Goal: Task Accomplishment & Management: Manage account settings

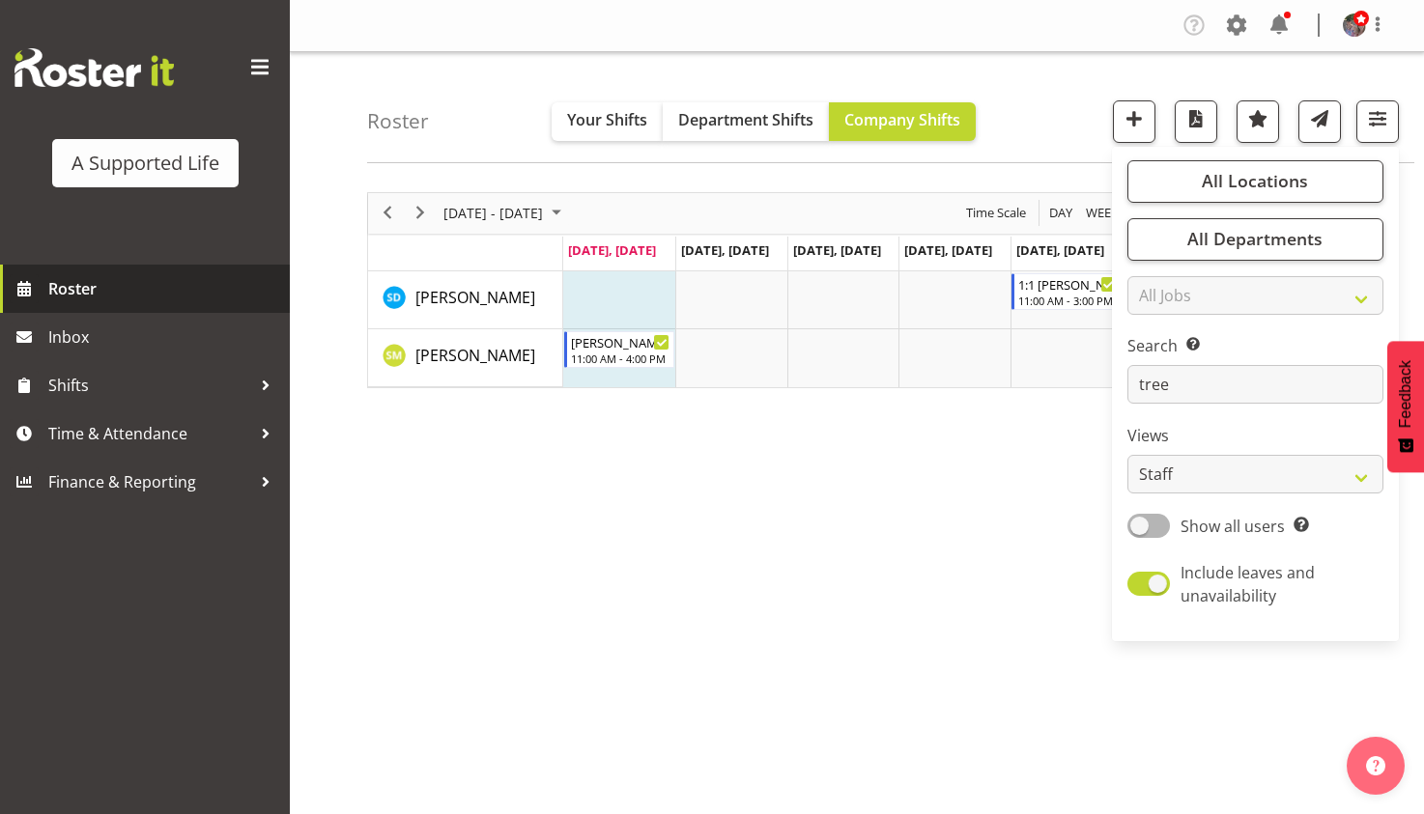
click at [67, 295] on span "Roster" at bounding box center [164, 288] width 232 height 29
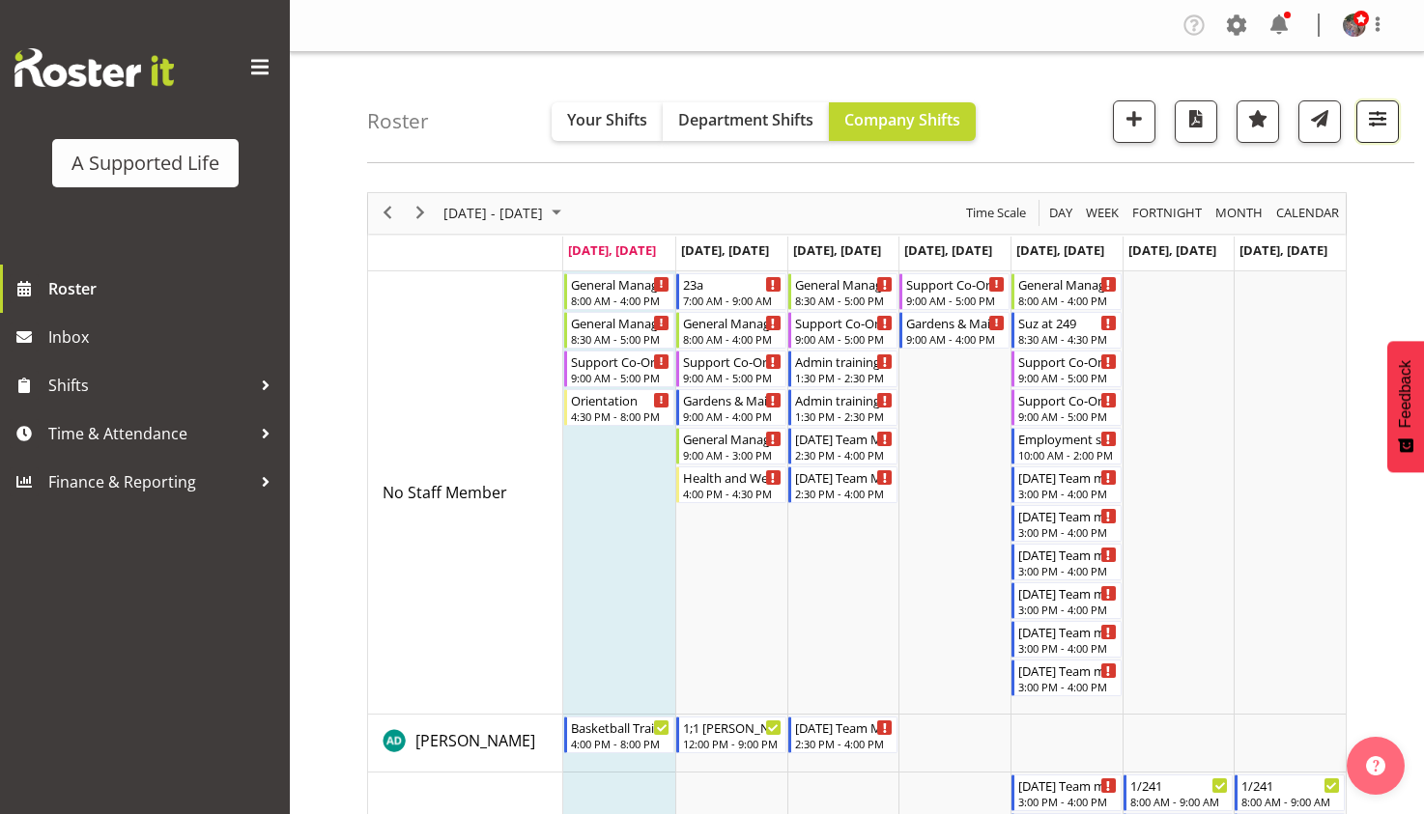
click at [1372, 119] on span "button" at bounding box center [1377, 118] width 25 height 25
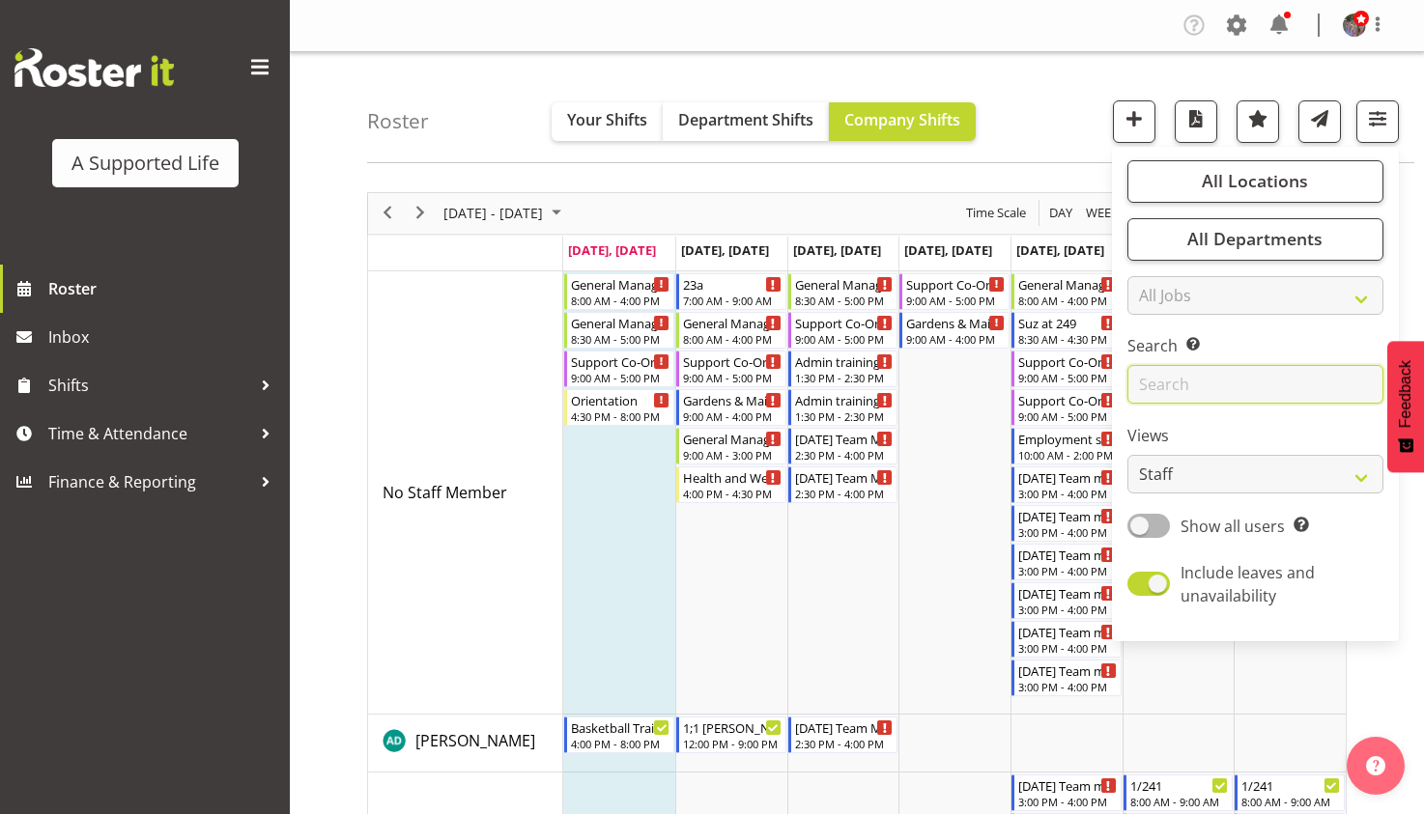
click at [1210, 368] on input "text" at bounding box center [1255, 384] width 256 height 39
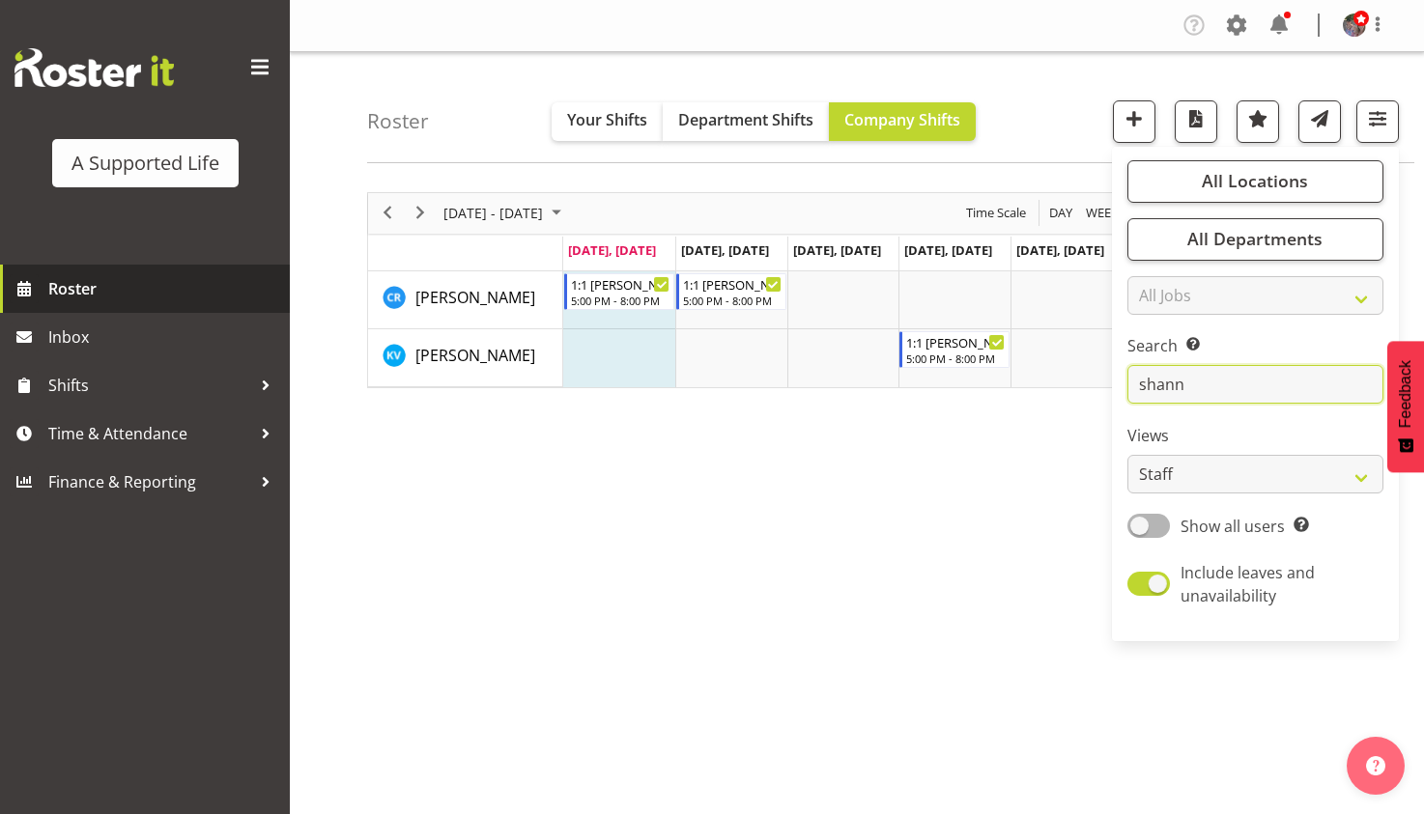
type input "shann"
click at [153, 276] on span "Roster" at bounding box center [164, 288] width 232 height 29
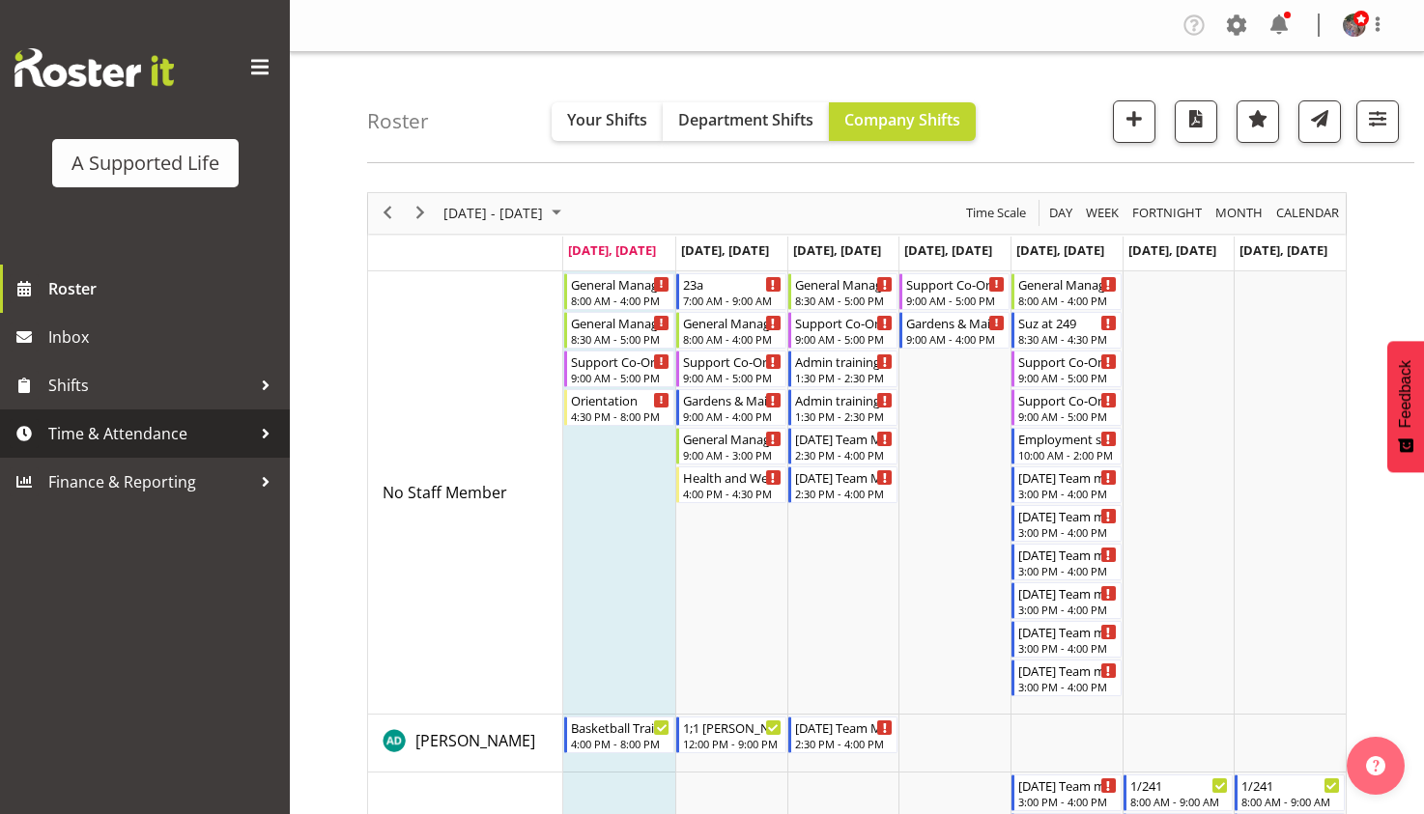
click at [226, 442] on span "Time & Attendance" at bounding box center [149, 433] width 203 height 29
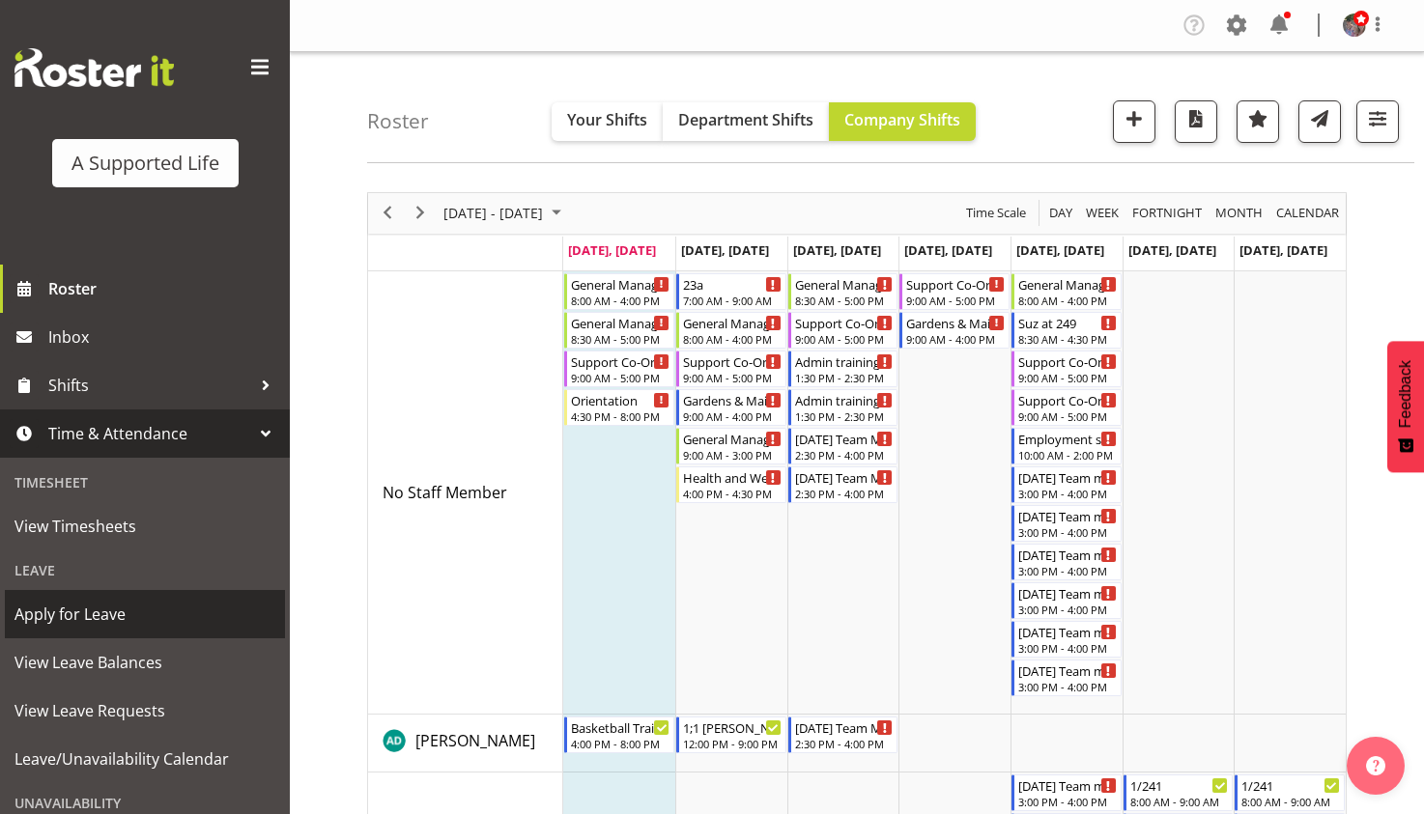
click at [150, 638] on link "Apply for Leave" at bounding box center [145, 614] width 280 height 48
click at [150, 636] on link "Apply for Leave" at bounding box center [145, 614] width 280 height 48
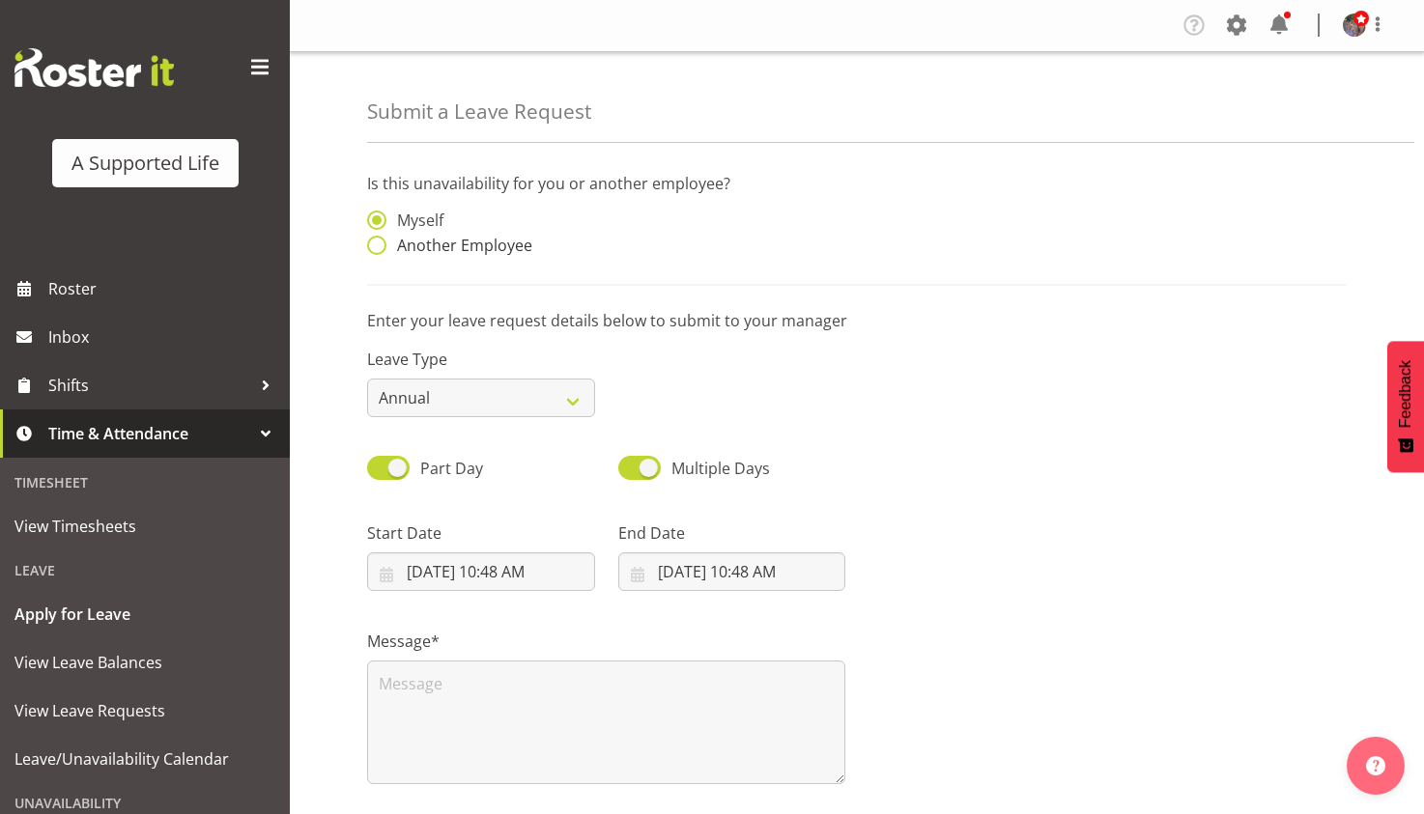
click at [505, 242] on span "Another Employee" at bounding box center [459, 245] width 146 height 19
click at [380, 242] on input "Another Employee" at bounding box center [373, 246] width 13 height 13
radio input "true"
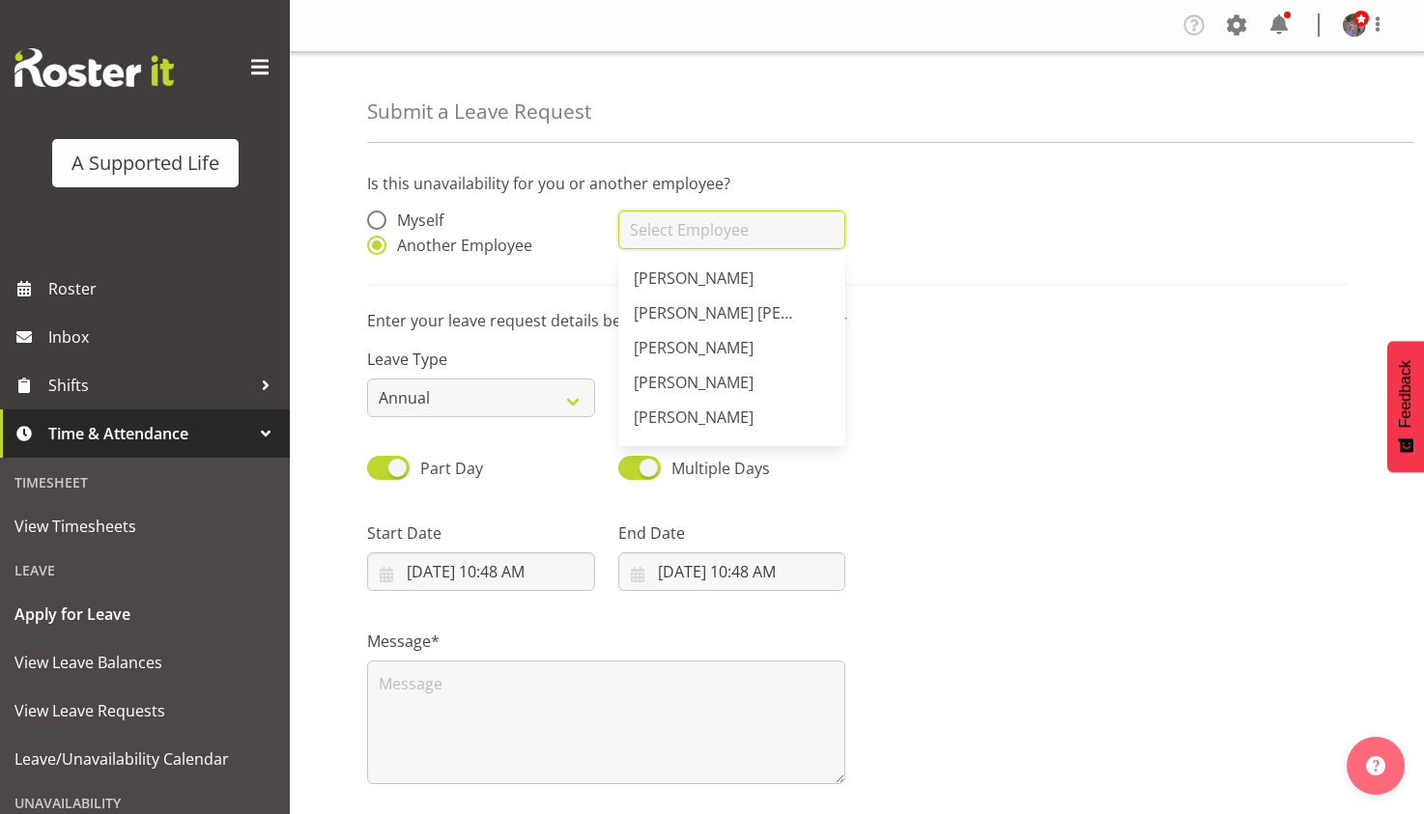
click at [689, 226] on input "text" at bounding box center [732, 230] width 228 height 39
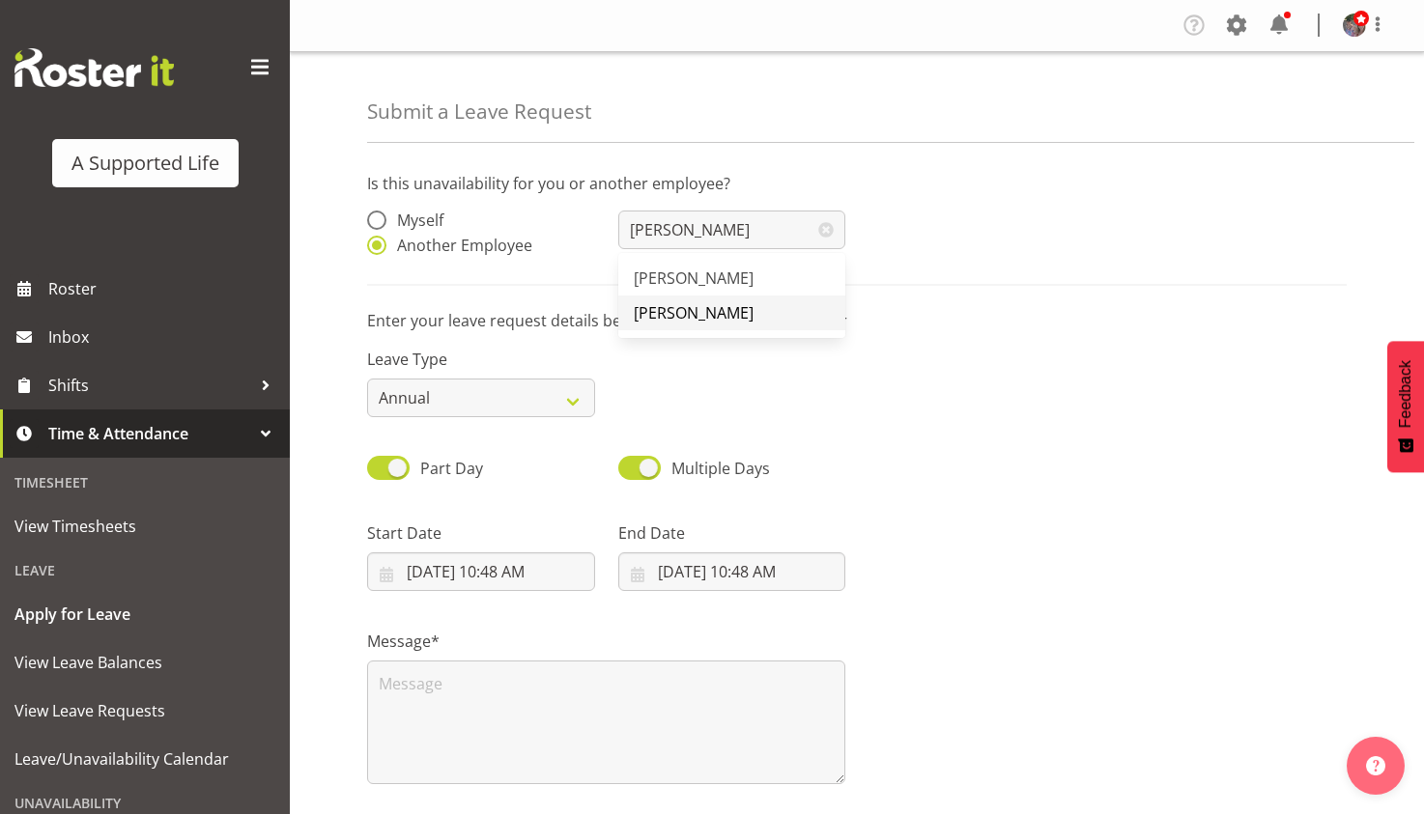
click at [724, 311] on span "[PERSON_NAME]" at bounding box center [694, 312] width 120 height 21
type input "[PERSON_NAME]"
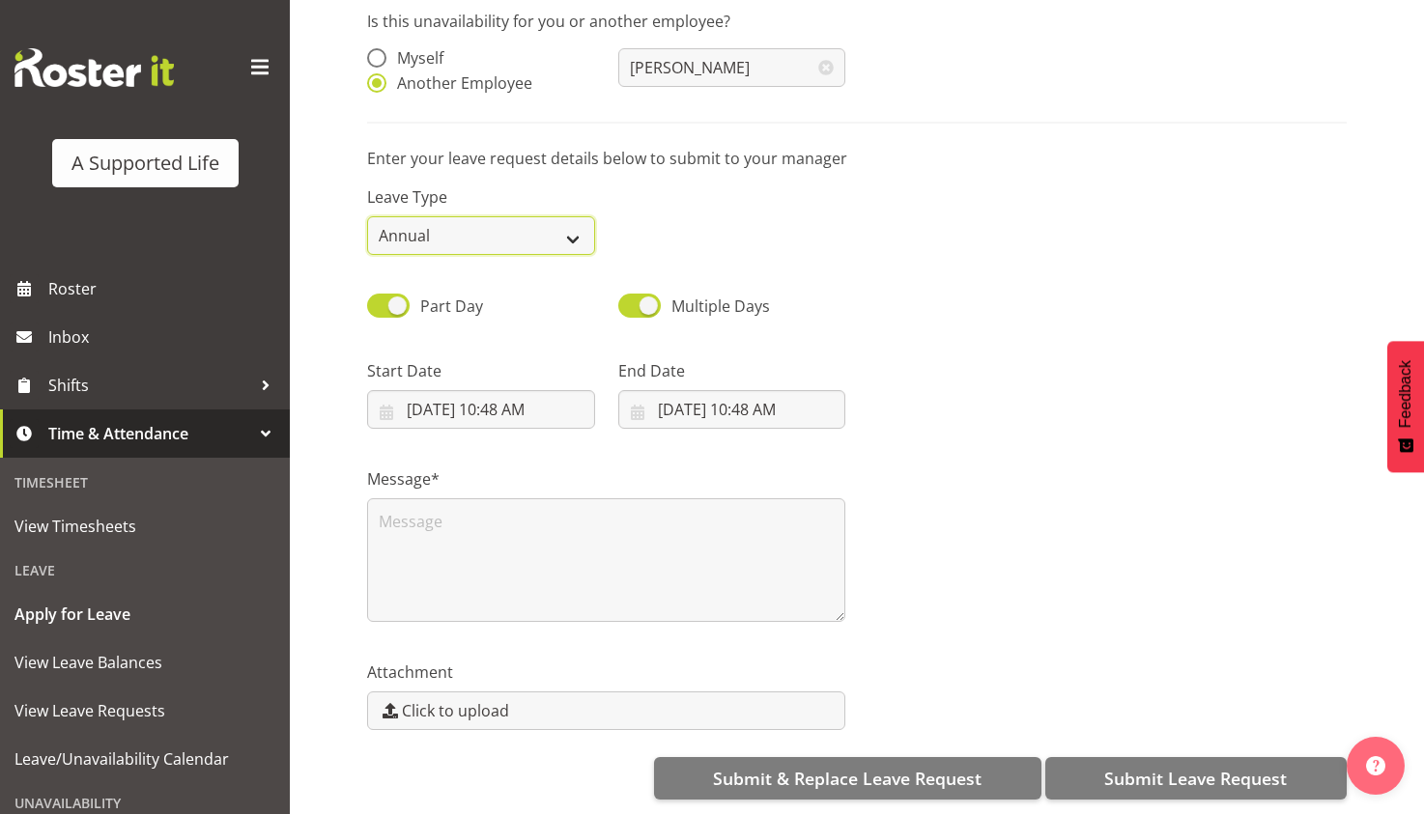
click at [540, 216] on select "Annual Sick Bereavement Domestic Violence Parental Jury Service Day In Lieu Oth…" at bounding box center [481, 235] width 228 height 39
select select "Sick"
click at [367, 216] on select "Annual Sick Bereavement Domestic Violence Parental Jury Service Day In Lieu Oth…" at bounding box center [481, 235] width 228 height 39
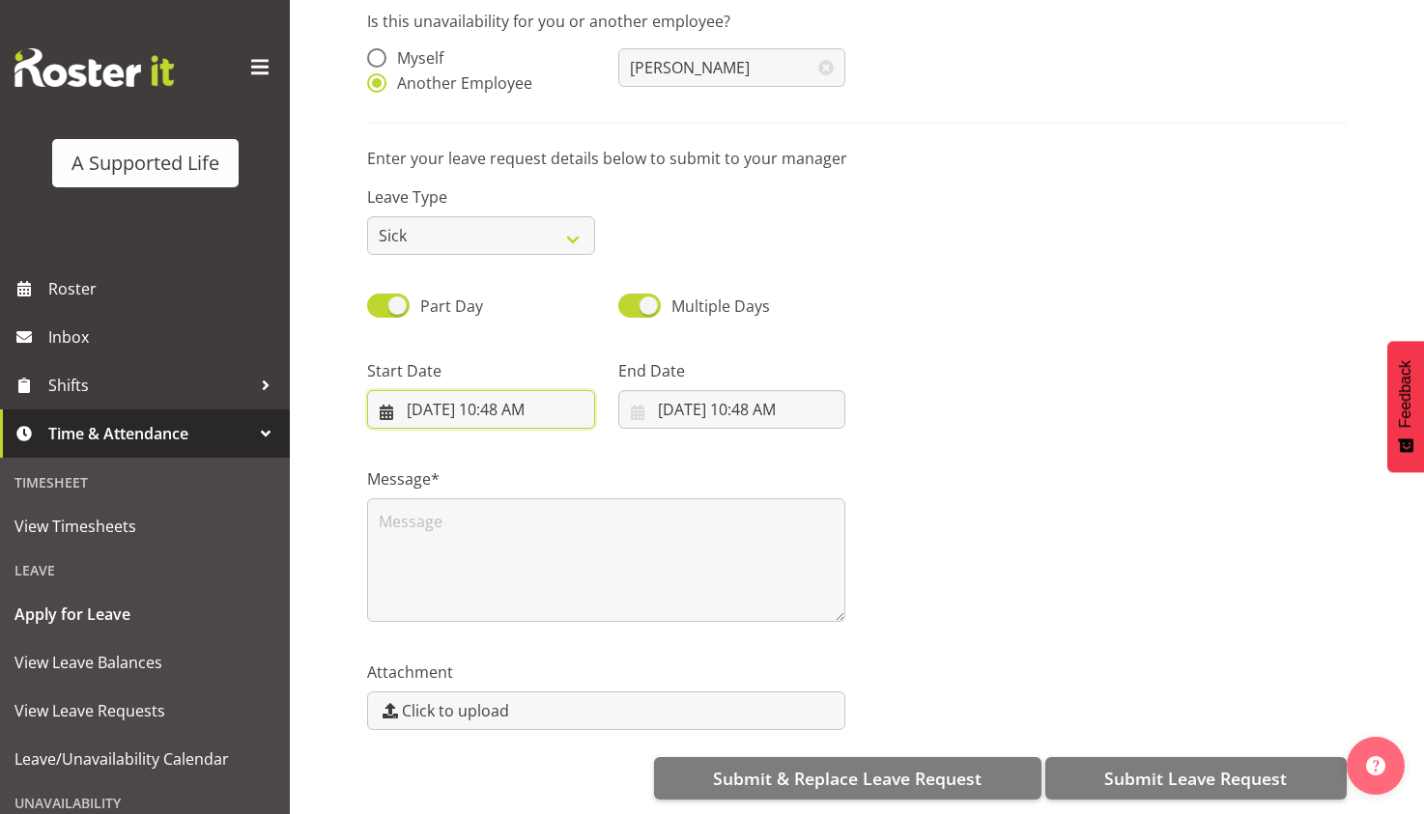
click at [438, 390] on input "8/18/2025, 10:48 AM" at bounding box center [481, 409] width 228 height 39
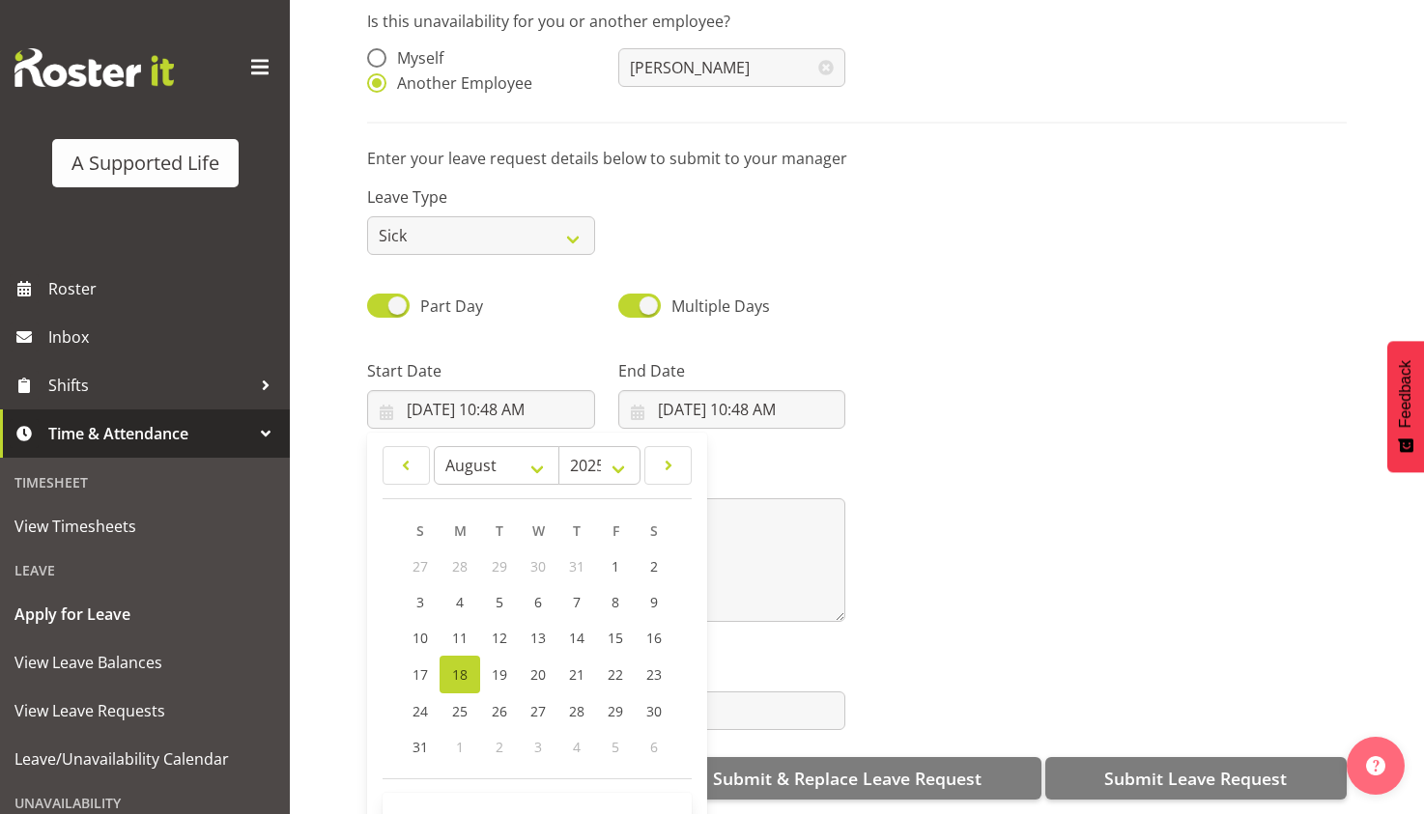
click at [548, 332] on div "Start Date 8/18/2025, 10:48 AM January February March April May June July Augus…" at bounding box center [481, 386] width 251 height 108
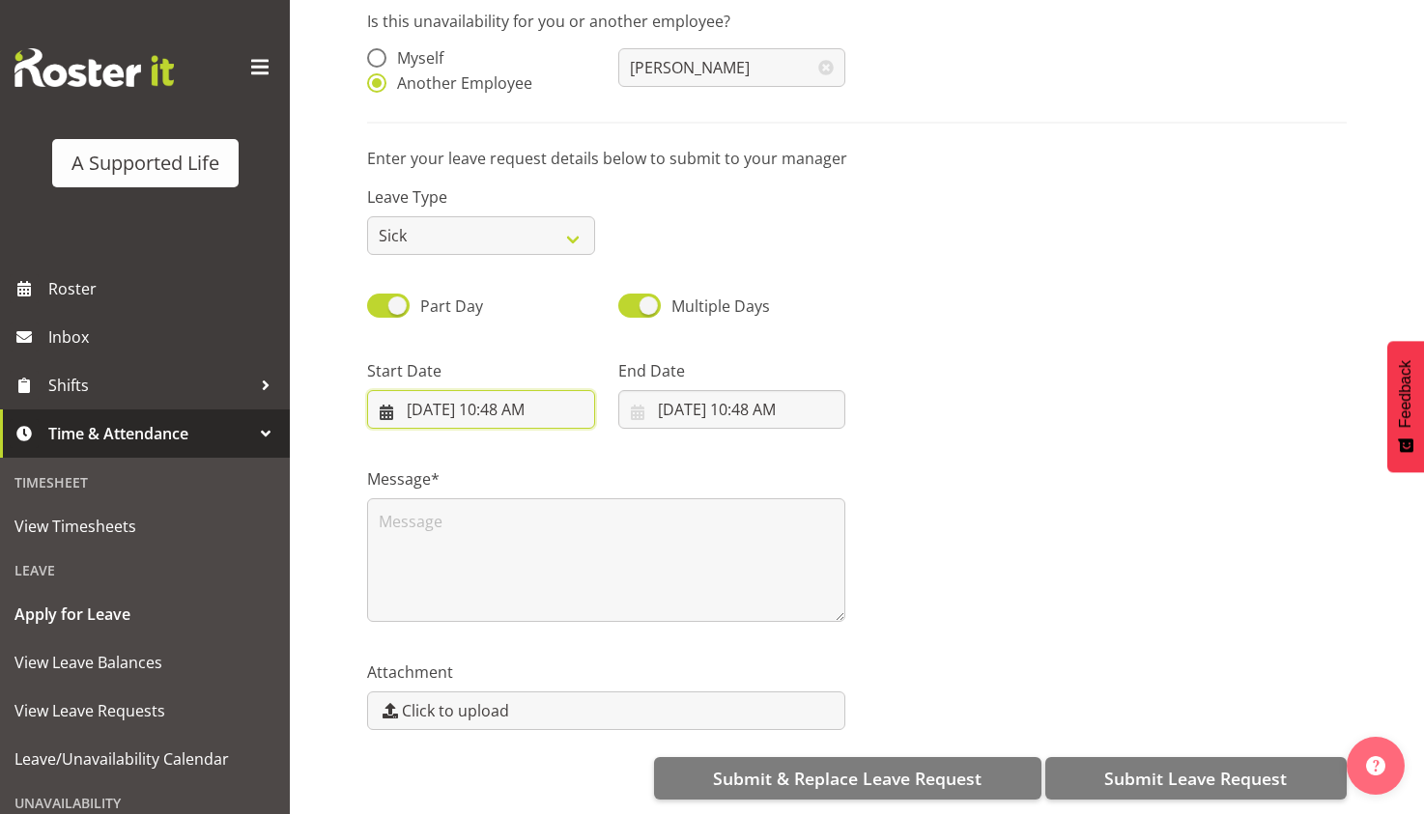
click at [512, 390] on input "8/18/2025, 10:48 AM" at bounding box center [481, 409] width 228 height 39
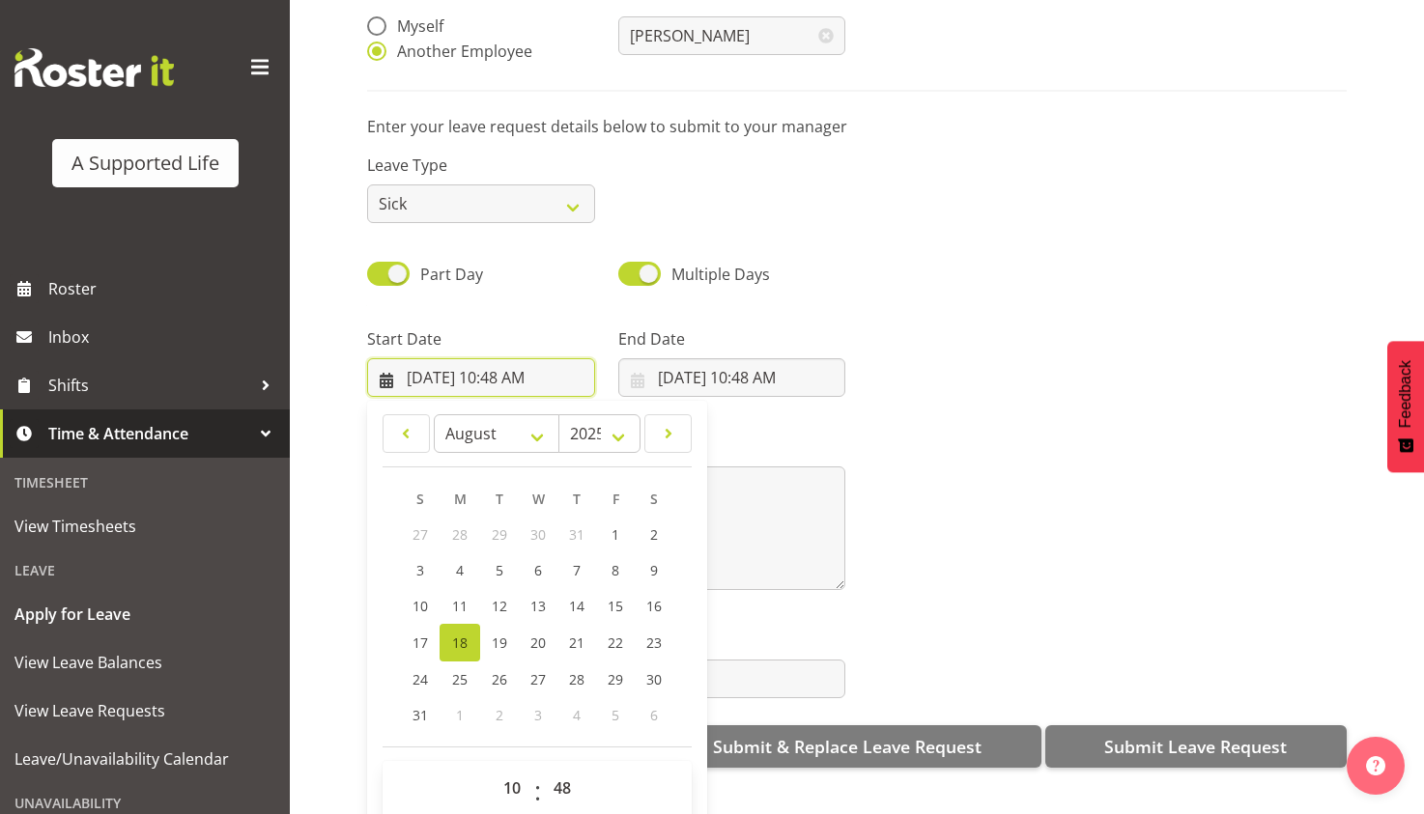
scroll to position [56, 0]
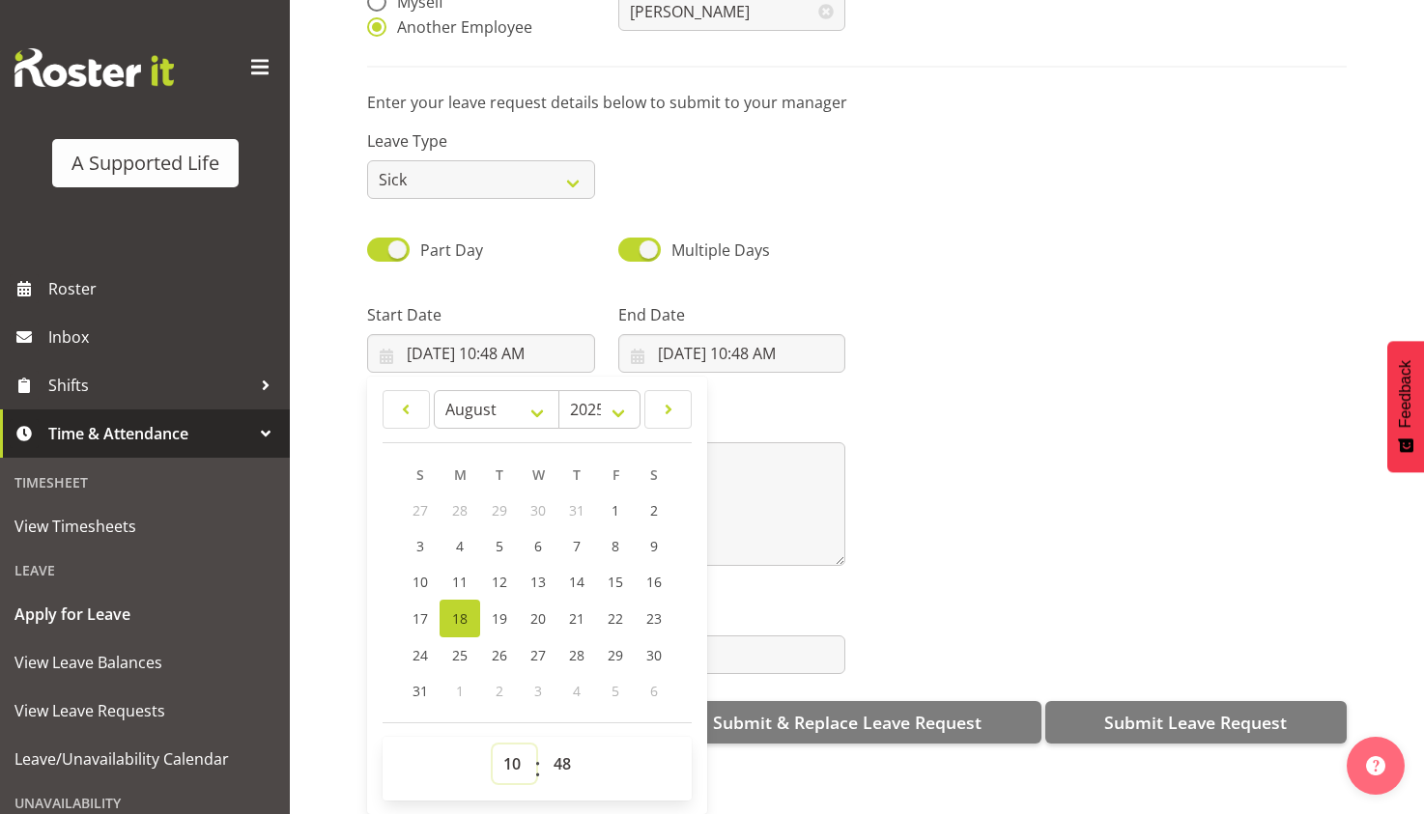
click at [503, 745] on select "00 01 02 03 04 05 06 07 08 09 10 11 12 13 14 15 16 17 18 19 20 21 22 23" at bounding box center [514, 764] width 43 height 39
select select "16"
click at [493, 745] on select "00 01 02 03 04 05 06 07 08 09 10 11 12 13 14 15 16 17 18 19 20 21 22 23" at bounding box center [514, 764] width 43 height 39
type input "8/18/2025, 4:48 PM"
click at [557, 745] on select "00 01 02 03 04 05 06 07 08 09 10 11 12 13 14 15 16 17 18 19 20 21 22 23 24 25 2…" at bounding box center [564, 764] width 43 height 39
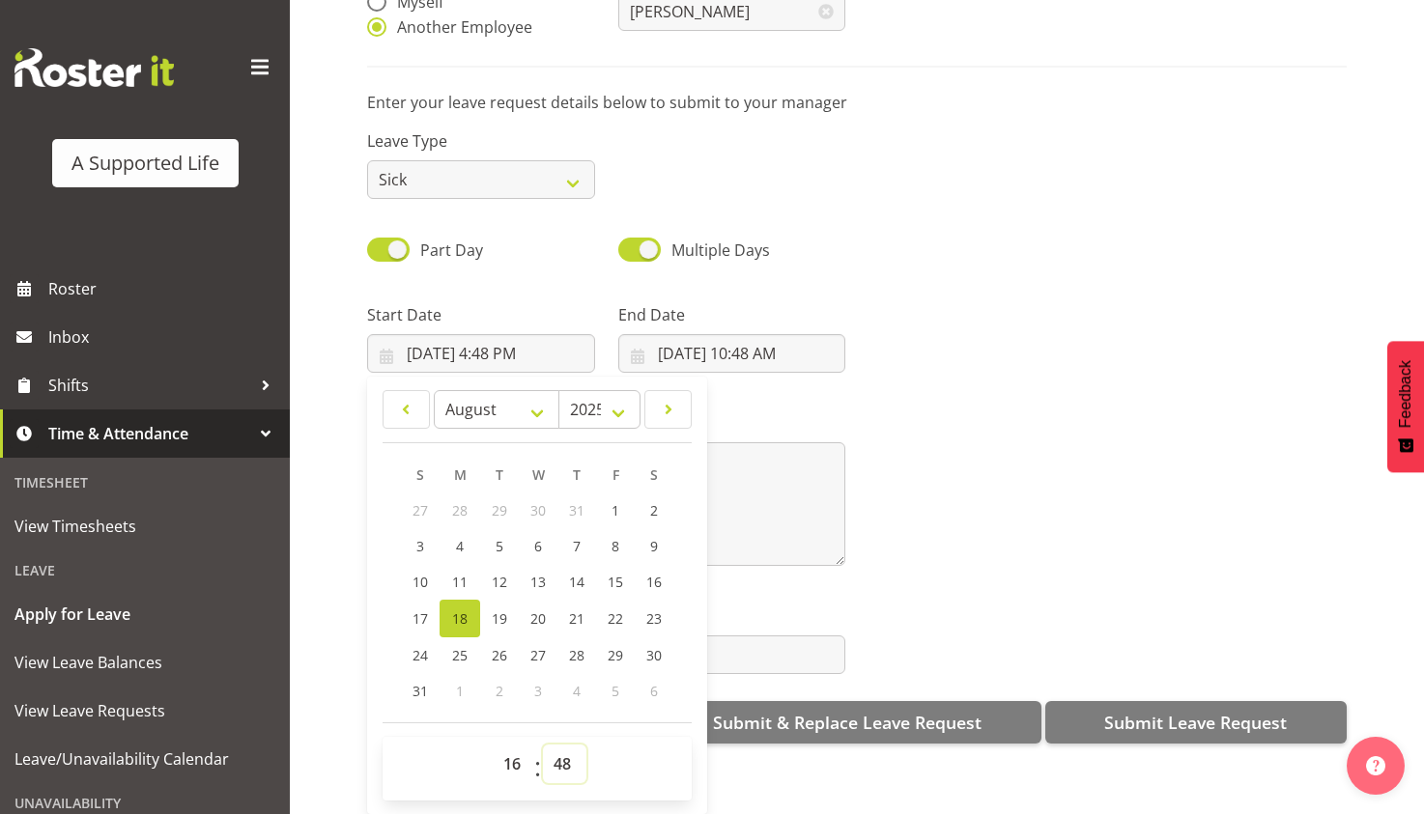
select select "0"
click at [543, 745] on select "00 01 02 03 04 05 06 07 08 09 10 11 12 13 14 15 16 17 18 19 20 21 22 23 24 25 2…" at bounding box center [564, 764] width 43 height 39
type input "8/18/2025, 4:00 PM"
click at [677, 334] on input "8/18/2025, 10:48 AM" at bounding box center [732, 353] width 228 height 39
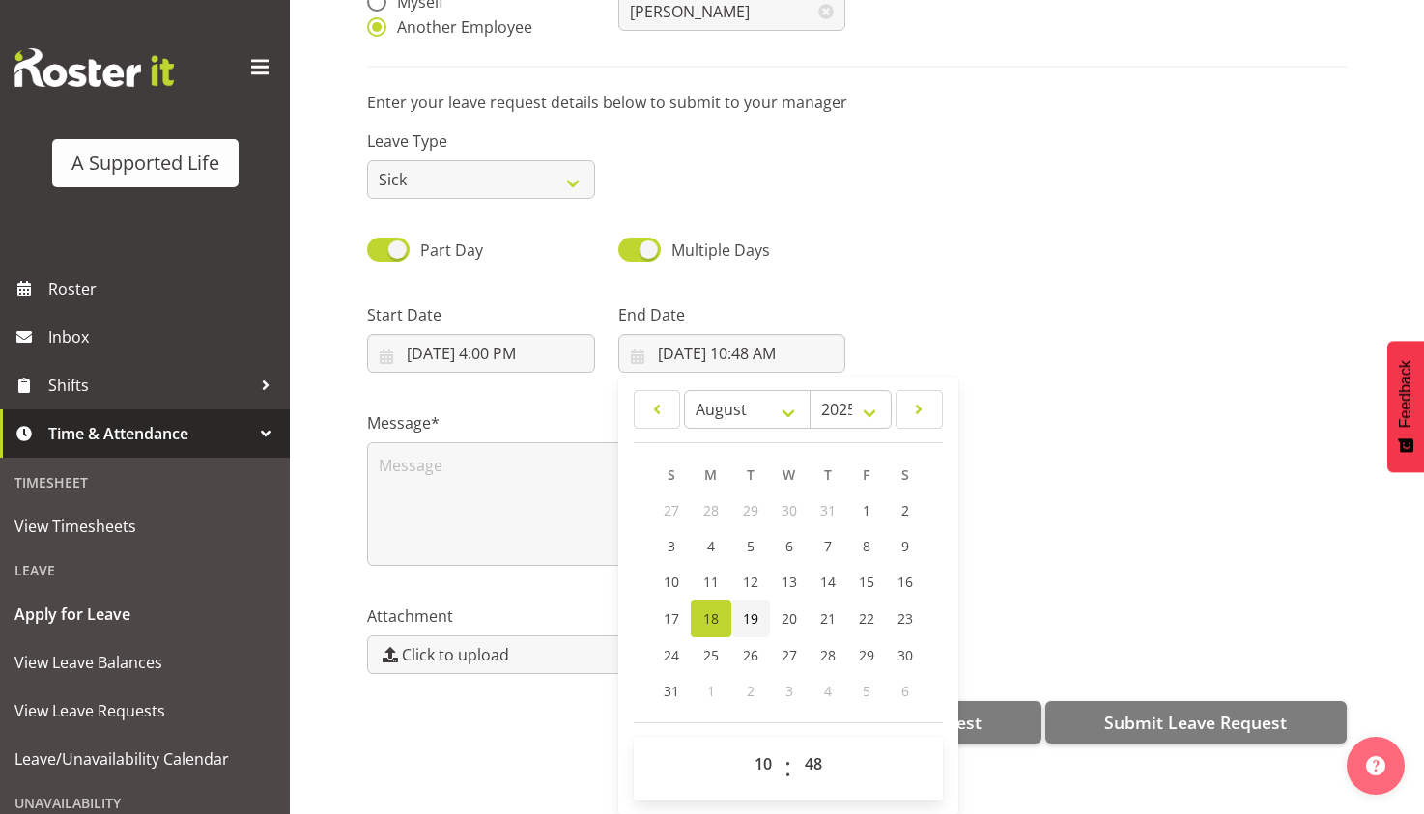
click at [743, 610] on span "19" at bounding box center [750, 619] width 15 height 18
type input "8/19/2025, 10:48 AM"
click at [750, 745] on select "00 01 02 03 04 05 06 07 08 09 10 11 12 13 14 15 16 17 18 19 20 21 22 23" at bounding box center [765, 764] width 43 height 39
select select "20"
click at [744, 745] on select "00 01 02 03 04 05 06 07 08 09 10 11 12 13 14 15 16 17 18 19 20 21 22 23" at bounding box center [765, 764] width 43 height 39
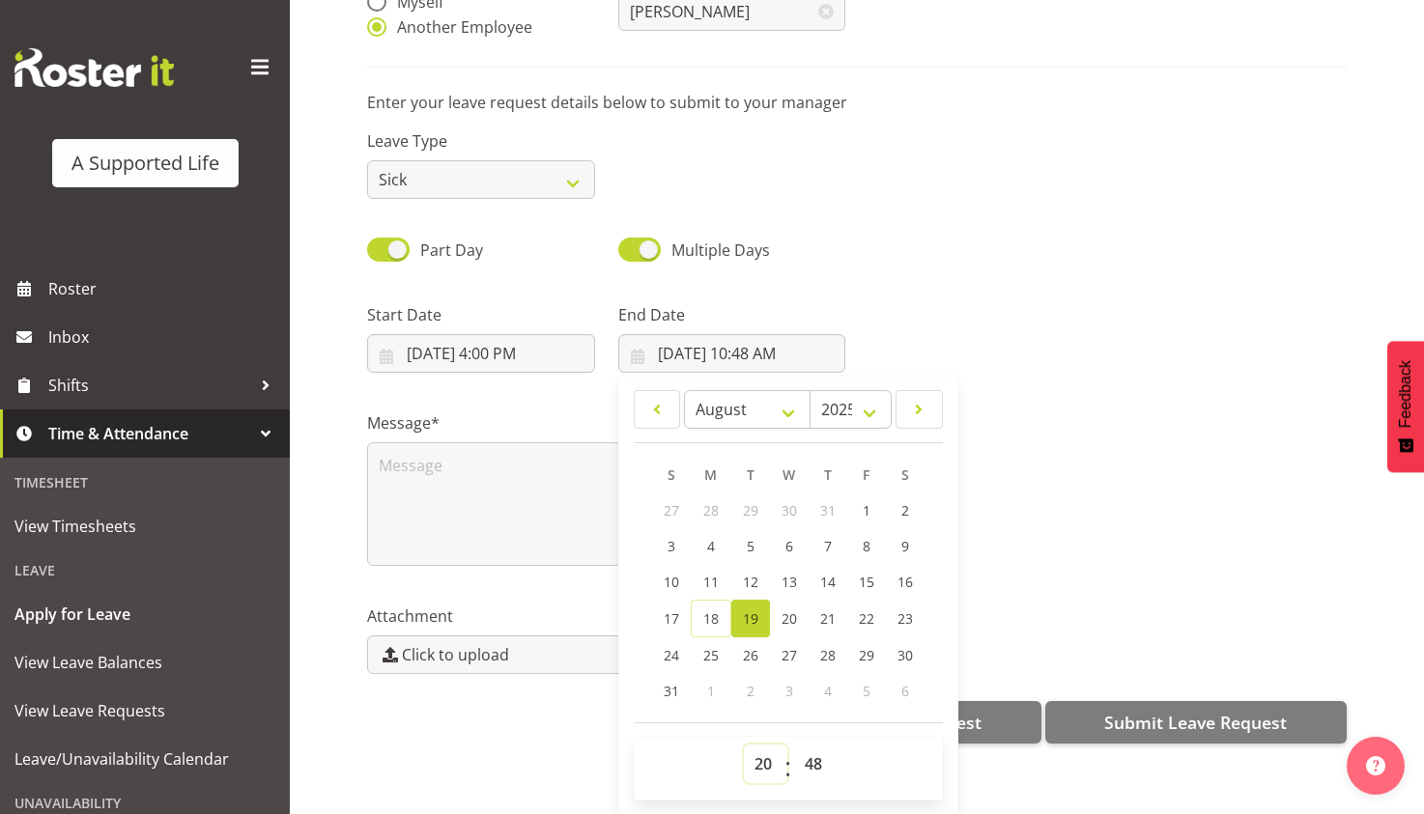
type input "8/19/2025, 8:48 PM"
click at [809, 745] on select "00 01 02 03 04 05 06 07 08 09 10 11 12 13 14 15 16 17 18 19 20 21 22 23 24 25 2…" at bounding box center [815, 764] width 43 height 39
select select "0"
click at [794, 745] on select "00 01 02 03 04 05 06 07 08 09 10 11 12 13 14 15 16 17 18 19 20 21 22 23 24 25 2…" at bounding box center [815, 764] width 43 height 39
type input "8/19/2025, 8:00 PM"
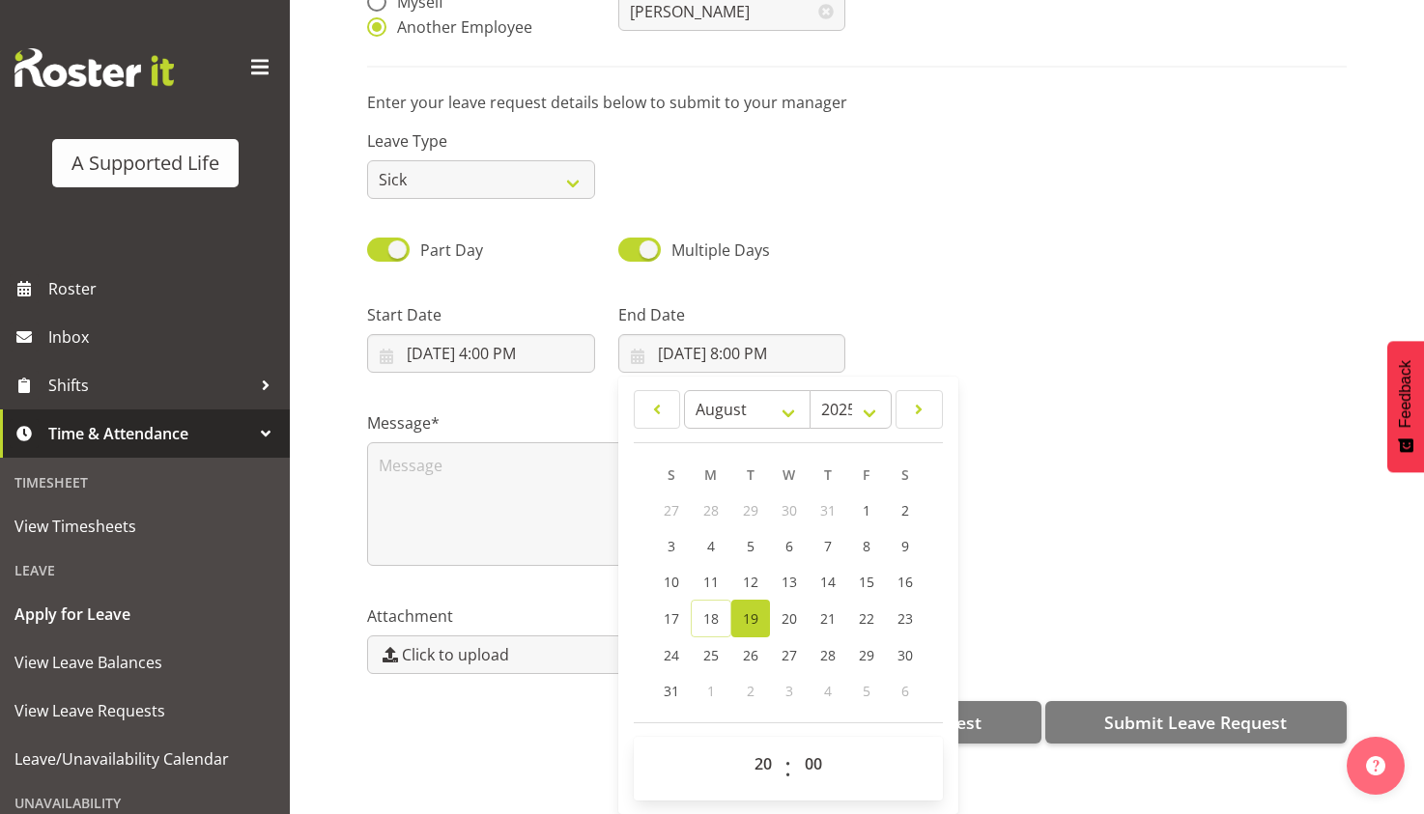
click at [909, 211] on div "Part Day Multiple Days" at bounding box center [857, 244] width 1003 height 66
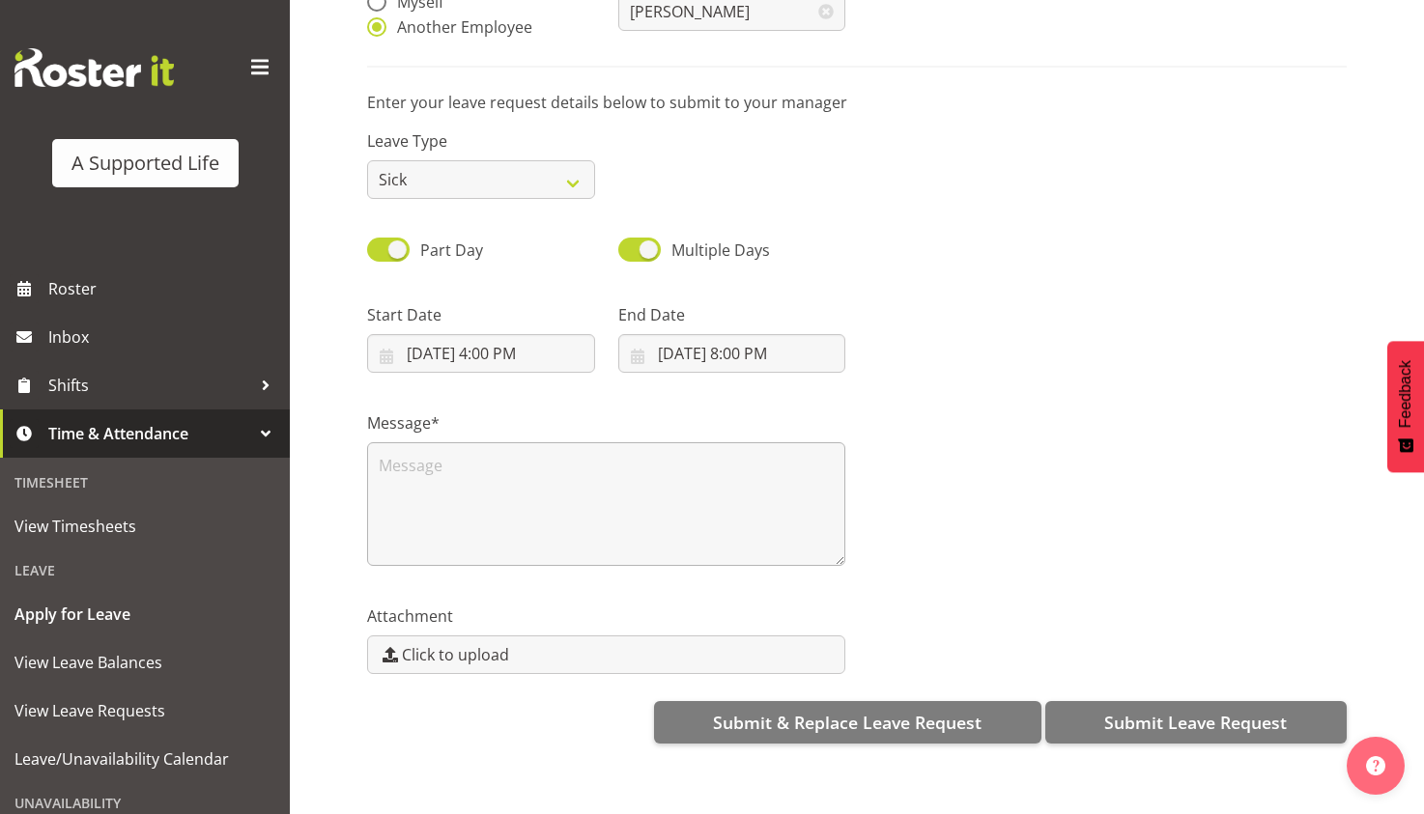
scroll to position [206, 0]
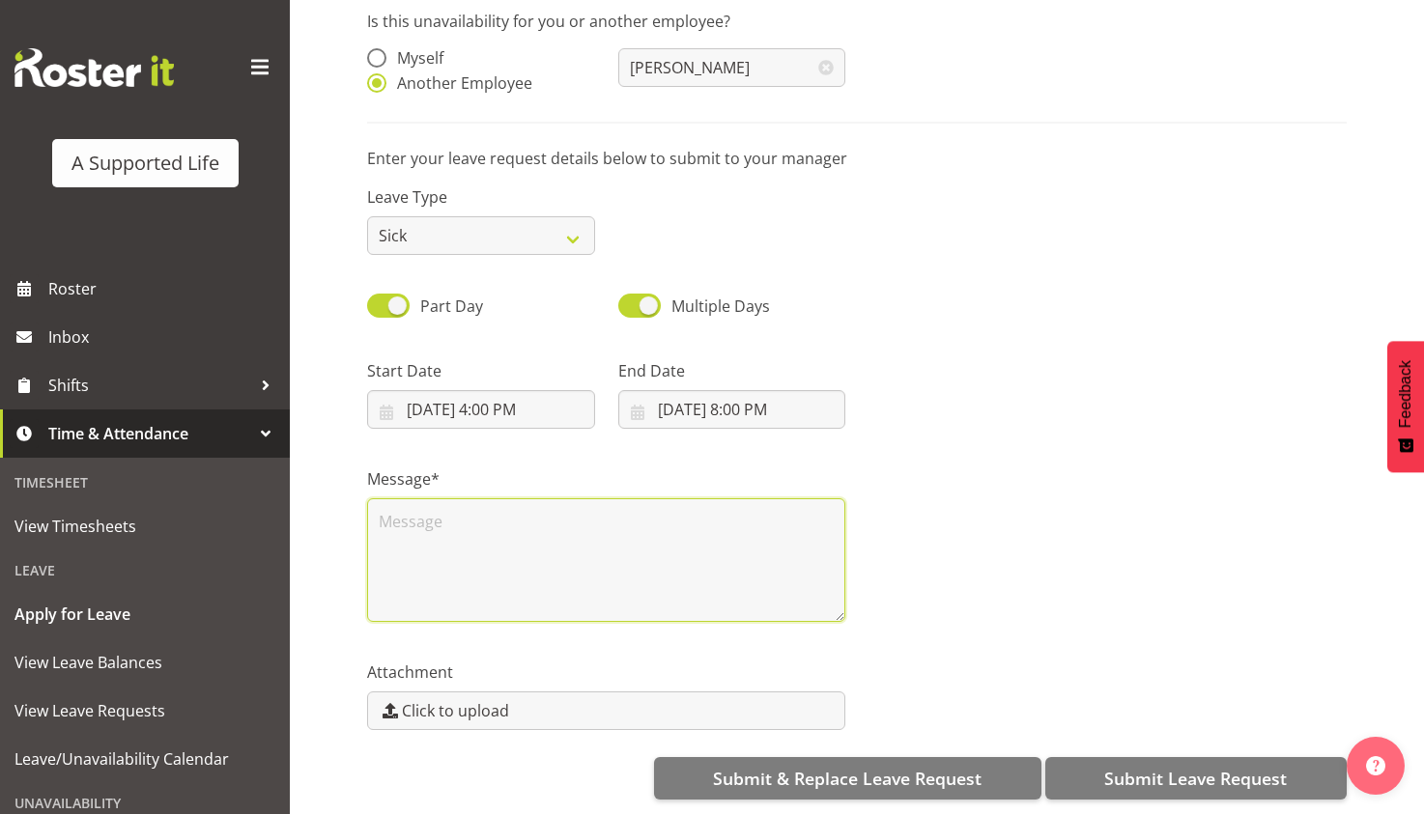
click at [678, 526] on textarea at bounding box center [606, 561] width 478 height 124
type textarea "sick leave"
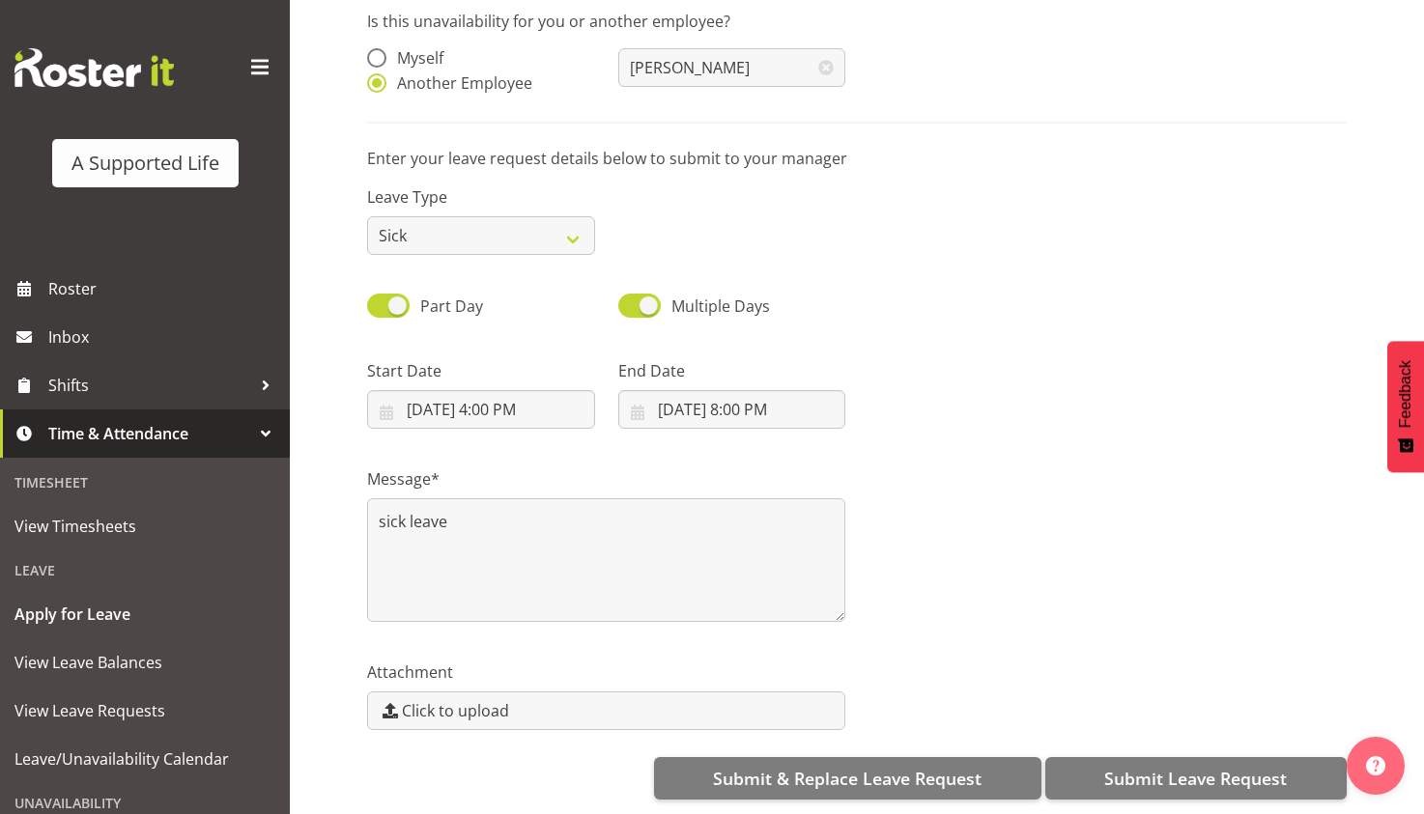
click at [1055, 441] on div "Message* sick leave" at bounding box center [857, 537] width 1003 height 193
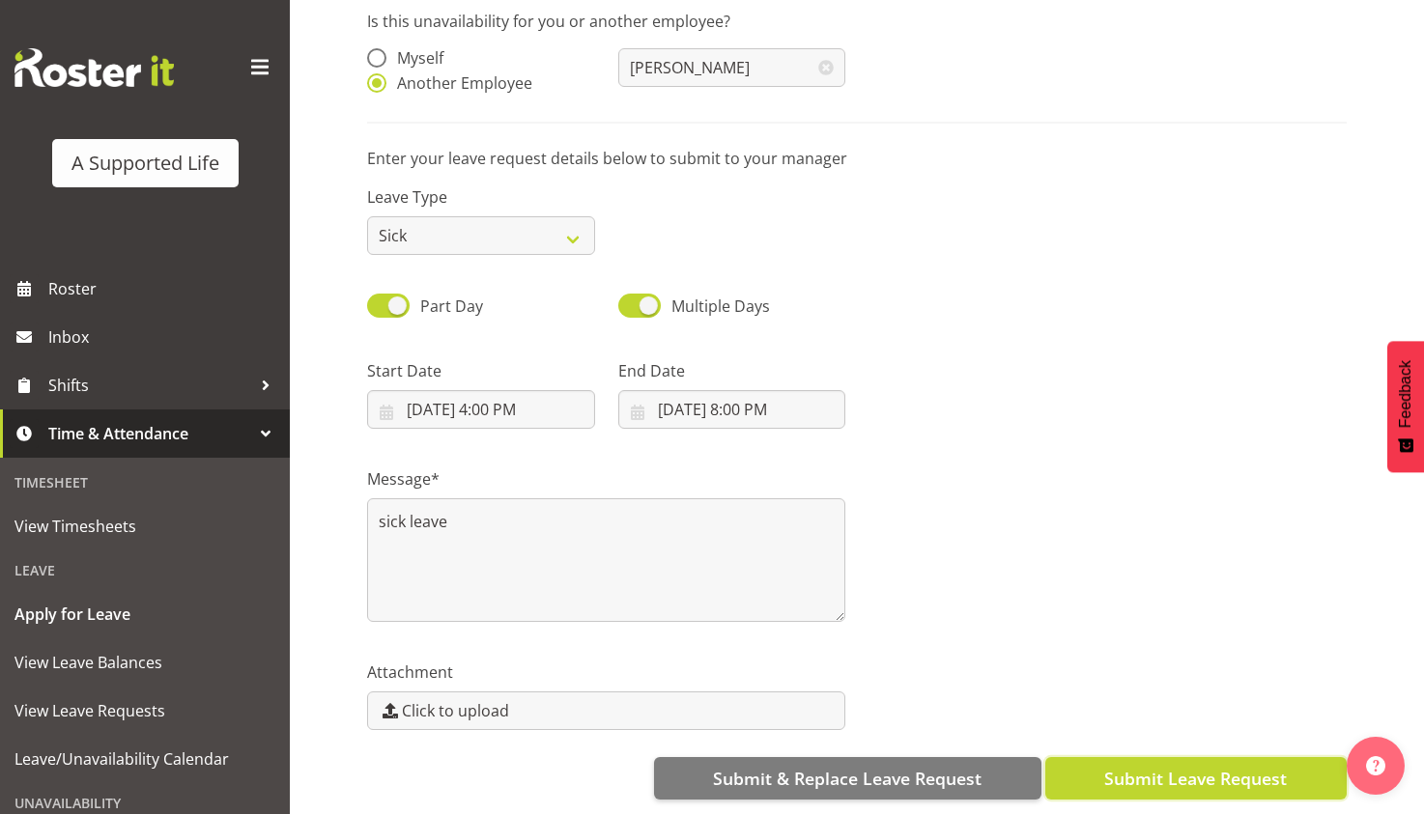
click at [1246, 766] on span "Submit Leave Request" at bounding box center [1195, 778] width 183 height 25
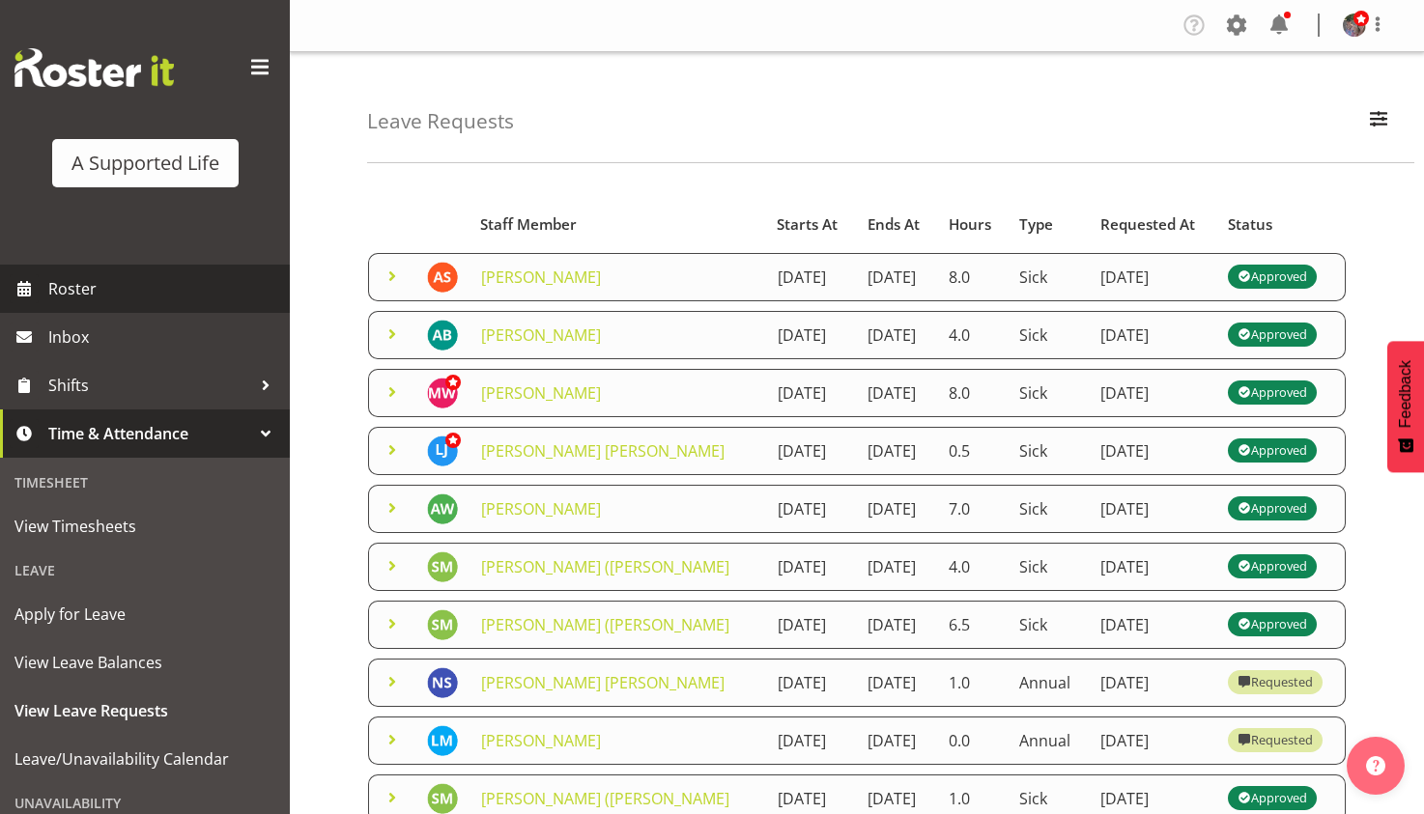
click at [100, 275] on span "Roster" at bounding box center [164, 288] width 232 height 29
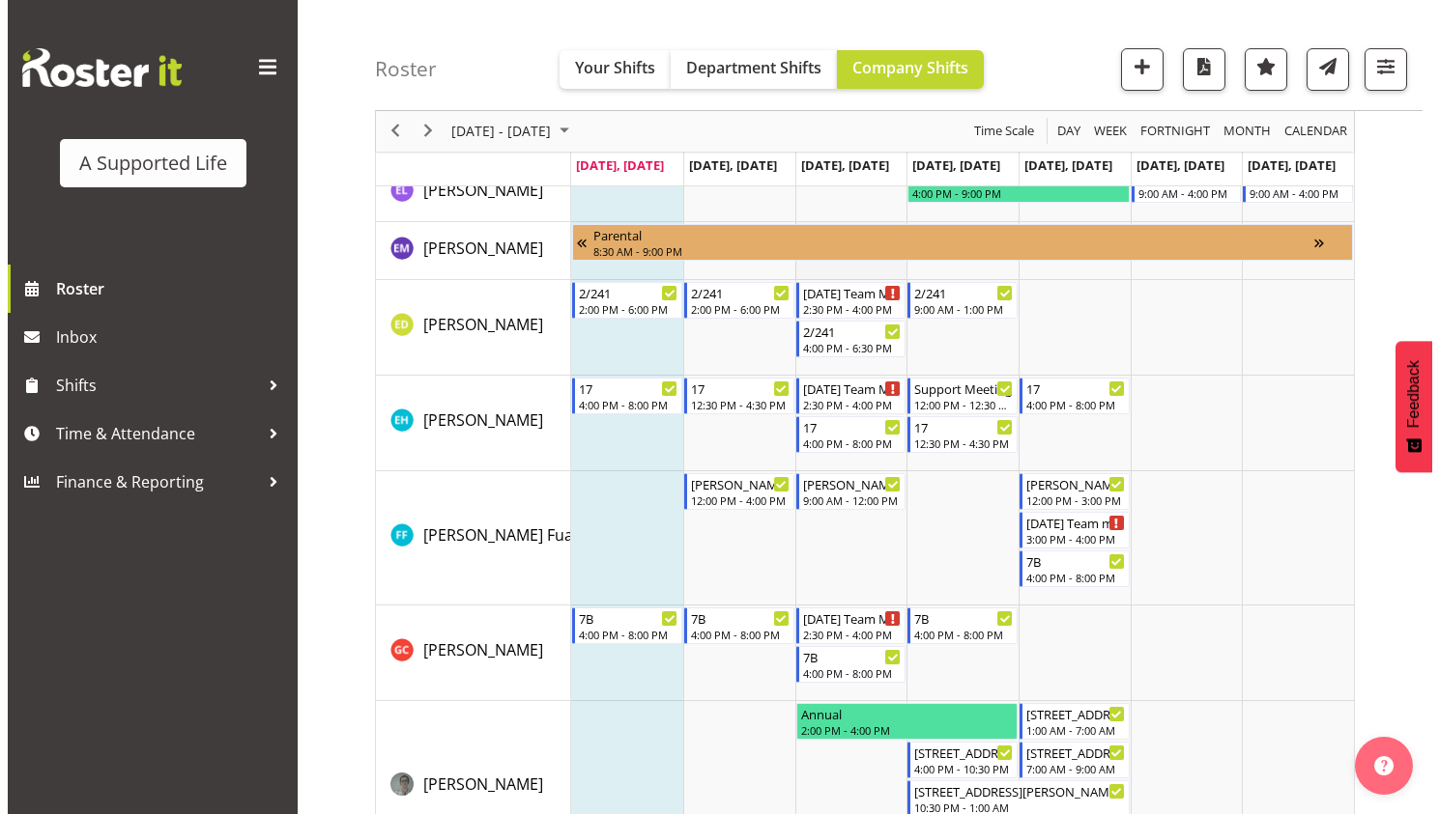
scroll to position [3671, 0]
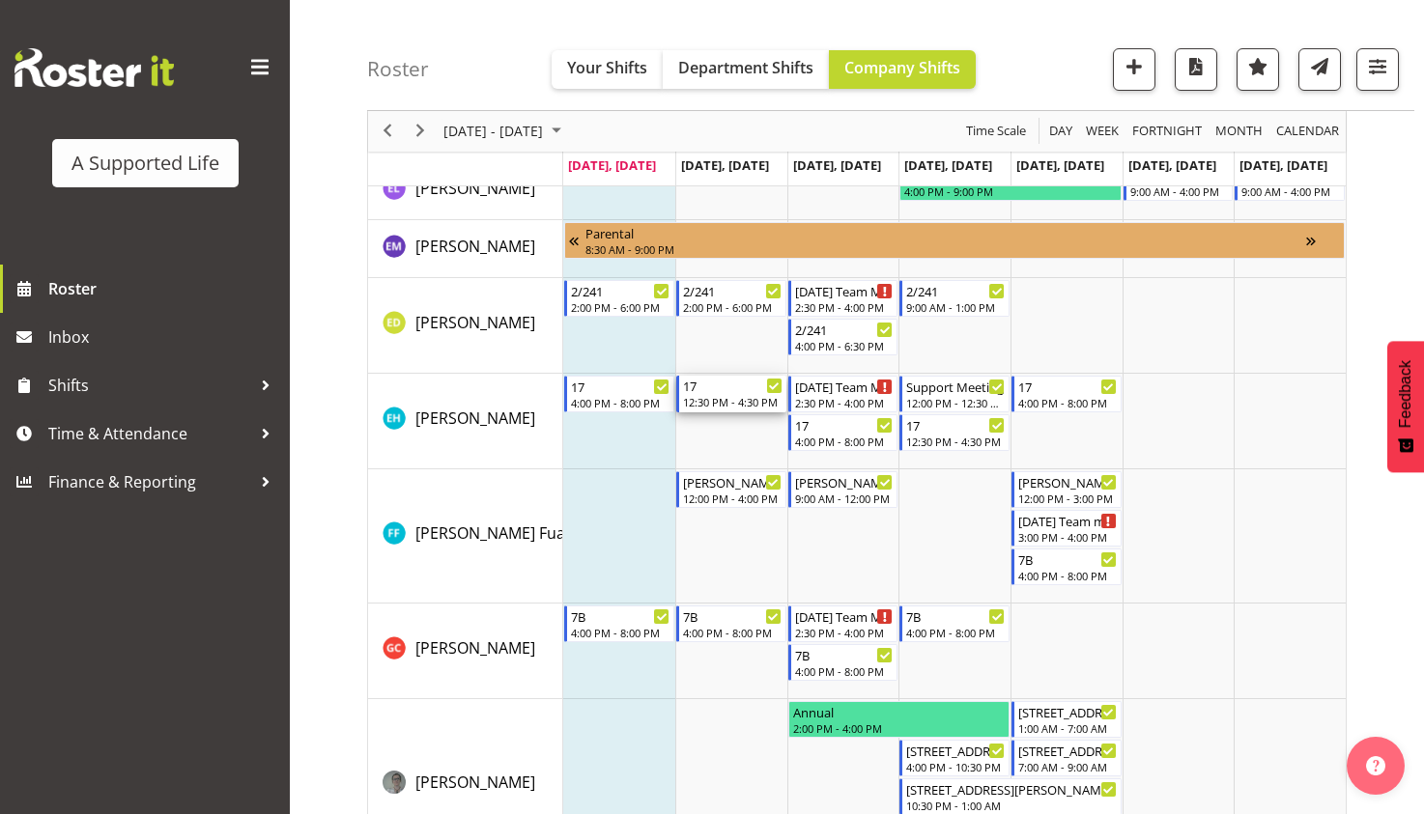
click at [741, 403] on div "12:30 PM - 4:30 PM" at bounding box center [733, 401] width 100 height 15
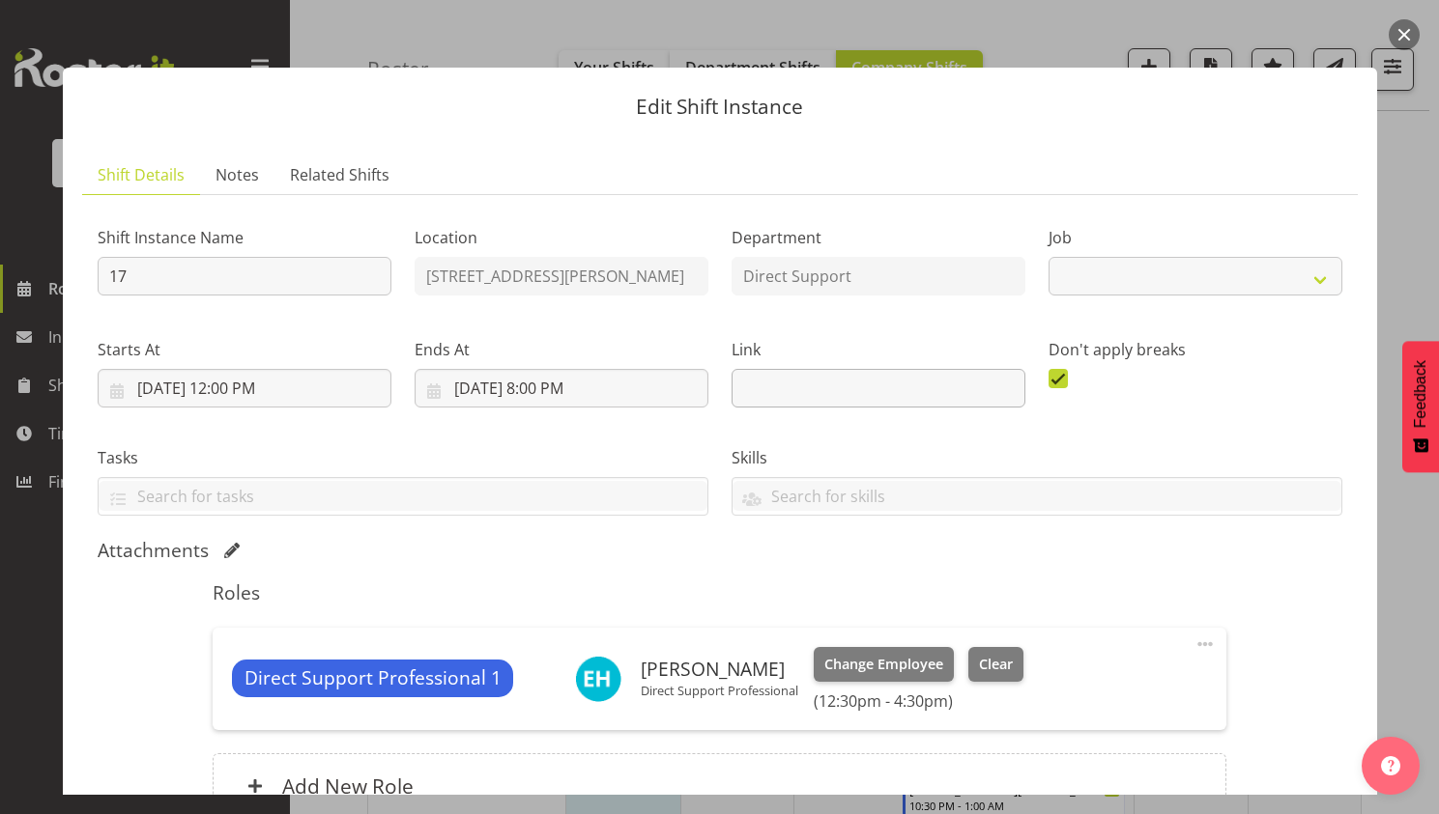
select select "4112"
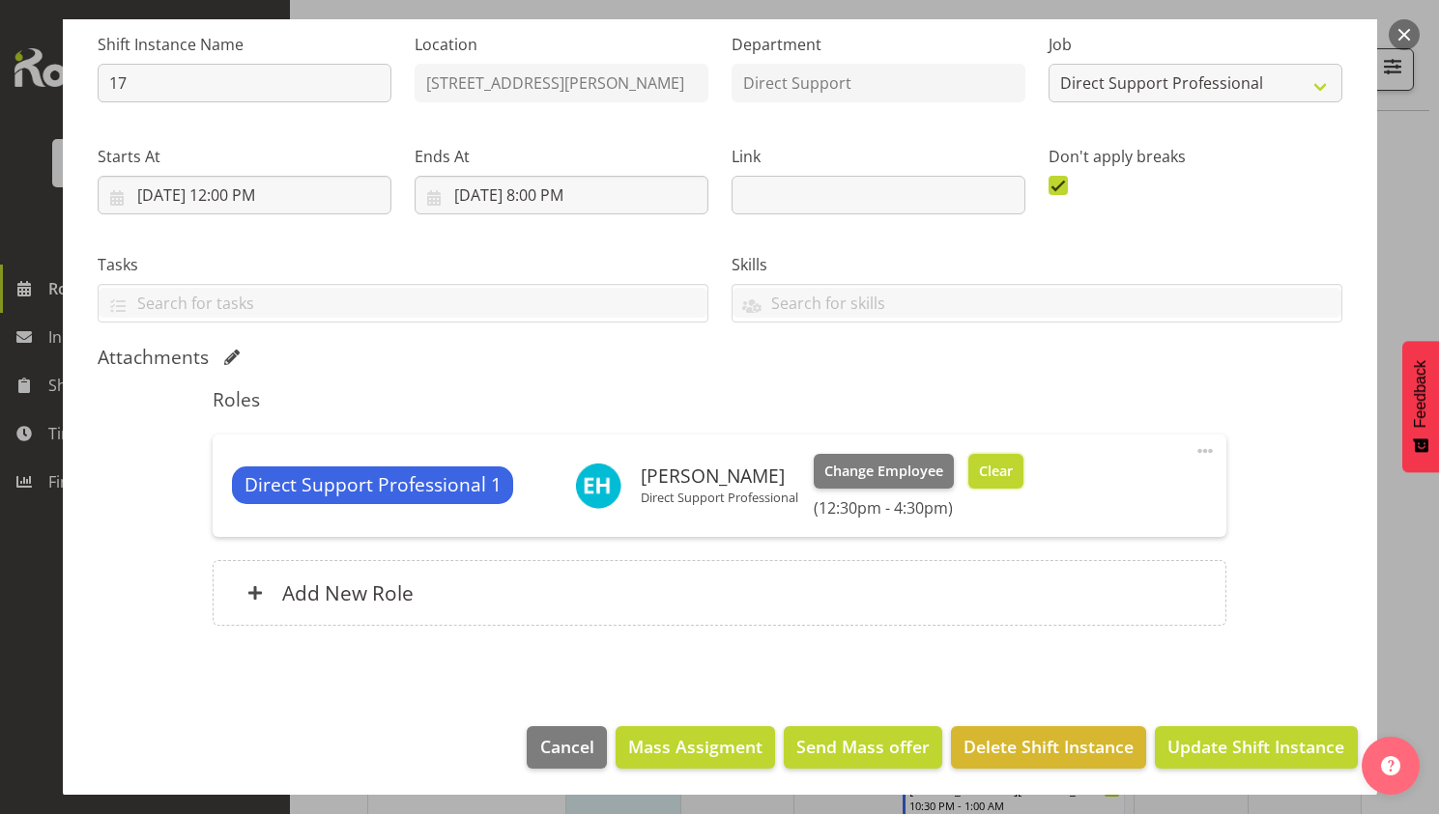
click at [988, 482] on button "Clear" at bounding box center [995, 471] width 55 height 35
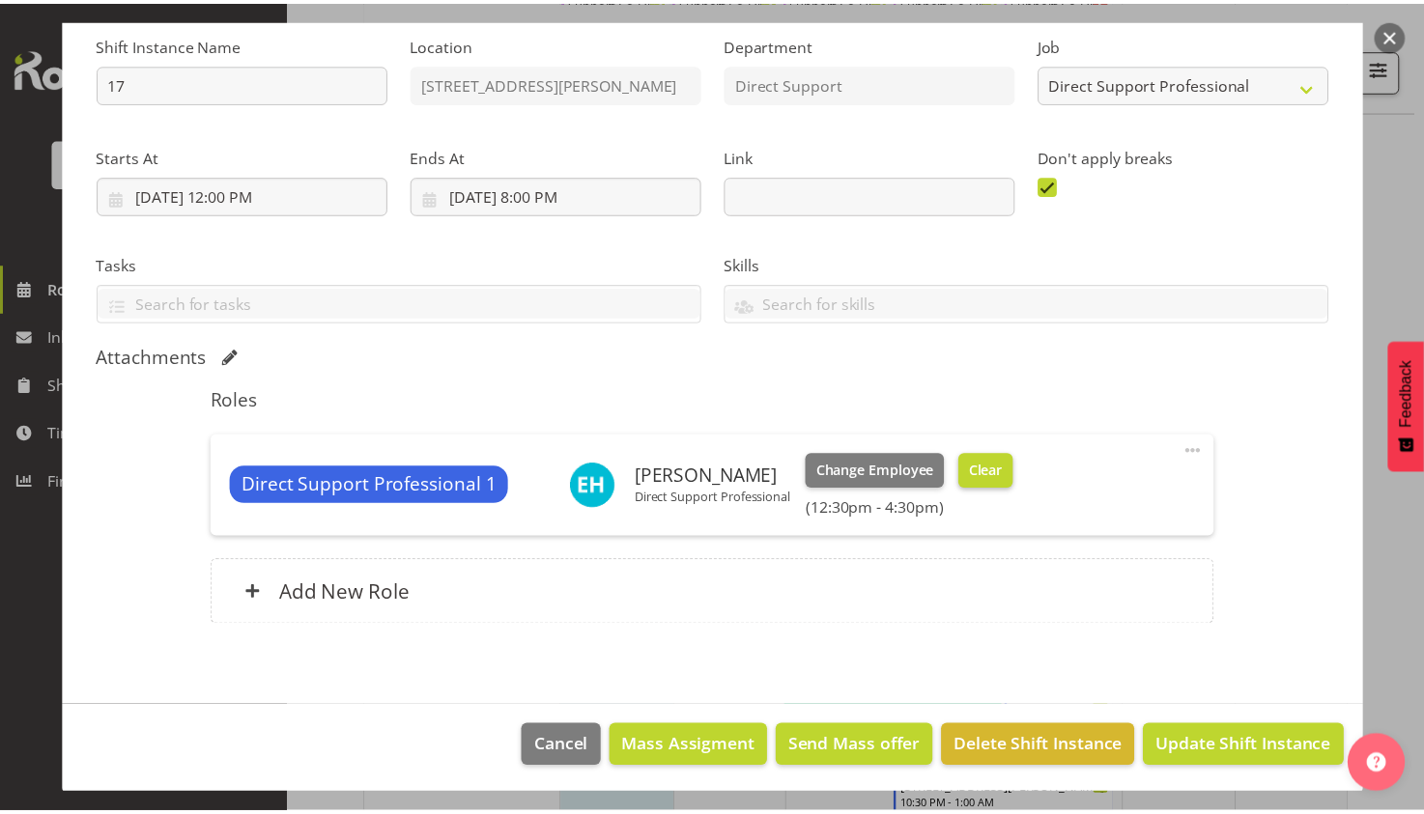
scroll to position [169, 0]
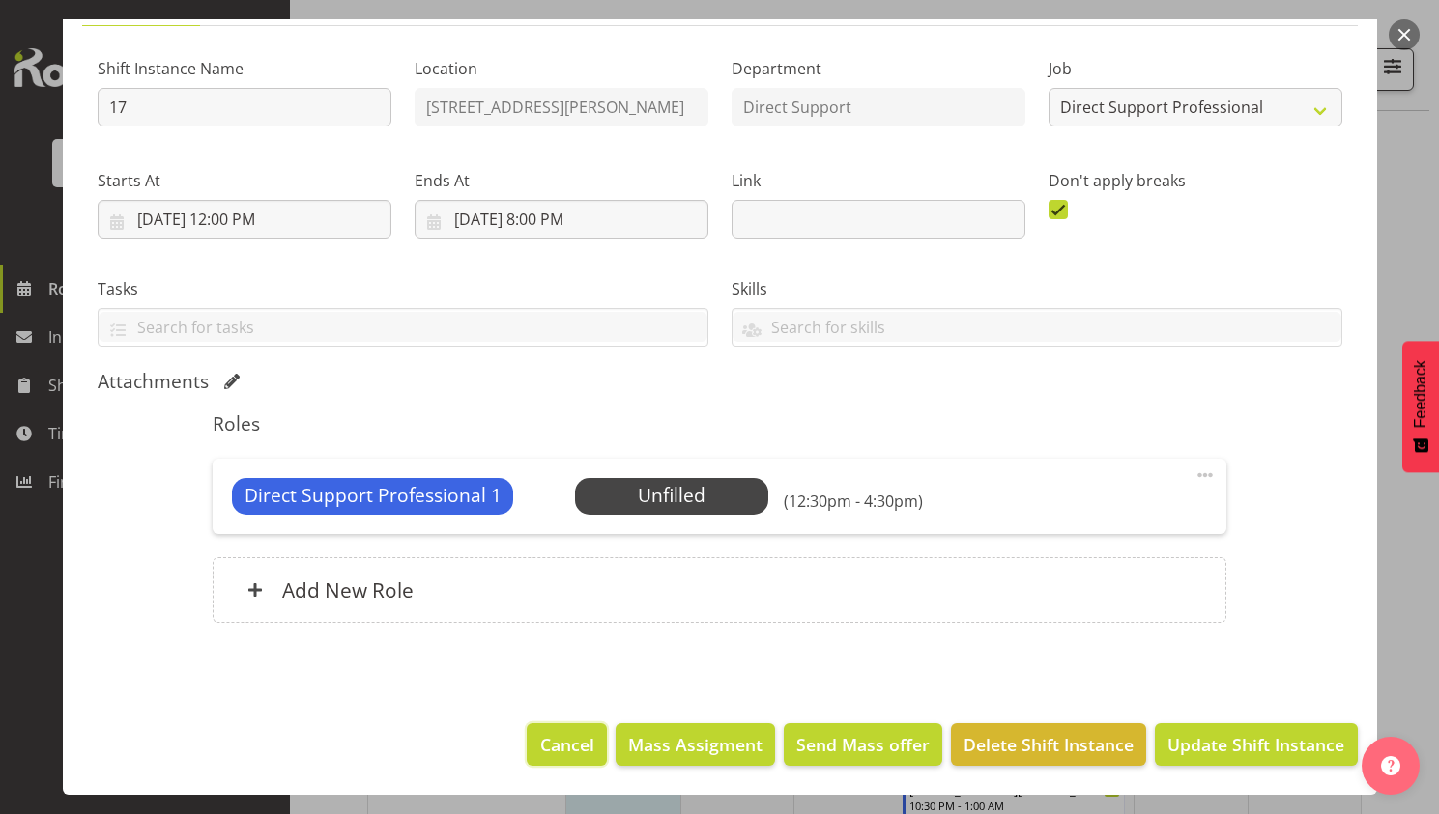
click at [550, 747] on span "Cancel" at bounding box center [567, 744] width 54 height 25
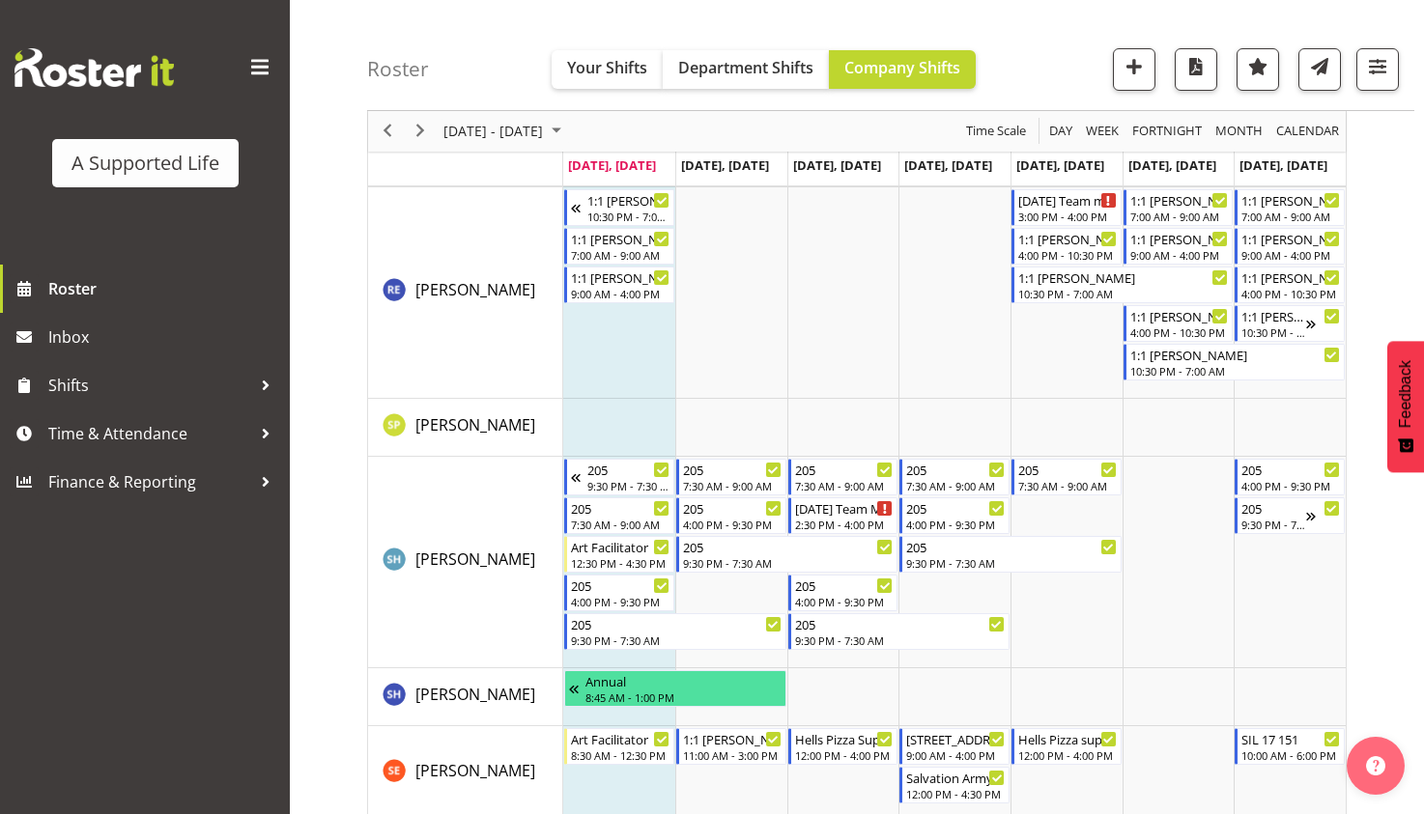
scroll to position [9270, 0]
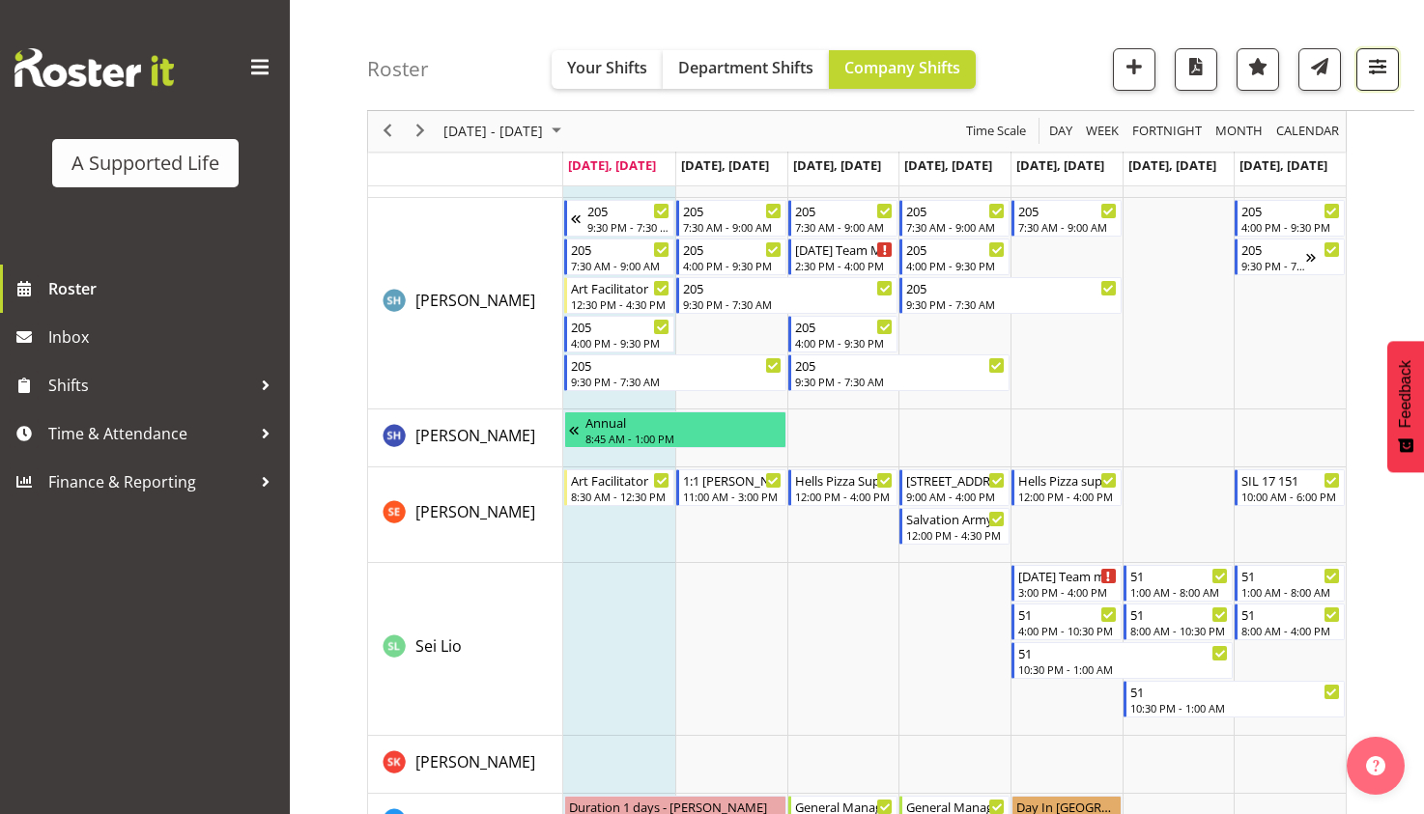
click at [1376, 69] on span "button" at bounding box center [1377, 66] width 25 height 25
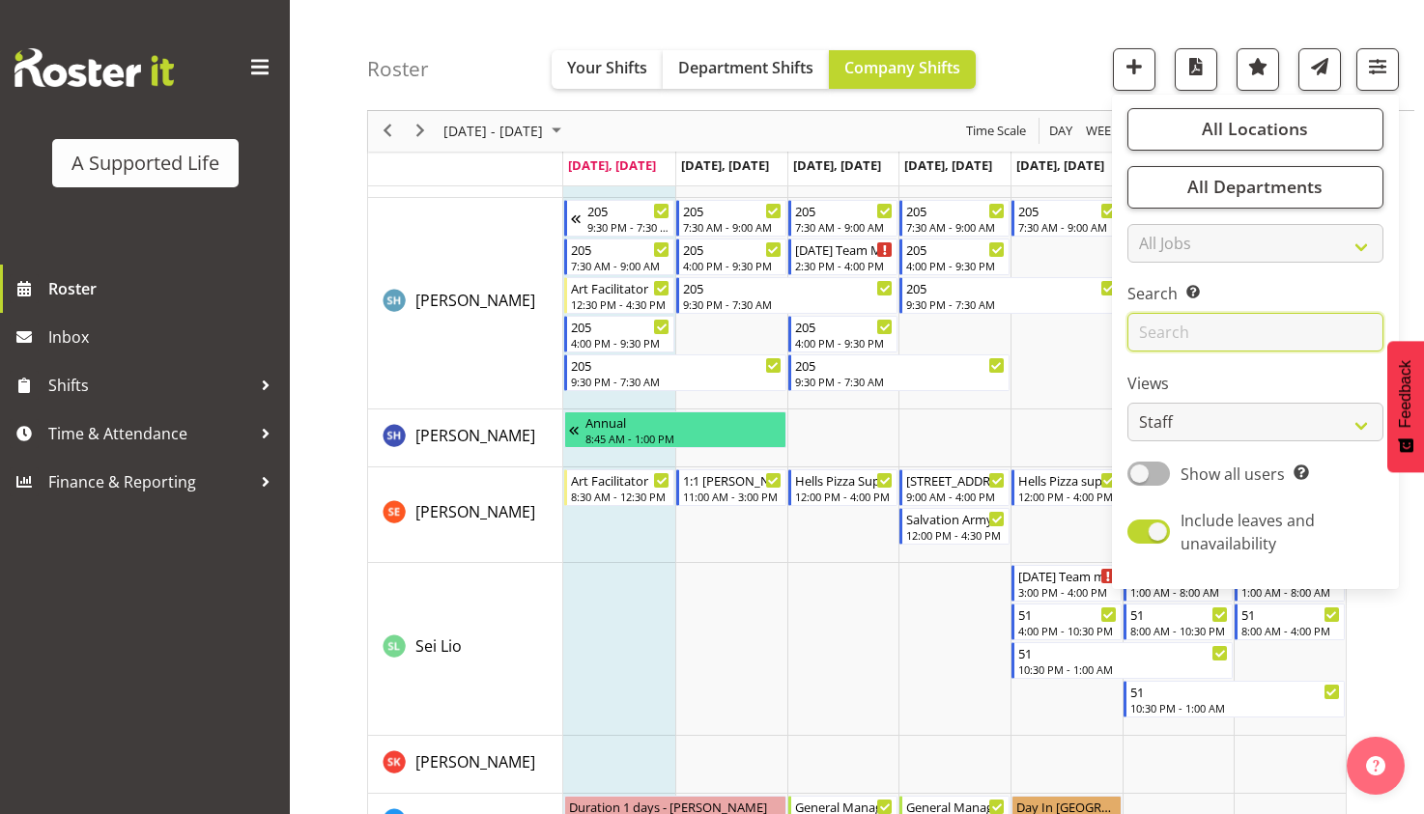
click at [1234, 337] on input "text" at bounding box center [1255, 333] width 256 height 39
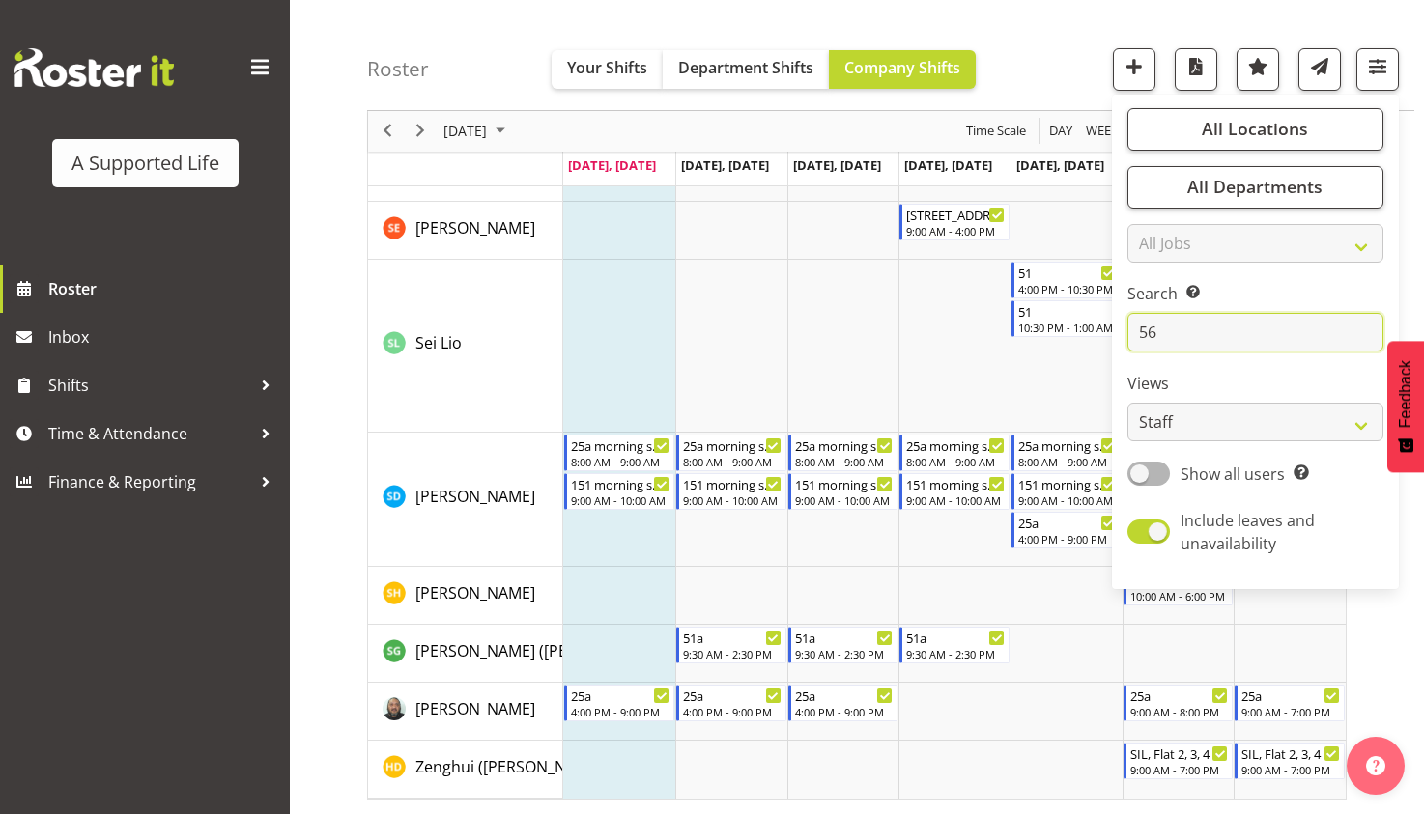
scroll to position [367, 0]
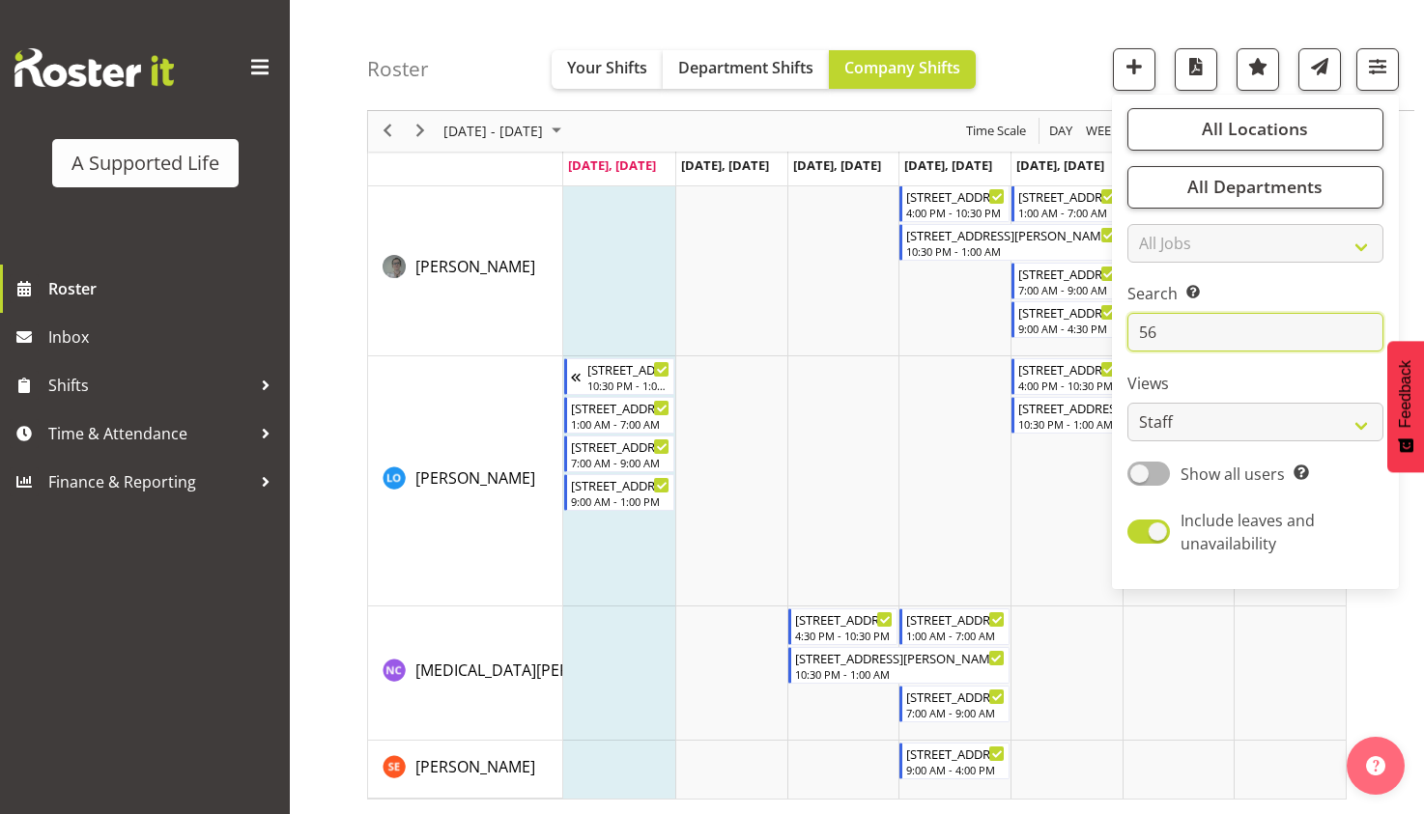
type input "56"
click at [1384, 643] on div "August 18 - 24, 2025 Today Day Week Fortnight Month calendar Month Agenda Time …" at bounding box center [895, 327] width 1057 height 975
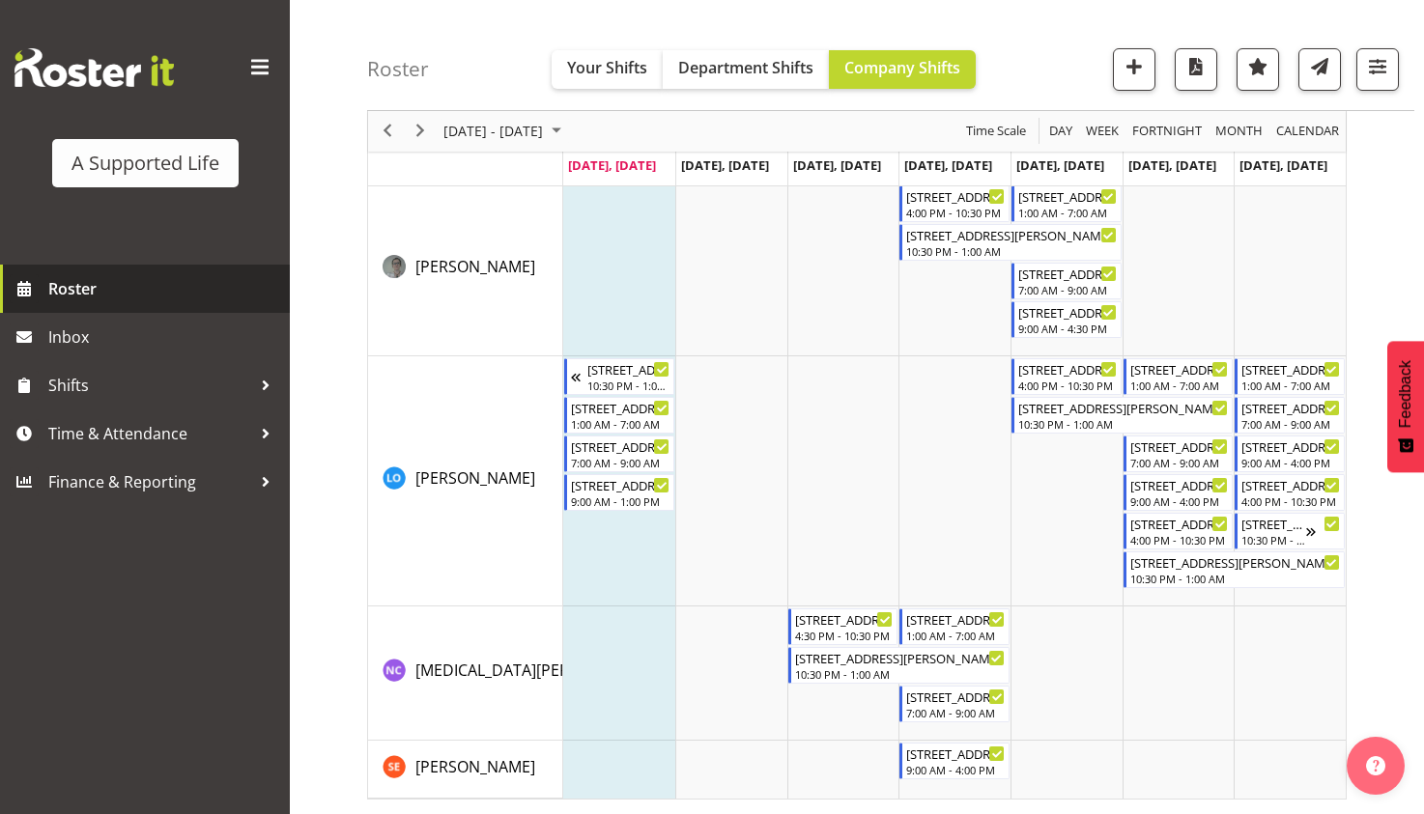
click at [100, 301] on span "Roster" at bounding box center [164, 288] width 232 height 29
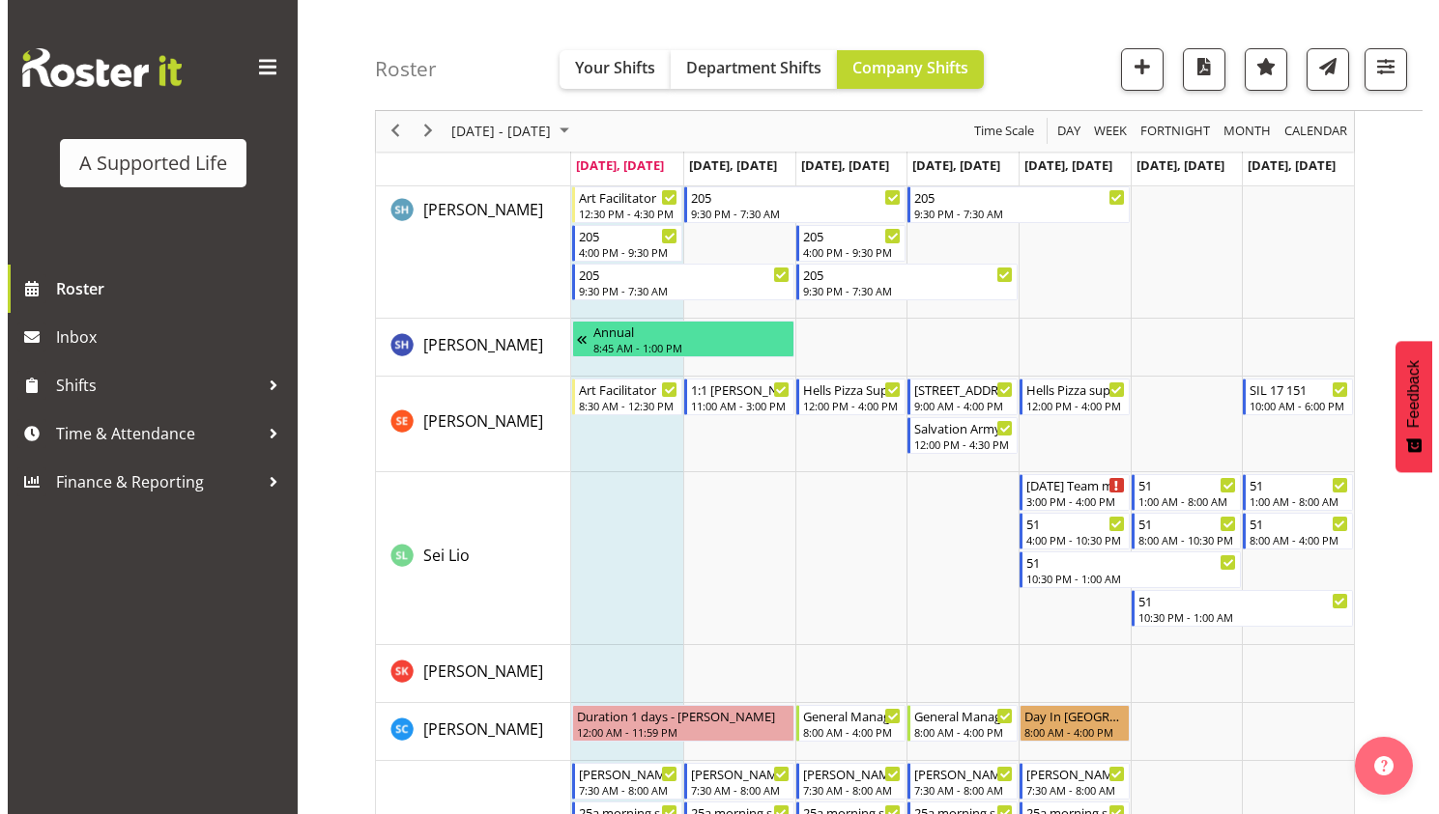
scroll to position [9371, 0]
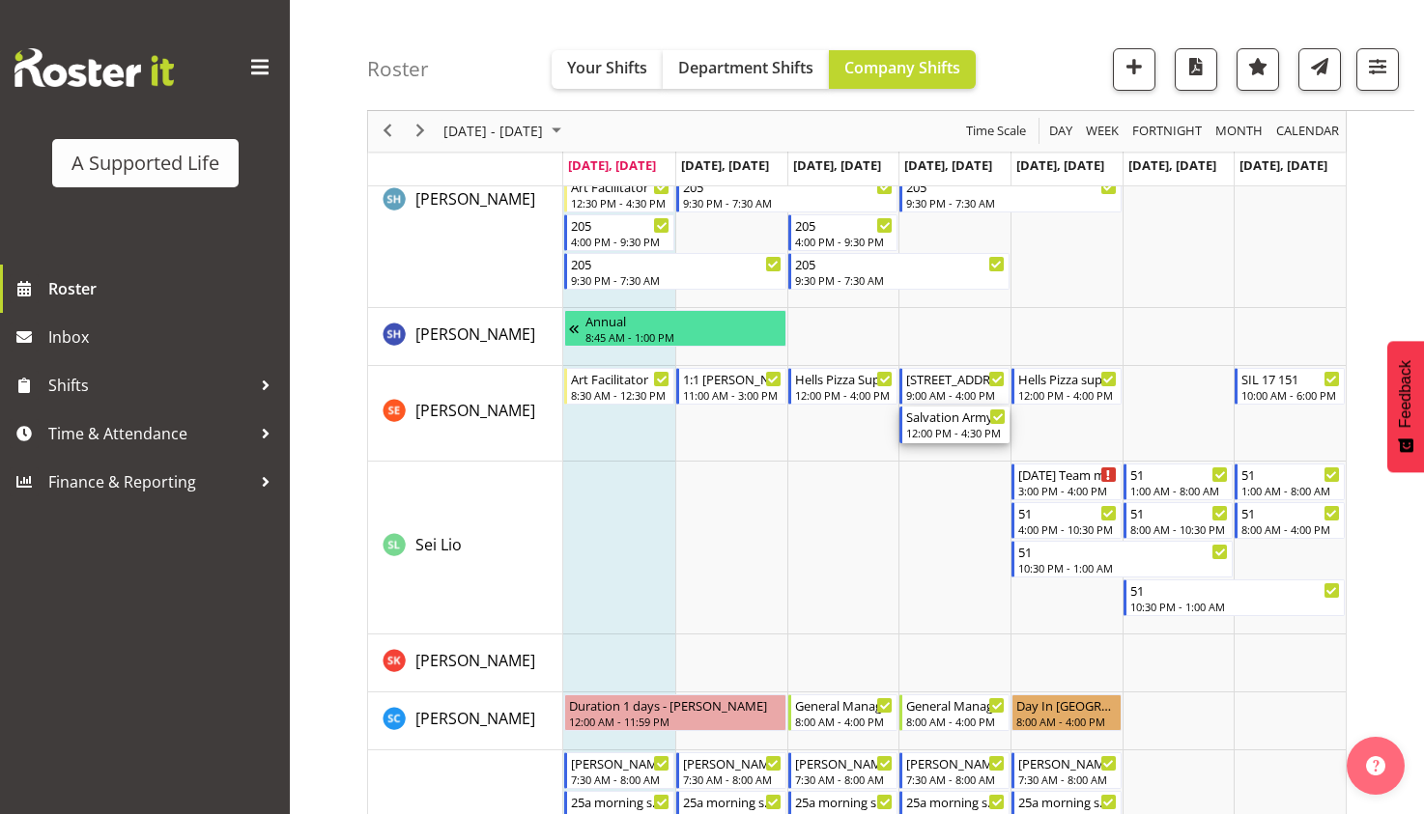
click at [972, 422] on div "Salvation Army" at bounding box center [956, 416] width 100 height 19
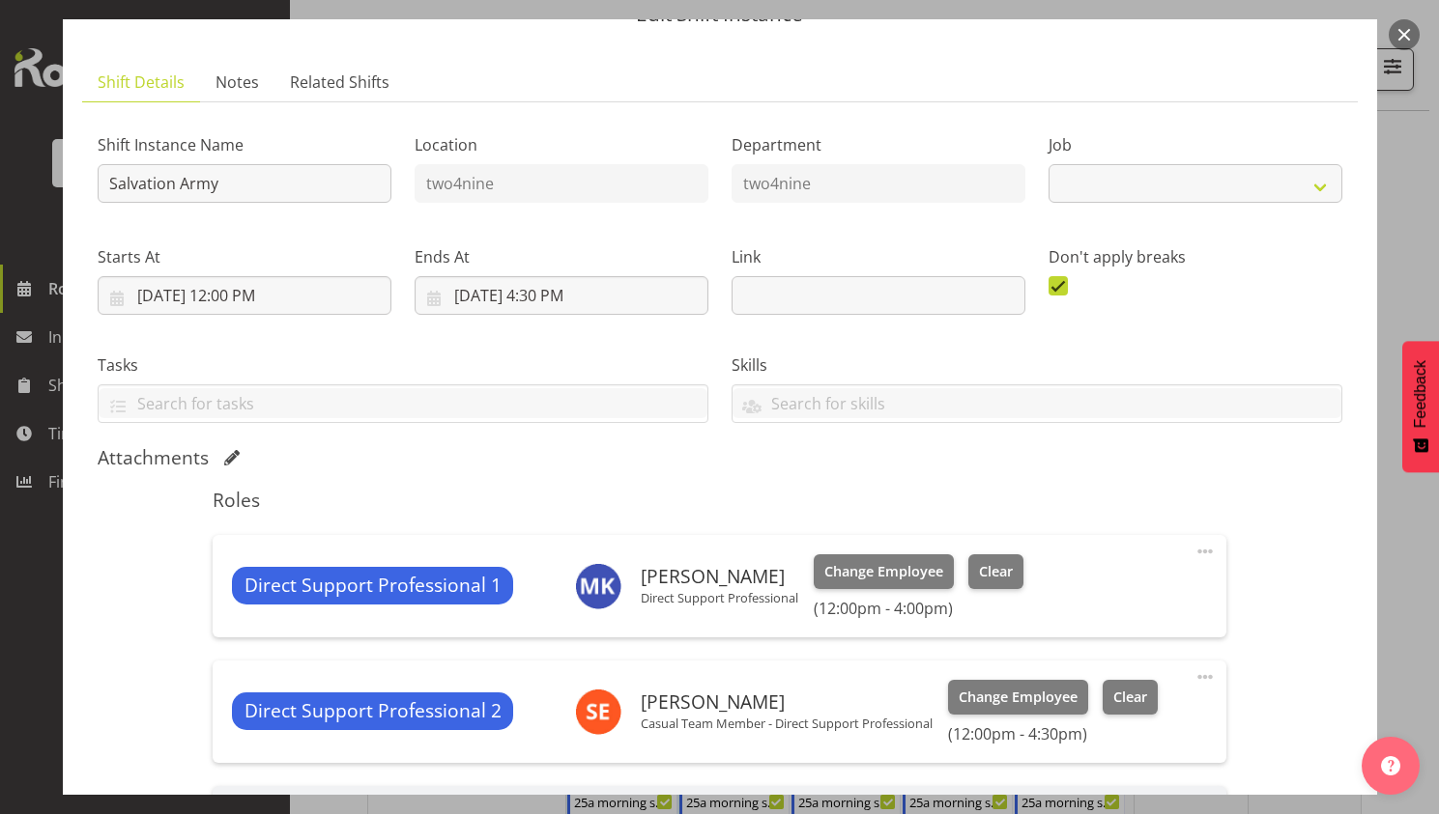
select select "4112"
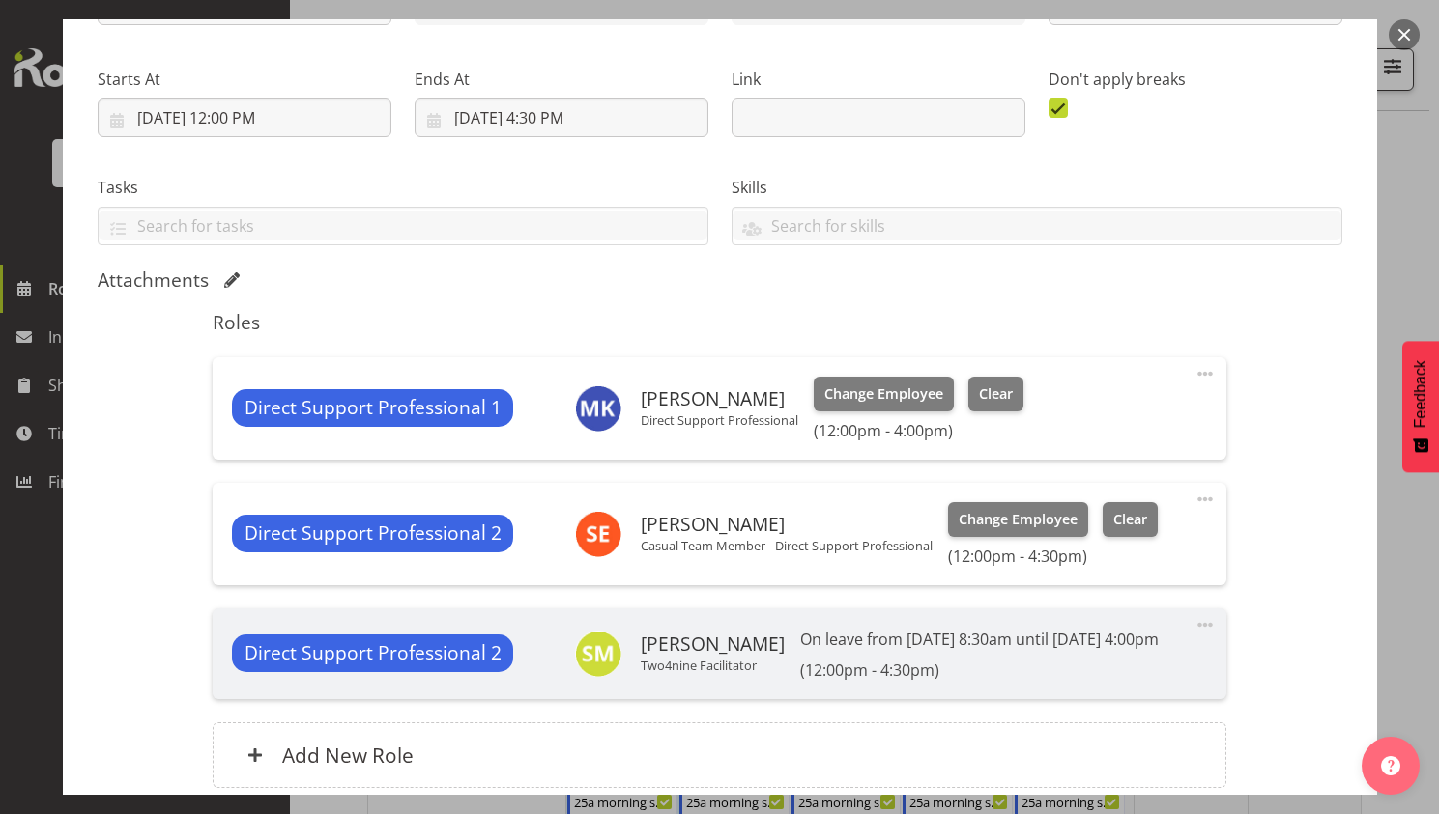
scroll to position [290, 0]
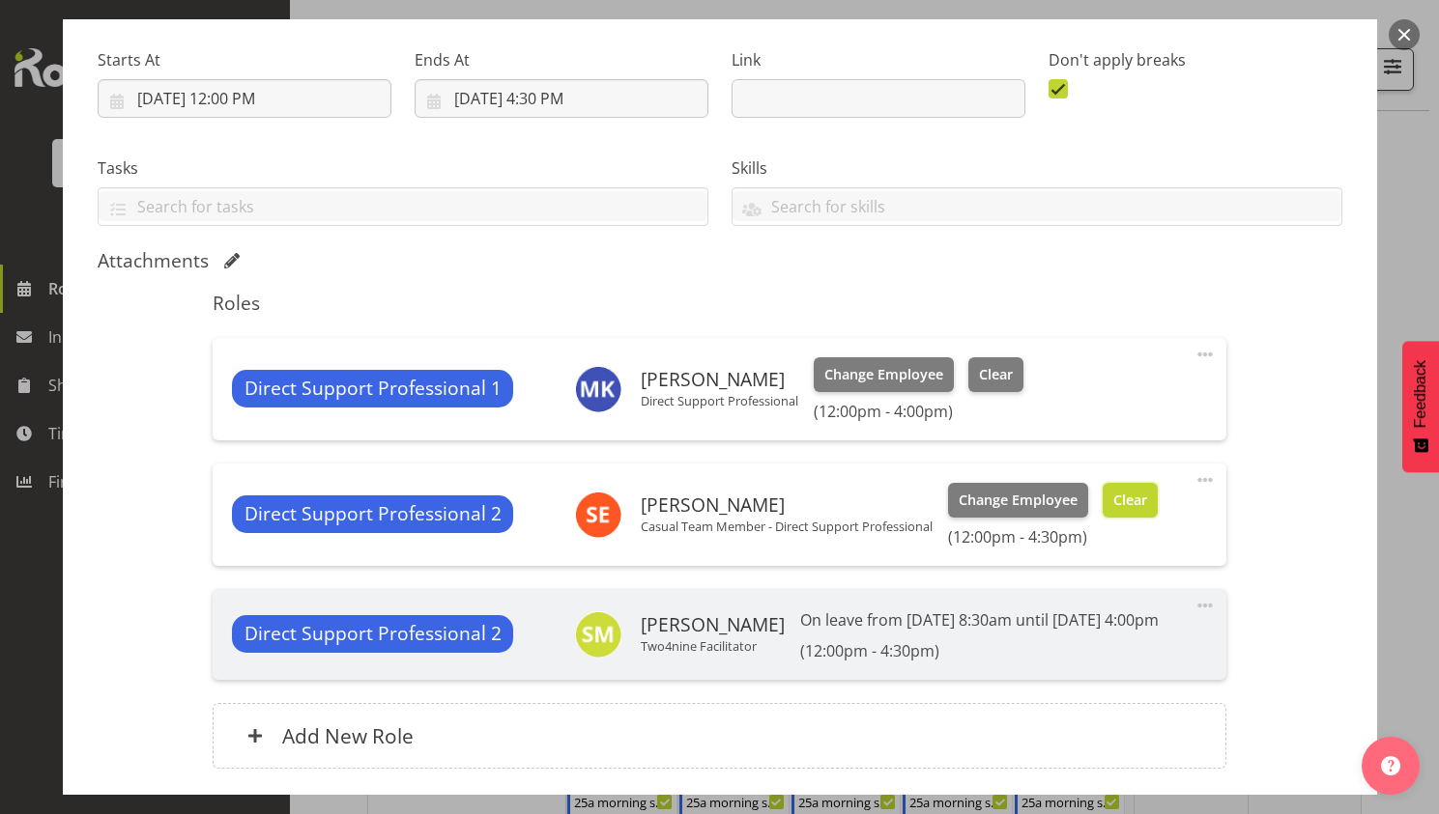
click at [1132, 515] on button "Clear" at bounding box center [1129, 500] width 55 height 35
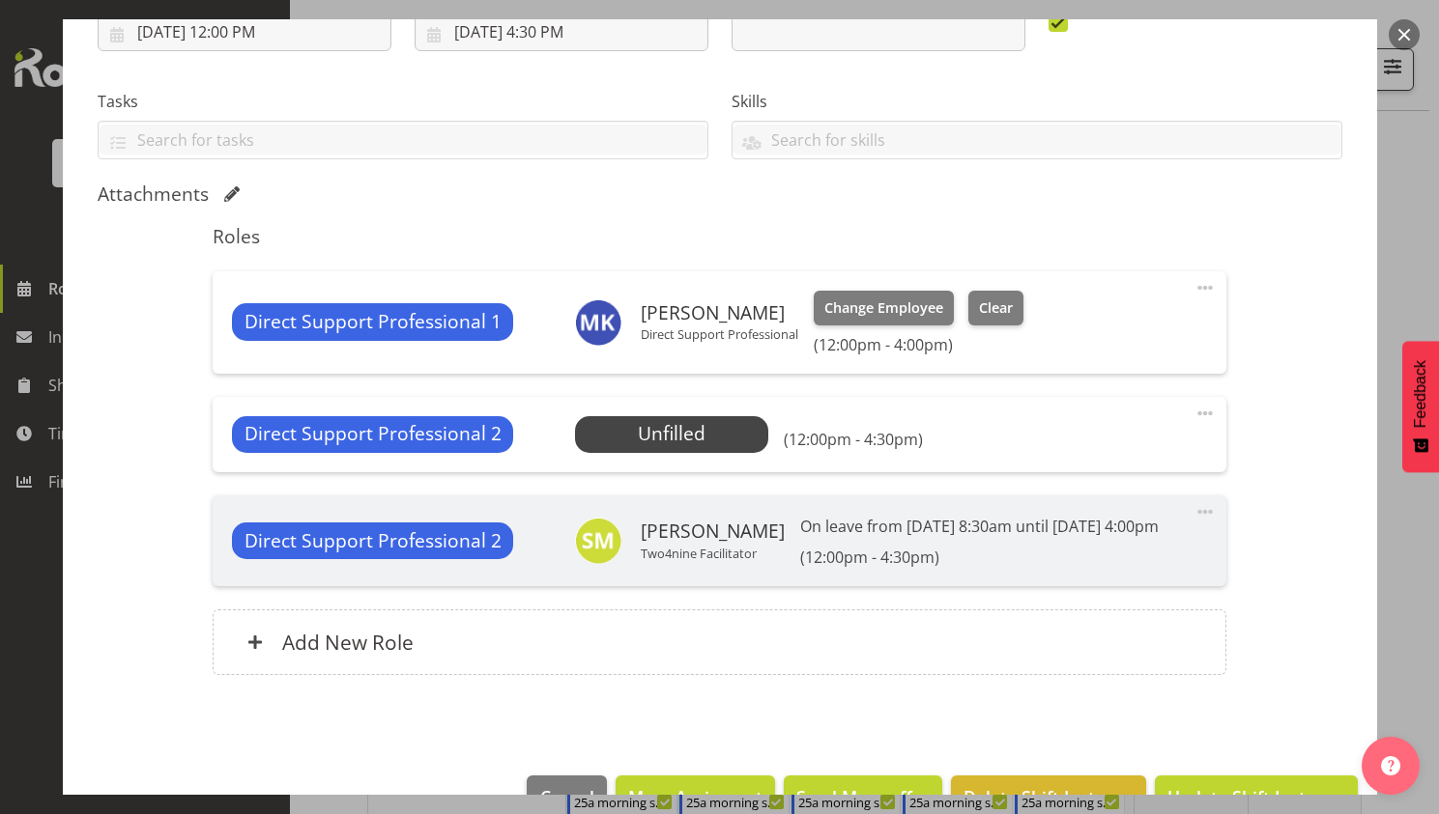
scroll to position [432, 0]
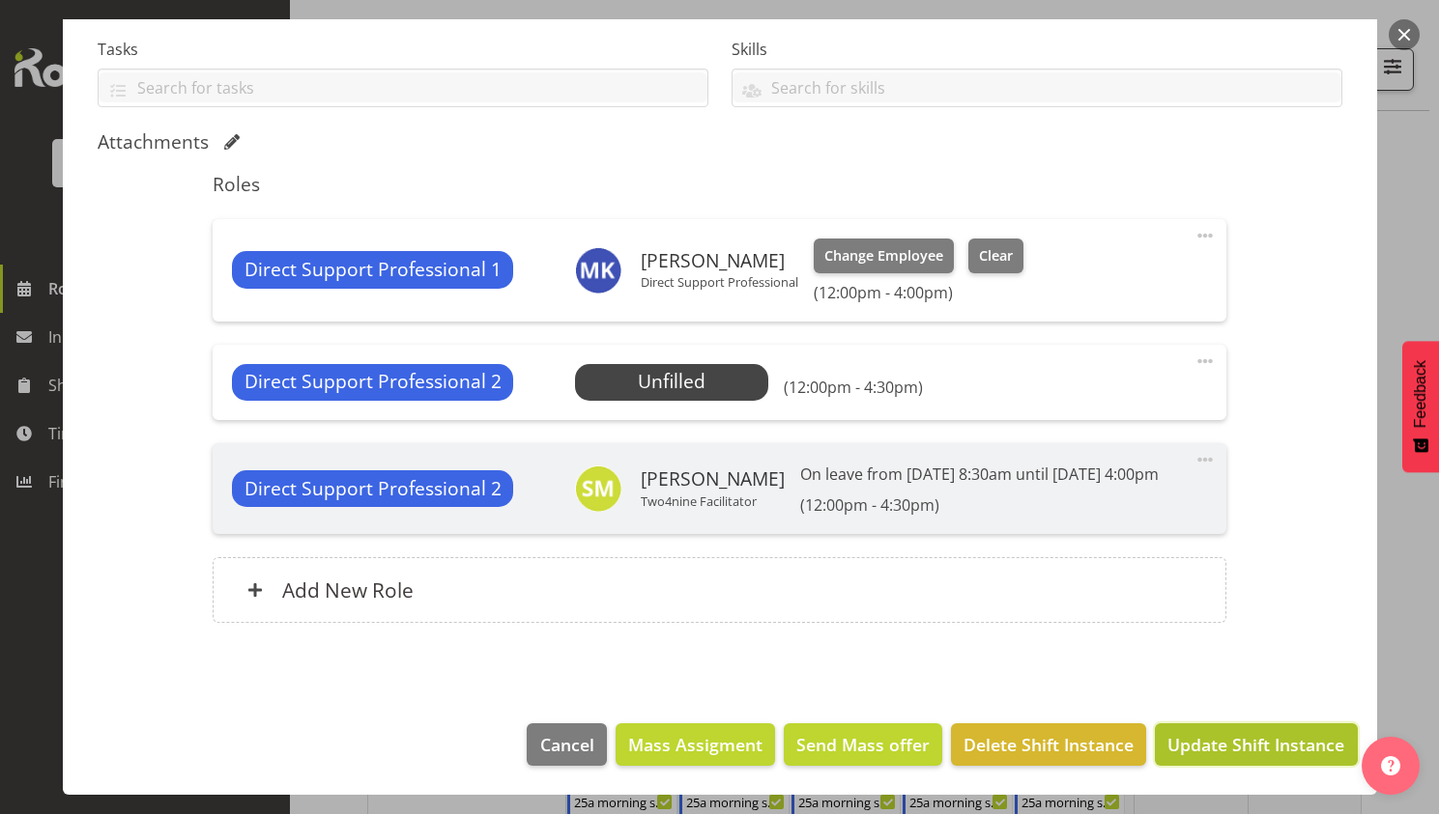
click at [1226, 752] on span "Update Shift Instance" at bounding box center [1255, 744] width 177 height 25
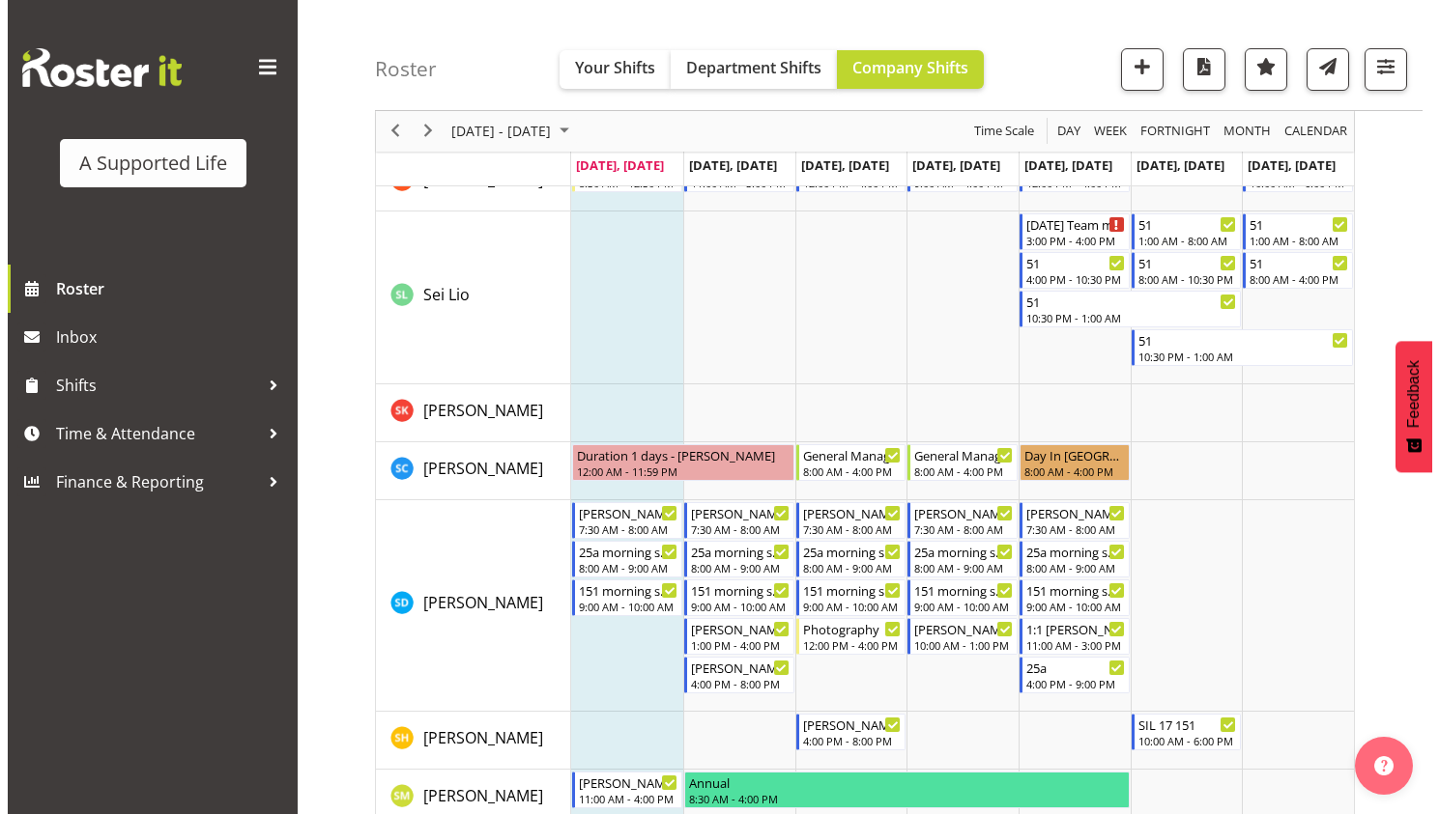
scroll to position [9390, 0]
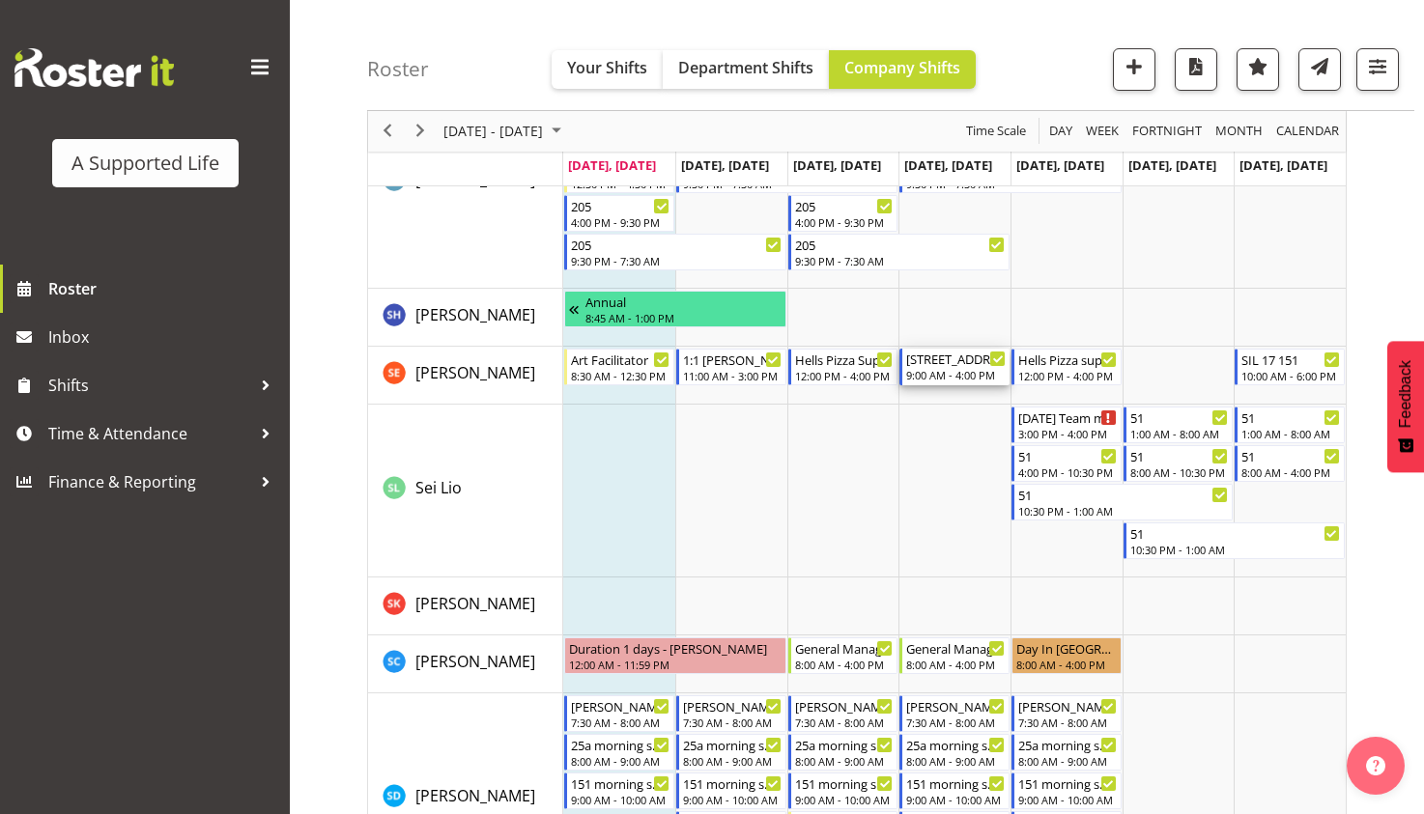
click at [943, 374] on div "9:00 AM - 4:00 PM" at bounding box center [956, 374] width 100 height 15
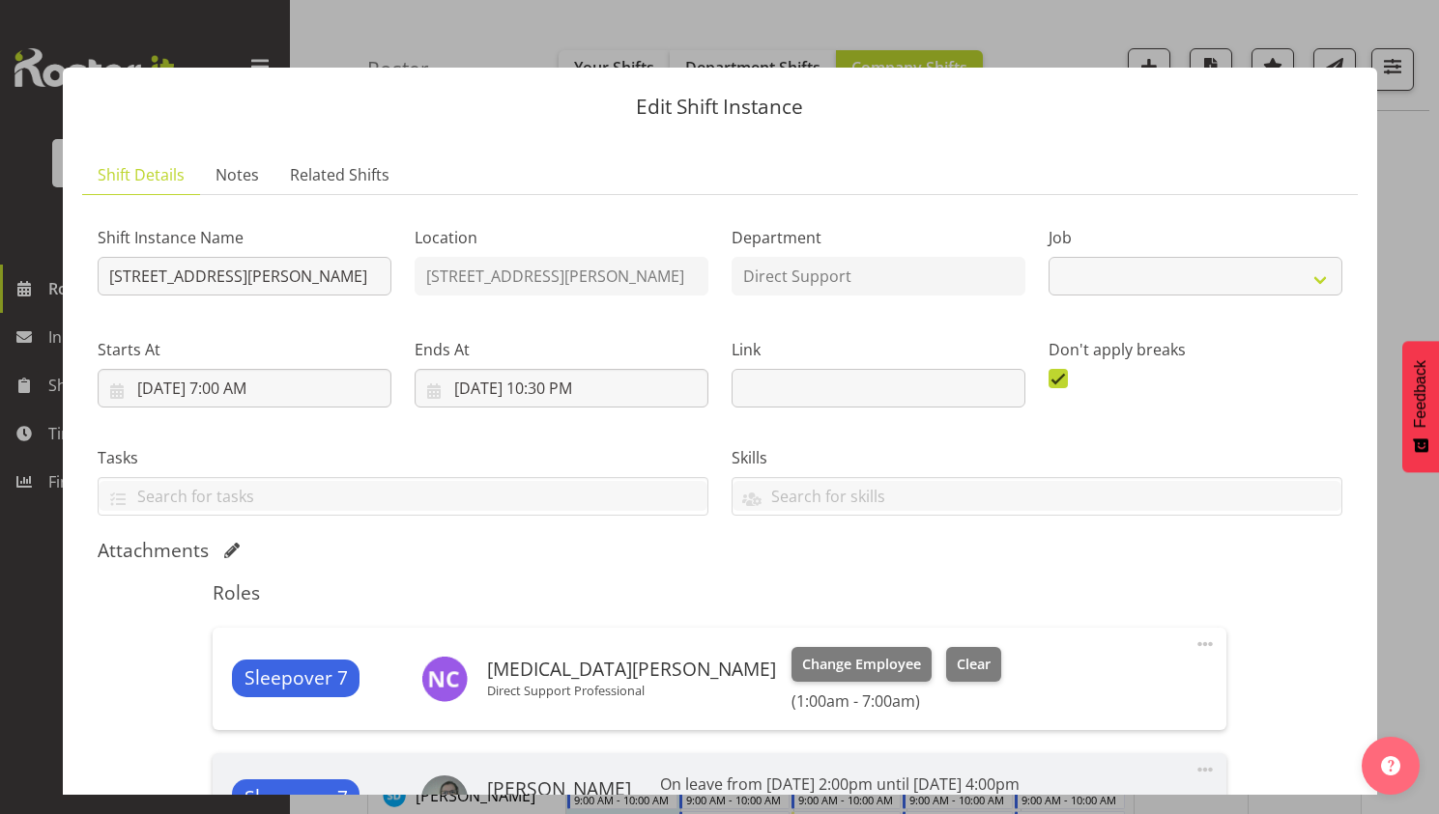
select select "4112"
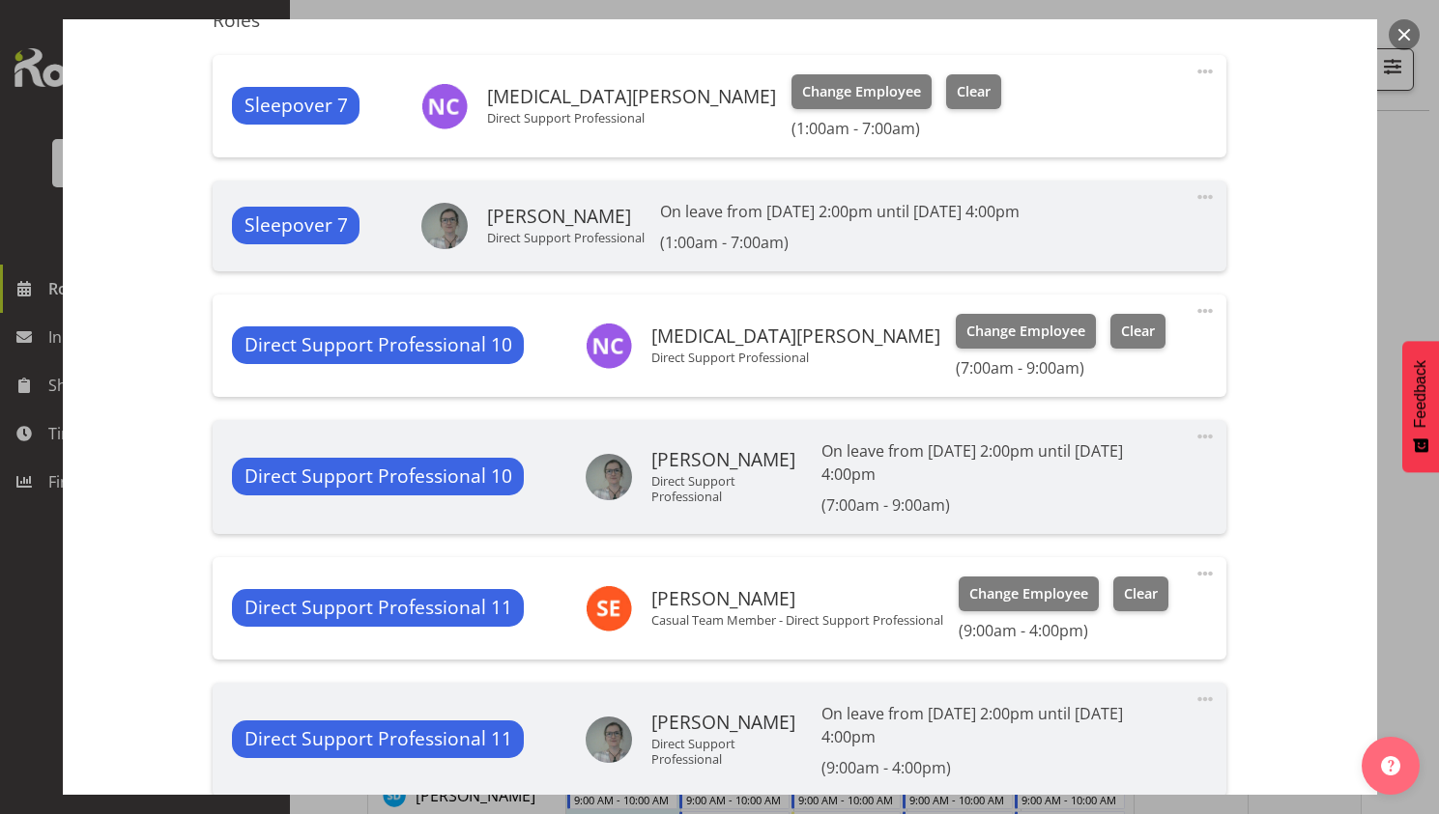
scroll to position [676, 0]
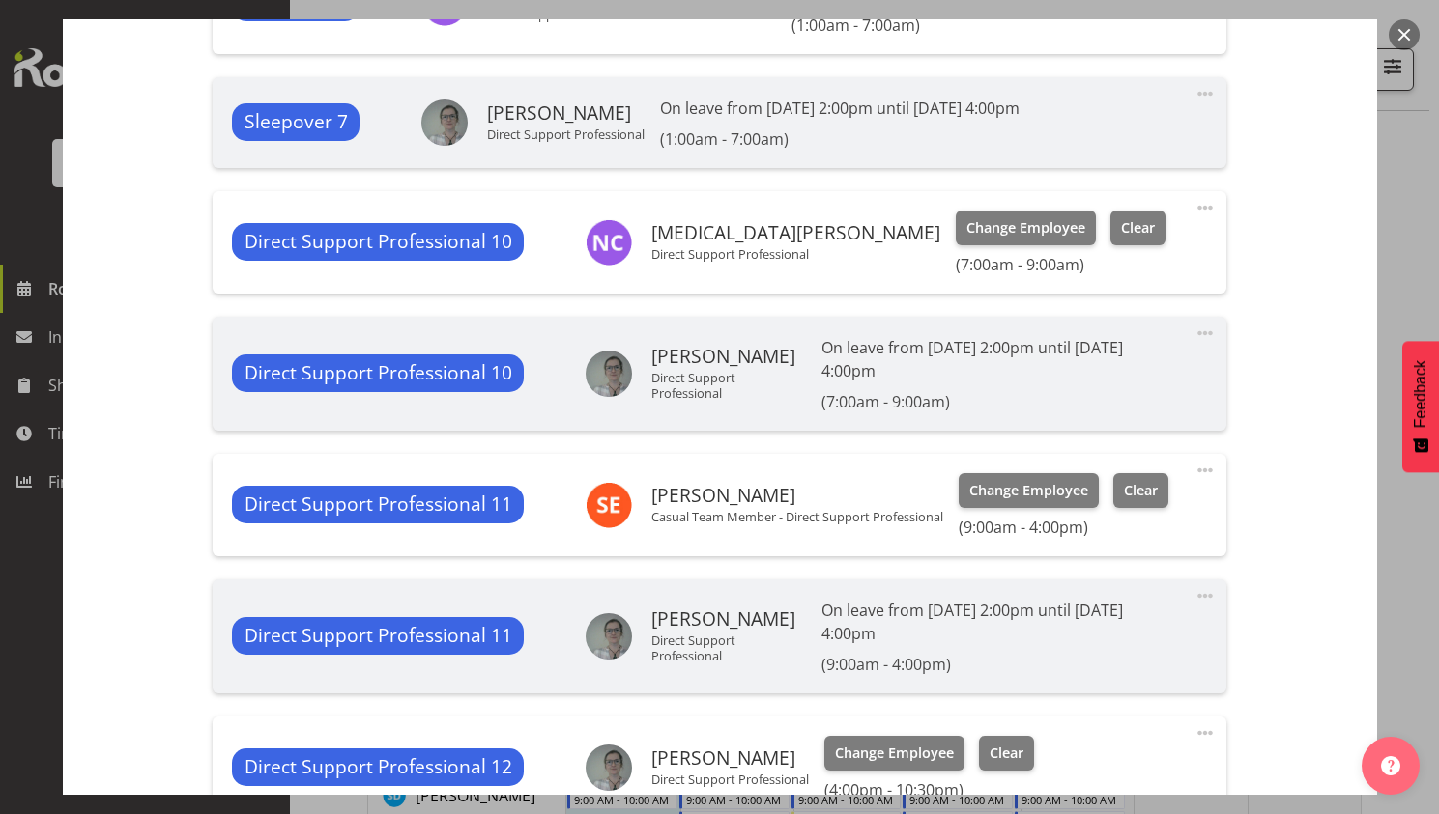
click at [1193, 469] on span at bounding box center [1204, 470] width 23 height 23
click at [1115, 524] on link "Edit" at bounding box center [1123, 513] width 185 height 35
select select "7"
select select "2025"
select select "16"
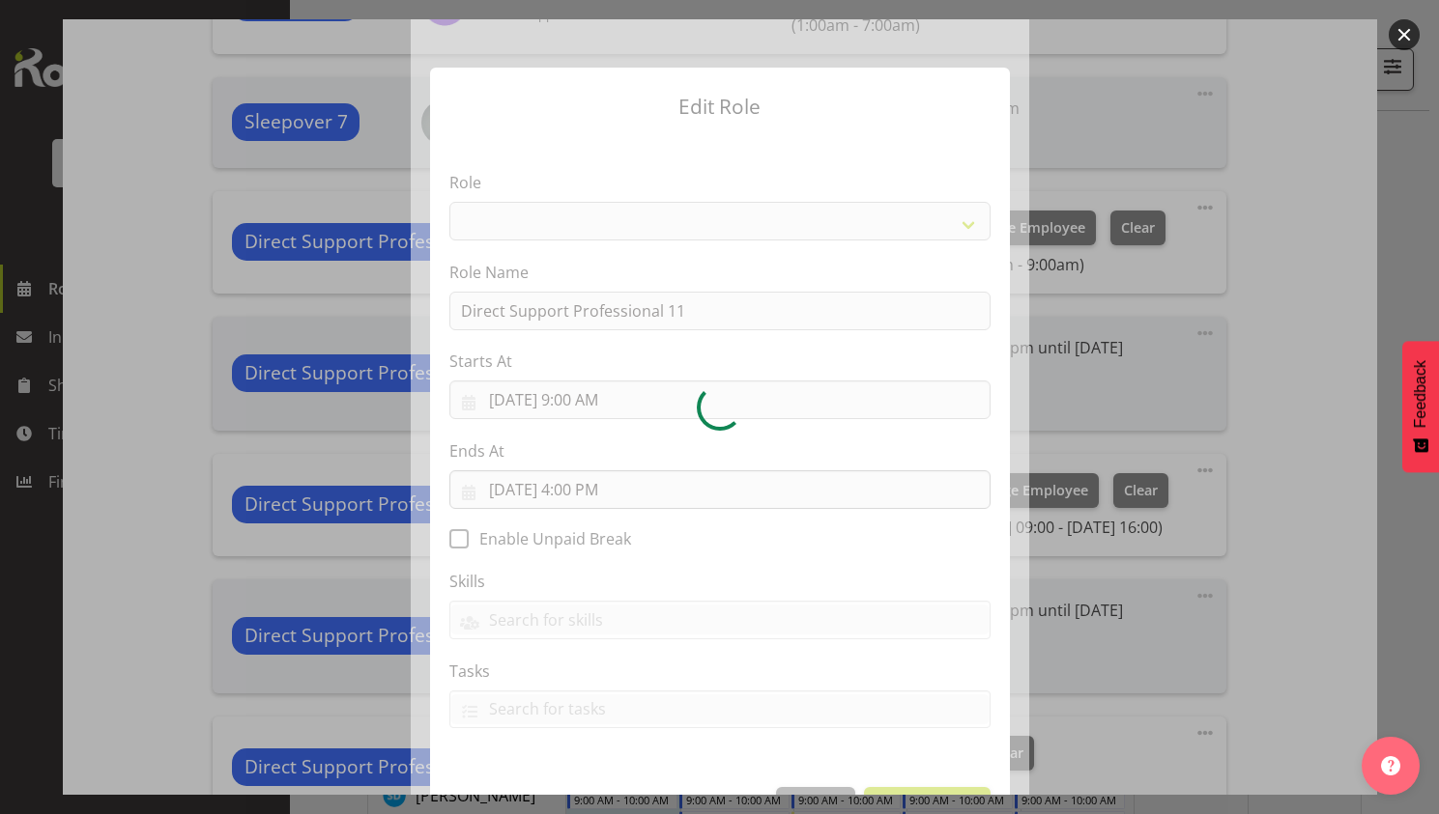
select select "519"
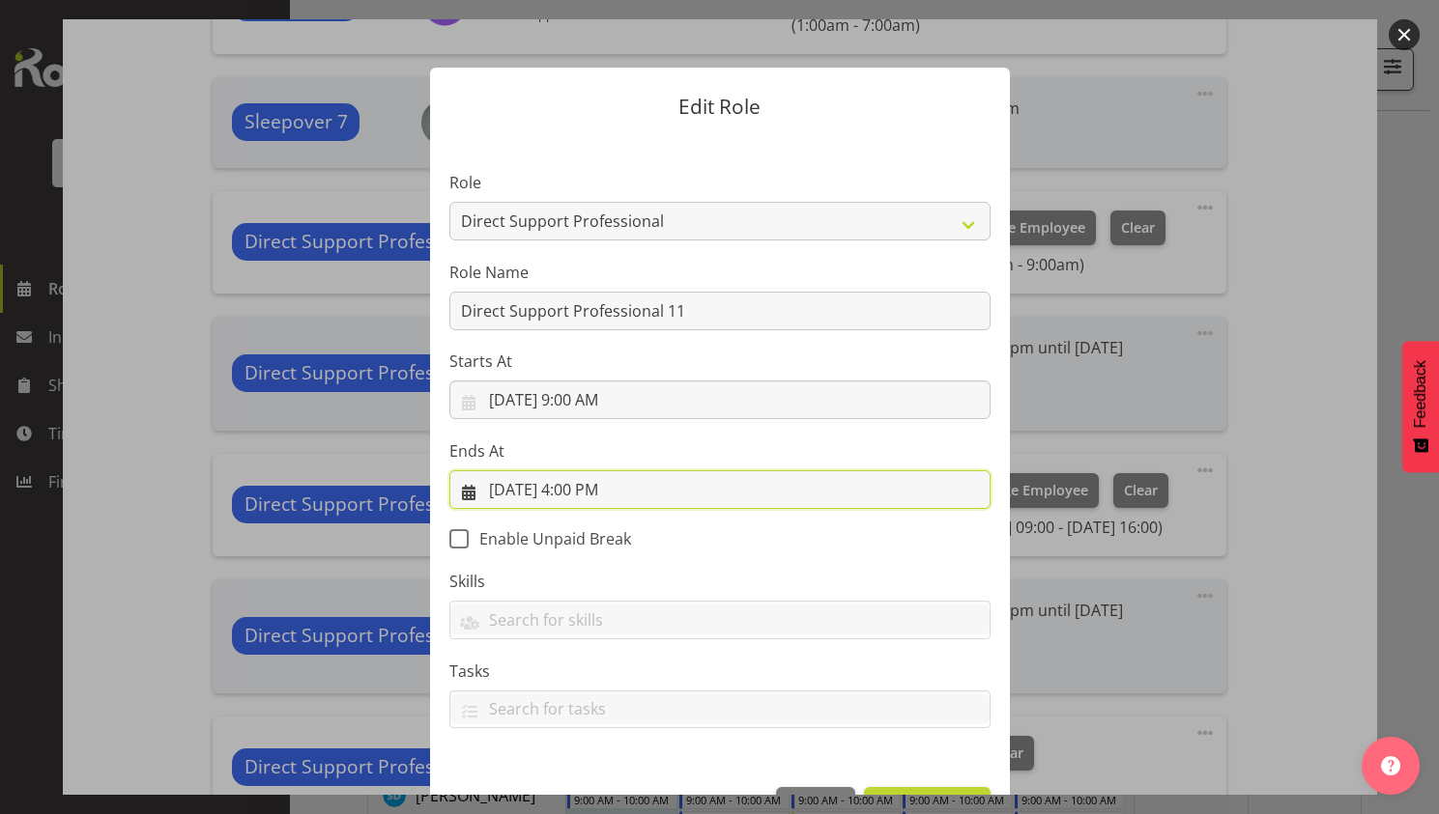
click at [582, 491] on input "8/21/2025, 4:00 PM" at bounding box center [719, 489] width 541 height 39
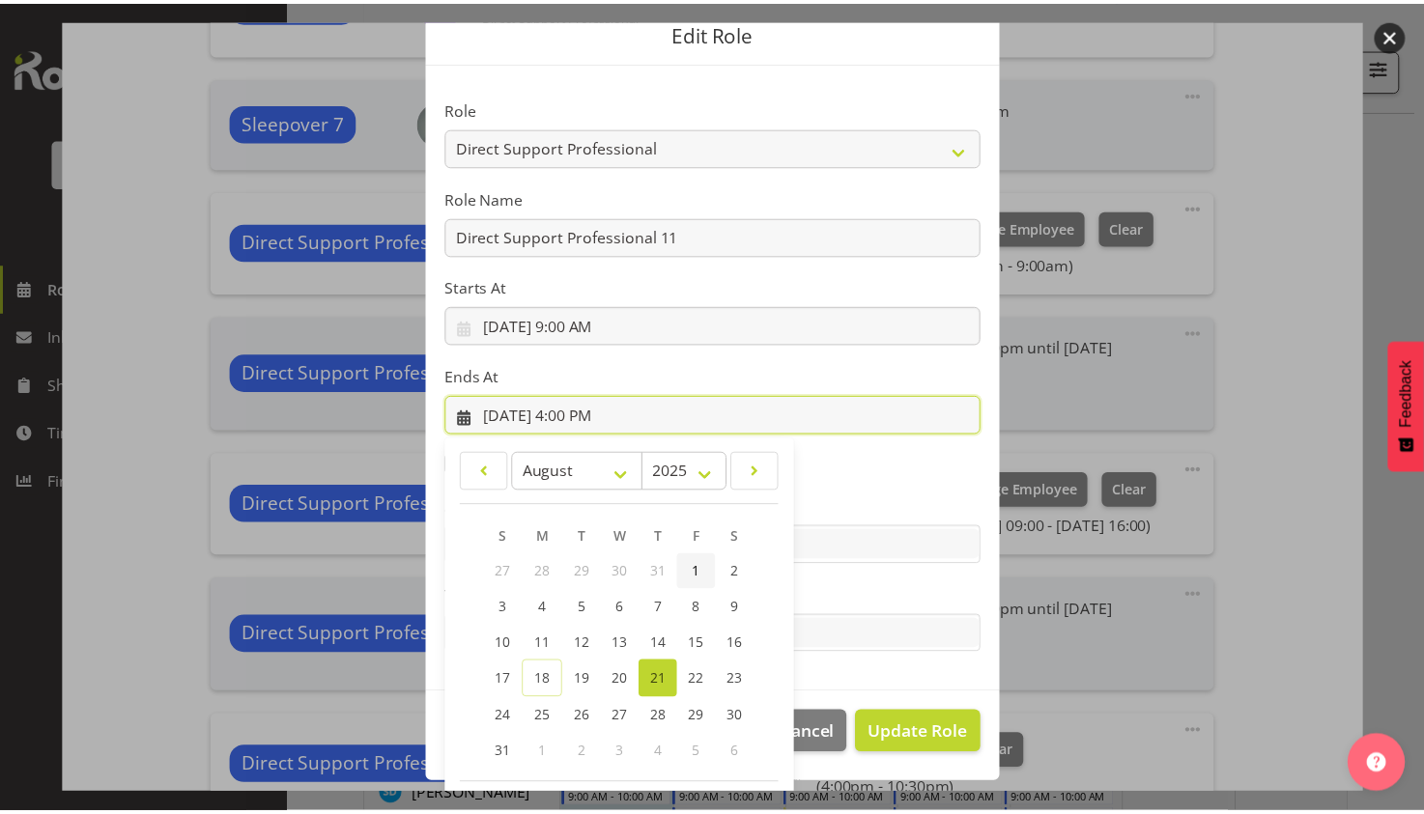
scroll to position [156, 0]
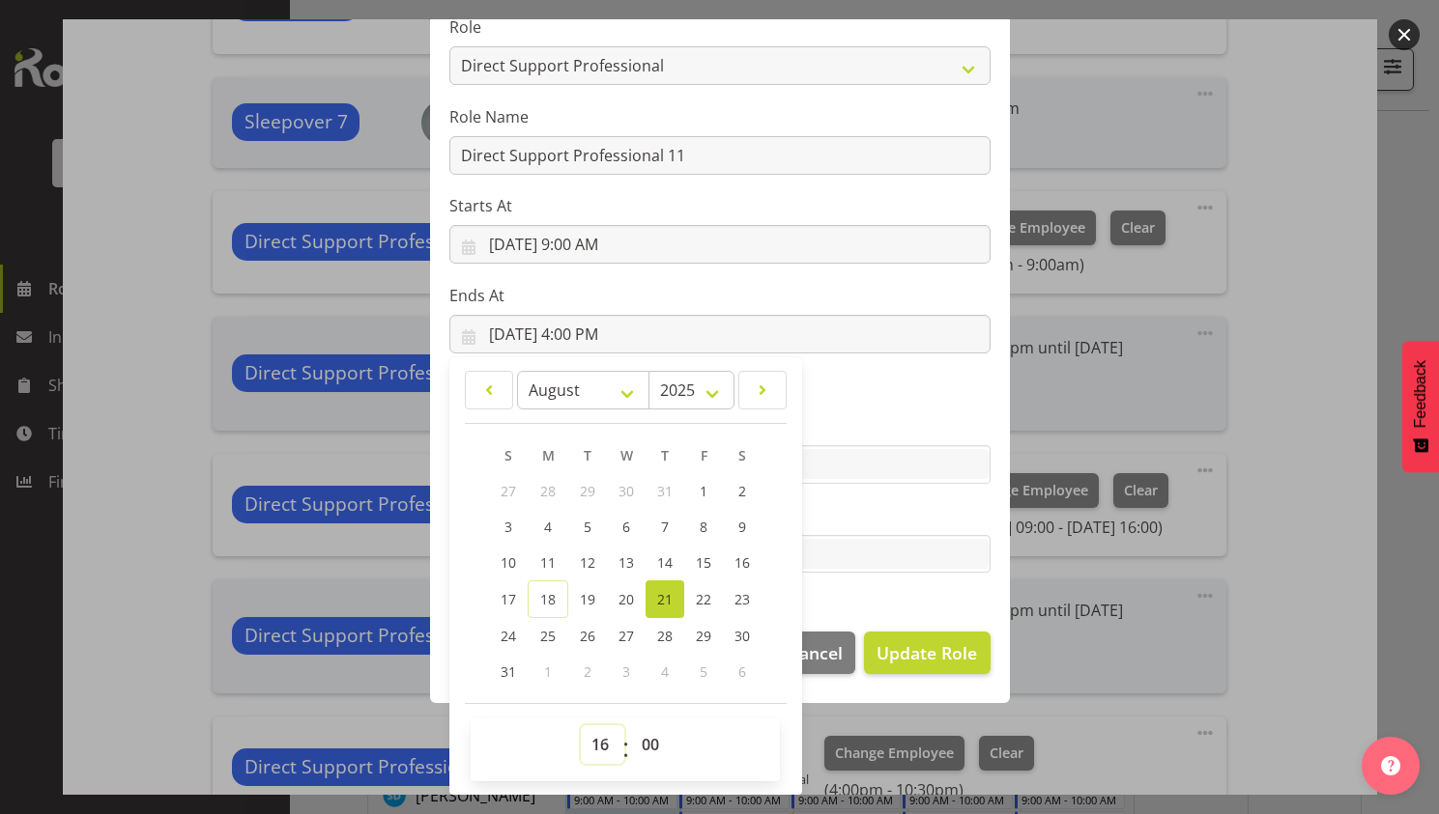
click at [599, 747] on select "00 01 02 03 04 05 06 07 08 09 10 11 12 13 14 15 16 17 18 19 20 21 22 23" at bounding box center [602, 745] width 43 height 39
select select "12"
click at [581, 726] on select "00 01 02 03 04 05 06 07 08 09 10 11 12 13 14 15 16 17 18 19 20 21 22 23" at bounding box center [602, 745] width 43 height 39
type input "8/21/2025, 12:00 PM"
click at [637, 736] on select "00 01 02 03 04 05 06 07 08 09 10 11 12 13 14 15 16 17 18 19 20 21 22 23 24 25 2…" at bounding box center [652, 745] width 43 height 39
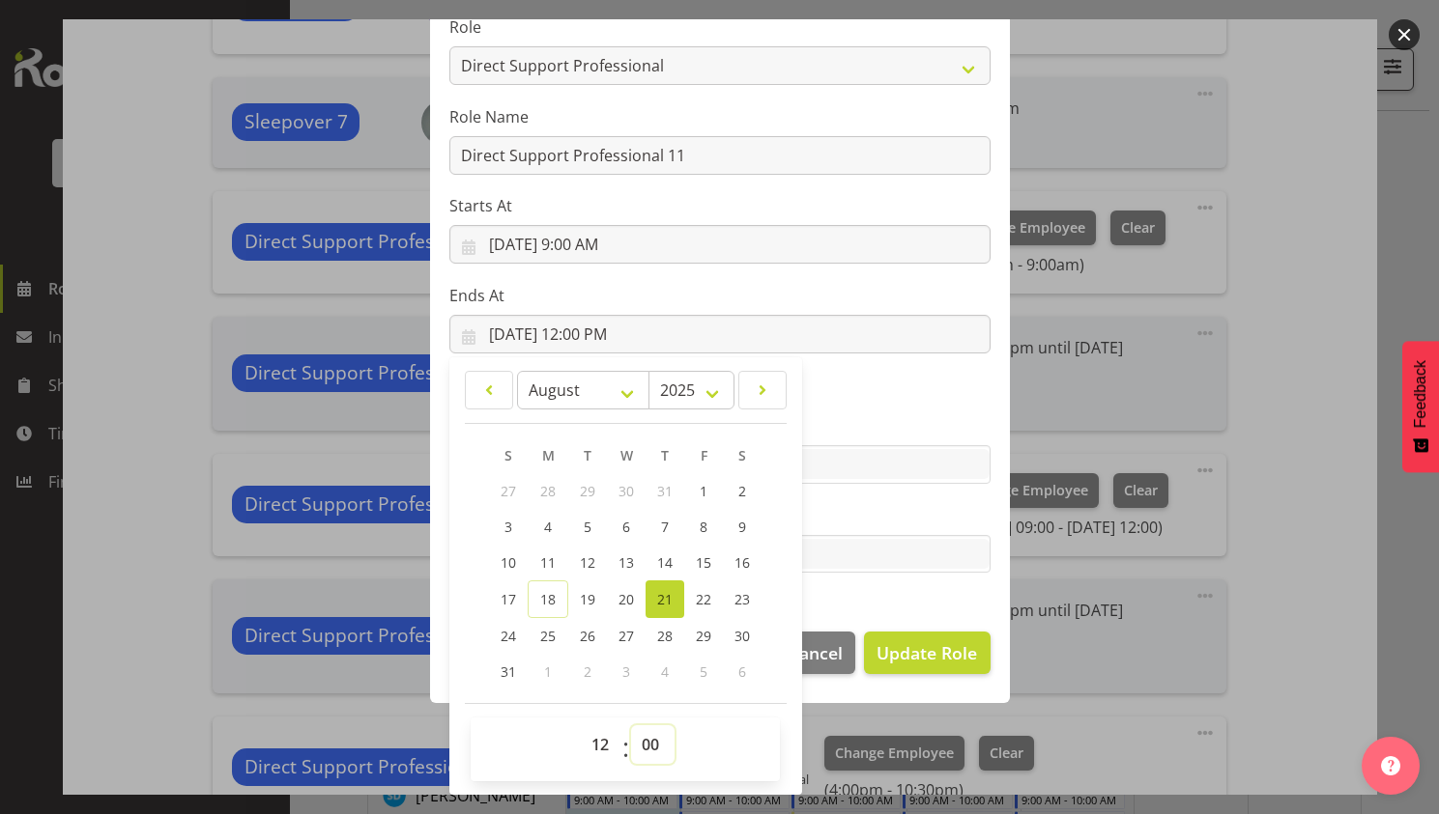
select select "30"
click at [631, 726] on select "00 01 02 03 04 05 06 07 08 09 10 11 12 13 14 15 16 17 18 19 20 21 22 23 24 25 2…" at bounding box center [652, 745] width 43 height 39
type input "[DATE] 12:30 PM"
click at [943, 658] on span "Update Role" at bounding box center [926, 653] width 100 height 25
select select
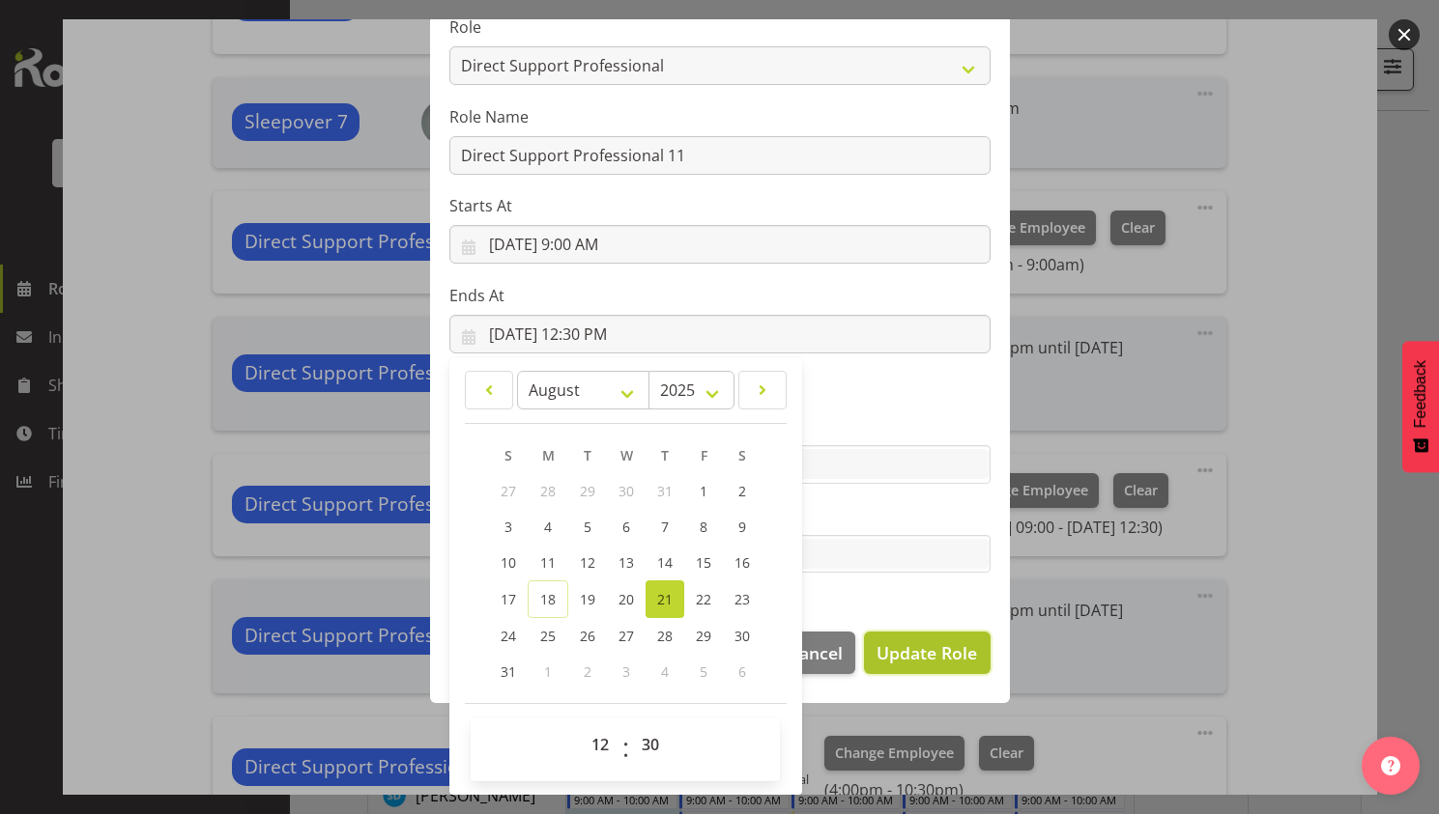
select select
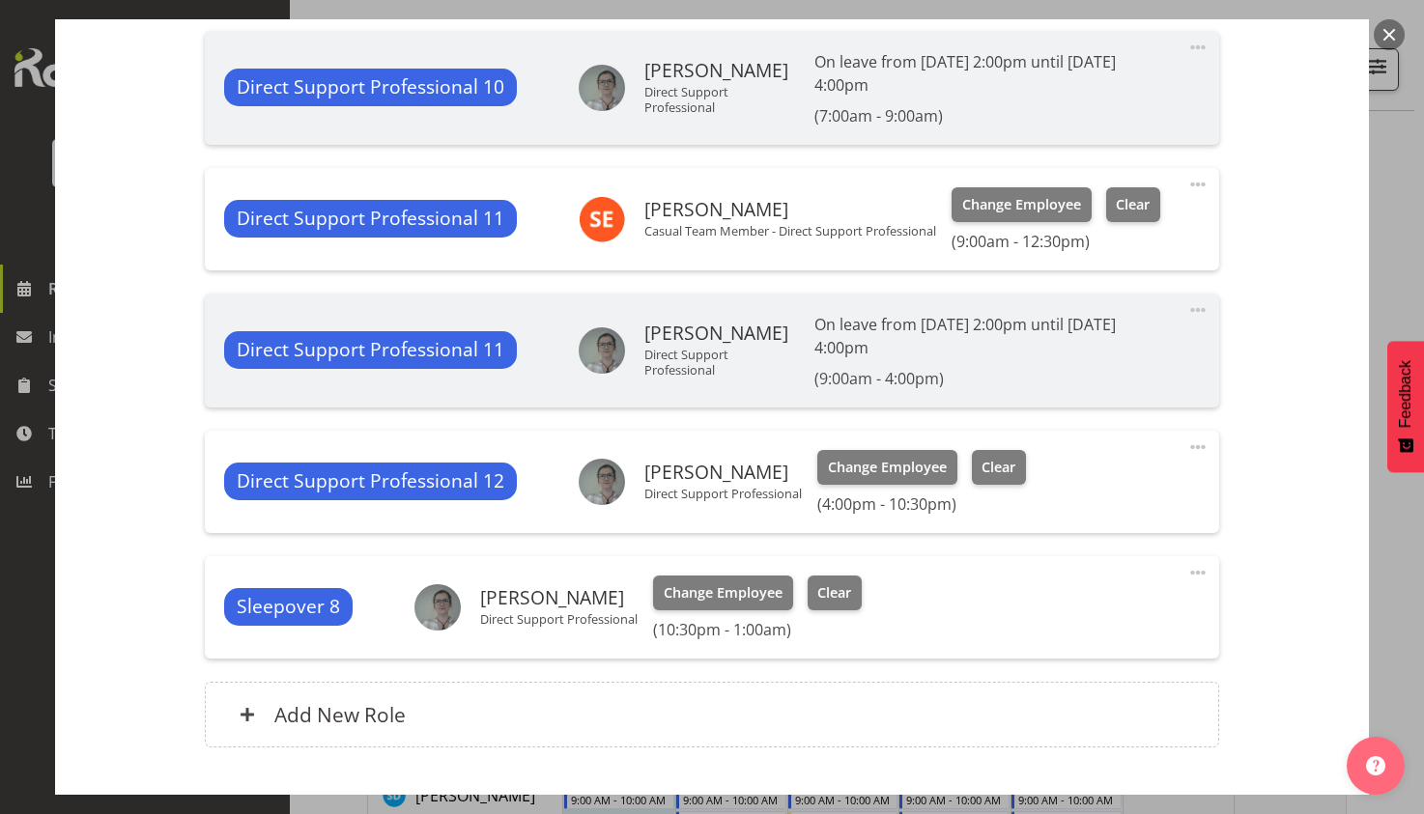
scroll to position [966, 0]
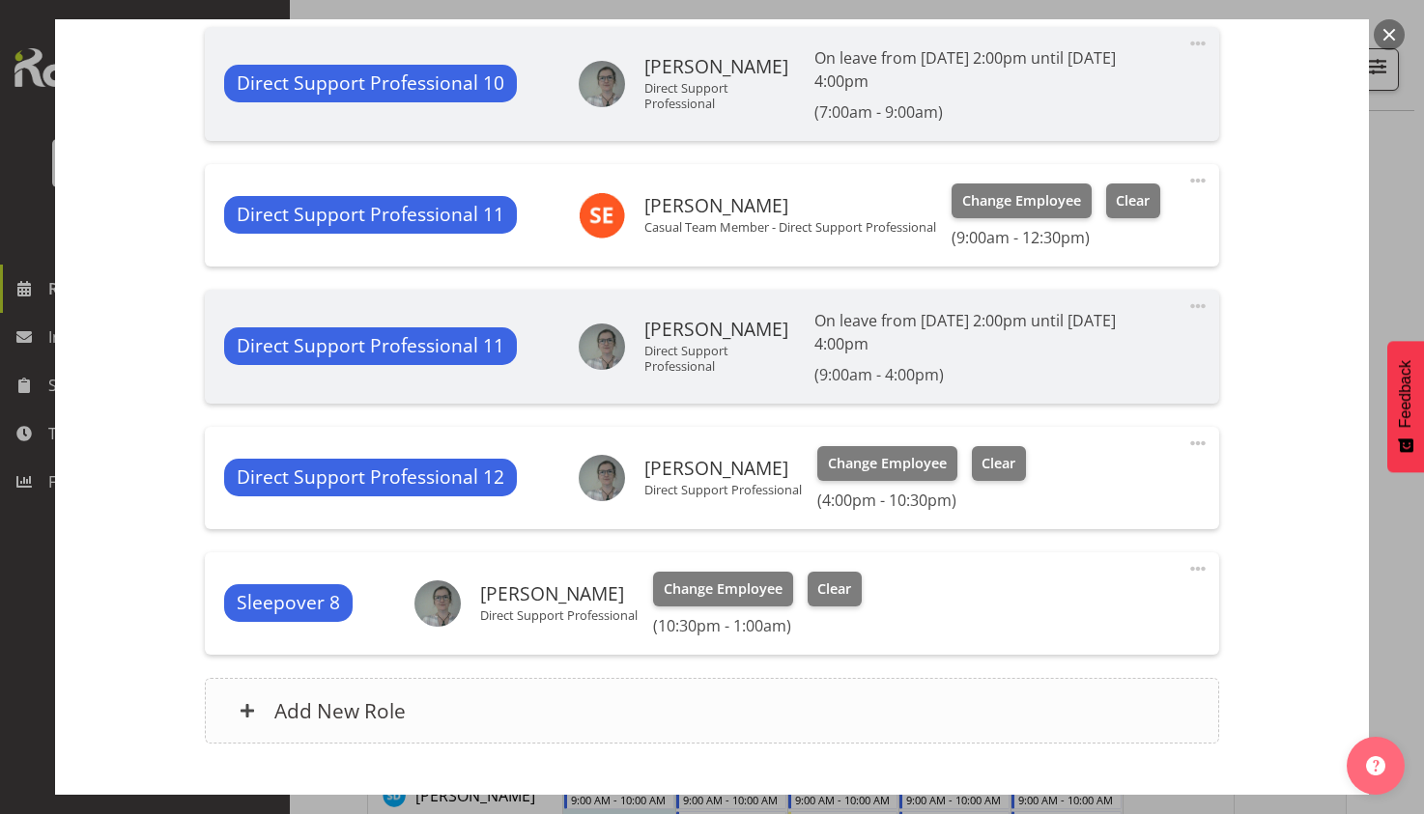
click at [641, 708] on div "Add New Role" at bounding box center [711, 711] width 1013 height 66
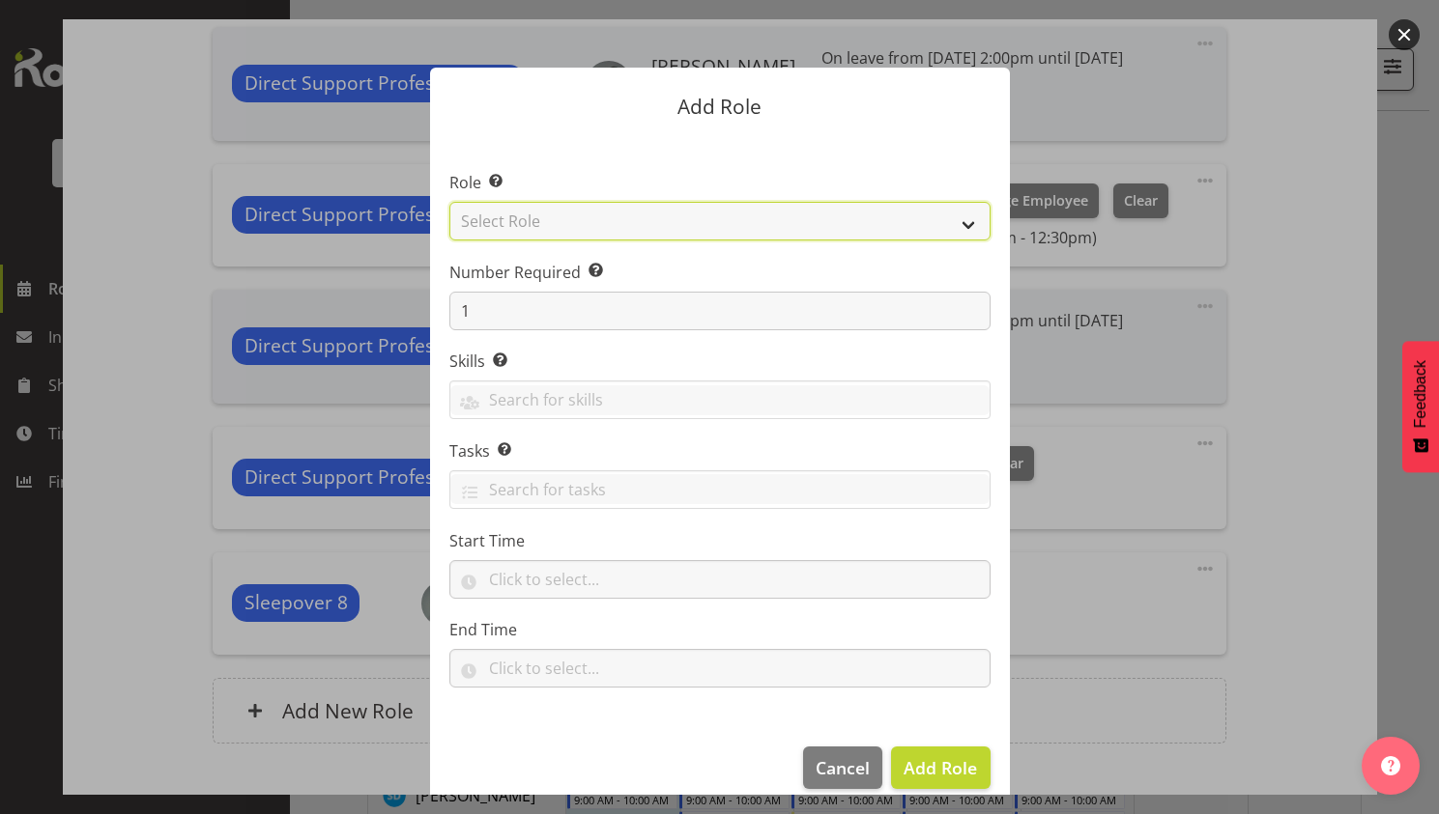
click at [865, 217] on select "Select Role Accounts and Payroll Admin Support Aspirations & Support Facilitato…" at bounding box center [719, 221] width 541 height 39
select select "519"
click at [449, 202] on select "Select Role Accounts and Payroll Admin Support Aspirations & Support Facilitato…" at bounding box center [719, 221] width 541 height 39
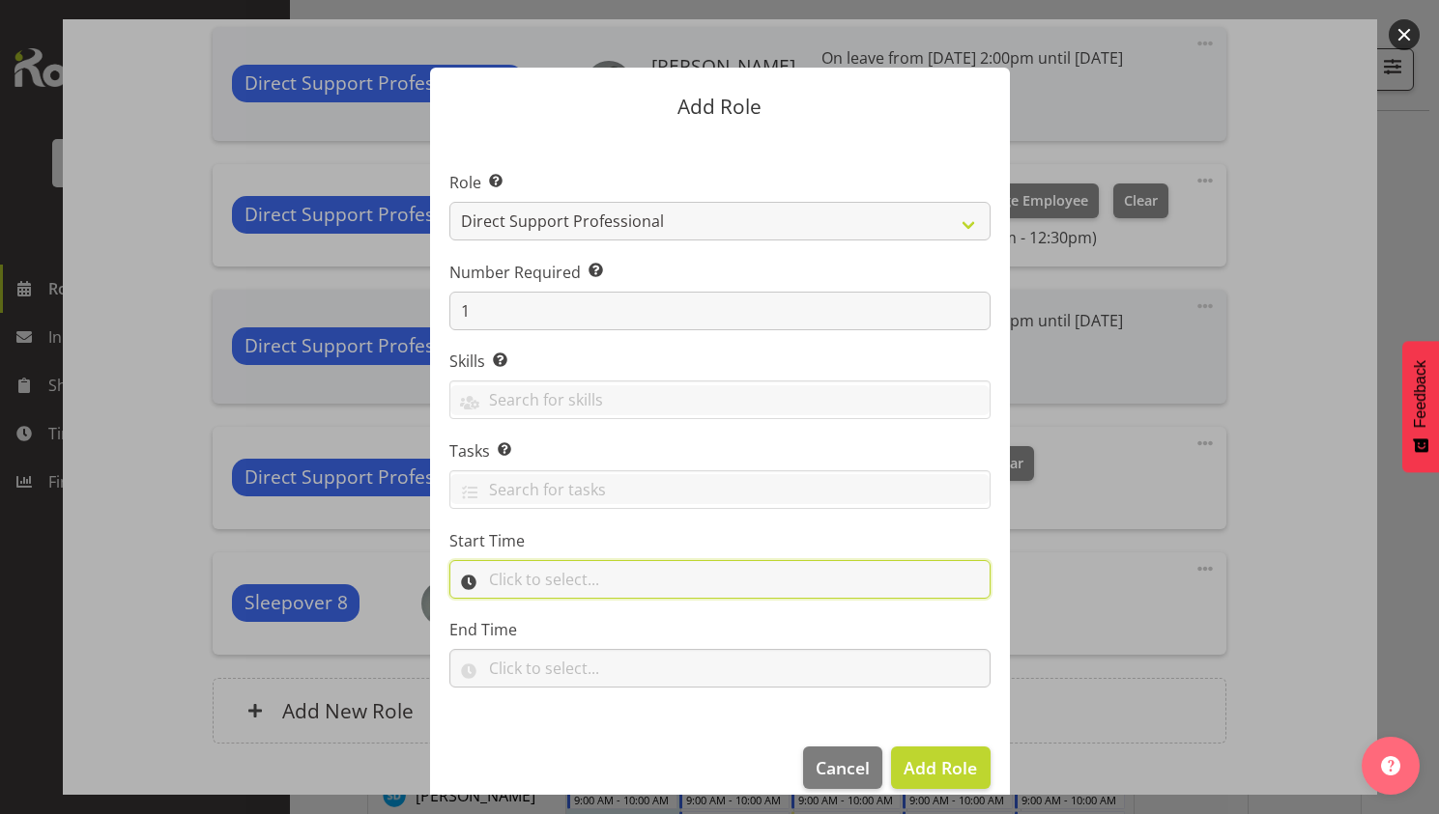
click at [607, 583] on input "text" at bounding box center [719, 579] width 541 height 39
click at [580, 631] on select "00 00 01 02 03 04 05 06 07 08 09 10 11 12 13 14 15 16 17 18 19 20 21 22 23" at bounding box center [580, 630] width 43 height 39
select select "12"
click at [559, 611] on select "00 00 01 02 03 04 05 06 07 08 09 10 11 12 13 14 15 16 17 18 19 20 21 22 23" at bounding box center [580, 630] width 43 height 39
click at [625, 626] on select "00 00 01 02 03 04 05 06 07 08 09 10 11 12 13 14 15 16 17 18 19 20 21 22 23 24 2…" at bounding box center [631, 630] width 43 height 39
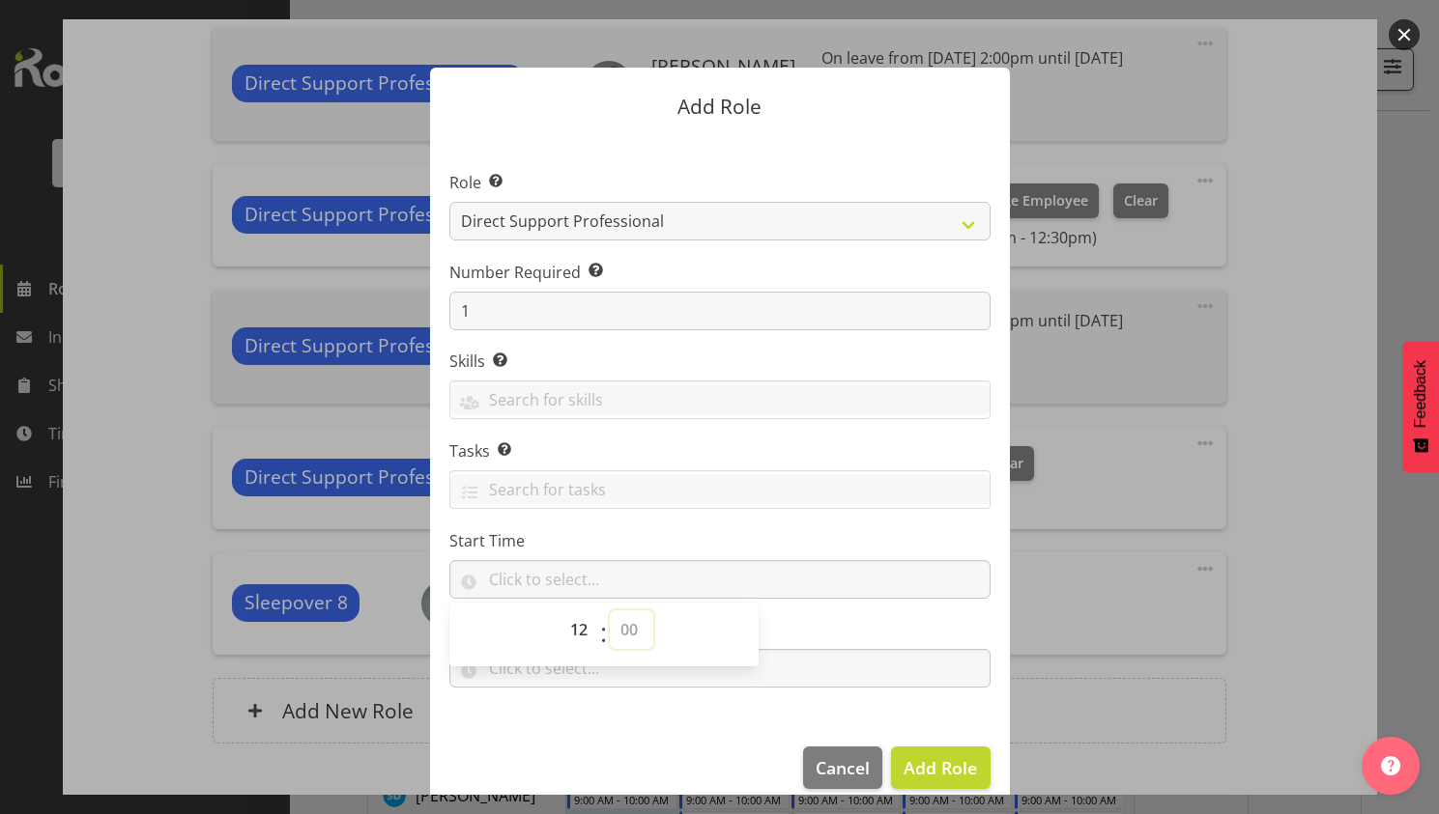
select select "15"
click at [610, 611] on select "00 00 01 02 03 04 05 06 07 08 09 10 11 12 13 14 15 16 17 18 19 20 21 22 23 24 2…" at bounding box center [631, 630] width 43 height 39
type input "12:15"
click at [556, 679] on input "text" at bounding box center [719, 668] width 541 height 39
click at [582, 731] on select "00 00 01 02 03 04 05 06 07 08 09 10 11 12 13 14 15 16 17 18 19 20 21 22 23" at bounding box center [580, 718] width 43 height 39
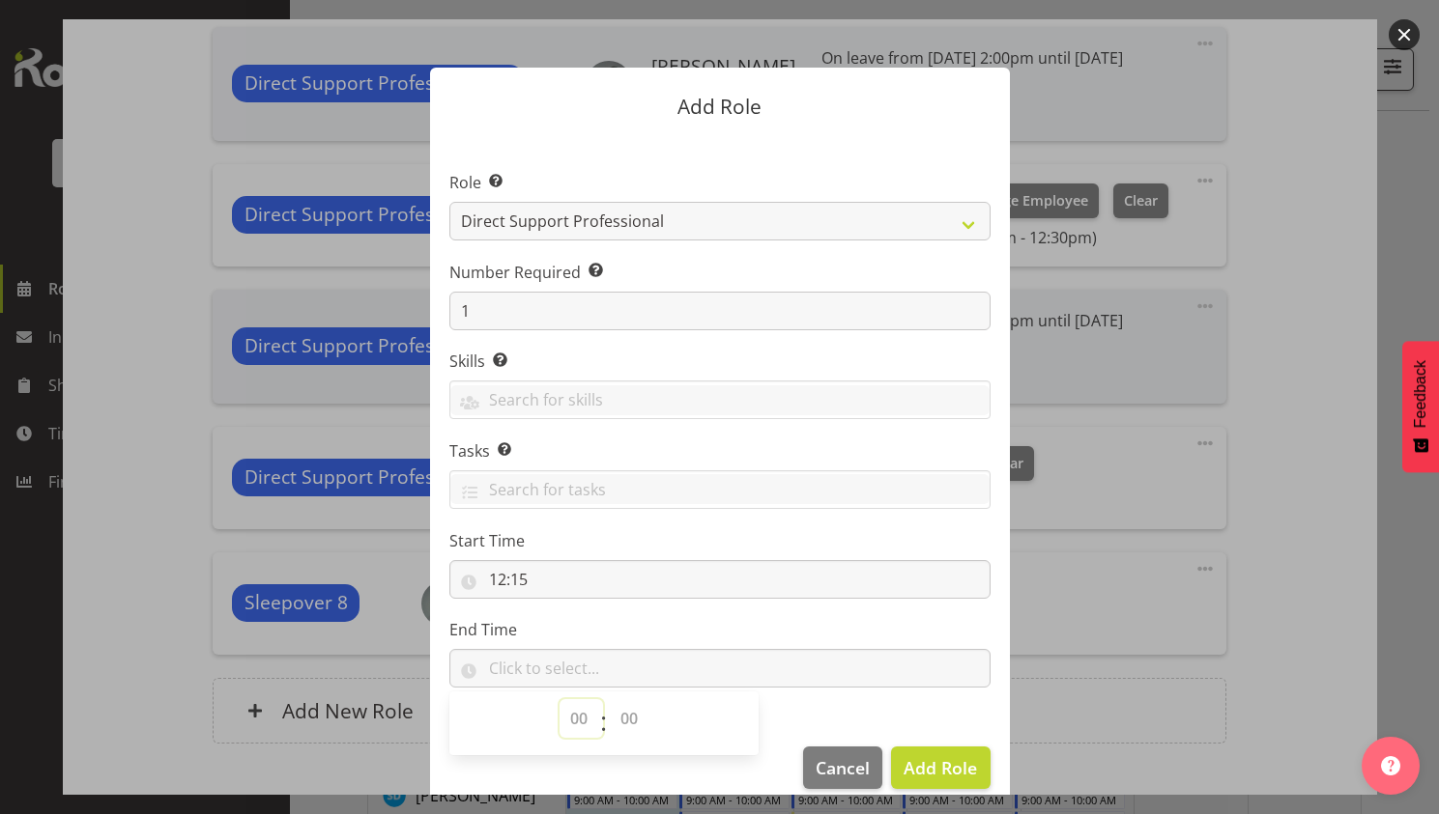
select select "16"
click at [559, 699] on select "00 00 01 02 03 04 05 06 07 08 09 10 11 12 13 14 15 16 17 18 19 20 21 22 23" at bounding box center [580, 718] width 43 height 39
click at [619, 705] on select "00 00 01 02 03 04 05 06 07 08 09 10 11 12 13 14 15 16 17 18 19 20 21 22 23 24 2…" at bounding box center [631, 718] width 43 height 39
select select "0"
click at [610, 699] on select "00 00 01 02 03 04 05 06 07 08 09 10 11 12 13 14 15 16 17 18 19 20 21 22 23 24 2…" at bounding box center [631, 718] width 43 height 39
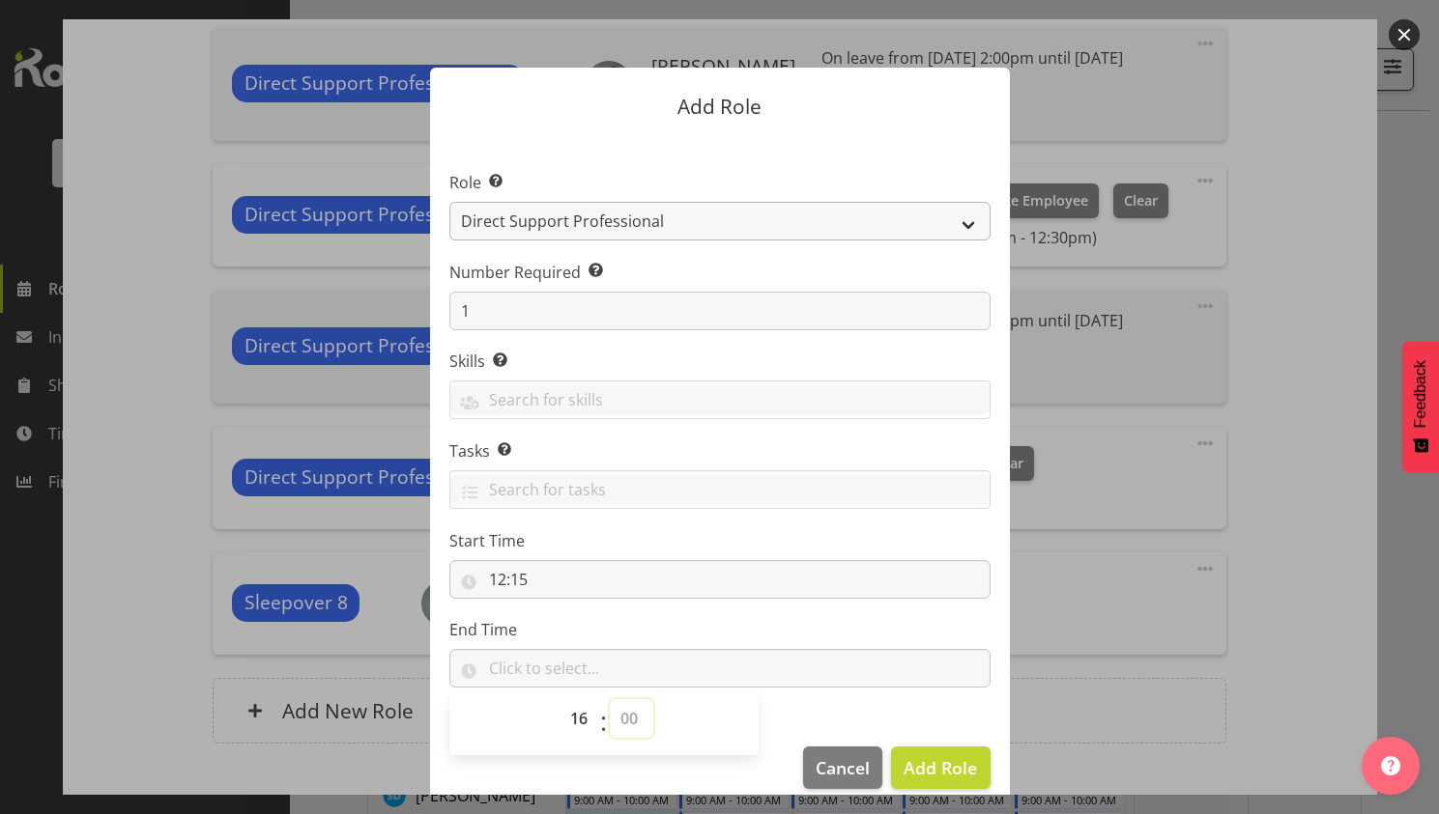
type input "16:00"
click at [958, 769] on span "Add Role" at bounding box center [939, 767] width 73 height 23
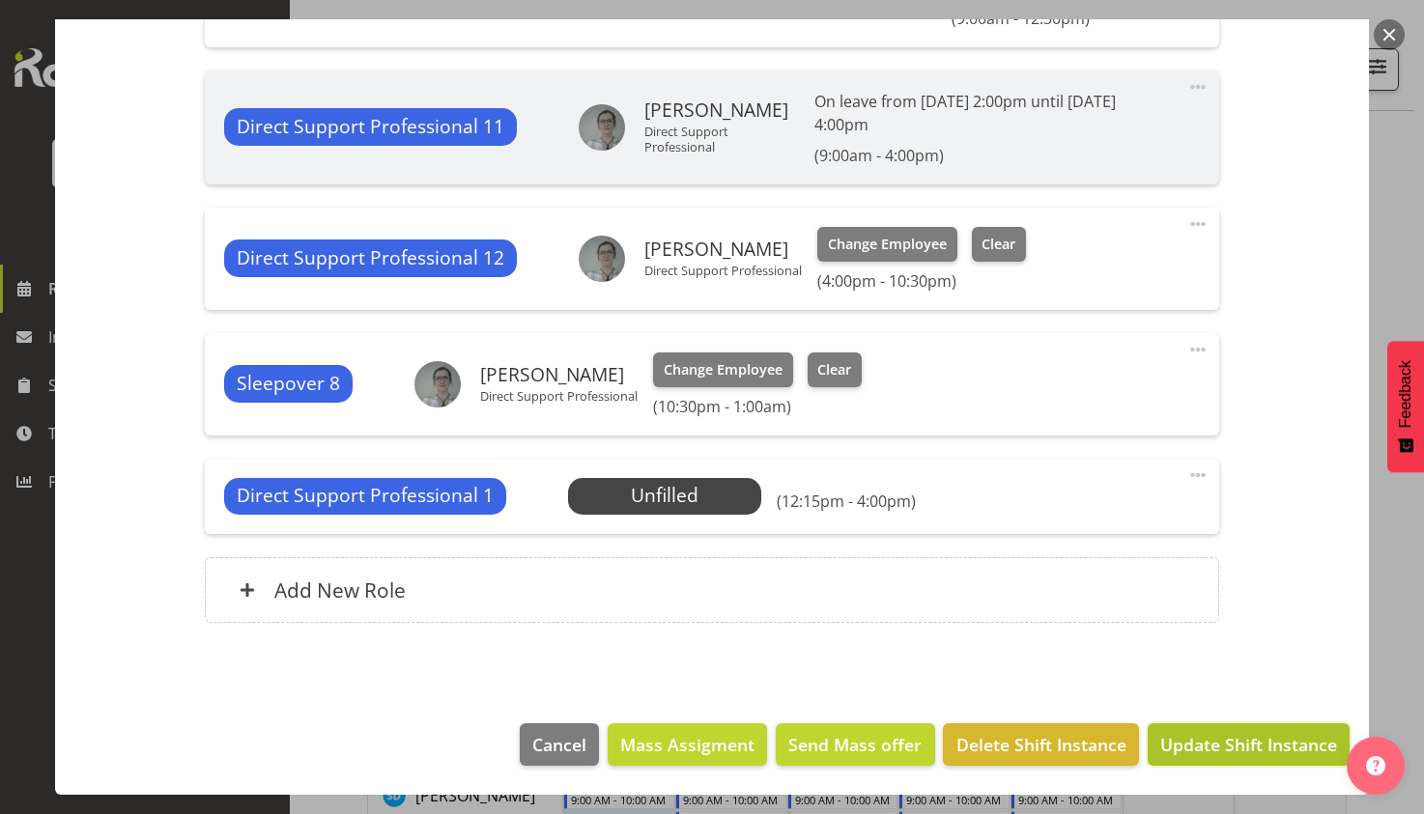
click at [1184, 738] on span "Update Shift Instance" at bounding box center [1248, 744] width 177 height 25
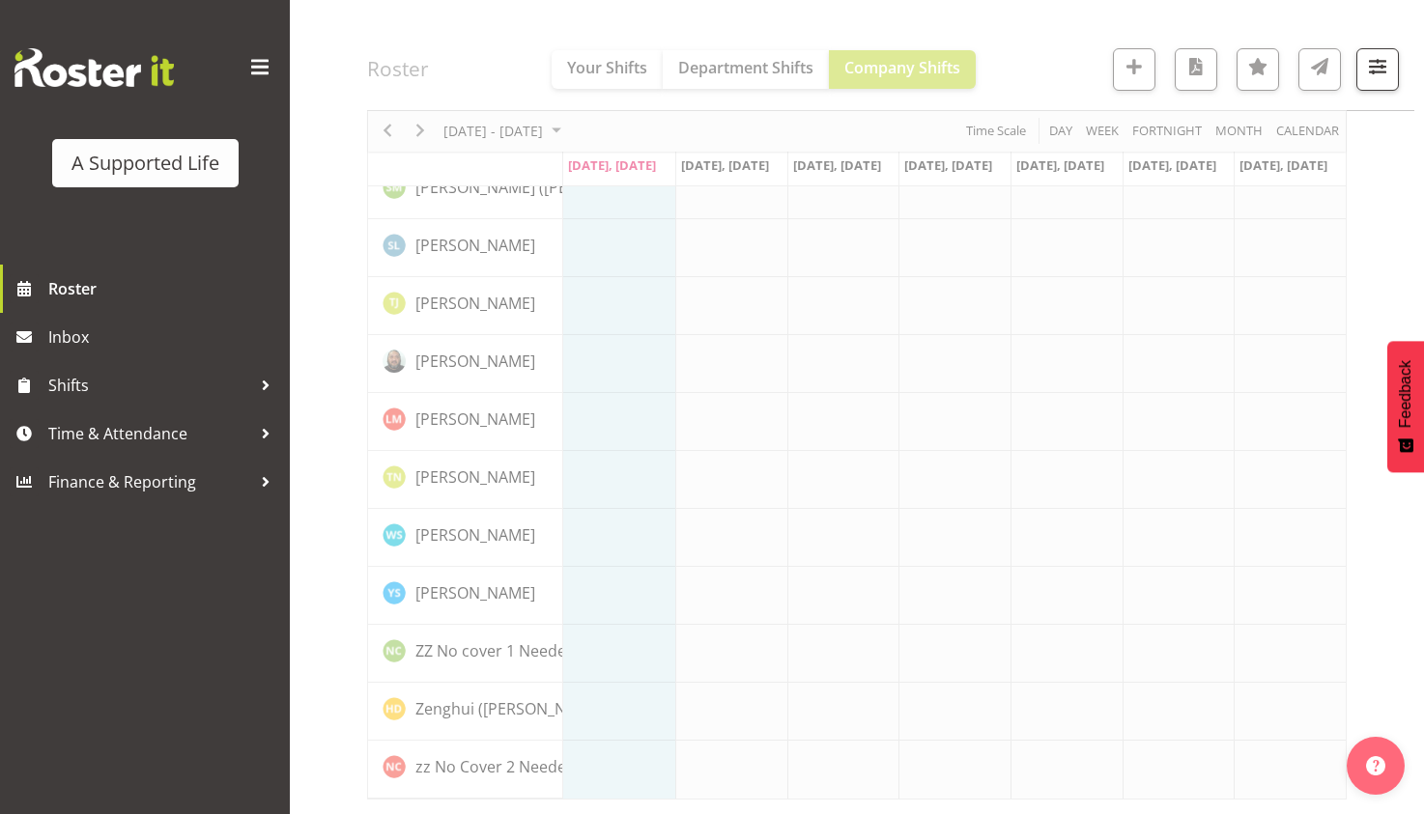
scroll to position [10453, 0]
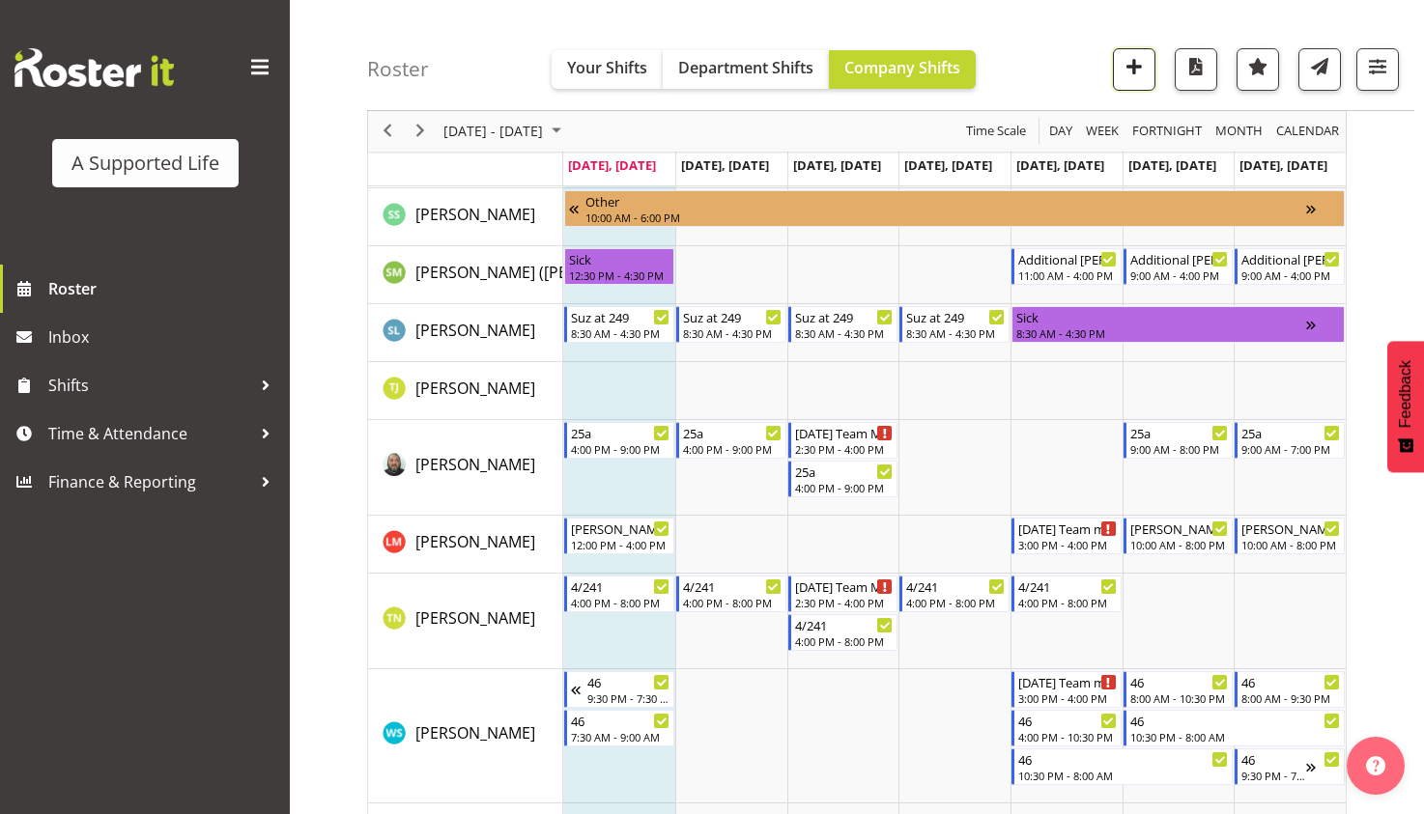
click at [1129, 60] on span "button" at bounding box center [1134, 66] width 25 height 25
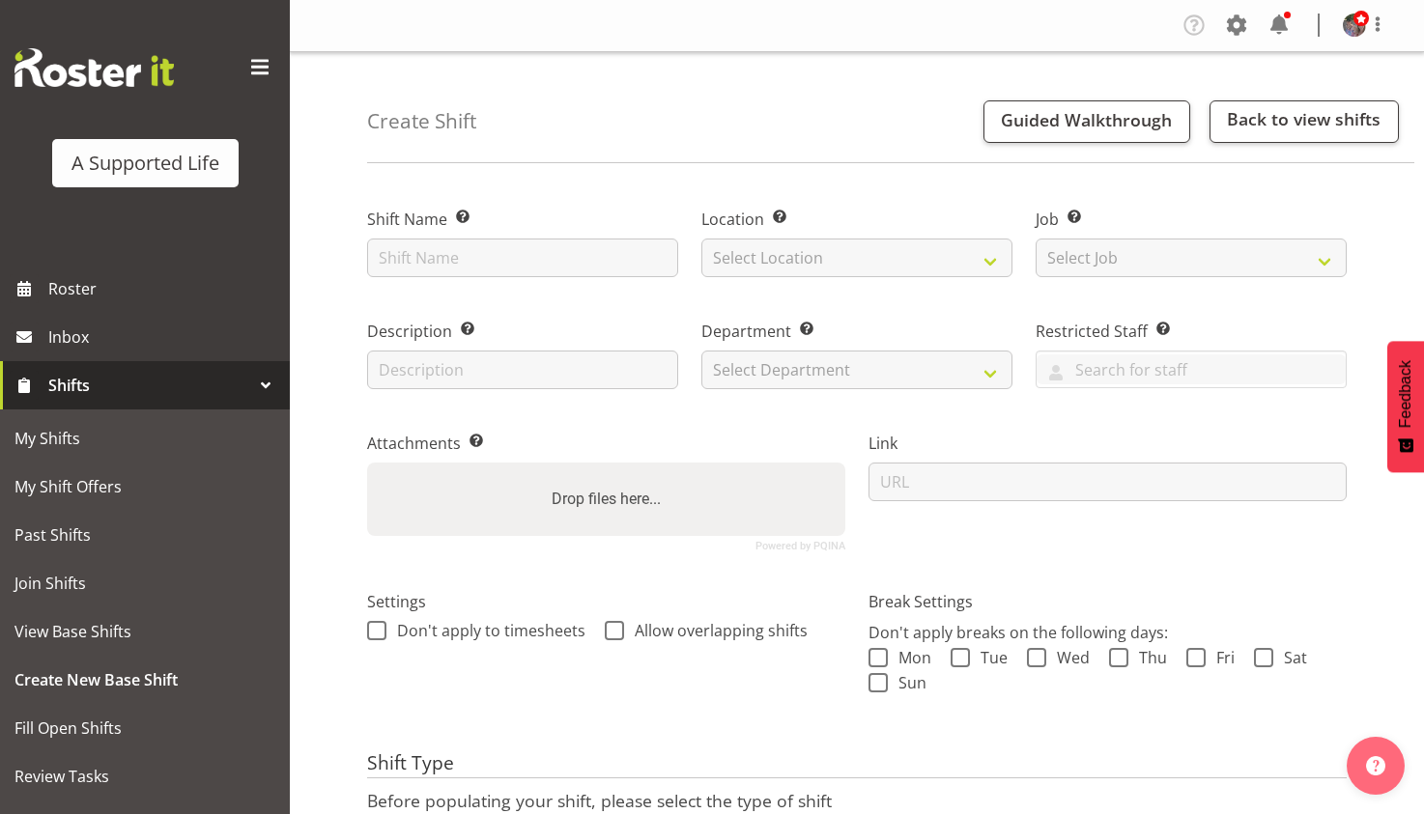
drag, startPoint x: 558, startPoint y: 289, endPoint x: 554, endPoint y: 260, distance: 29.4
click at [556, 279] on div "Shift Name Enter a name for the shift (e.g. Day Shift)." at bounding box center [523, 237] width 334 height 112
click at [555, 260] on input "text" at bounding box center [522, 258] width 311 height 39
type input "A"
type input "Work alongside [PERSON_NAME] 1:1 shift"
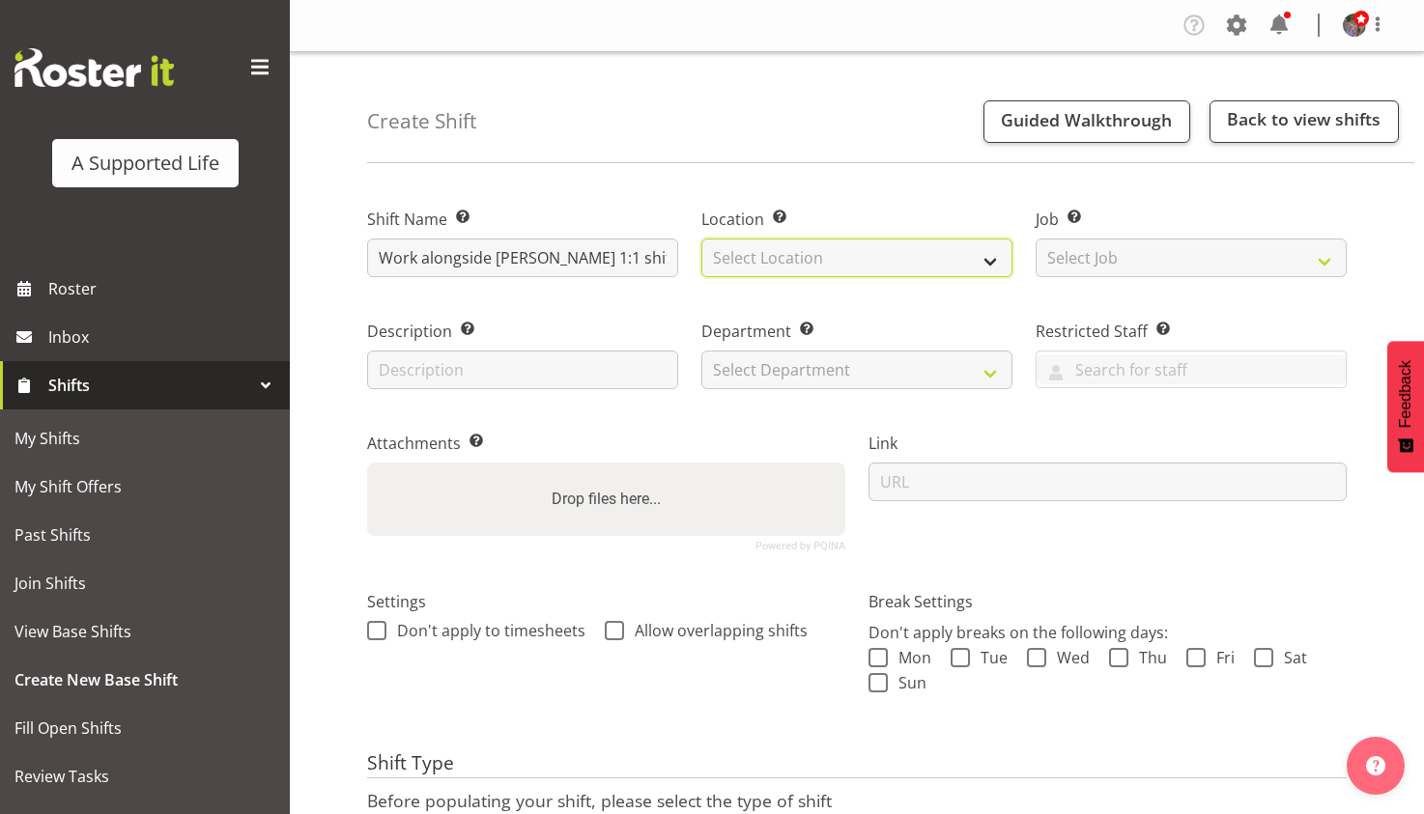
click at [795, 262] on select "Select Location 1.241 Edmonton Road 1/23 Taitua Drive 102 Lincoln Road 12b Cole…" at bounding box center [856, 258] width 311 height 39
select select "923"
click at [701, 239] on select "Select Location 1.241 Edmonton Road 1/23 Taitua Drive 102 Lincoln Road 12b Cole…" at bounding box center [856, 258] width 311 height 39
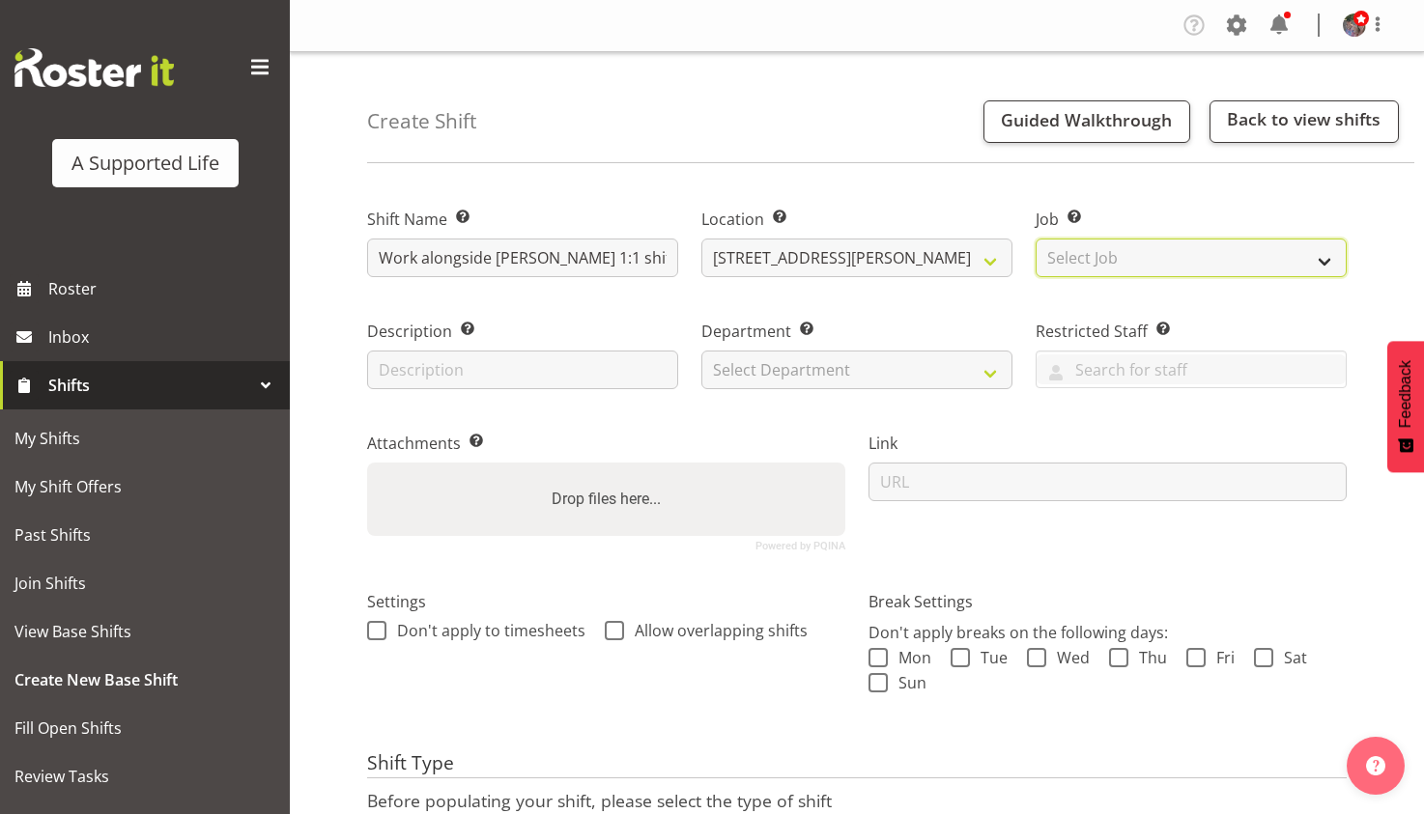
click at [1077, 267] on select "Select Job Create new job Accounts and Payroll Admin Support Aspirations and Su…" at bounding box center [1191, 258] width 311 height 39
select select "4112"
click at [1036, 239] on select "Select Job Create new job Accounts and Payroll Admin Support Aspirations and Su…" at bounding box center [1191, 258] width 311 height 39
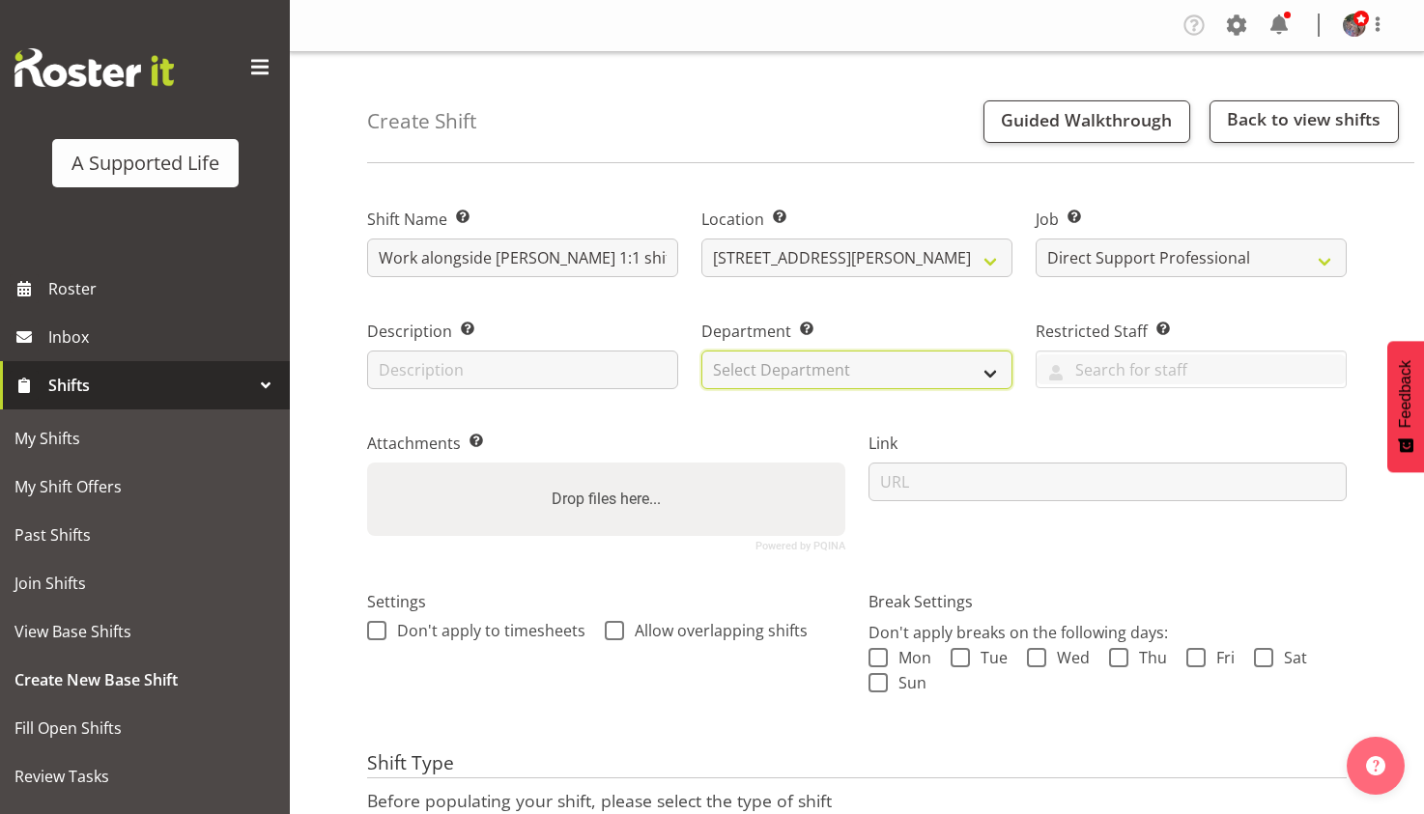
click at [863, 376] on select "Select Department Direct Support Office Crew Other two4nine" at bounding box center [856, 370] width 311 height 39
select select "564"
click at [701, 351] on select "Select Department Direct Support Office Crew Other two4nine" at bounding box center [856, 370] width 311 height 39
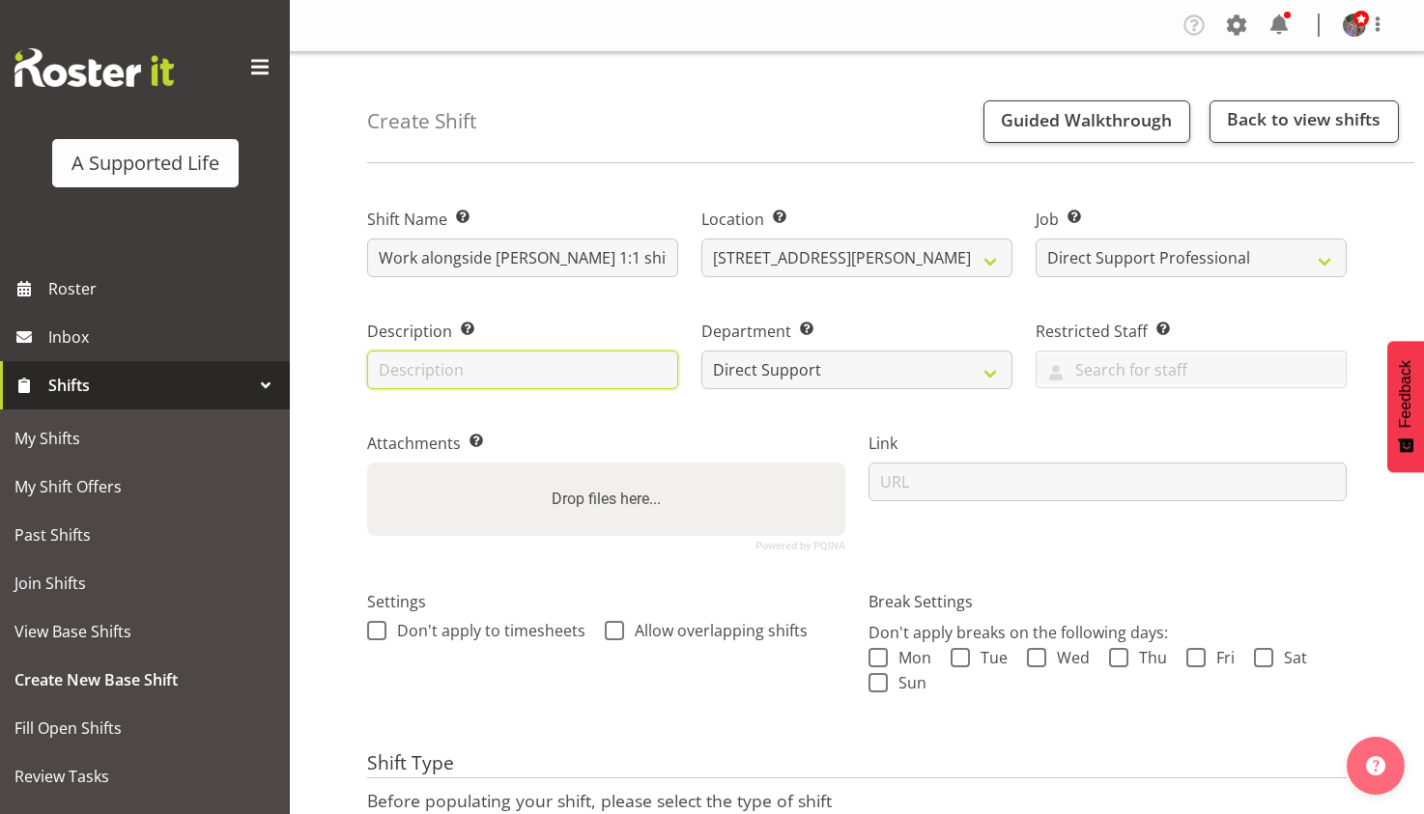
click at [611, 360] on input "text" at bounding box center [522, 370] width 311 height 39
type input "with Erica"
click at [698, 626] on span "Allow overlapping shifts" at bounding box center [716, 630] width 184 height 19
click at [617, 626] on input "Allow overlapping shifts" at bounding box center [611, 630] width 13 height 13
checkbox input "true"
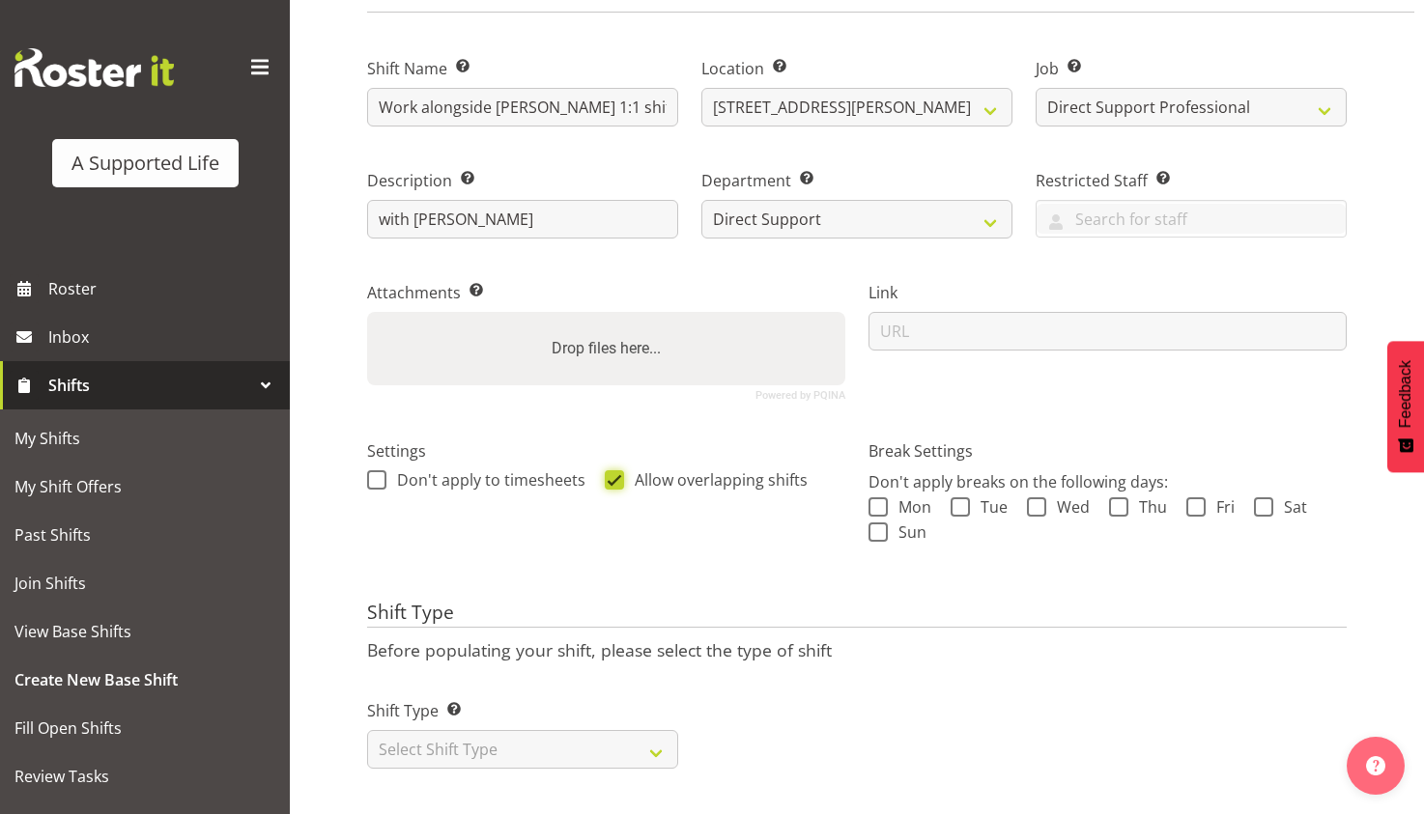
scroll to position [194, 0]
click at [617, 730] on select "Select Shift Type One Off Shift Recurring Shift Rotating Shift" at bounding box center [522, 749] width 311 height 39
click at [622, 730] on select "Select Shift Type One Off Shift Recurring Shift Rotating Shift" at bounding box center [522, 749] width 311 height 39
select select "one_off"
click at [367, 730] on select "Select Shift Type One Off Shift Recurring Shift Rotating Shift" at bounding box center [522, 749] width 311 height 39
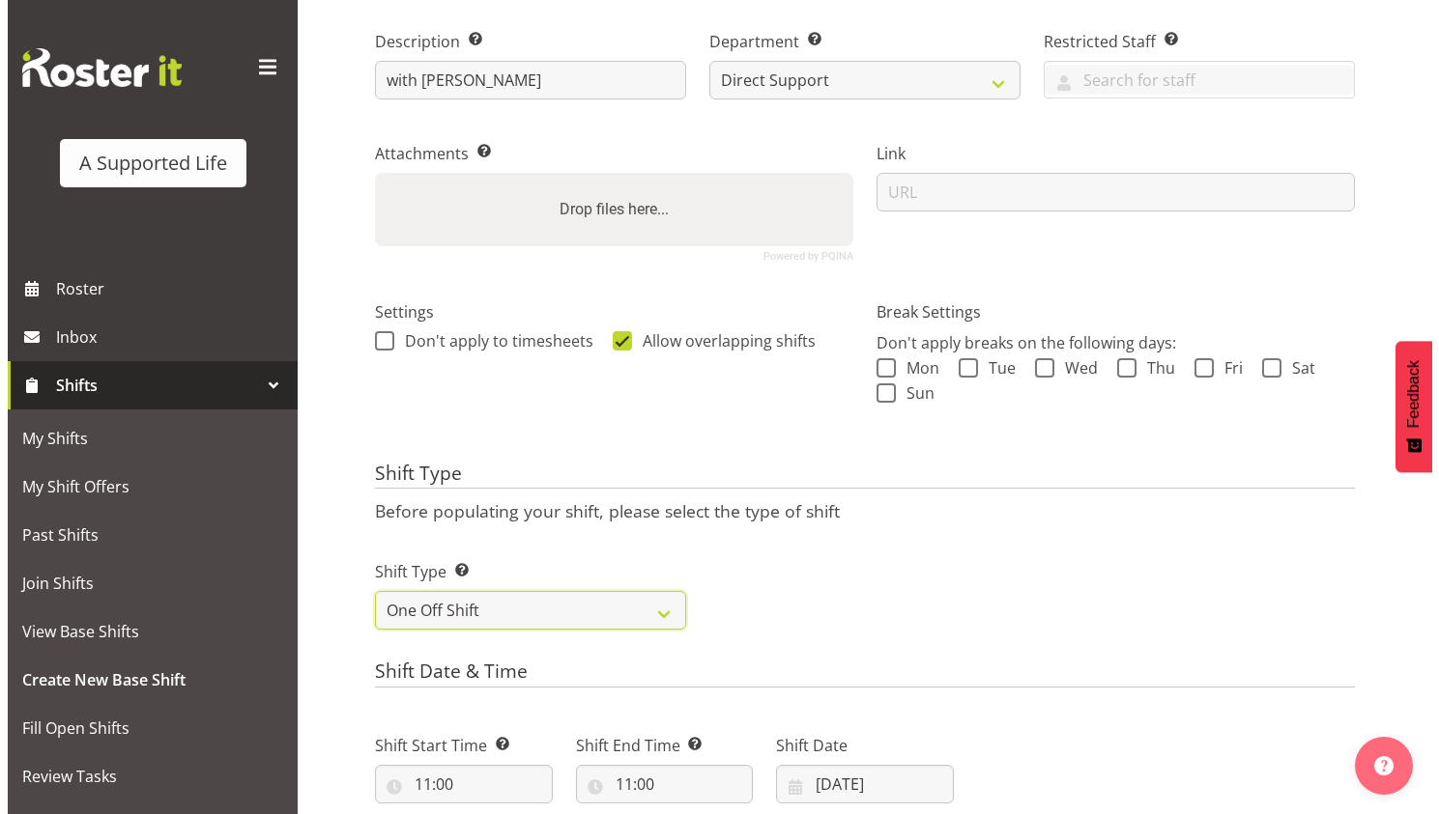
scroll to position [774, 0]
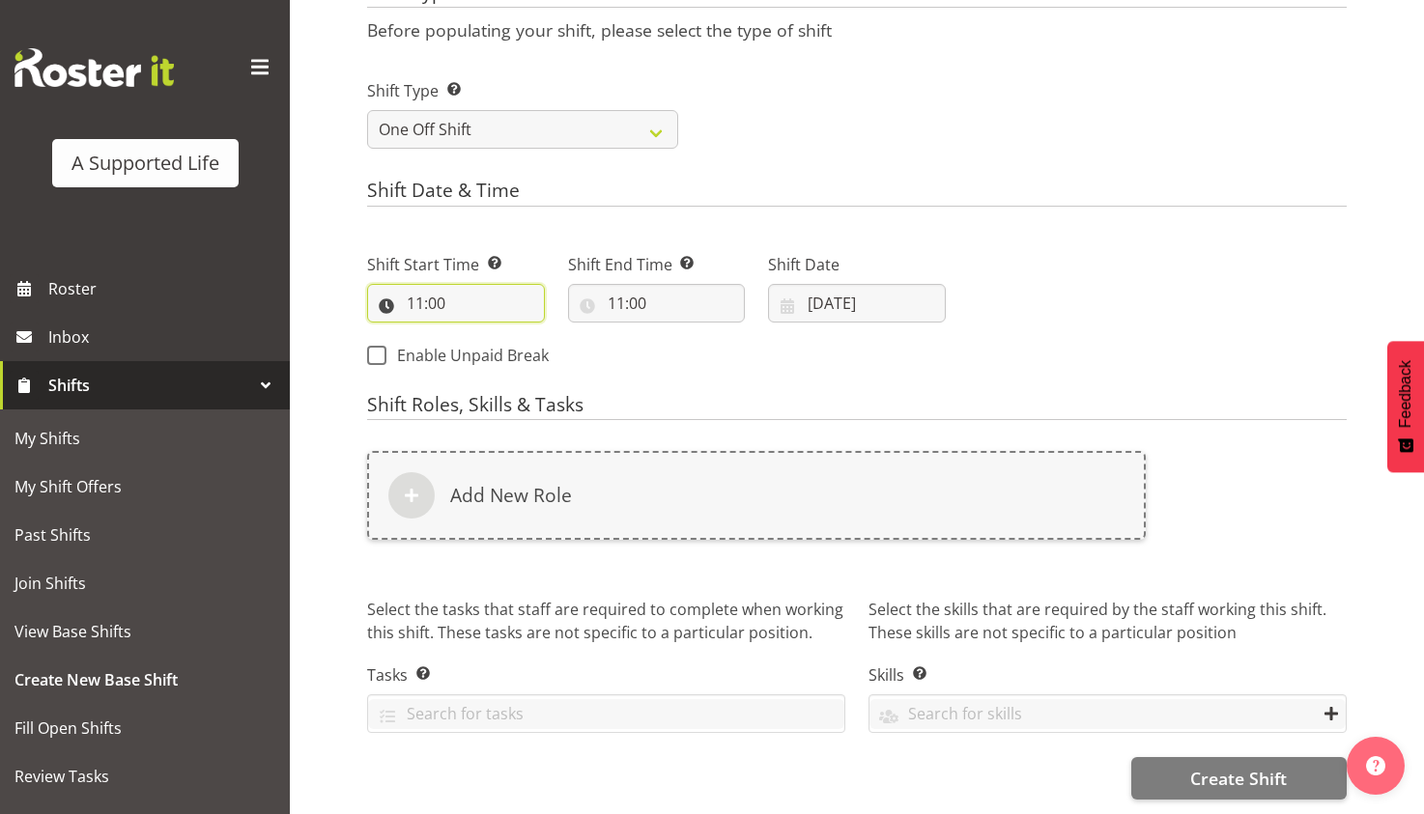
click at [487, 305] on input "11:00" at bounding box center [456, 303] width 178 height 39
click at [500, 347] on select "00 01 02 03 04 05 06 07 08 09 10 11 12 13 14 15 16 17 18 19 20 21 22 23" at bounding box center [498, 353] width 43 height 39
select select "12"
click at [477, 334] on select "00 01 02 03 04 05 06 07 08 09 10 11 12 13 14 15 16 17 18 19 20 21 22 23" at bounding box center [498, 353] width 43 height 39
type input "12:00"
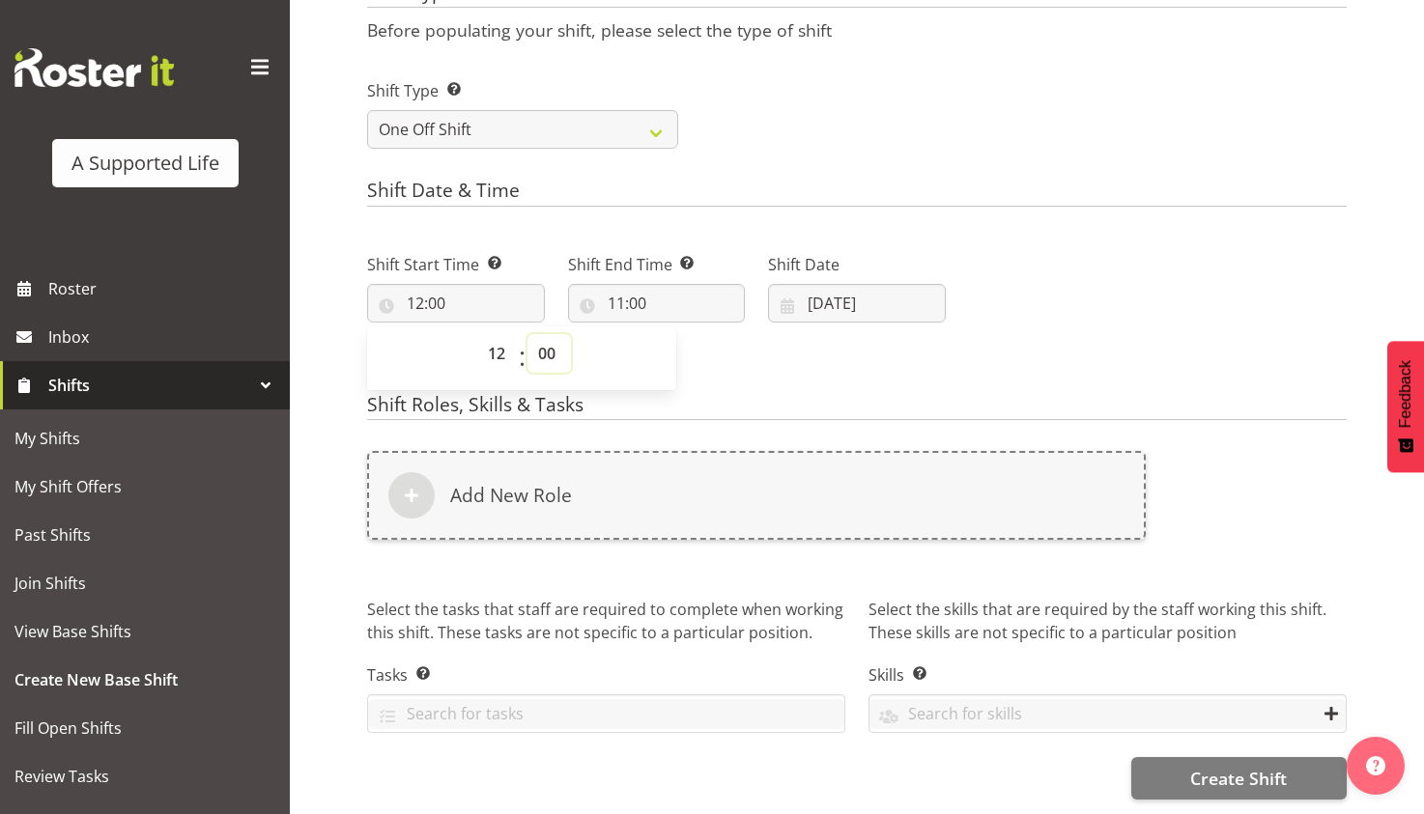
click at [542, 348] on select "00 01 02 03 04 05 06 07 08 09 10 11 12 13 14 15 16 17 18 19 20 21 22 23 24 25 2…" at bounding box center [548, 353] width 43 height 39
select select "30"
click at [527, 334] on select "00 01 02 03 04 05 06 07 08 09 10 11 12 13 14 15 16 17 18 19 20 21 22 23 24 25 2…" at bounding box center [548, 353] width 43 height 39
type input "12:30"
click at [646, 298] on input "11:00" at bounding box center [657, 303] width 178 height 39
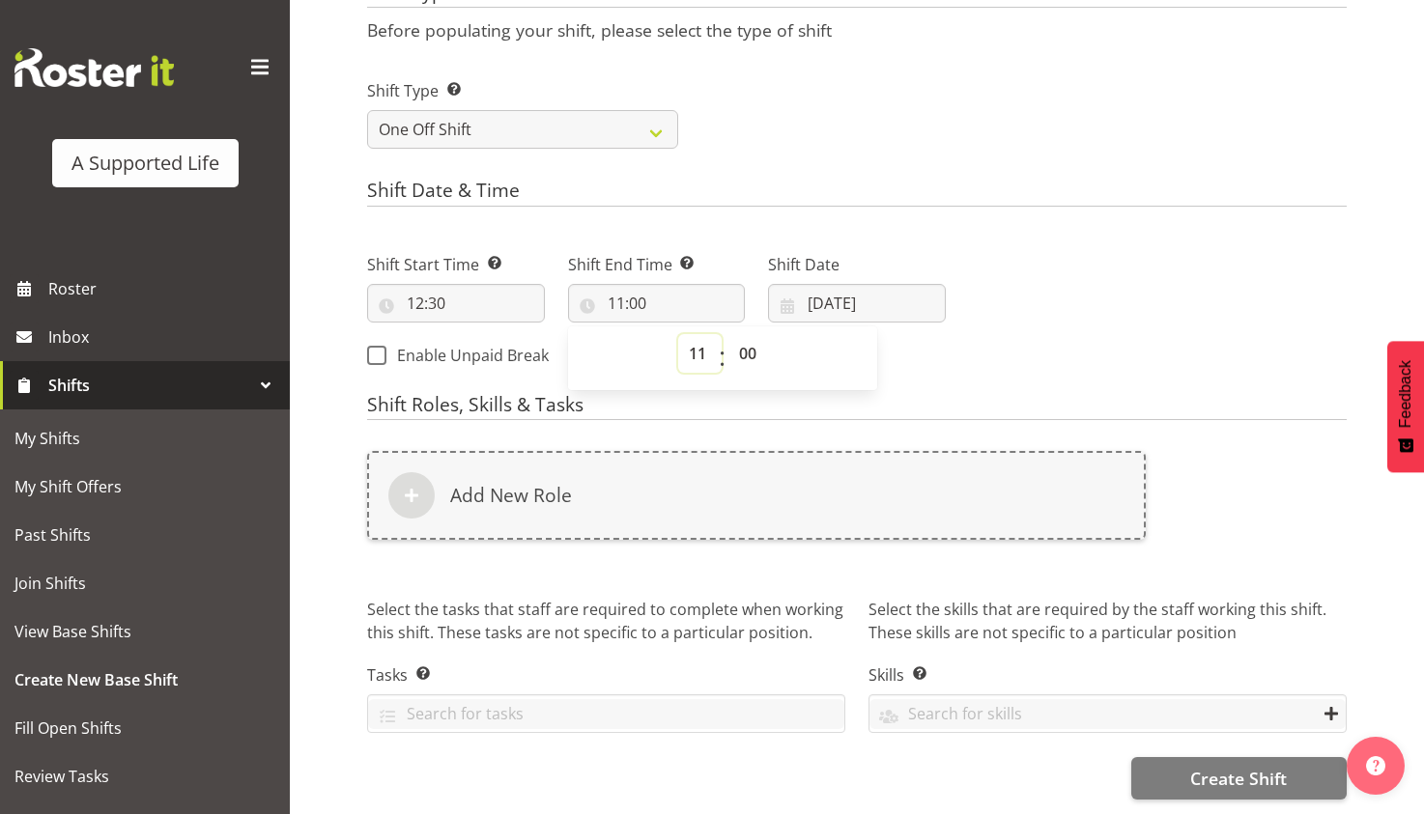
click at [689, 349] on select "00 01 02 03 04 05 06 07 08 09 10 11 12 13 14 15 16 17 18 19 20 21 22 23" at bounding box center [699, 353] width 43 height 39
select select "16"
click at [678, 334] on select "00 01 02 03 04 05 06 07 08 09 10 11 12 13 14 15 16 17 18 19 20 21 22 23" at bounding box center [699, 353] width 43 height 39
type input "16:00"
click at [749, 348] on select "00 01 02 03 04 05 06 07 08 09 10 11 12 13 14 15 16 17 18 19 20 21 22 23 24 25 2…" at bounding box center [749, 353] width 43 height 39
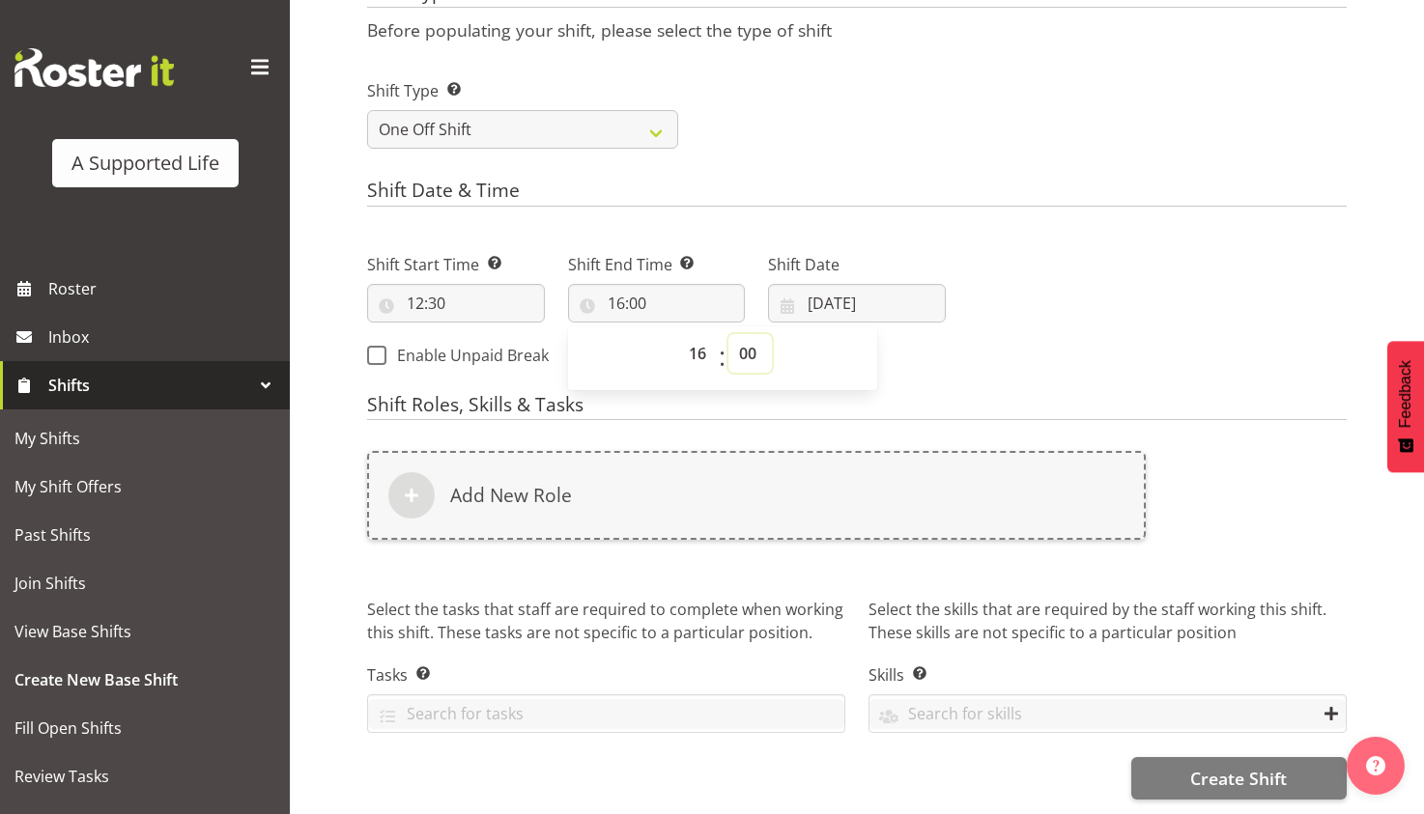
select select "30"
click at [728, 334] on select "00 01 02 03 04 05 06 07 08 09 10 11 12 13 14 15 16 17 18 19 20 21 22 23 24 25 2…" at bounding box center [749, 353] width 43 height 39
type input "16:30"
click at [858, 306] on input "18/08/2025" at bounding box center [857, 303] width 178 height 39
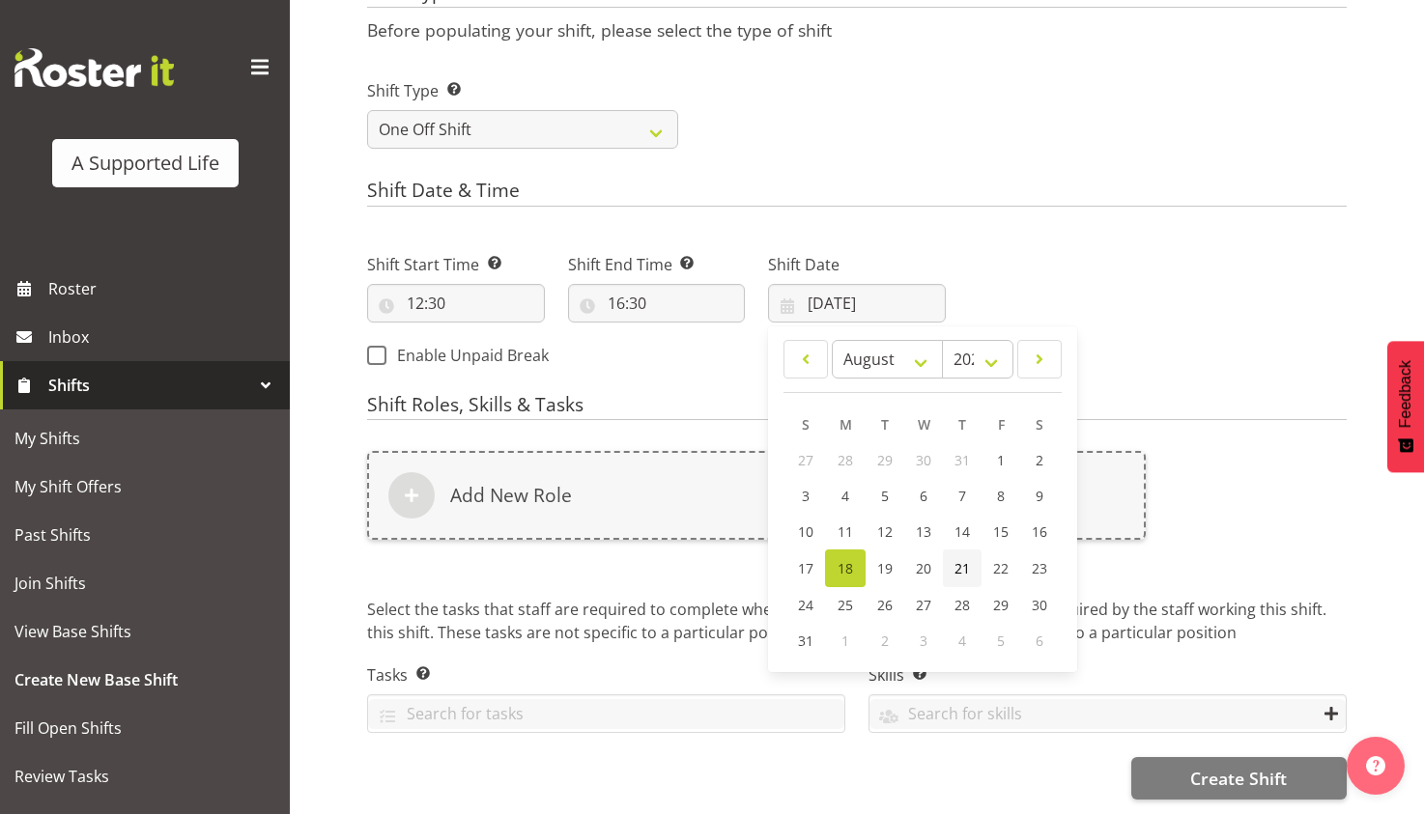
click at [952, 556] on link "21" at bounding box center [962, 569] width 39 height 38
type input "21/08/2025"
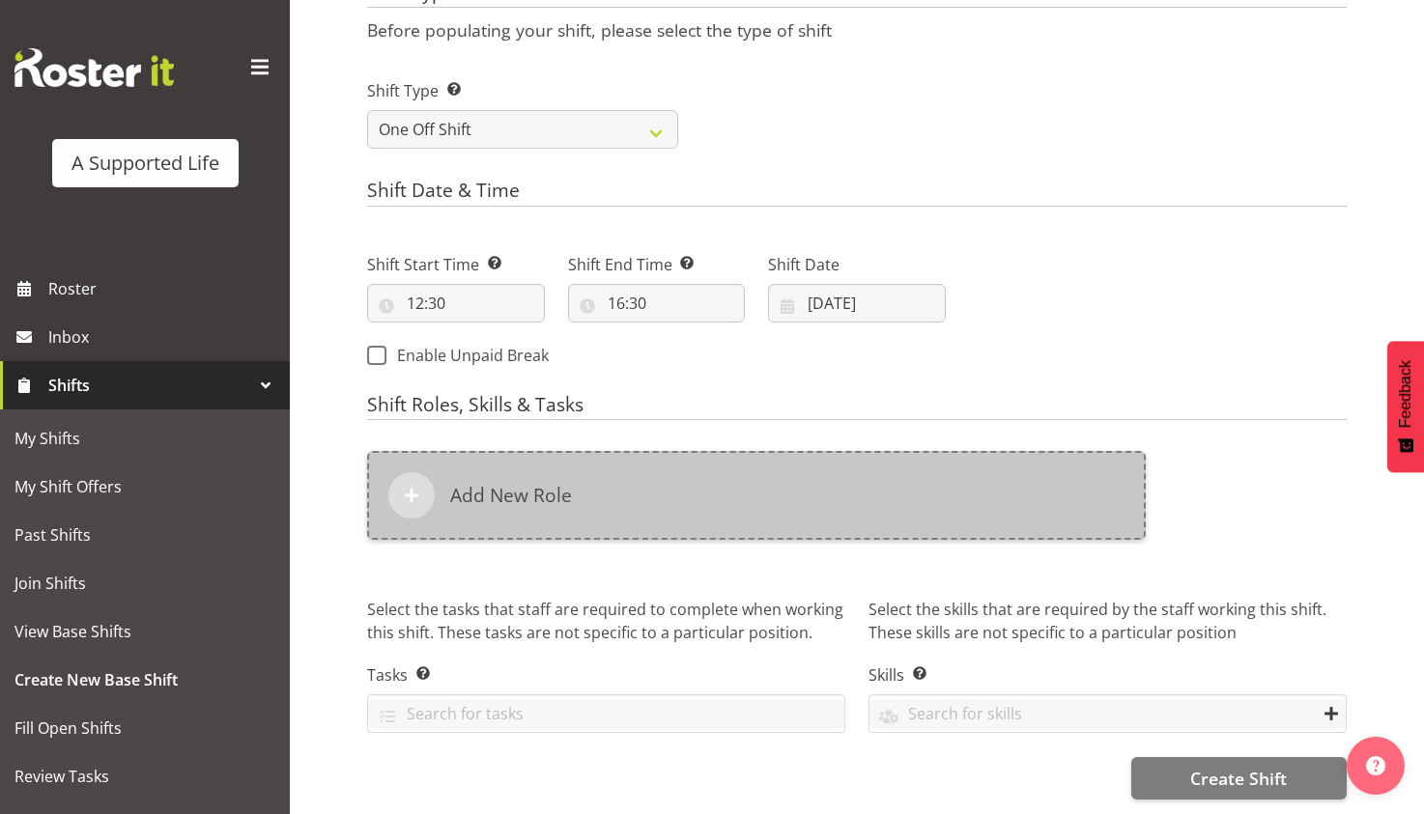
click at [846, 499] on div "Add New Role" at bounding box center [756, 495] width 779 height 89
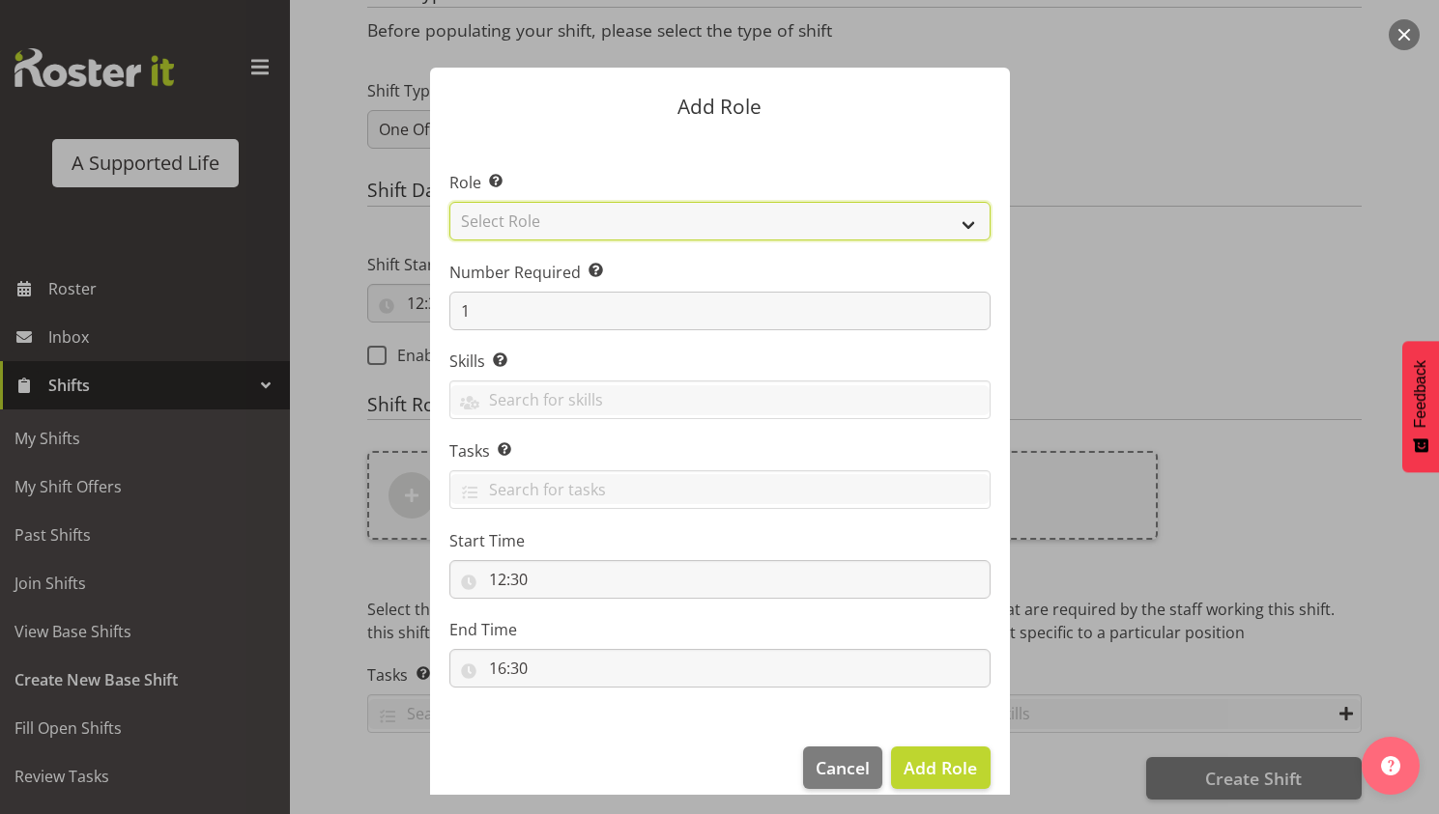
click at [617, 214] on select "Select Role Accounts and Payroll Admin Support Aspirations & Support Facilitato…" at bounding box center [719, 221] width 541 height 39
select select "519"
click at [449, 202] on select "Select Role Accounts and Payroll Admin Support Aspirations & Support Facilitato…" at bounding box center [719, 221] width 541 height 39
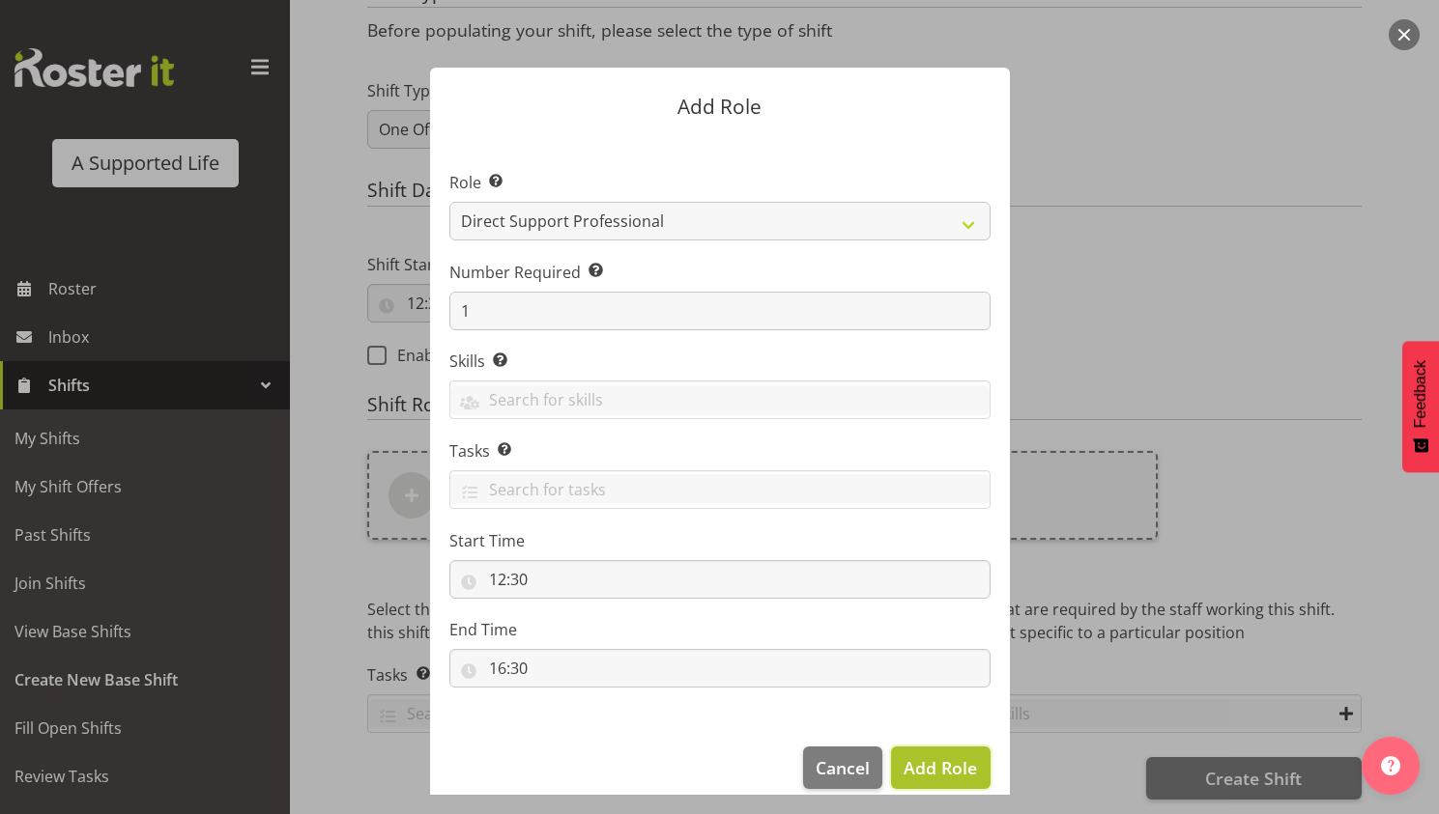
click at [969, 774] on span "Add Role" at bounding box center [939, 767] width 73 height 23
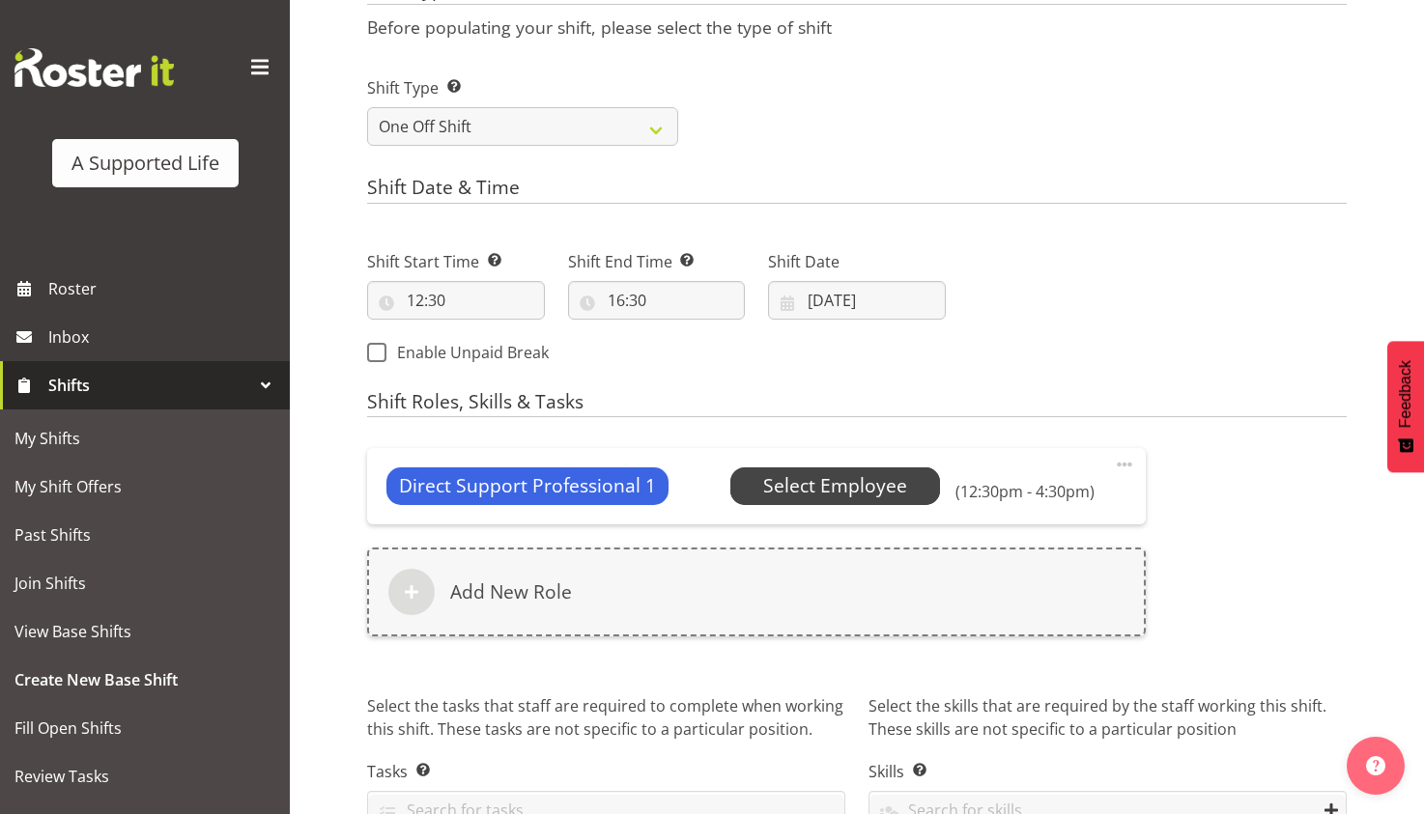
click at [888, 494] on span "Select Employee" at bounding box center [835, 486] width 144 height 28
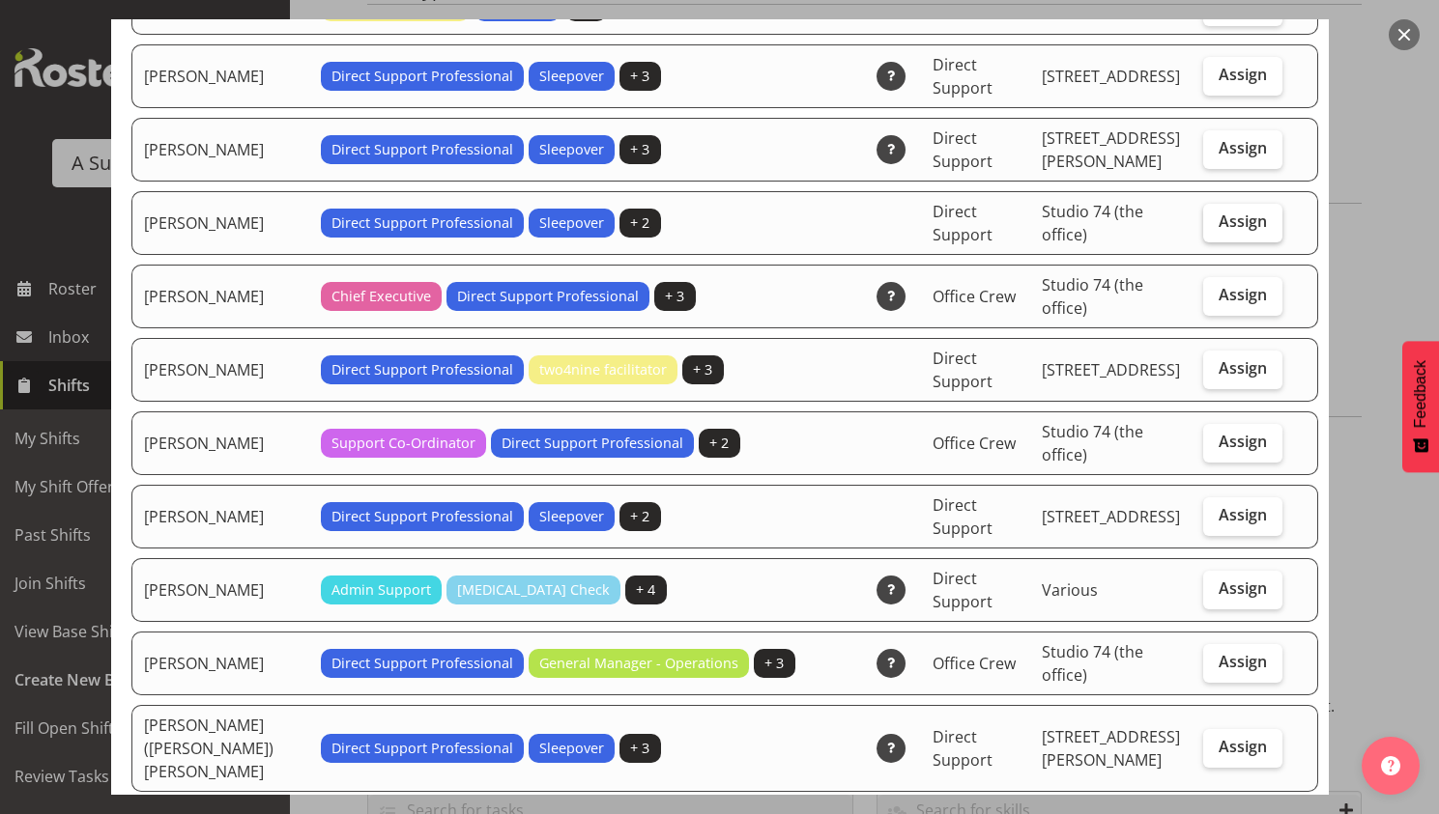
scroll to position [966, 0]
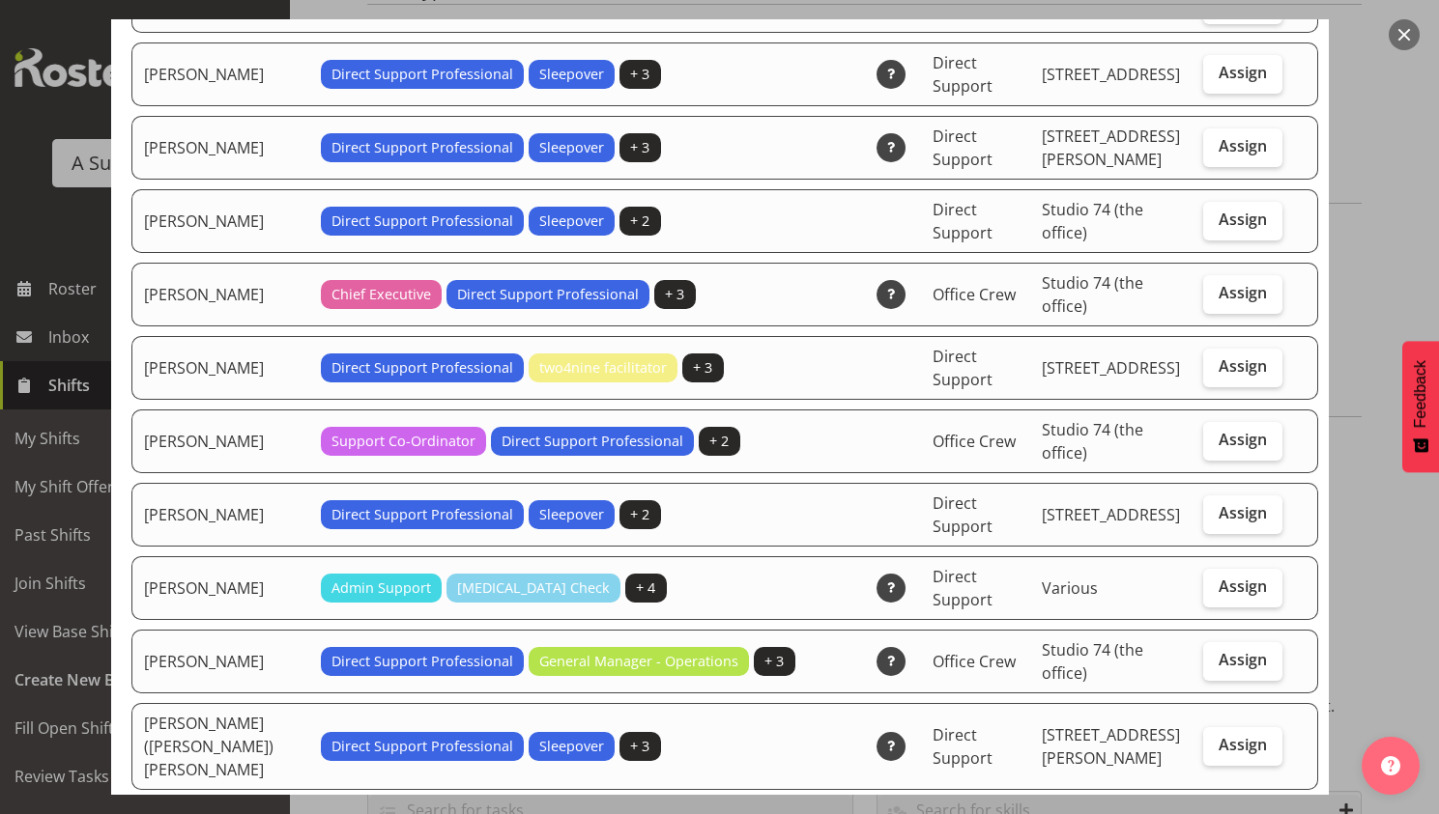
click at [1332, 172] on div "Available Employees Employee Name Roles Skills Department Location Actions Abbi…" at bounding box center [720, 407] width 1256 height 776
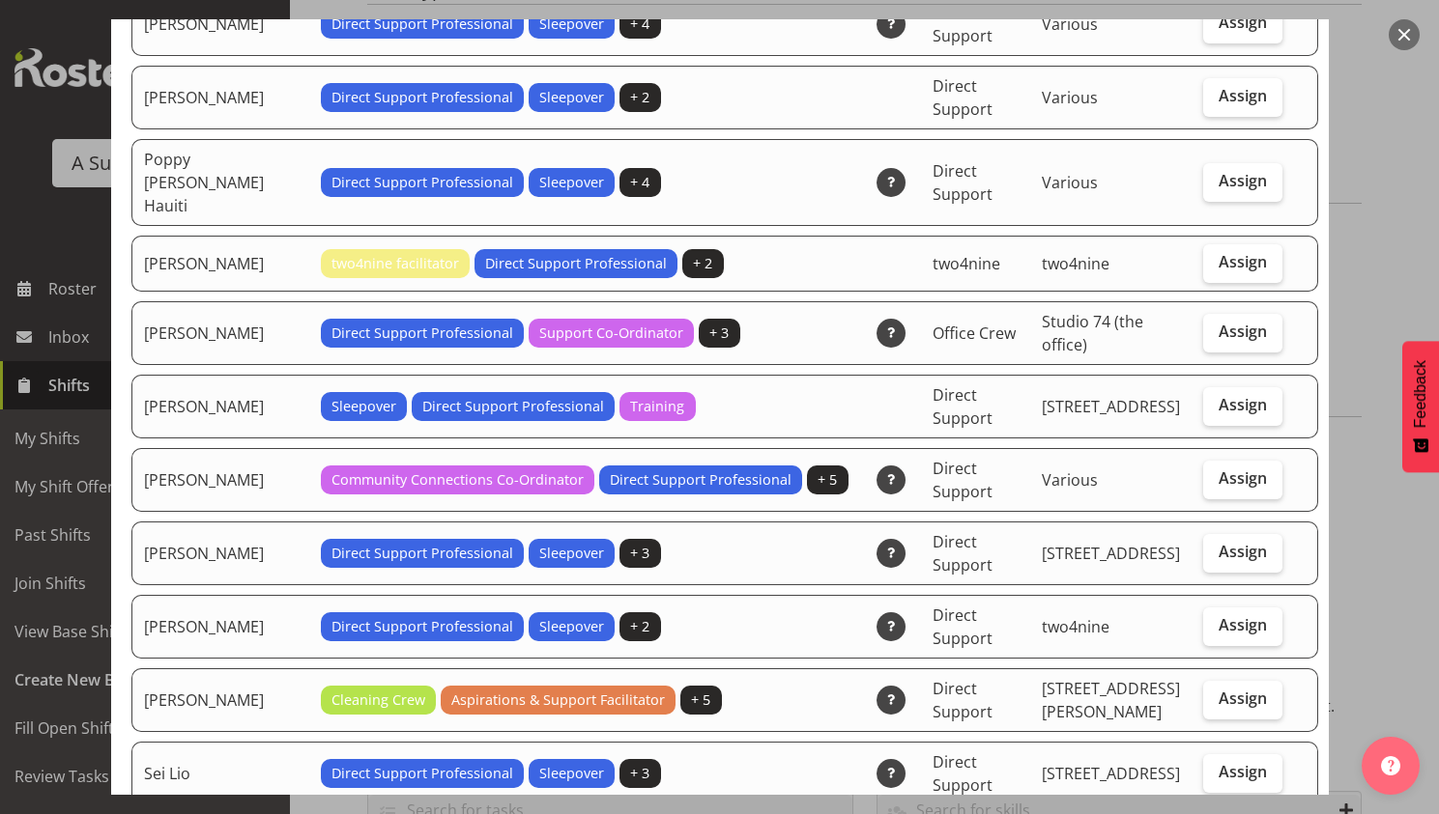
scroll to position [4799, 0]
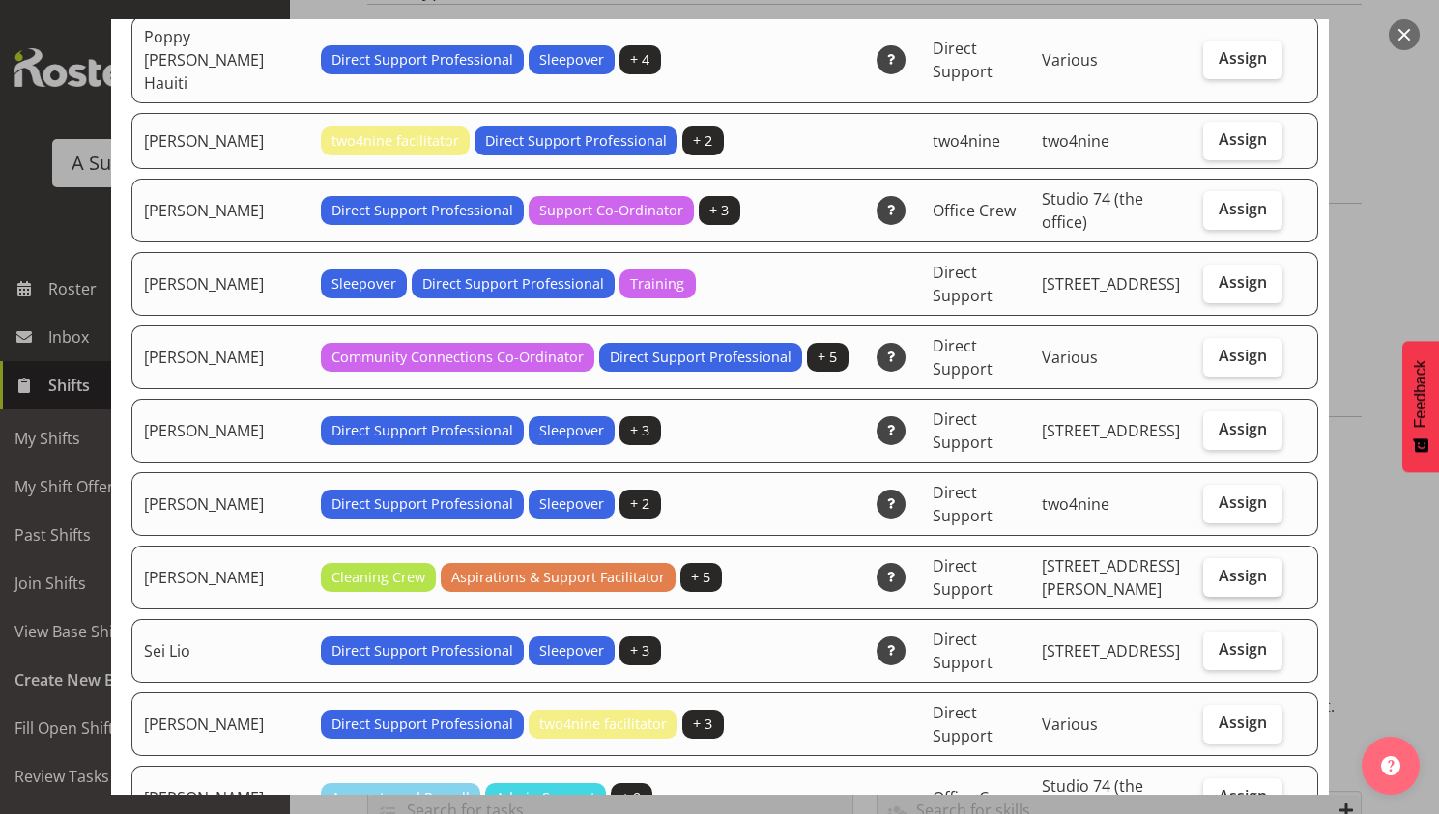
click at [1218, 566] on span "Assign" at bounding box center [1242, 575] width 48 height 19
click at [1215, 570] on input "Assign" at bounding box center [1209, 576] width 13 height 13
checkbox input "true"
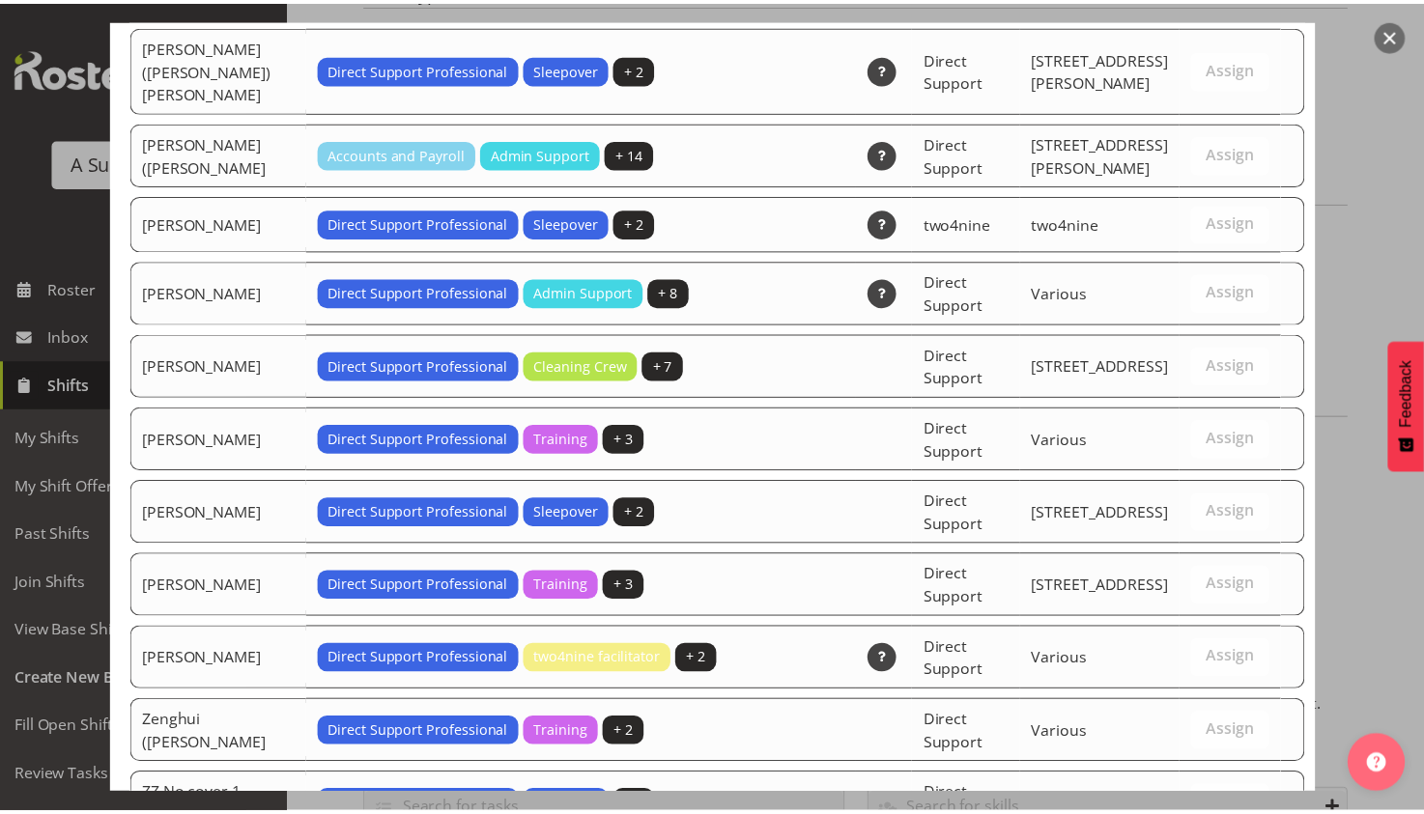
scroll to position [5955, 0]
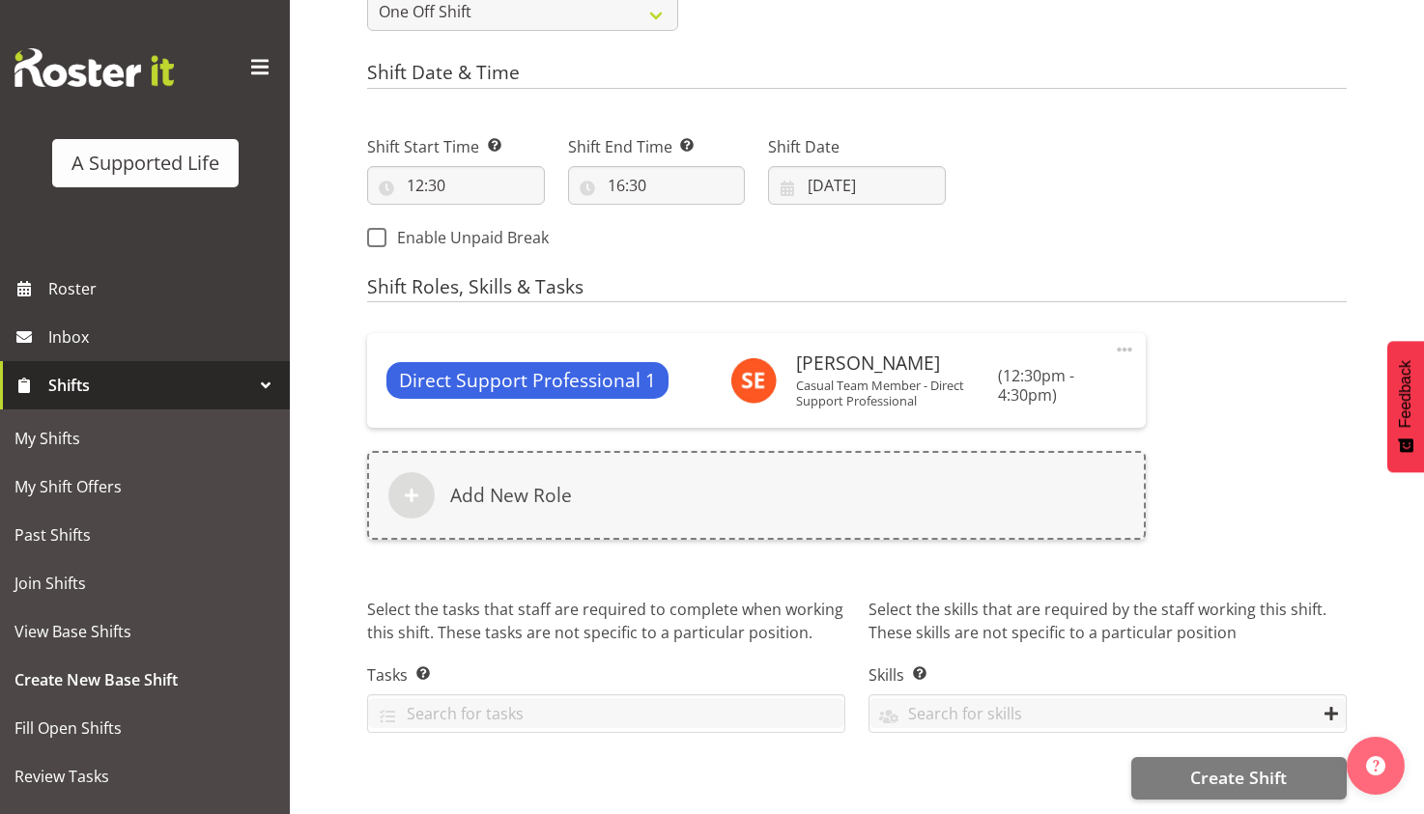
scroll to position [932, 0]
click at [1256, 765] on span "Create Shift" at bounding box center [1238, 777] width 97 height 25
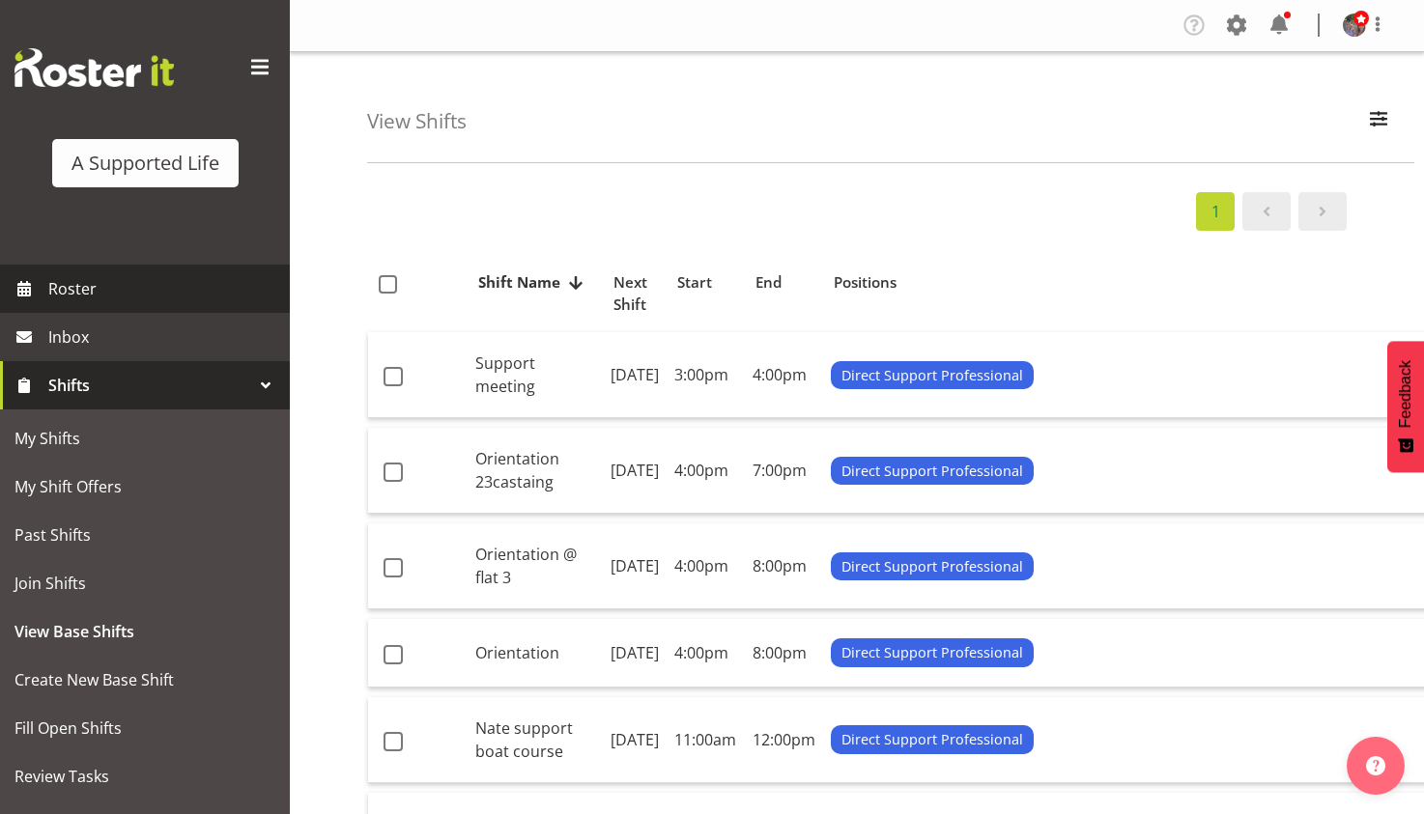
click at [136, 286] on span "Roster" at bounding box center [164, 288] width 232 height 29
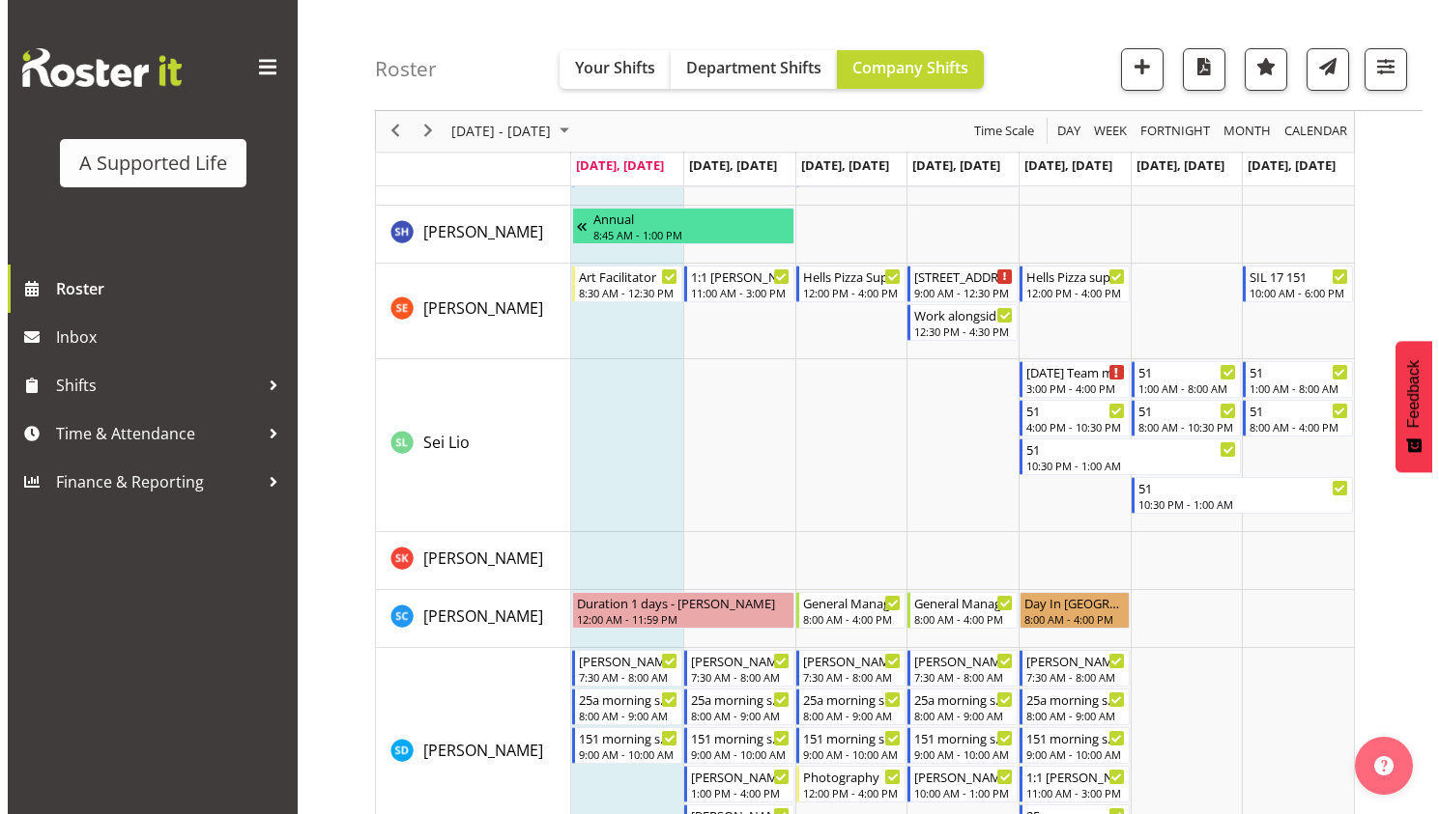
scroll to position [9316, 0]
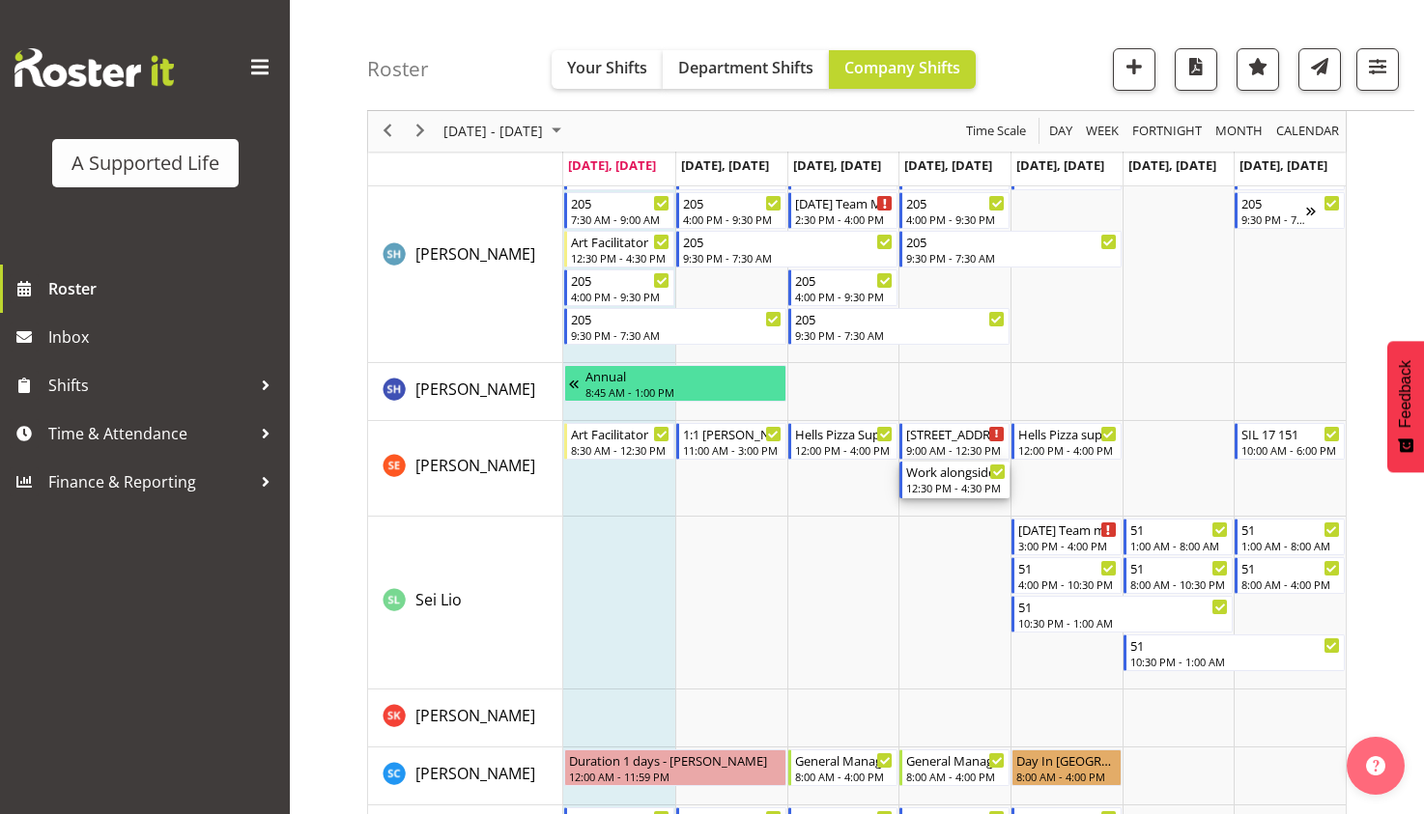
click at [948, 485] on div "12:30 PM - 4:30 PM" at bounding box center [956, 487] width 100 height 15
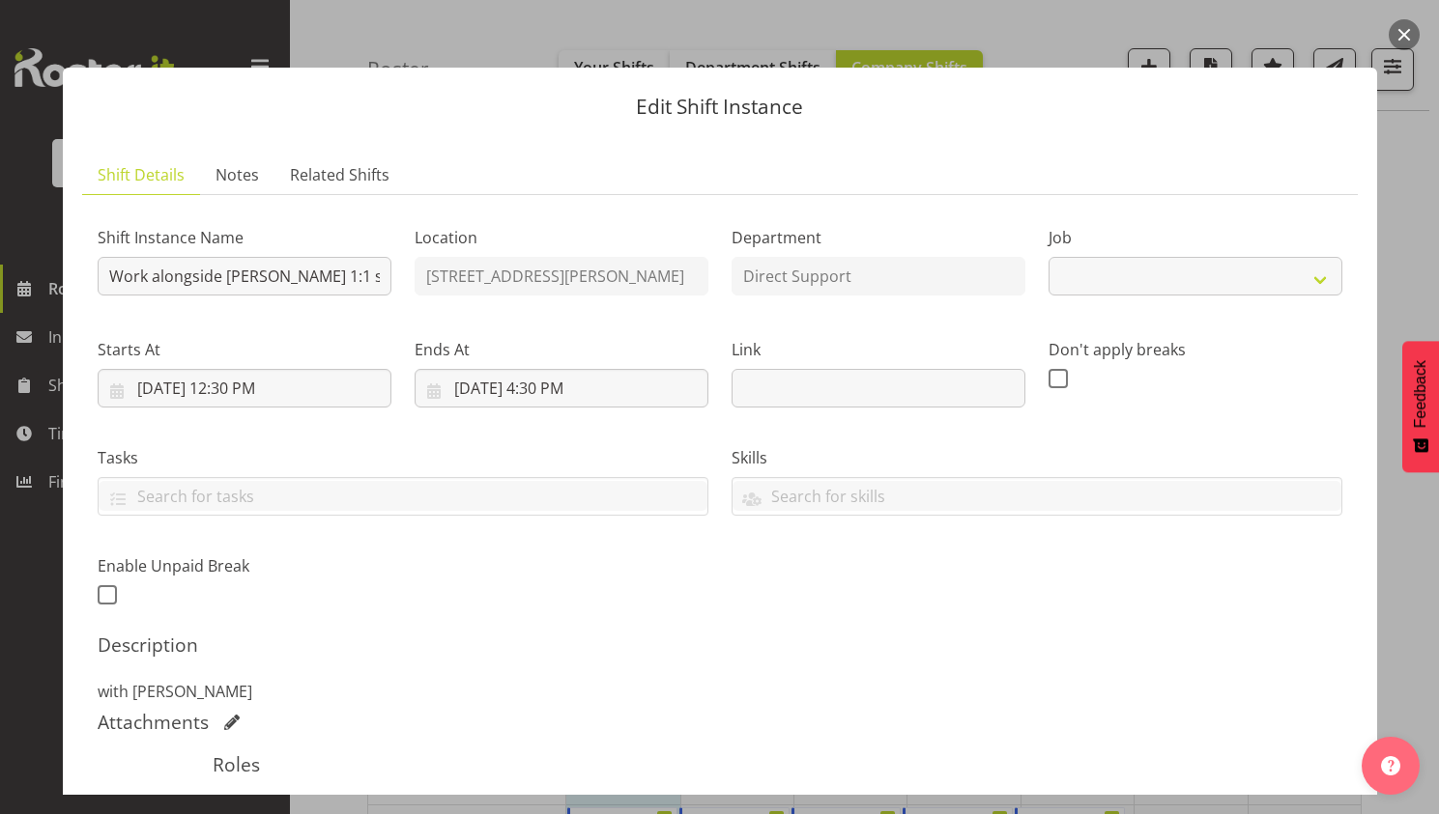
select select "4112"
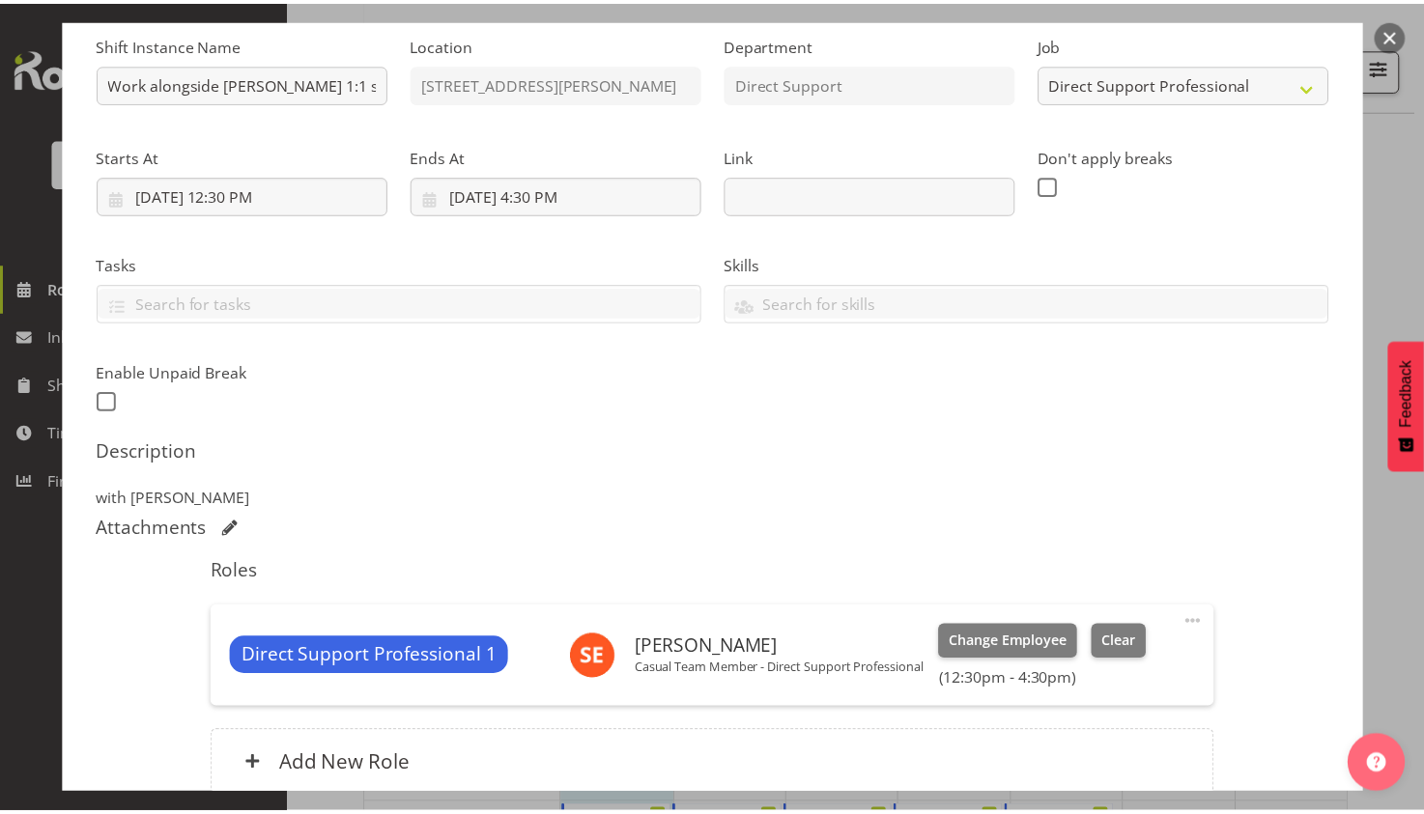
scroll to position [0, 0]
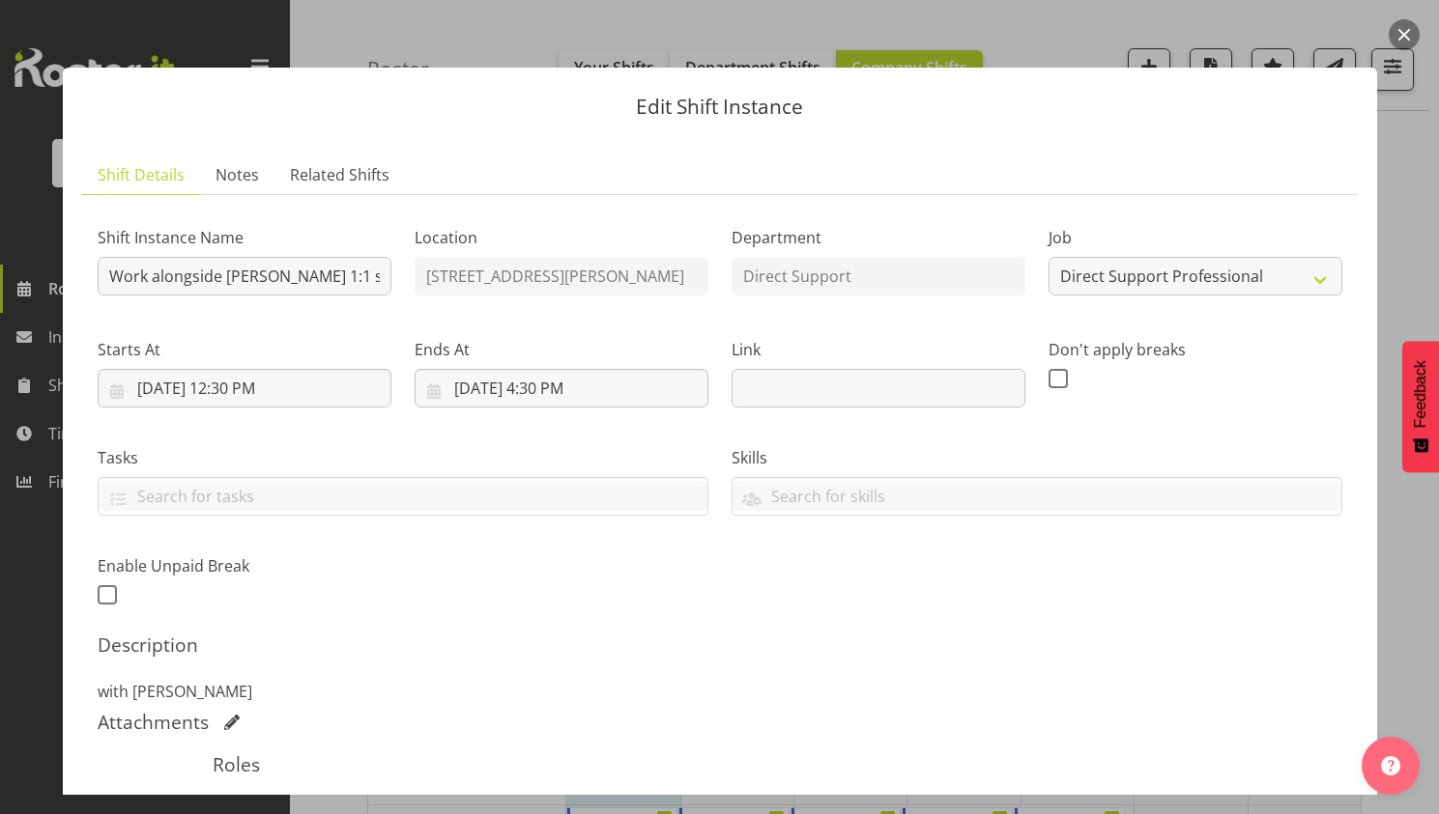
click at [1401, 22] on button "button" at bounding box center [1403, 34] width 31 height 31
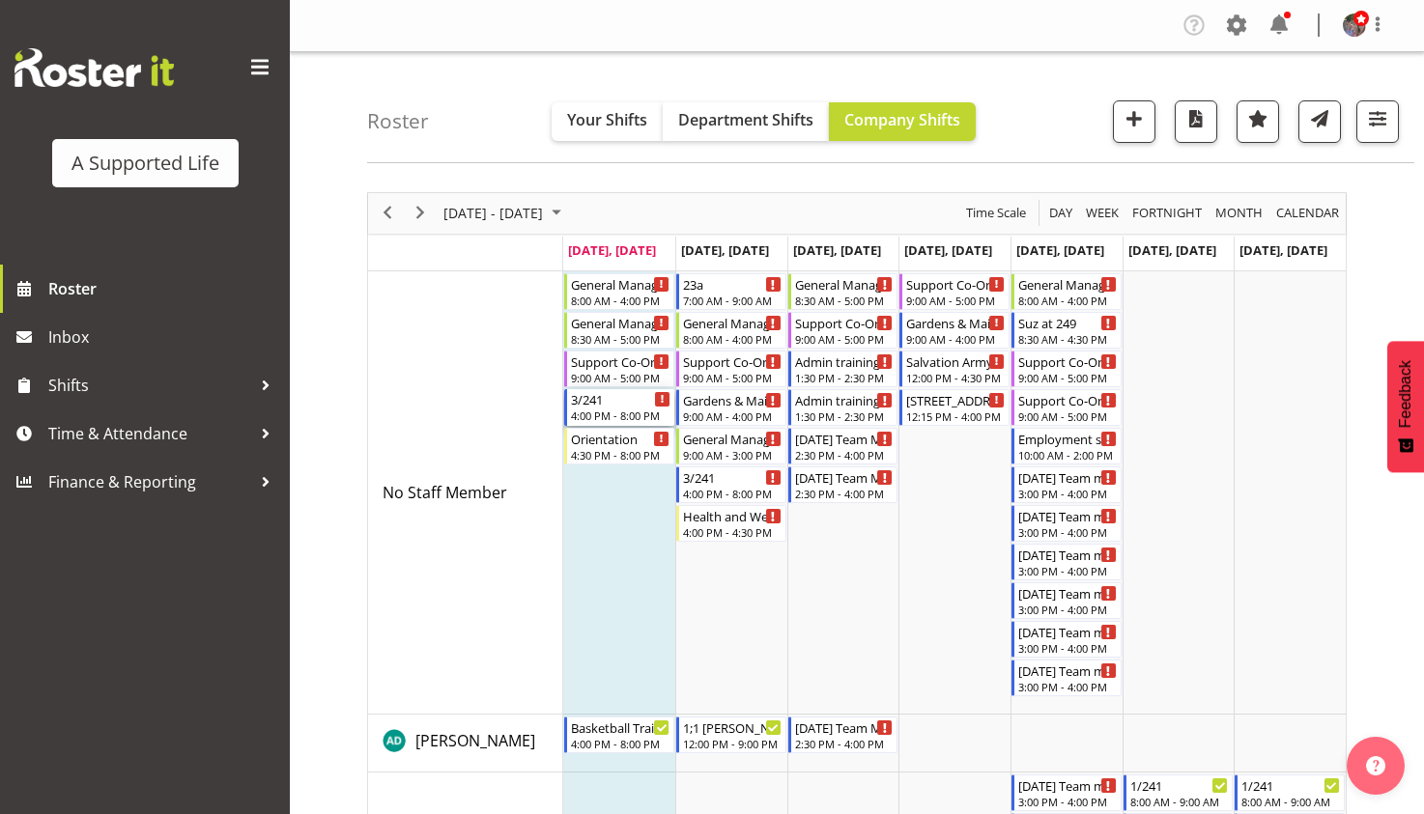
click at [620, 415] on div "4:00 PM - 8:00 PM" at bounding box center [621, 415] width 100 height 15
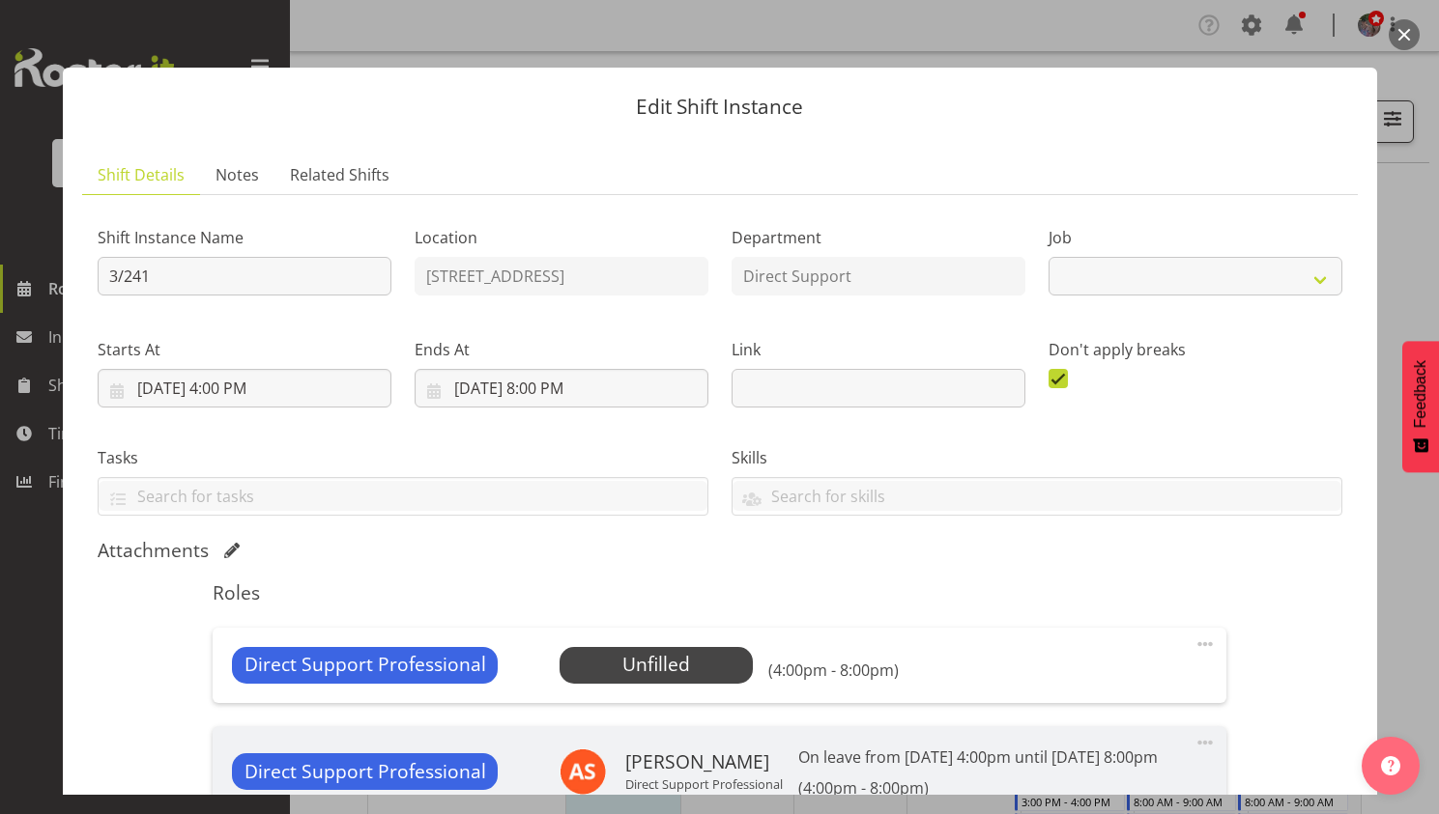
select select "4112"
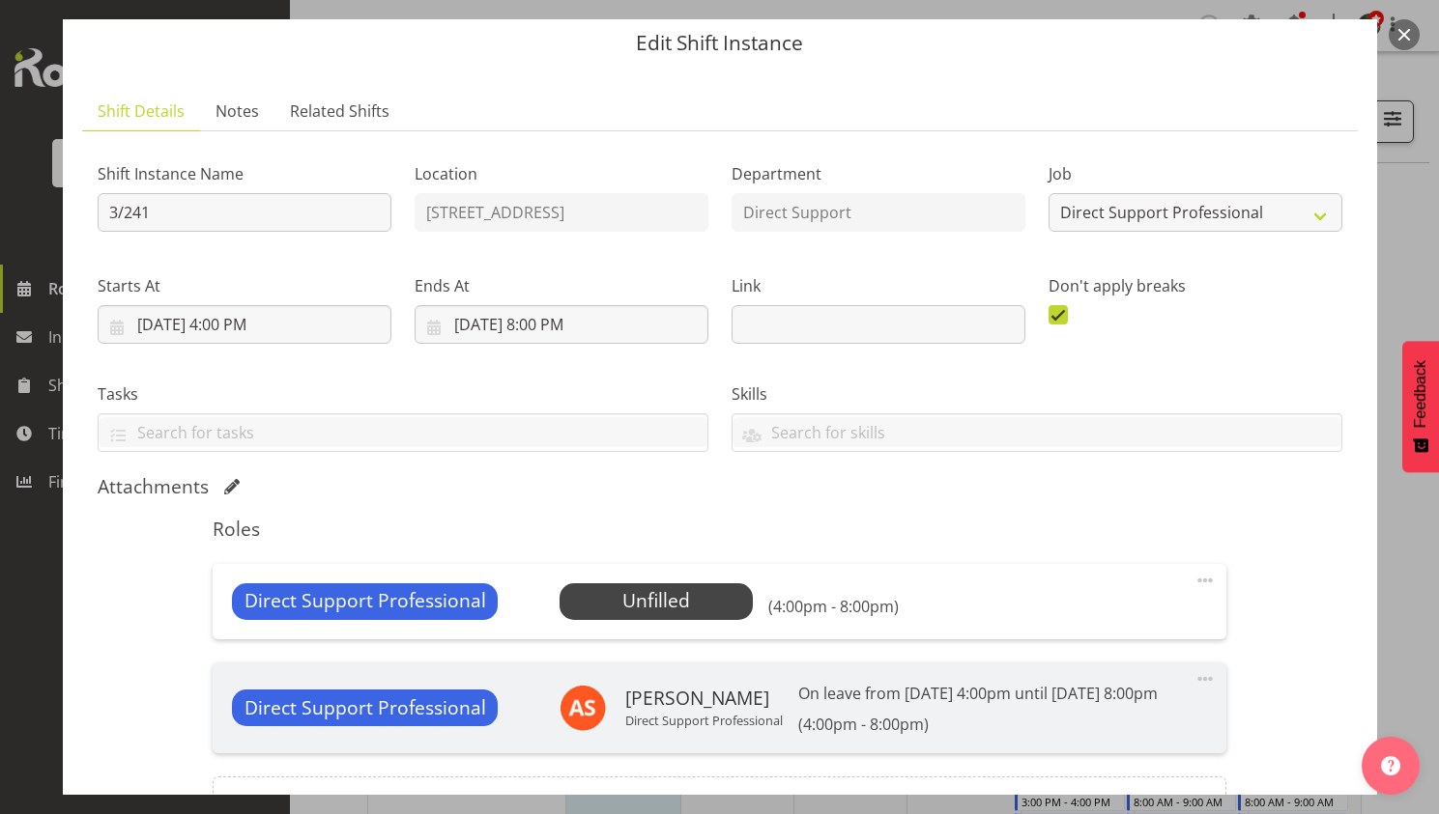
scroll to position [97, 0]
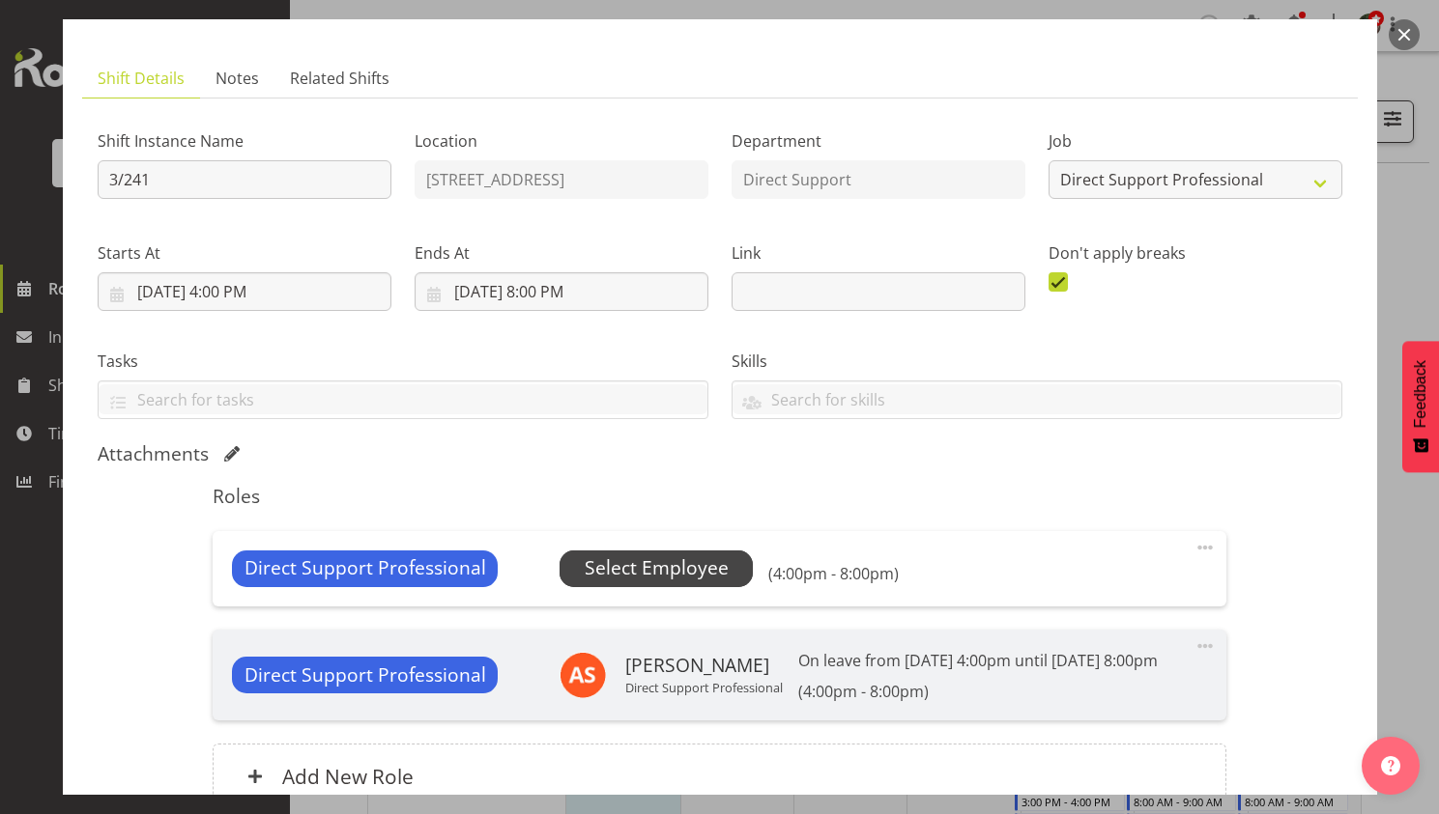
click at [700, 575] on span "Select Employee" at bounding box center [656, 569] width 144 height 28
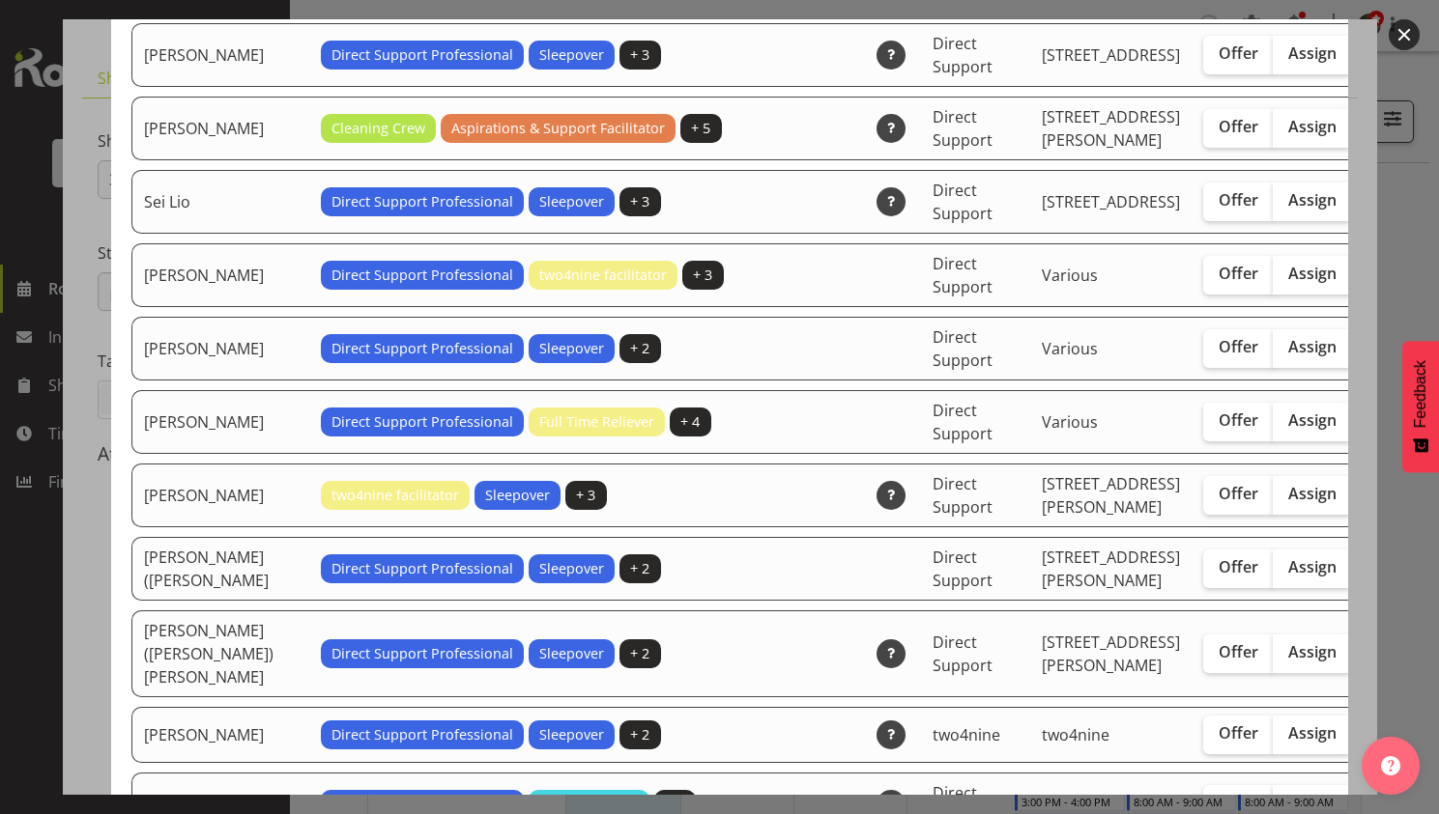
scroll to position [5120, 0]
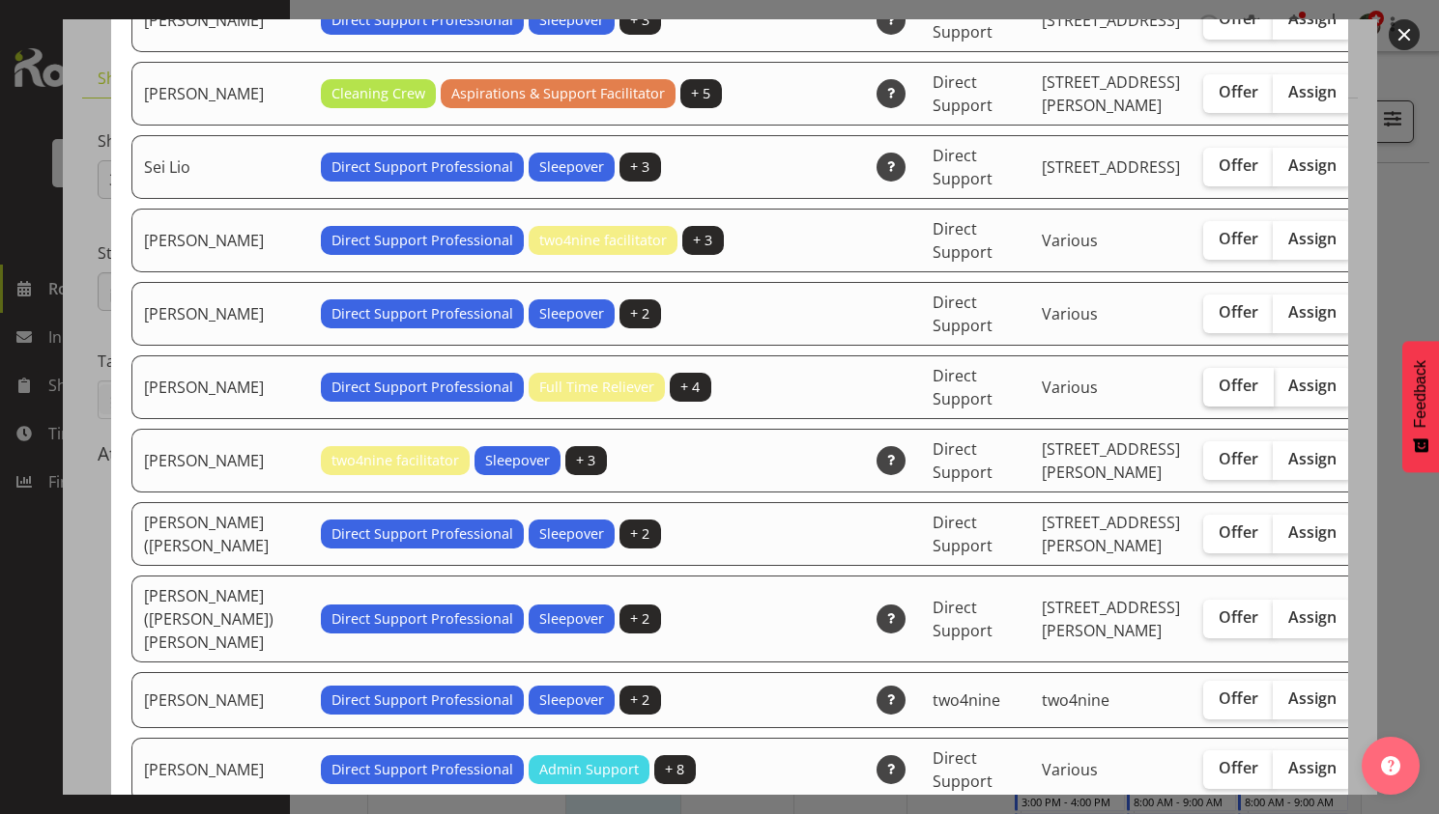
click at [1218, 395] on span "Offer" at bounding box center [1238, 385] width 40 height 19
click at [1203, 392] on input "Offer" at bounding box center [1209, 386] width 13 height 13
click at [1288, 395] on span "Assign" at bounding box center [1312, 385] width 48 height 19
click at [1218, 395] on span "Offer" at bounding box center [1238, 385] width 40 height 19
click at [1203, 392] on input "Offer" at bounding box center [1209, 386] width 13 height 13
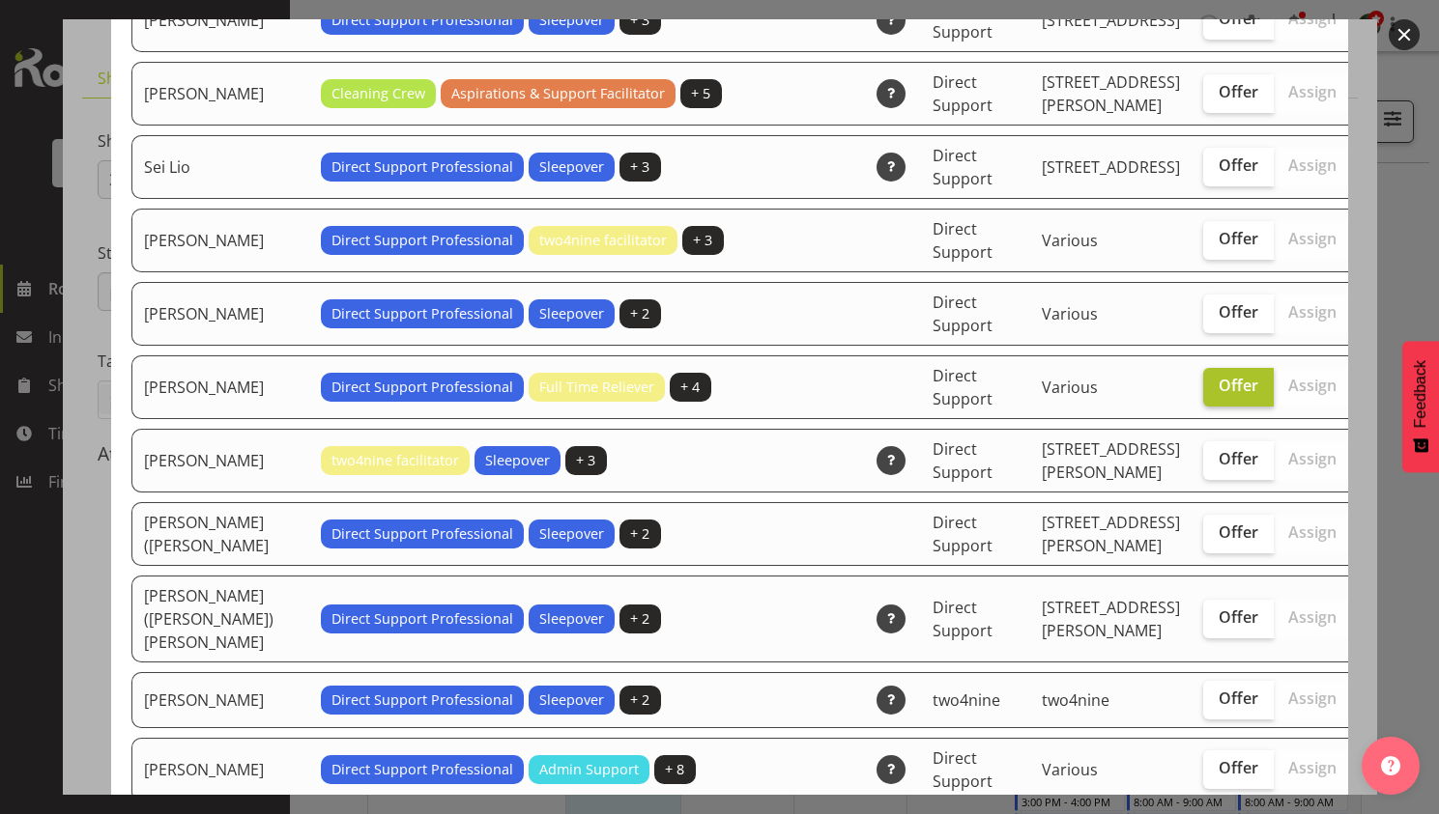
checkbox input "false"
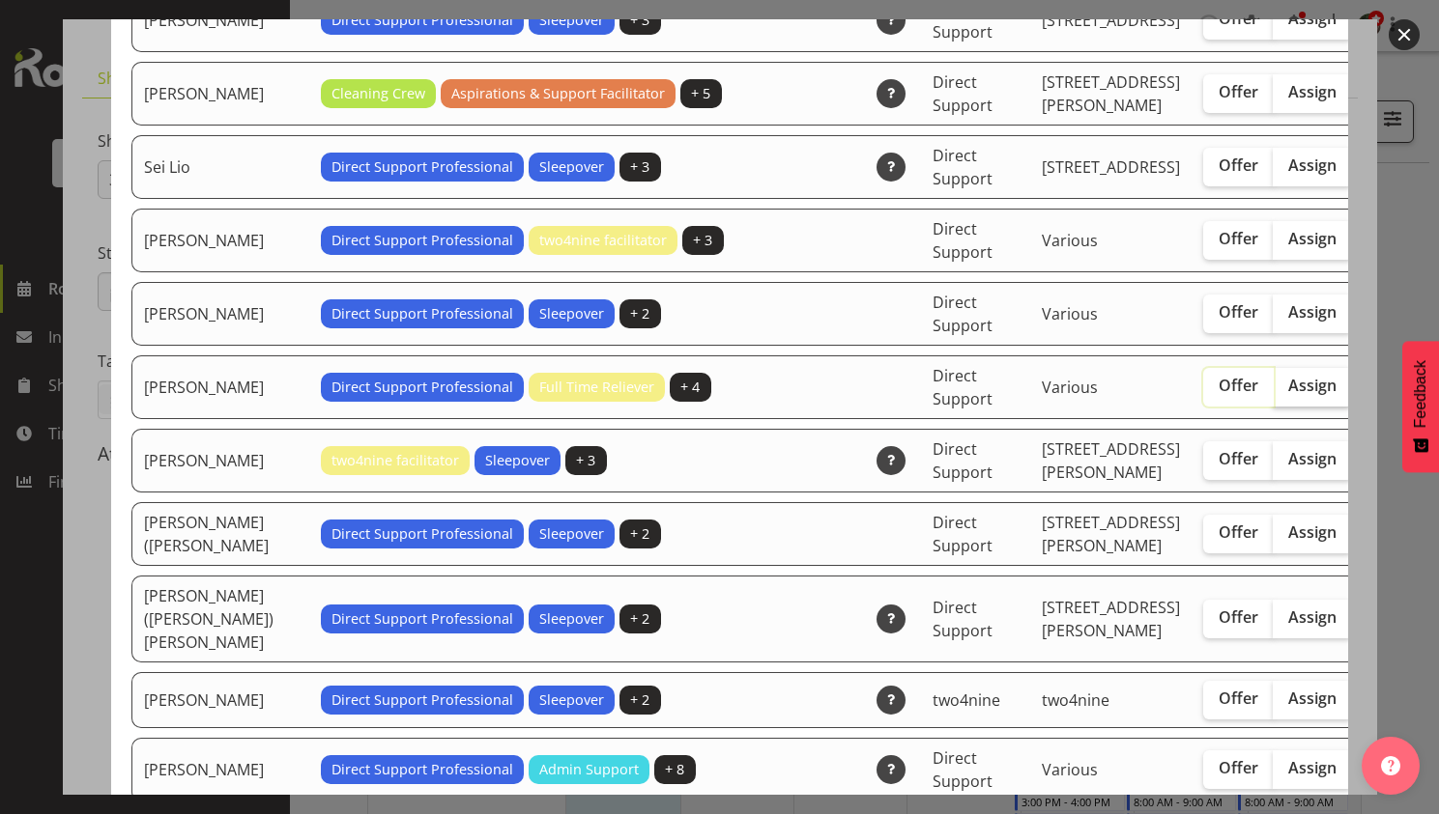
click at [1288, 395] on span "Assign" at bounding box center [1312, 385] width 48 height 19
click at [1272, 392] on input "Assign" at bounding box center [1278, 386] width 13 height 13
checkbox input "true"
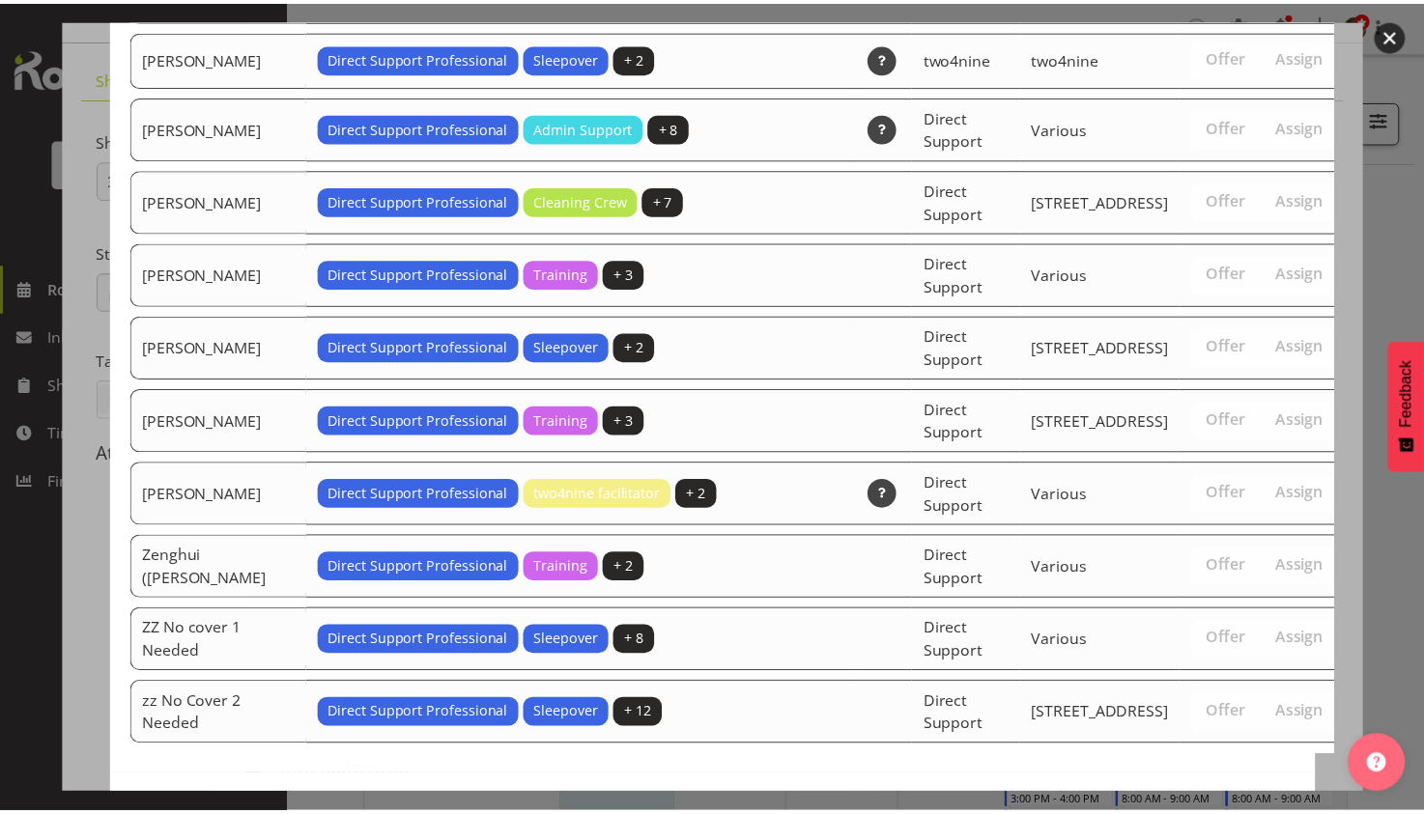
scroll to position [6159, 0]
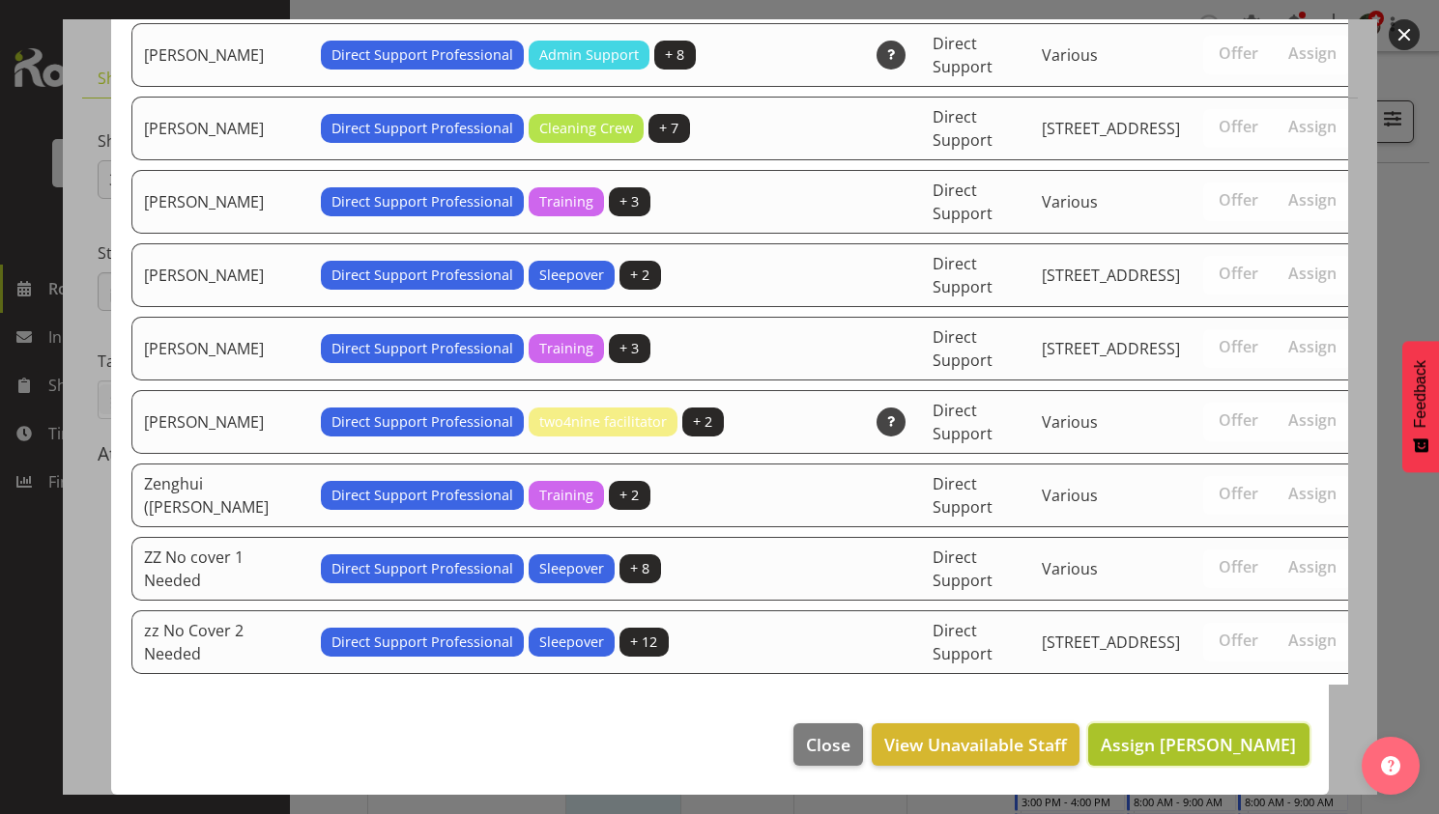
click at [1216, 748] on span "Assign Skylah Davidson" at bounding box center [1197, 744] width 195 height 23
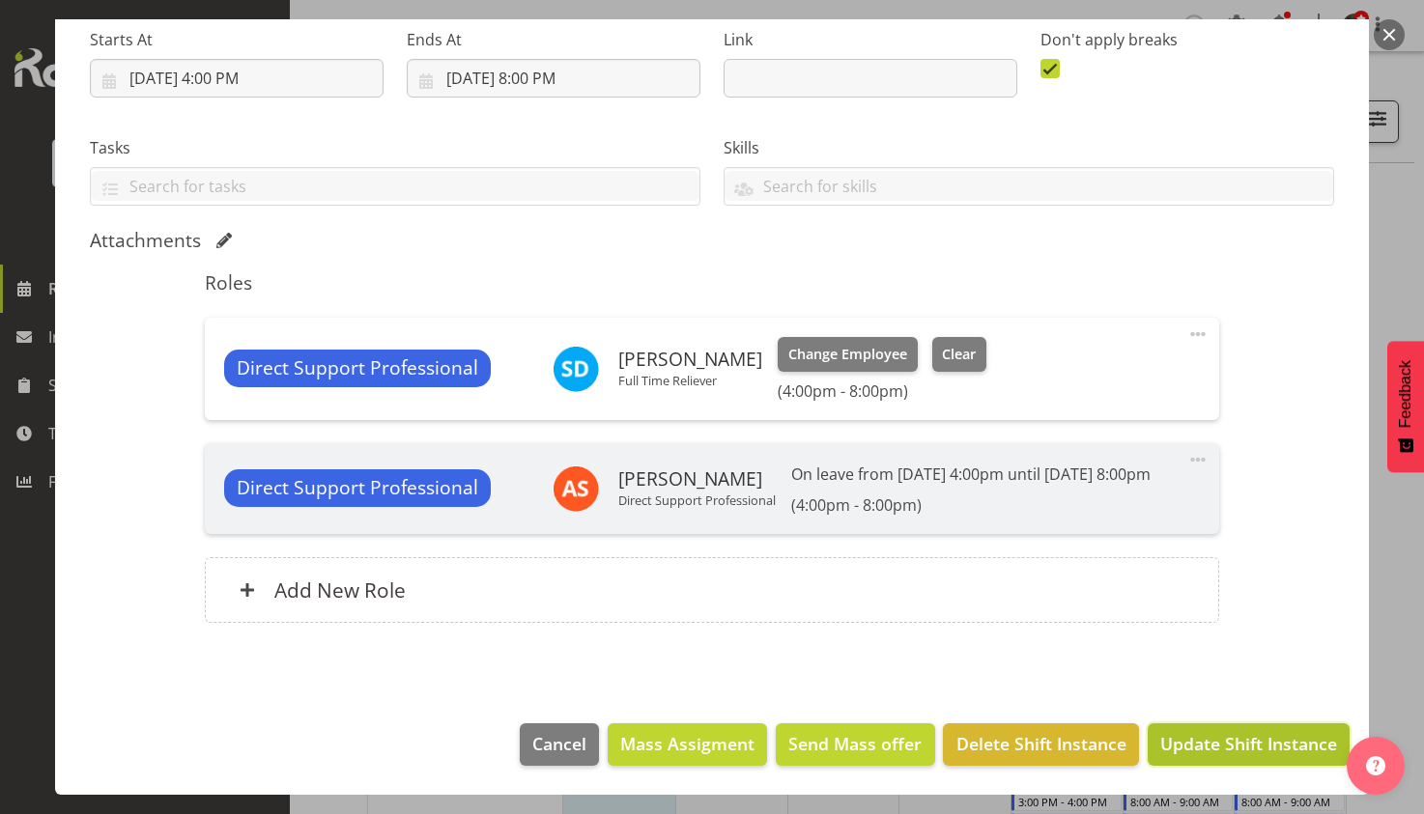
click at [1206, 735] on span "Update Shift Instance" at bounding box center [1248, 743] width 177 height 25
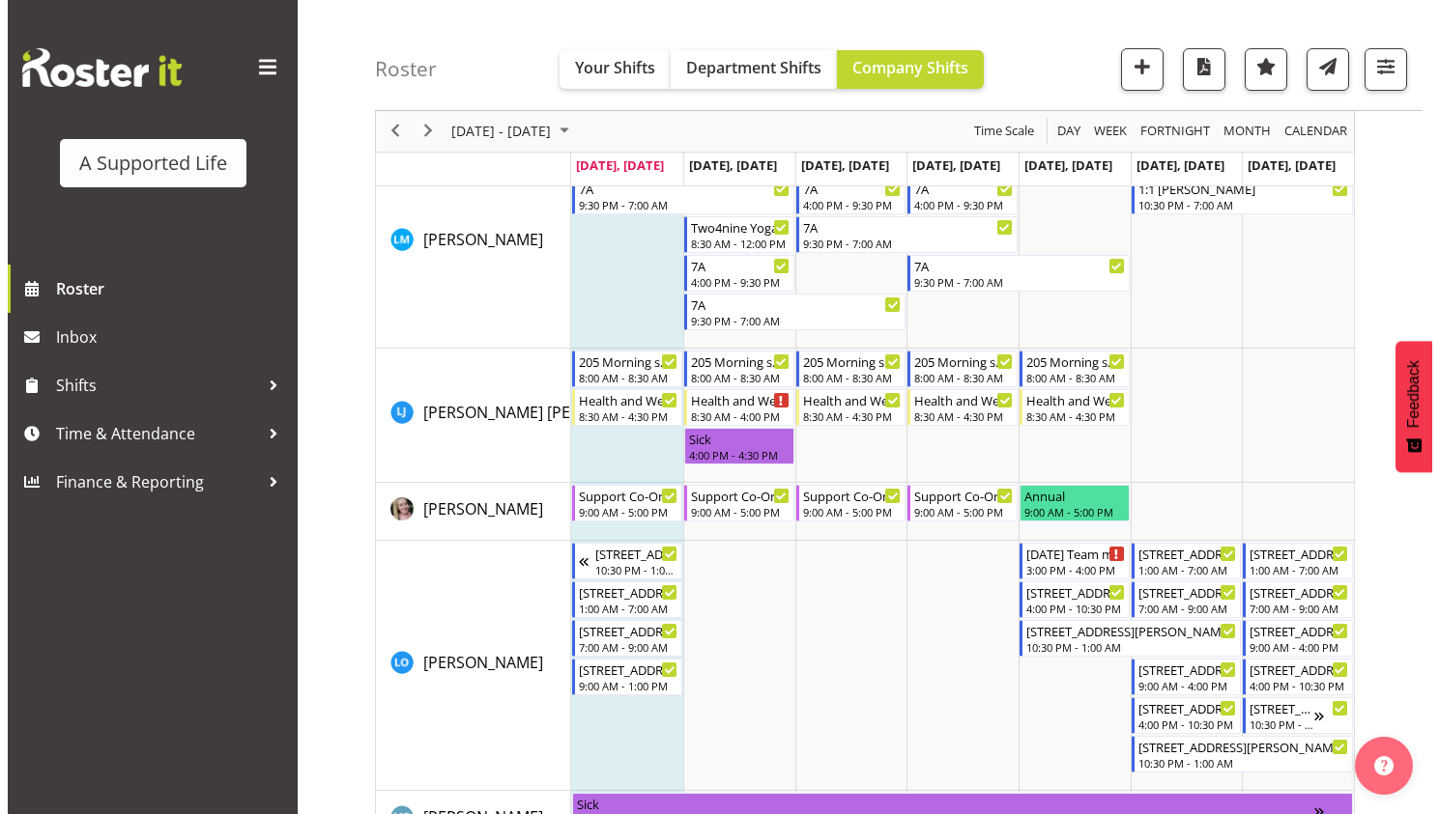
scroll to position [0, 0]
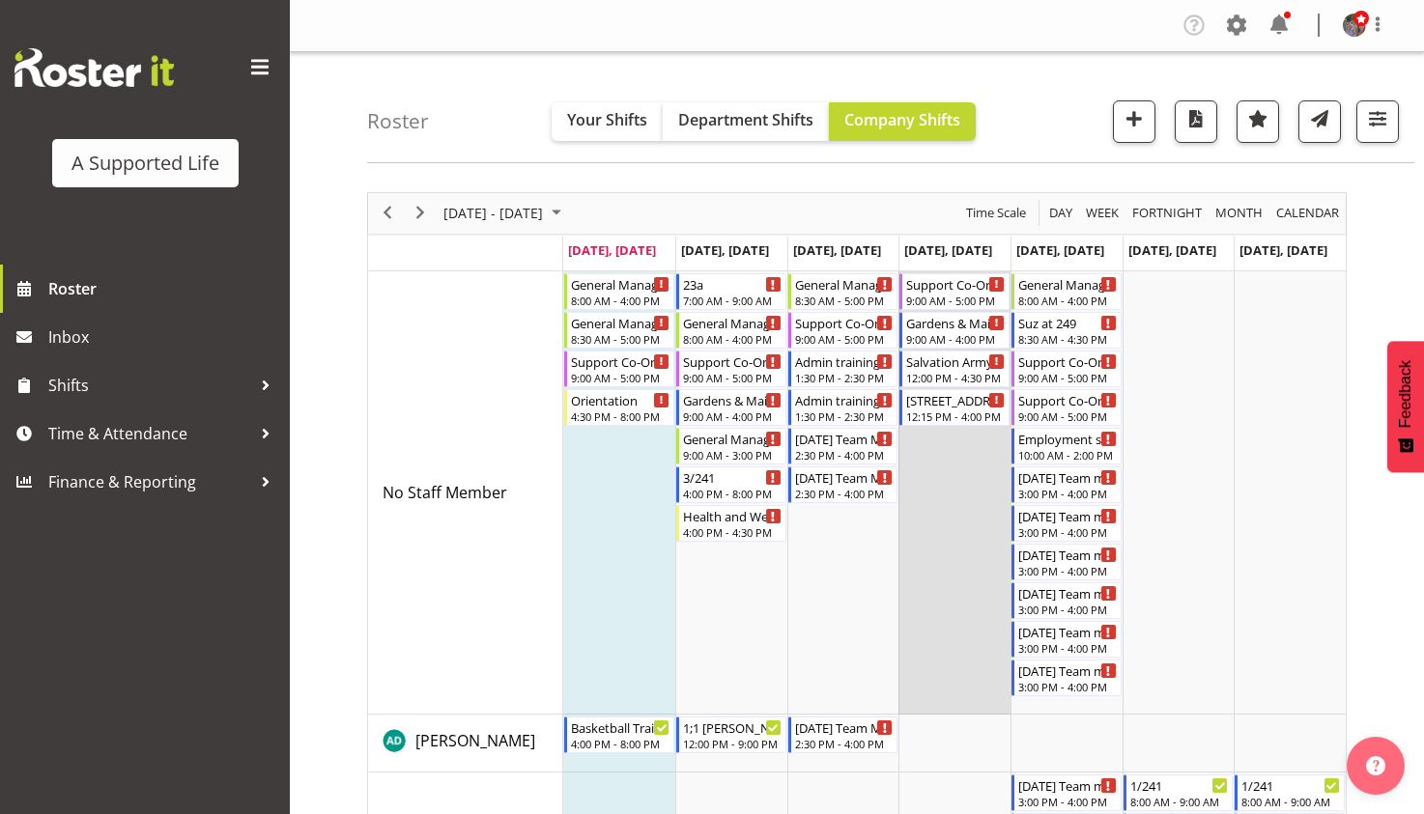
click at [935, 460] on td "Timeline Week of August 18, 2025" at bounding box center [954, 492] width 112 height 443
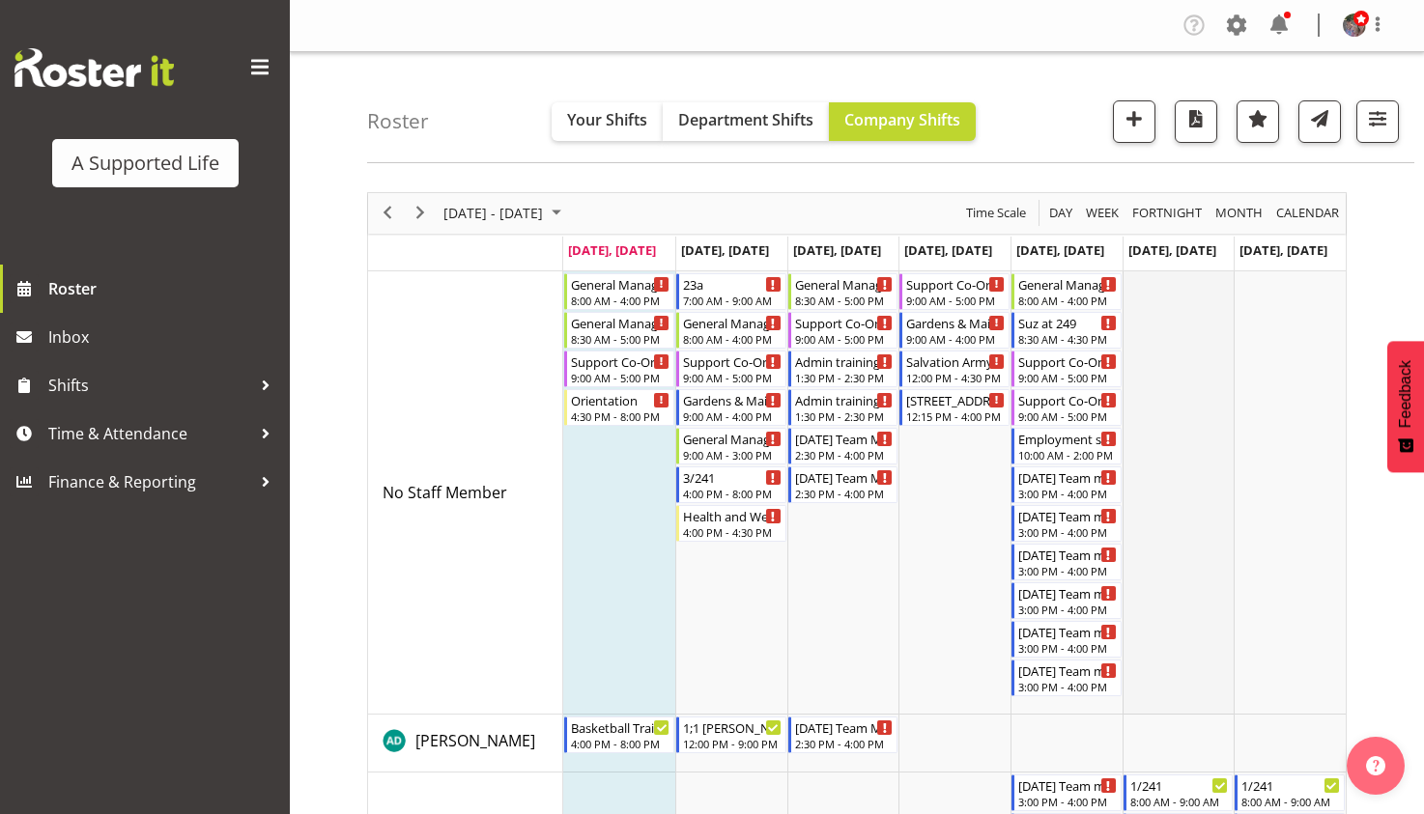
click at [1208, 482] on td "Timeline Week of August 18, 2025" at bounding box center [1179, 492] width 112 height 443
click at [955, 408] on div "[STREET_ADDRESS][PERSON_NAME]" at bounding box center [956, 398] width 100 height 19
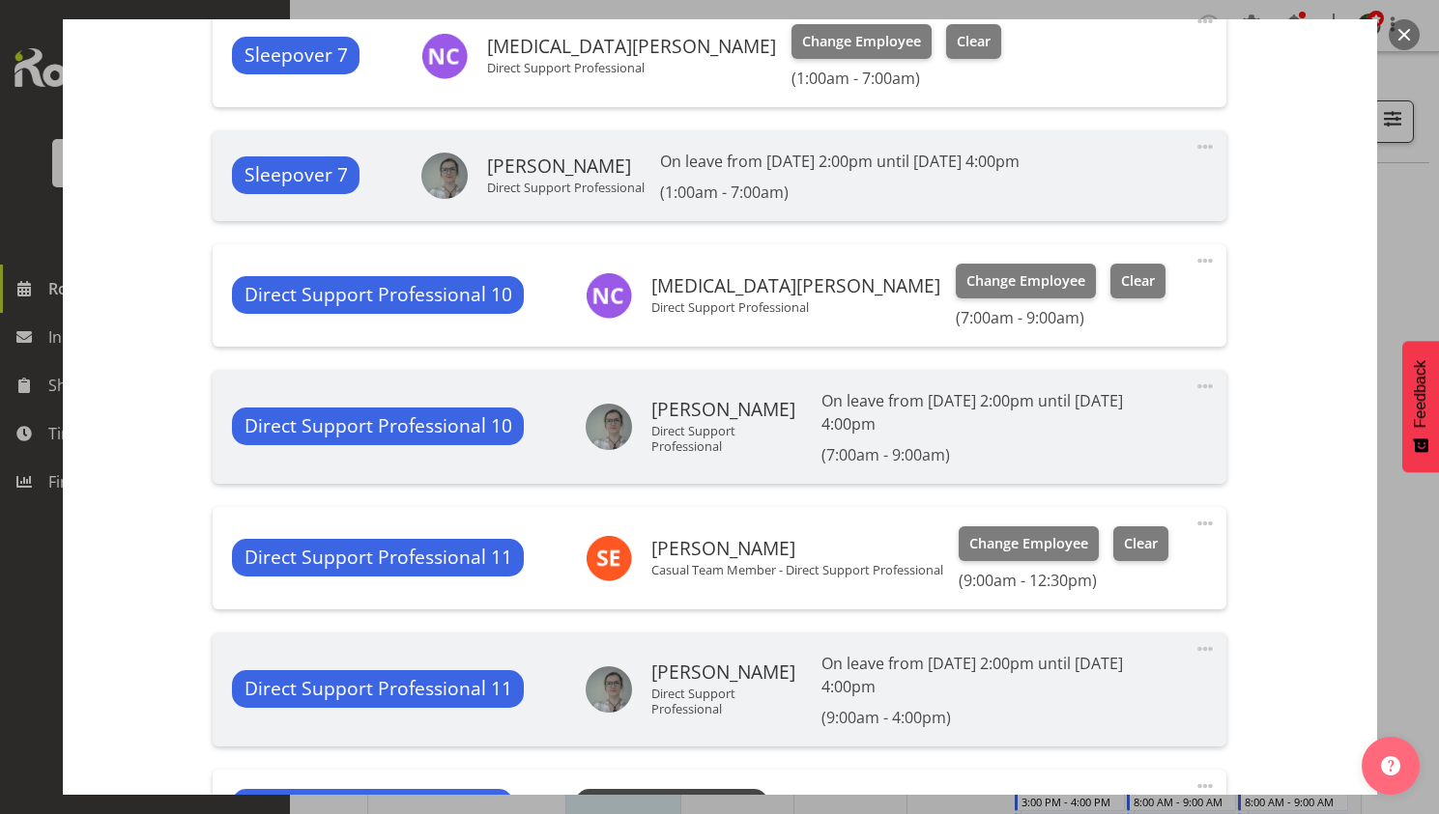
select select "4112"
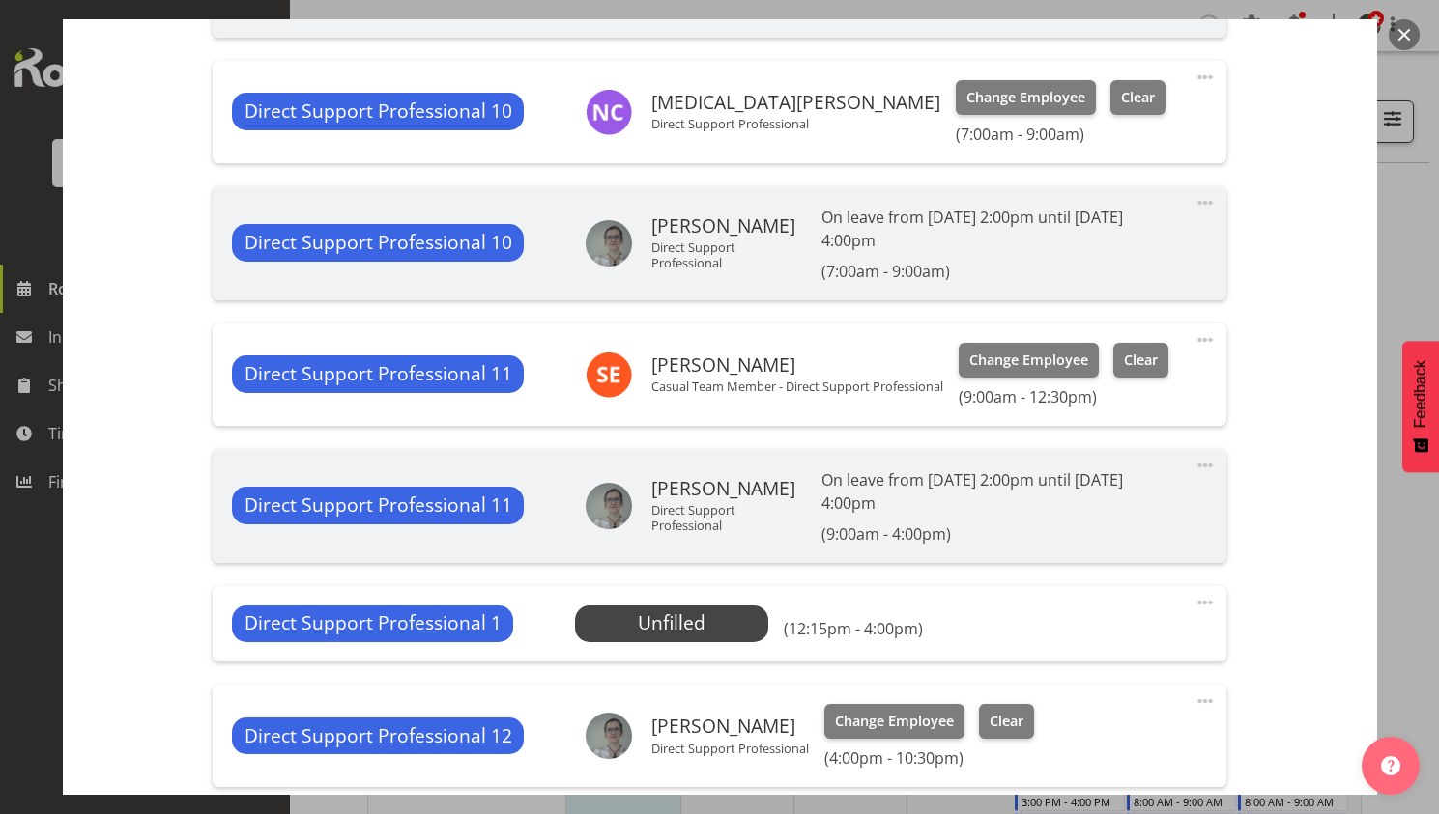
scroll to position [801, 0]
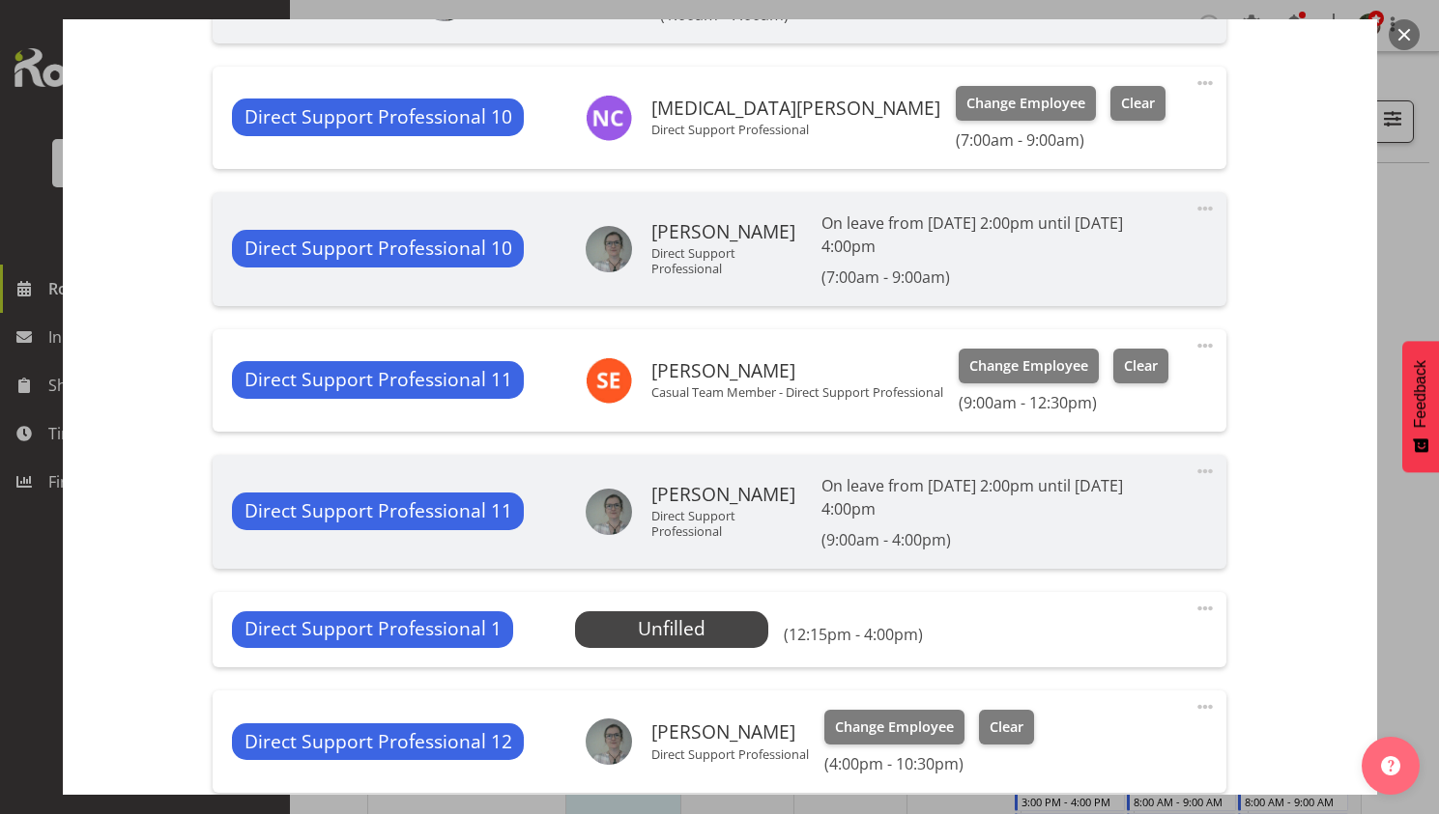
click at [1193, 354] on span at bounding box center [1204, 345] width 23 height 23
click at [1115, 399] on link "Edit" at bounding box center [1123, 388] width 185 height 35
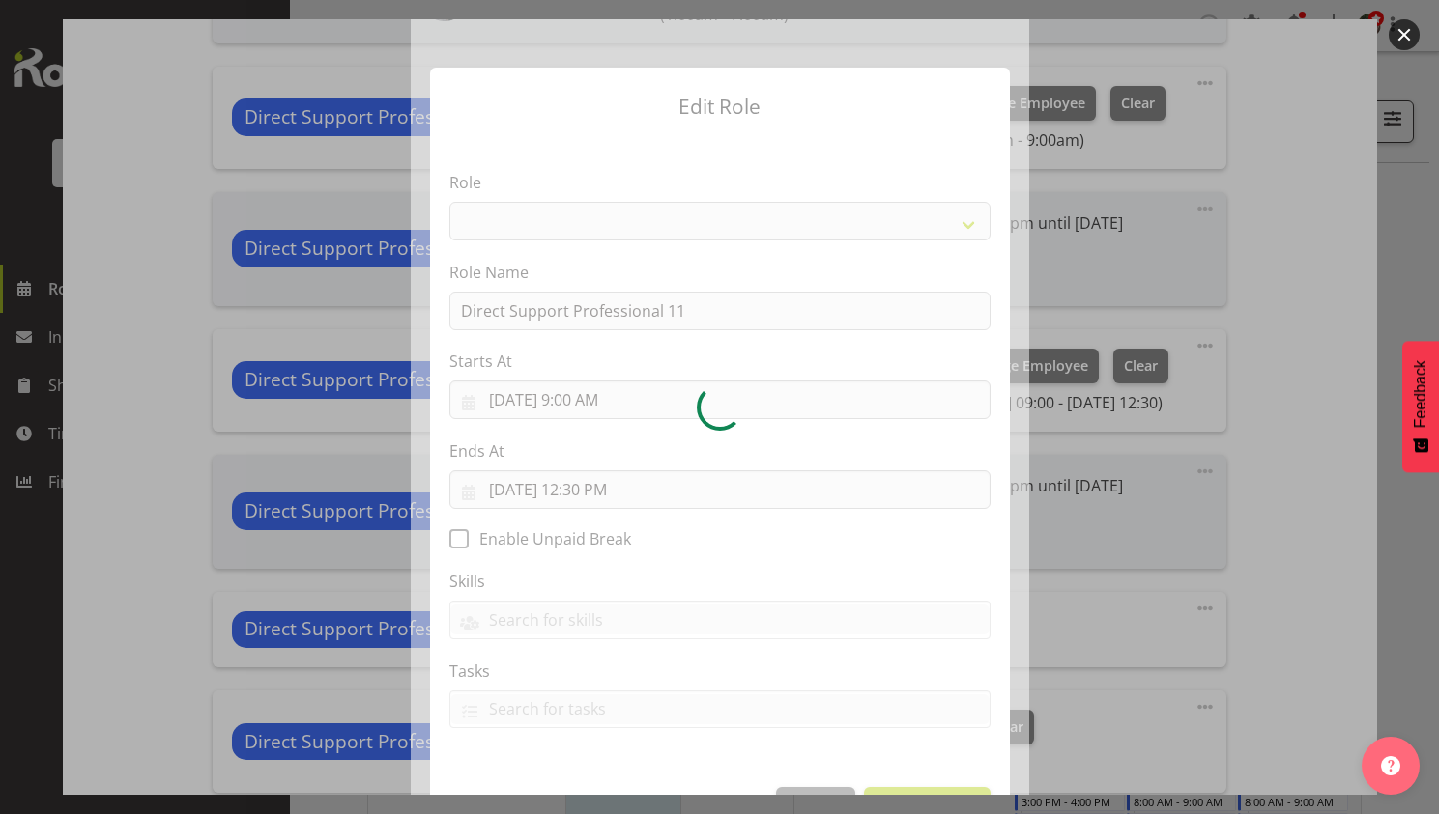
select select "519"
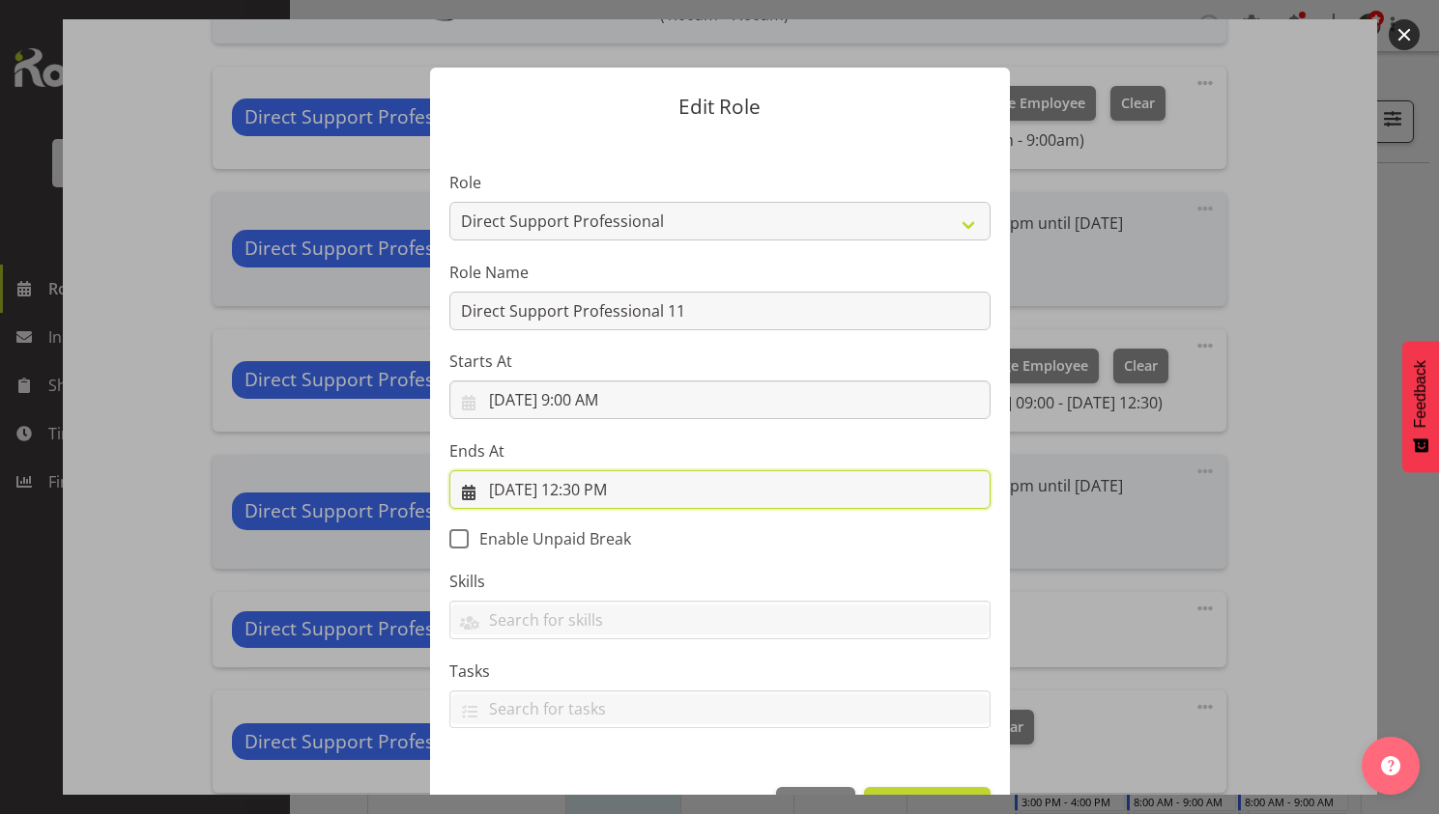
click at [588, 487] on input "8/21/2025, 12:30 PM" at bounding box center [719, 489] width 541 height 39
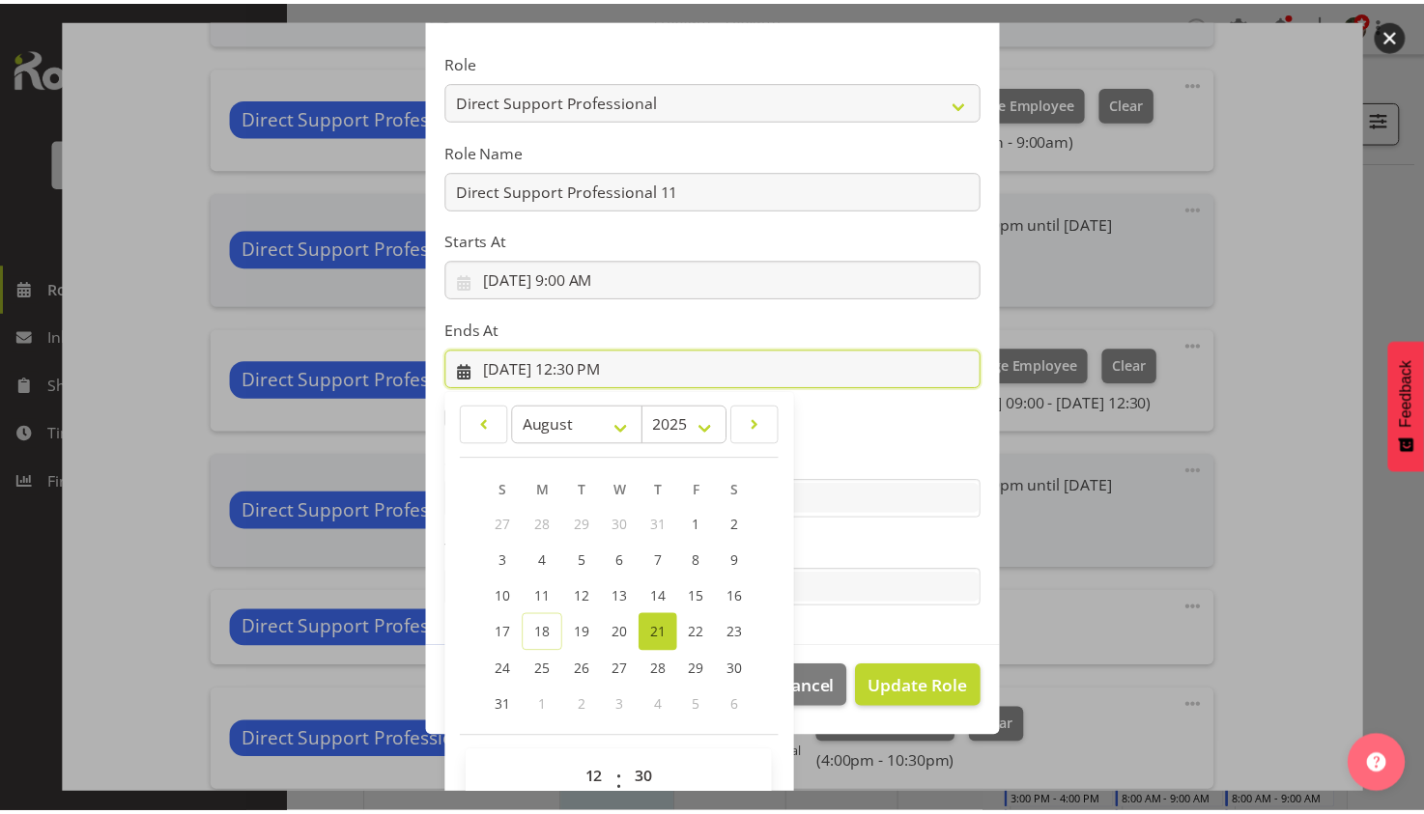
scroll to position [156, 0]
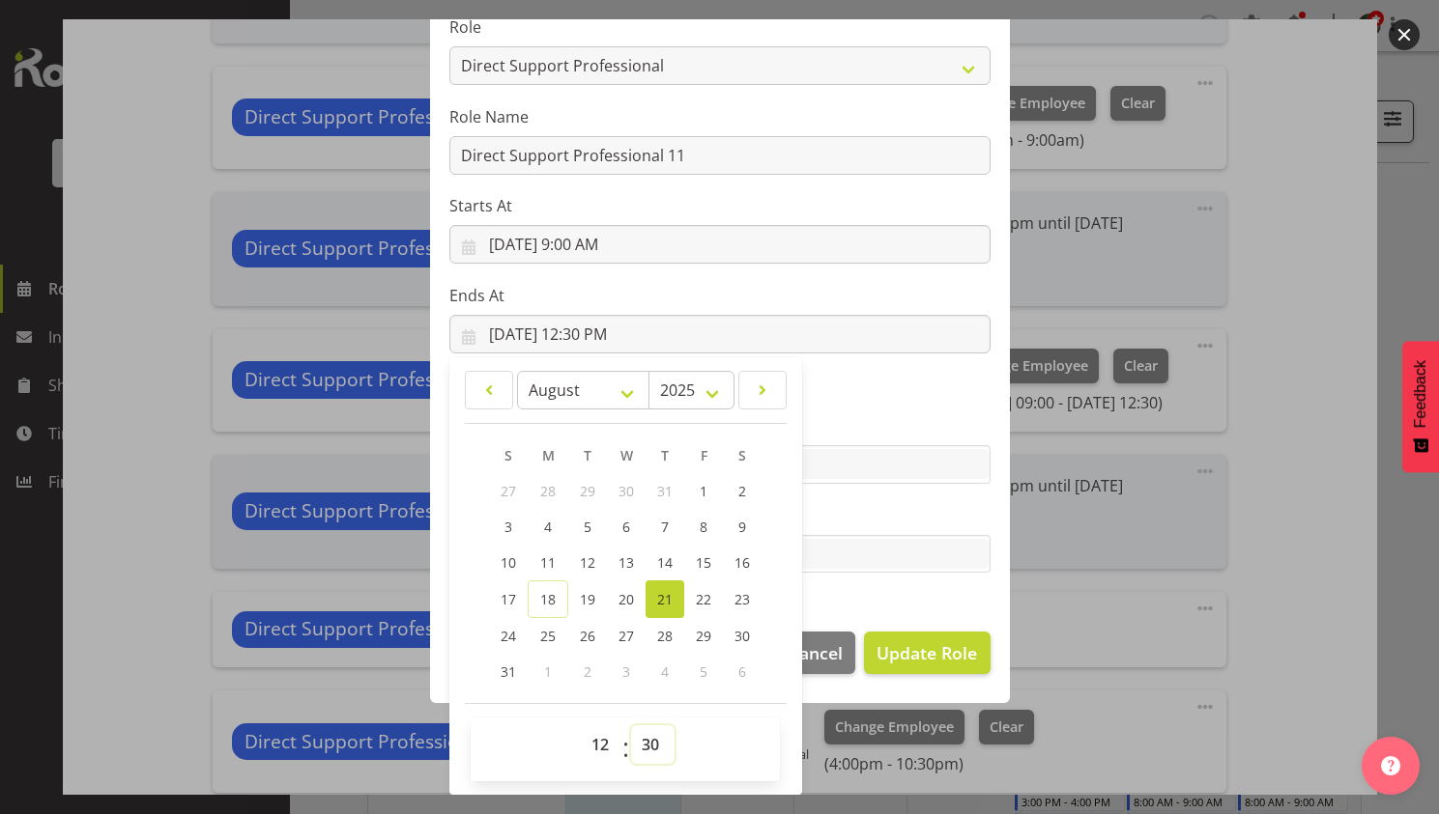
click at [649, 749] on select "00 01 02 03 04 05 06 07 08 09 10 11 12 13 14 15 16 17 18 19 20 21 22 23 24 25 2…" at bounding box center [652, 745] width 43 height 39
click at [638, 754] on select "00 01 02 03 04 05 06 07 08 09 10 11 12 13 14 15 16 17 18 19 20 21 22 23 24 25 2…" at bounding box center [652, 745] width 43 height 39
select select "0"
click at [631, 726] on select "00 01 02 03 04 05 06 07 08 09 10 11 12 13 14 15 16 17 18 19 20 21 22 23 24 25 2…" at bounding box center [652, 745] width 43 height 39
type input "8/21/2025, 12:00 PM"
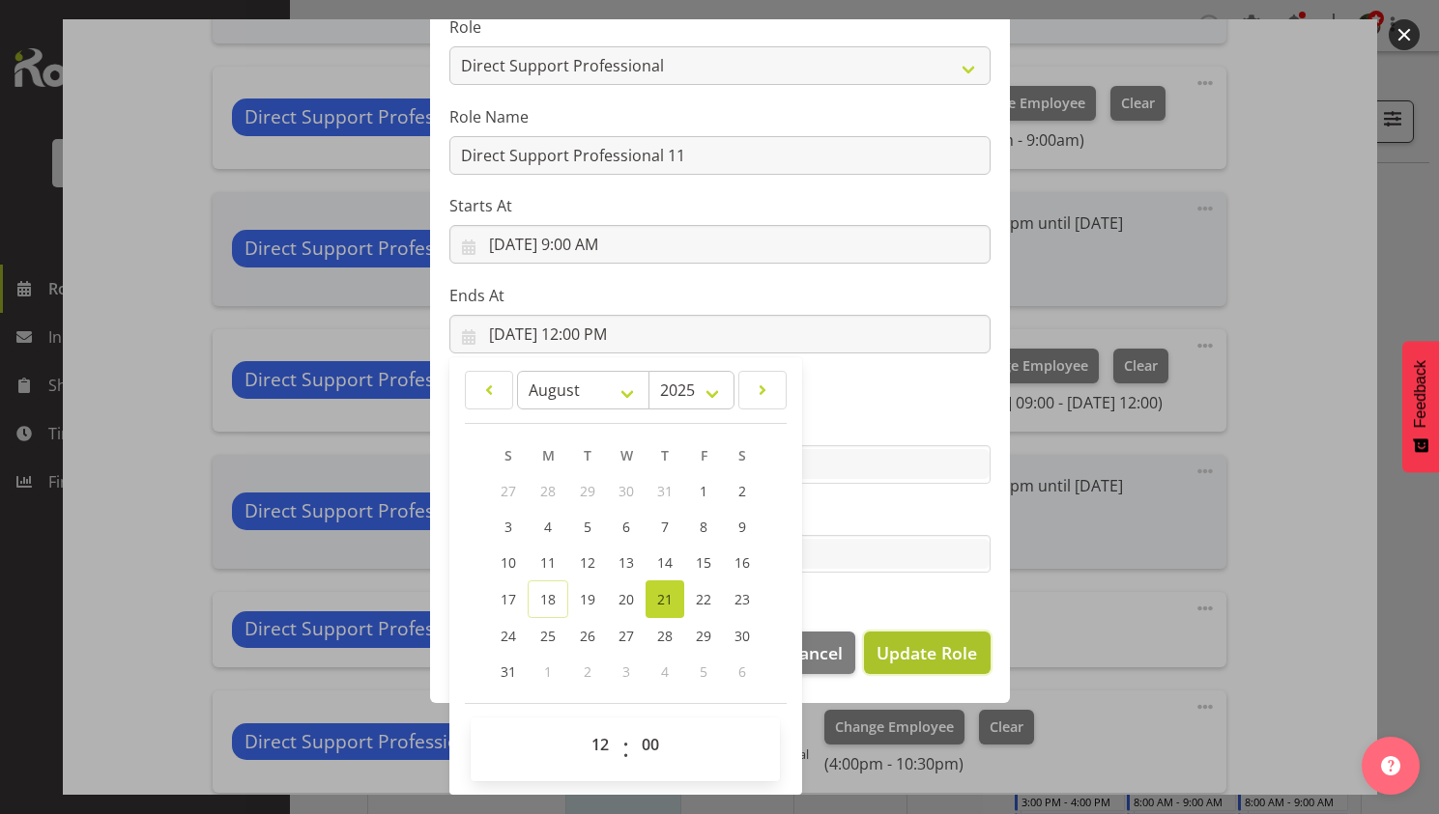
click at [942, 656] on span "Update Role" at bounding box center [926, 653] width 100 height 25
select select
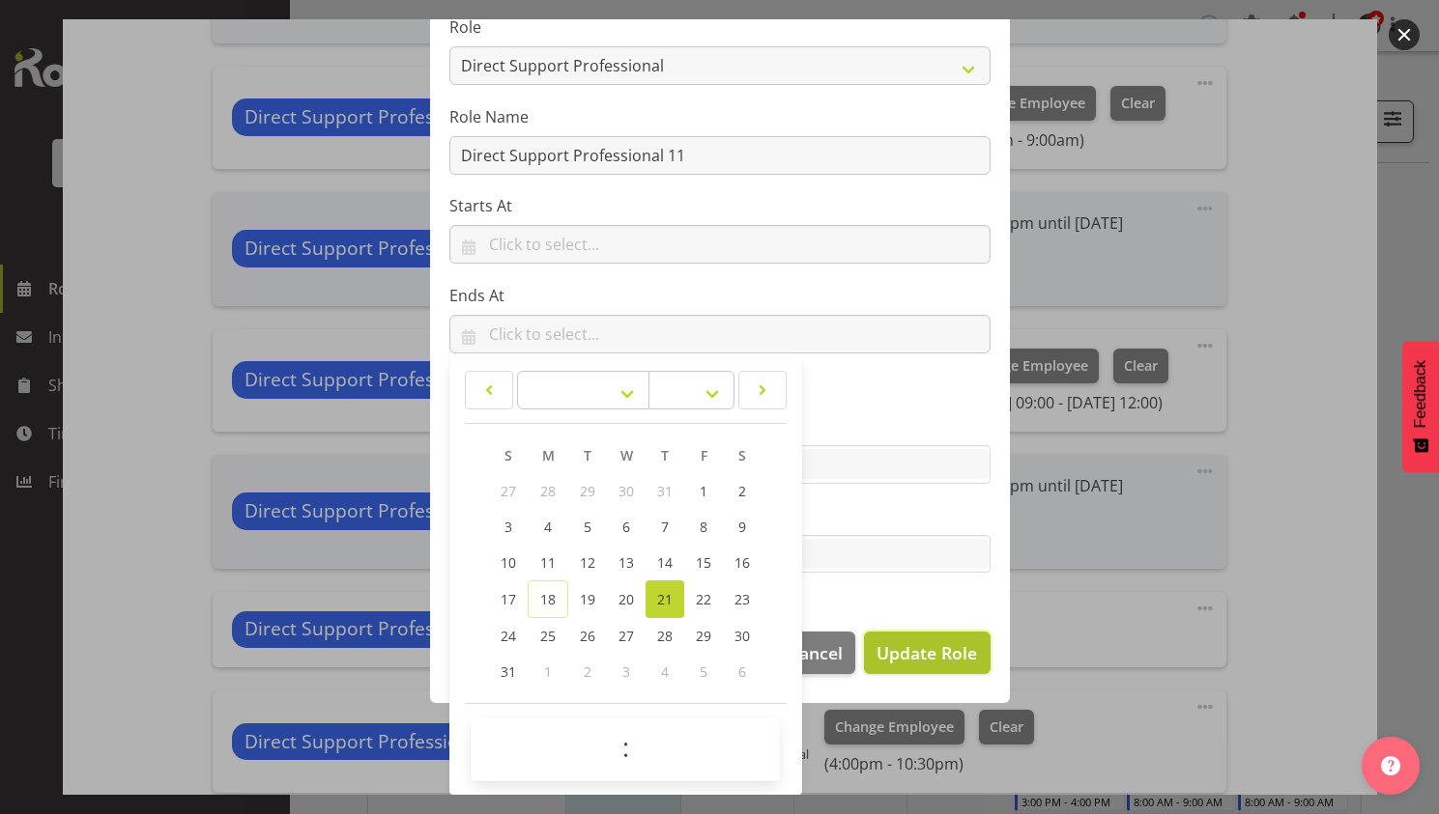
scroll to position [154, 0]
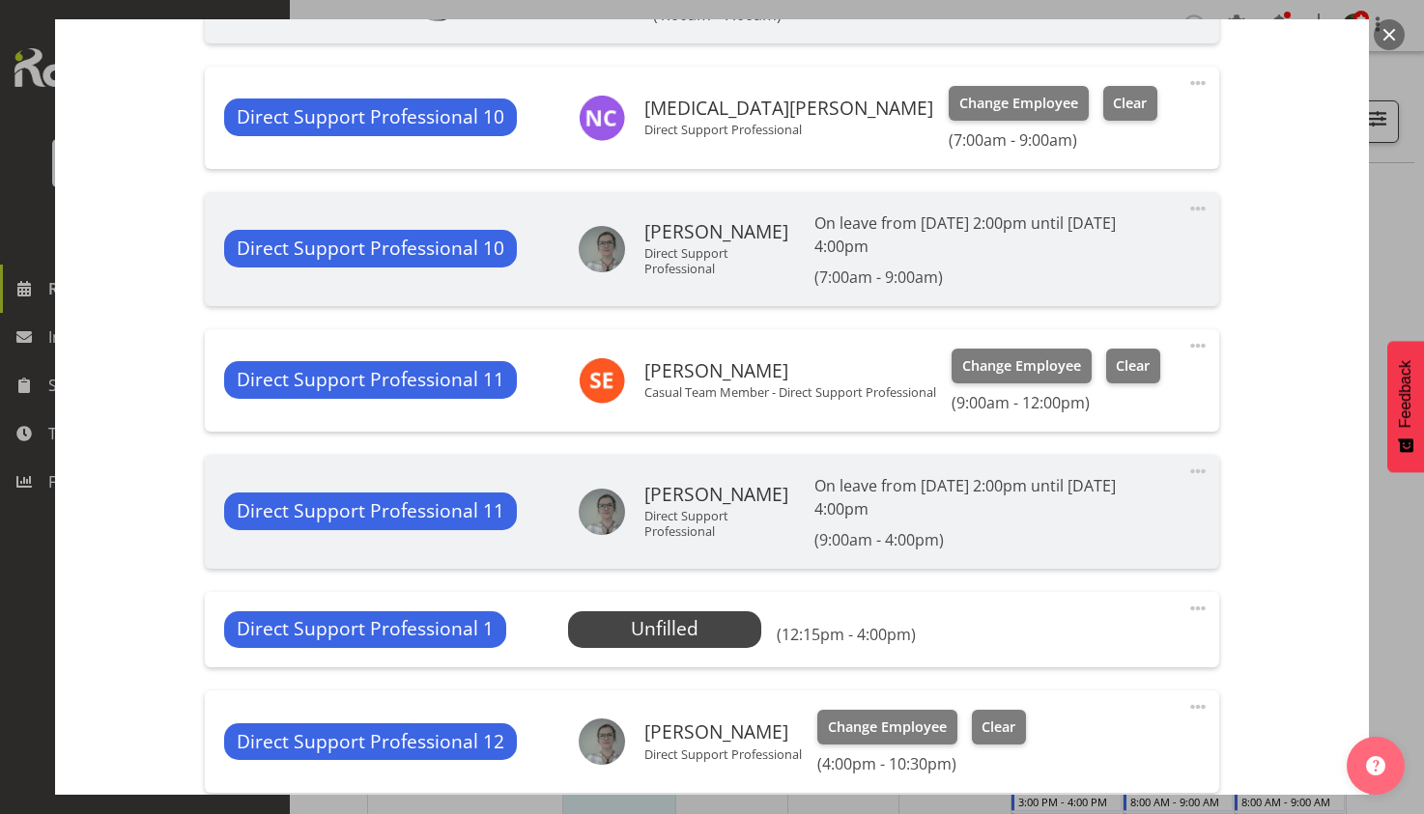
click at [1186, 618] on span at bounding box center [1197, 608] width 23 height 23
click at [1123, 652] on link "Edit" at bounding box center [1116, 651] width 185 height 35
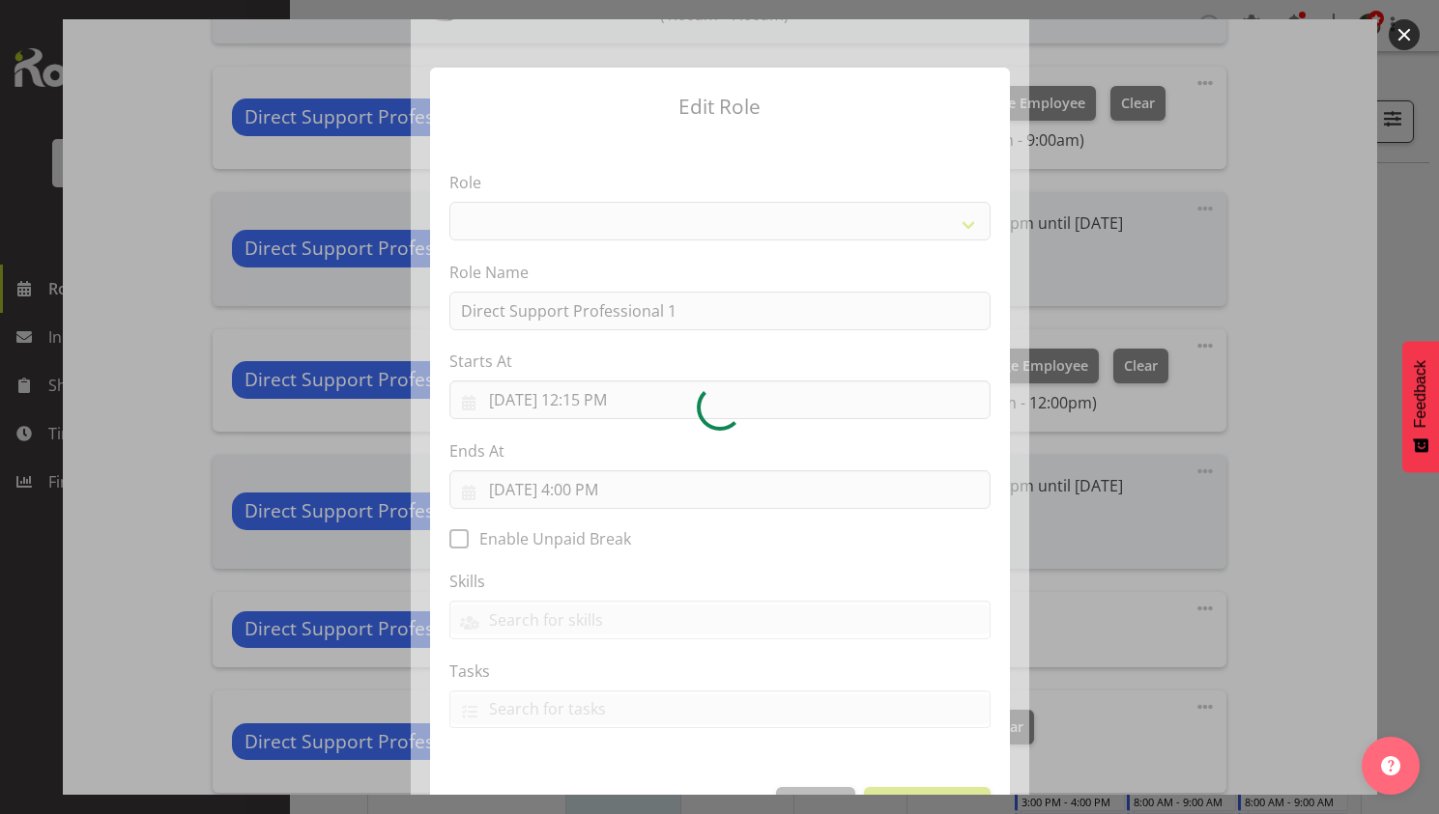
select select "519"
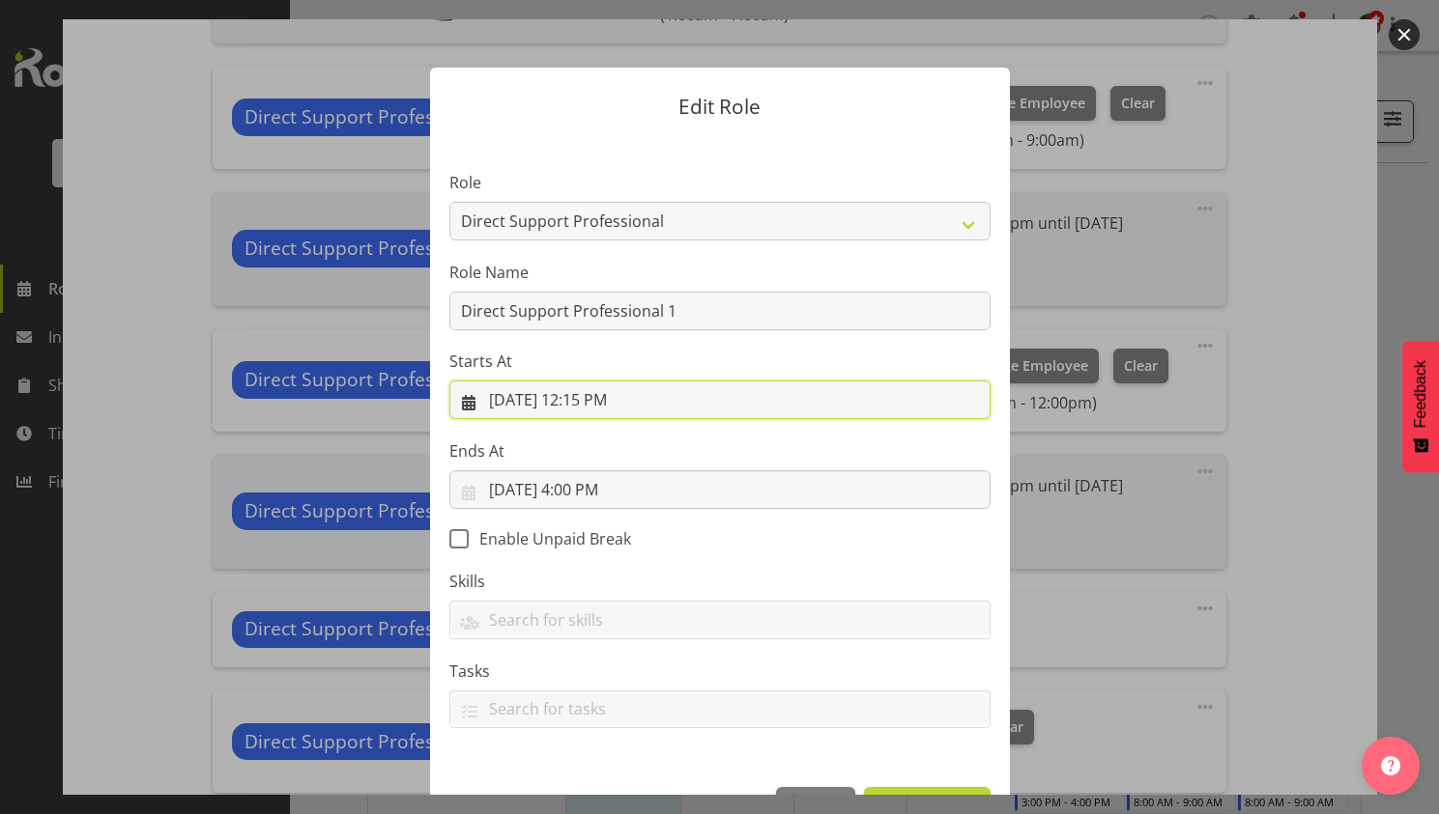
click at [582, 397] on input "8/21/2025, 12:15 PM" at bounding box center [719, 400] width 541 height 39
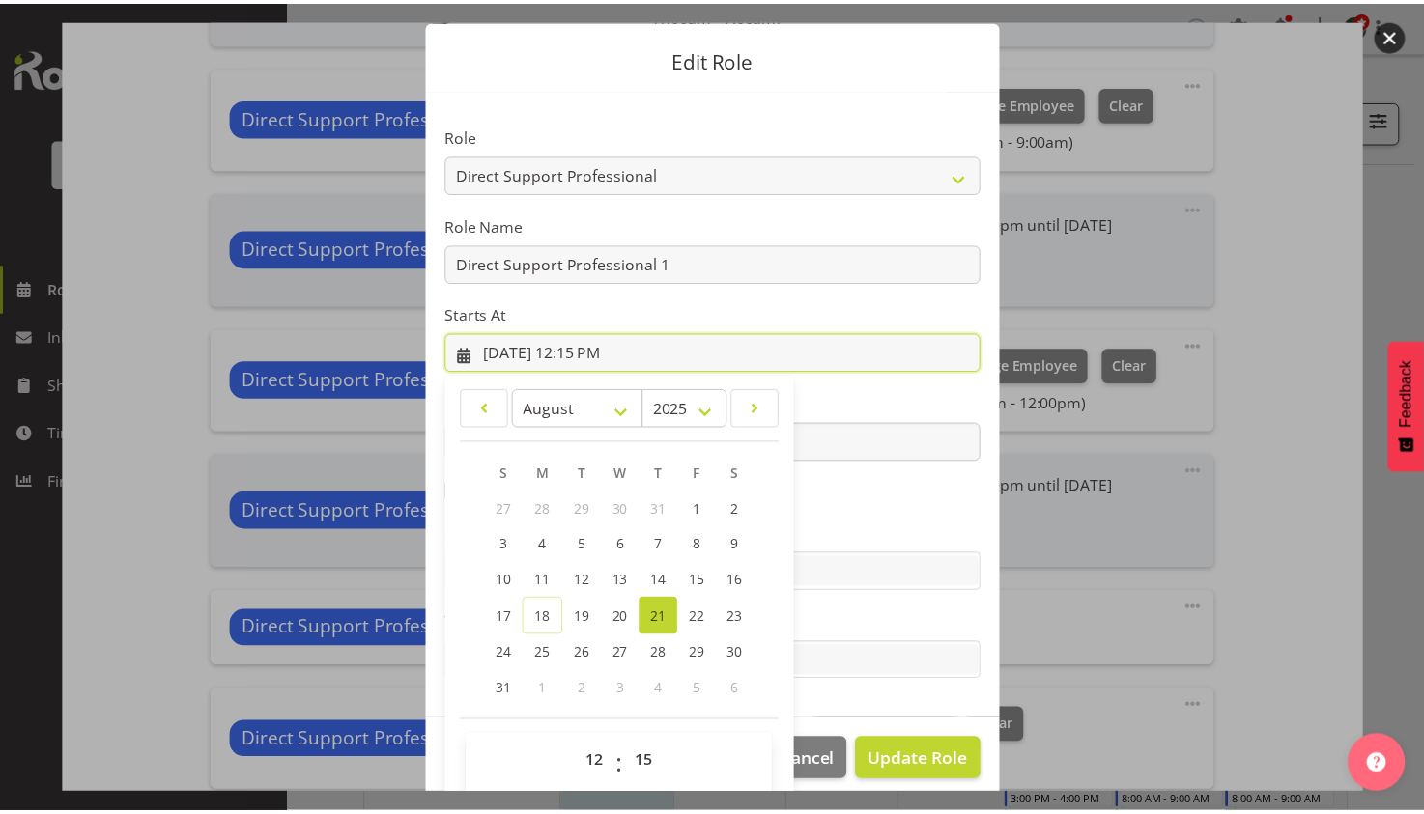
scroll to position [66, 0]
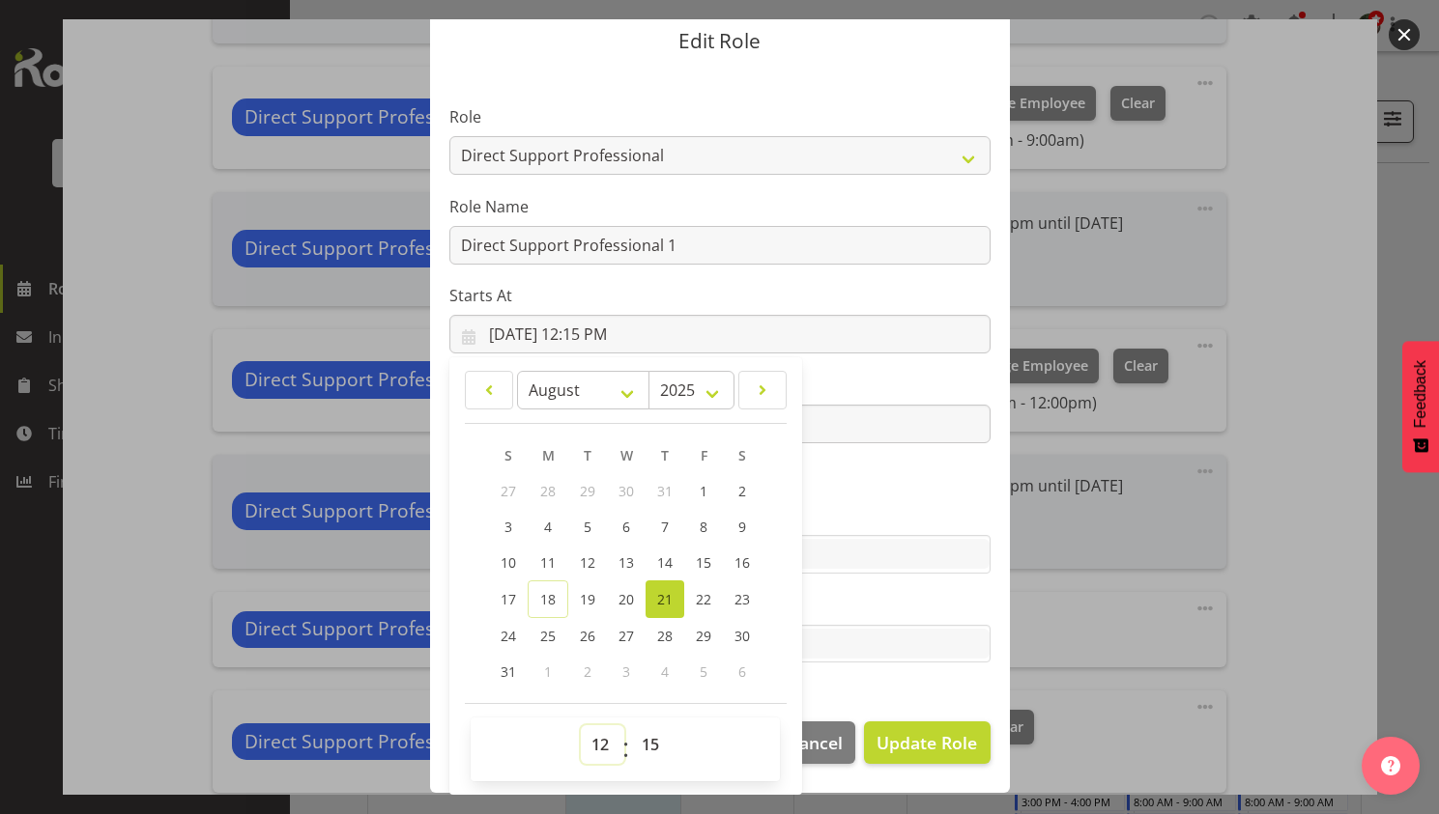
drag, startPoint x: 596, startPoint y: 742, endPoint x: 596, endPoint y: 727, distance: 15.5
click at [595, 742] on select "00 01 02 03 04 05 06 07 08 09 10 11 12 13 14 15 16 17 18 19 20 21 22 23" at bounding box center [602, 745] width 43 height 39
select select "11"
click at [581, 726] on select "00 01 02 03 04 05 06 07 08 09 10 11 12 13 14 15 16 17 18 19 20 21 22 23" at bounding box center [602, 745] width 43 height 39
type input "8/21/2025, 11:15 AM"
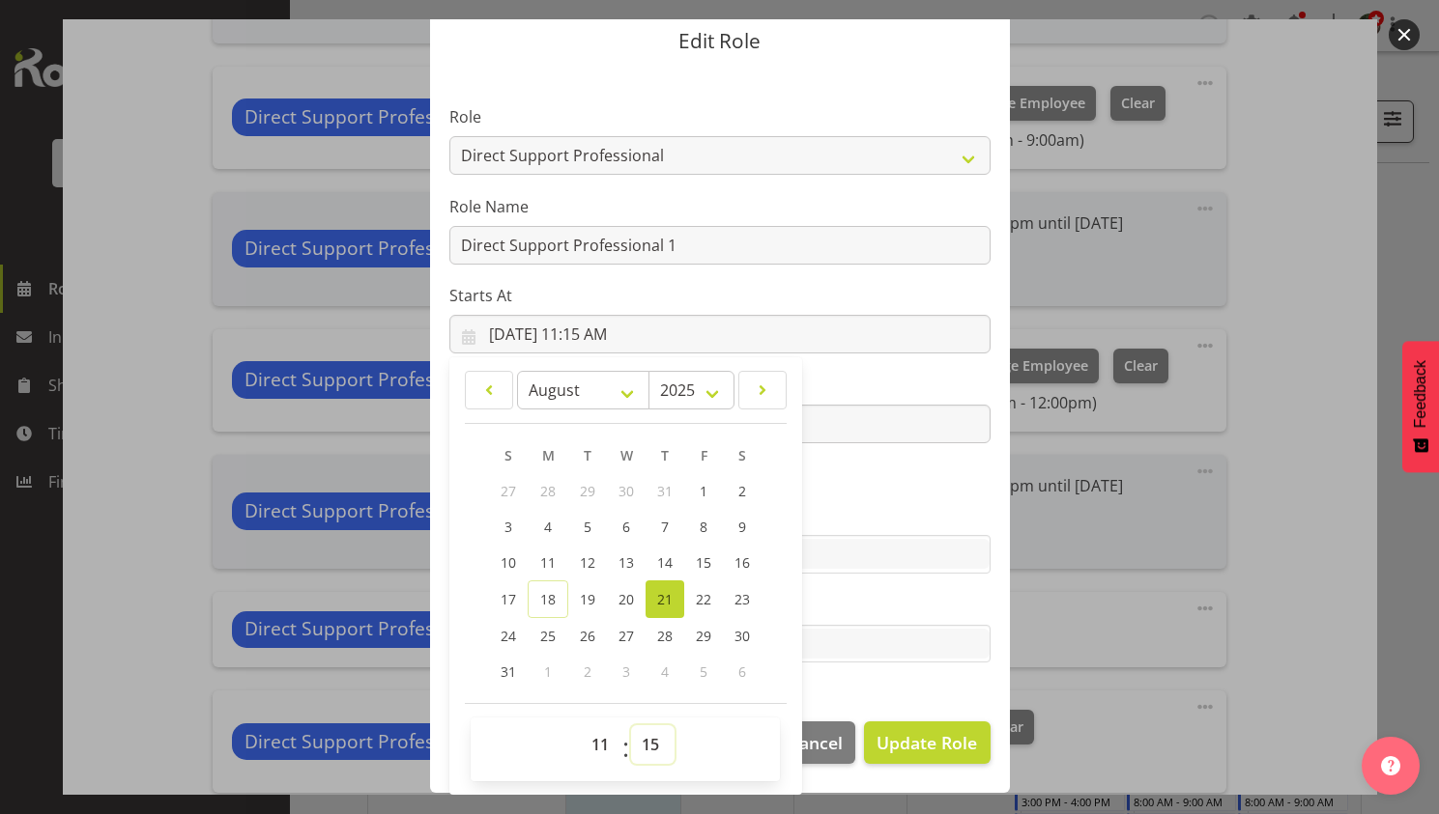
click at [654, 739] on select "00 01 02 03 04 05 06 07 08 09 10 11 12 13 14 15 16 17 18 19 20 21 22 23 24 25 2…" at bounding box center [652, 745] width 43 height 39
select select "45"
click at [631, 726] on select "00 01 02 03 04 05 06 07 08 09 10 11 12 13 14 15 16 17 18 19 20 21 22 23 24 25 2…" at bounding box center [652, 745] width 43 height 39
type input "8/21/2025, 11:45 AM"
click at [898, 762] on button "Update Role" at bounding box center [927, 743] width 126 height 43
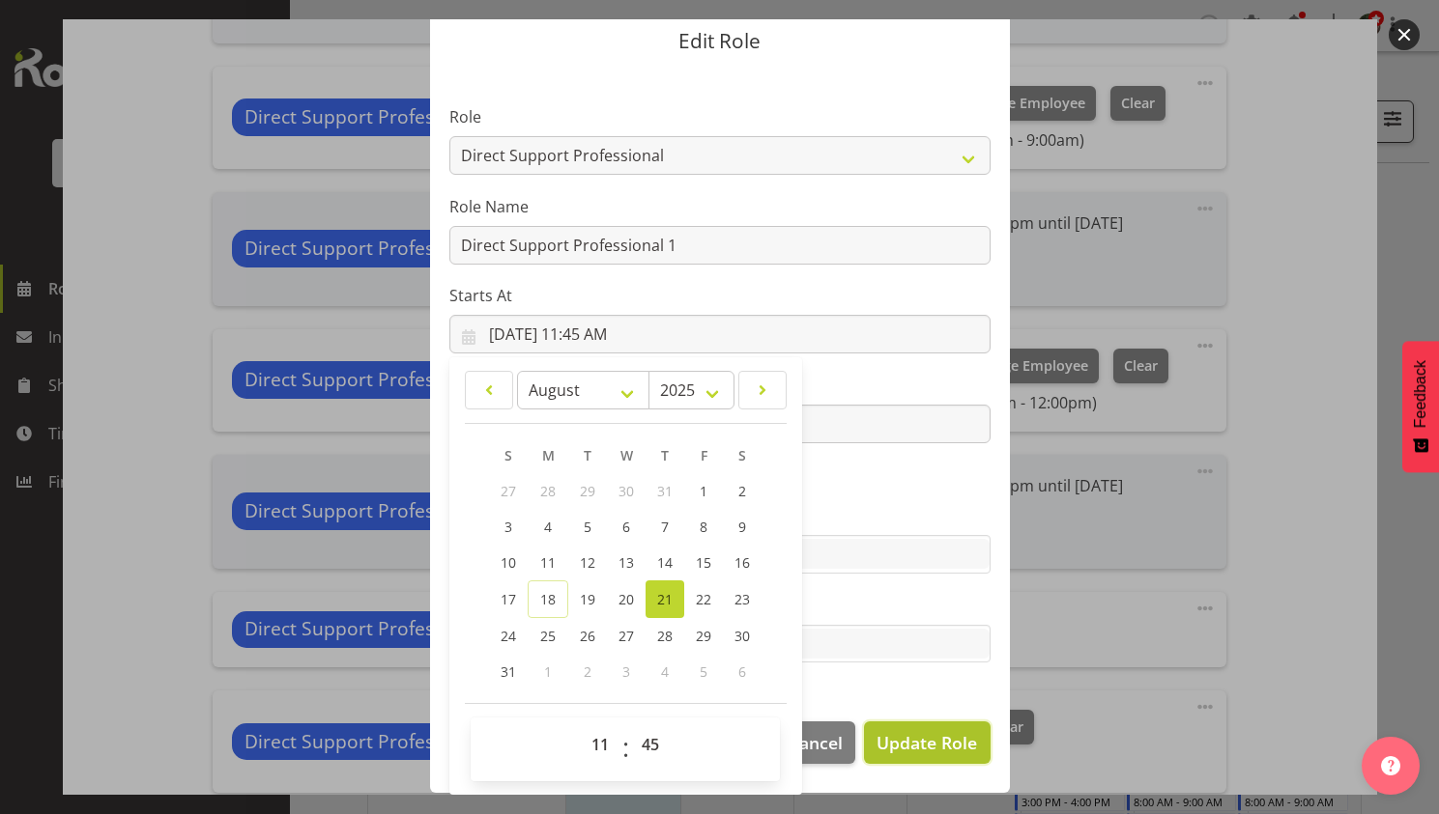
select select
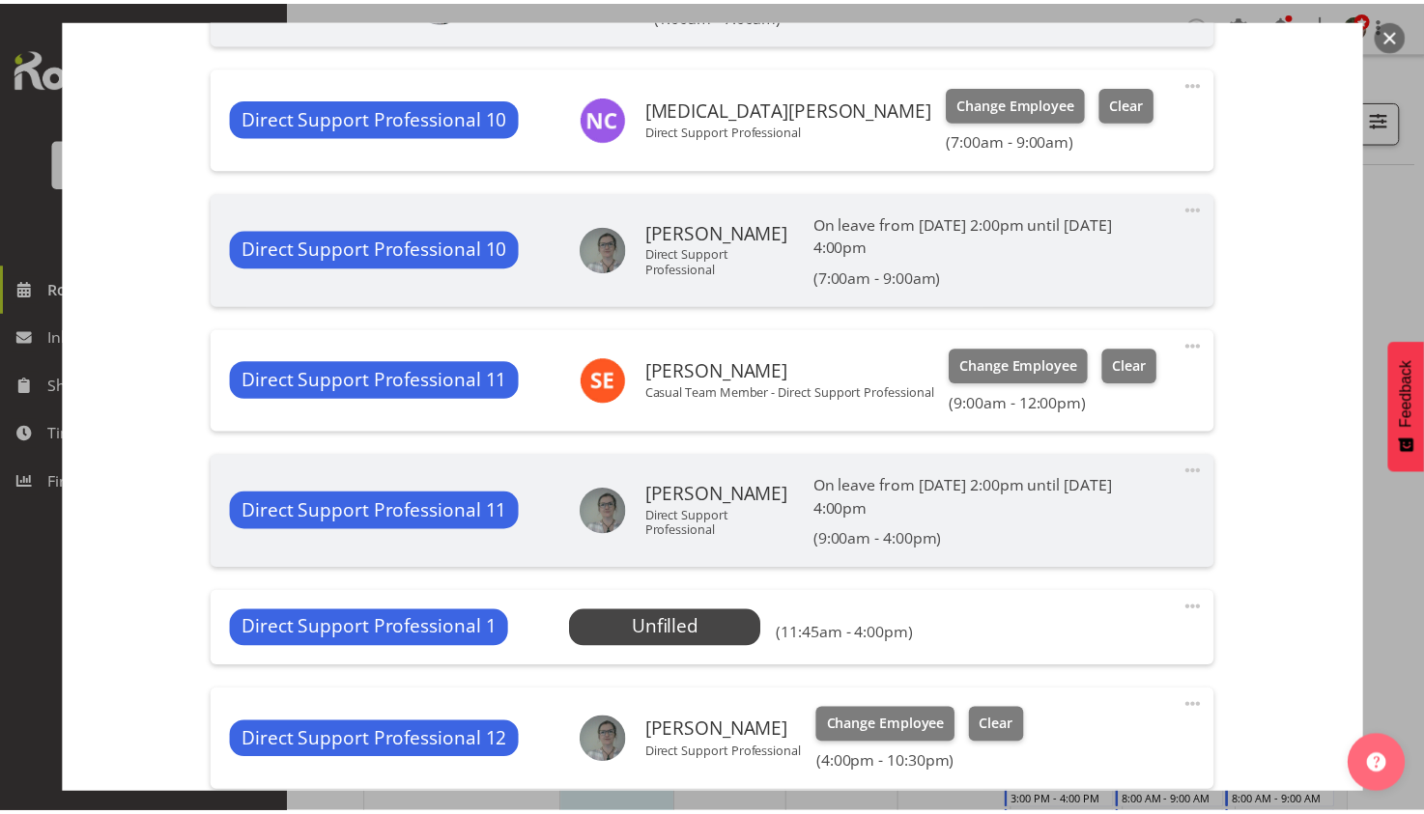
scroll to position [0, 0]
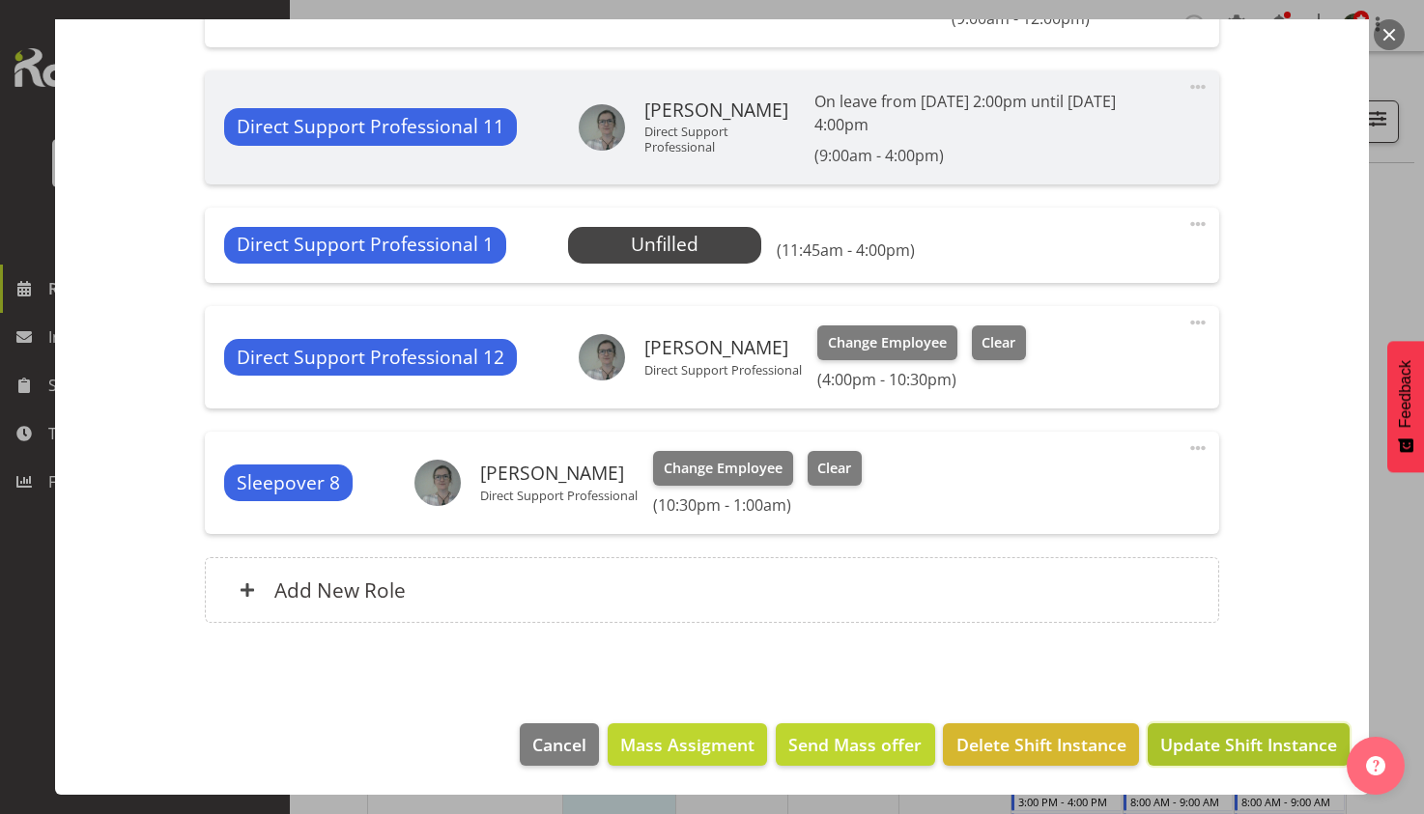
click at [1249, 748] on span "Update Shift Instance" at bounding box center [1248, 744] width 177 height 25
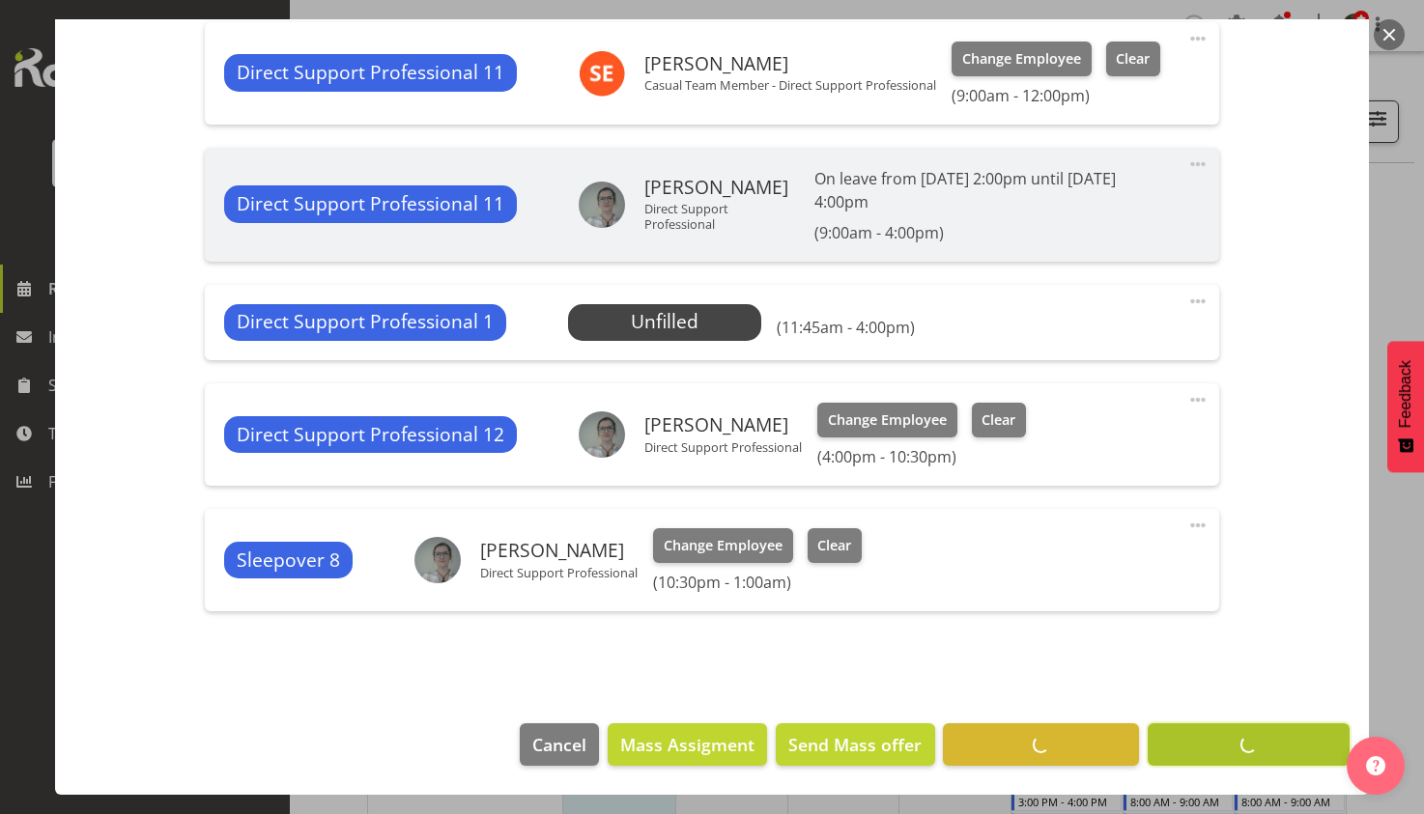
scroll to position [1110, 0]
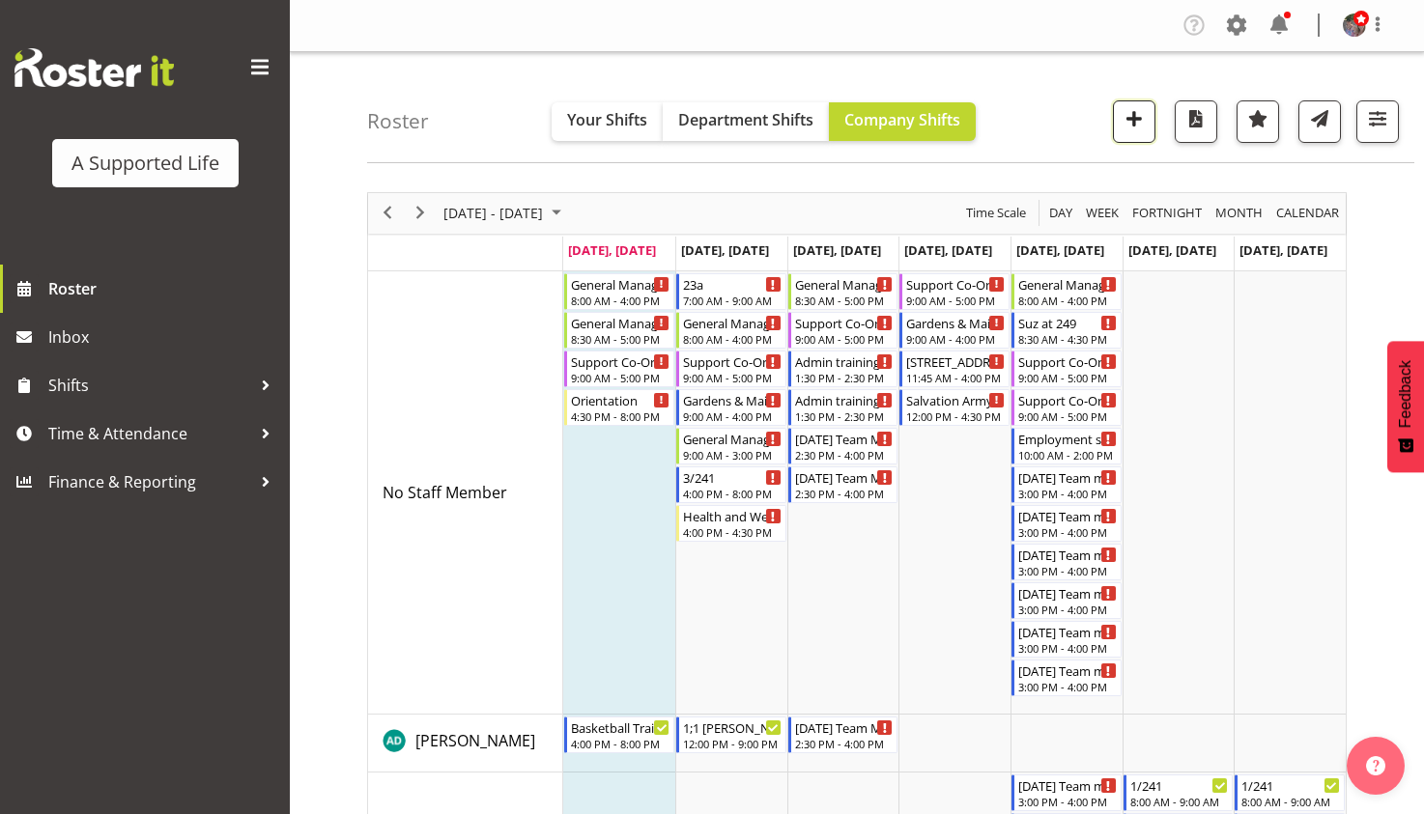
click at [1141, 126] on span "button" at bounding box center [1134, 118] width 25 height 25
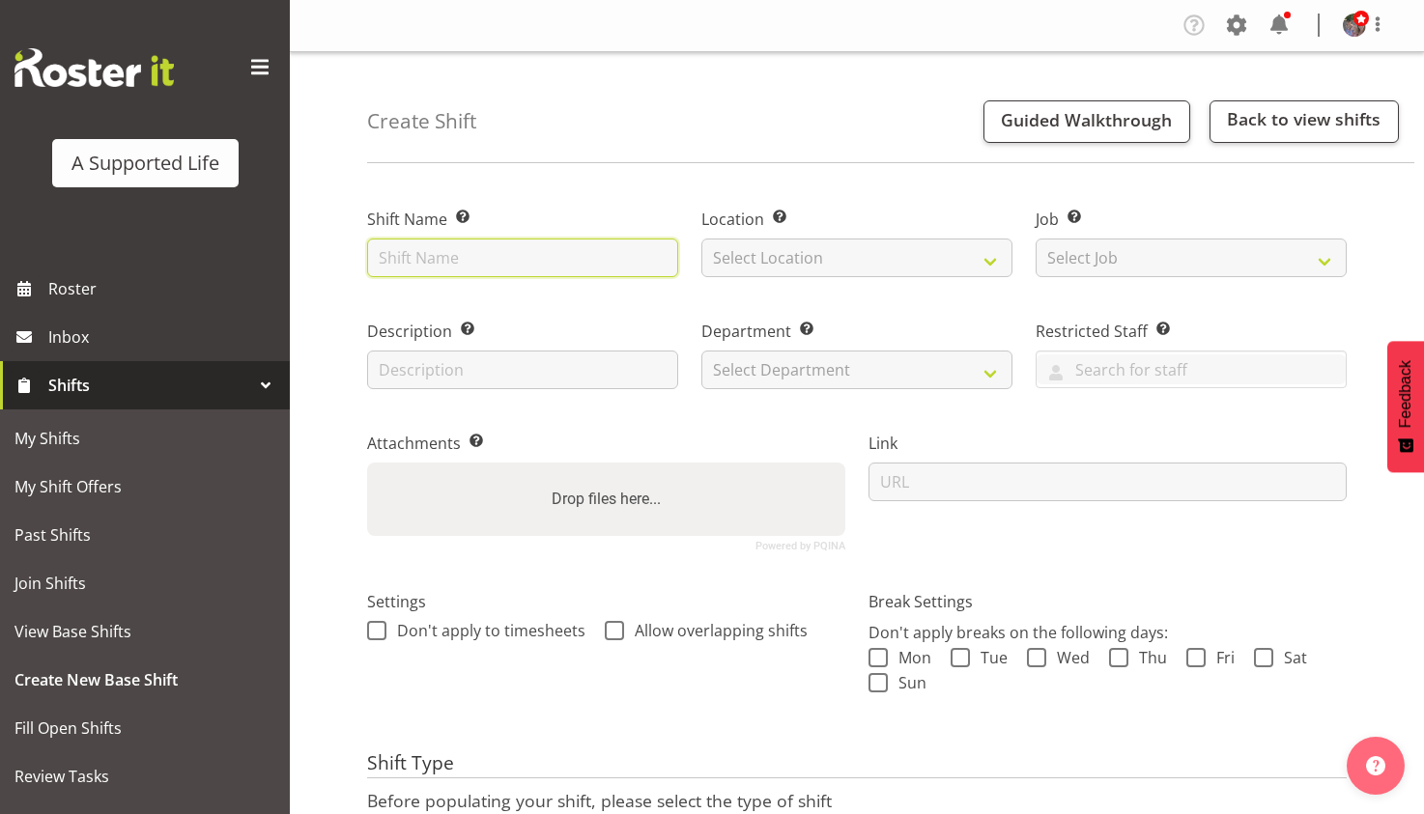
click at [523, 240] on input "text" at bounding box center [522, 258] width 311 height 39
type input "h"
type input "M"
type input "17 Handover"
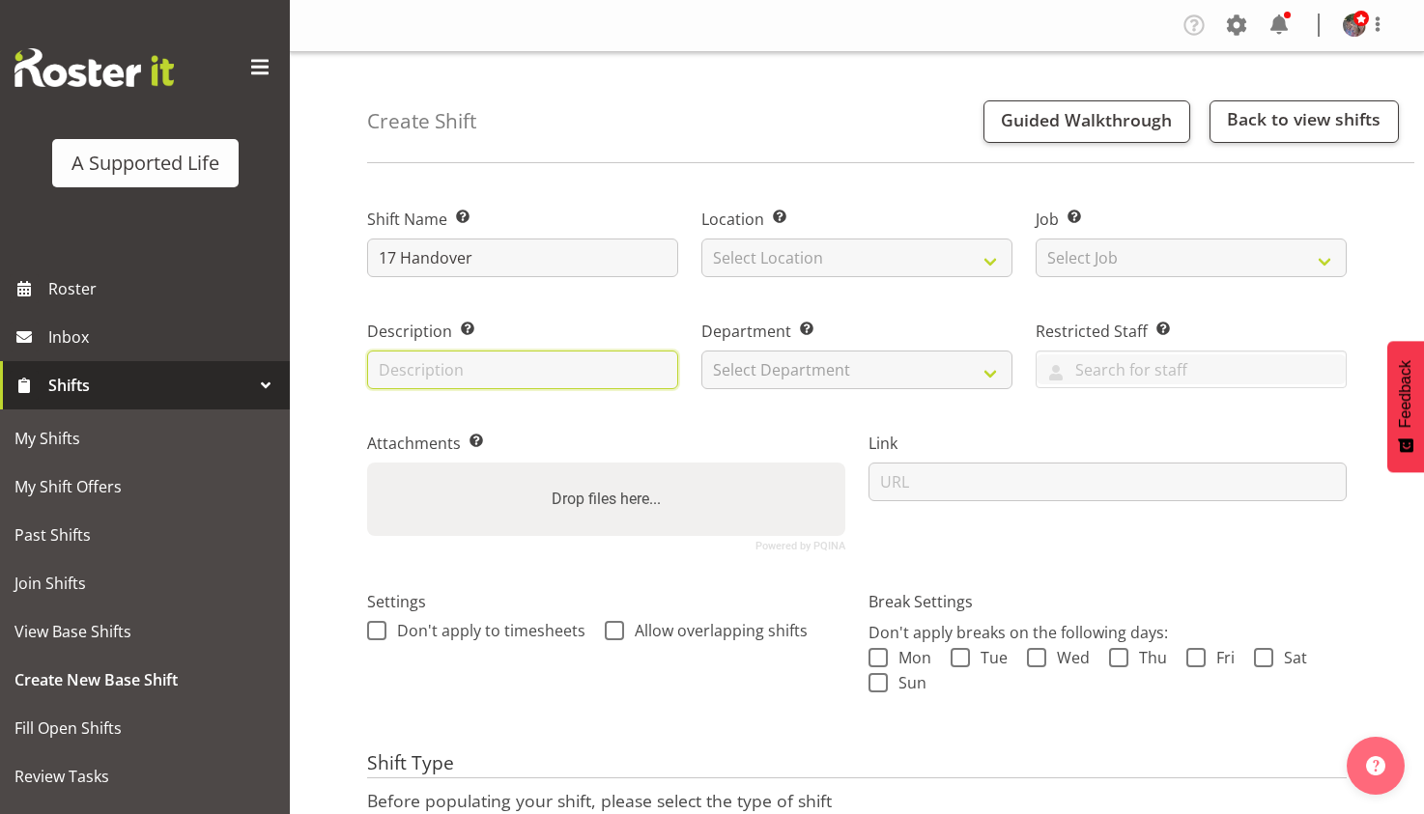
click at [486, 382] on input "text" at bounding box center [522, 370] width 311 height 39
type input "Meeting"
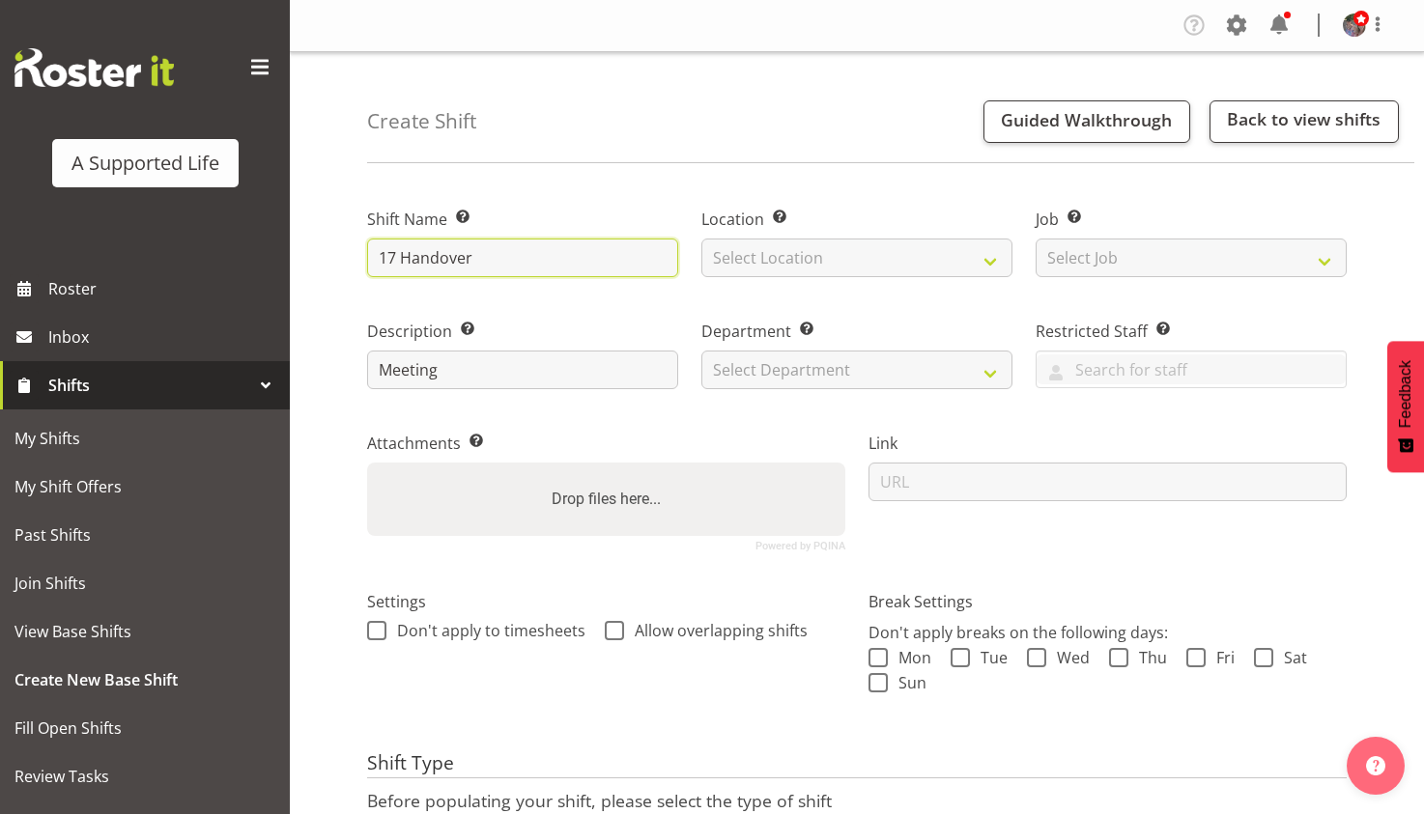
click at [545, 270] on input "17 Handover" at bounding box center [522, 258] width 311 height 39
type input "17 Handover @ office"
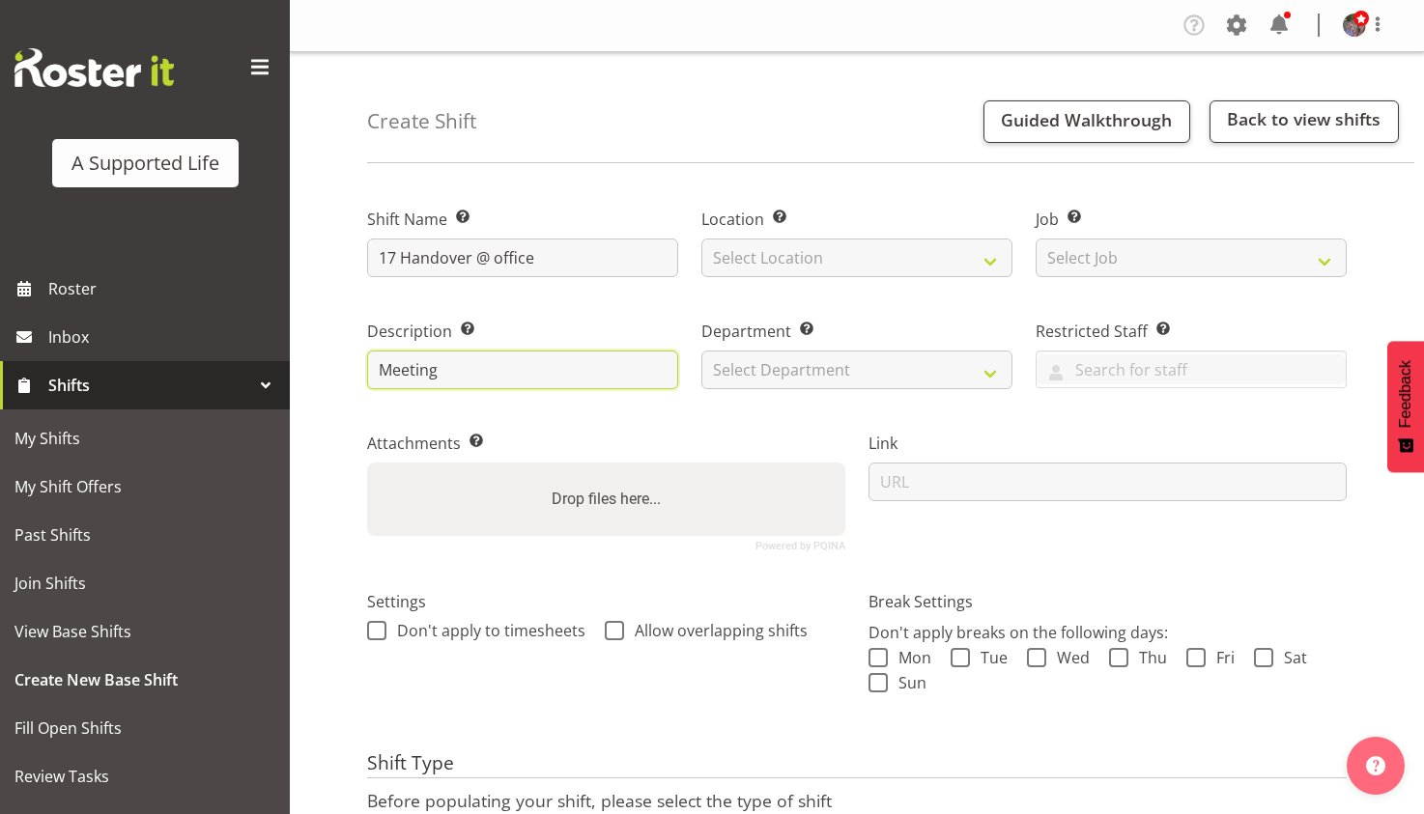
click at [526, 386] on input "Meeting" at bounding box center [522, 370] width 311 height 39
type input "Meeting w/ [PERSON_NAME] & [PERSON_NAME]"
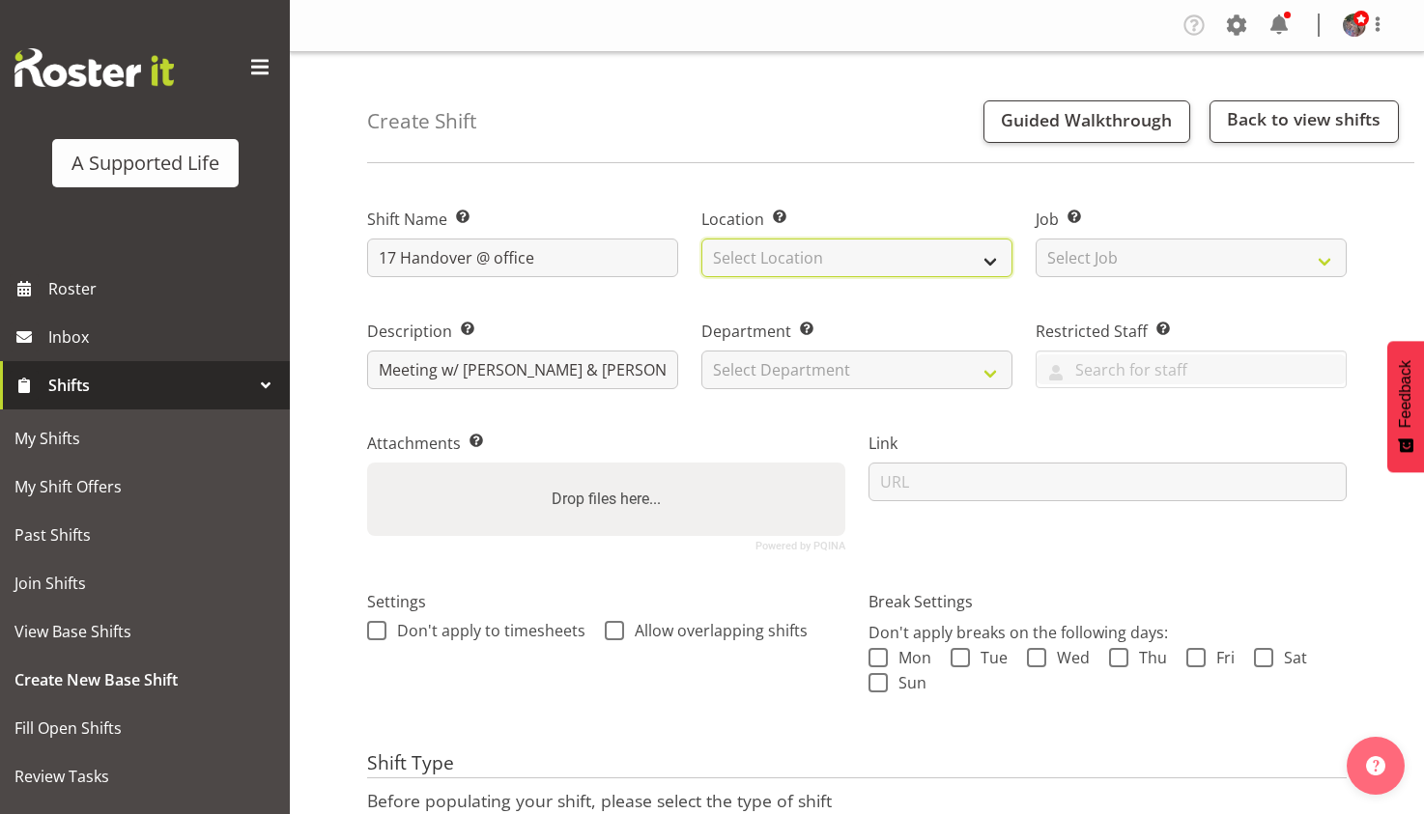
click at [781, 248] on select "Select Location [STREET_ADDRESS][GEOGRAPHIC_DATA][PERSON_NAME][PERSON_NAME] [GE…" at bounding box center [856, 258] width 311 height 39
select select "490"
click at [701, 239] on select "Select Location [STREET_ADDRESS][GEOGRAPHIC_DATA][PERSON_NAME][PERSON_NAME] [GE…" at bounding box center [856, 258] width 311 height 39
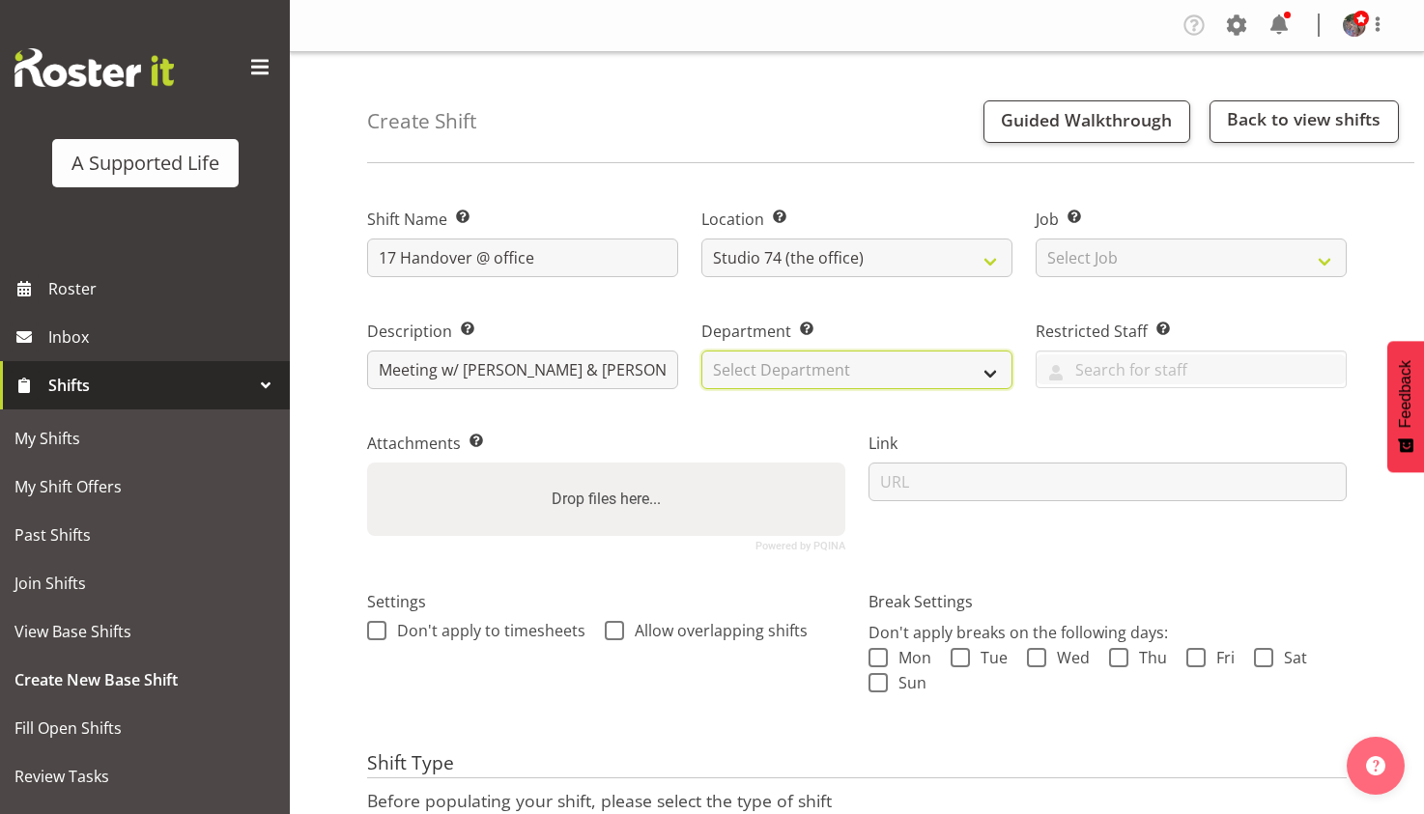
click at [872, 382] on select "Select Department Direct Support Office Crew Other two4nine" at bounding box center [856, 370] width 311 height 39
select select "564"
click at [701, 351] on select "Select Department Direct Support Office Crew Other two4nine" at bounding box center [856, 370] width 311 height 39
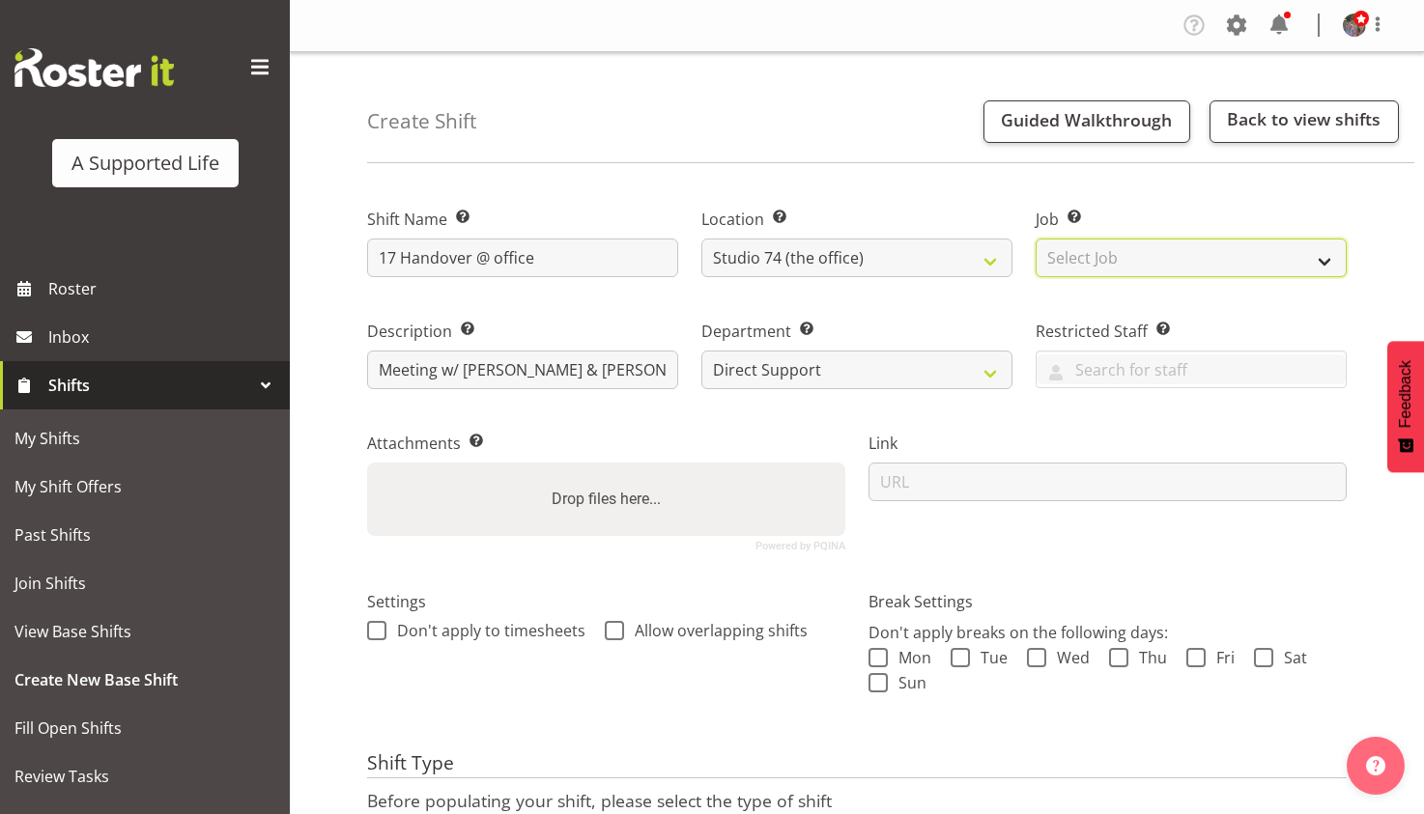
click at [1114, 269] on select "Select Job Create new job Accounts and Payroll Admin Support Aspirations and Su…" at bounding box center [1191, 258] width 311 height 39
select select "4112"
click at [1036, 239] on select "Select Job Create new job Accounts and Payroll Admin Support Aspirations and Su…" at bounding box center [1191, 258] width 311 height 39
click at [781, 638] on span "Allow overlapping shifts" at bounding box center [716, 630] width 184 height 19
click at [617, 637] on input "Allow overlapping shifts" at bounding box center [611, 630] width 13 height 13
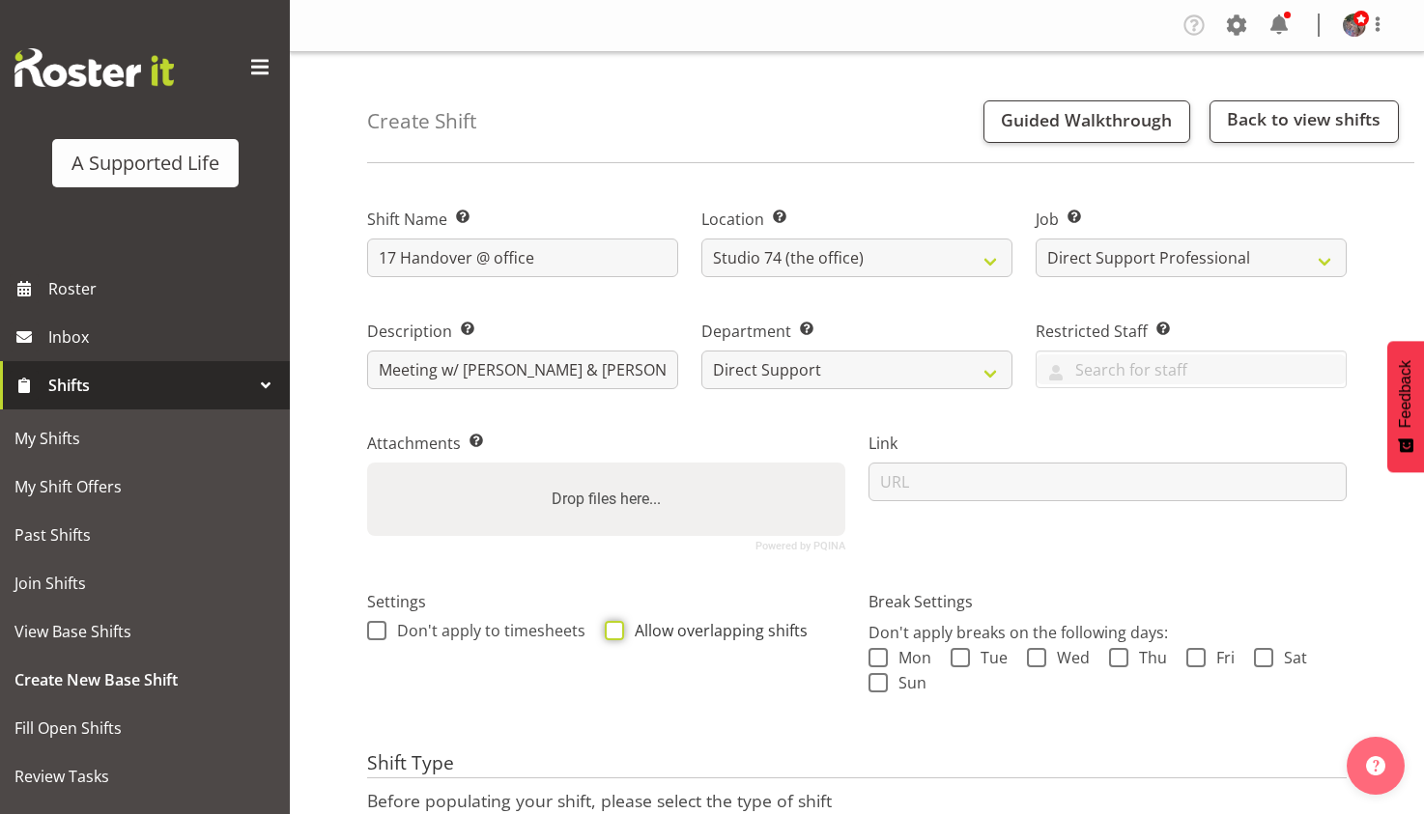
checkbox input "true"
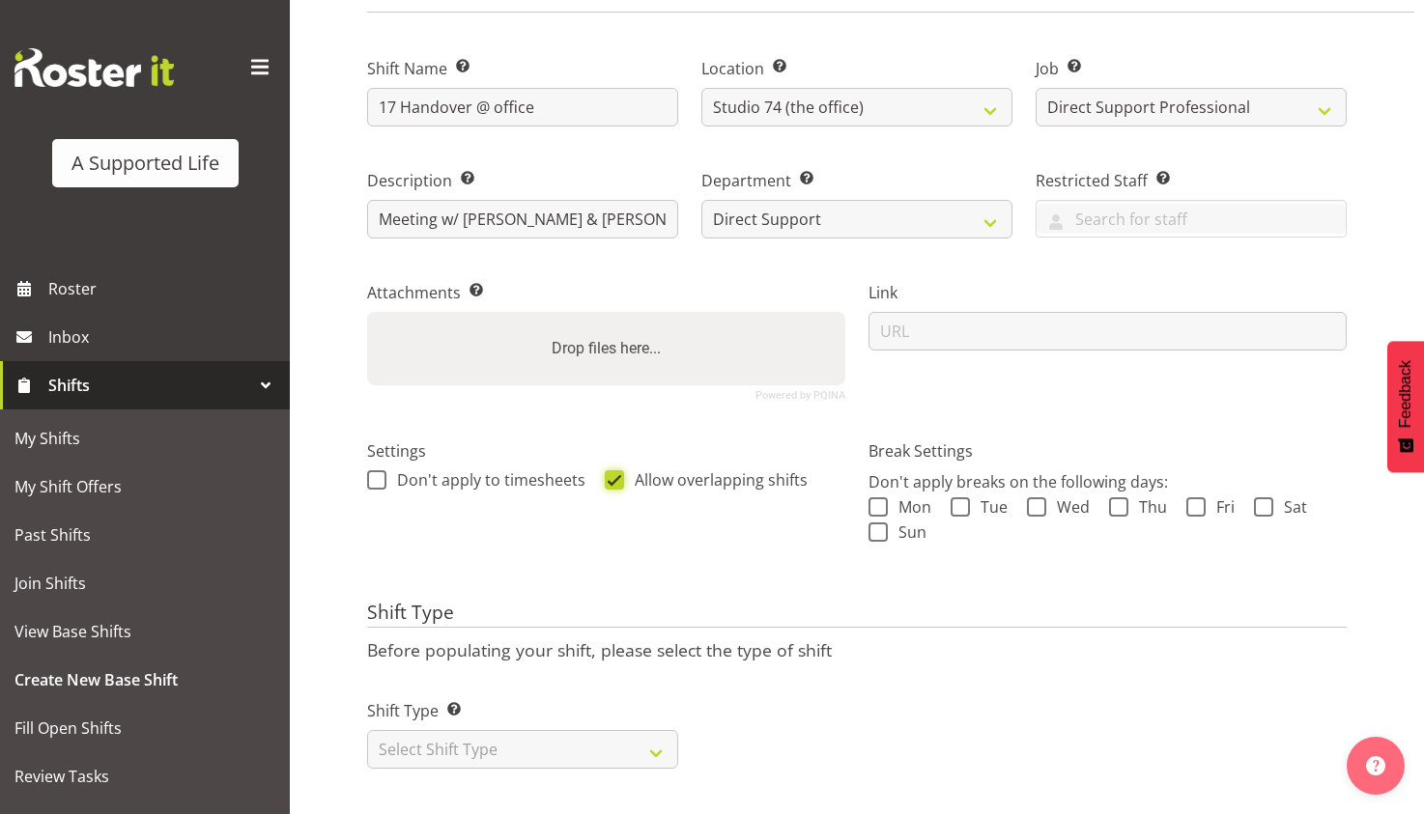
scroll to position [194, 0]
click at [542, 730] on select "Select Shift Type One Off Shift Recurring Shift Rotating Shift" at bounding box center [522, 749] width 311 height 39
select select "one_off"
click at [367, 730] on select "Select Shift Type One Off Shift Recurring Shift Rotating Shift" at bounding box center [522, 749] width 311 height 39
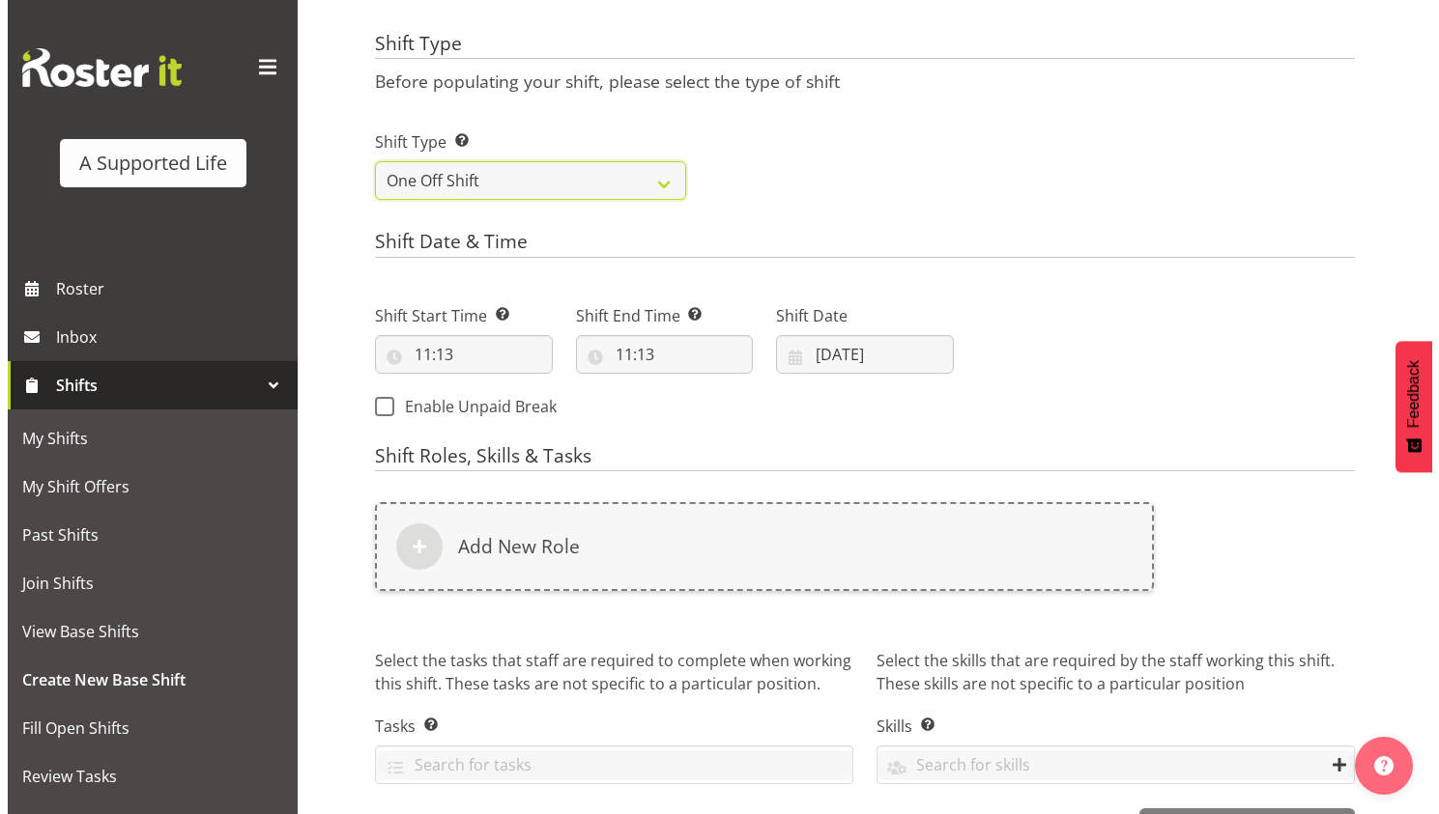
scroll to position [774, 0]
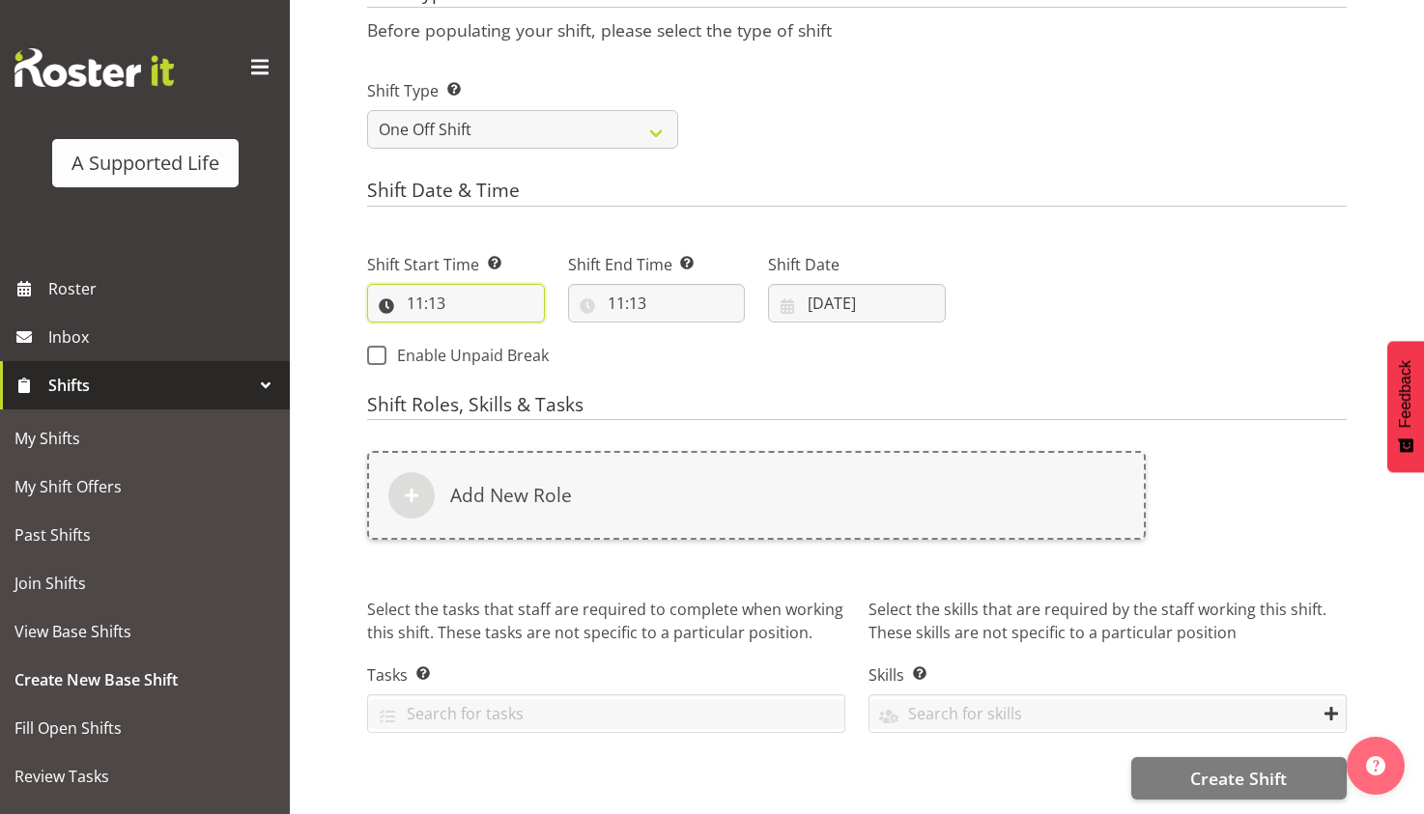
click at [437, 306] on input "11:13" at bounding box center [456, 303] width 178 height 39
click at [493, 356] on select "00 01 02 03 04 05 06 07 08 09 10 11 12 13 14 15 16 17 18 19 20 21 22 23" at bounding box center [498, 353] width 43 height 39
select select "12"
click at [477, 334] on select "00 01 02 03 04 05 06 07 08 09 10 11 12 13 14 15 16 17 18 19 20 21 22 23" at bounding box center [498, 353] width 43 height 39
type input "12:13"
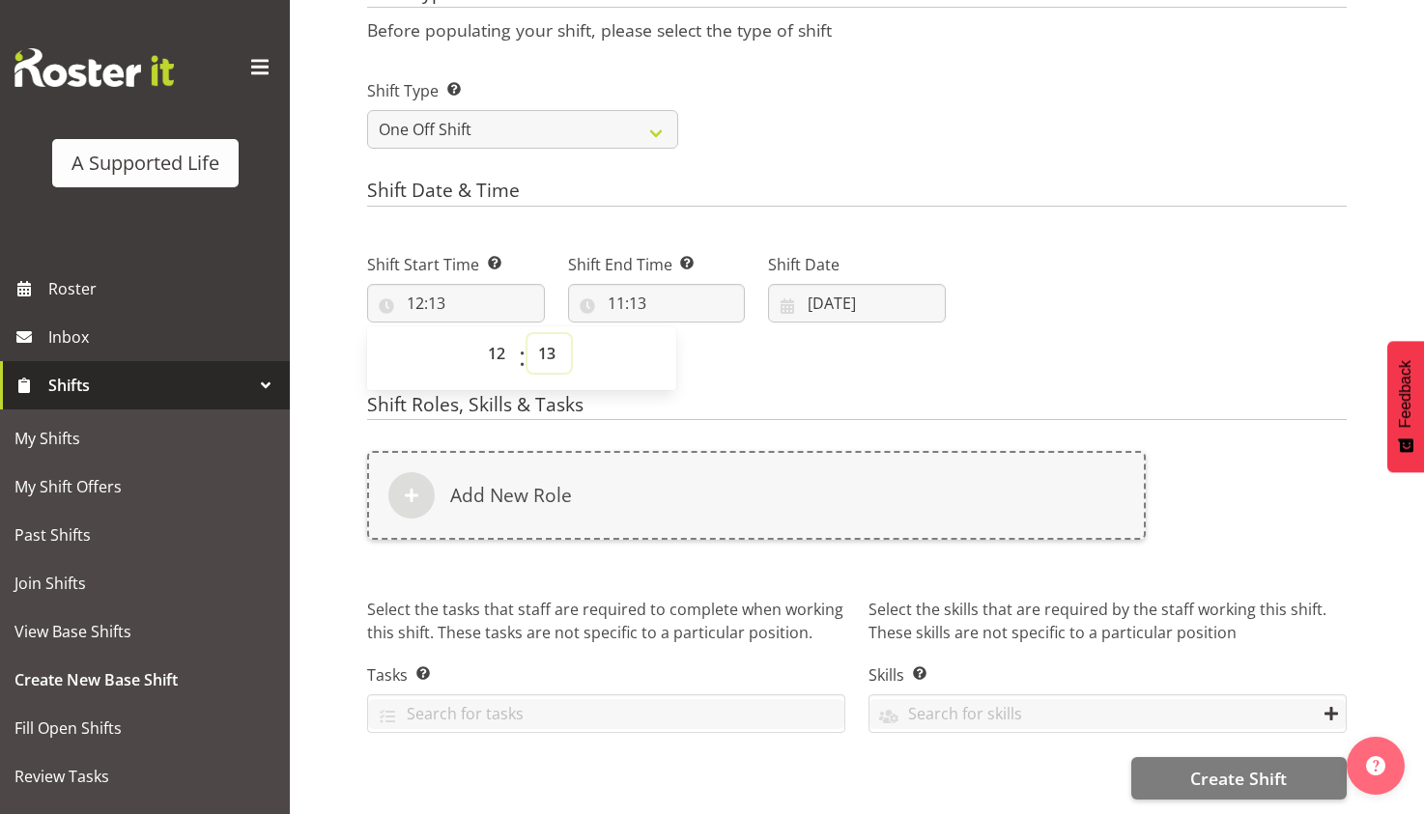
drag, startPoint x: 542, startPoint y: 348, endPoint x: 544, endPoint y: 332, distance: 15.6
click at [542, 347] on select "00 01 02 03 04 05 06 07 08 09 10 11 12 13 14 15 16 17 18 19 20 21 22 23 24 25 2…" at bounding box center [548, 353] width 43 height 39
select select "0"
click at [527, 334] on select "00 01 02 03 04 05 06 07 08 09 10 11 12 13 14 15 16 17 18 19 20 21 22 23 24 25 2…" at bounding box center [548, 353] width 43 height 39
type input "12:00"
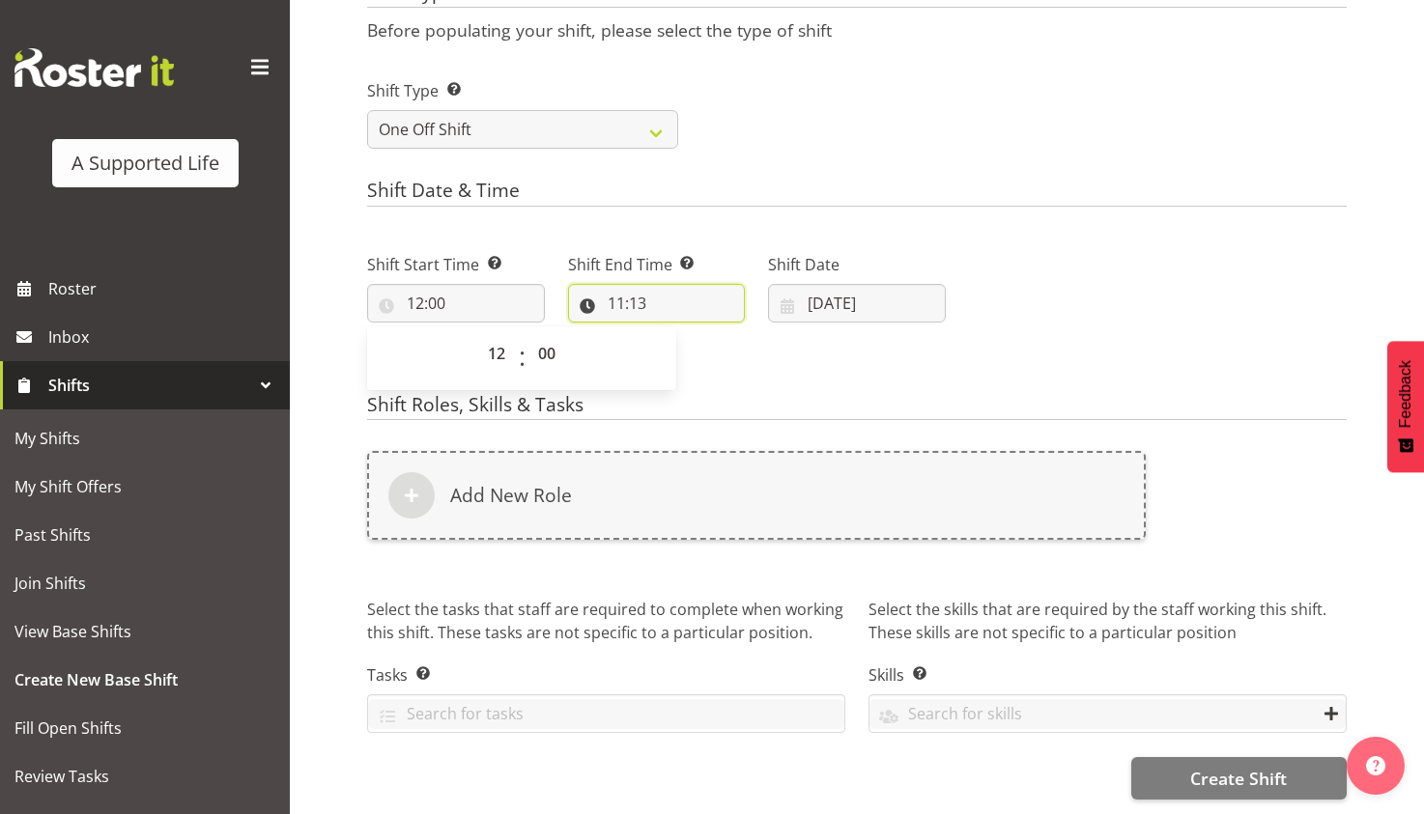
click at [639, 287] on input "11:13" at bounding box center [657, 303] width 178 height 39
click at [704, 355] on select "00 01 02 03 04 05 06 07 08 09 10 11 12 13 14 15 16 17 18 19 20 21 22 23" at bounding box center [699, 353] width 43 height 39
select select "12"
click at [678, 334] on select "00 01 02 03 04 05 06 07 08 09 10 11 12 13 14 15 16 17 18 19 20 21 22 23" at bounding box center [699, 353] width 43 height 39
type input "12:13"
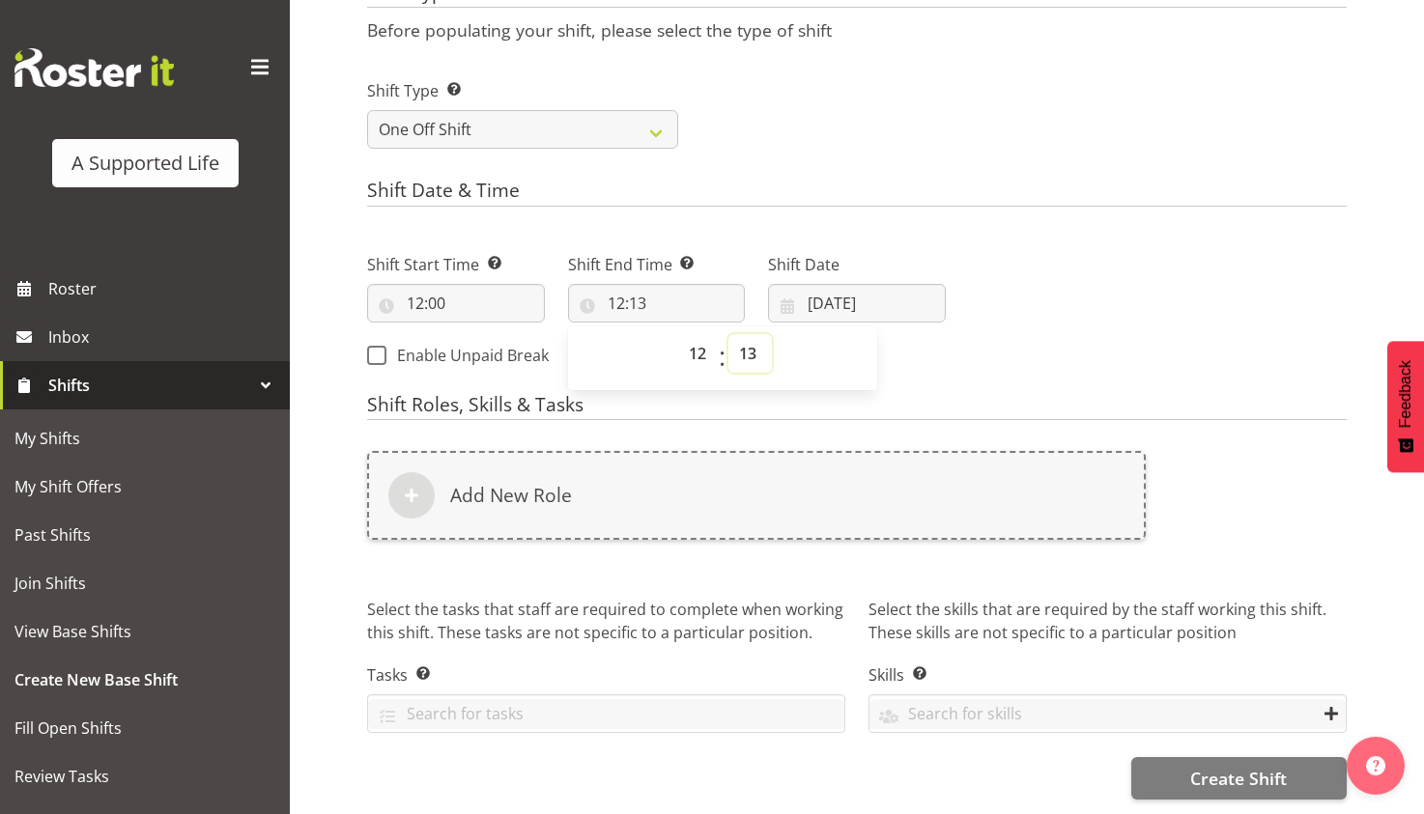
click at [748, 347] on select "00 01 02 03 04 05 06 07 08 09 10 11 12 13 14 15 16 17 18 19 20 21 22 23 24 25 2…" at bounding box center [749, 353] width 43 height 39
select select "30"
click at [728, 334] on select "00 01 02 03 04 05 06 07 08 09 10 11 12 13 14 15 16 17 18 19 20 21 22 23 24 25 2…" at bounding box center [749, 353] width 43 height 39
type input "12:30"
click at [839, 315] on input "[DATE]" at bounding box center [857, 303] width 178 height 39
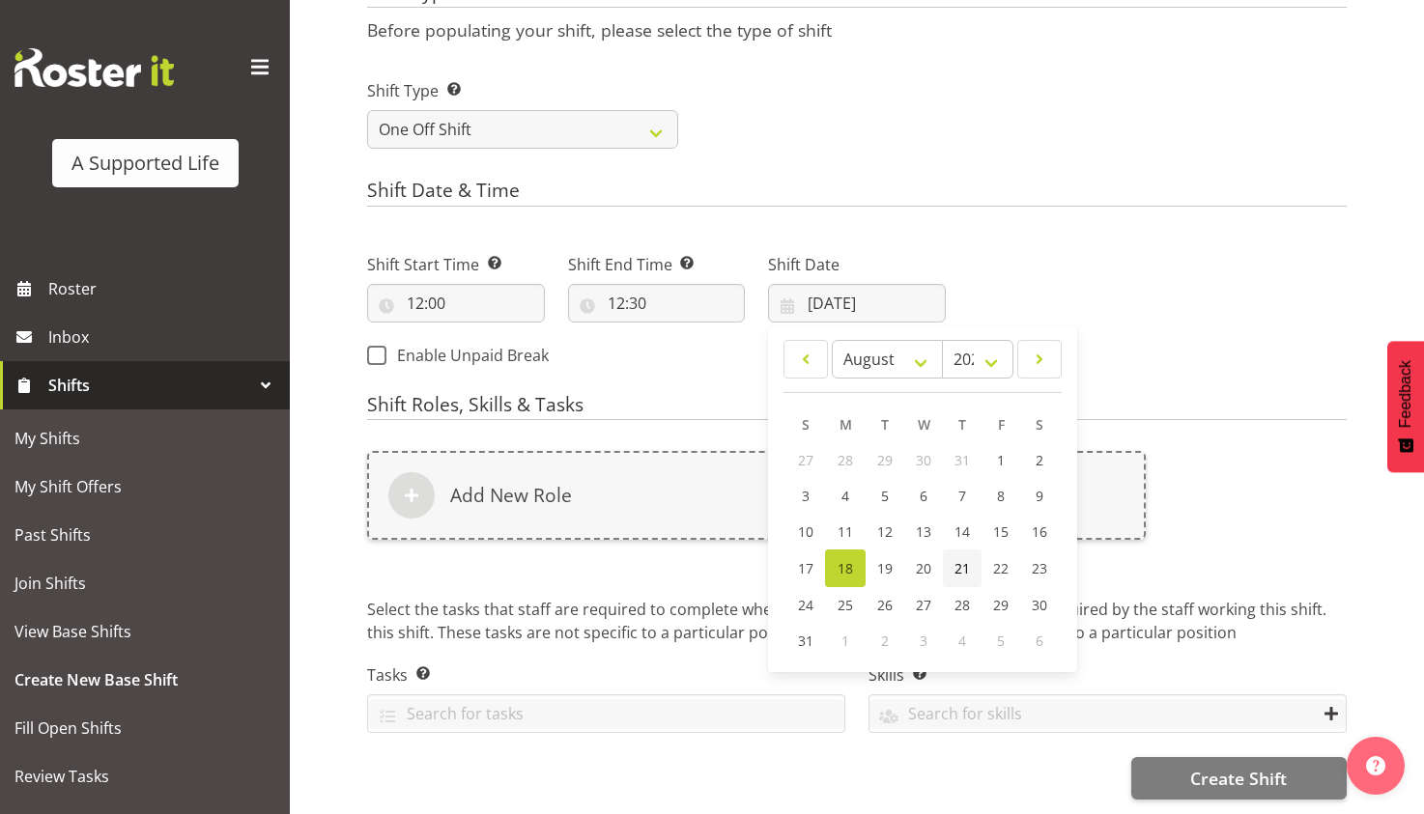
click at [957, 565] on span "21" at bounding box center [962, 568] width 15 height 18
type input "[DATE]"
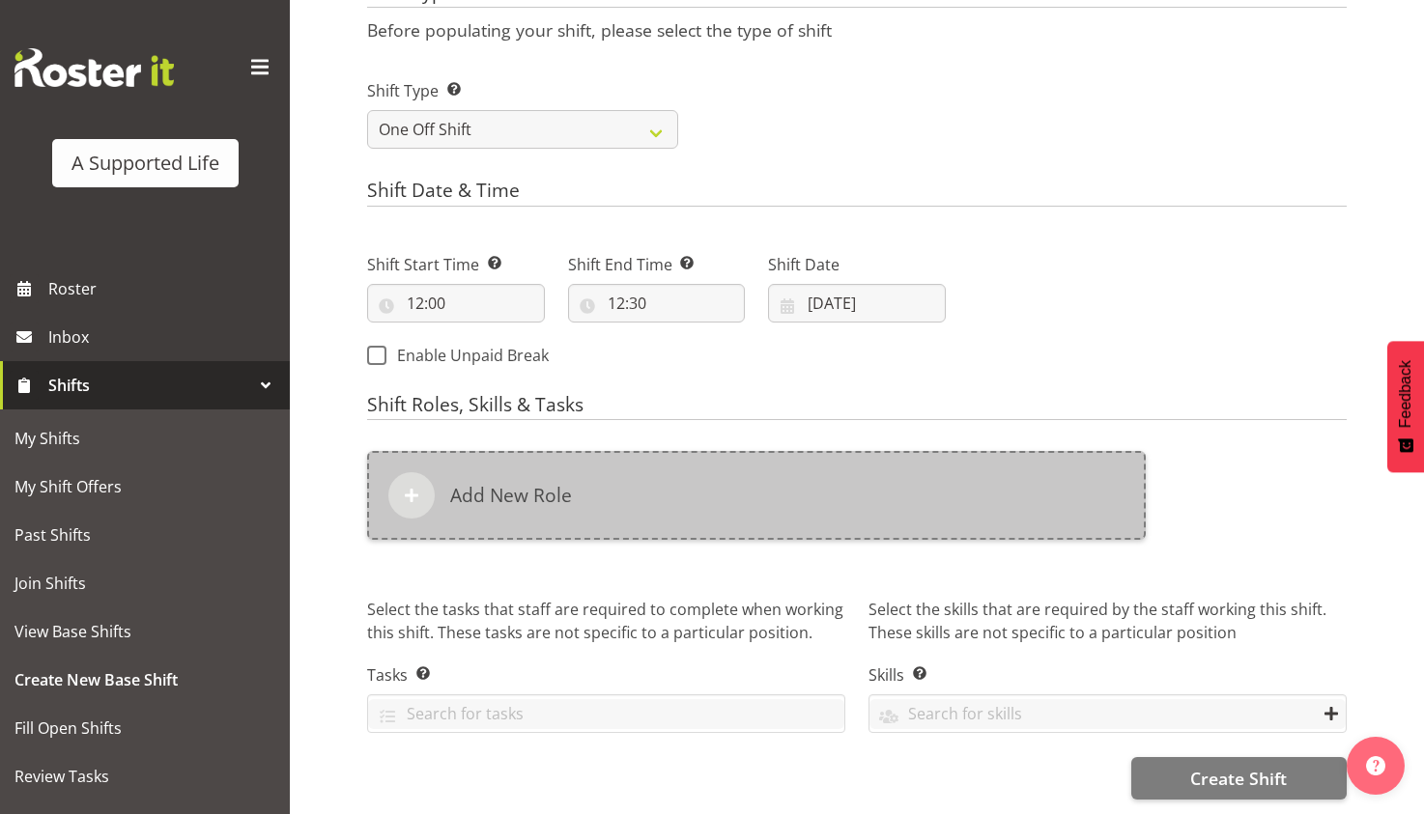
click at [813, 507] on div "Add New Role" at bounding box center [756, 495] width 779 height 89
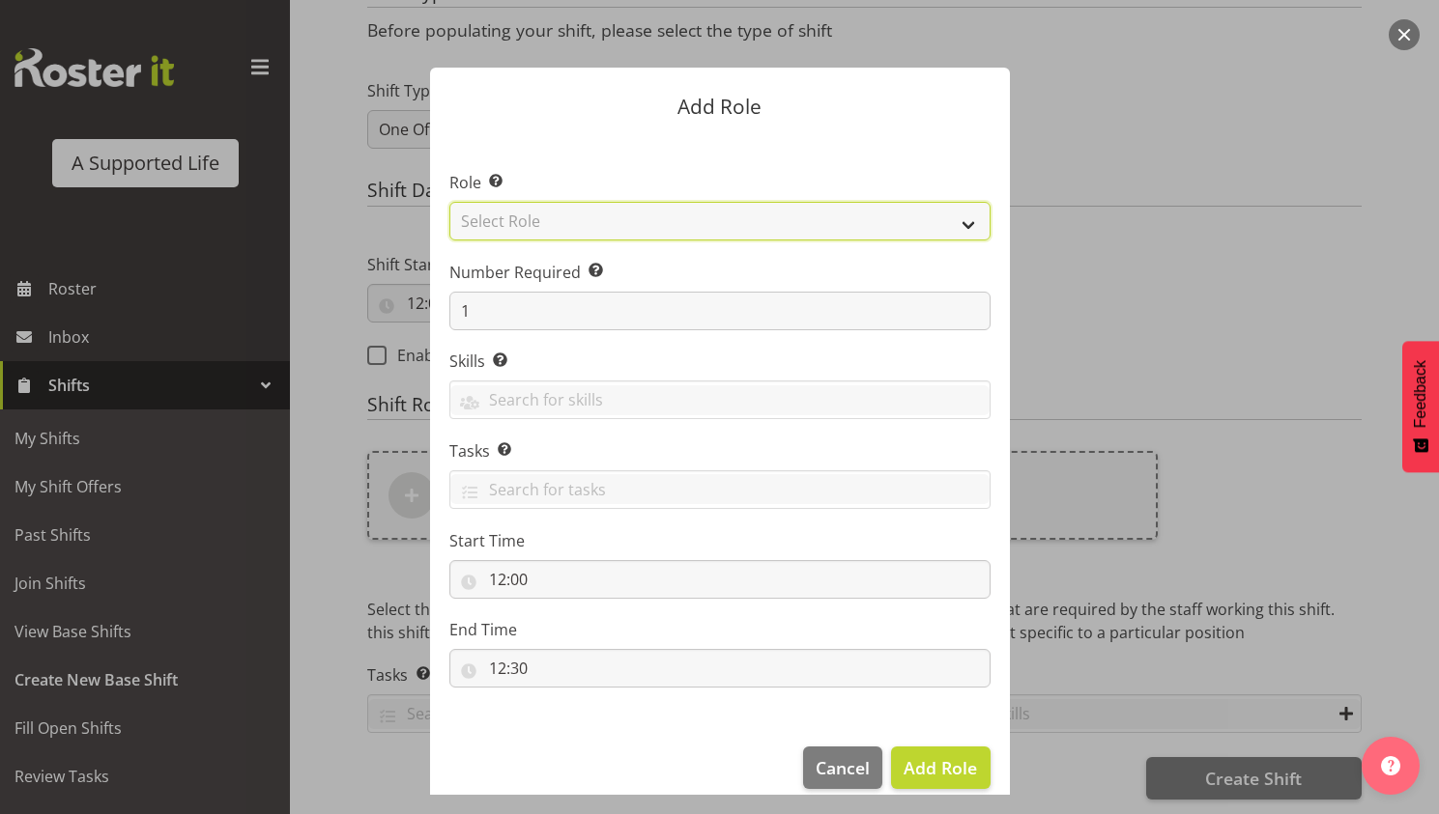
click at [725, 218] on select "Select Role Accounts and Payroll Admin Support Aspirations & Support Facilitato…" at bounding box center [719, 221] width 541 height 39
select select "519"
click at [449, 202] on select "Select Role Accounts and Payroll Admin Support Aspirations & Support Facilitato…" at bounding box center [719, 221] width 541 height 39
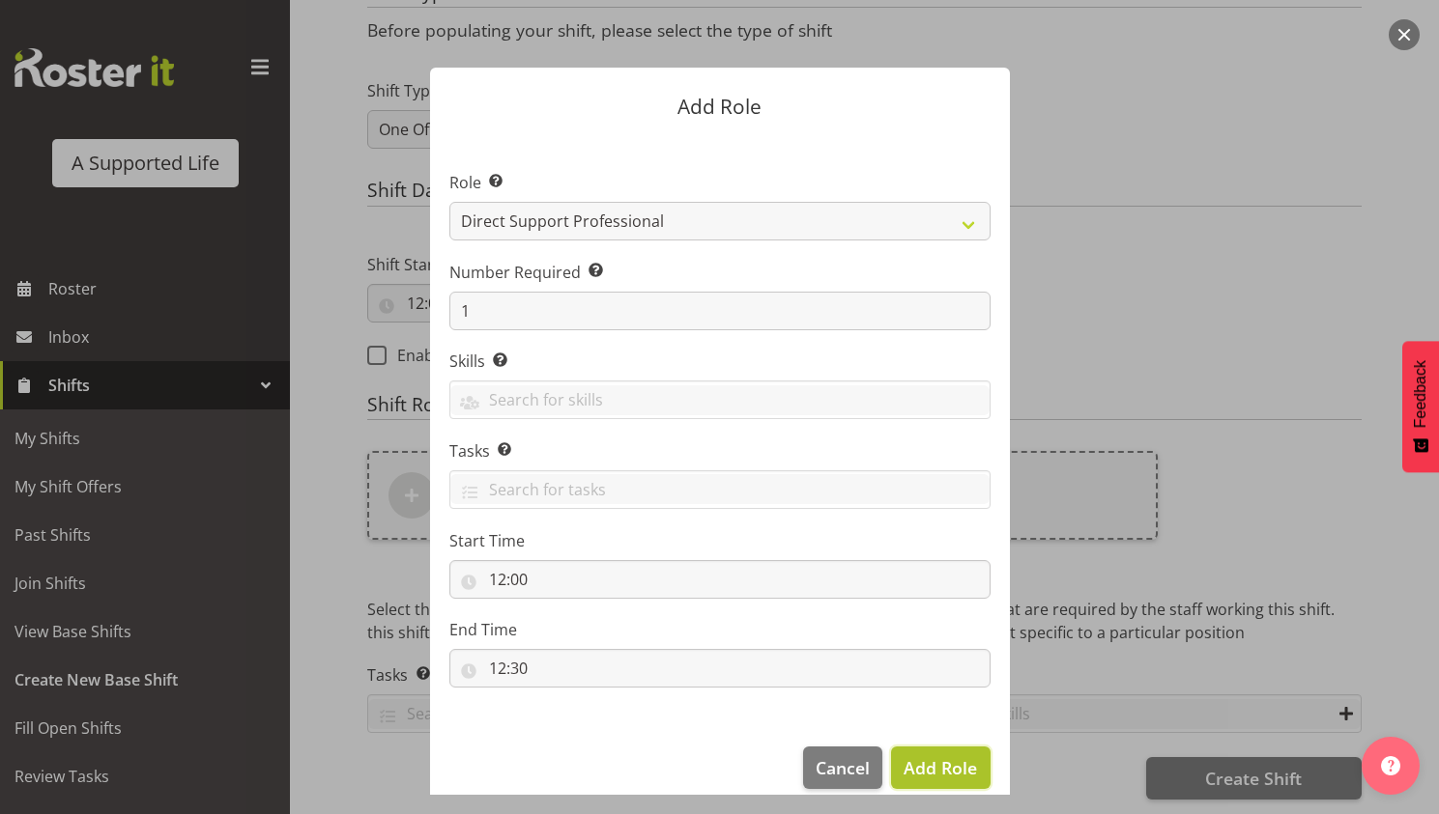
click at [925, 758] on span "Add Role" at bounding box center [939, 767] width 73 height 23
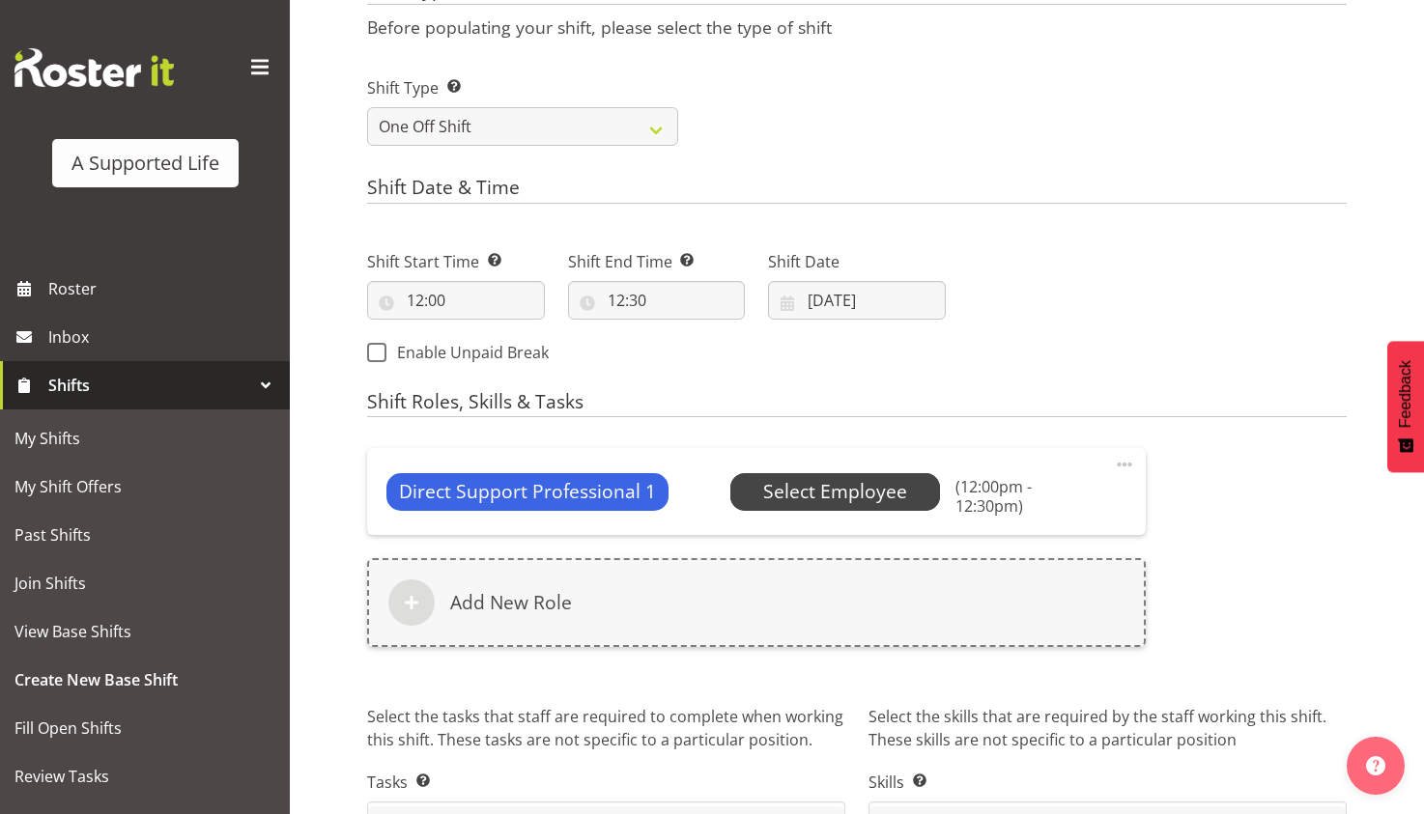
click at [887, 482] on span "Select Employee" at bounding box center [835, 492] width 144 height 28
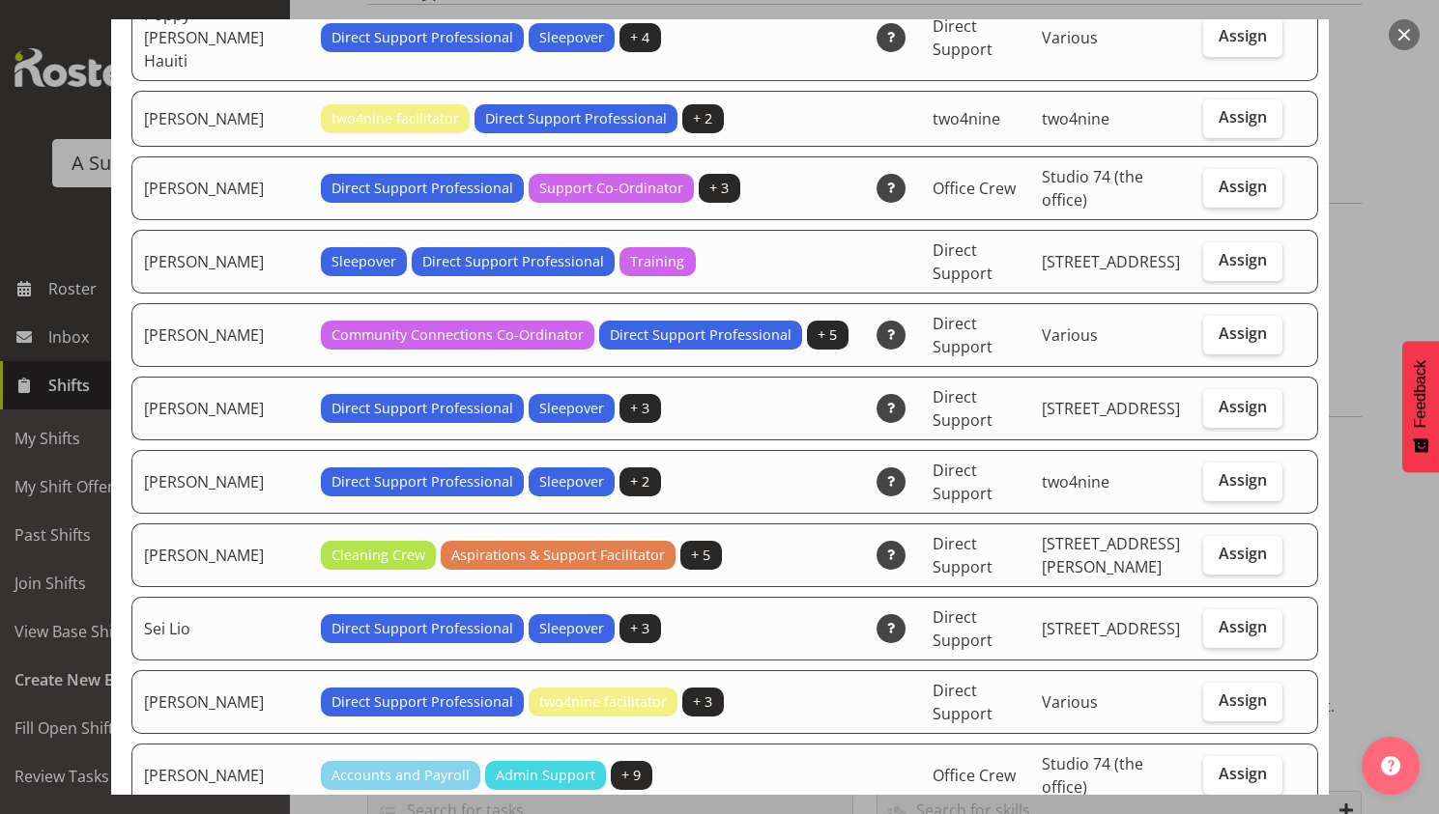
scroll to position [5217, 0]
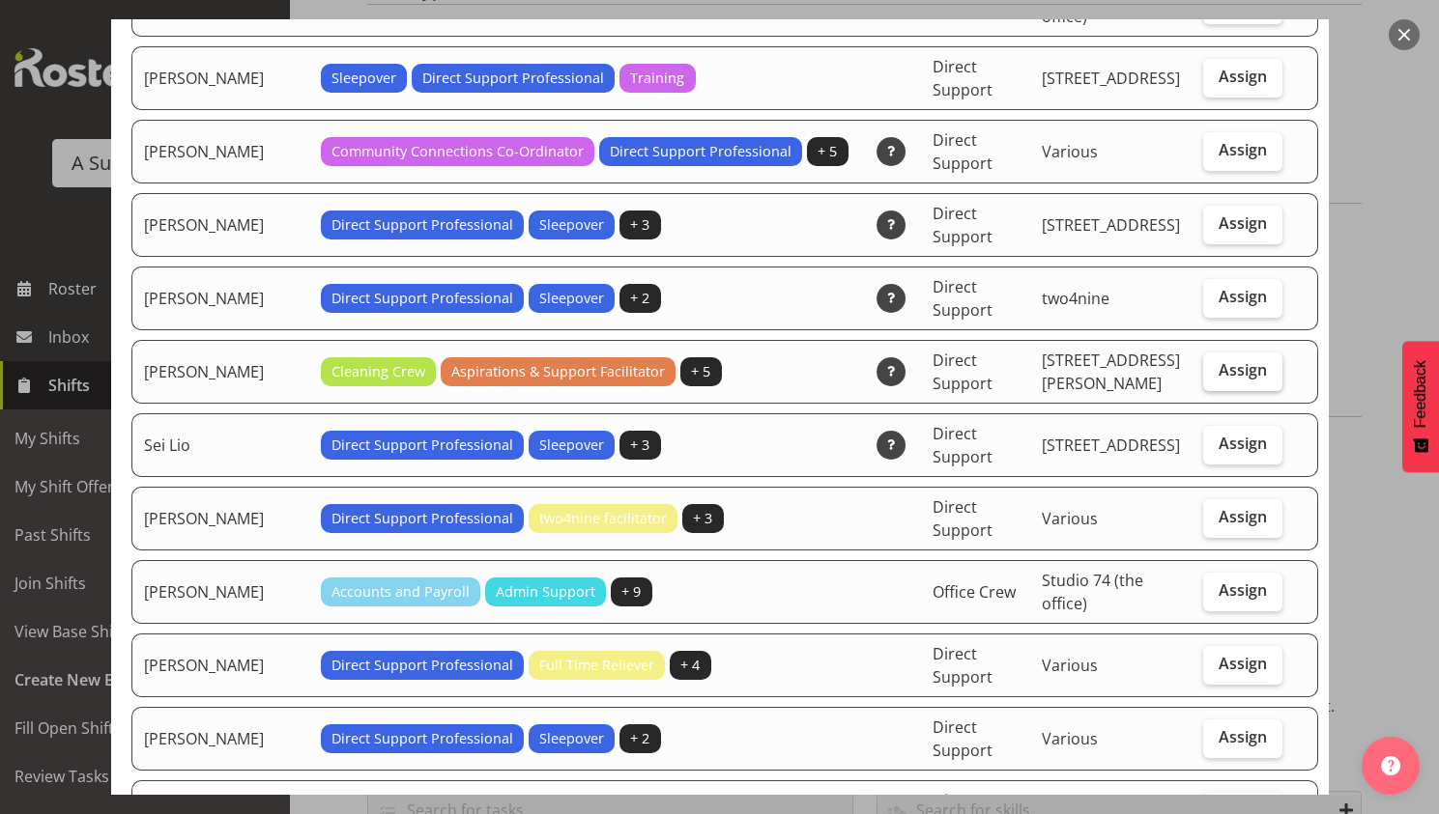
click at [1218, 360] on span "Assign" at bounding box center [1242, 369] width 48 height 19
click at [1203, 364] on input "Assign" at bounding box center [1209, 370] width 13 height 13
checkbox input "true"
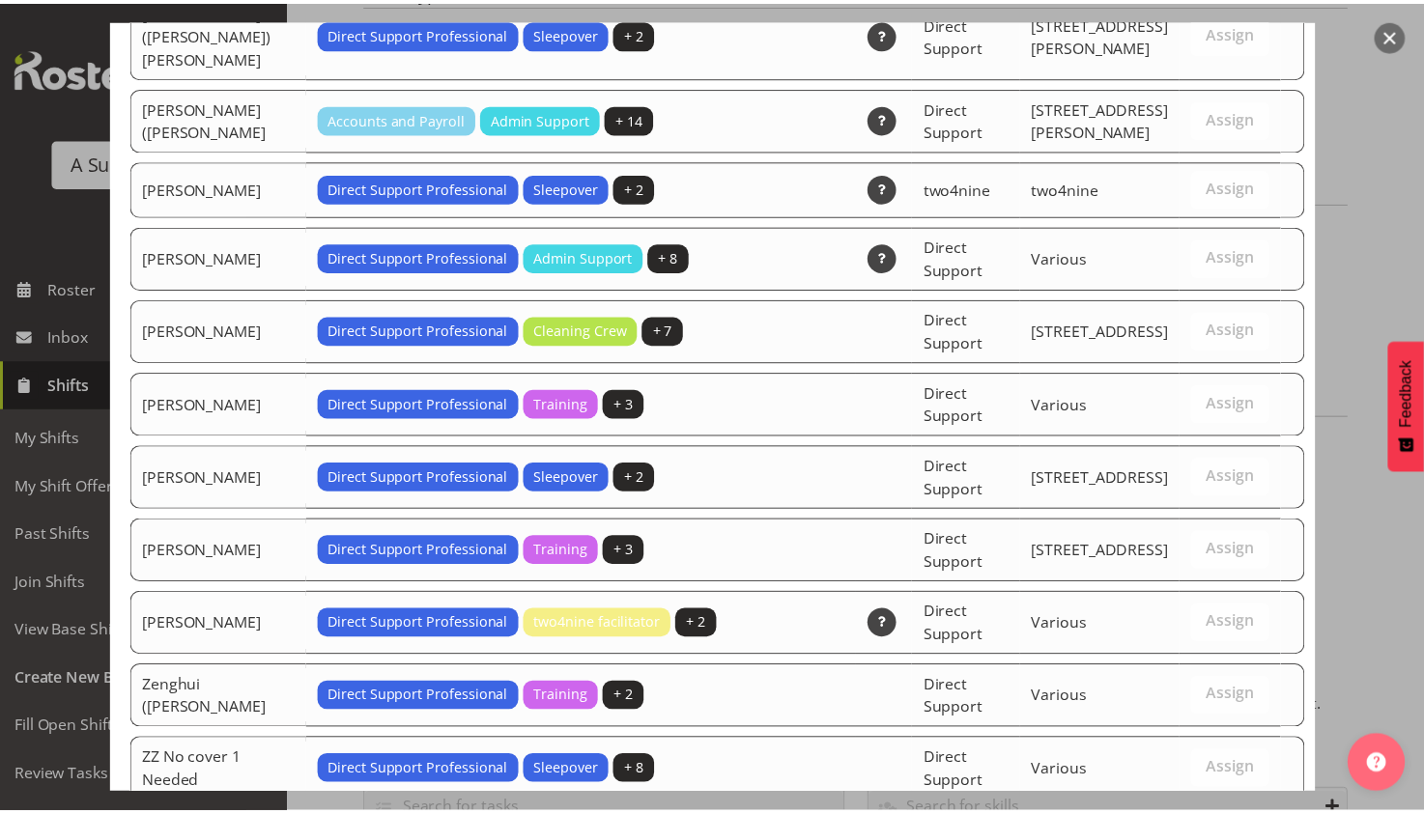
scroll to position [6168, 0]
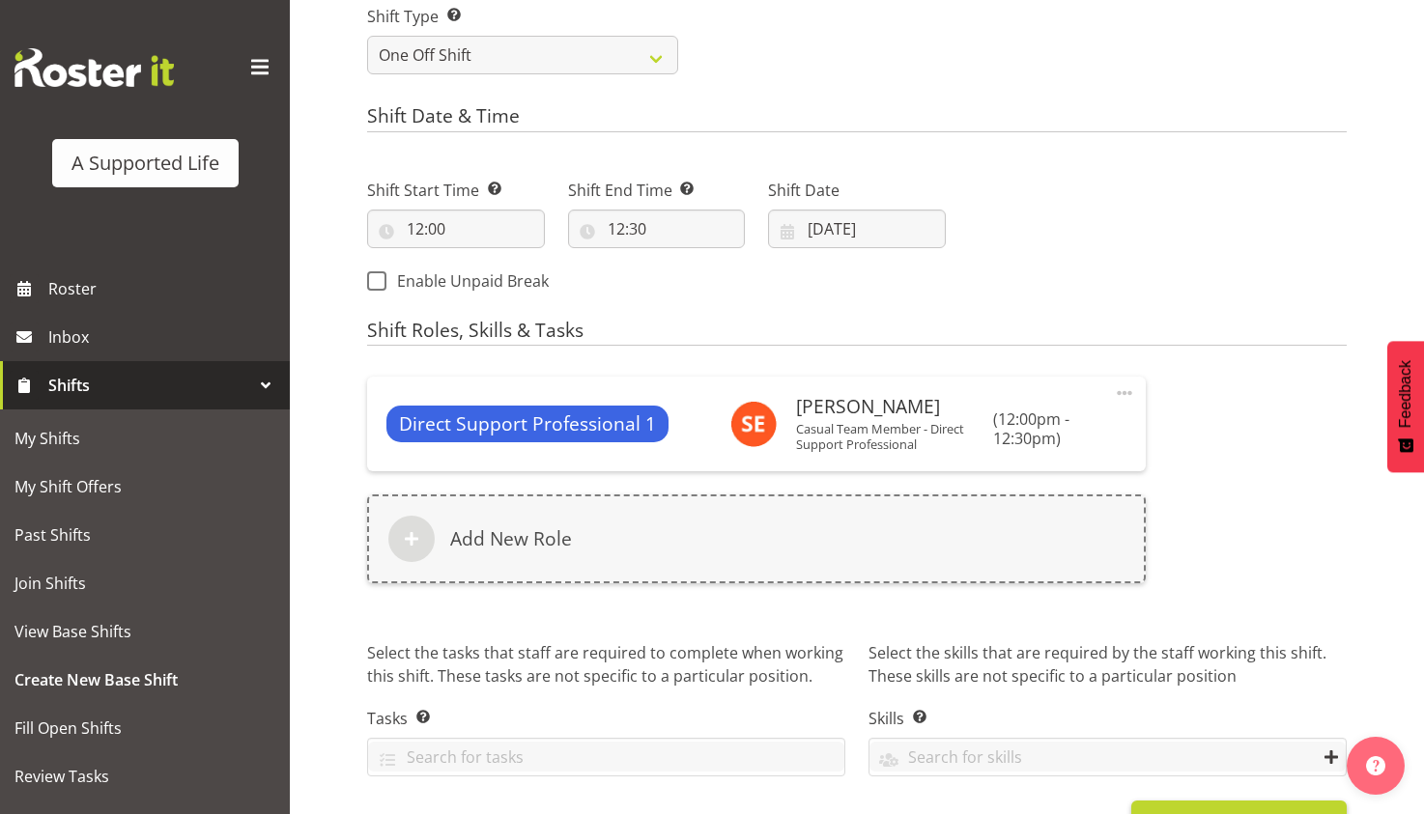
scroll to position [932, 0]
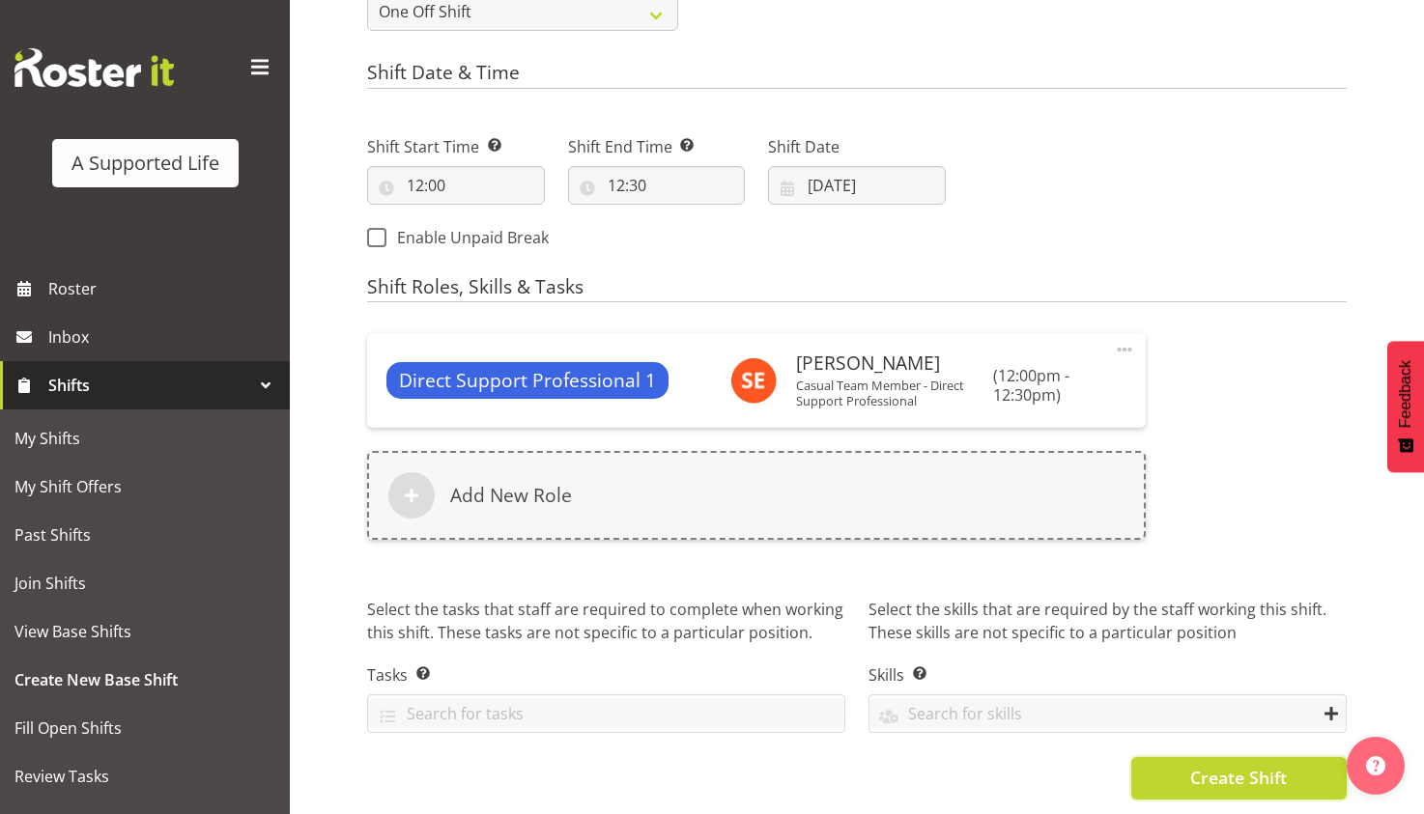
click at [1199, 765] on span "Create Shift" at bounding box center [1238, 777] width 97 height 25
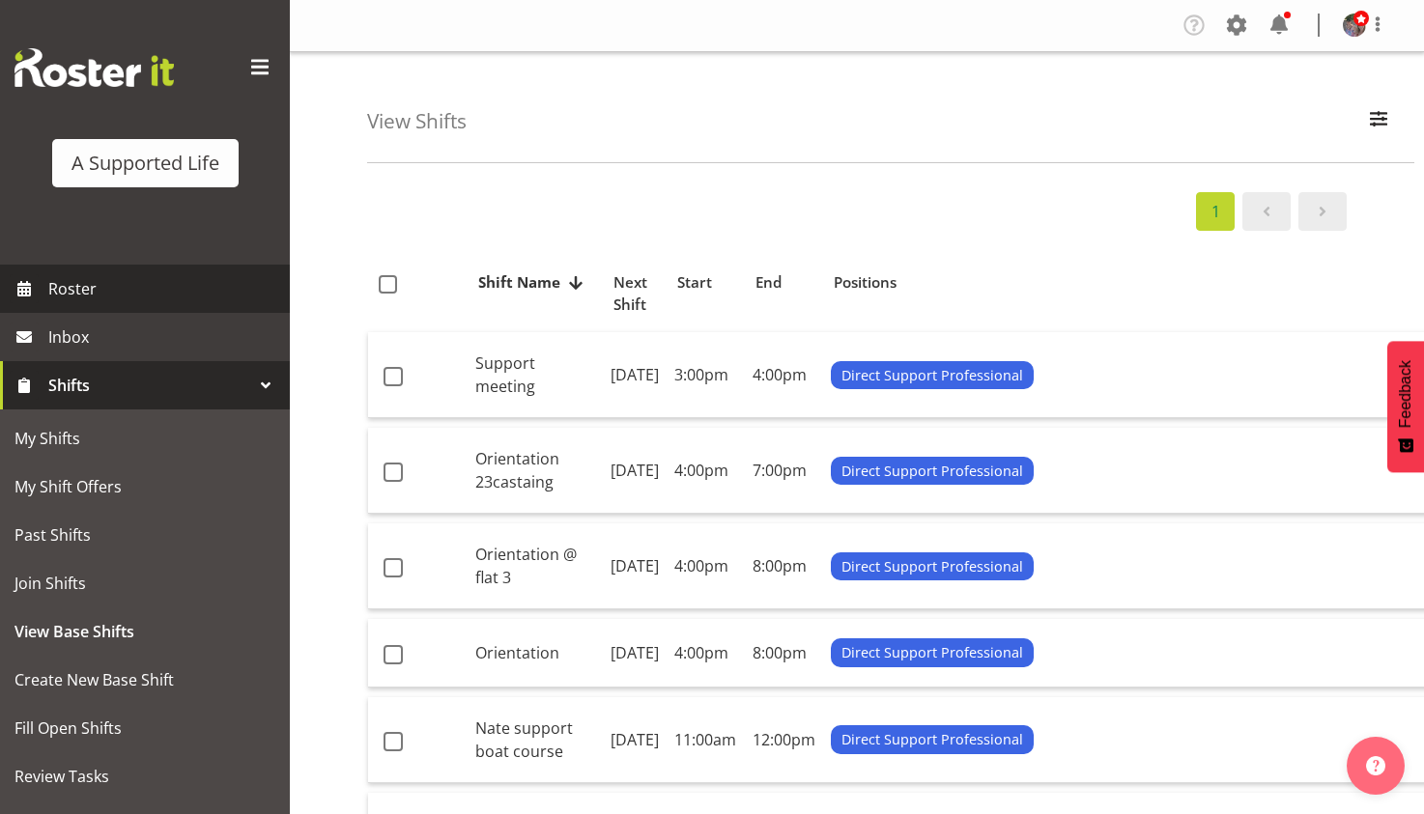
click at [35, 288] on span at bounding box center [24, 288] width 29 height 29
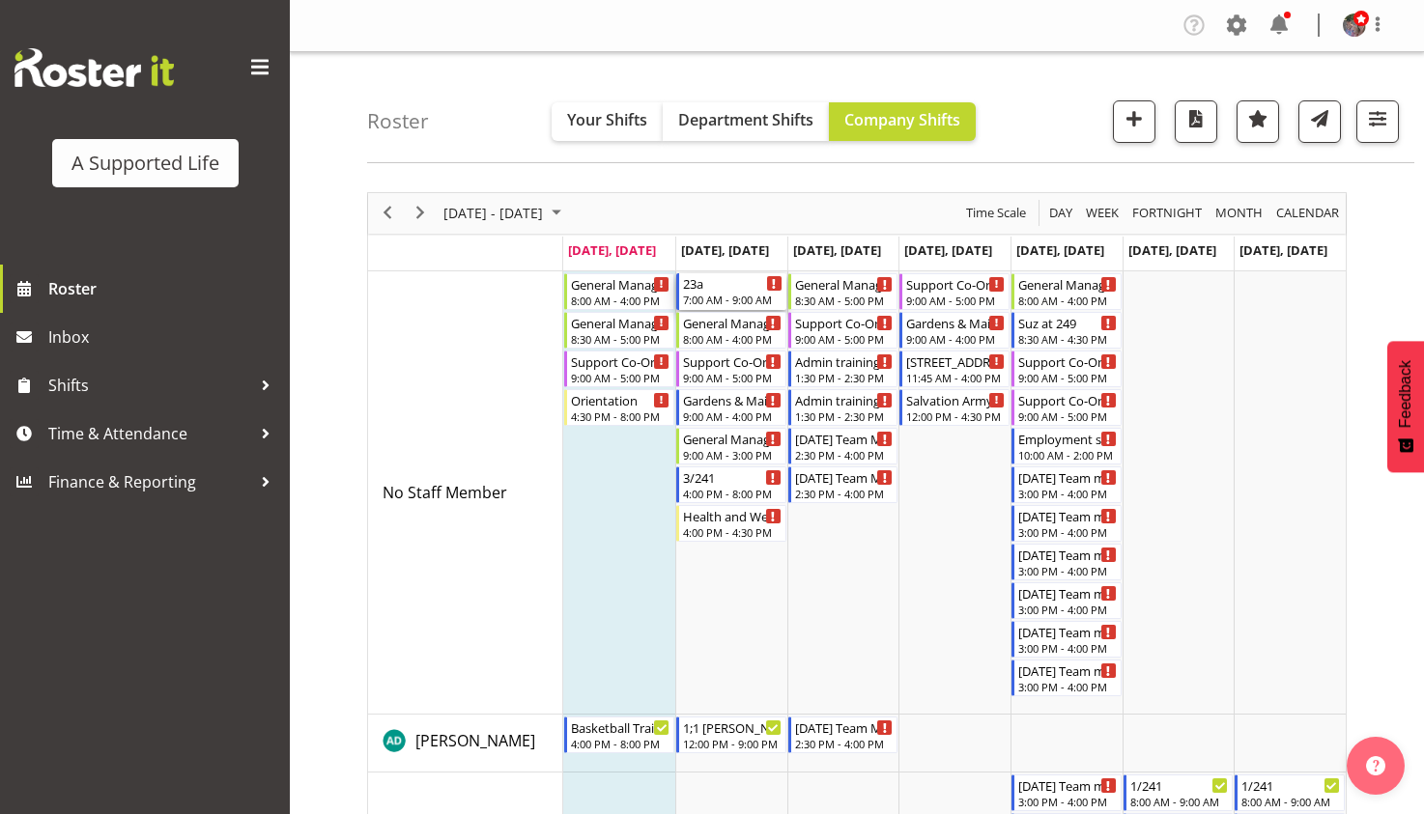
click at [731, 300] on div "7:00 AM - 9:00 AM" at bounding box center [733, 299] width 100 height 15
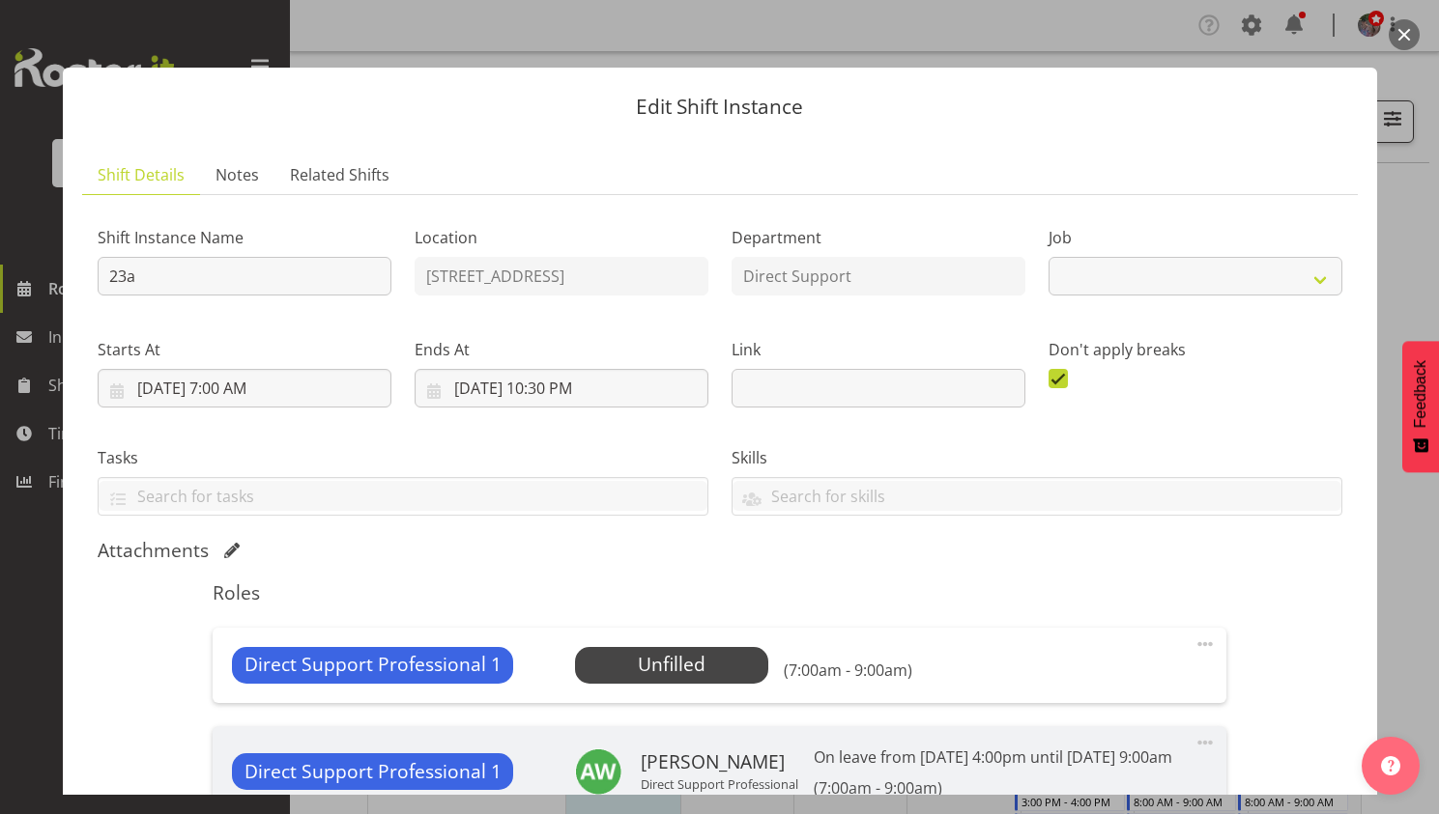
select select "4112"
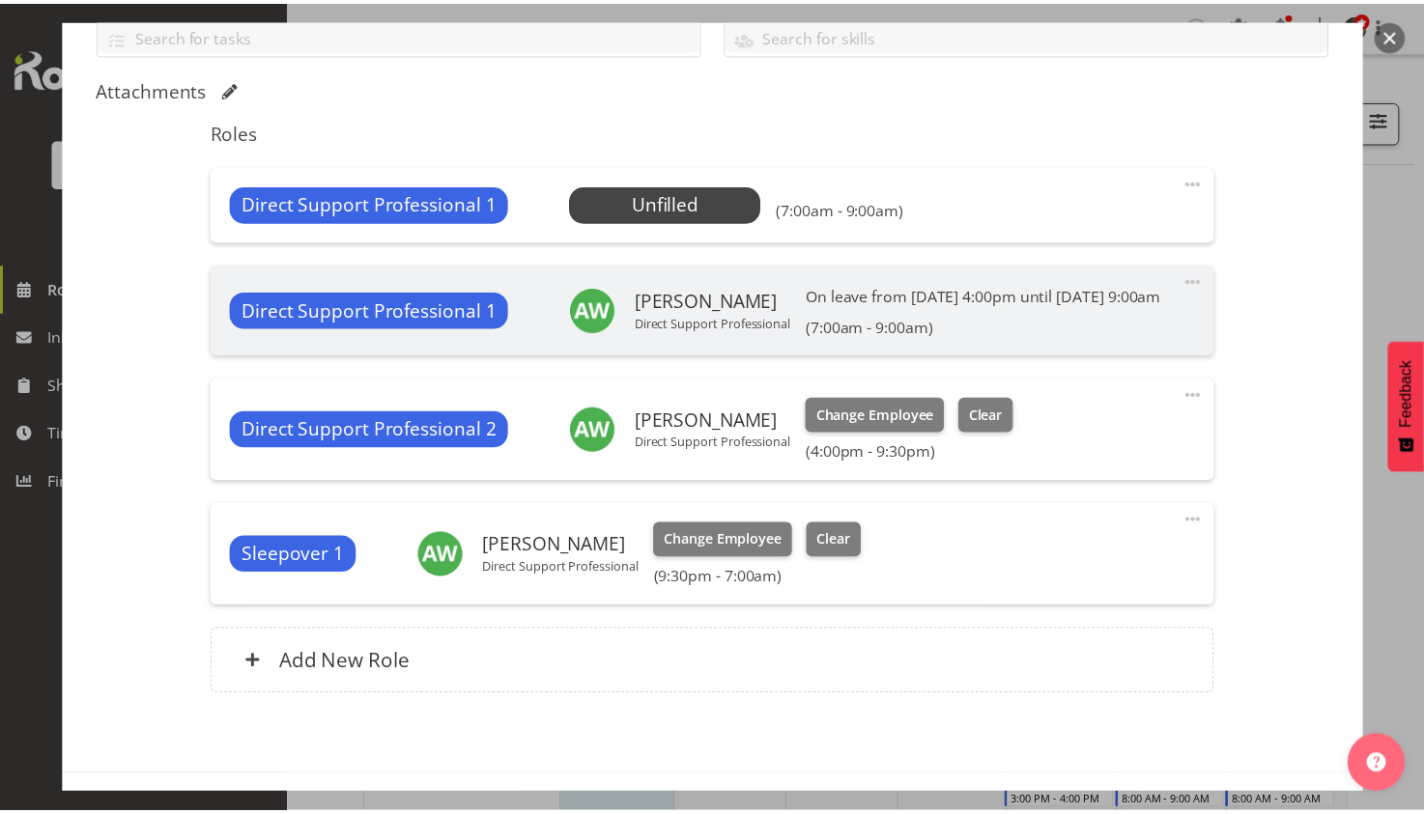
scroll to position [557, 0]
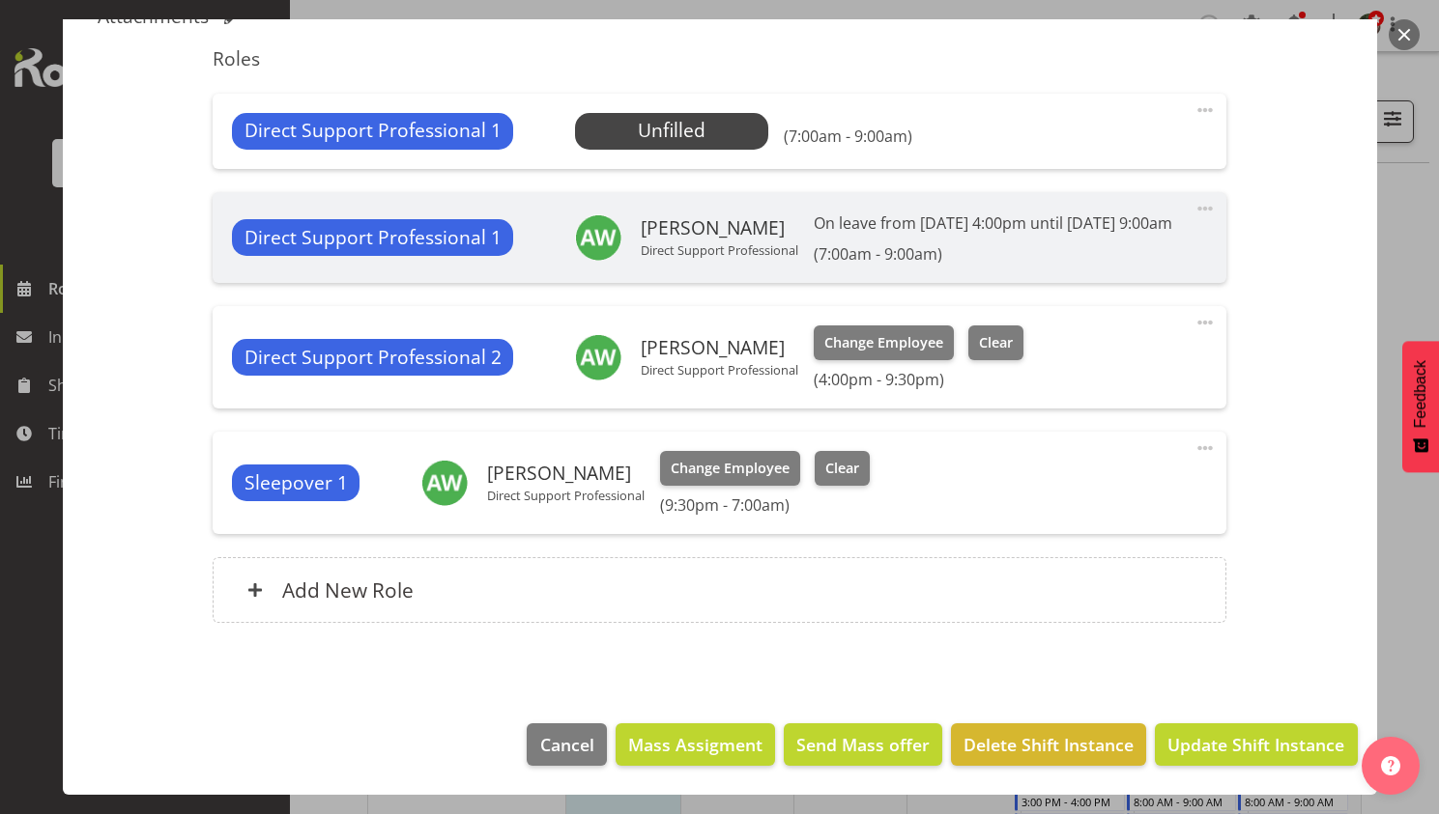
click at [1411, 38] on button "button" at bounding box center [1403, 34] width 31 height 31
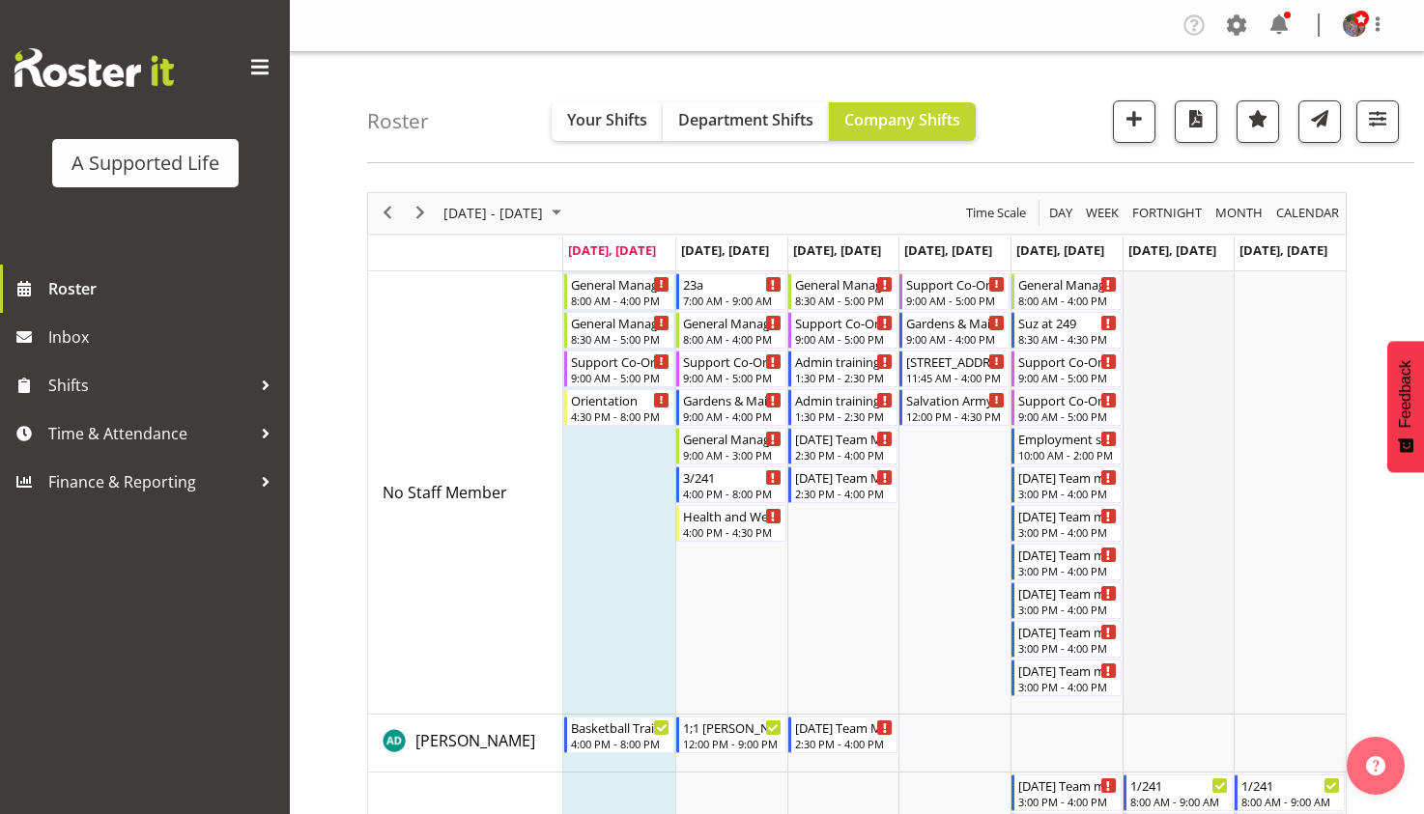
scroll to position [0, 0]
click at [1150, 128] on button "button" at bounding box center [1134, 121] width 43 height 43
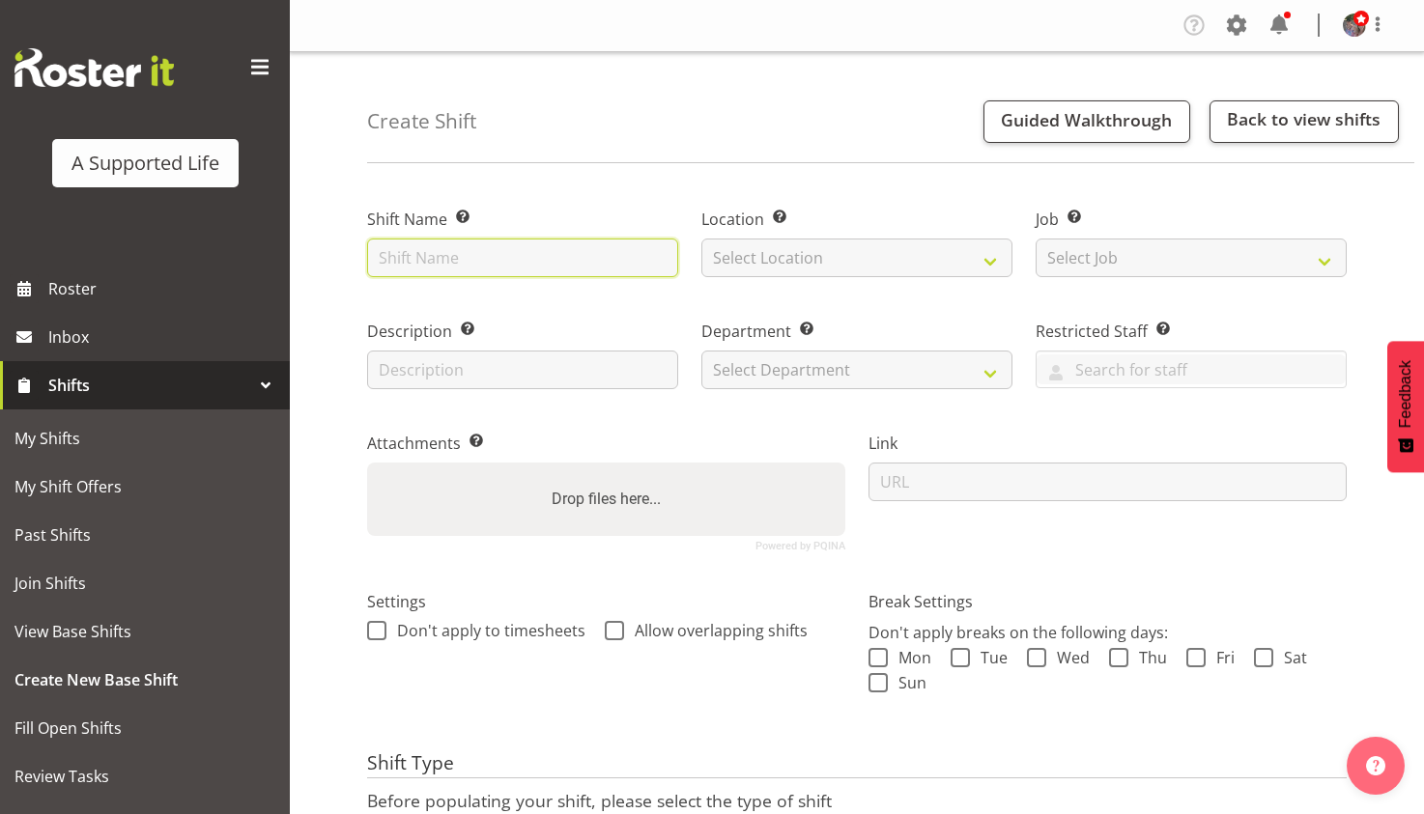
click at [527, 255] on input "text" at bounding box center [522, 258] width 311 height 39
type input "H"
type input "Shift alongside [PERSON_NAME]"
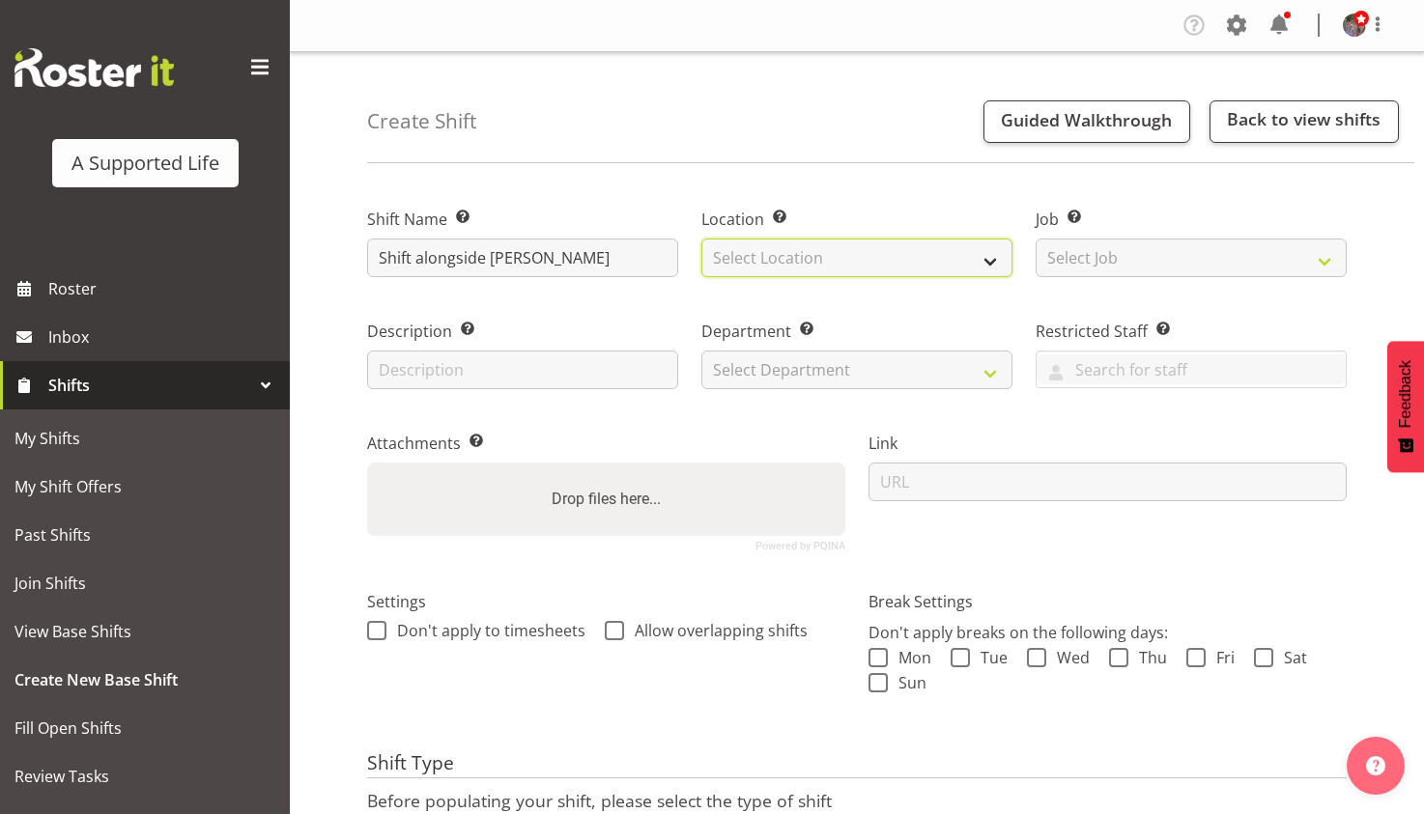
click at [851, 253] on select "Select Location [STREET_ADDRESS][GEOGRAPHIC_DATA][PERSON_NAME][PERSON_NAME] [GE…" at bounding box center [856, 258] width 311 height 39
select select "923"
click at [701, 239] on select "Select Location [STREET_ADDRESS][GEOGRAPHIC_DATA][PERSON_NAME][PERSON_NAME] [GE…" at bounding box center [856, 258] width 311 height 39
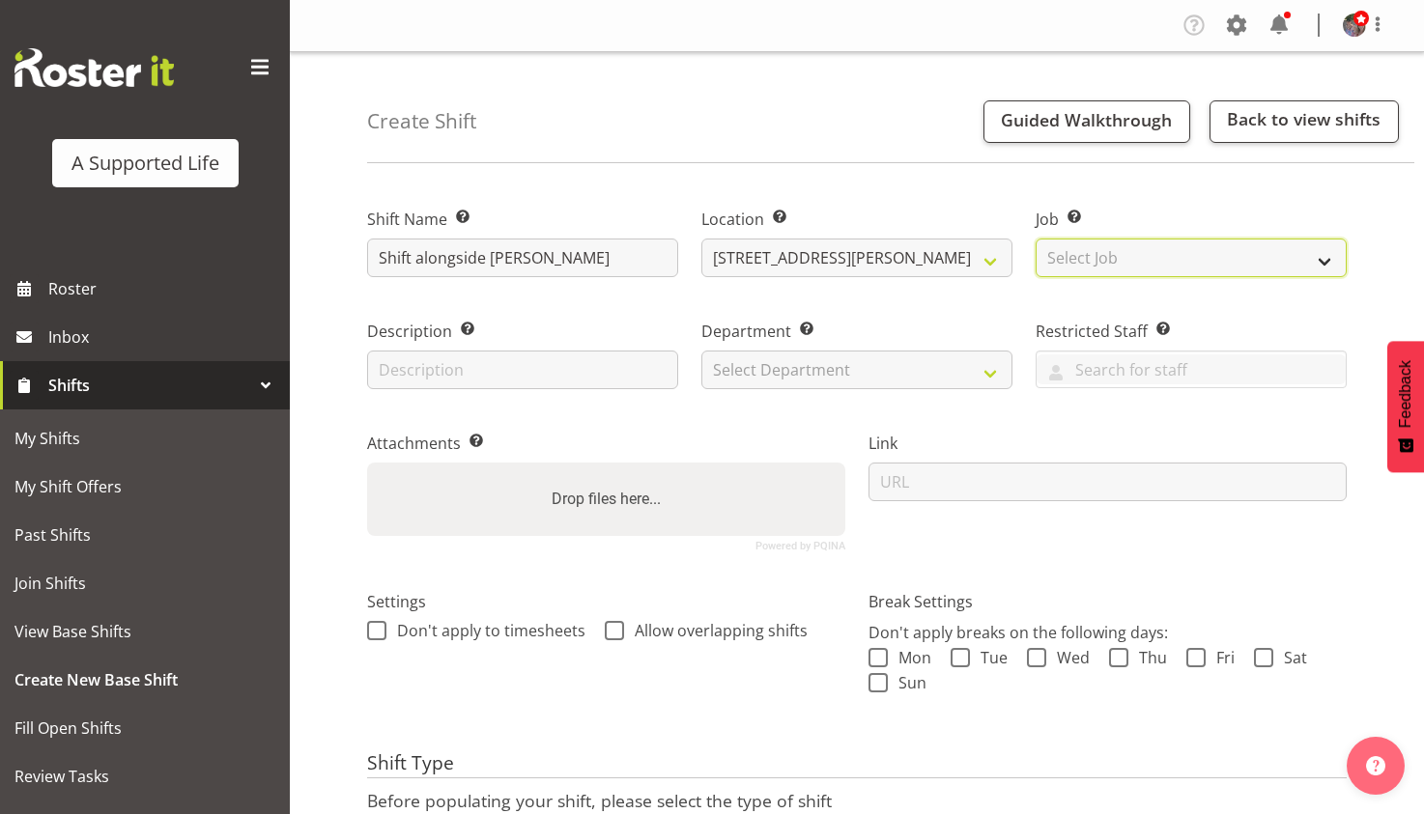
click at [1077, 260] on select "Select Job Create new job Accounts and Payroll Admin Support Aspirations and Su…" at bounding box center [1191, 258] width 311 height 39
select select "4112"
click at [1036, 239] on select "Select Job Create new job Accounts and Payroll Admin Support Aspirations and Su…" at bounding box center [1191, 258] width 311 height 39
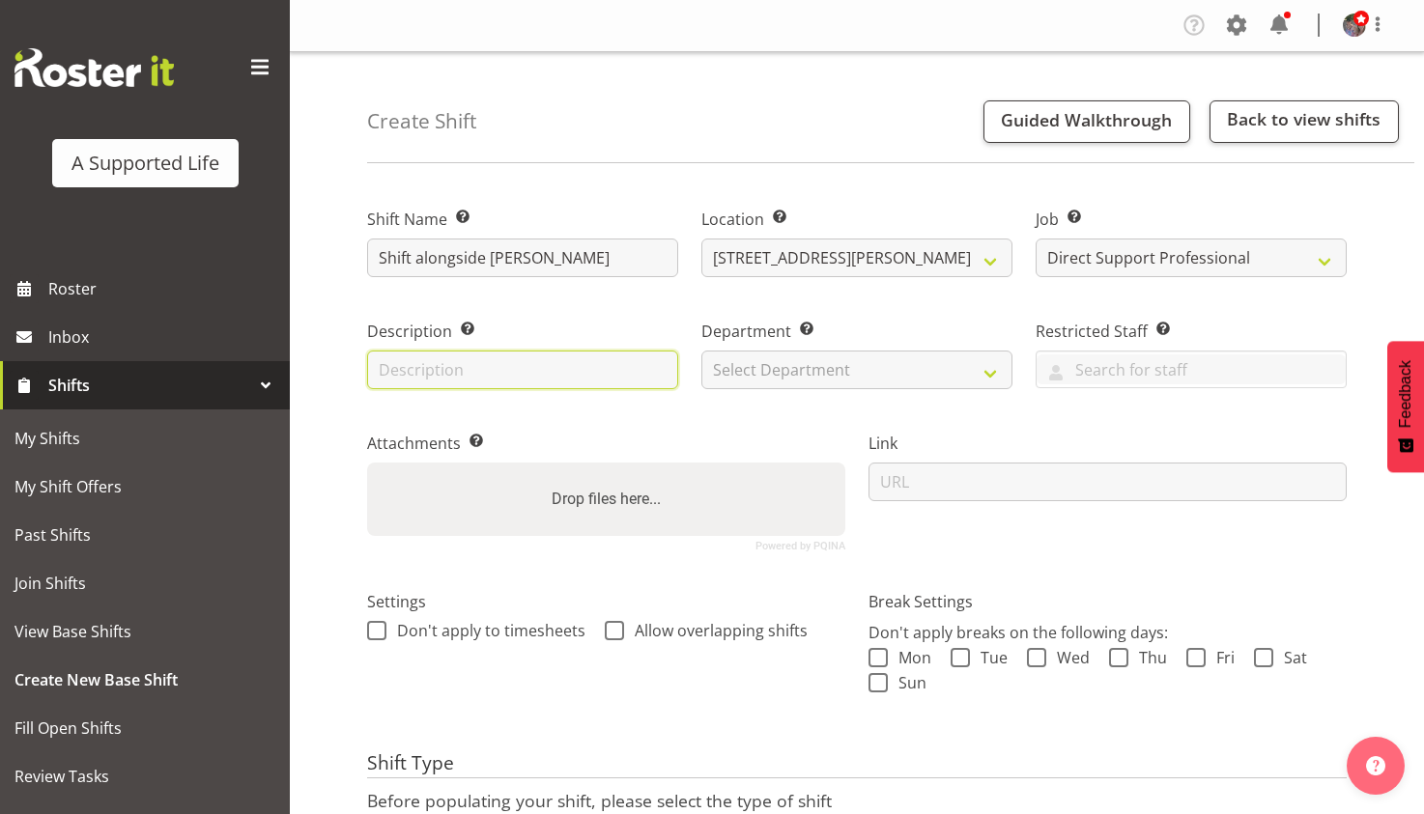
click at [592, 356] on input "text" at bounding box center [522, 370] width 311 height 39
type input "With Erica and Roz"
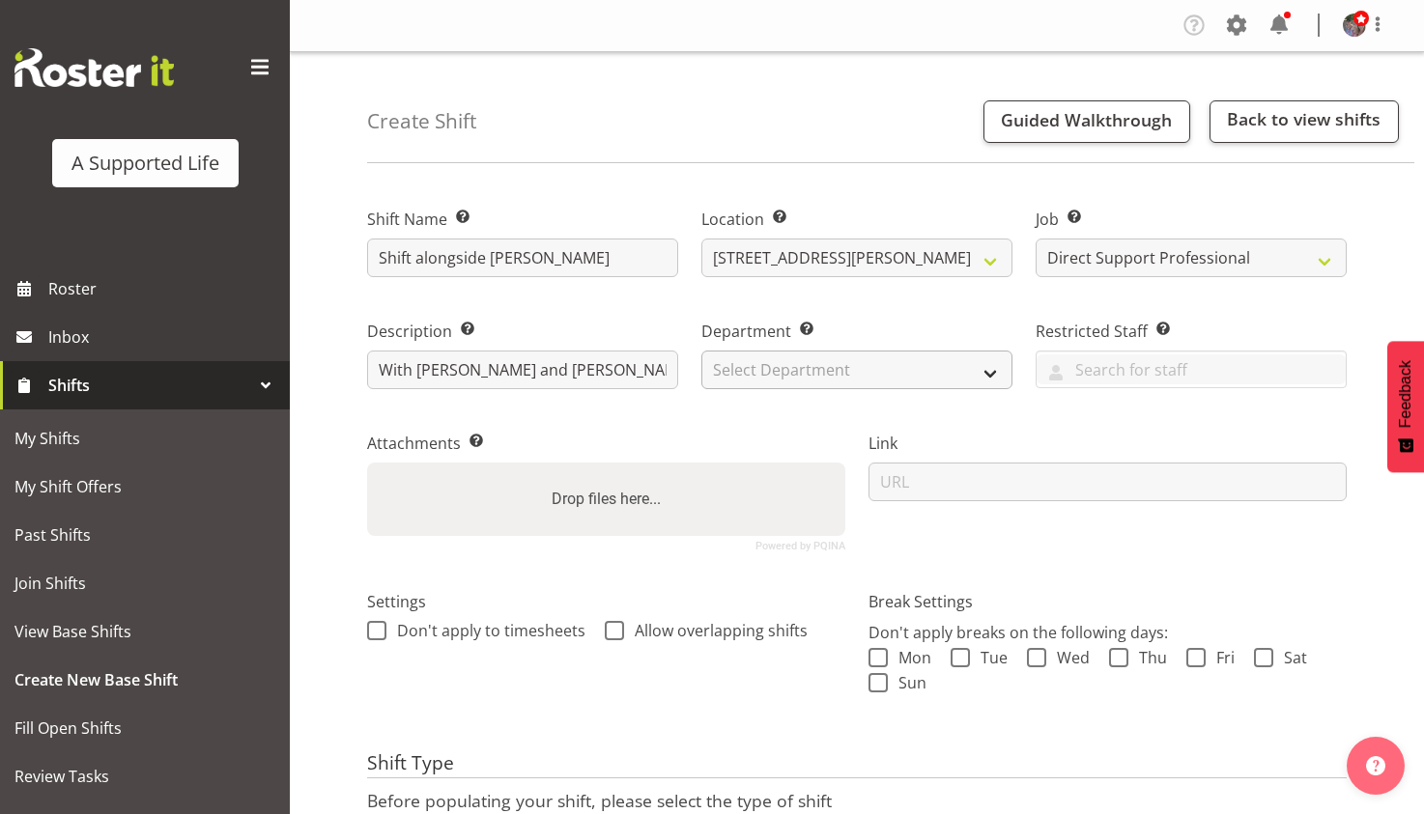
drag, startPoint x: 717, startPoint y: 390, endPoint x: 733, endPoint y: 378, distance: 20.7
click at [728, 382] on div "Department Set the department that the shift relates to. Select Department Dire…" at bounding box center [857, 349] width 334 height 112
click at [733, 378] on select "Select Department Direct Support Office Crew Other two4nine" at bounding box center [856, 370] width 311 height 39
select select "564"
click at [701, 351] on select "Select Department Direct Support Office Crew Other two4nine" at bounding box center [856, 370] width 311 height 39
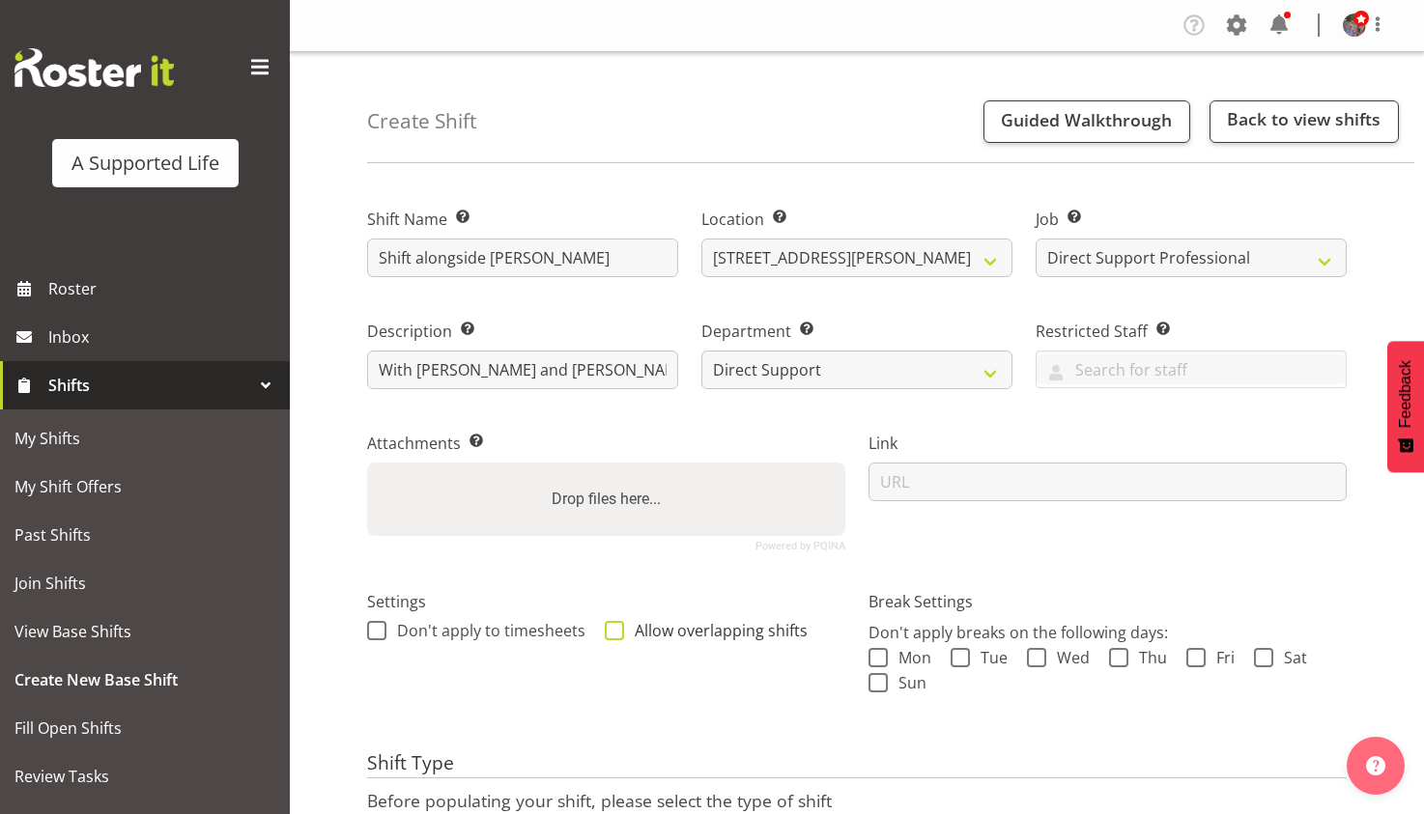
click at [646, 633] on span "Allow overlapping shifts" at bounding box center [716, 630] width 184 height 19
click at [617, 633] on input "Allow overlapping shifts" at bounding box center [611, 630] width 13 height 13
checkbox input "true"
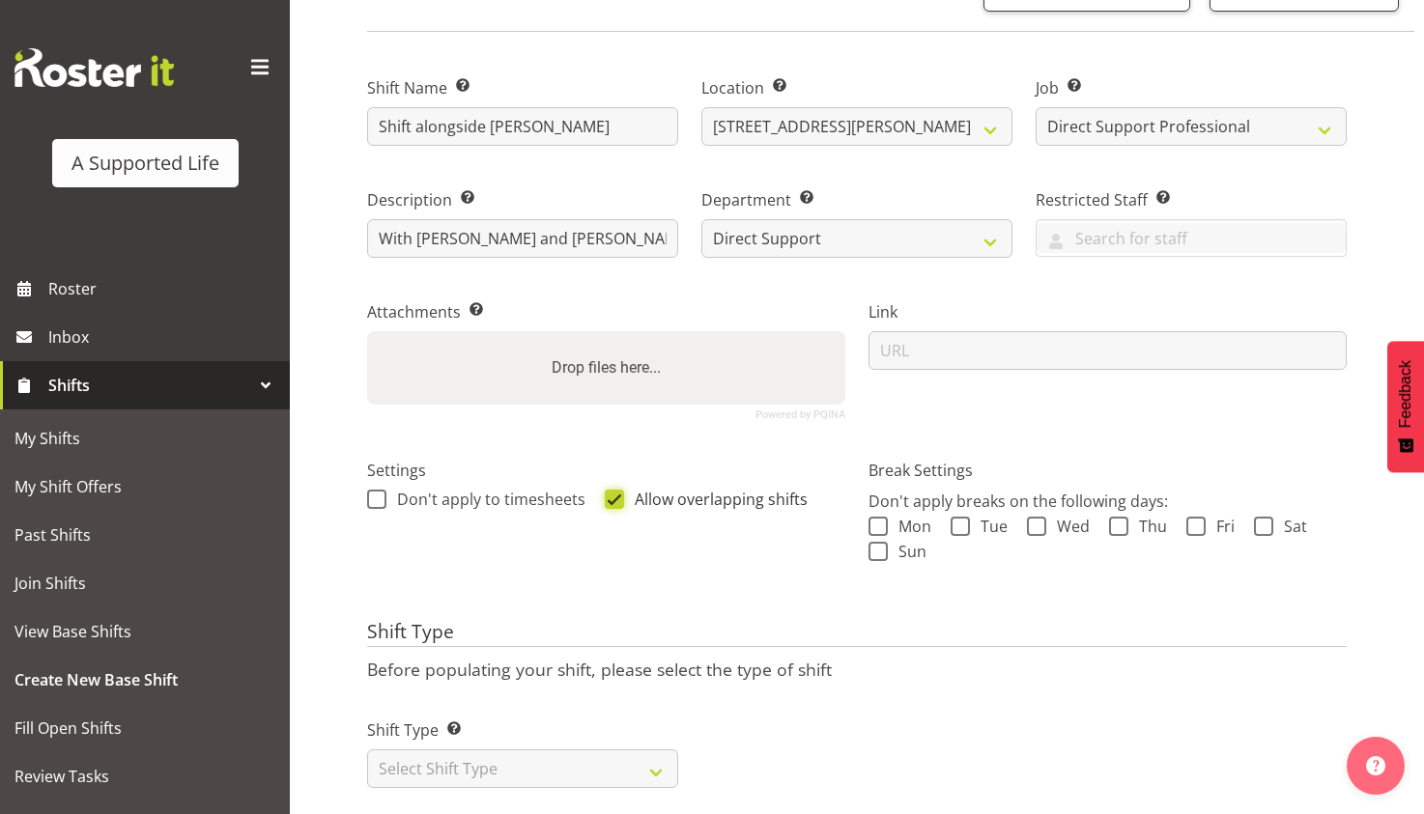
scroll to position [194, 0]
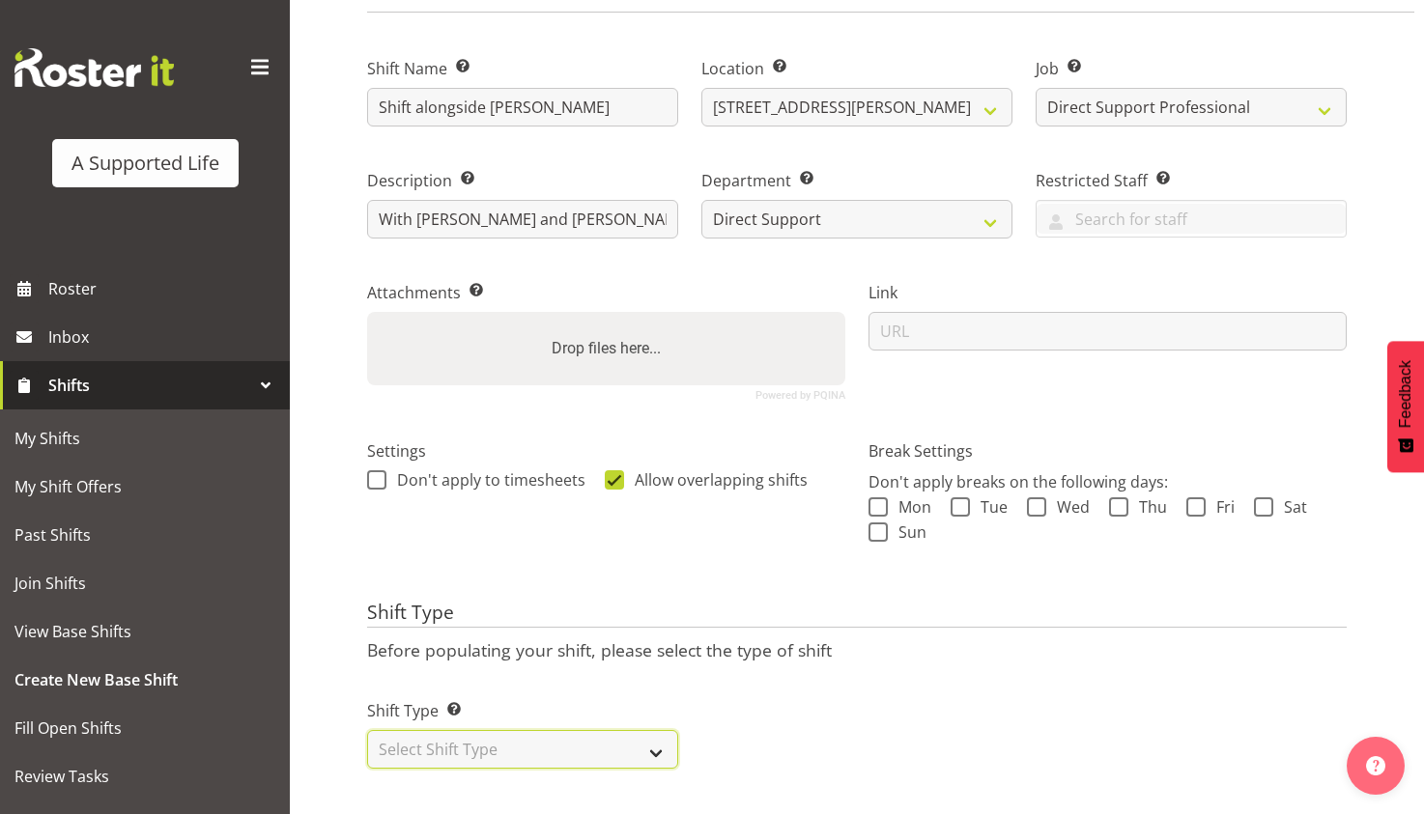
click at [571, 730] on select "Select Shift Type One Off Shift Recurring Shift Rotating Shift" at bounding box center [522, 749] width 311 height 39
select select "one_off"
click at [367, 730] on select "Select Shift Type One Off Shift Recurring Shift Rotating Shift" at bounding box center [522, 749] width 311 height 39
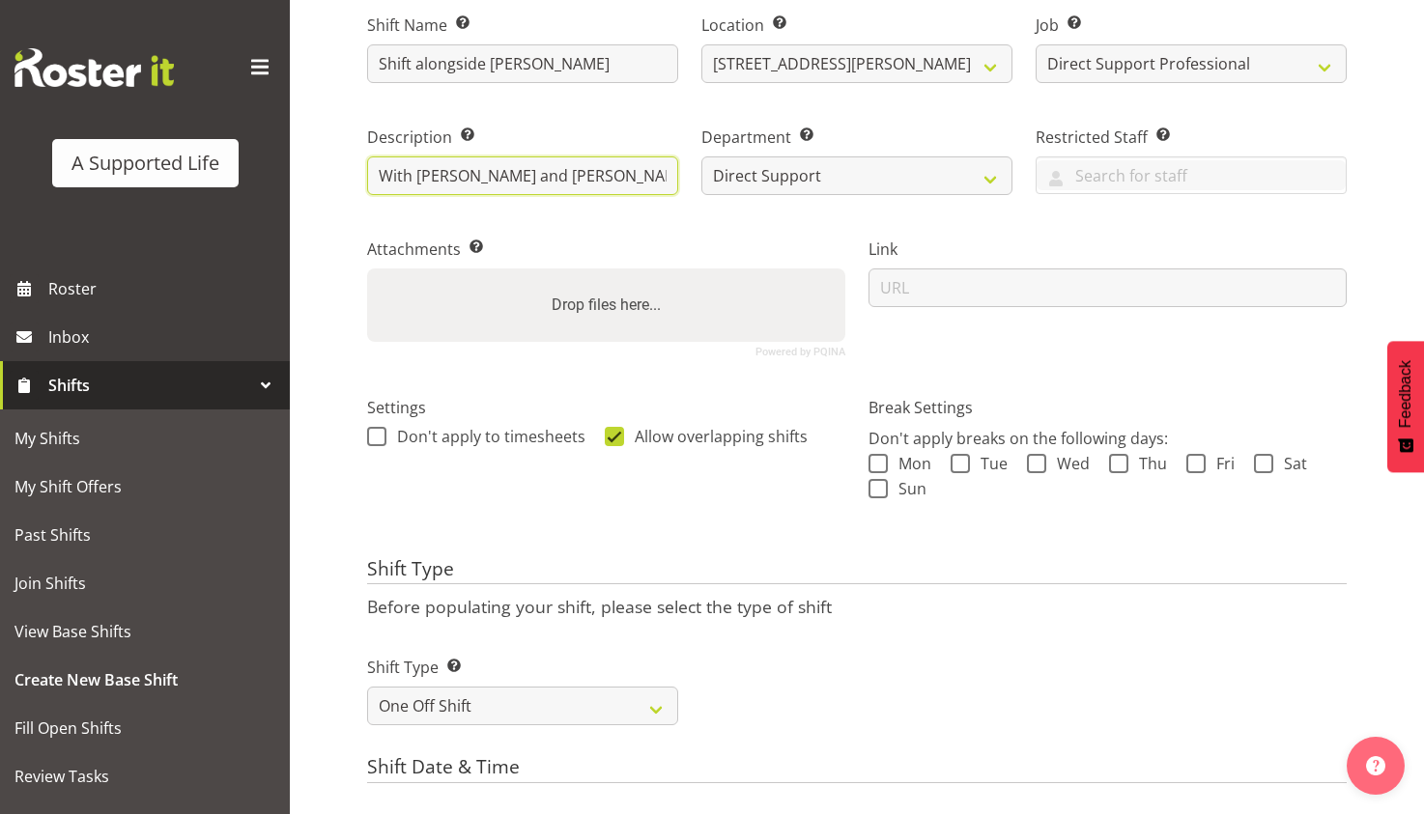
click at [391, 169] on input "With Erica and Roz" at bounding box center [522, 176] width 311 height 39
type input "Handover with Erica and Roz"
click at [694, 224] on div "Attachments Add any relevant attachments to the shift (e.g. Health & Safety Pla…" at bounding box center [606, 290] width 501 height 158
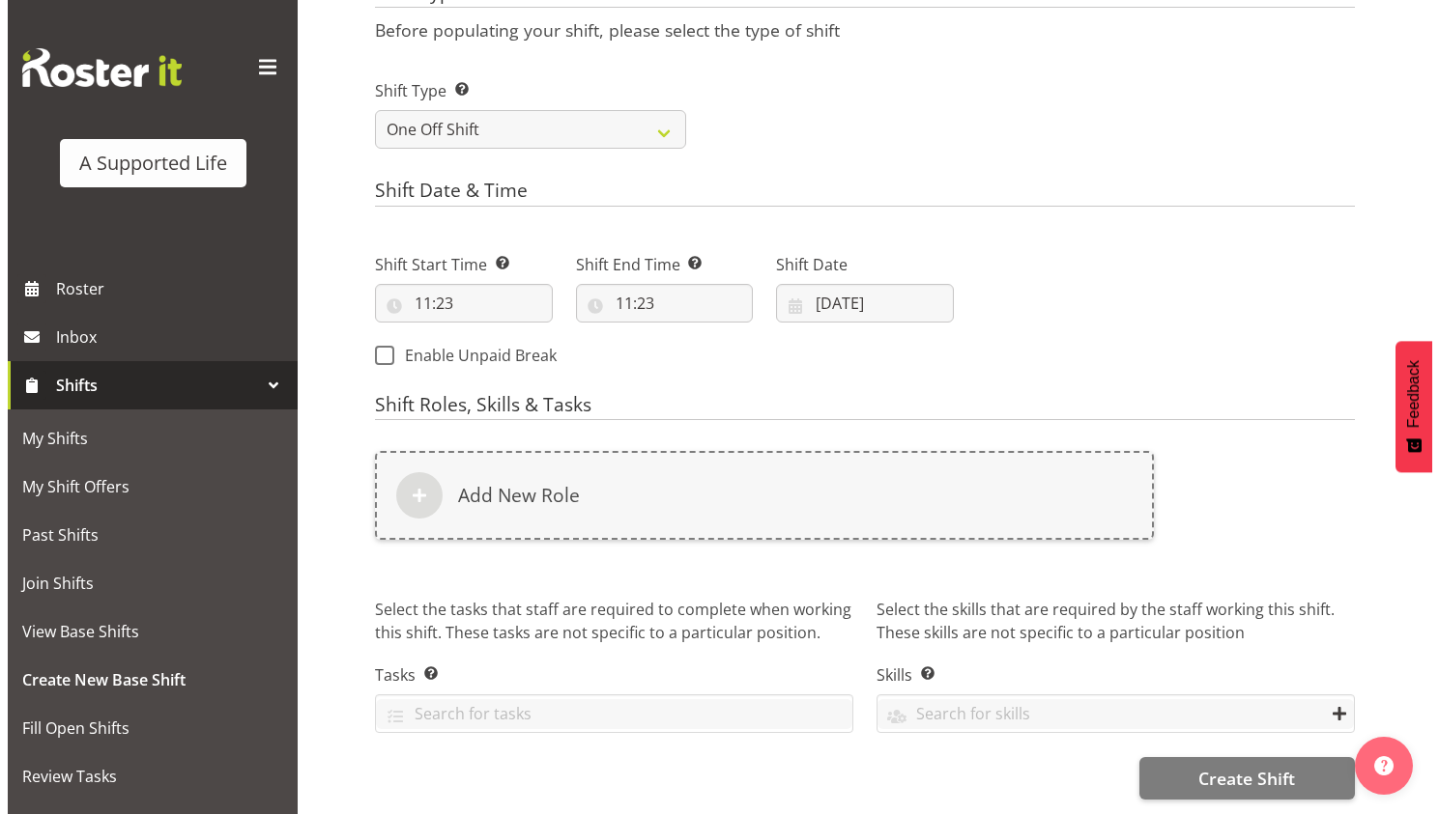
scroll to position [814, 0]
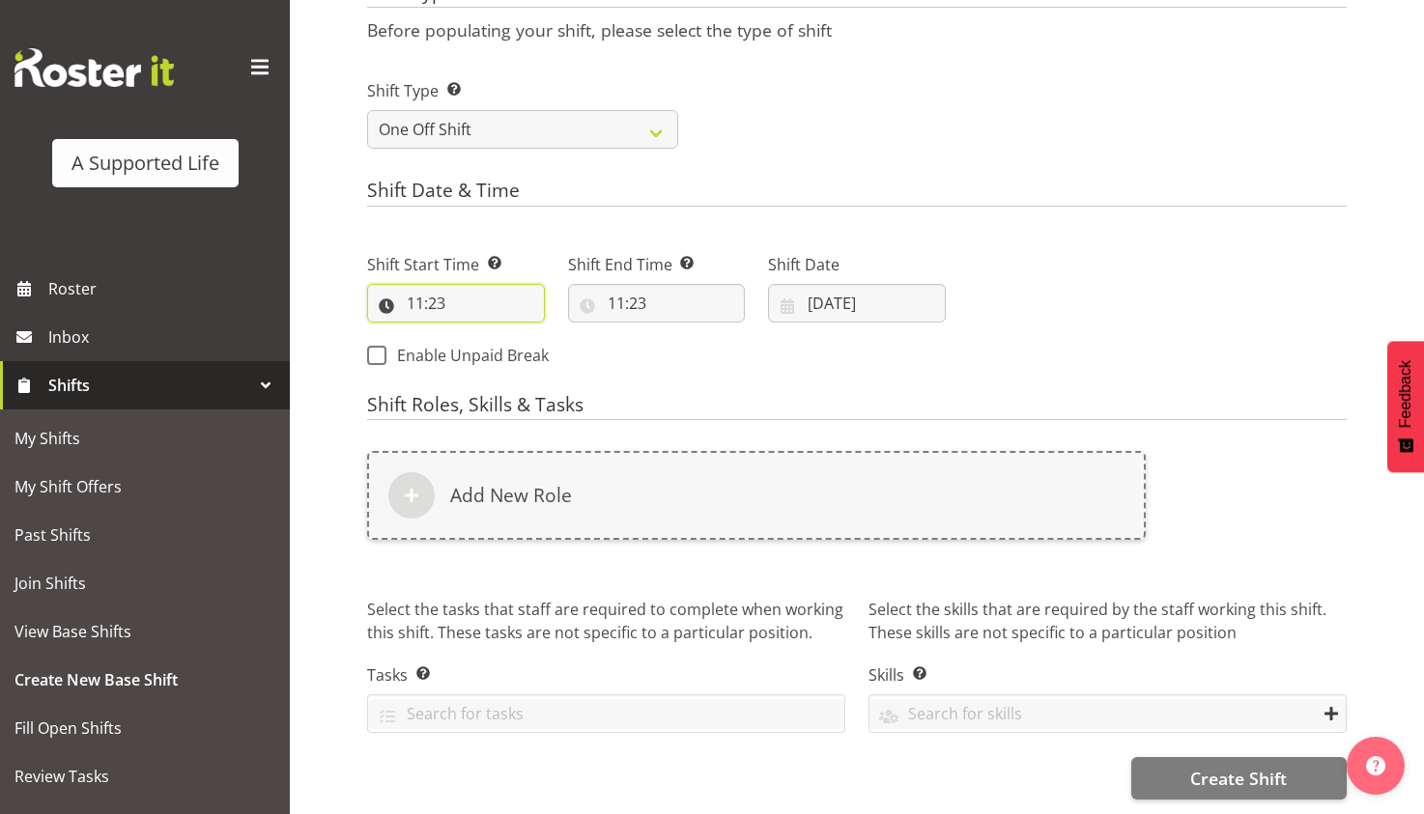
click at [448, 284] on input "11:23" at bounding box center [456, 303] width 178 height 39
click at [503, 334] on select "00 01 02 03 04 05 06 07 08 09 10 11 12 13 14 15 16 17 18 19 20 21 22 23" at bounding box center [498, 353] width 43 height 39
select select "16"
click at [477, 334] on select "00 01 02 03 04 05 06 07 08 09 10 11 12 13 14 15 16 17 18 19 20 21 22 23" at bounding box center [498, 353] width 43 height 39
type input "16:23"
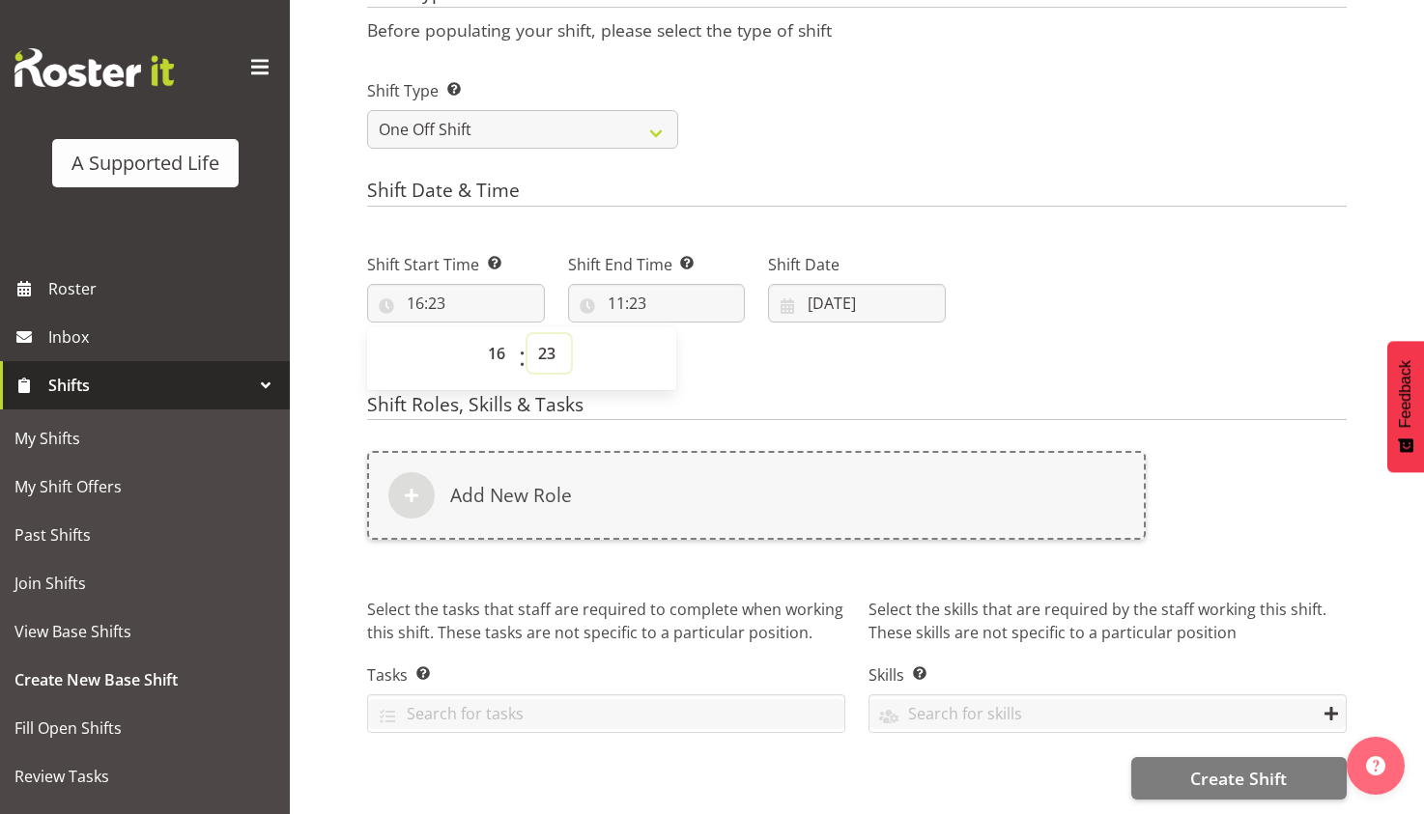
click at [555, 334] on select "00 01 02 03 04 05 06 07 08 09 10 11 12 13 14 15 16 17 18 19 20 21 22 23 24 25 2…" at bounding box center [548, 353] width 43 height 39
select select "0"
click at [527, 334] on select "00 01 02 03 04 05 06 07 08 09 10 11 12 13 14 15 16 17 18 19 20 21 22 23 24 25 2…" at bounding box center [548, 353] width 43 height 39
type input "16:00"
click at [648, 284] on input "11:23" at bounding box center [657, 303] width 178 height 39
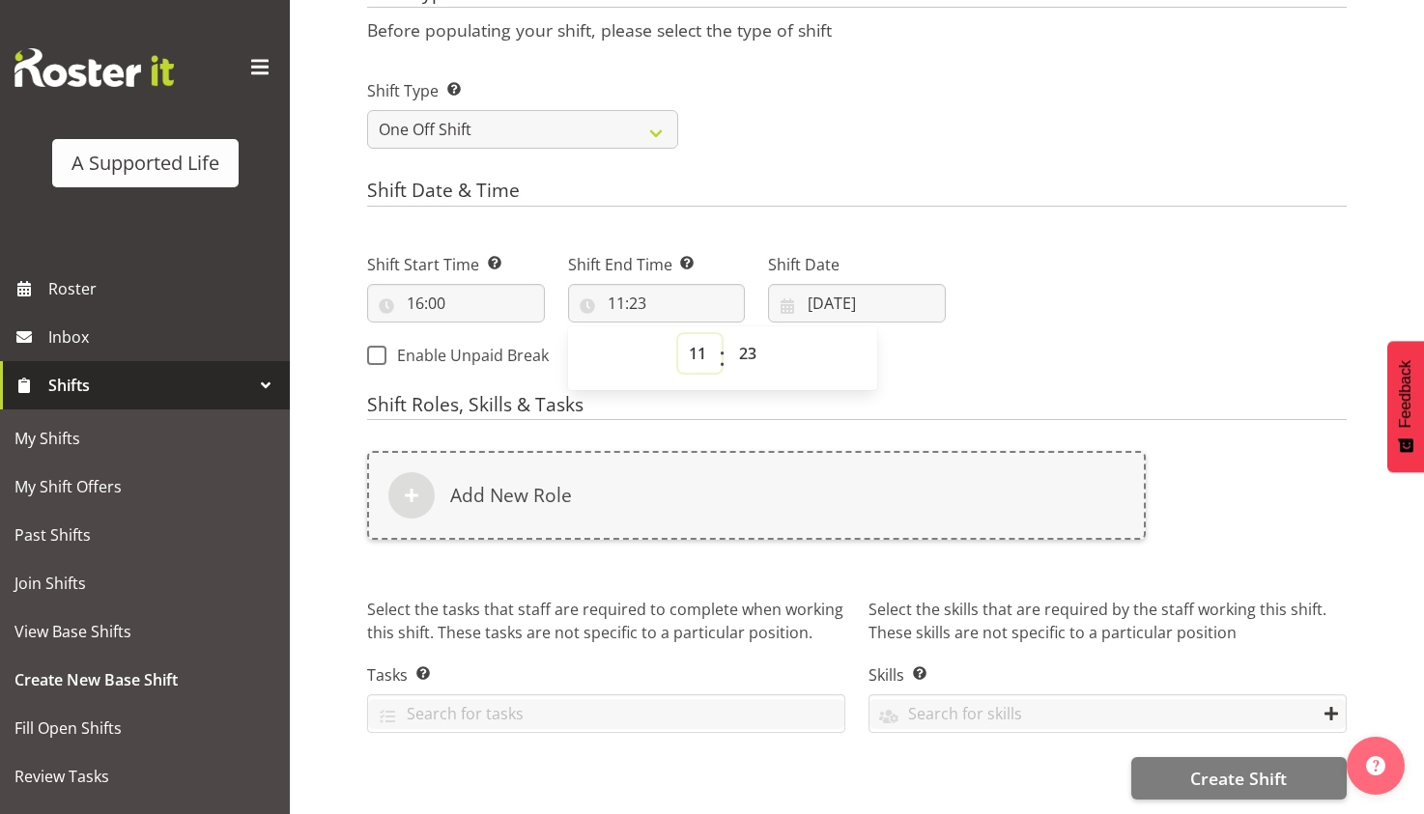
click at [694, 334] on select "00 01 02 03 04 05 06 07 08 09 10 11 12 13 14 15 16 17 18 19 20 21 22 23" at bounding box center [699, 353] width 43 height 39
click at [681, 334] on select "00 01 02 03 04 05 06 07 08 09 10 11 12 13 14 15 16 17 18 19 20 21 22 23" at bounding box center [699, 353] width 43 height 39
select select "20"
click at [678, 334] on select "00 01 02 03 04 05 06 07 08 09 10 11 12 13 14 15 16 17 18 19 20 21 22 23" at bounding box center [699, 353] width 43 height 39
type input "20:23"
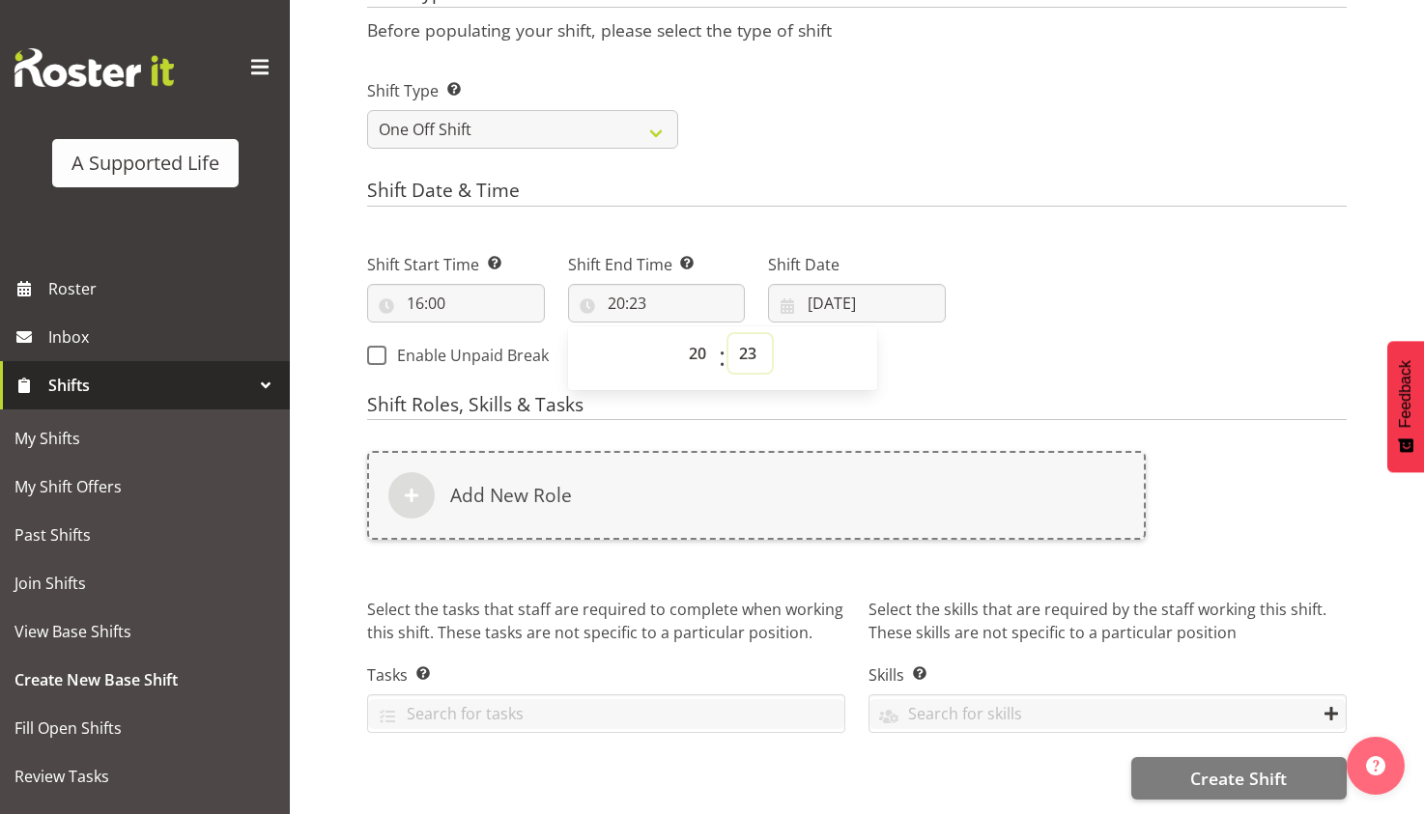
click at [743, 334] on select "00 01 02 03 04 05 06 07 08 09 10 11 12 13 14 15 16 17 18 19 20 21 22 23 24 25 2…" at bounding box center [749, 353] width 43 height 39
select select "0"
click at [728, 334] on select "00 01 02 03 04 05 06 07 08 09 10 11 12 13 14 15 16 17 18 19 20 21 22 23 24 25 2…" at bounding box center [749, 353] width 43 height 39
type input "20:00"
click at [831, 284] on input "18/08/2025" at bounding box center [857, 303] width 178 height 39
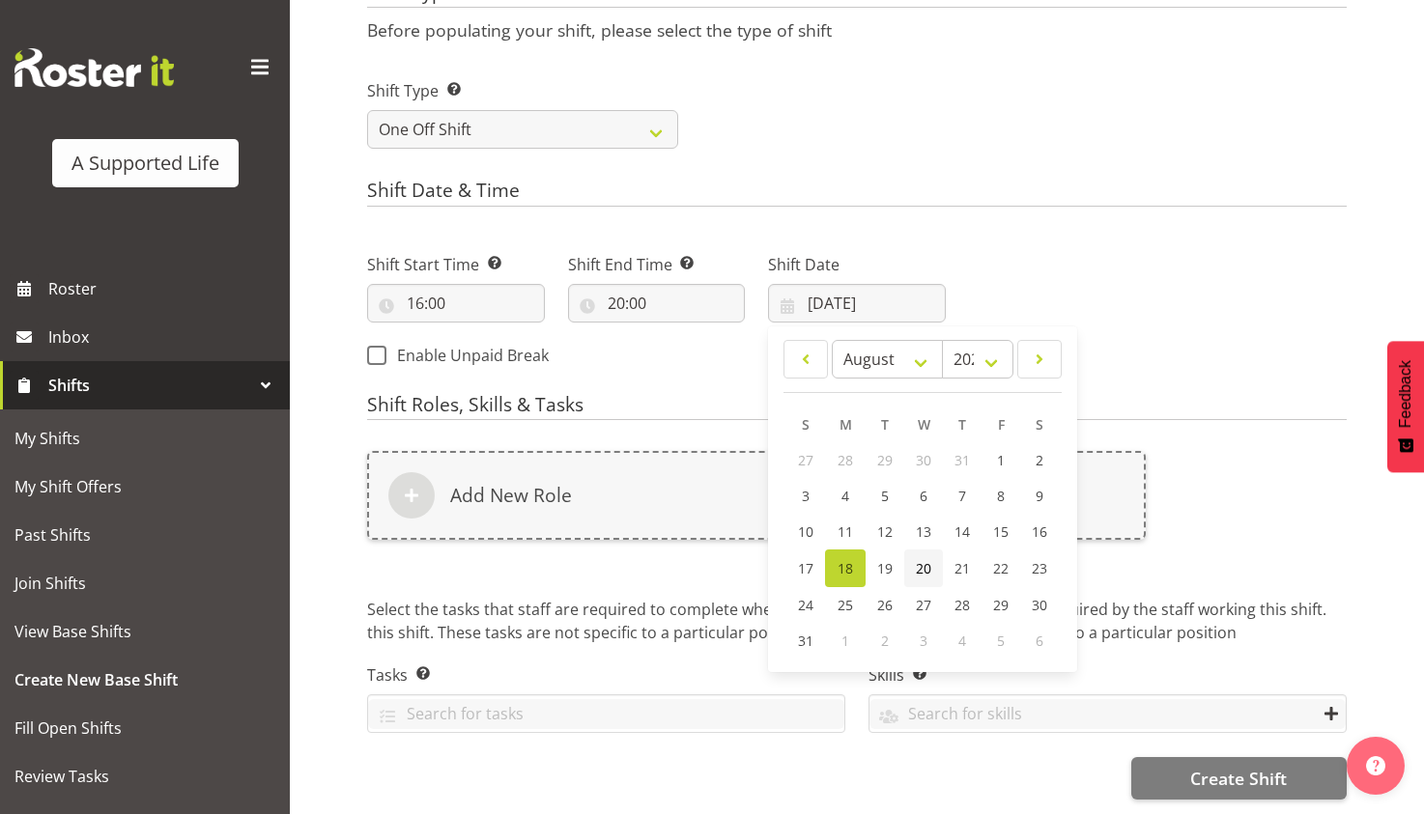
click at [919, 559] on span "20" at bounding box center [923, 568] width 15 height 18
type input "20/08/2025"
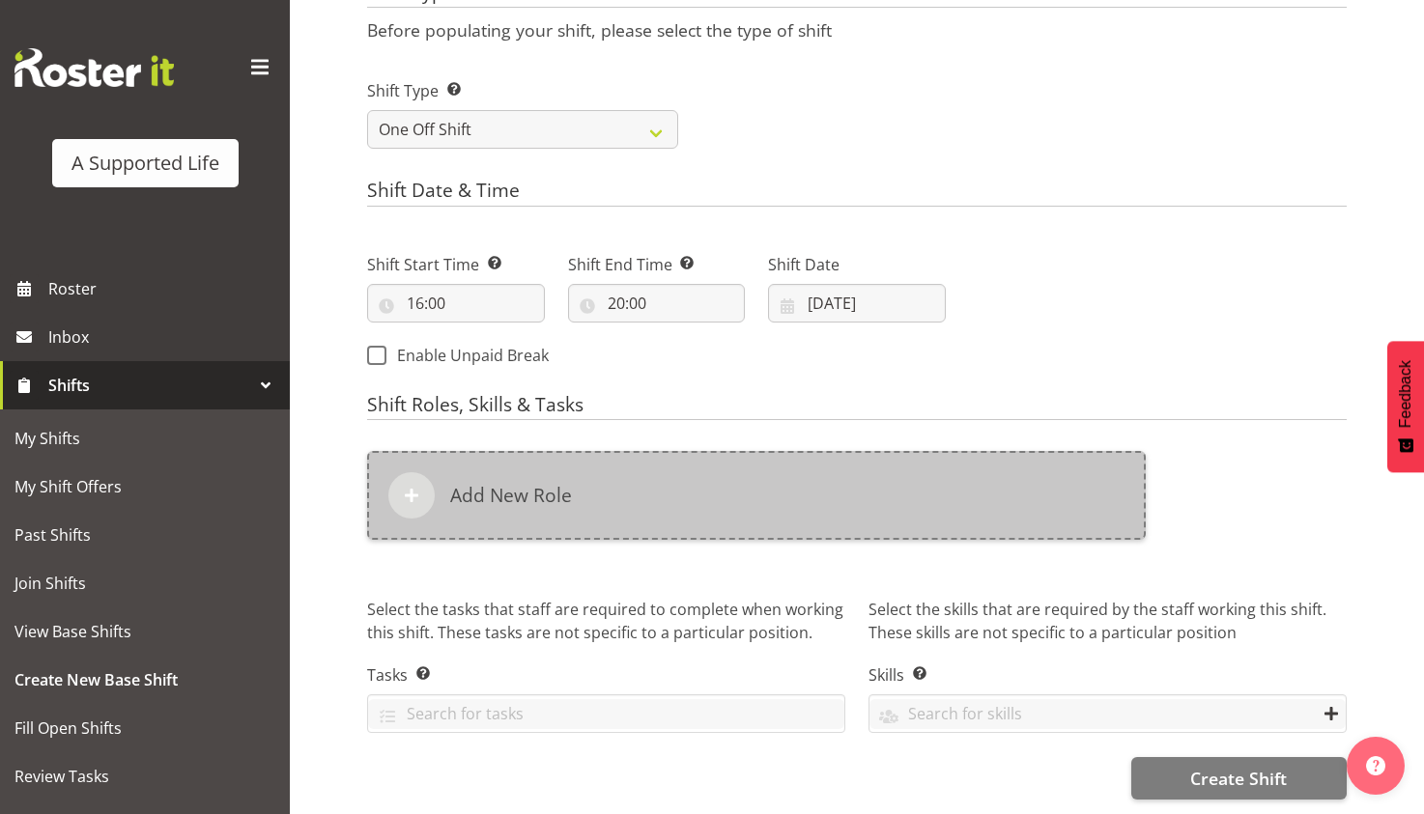
click at [583, 451] on div "Add New Role" at bounding box center [756, 495] width 779 height 89
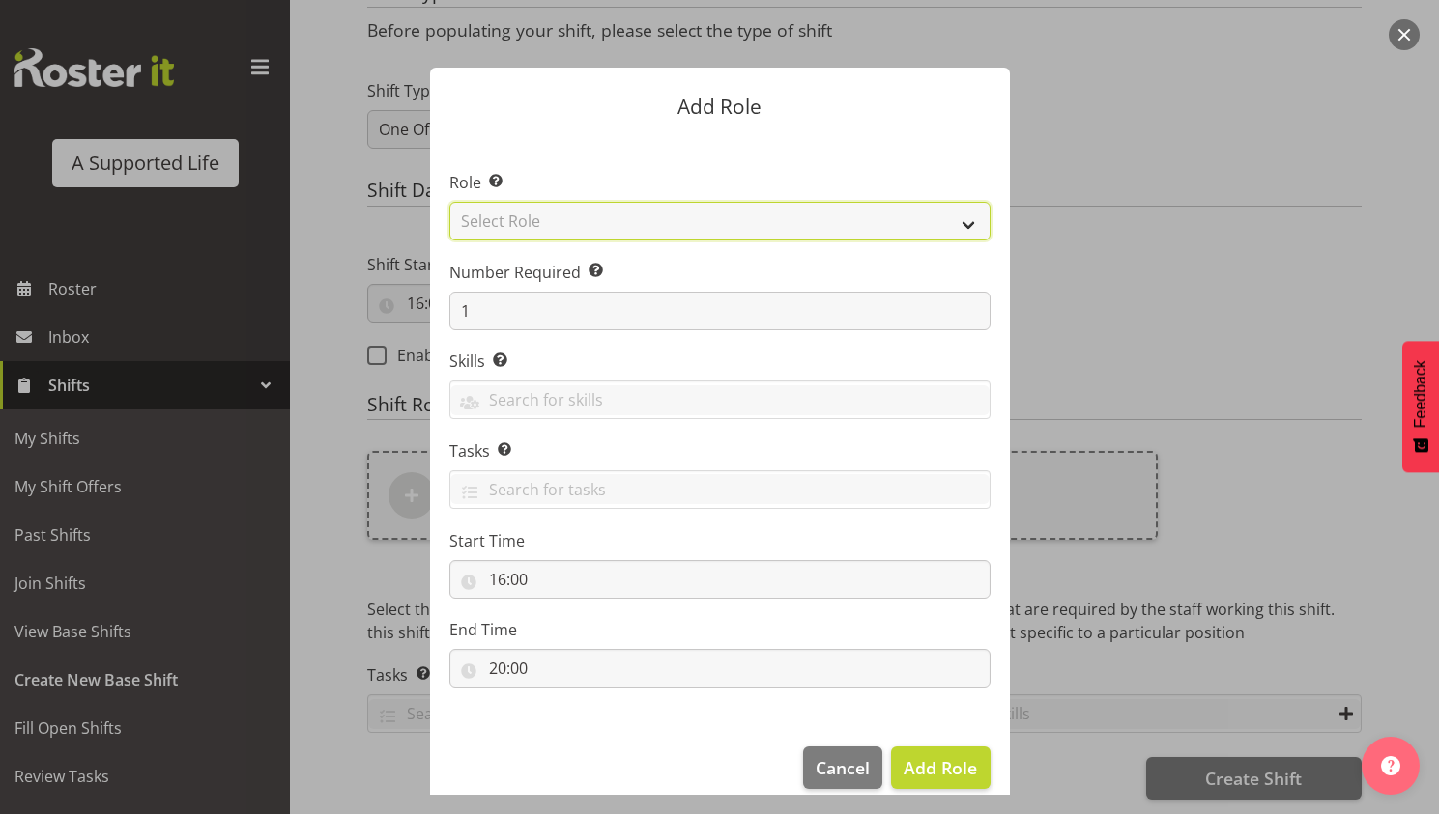
click at [641, 216] on select "Select Role Accounts and Payroll Admin Support Aspirations & Support Facilitato…" at bounding box center [719, 221] width 541 height 39
select select "519"
click at [449, 202] on select "Select Role Accounts and Payroll Admin Support Aspirations & Support Facilitato…" at bounding box center [719, 221] width 541 height 39
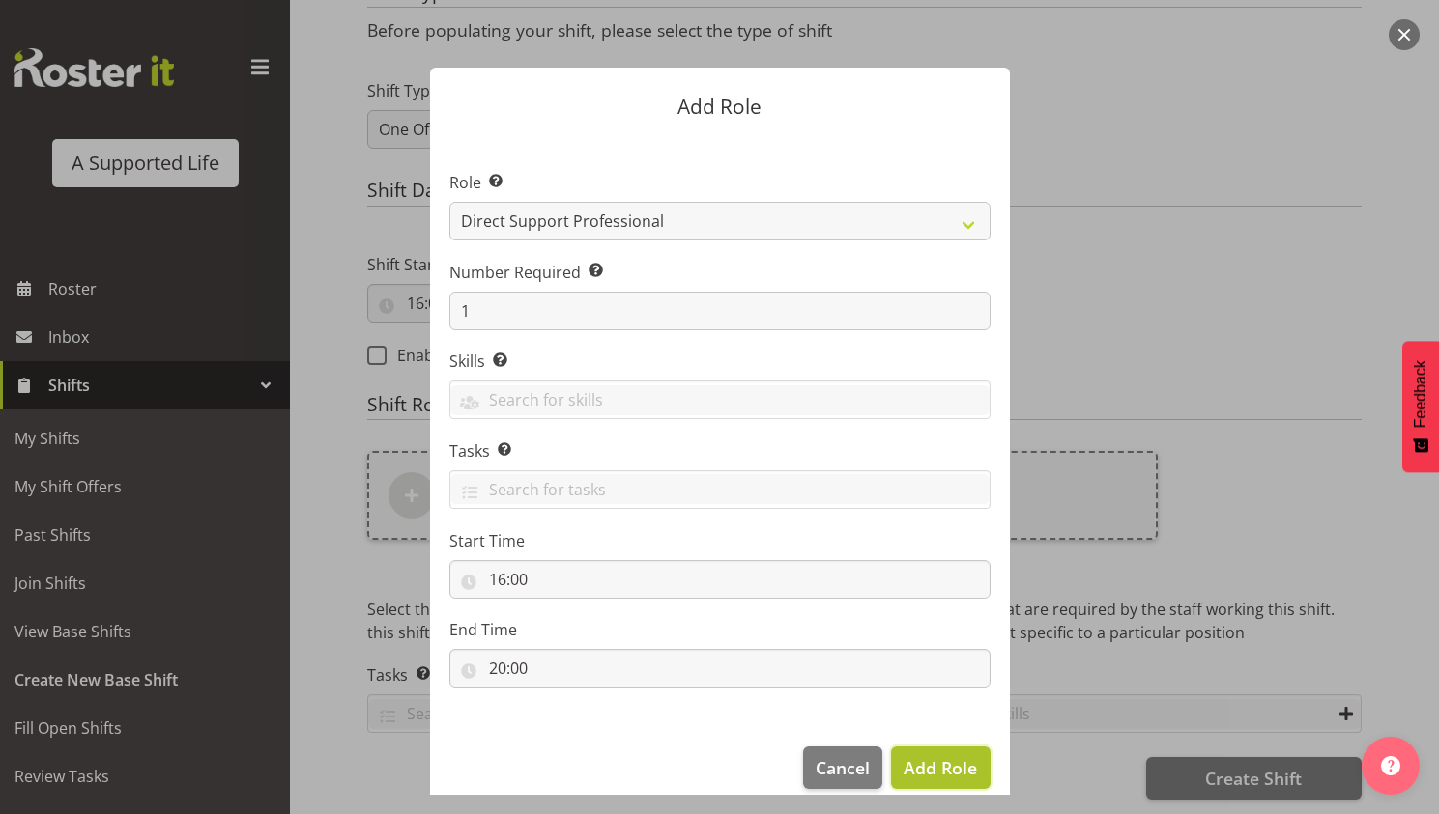
click at [918, 753] on button "Add Role" at bounding box center [940, 768] width 99 height 43
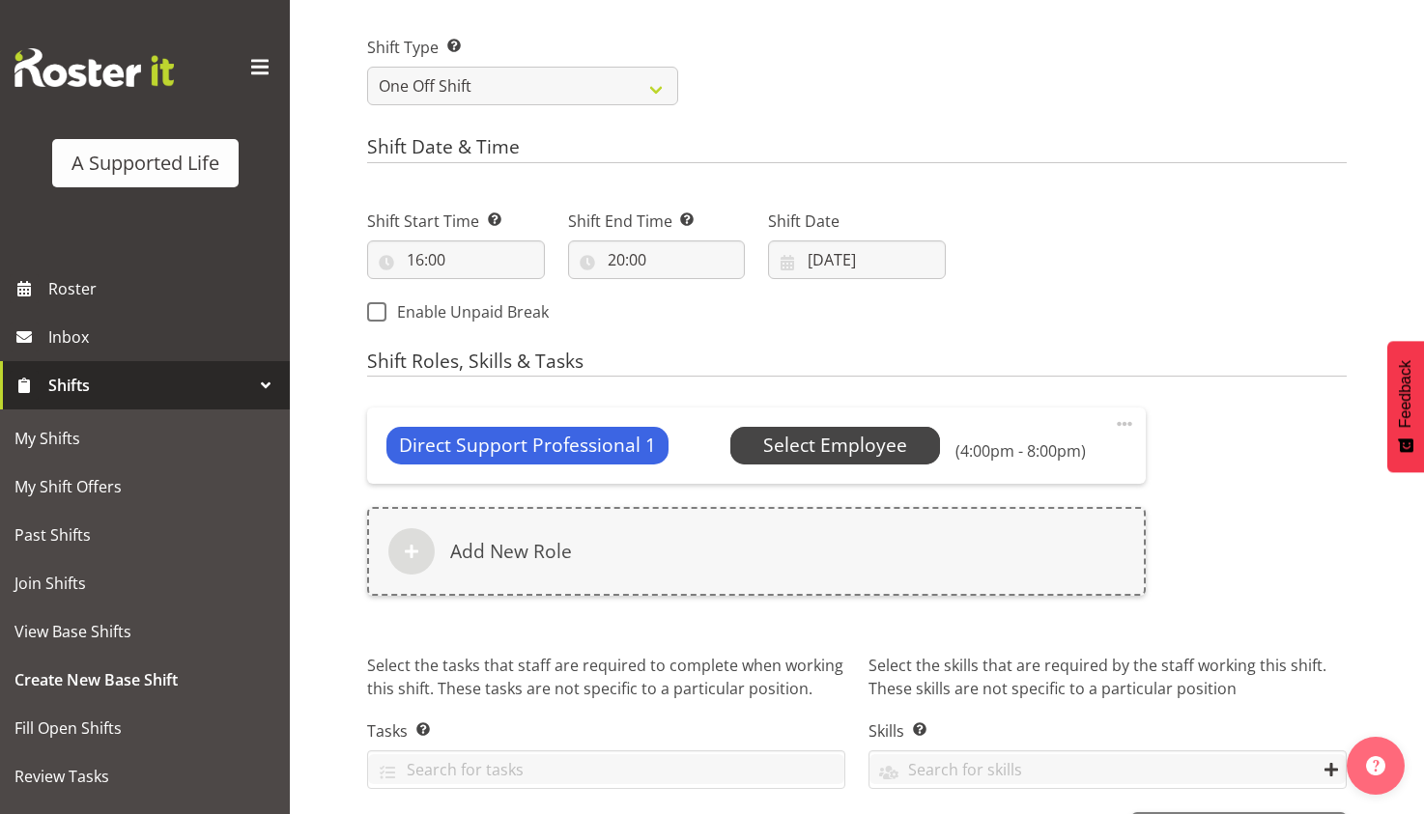
click at [867, 449] on span "Select Employee" at bounding box center [835, 446] width 144 height 28
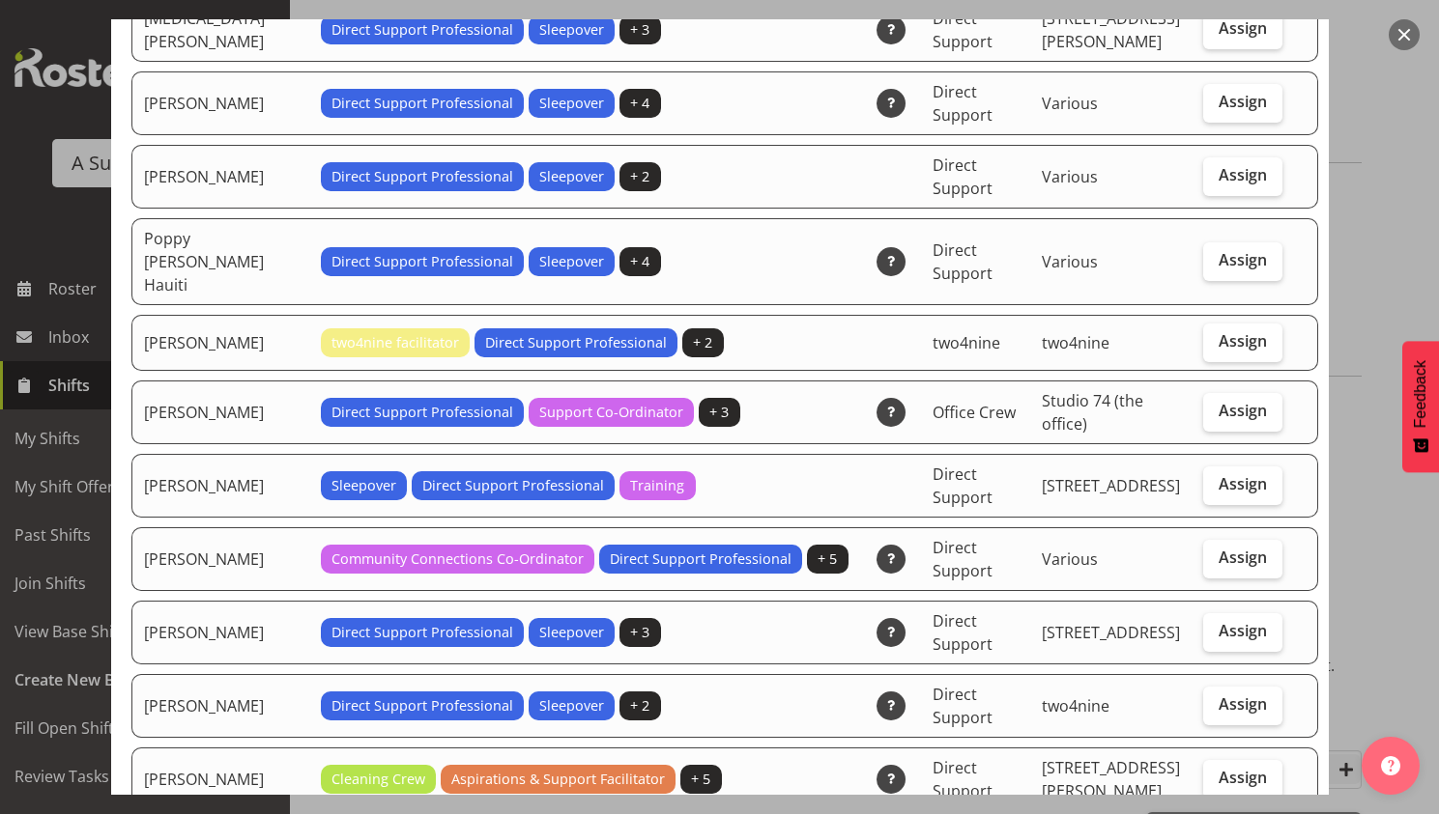
scroll to position [4780, 0]
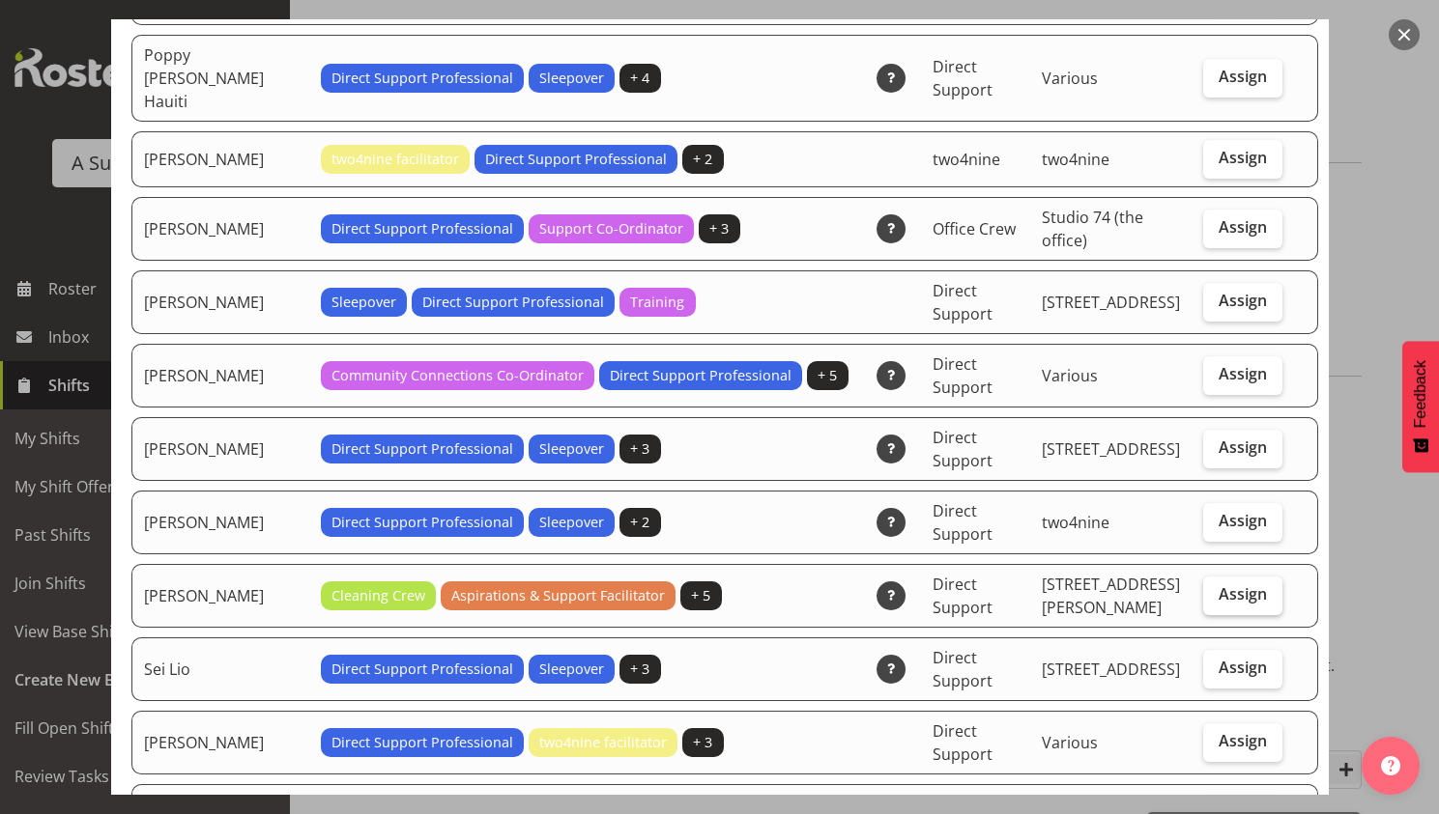
click at [1225, 584] on span "Assign" at bounding box center [1242, 593] width 48 height 19
click at [1215, 588] on input "Assign" at bounding box center [1209, 594] width 13 height 13
checkbox input "true"
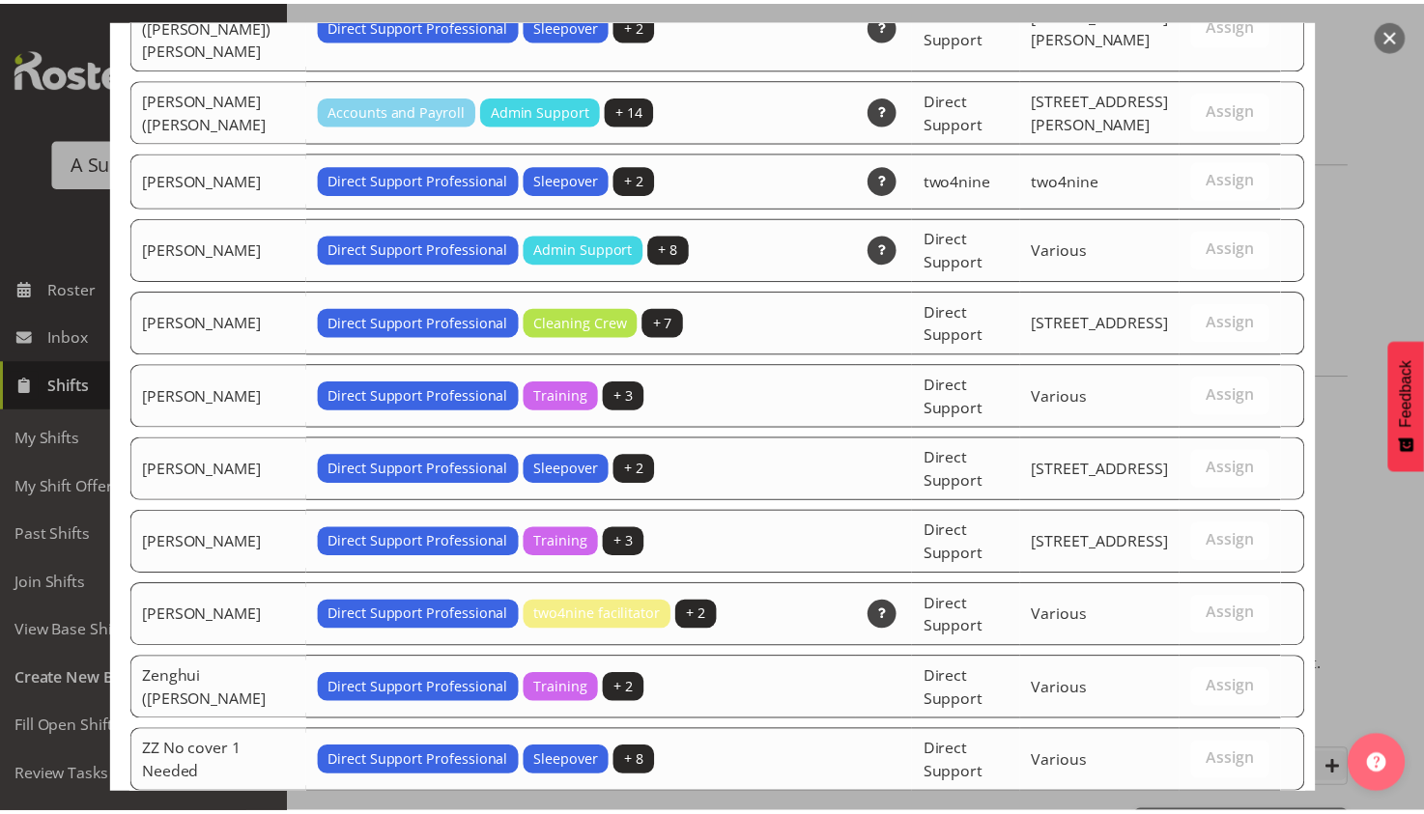
scroll to position [5955, 0]
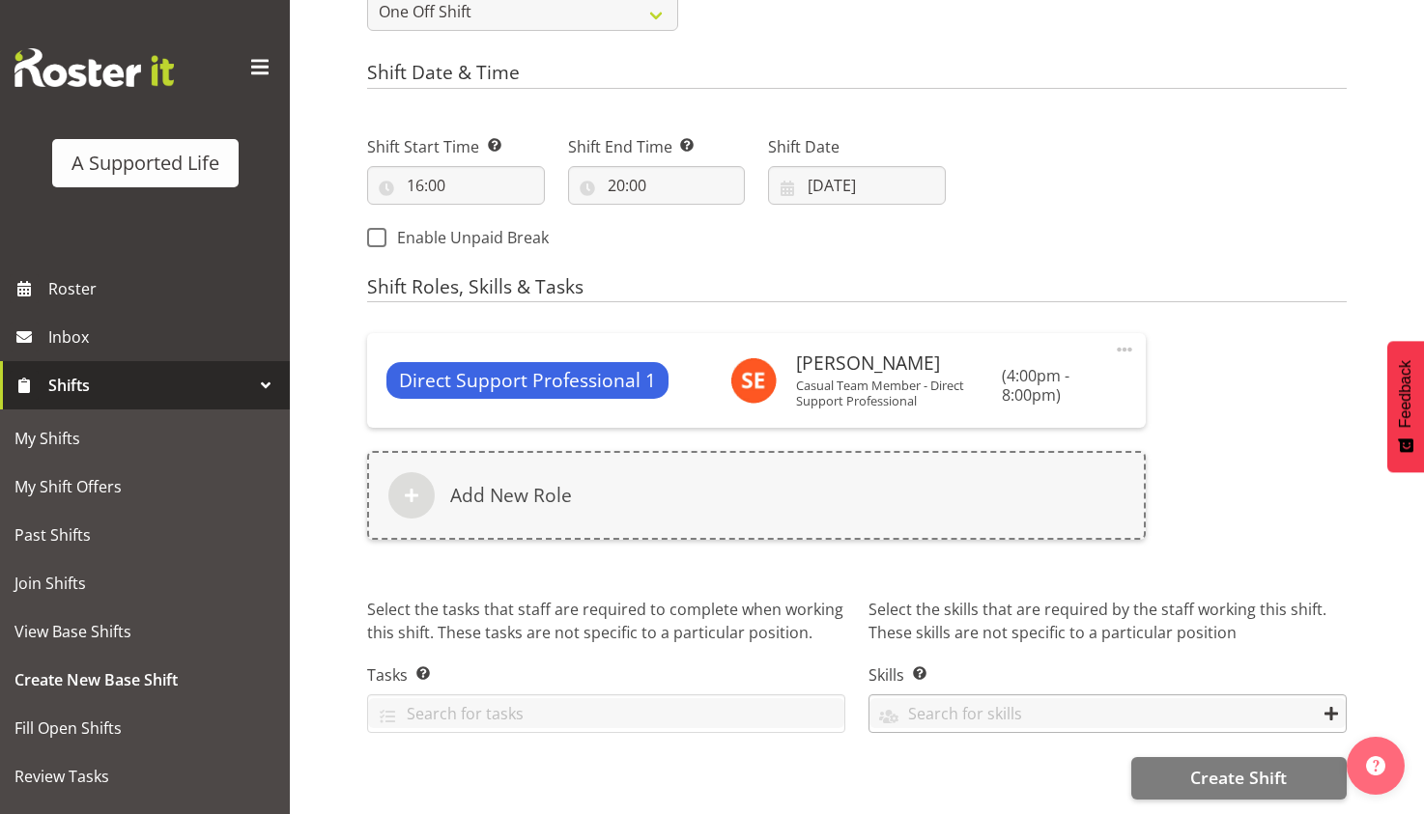
scroll to position [932, 0]
click at [1226, 765] on span "Create Shift" at bounding box center [1238, 777] width 97 height 25
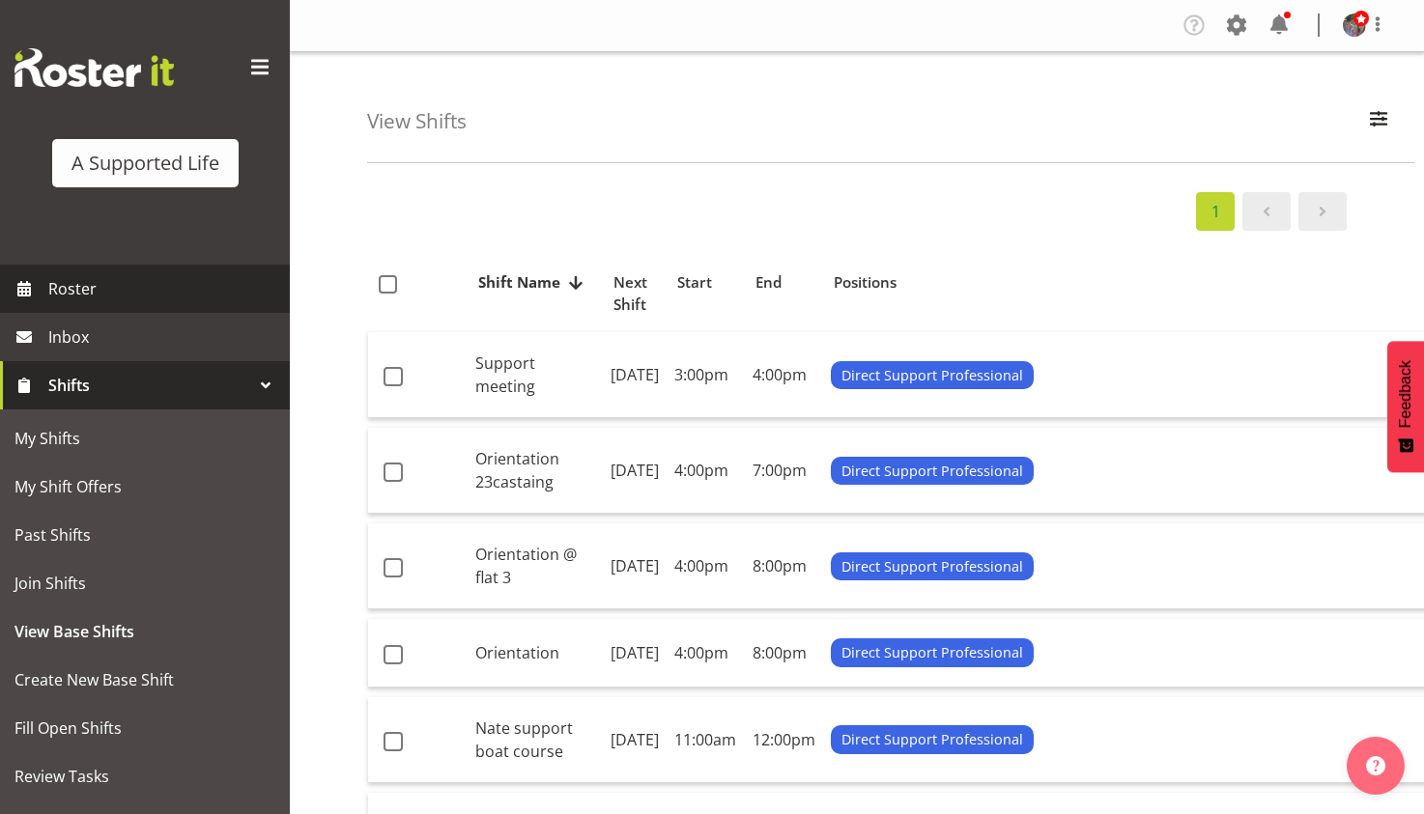
click at [146, 302] on span "Roster" at bounding box center [164, 288] width 232 height 29
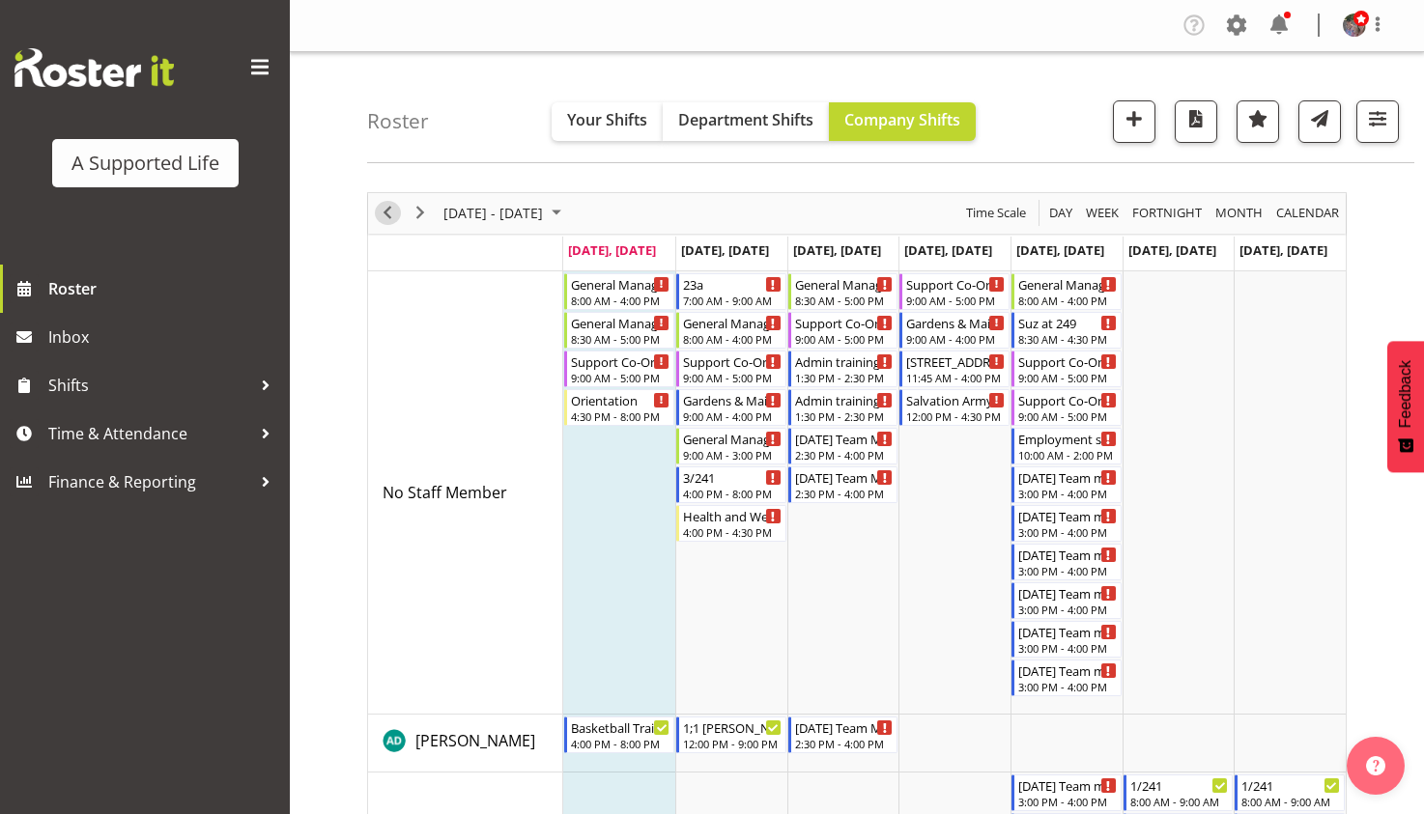
click at [400, 217] on button "Previous" at bounding box center [388, 213] width 26 height 24
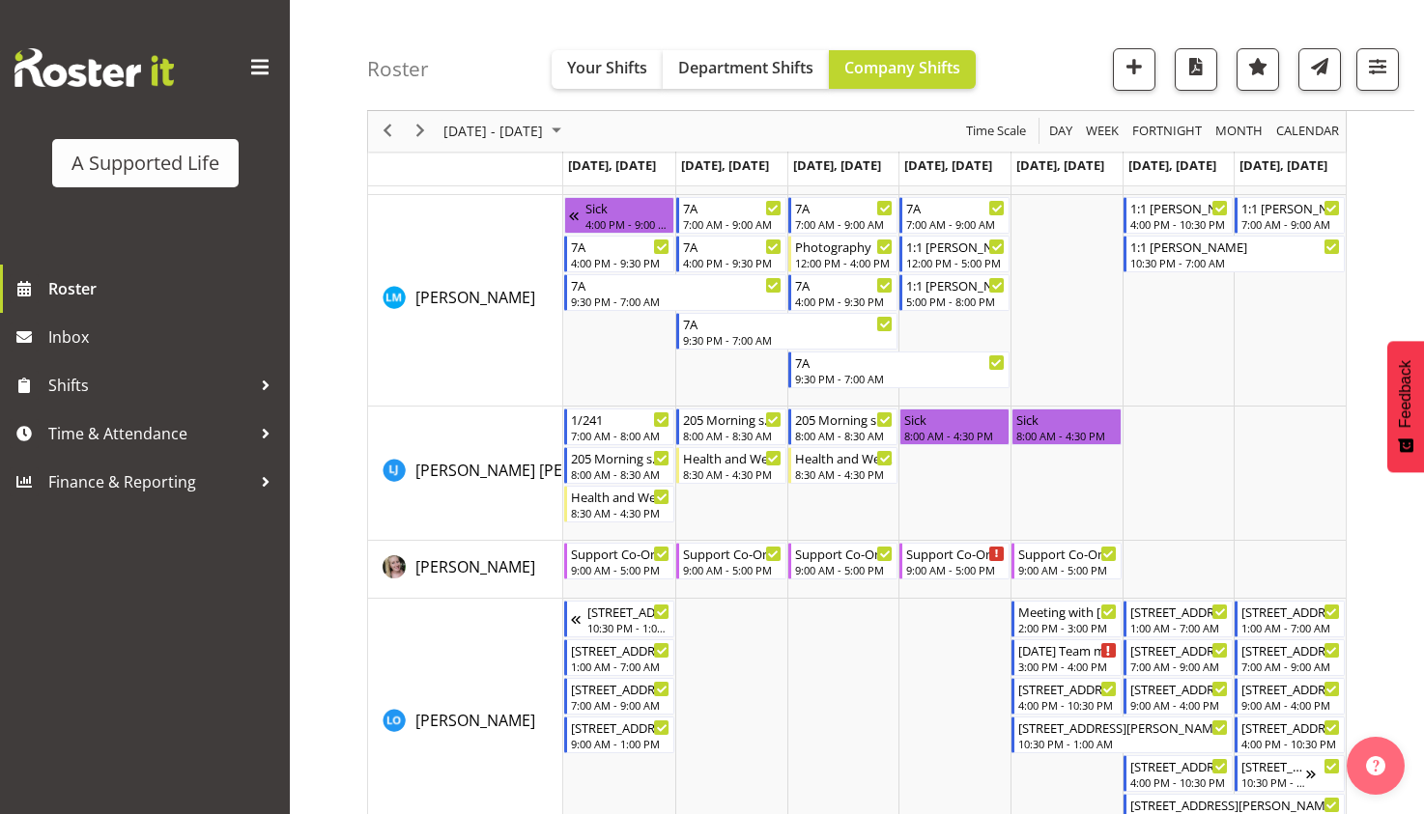
scroll to position [6956, 0]
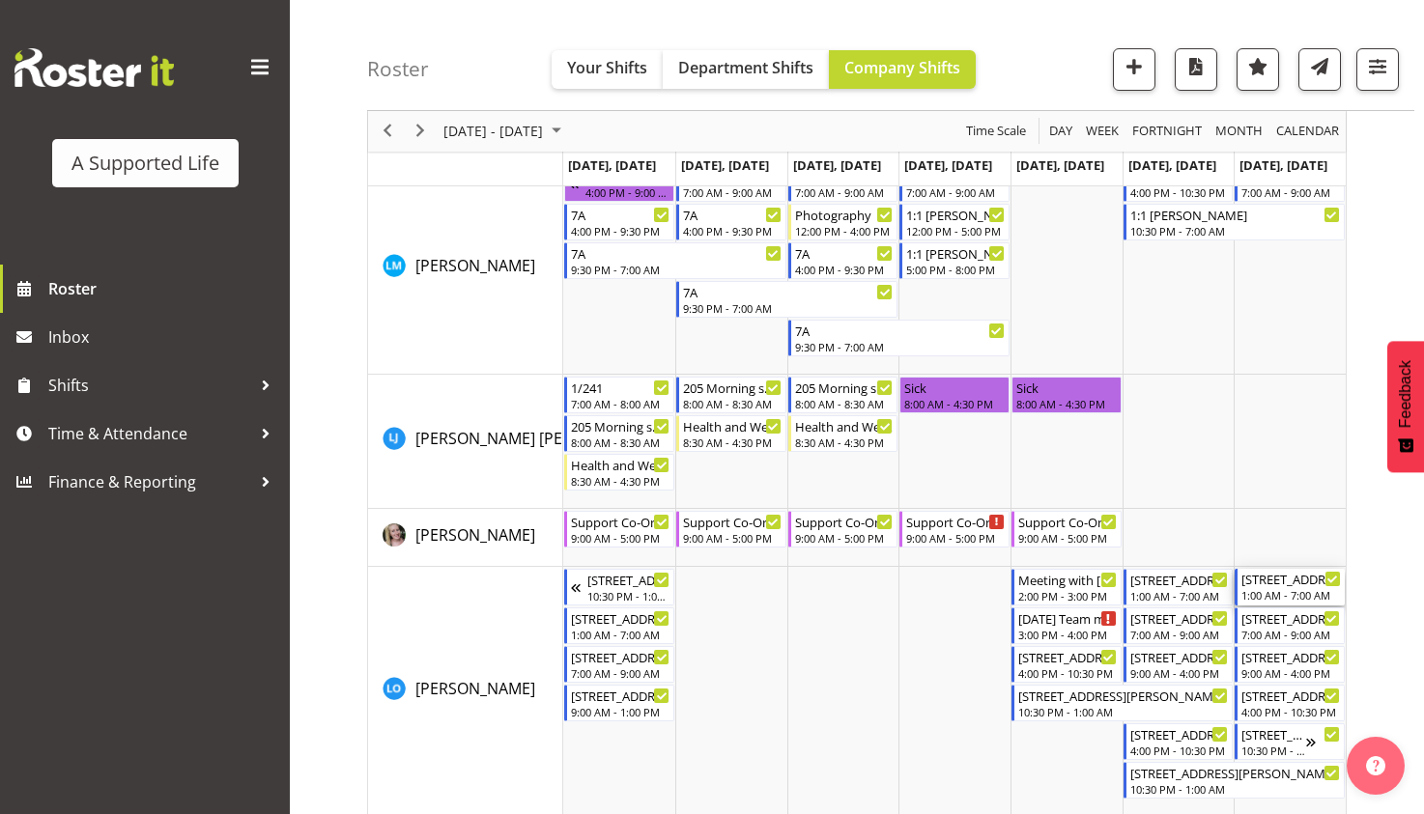
click at [1289, 579] on div "[STREET_ADDRESS][PERSON_NAME]" at bounding box center [1291, 578] width 100 height 19
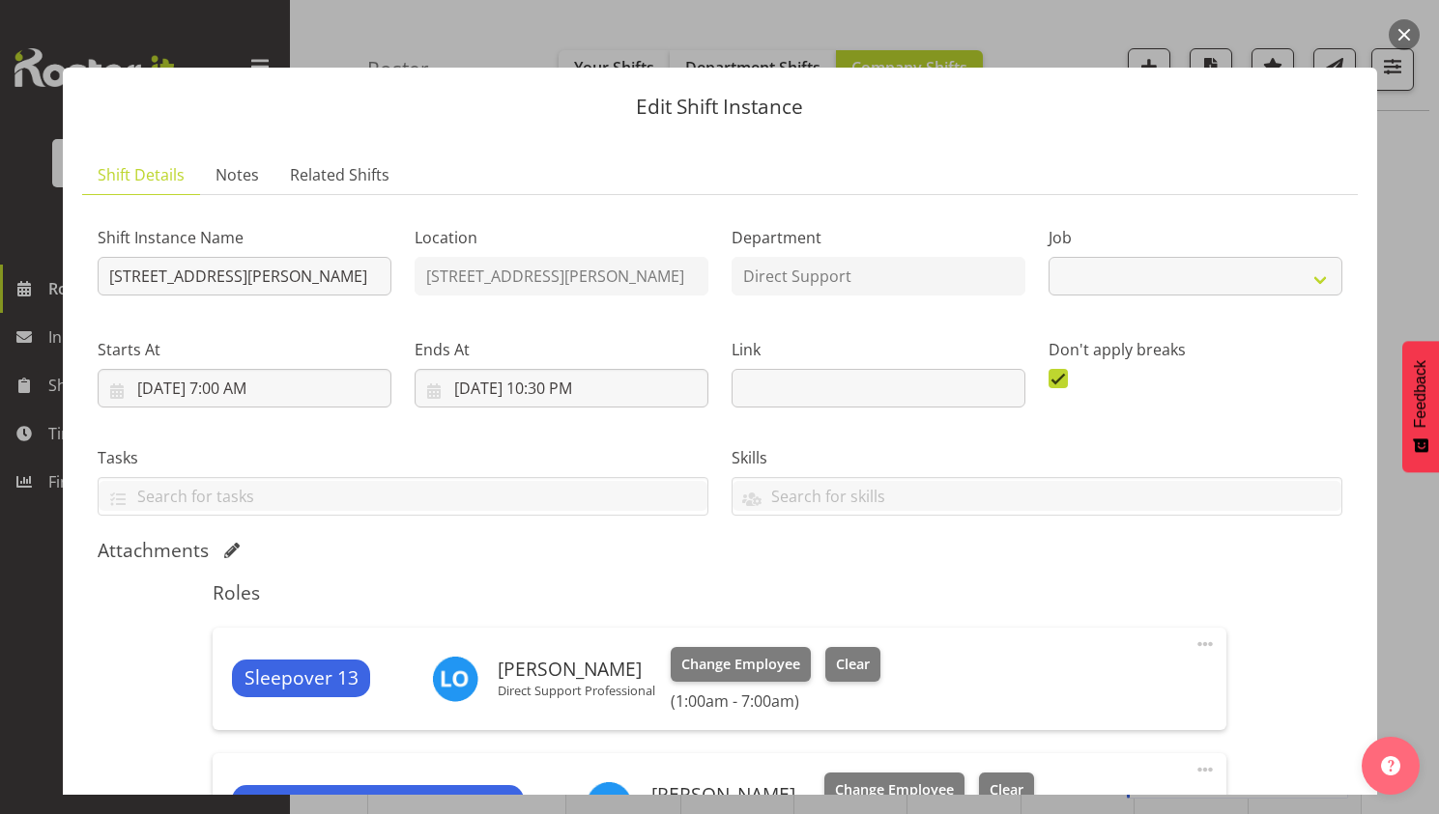
select select "4112"
click at [1398, 33] on button "button" at bounding box center [1403, 34] width 31 height 31
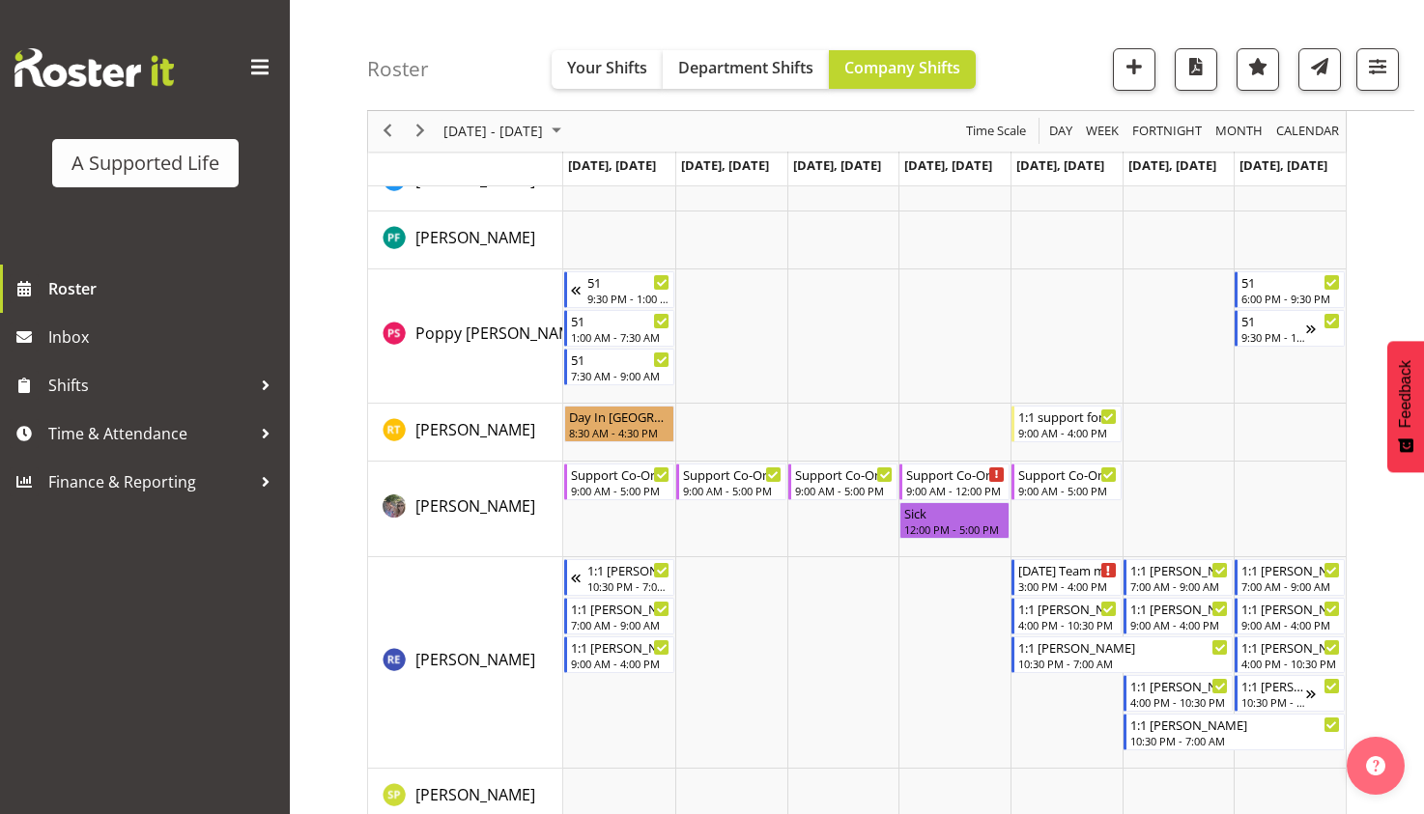
scroll to position [8985, 0]
click at [428, 136] on span "Next" at bounding box center [420, 132] width 23 height 24
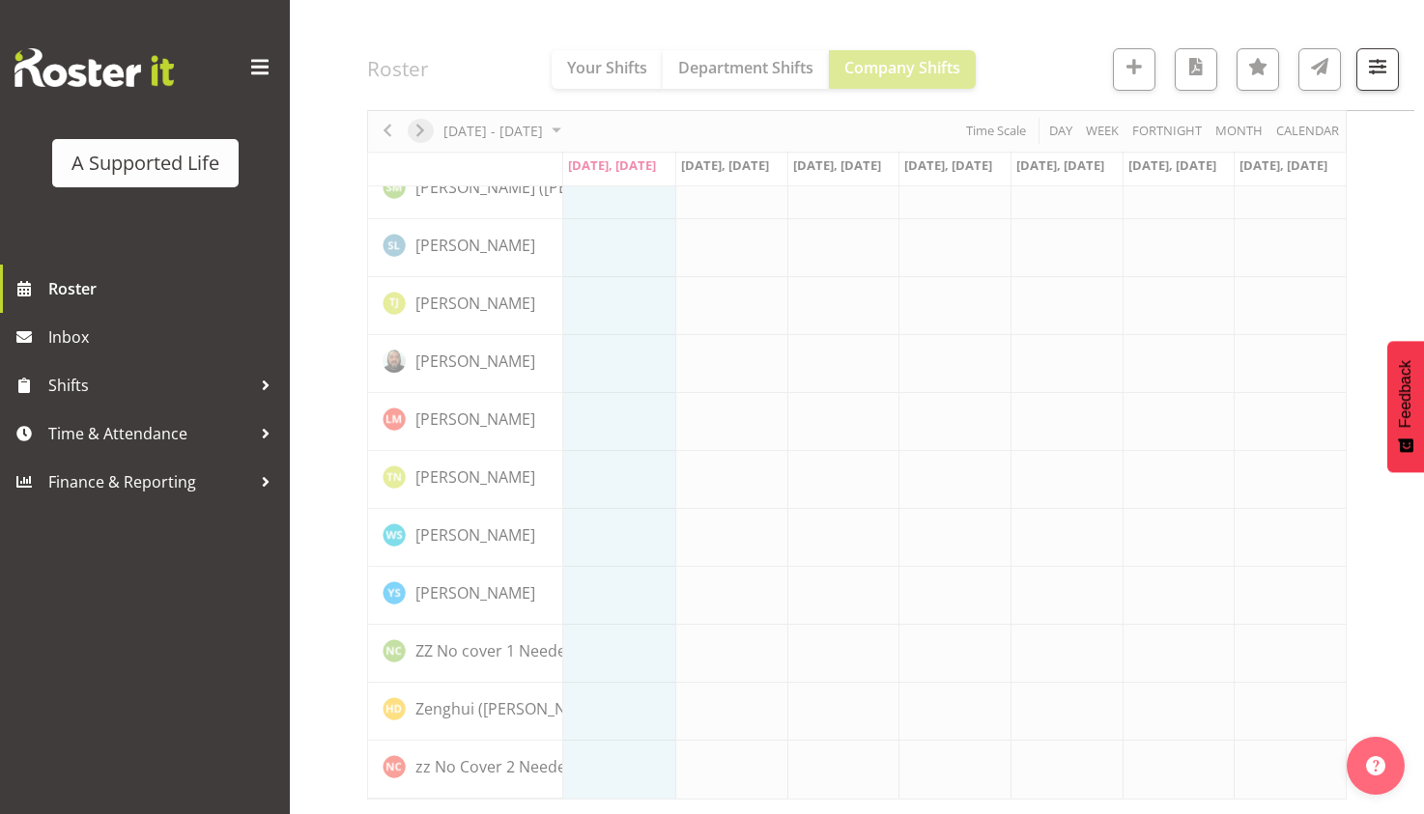
scroll to position [5472, 0]
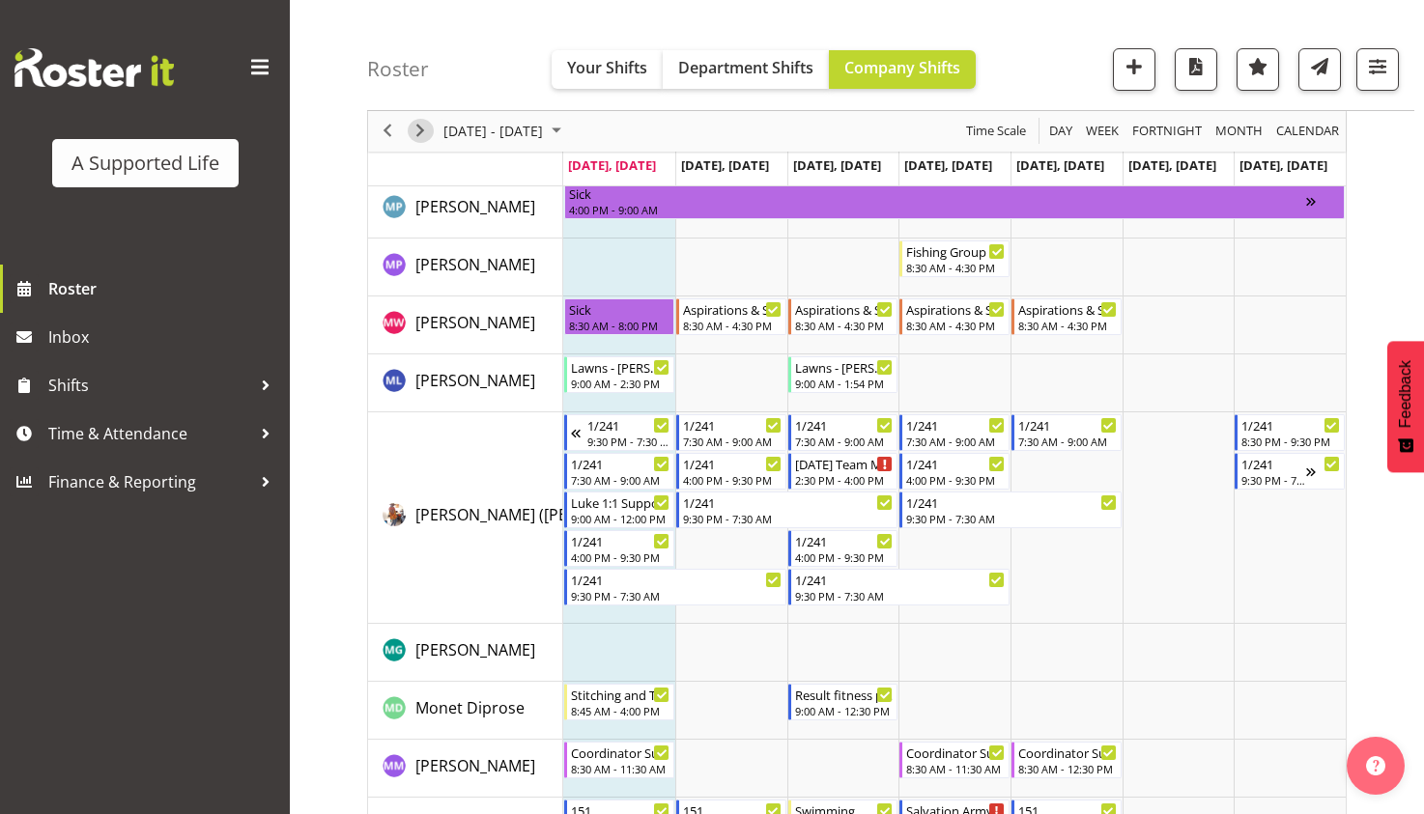
scroll to position [7342, 0]
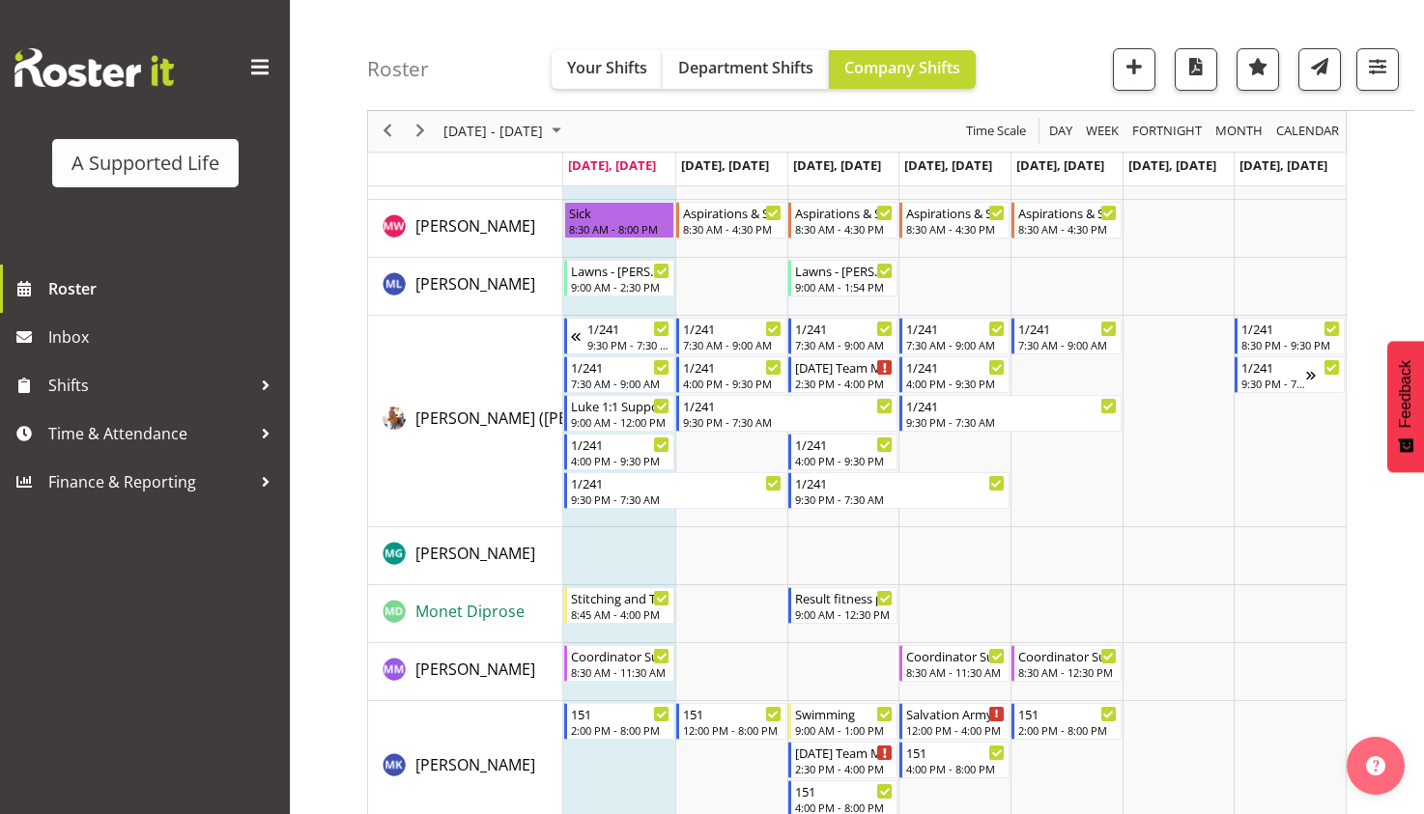
click at [441, 620] on span "Monet Diprose" at bounding box center [469, 611] width 109 height 21
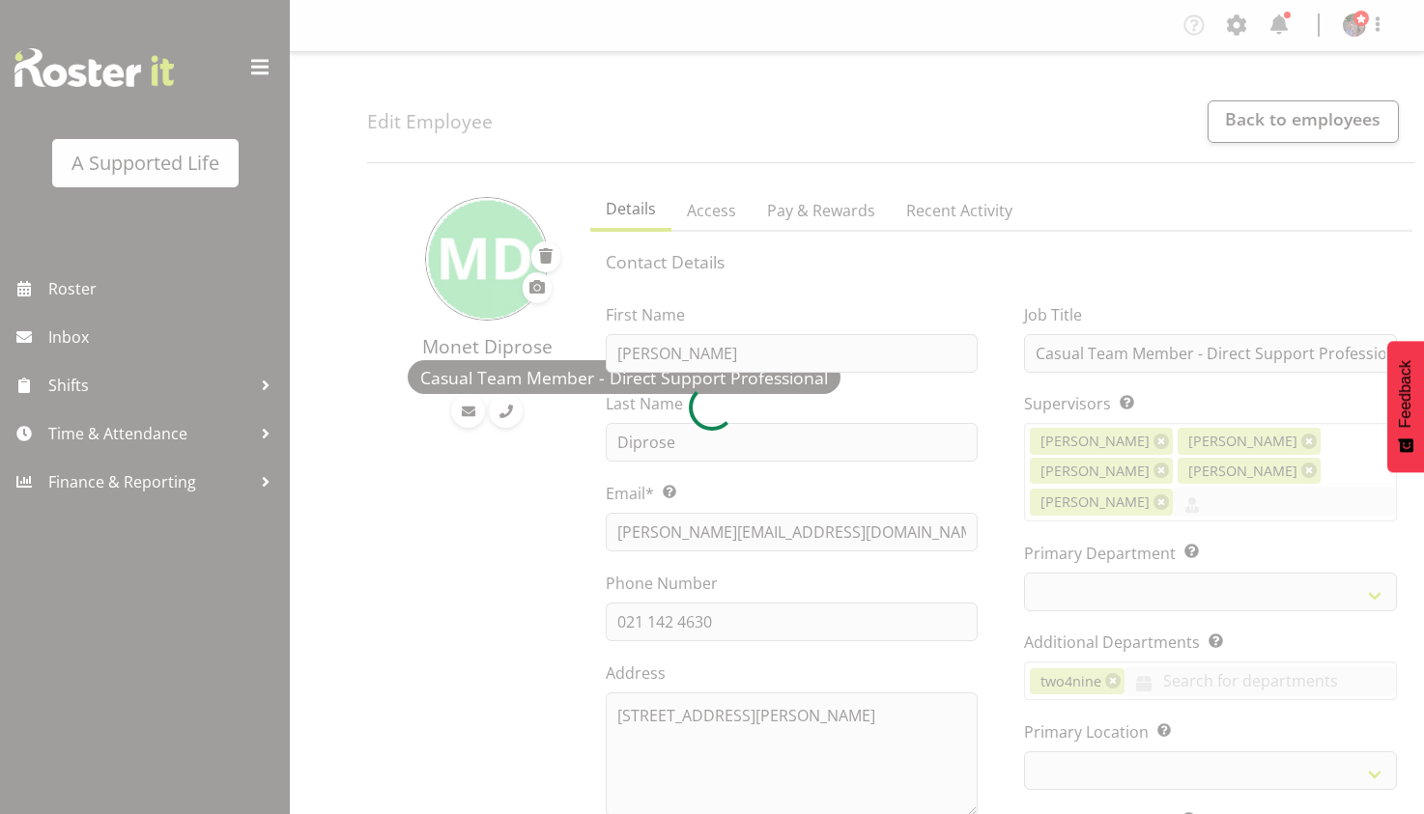
select select "TimelineWeek"
select select
select select "921"
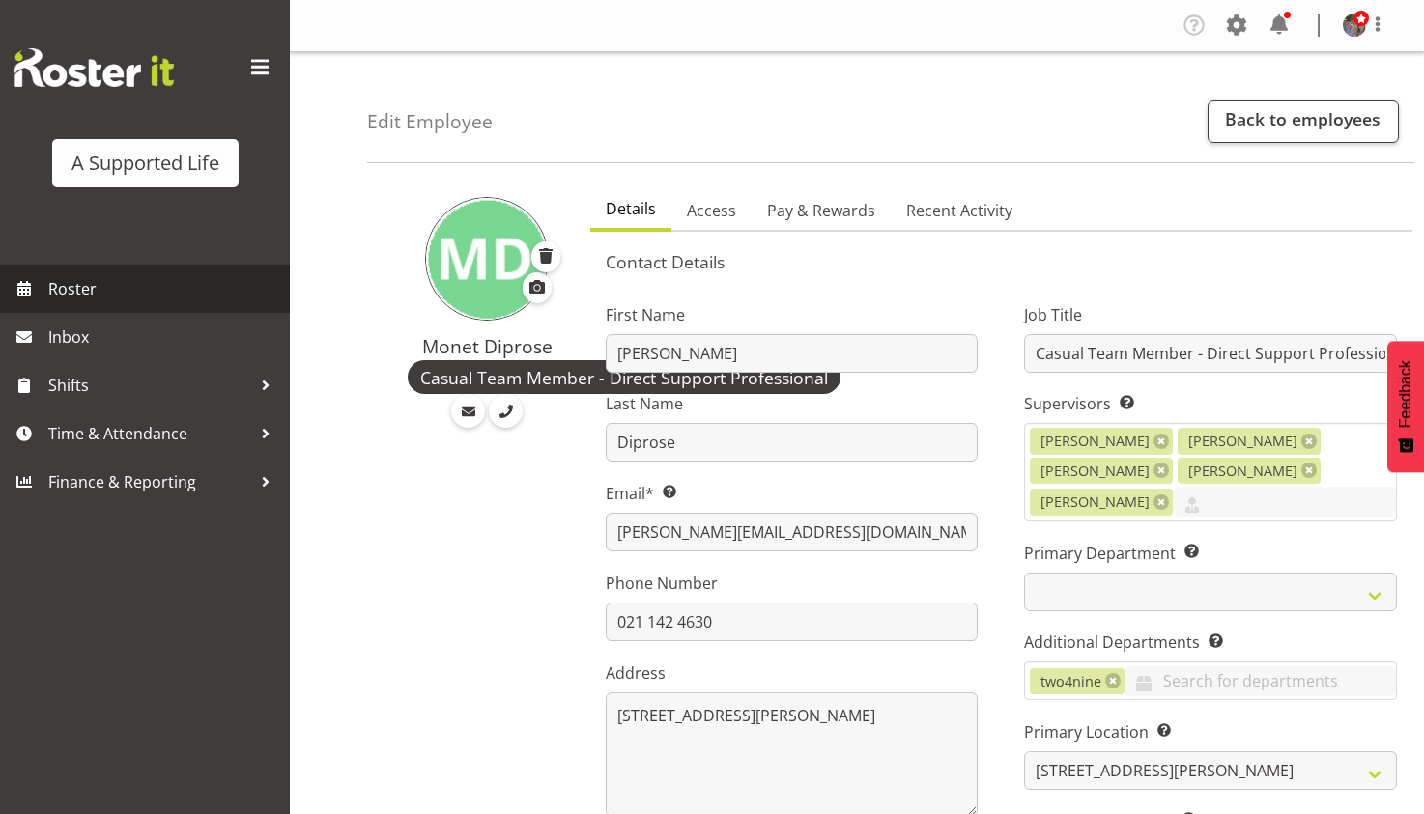
click at [113, 293] on span "Roster" at bounding box center [164, 288] width 232 height 29
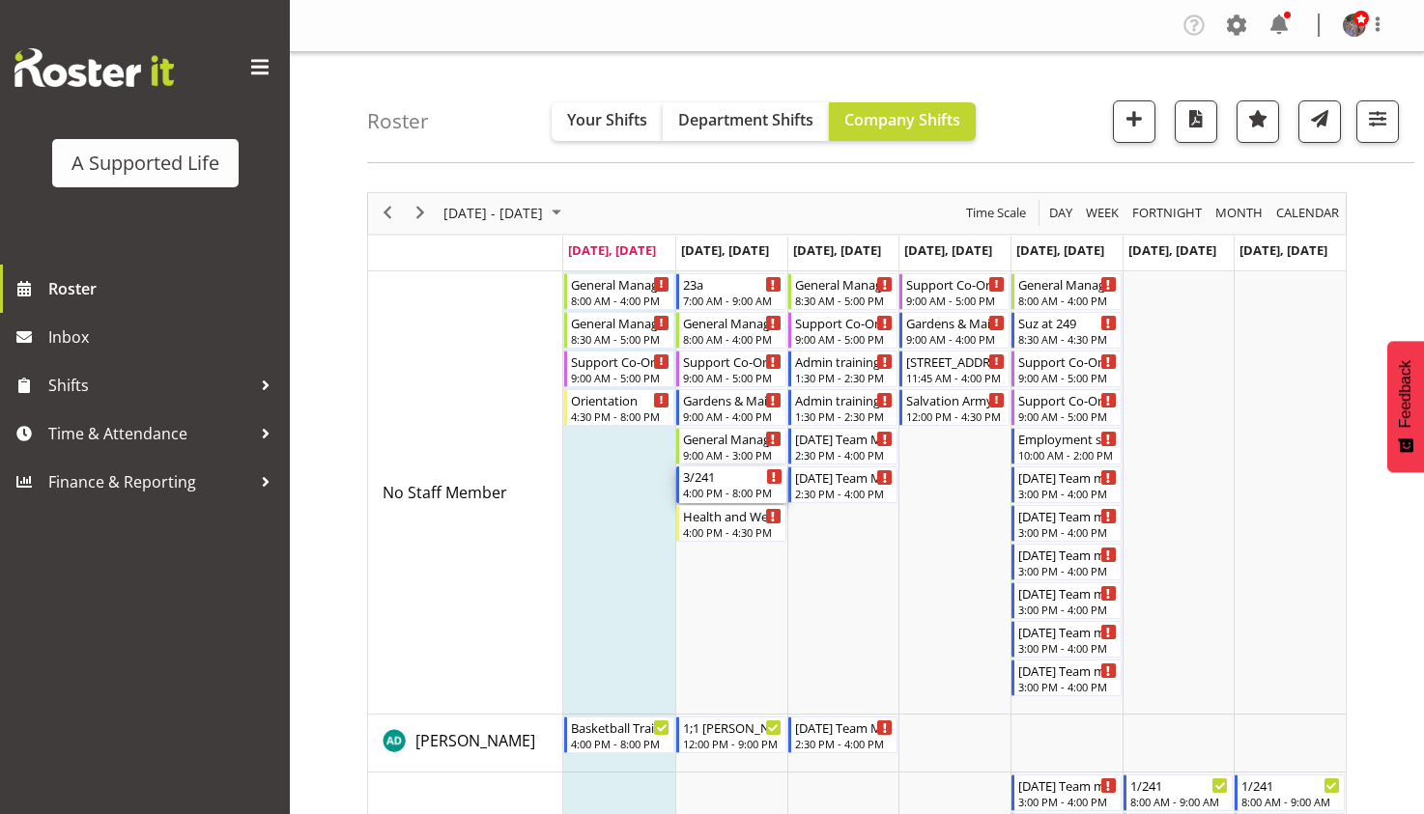
click at [718, 479] on div "3/241" at bounding box center [733, 476] width 100 height 19
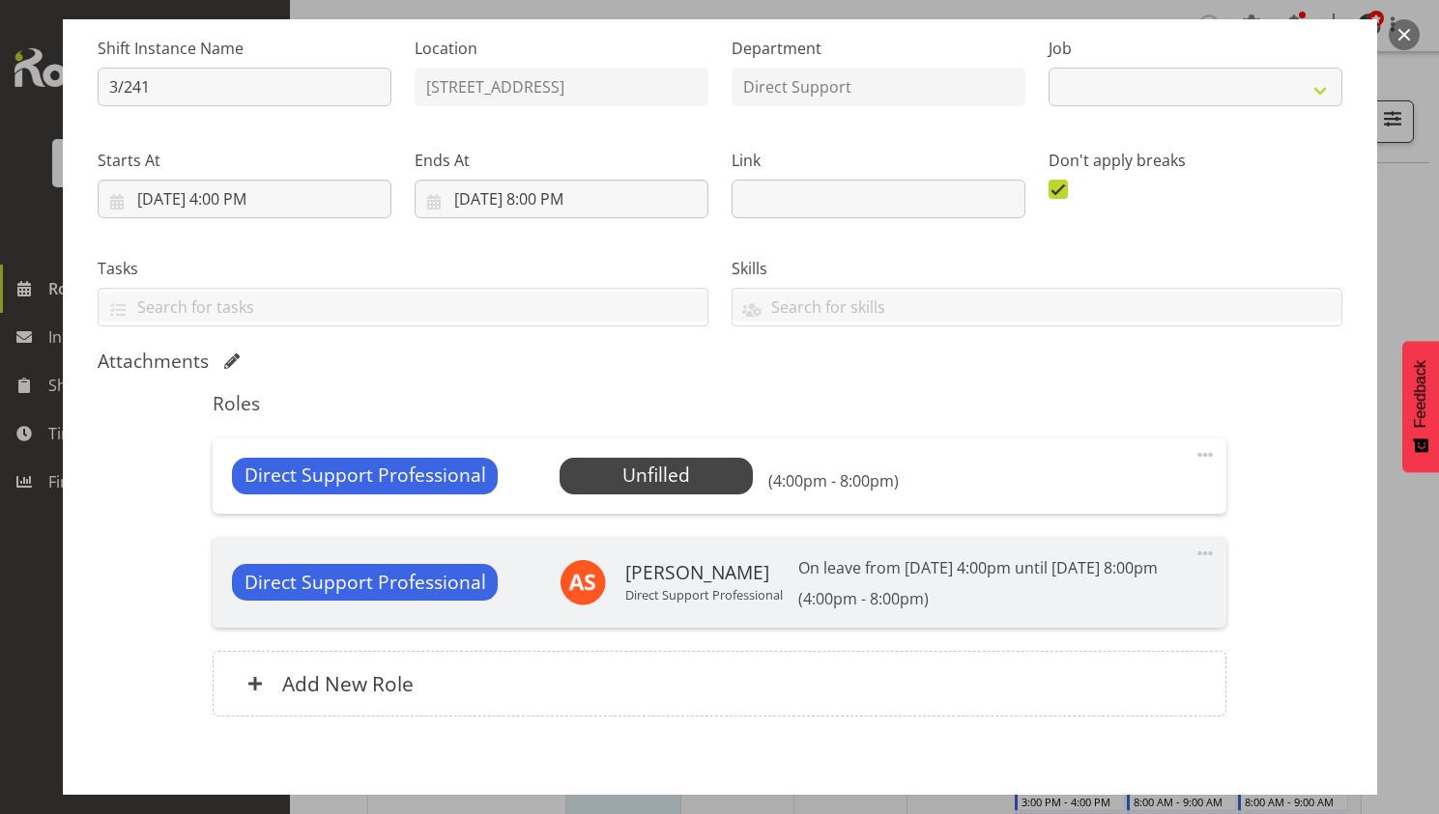
scroll to position [193, 0]
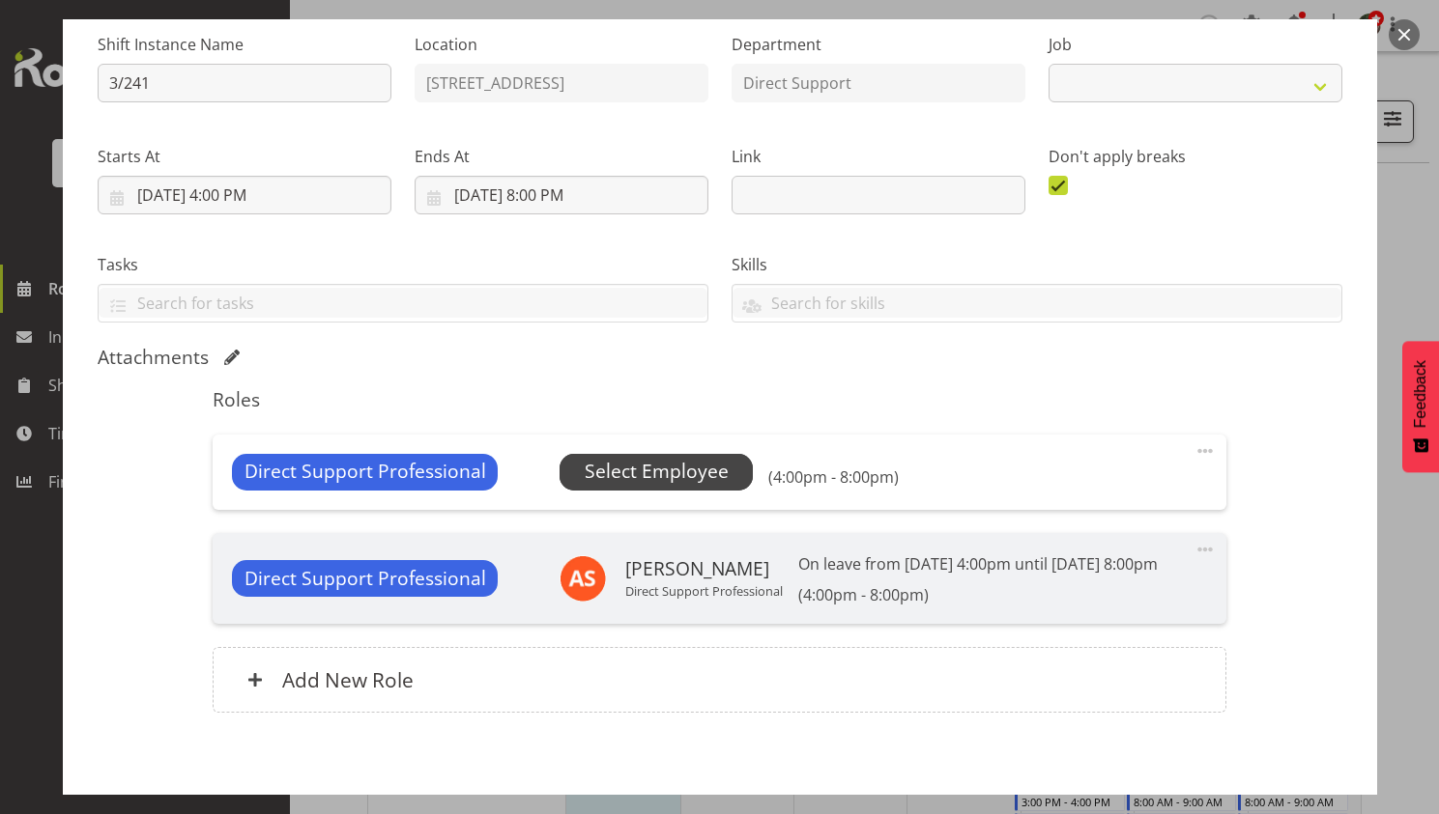
select select "4112"
click at [686, 473] on span "Select Employee" at bounding box center [656, 472] width 144 height 28
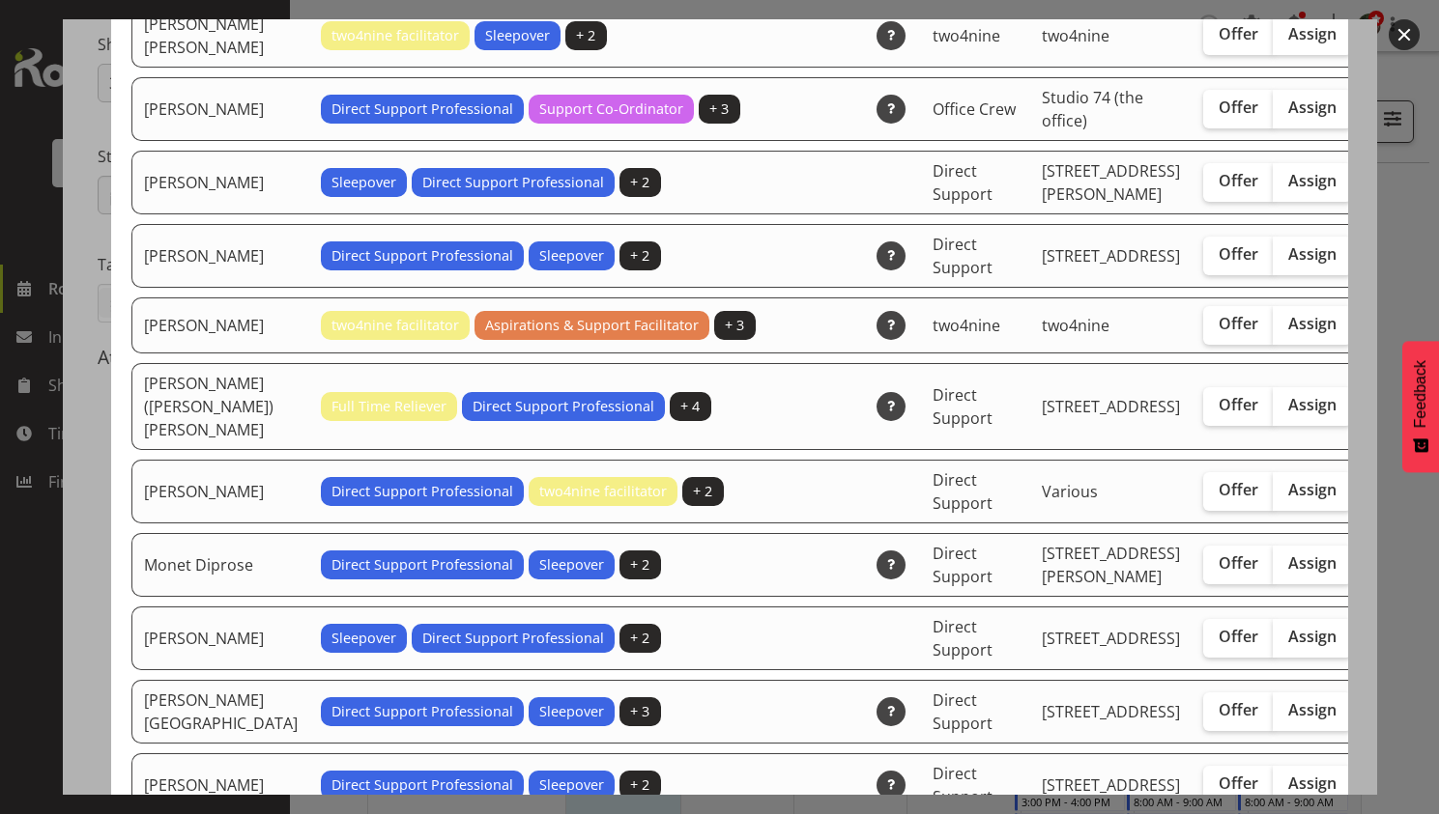
scroll to position [3768, 0]
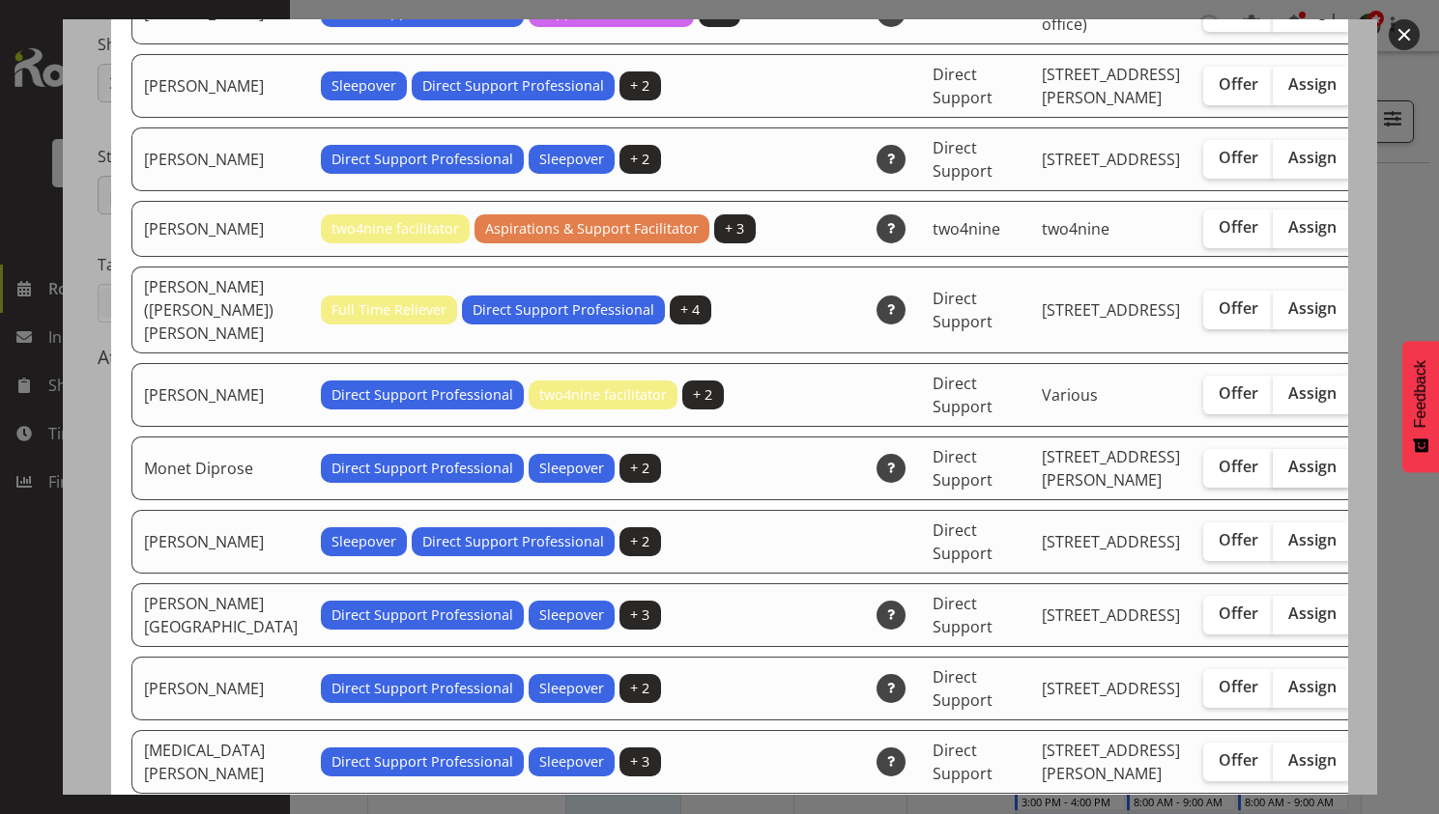
click at [1288, 476] on span "Assign" at bounding box center [1312, 466] width 48 height 19
click at [1272, 473] on input "Assign" at bounding box center [1278, 467] width 13 height 13
checkbox input "true"
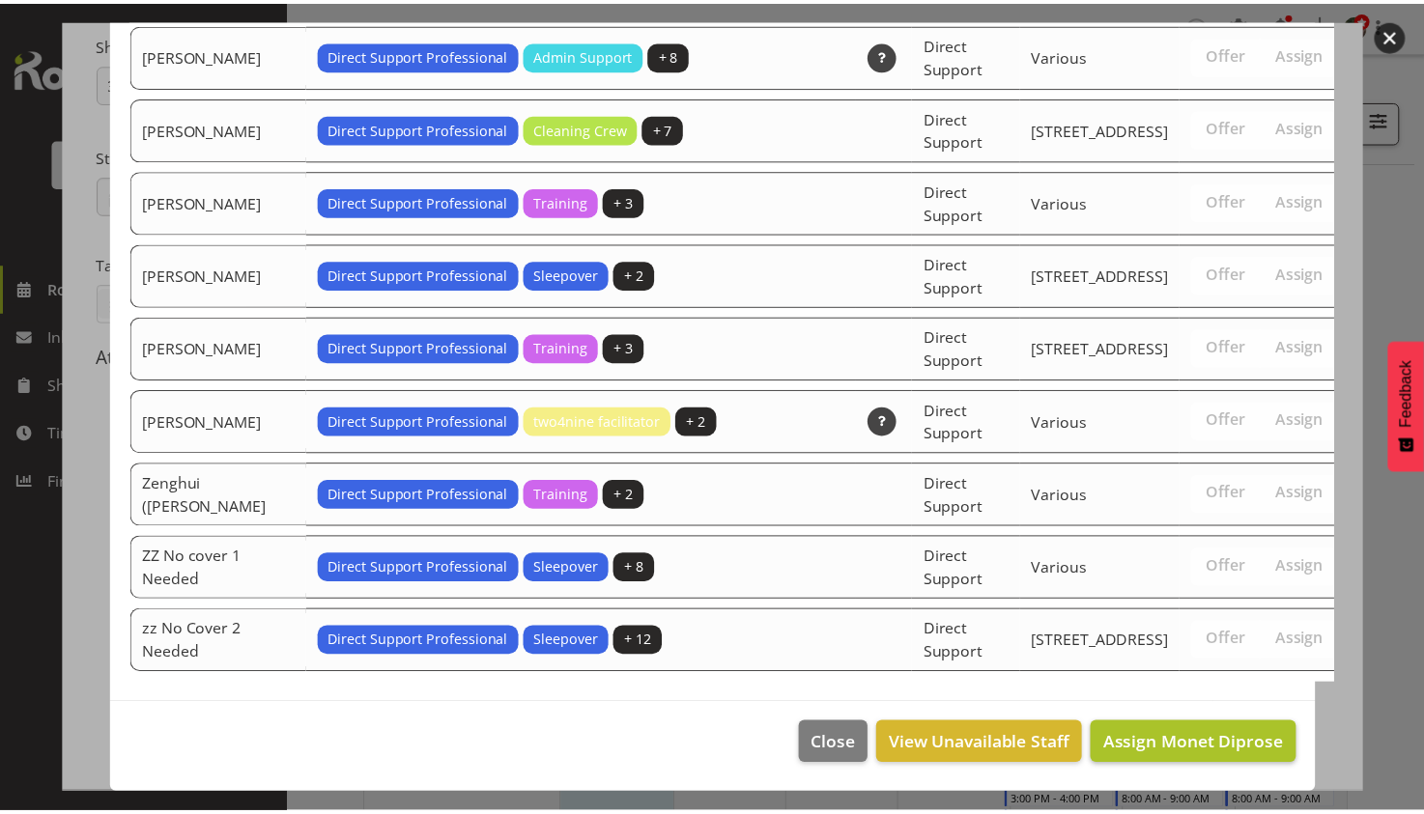
scroll to position [6225, 0]
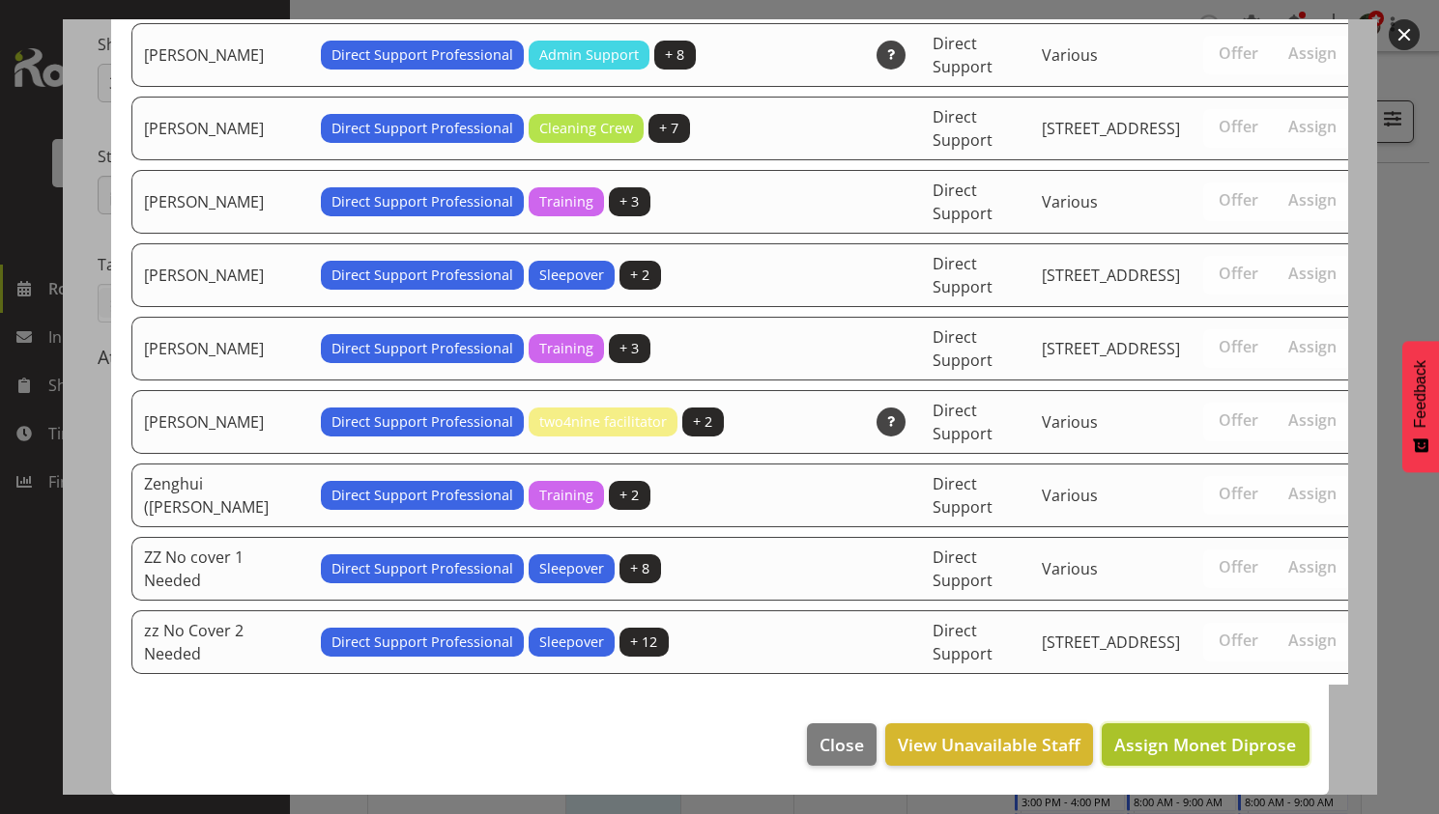
click at [1216, 748] on span "Assign Monet Diprose" at bounding box center [1205, 744] width 182 height 23
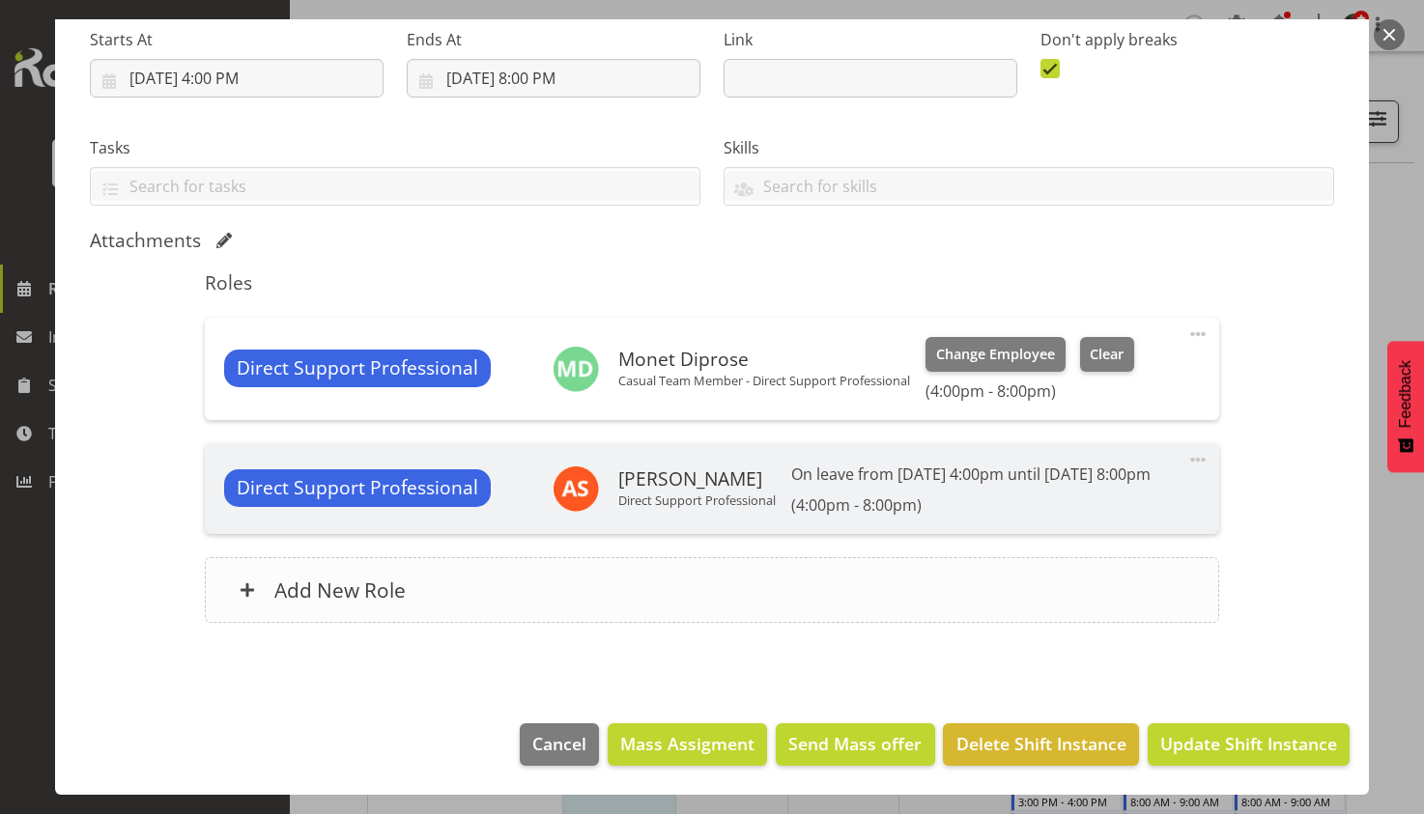
scroll to position [333, 0]
click at [1177, 737] on span "Update Shift Instance" at bounding box center [1248, 743] width 177 height 25
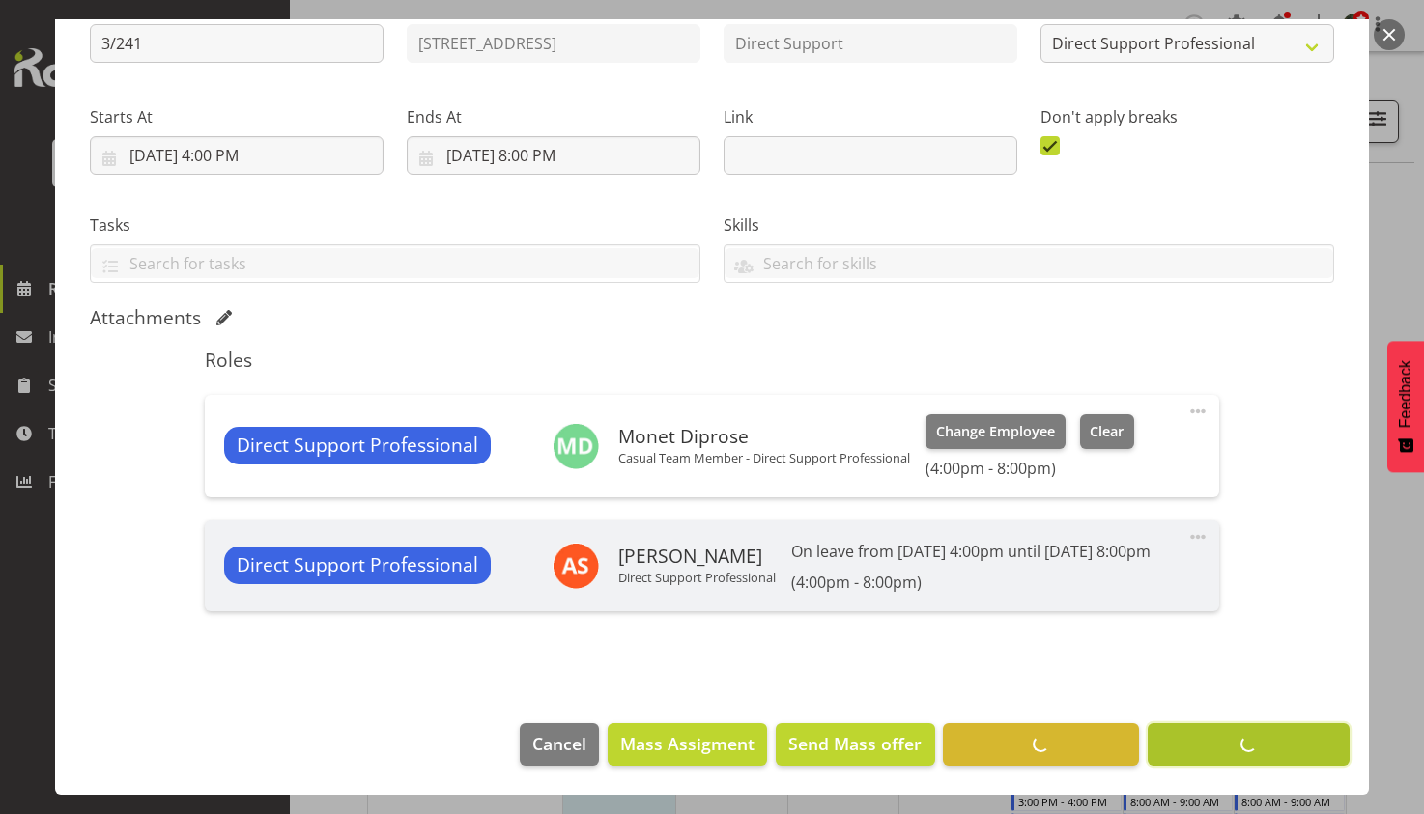
scroll to position [256, 0]
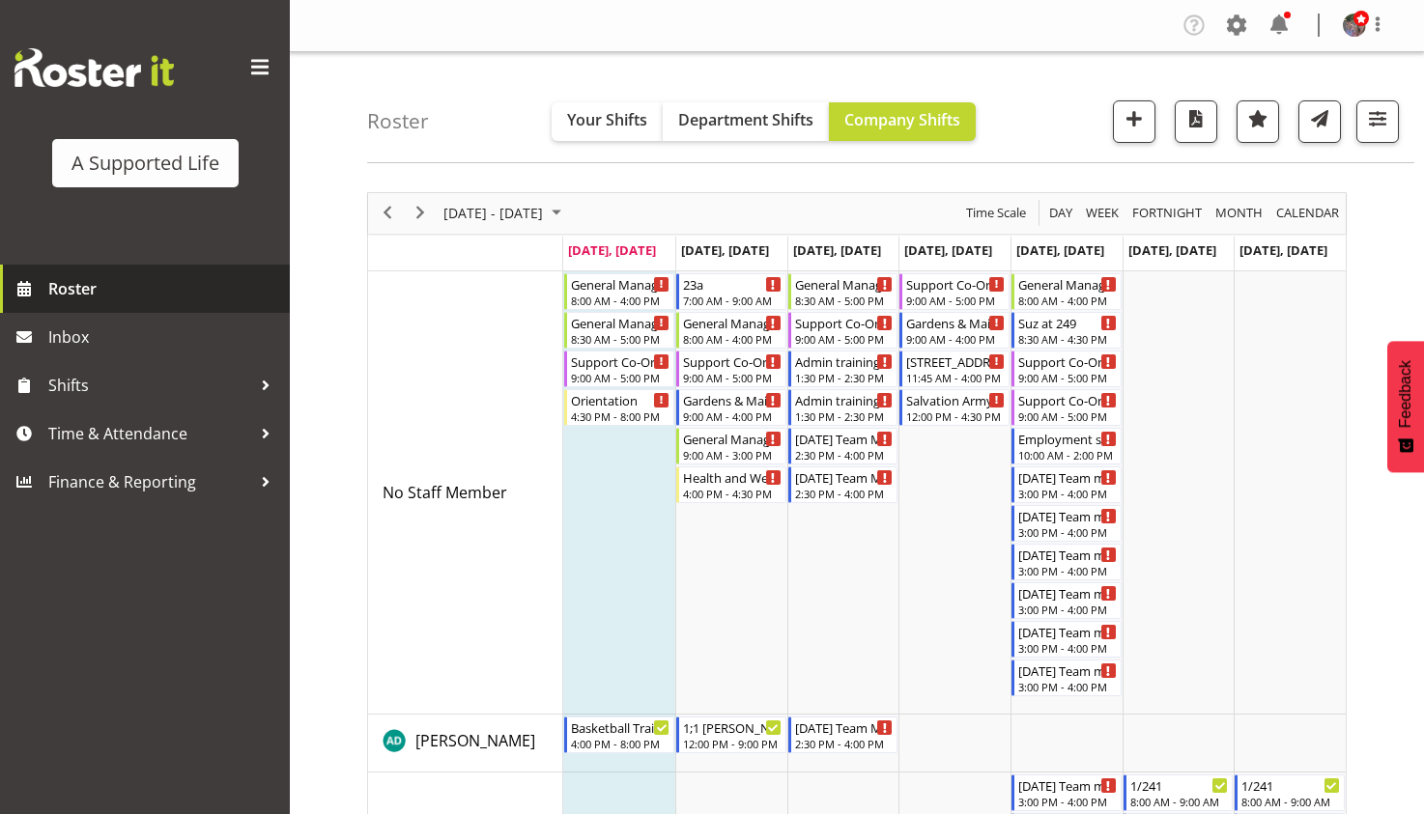
click at [182, 304] on link "Roster" at bounding box center [145, 289] width 290 height 48
click at [934, 417] on div "12:00 PM - 4:30 PM" at bounding box center [956, 415] width 100 height 15
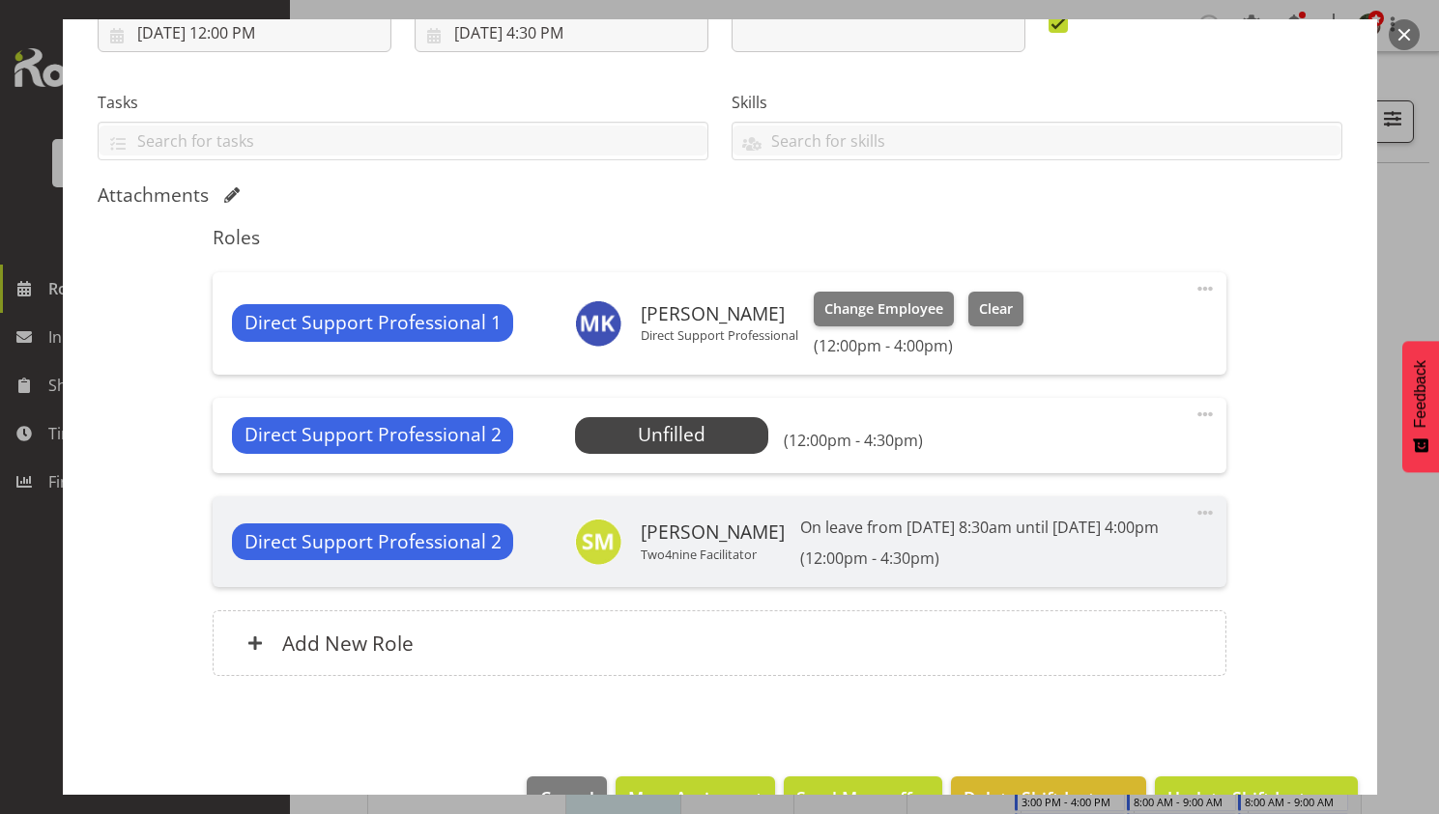
scroll to position [386, 0]
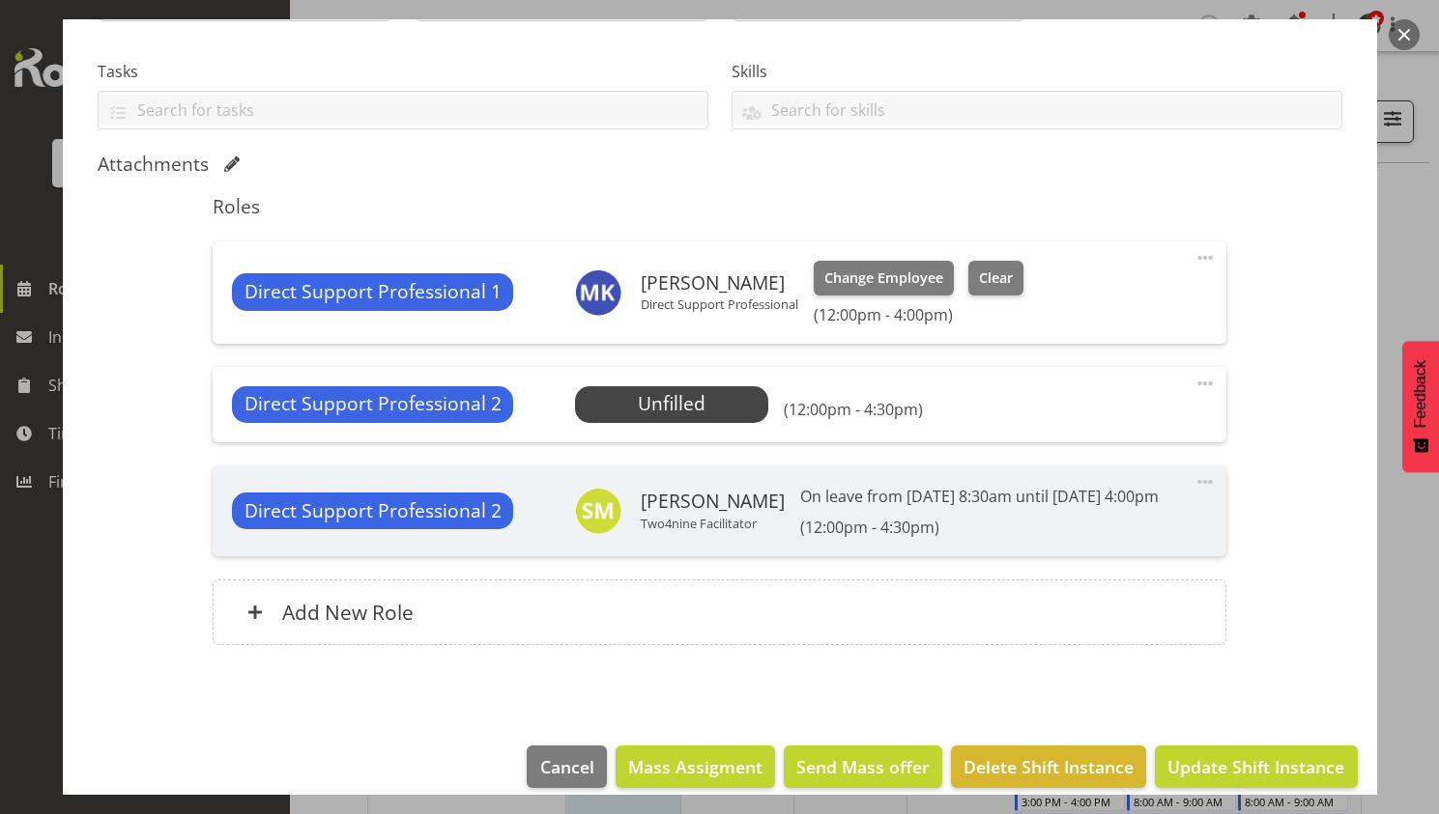
select select "4112"
click at [670, 404] on span "Select Employee" at bounding box center [672, 404] width 144 height 28
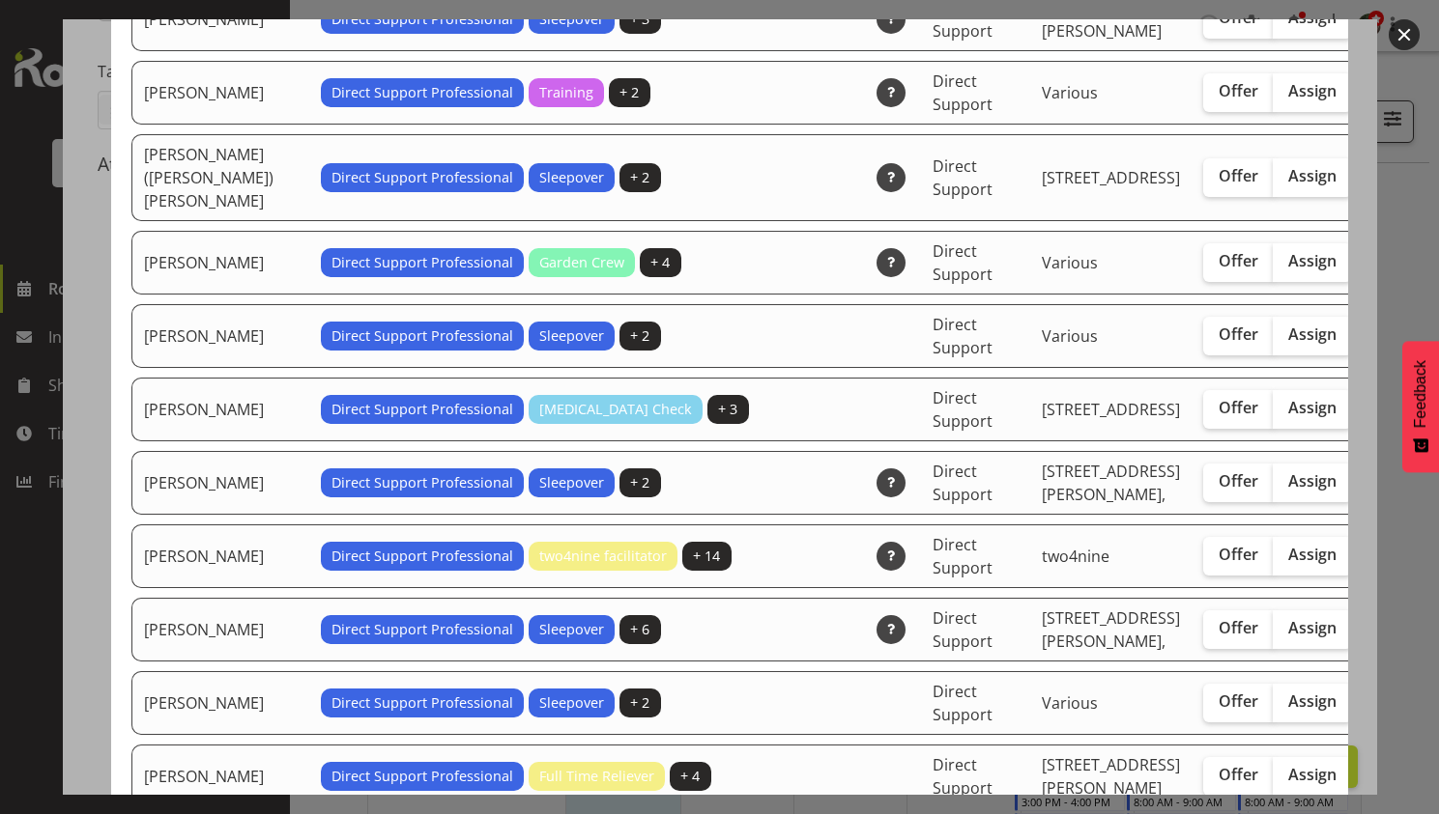
scroll to position [2319, 0]
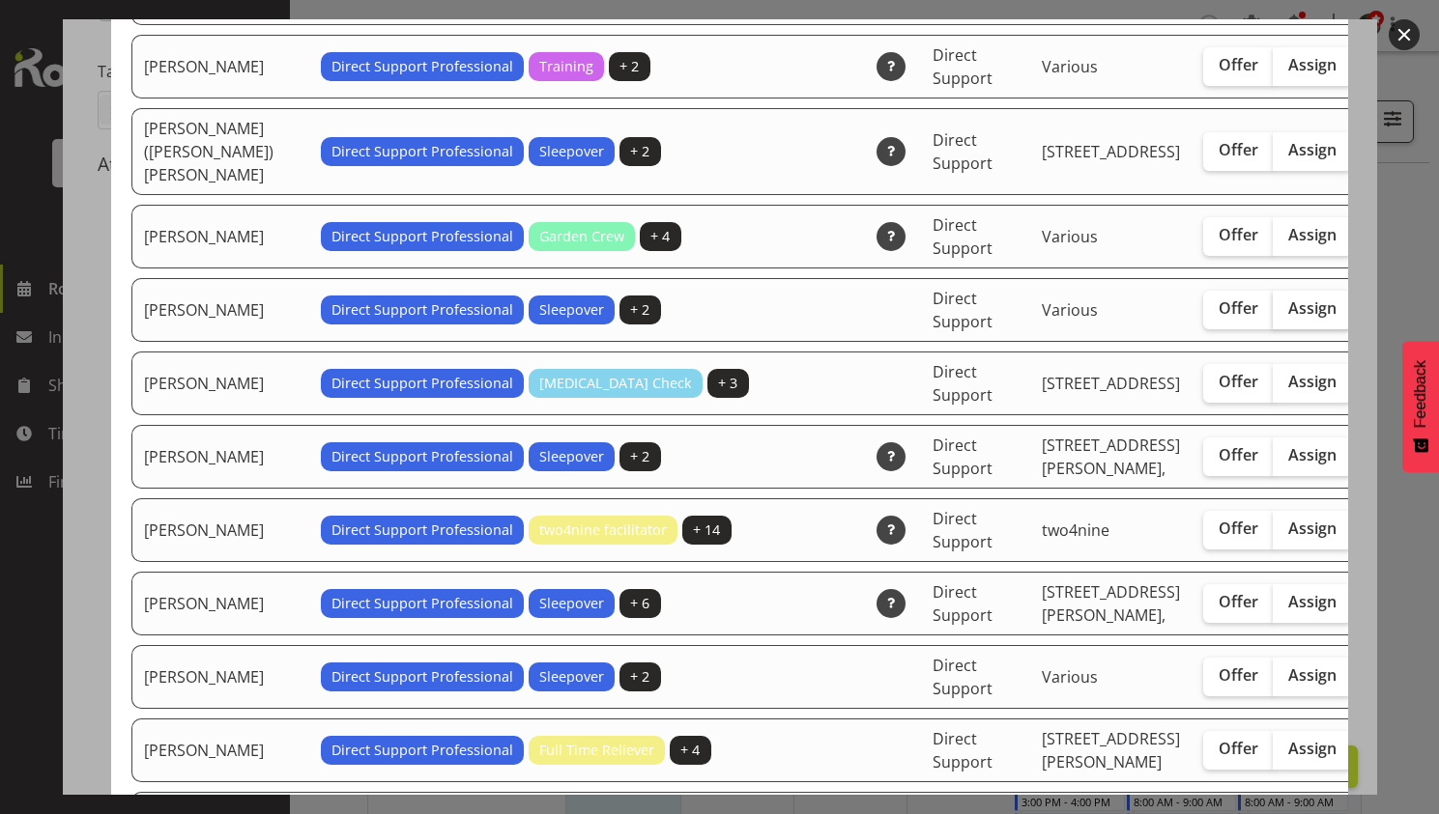
click at [1272, 329] on label "Assign" at bounding box center [1311, 310] width 79 height 39
click at [1272, 315] on input "Assign" at bounding box center [1278, 308] width 13 height 13
checkbox input "true"
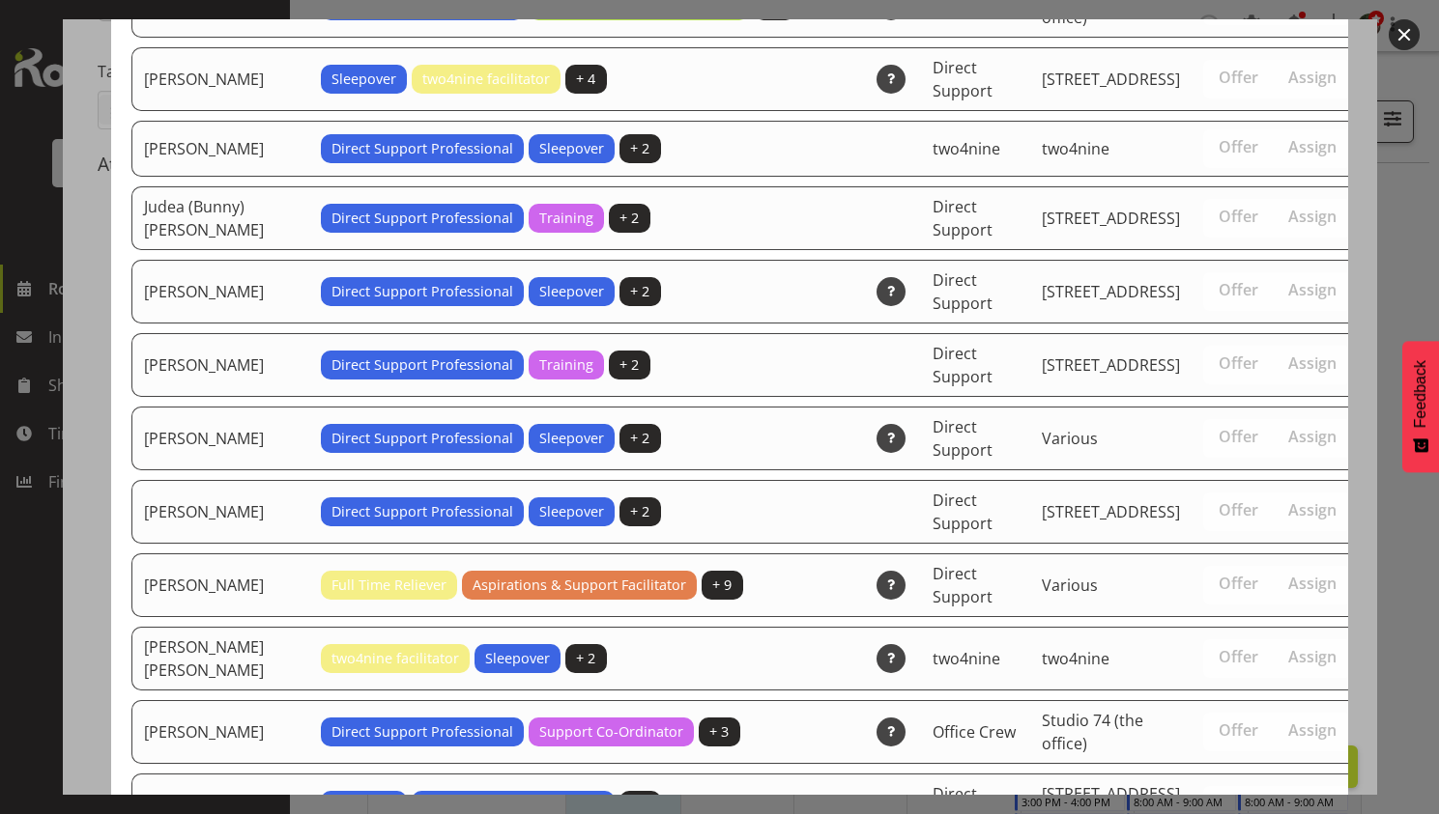
scroll to position [3285, 0]
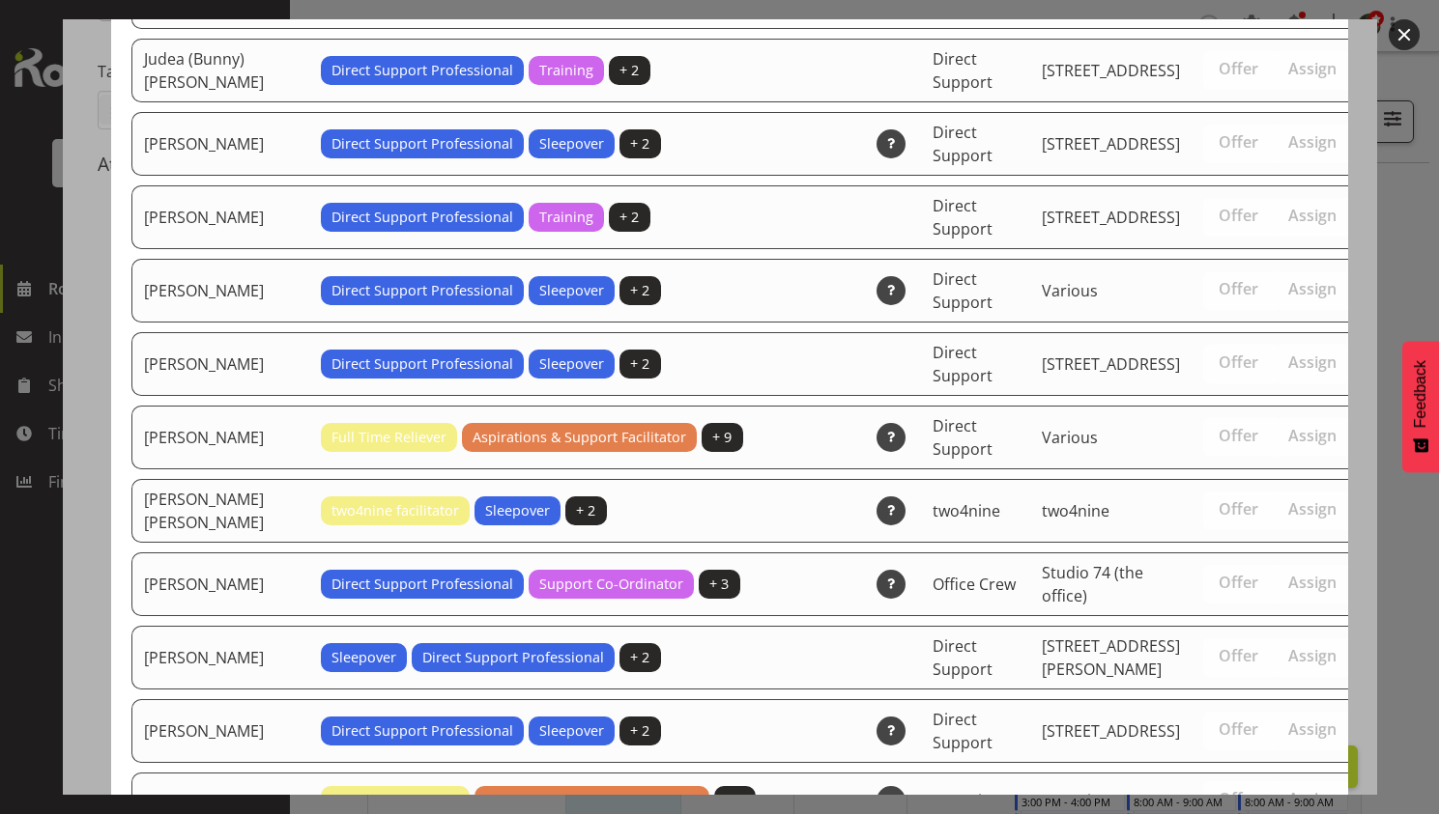
click at [1328, 451] on div "Available Employees Employee Name Roles Skills Department Location Actions Abbi…" at bounding box center [720, 407] width 1256 height 776
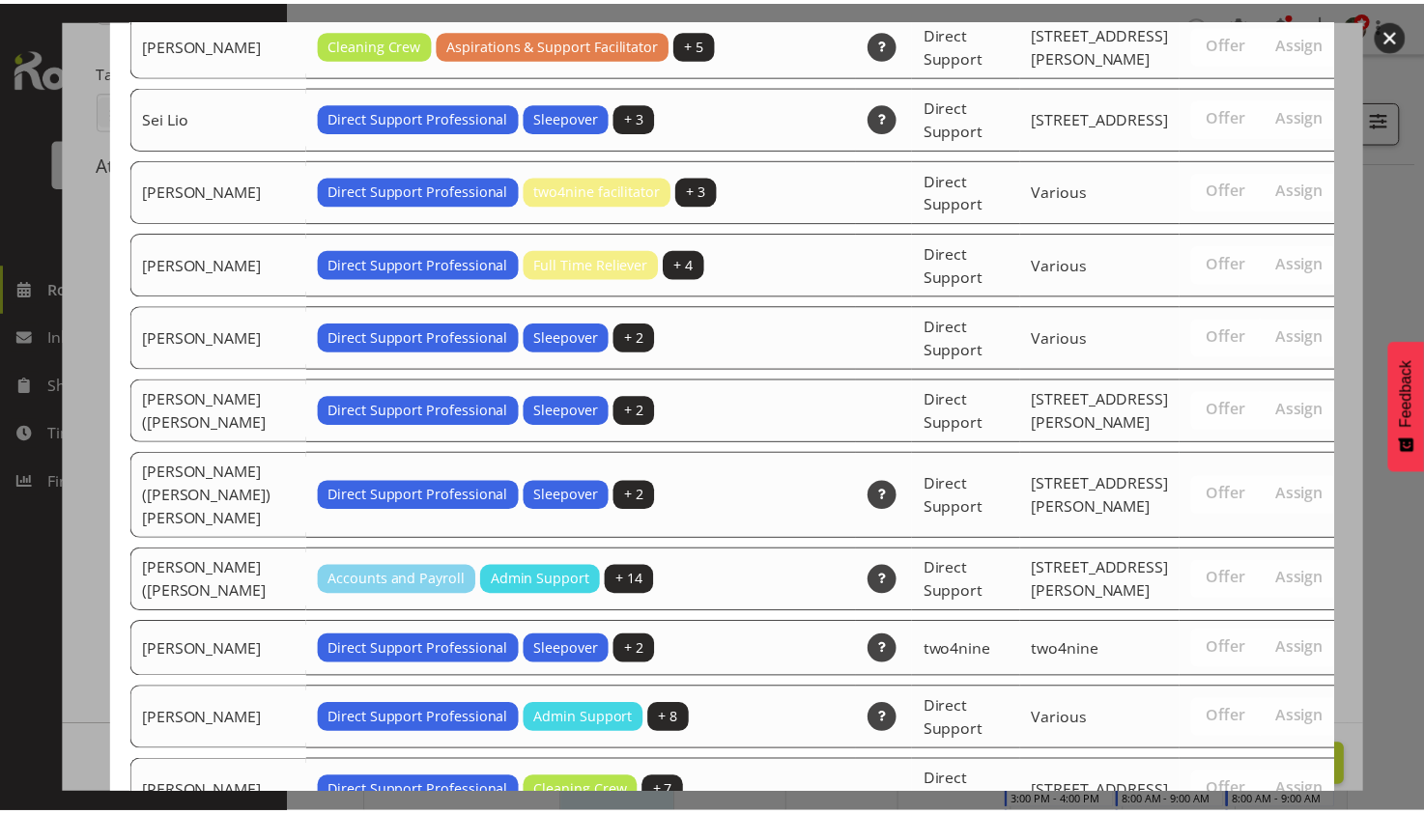
scroll to position [6209, 0]
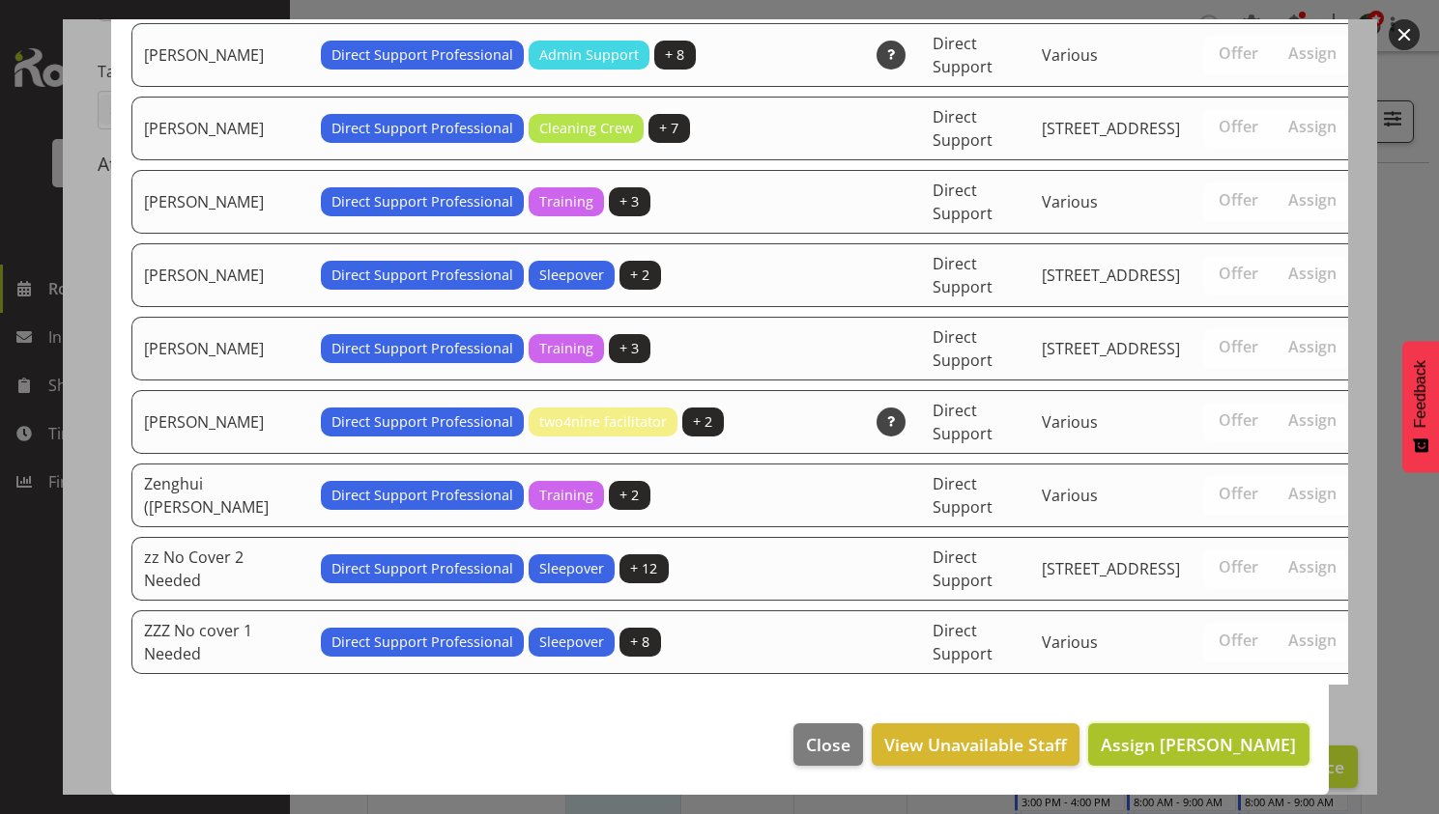
click at [1262, 737] on span "Assign Huyen Nguyen" at bounding box center [1197, 744] width 195 height 23
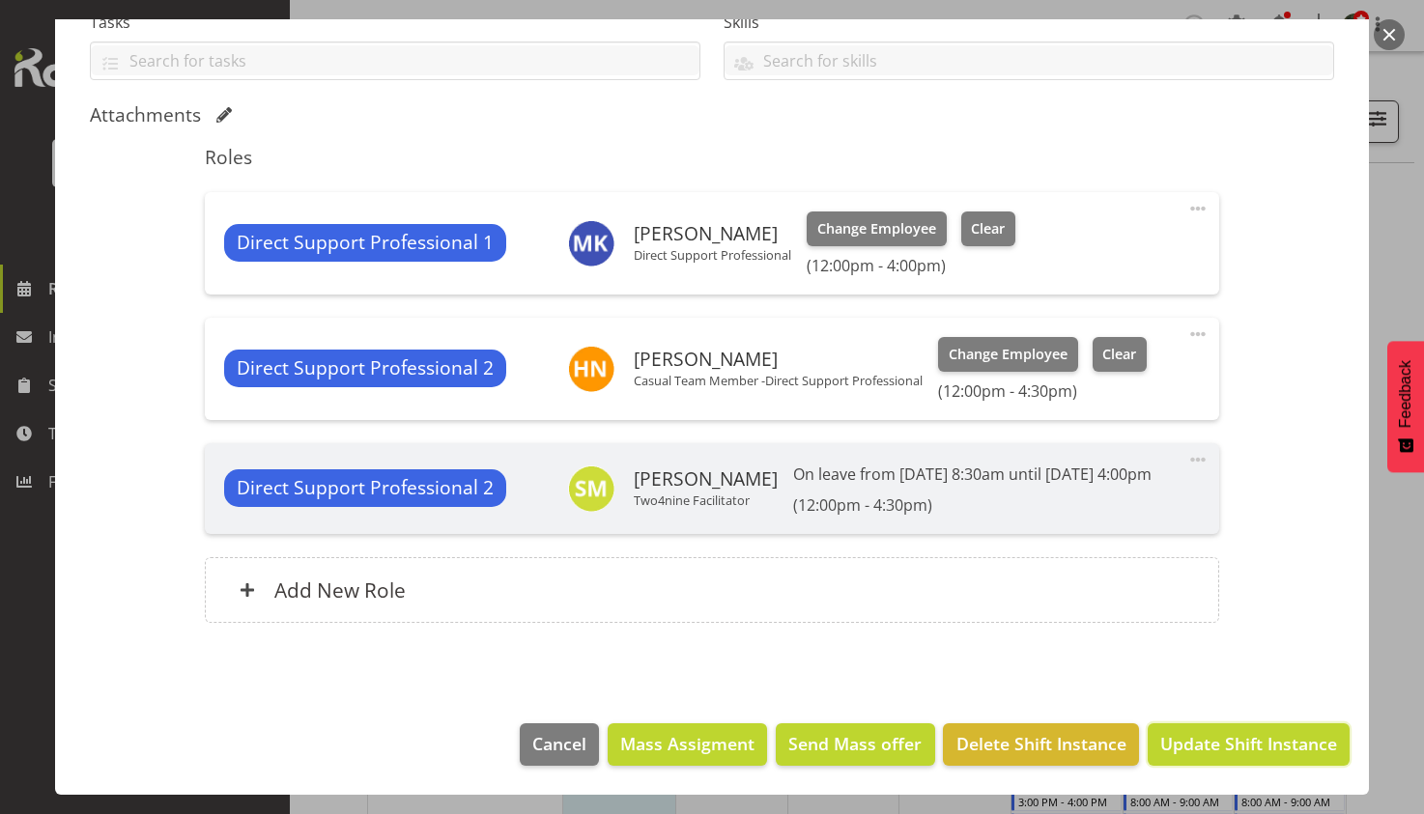
click at [1261, 737] on span "Update Shift Instance" at bounding box center [1248, 743] width 177 height 25
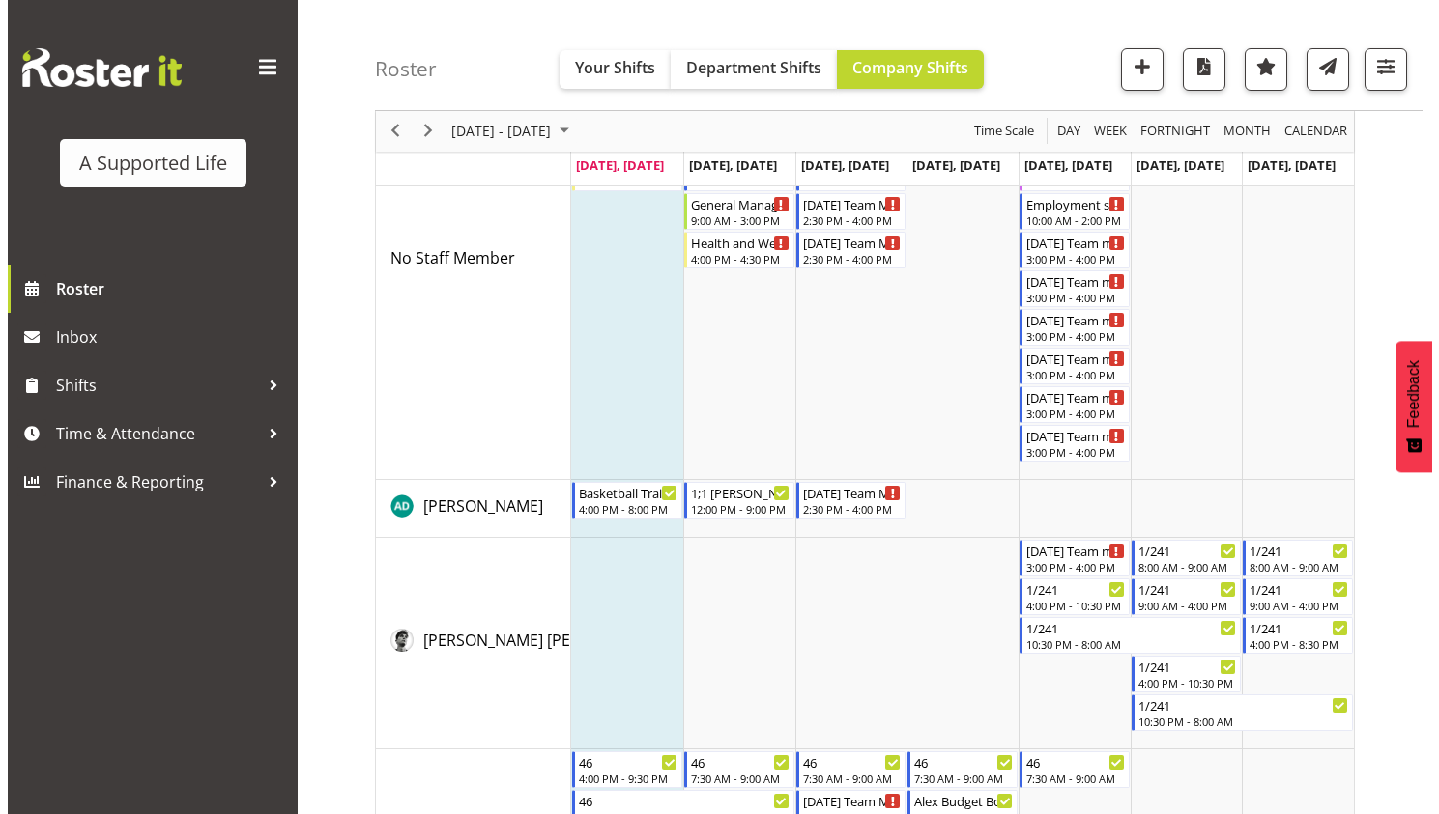
scroll to position [0, 0]
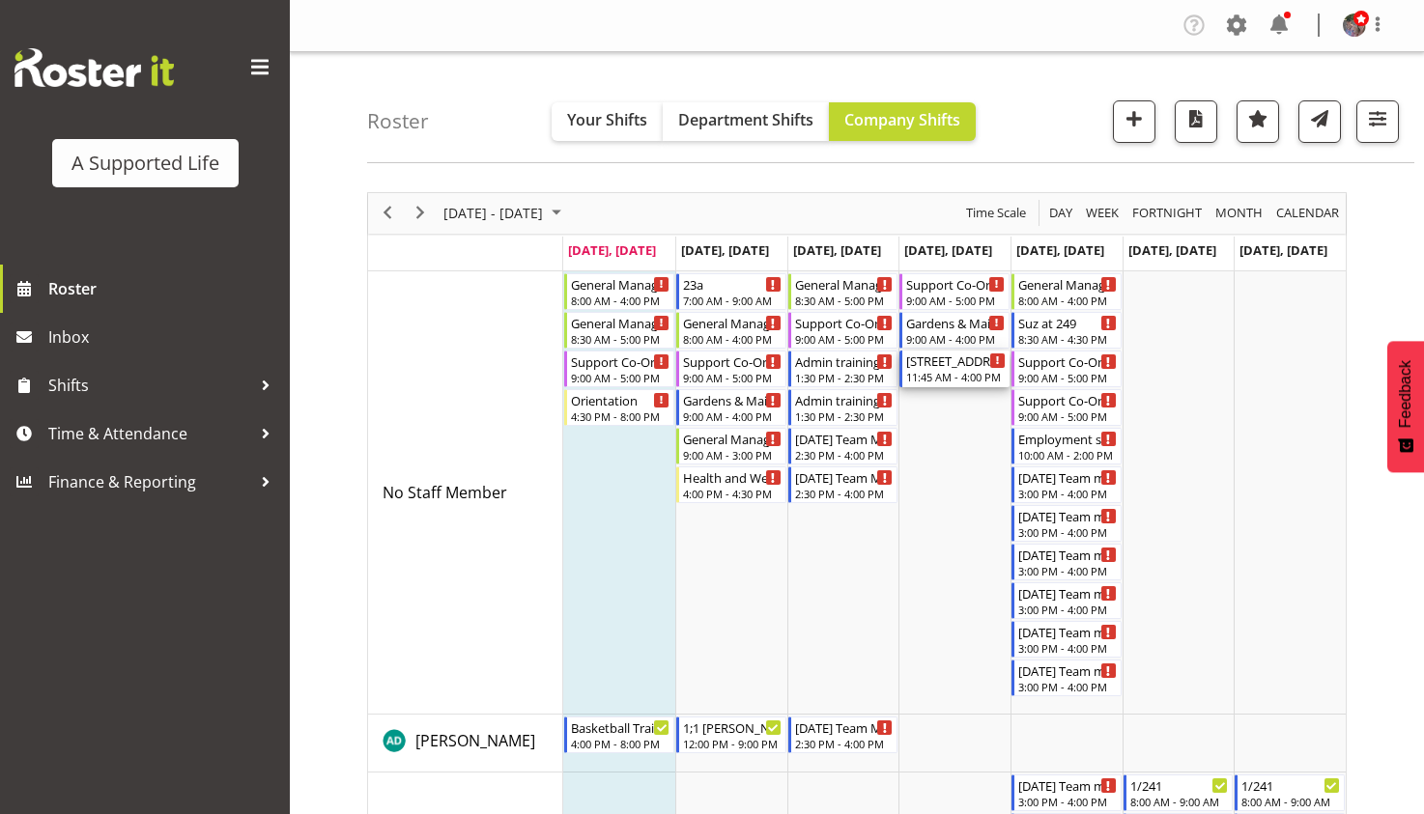
click at [935, 369] on div "[STREET_ADDRESS][PERSON_NAME]" at bounding box center [956, 360] width 100 height 19
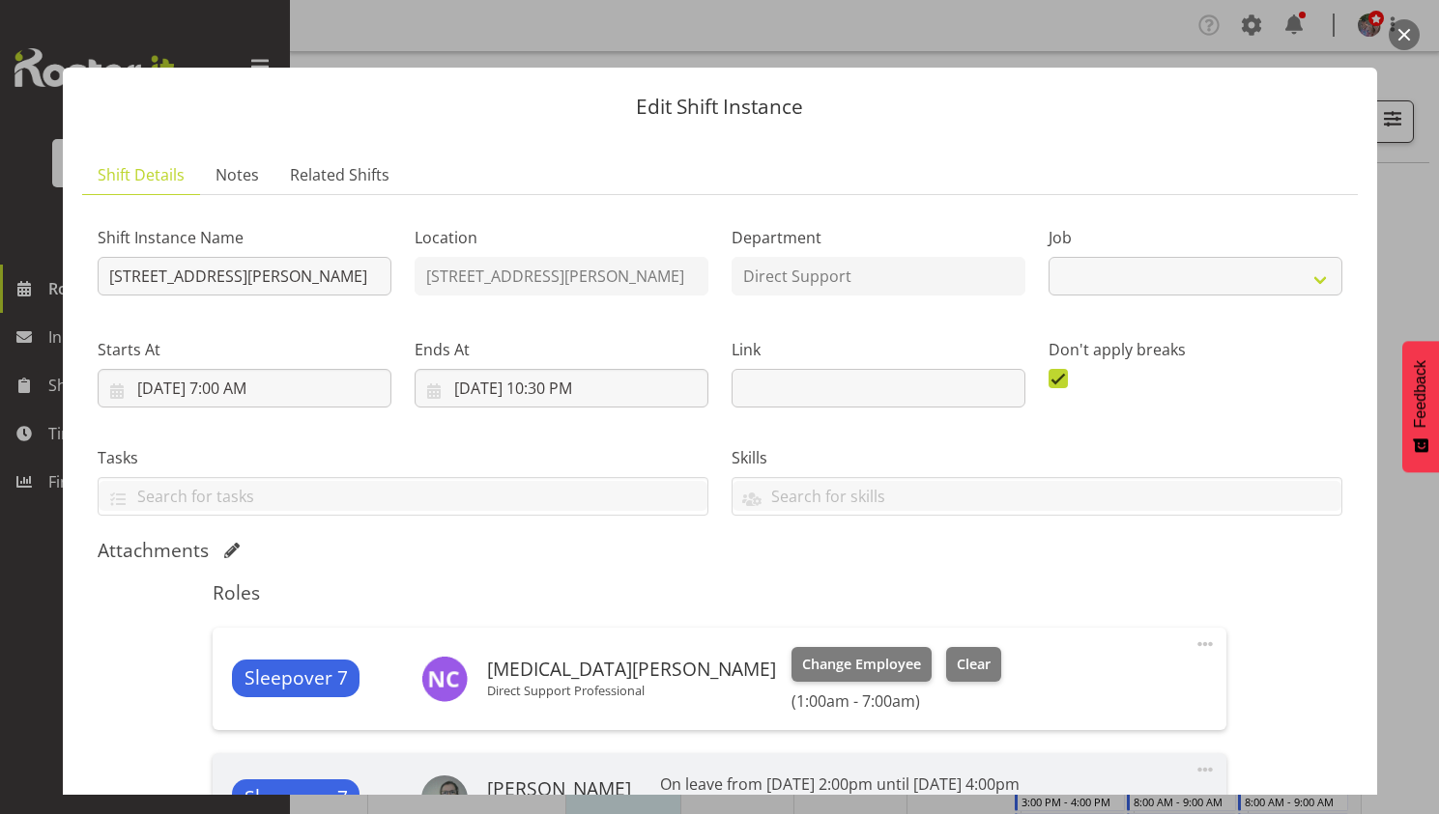
select select "4112"
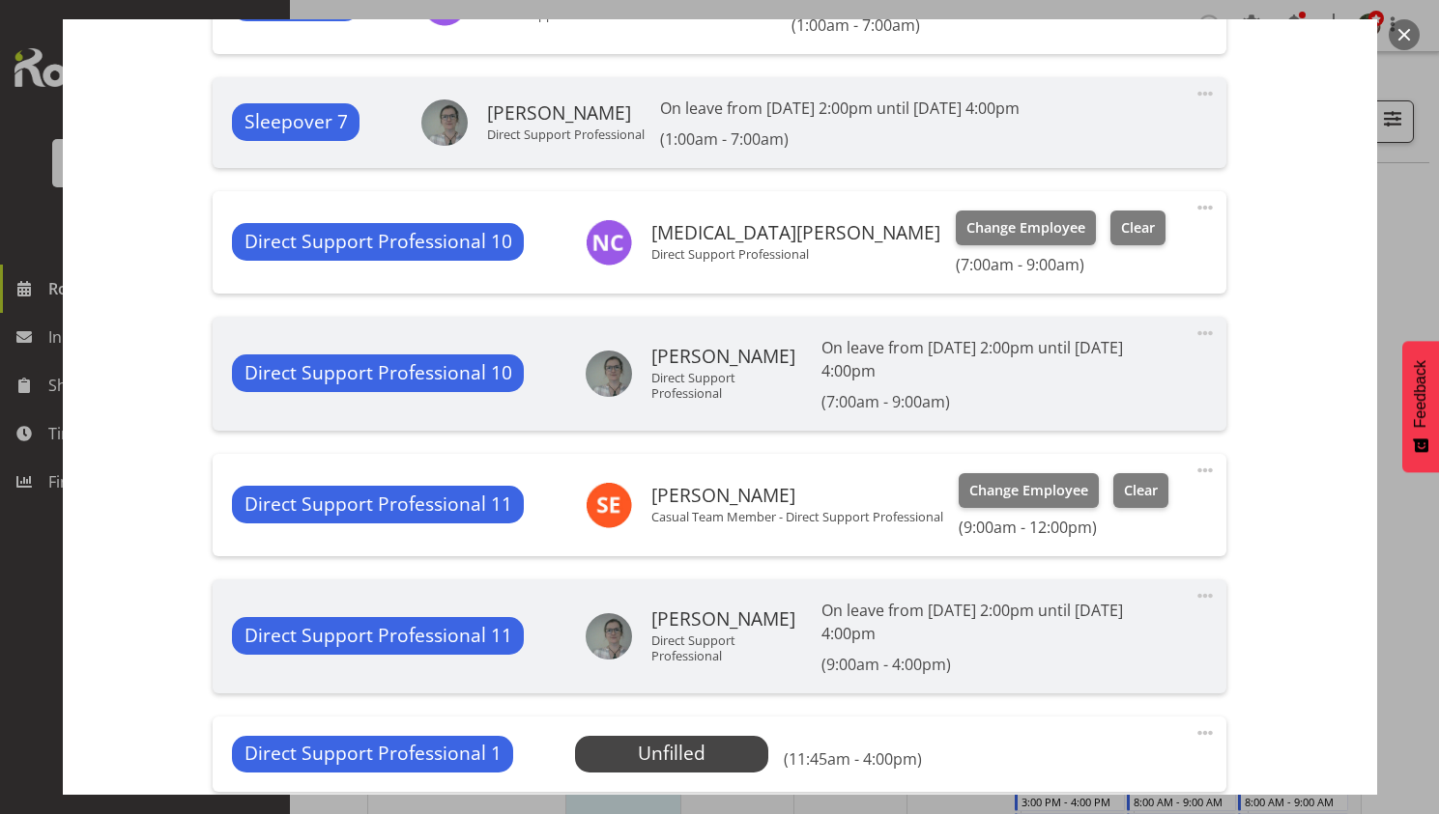
scroll to position [773, 0]
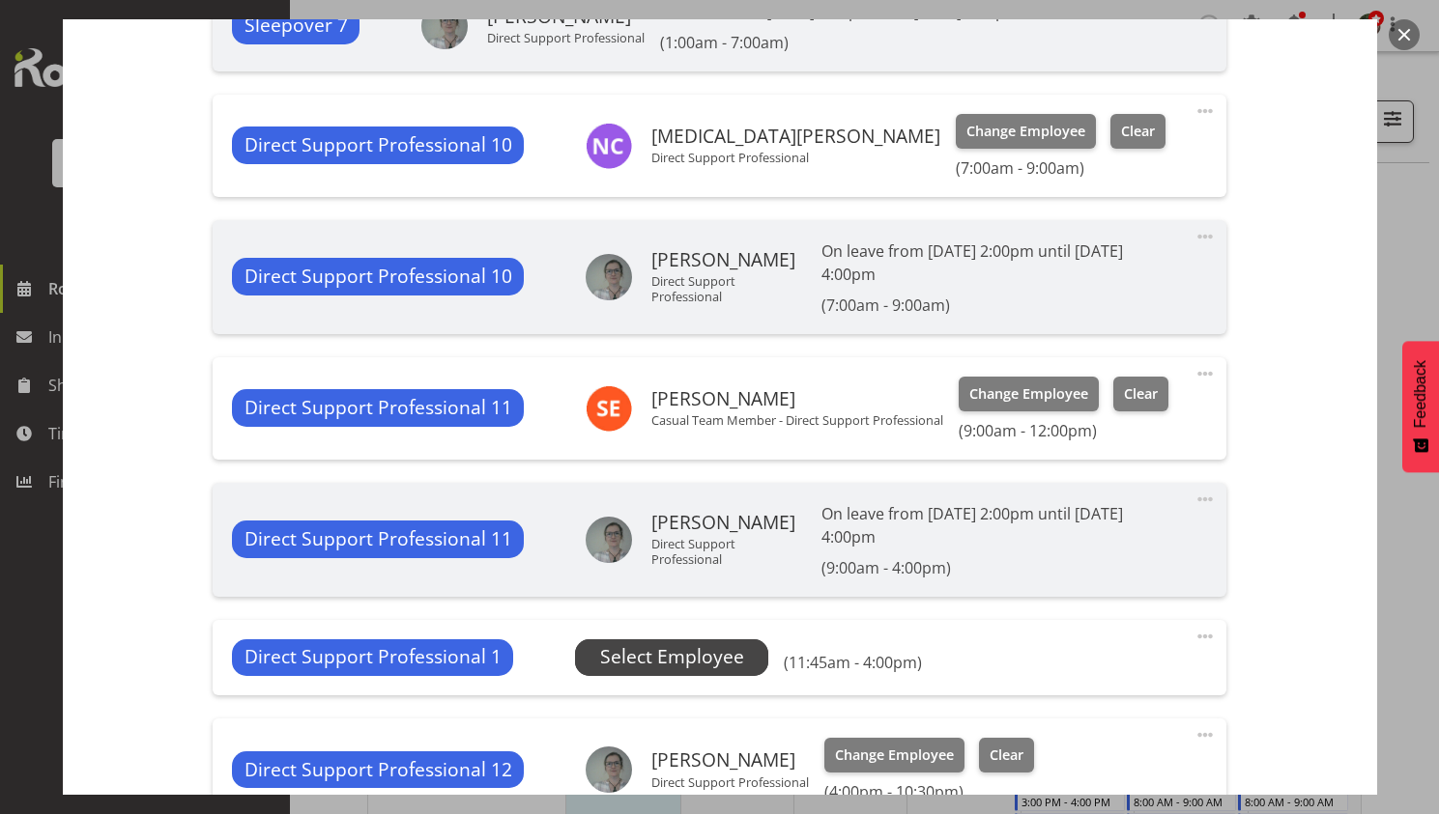
click at [731, 666] on span "Select Employee" at bounding box center [672, 657] width 144 height 28
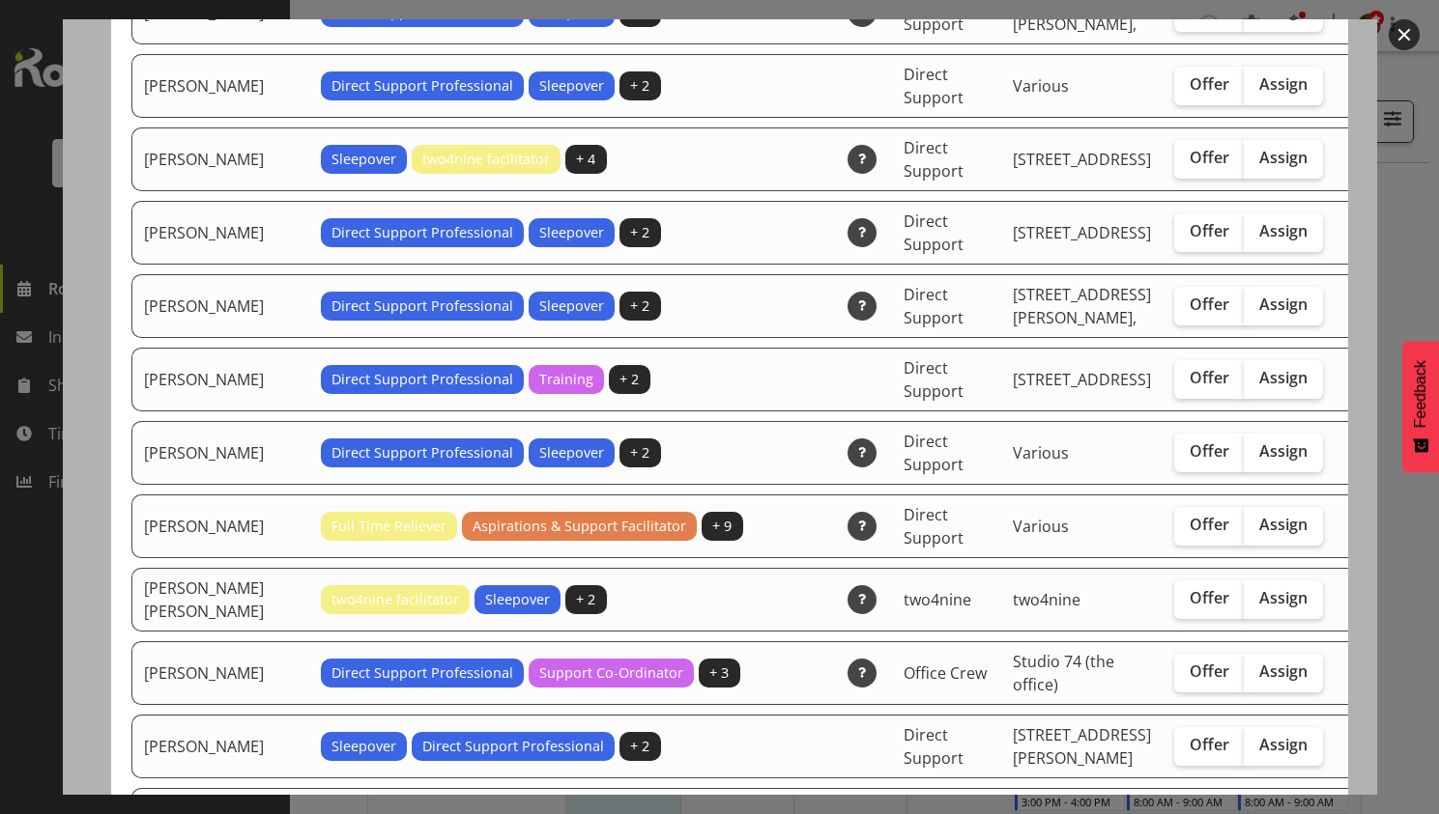
scroll to position [1932, 0]
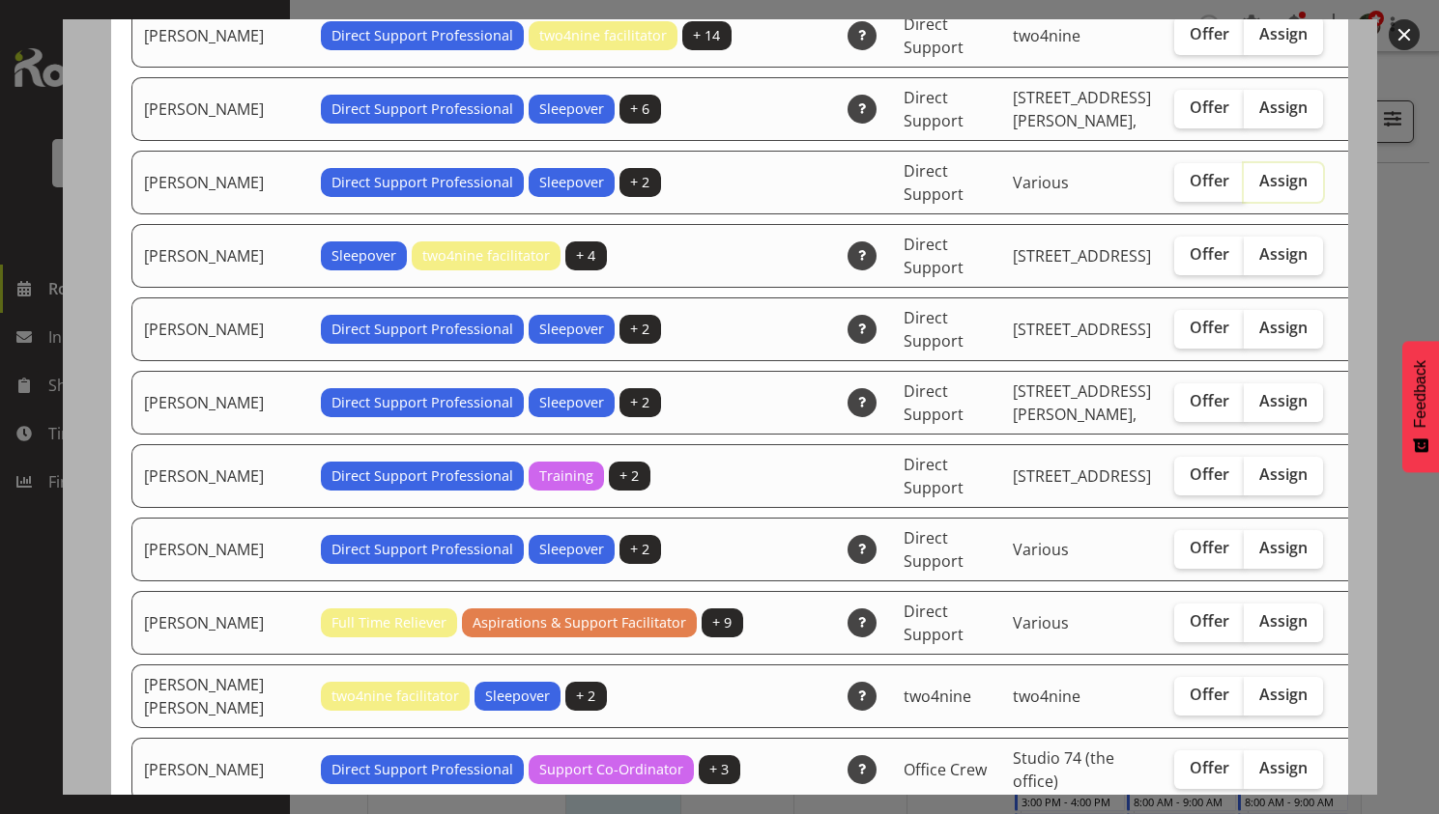
click at [1243, 175] on input "Assign" at bounding box center [1249, 181] width 13 height 13
checkbox input "true"
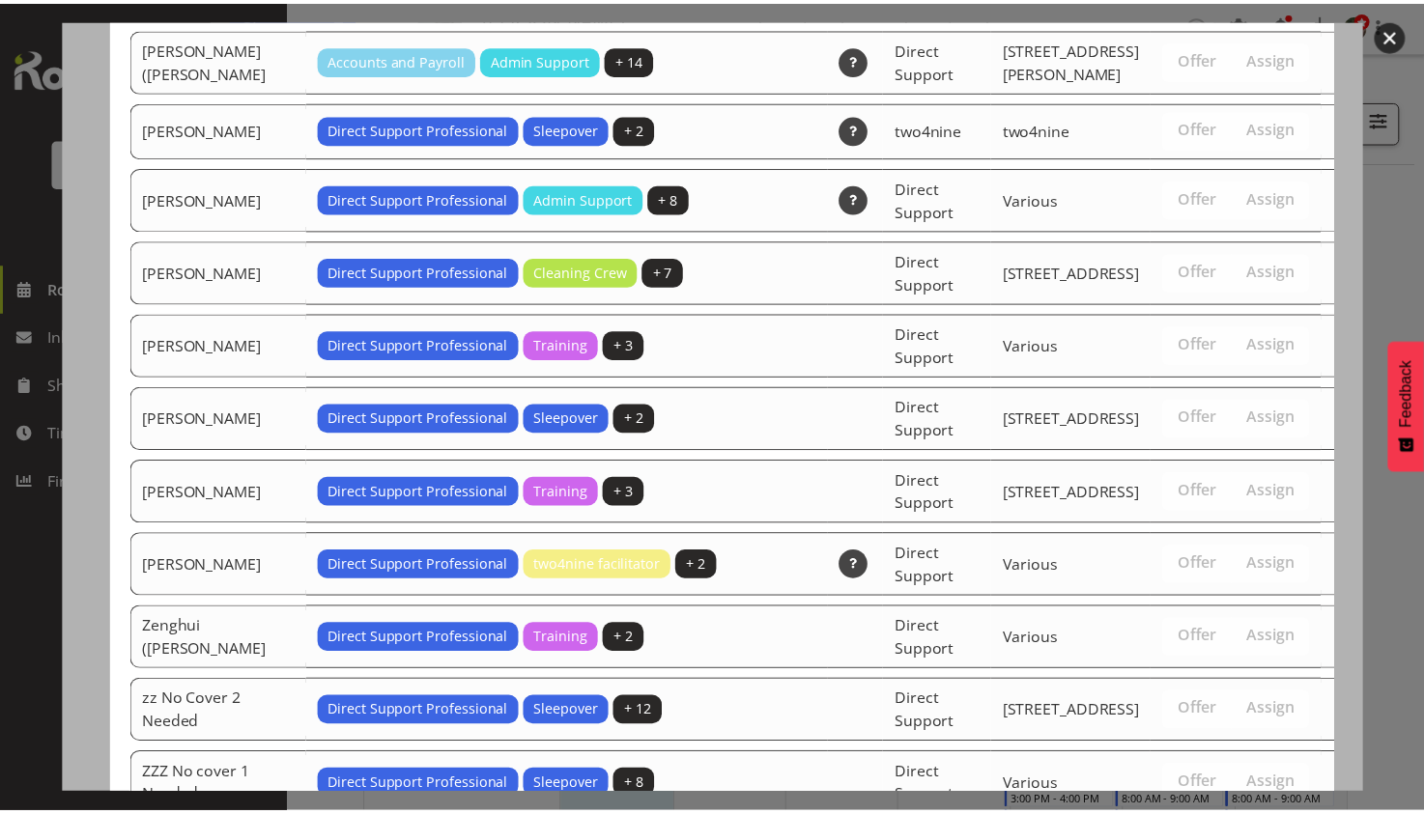
scroll to position [4177, 0]
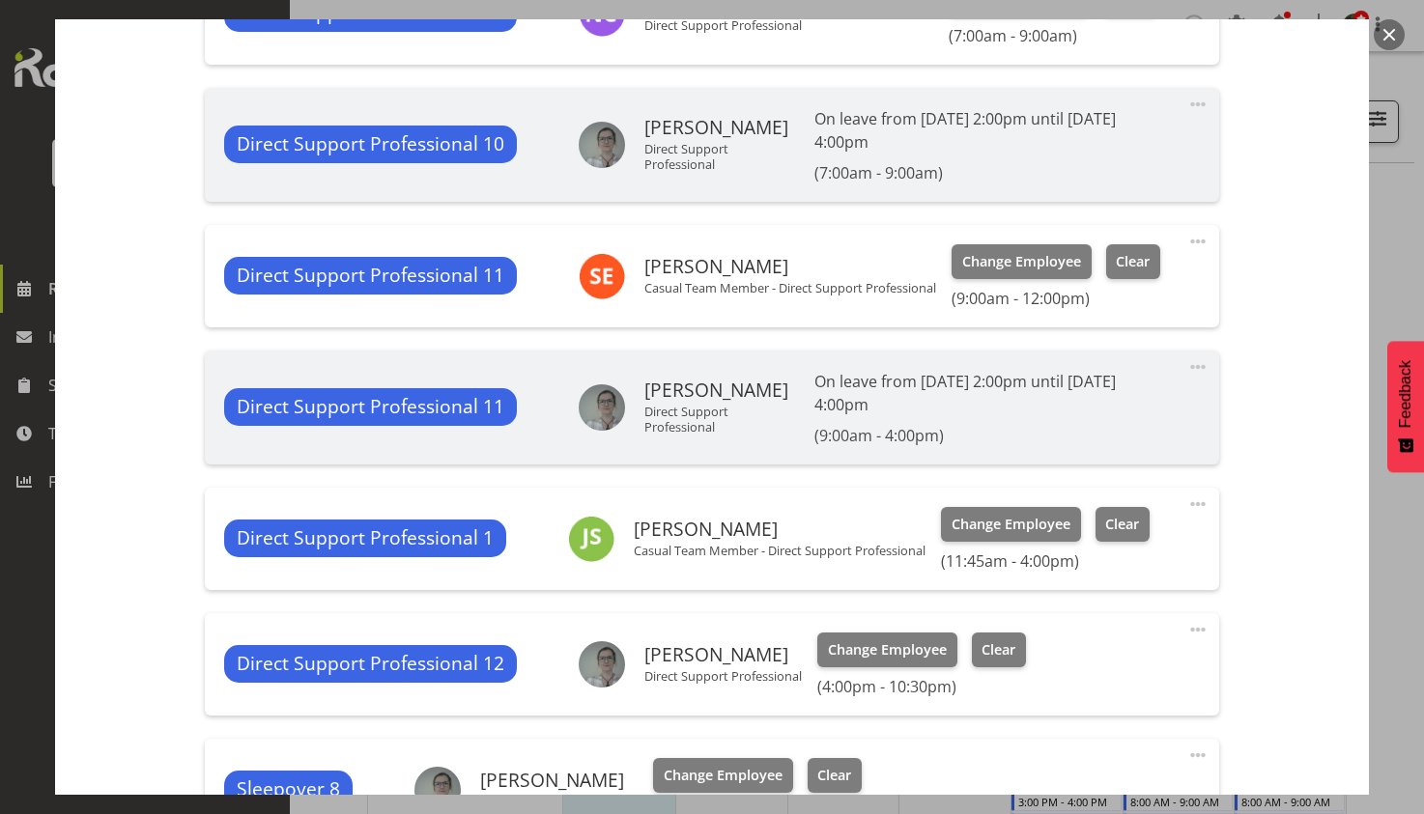
scroll to position [1214, 0]
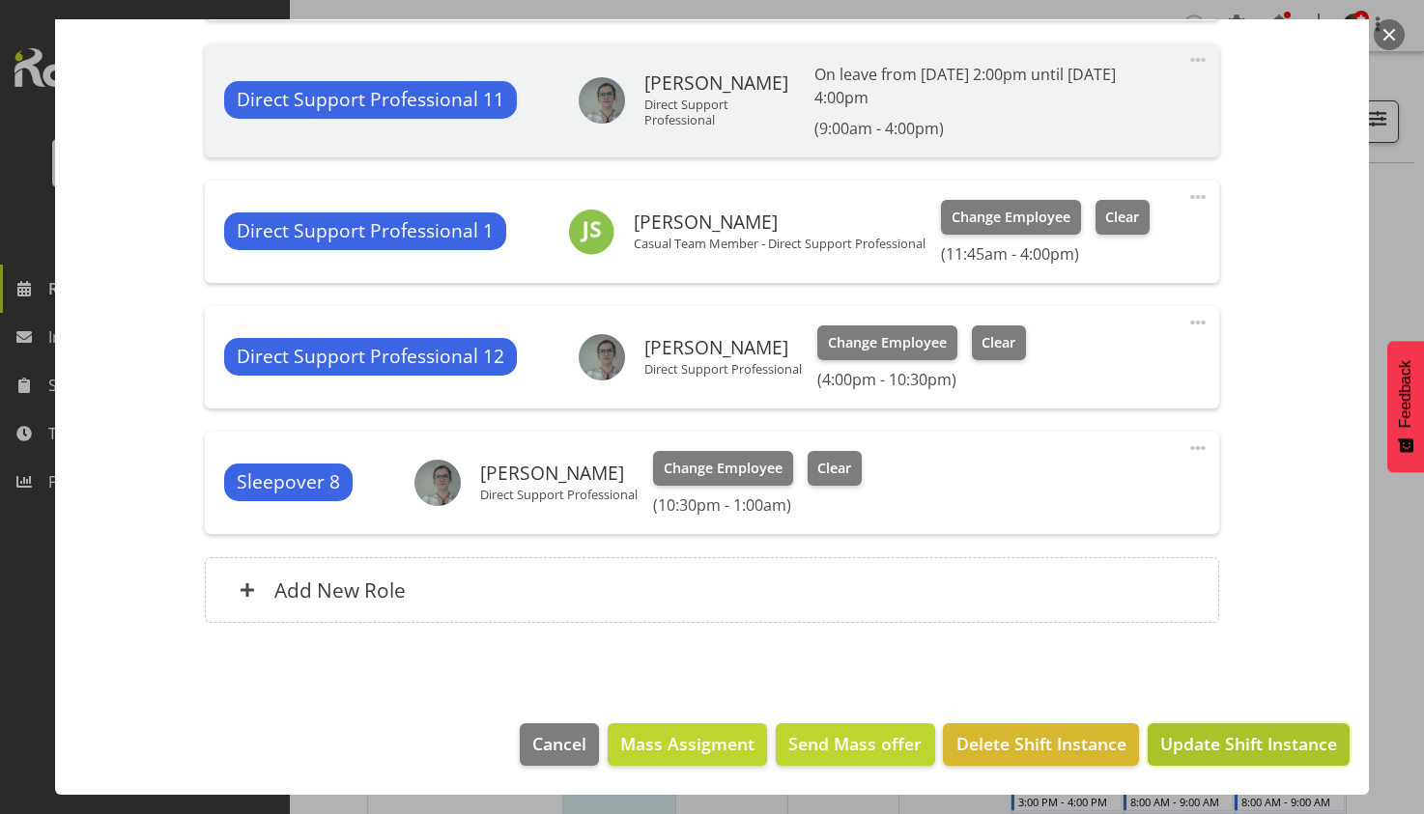
click at [1235, 755] on span "Update Shift Instance" at bounding box center [1248, 743] width 177 height 25
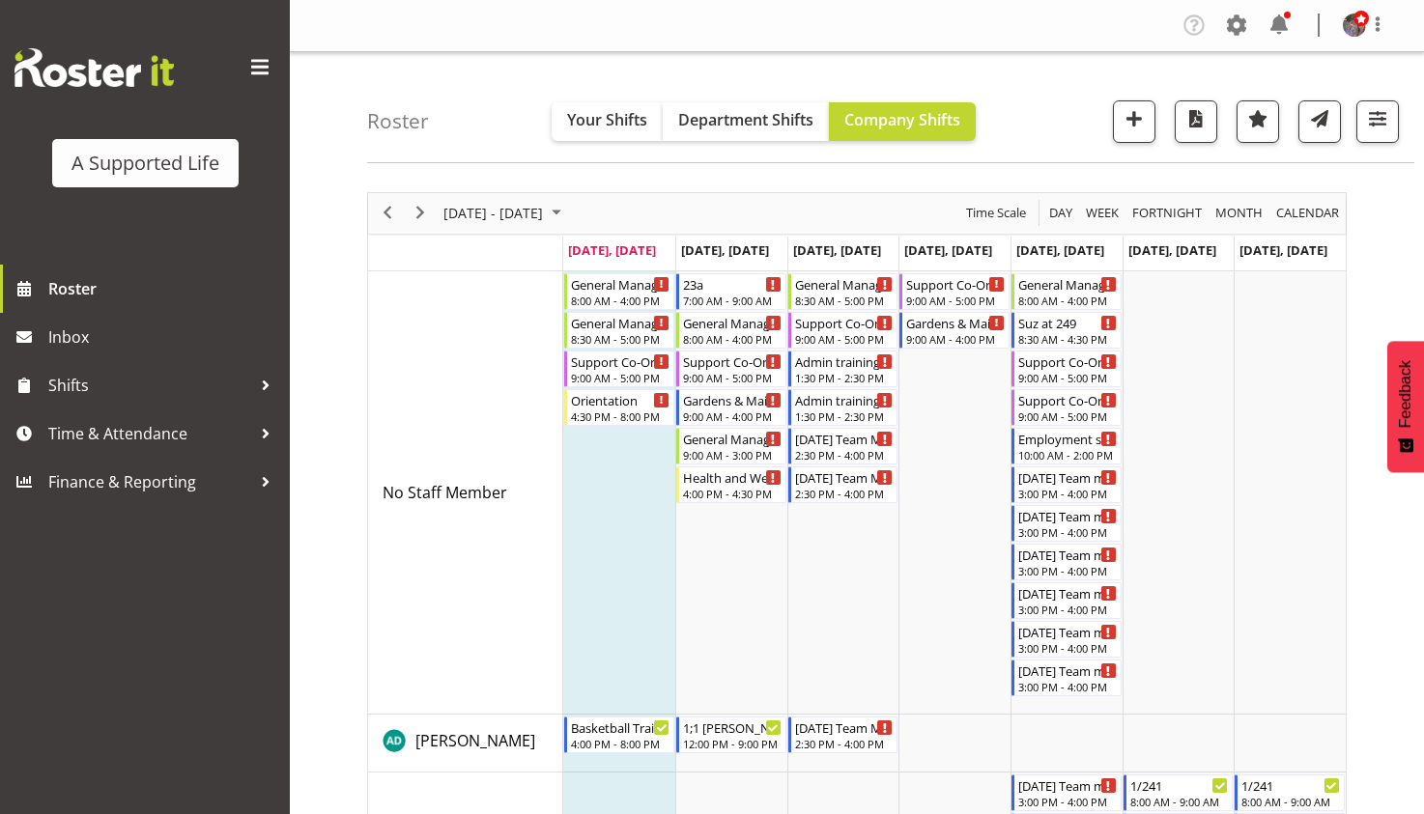
click at [190, 595] on div "A Supported Life Roster Inbox Shifts Time & Attendance Finance & Reporting" at bounding box center [145, 407] width 290 height 814
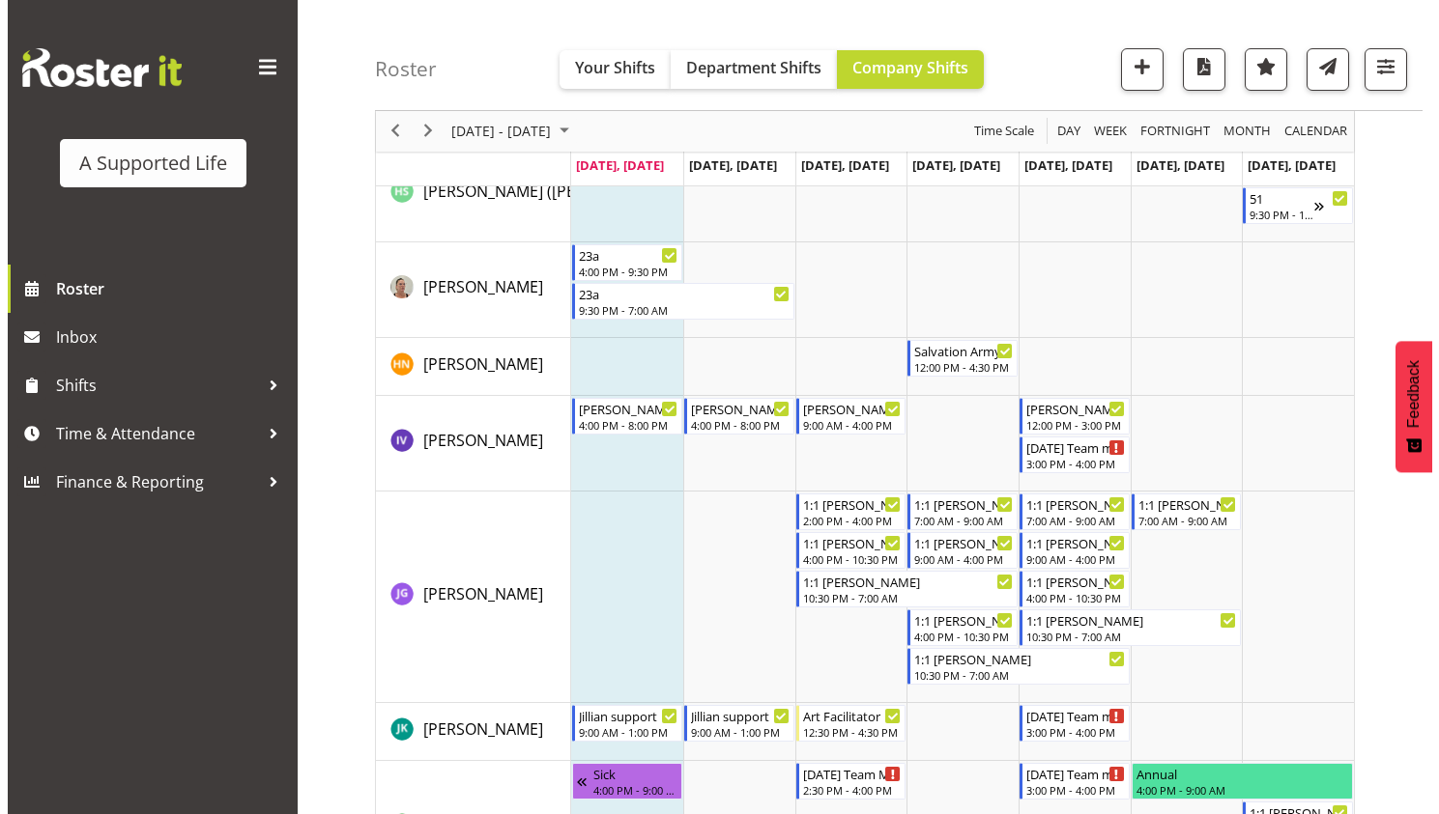
scroll to position [4734, 0]
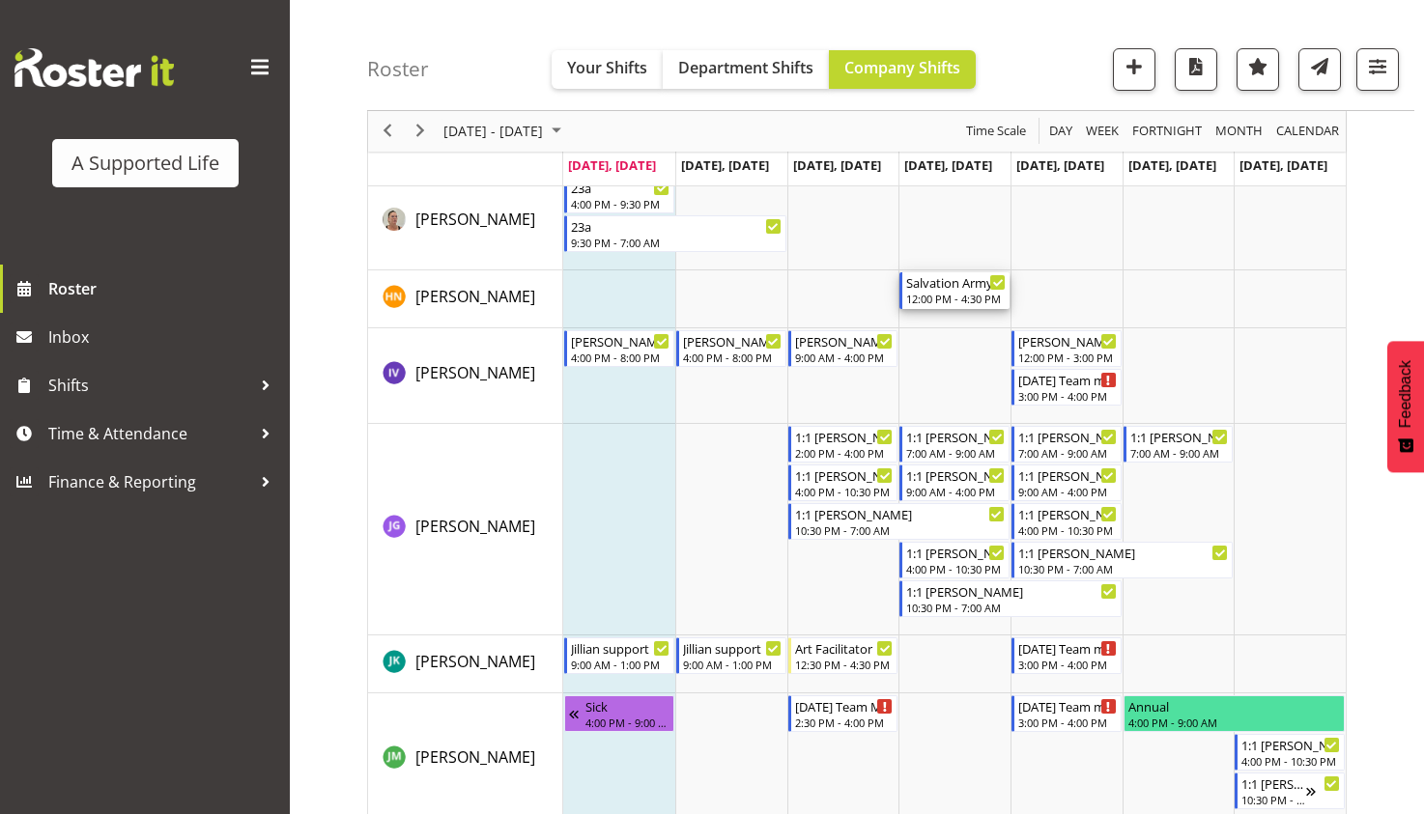
click at [959, 297] on div "12:00 PM - 4:30 PM" at bounding box center [956, 298] width 100 height 15
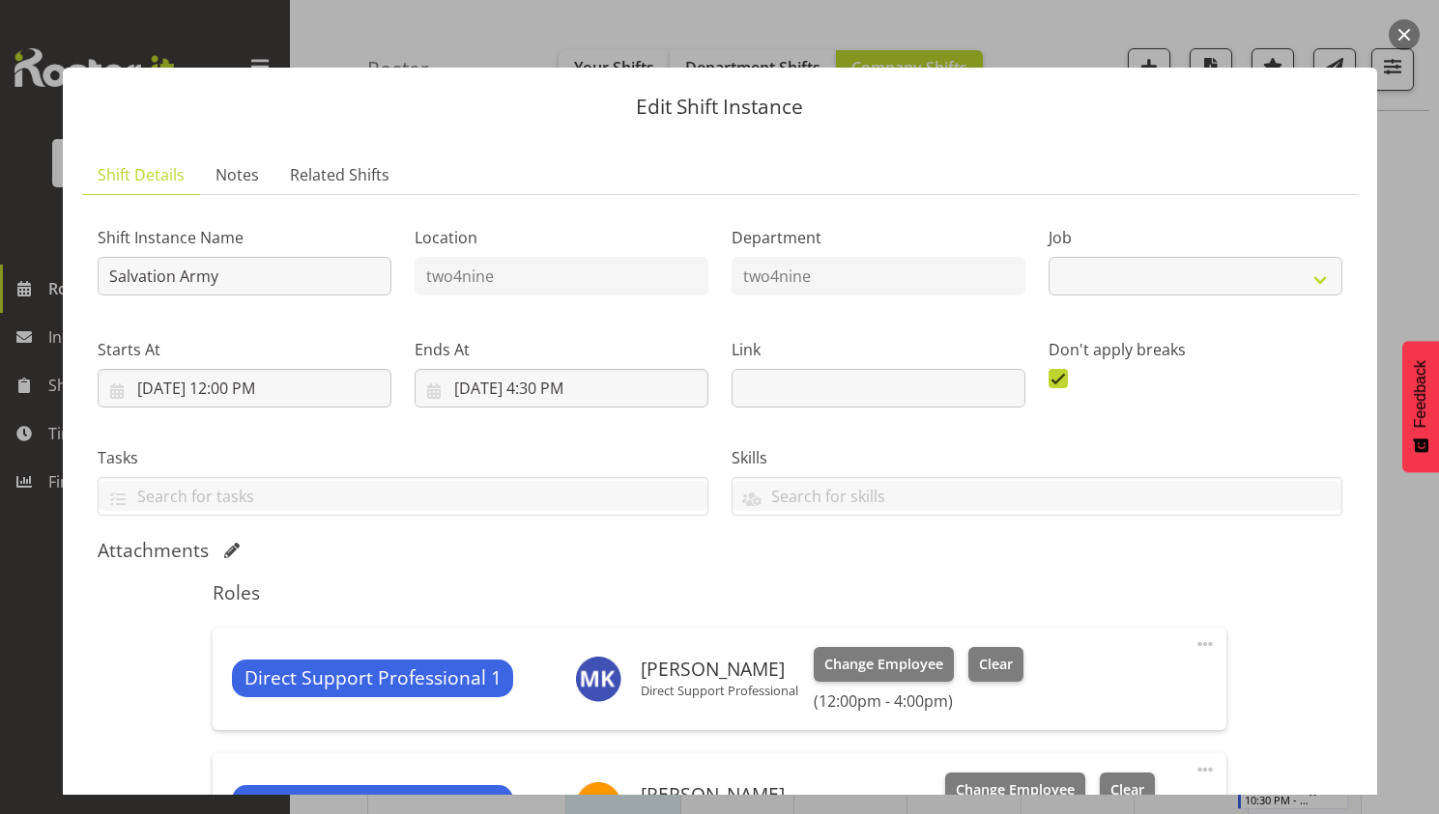
select select "4112"
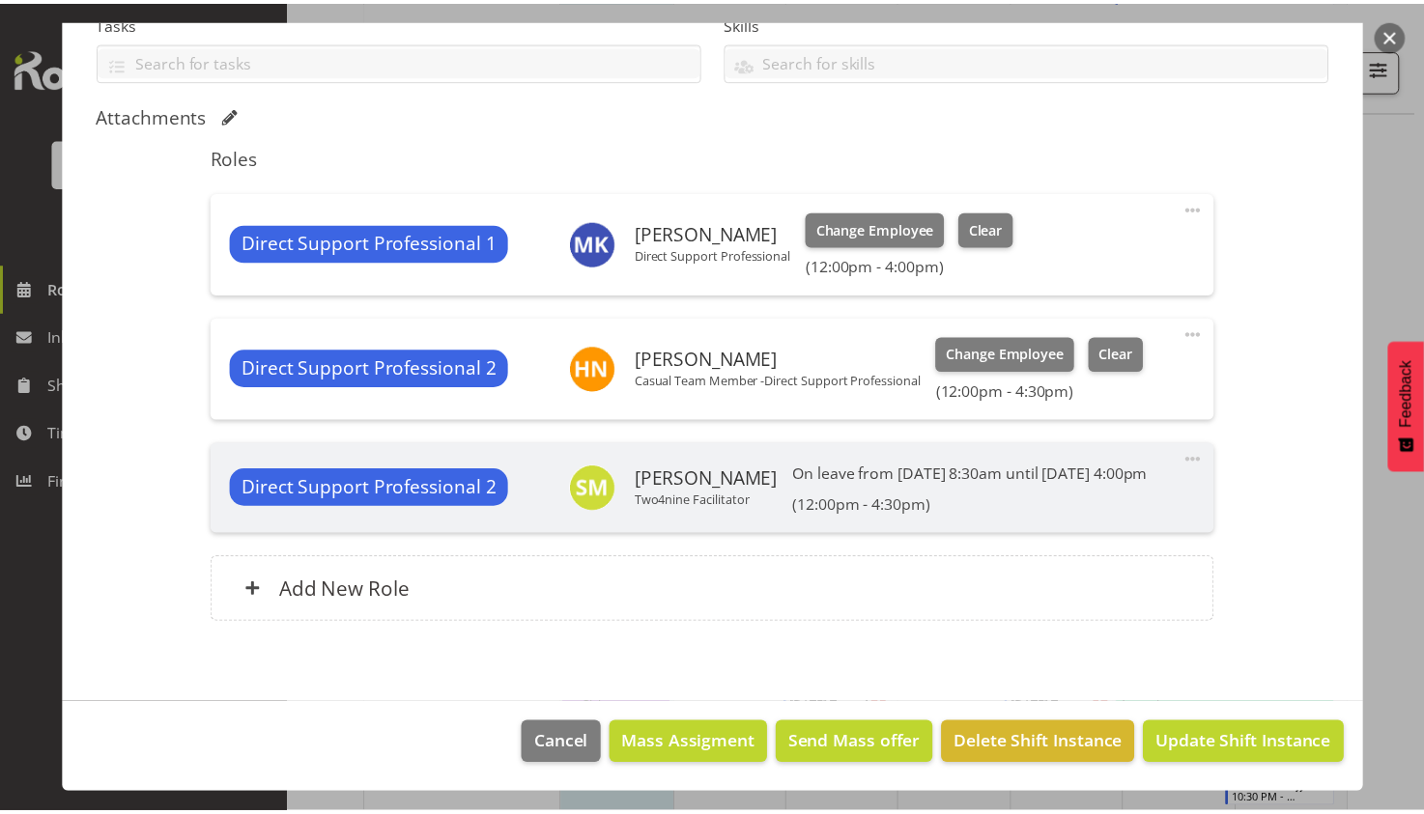
scroll to position [459, 0]
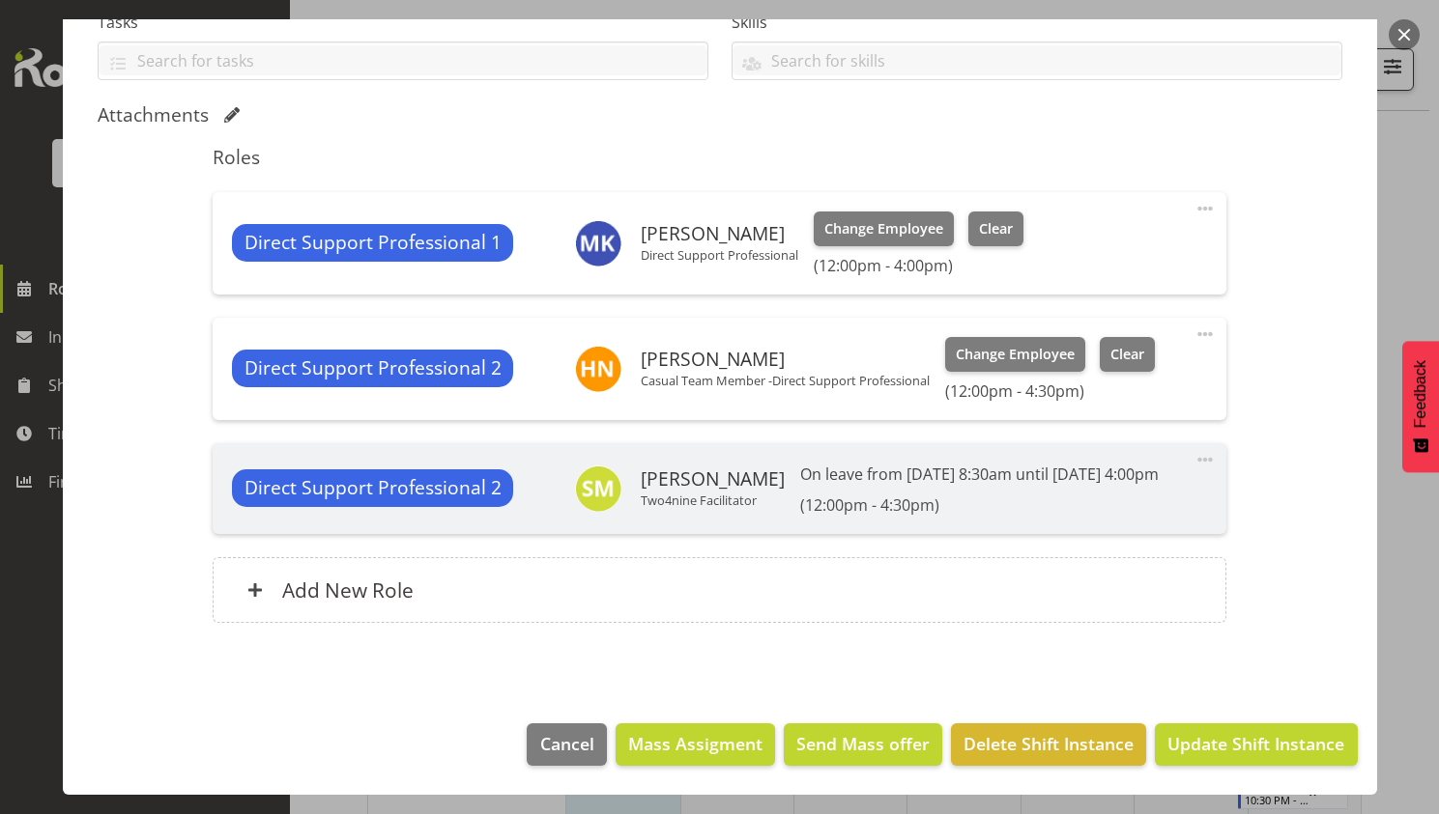
click at [1401, 27] on button "button" at bounding box center [1403, 34] width 31 height 31
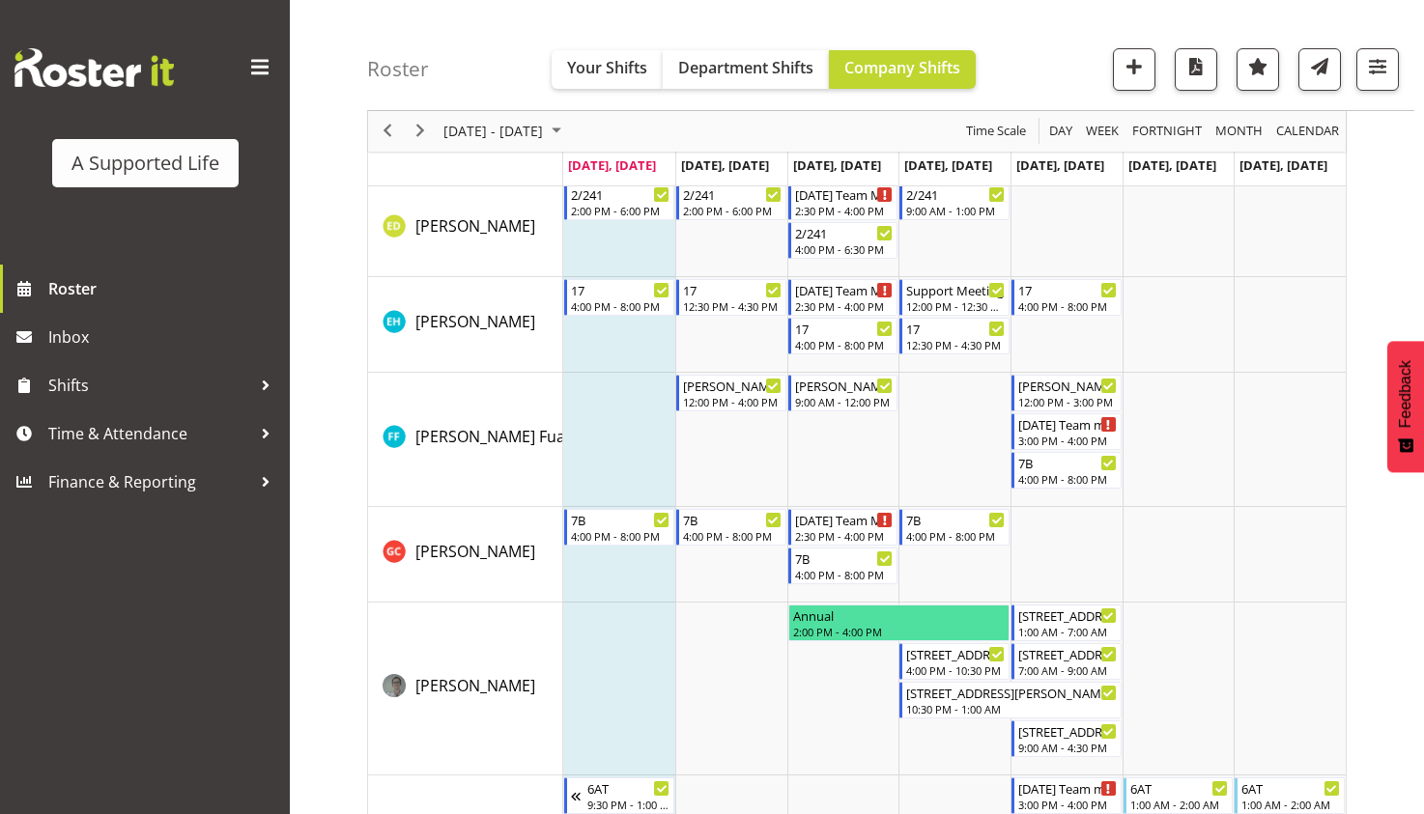
scroll to position [2995, 0]
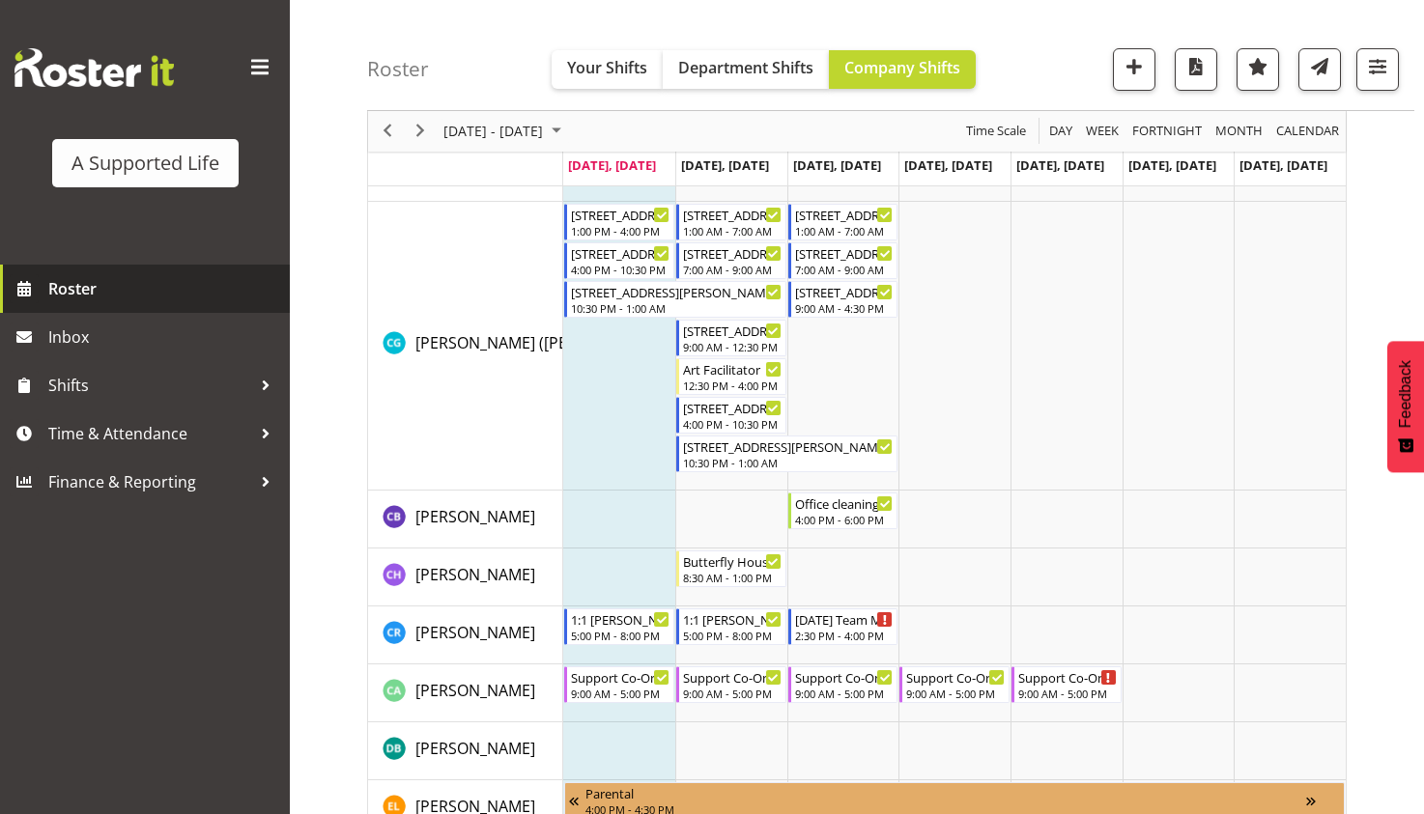
click at [74, 288] on span "Roster" at bounding box center [164, 288] width 232 height 29
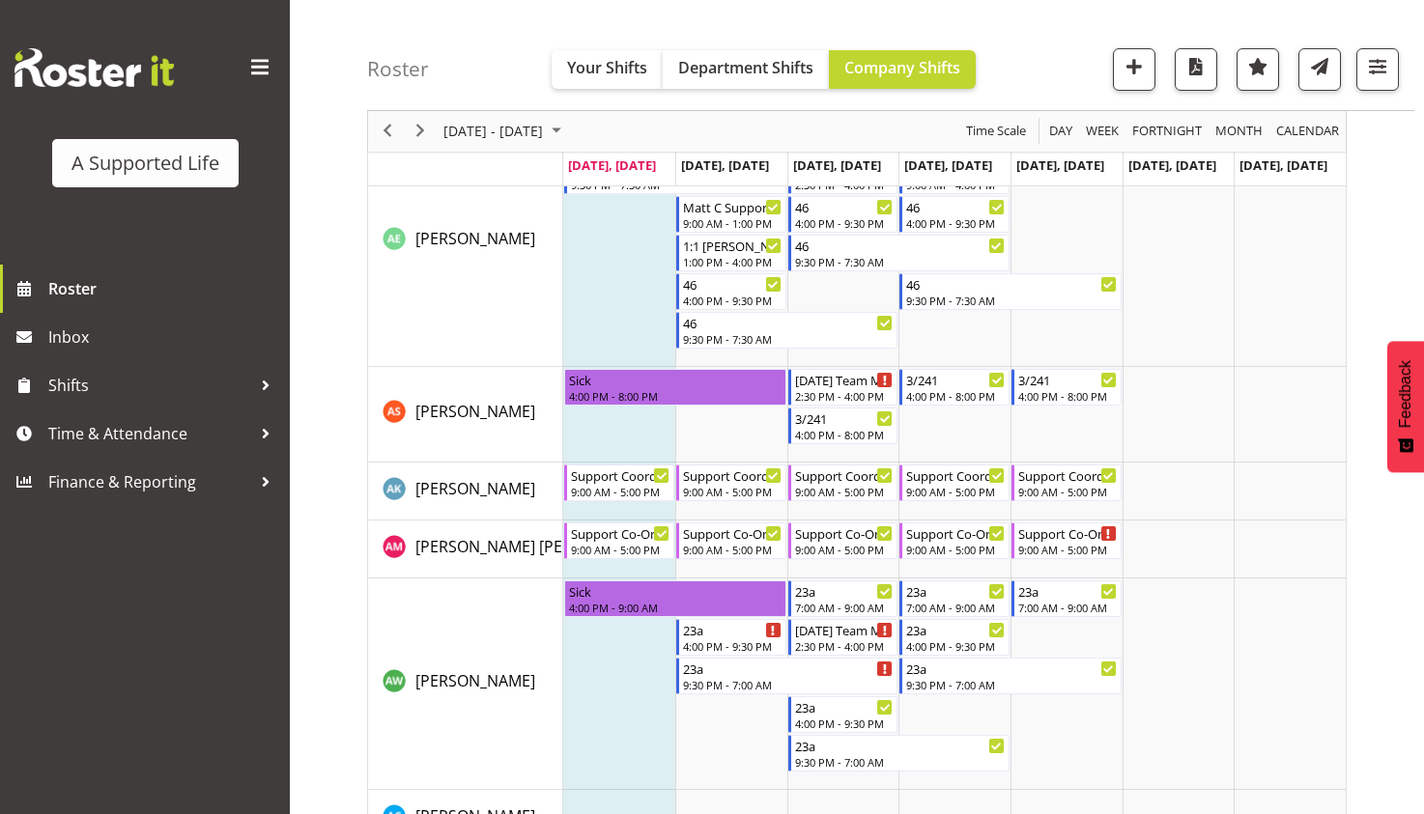
scroll to position [869, 0]
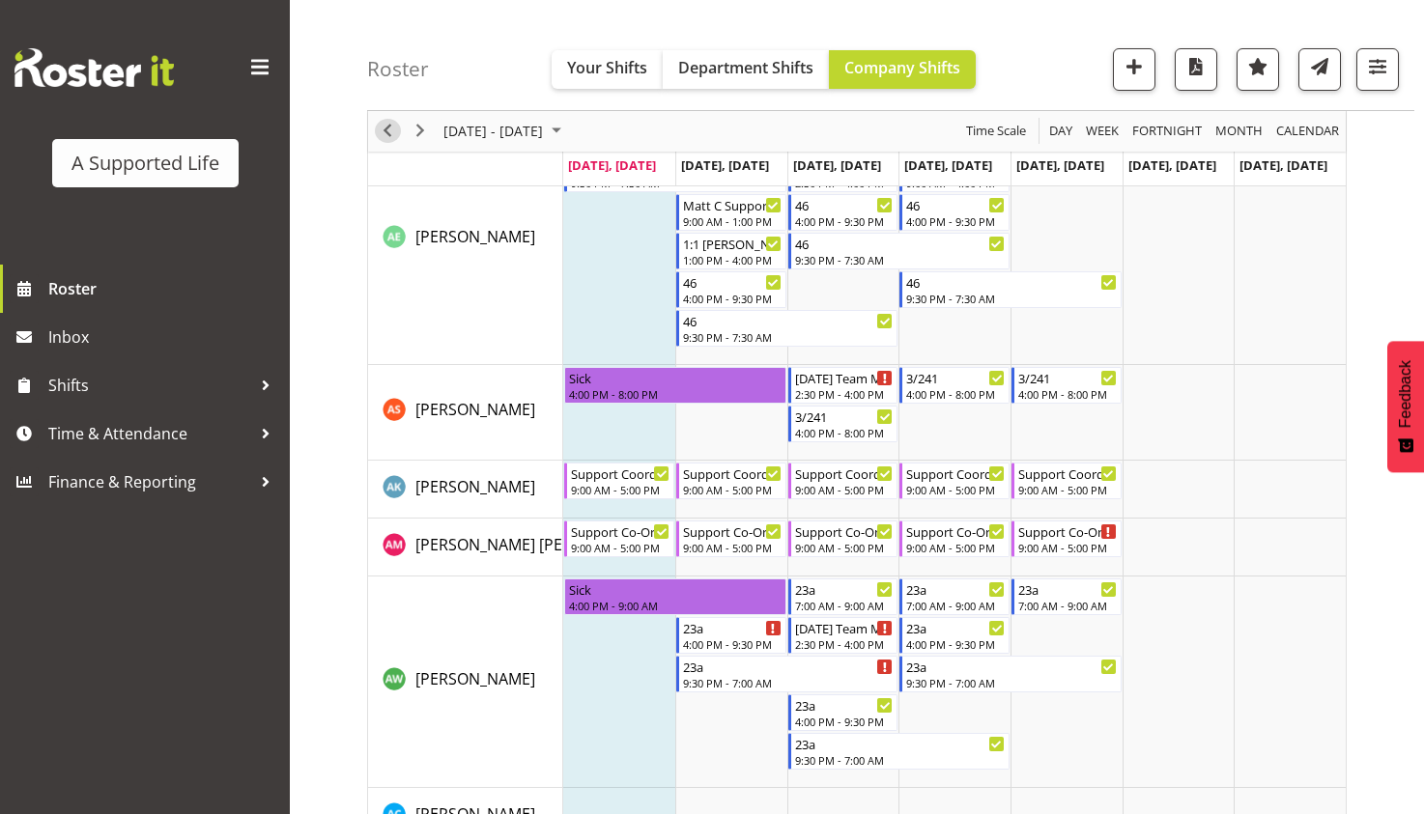
click at [383, 132] on span "Previous" at bounding box center [387, 132] width 23 height 24
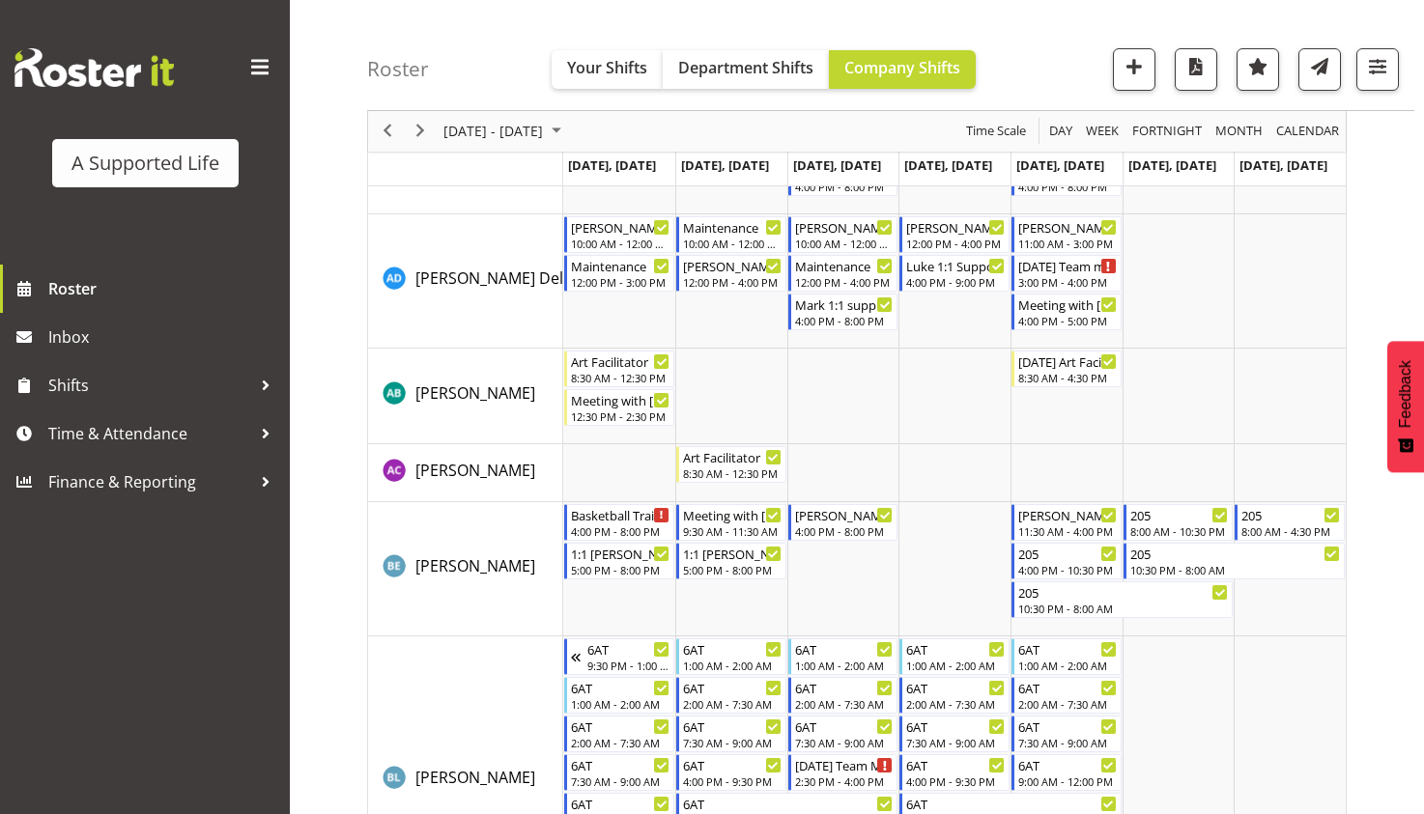
scroll to position [1948, 0]
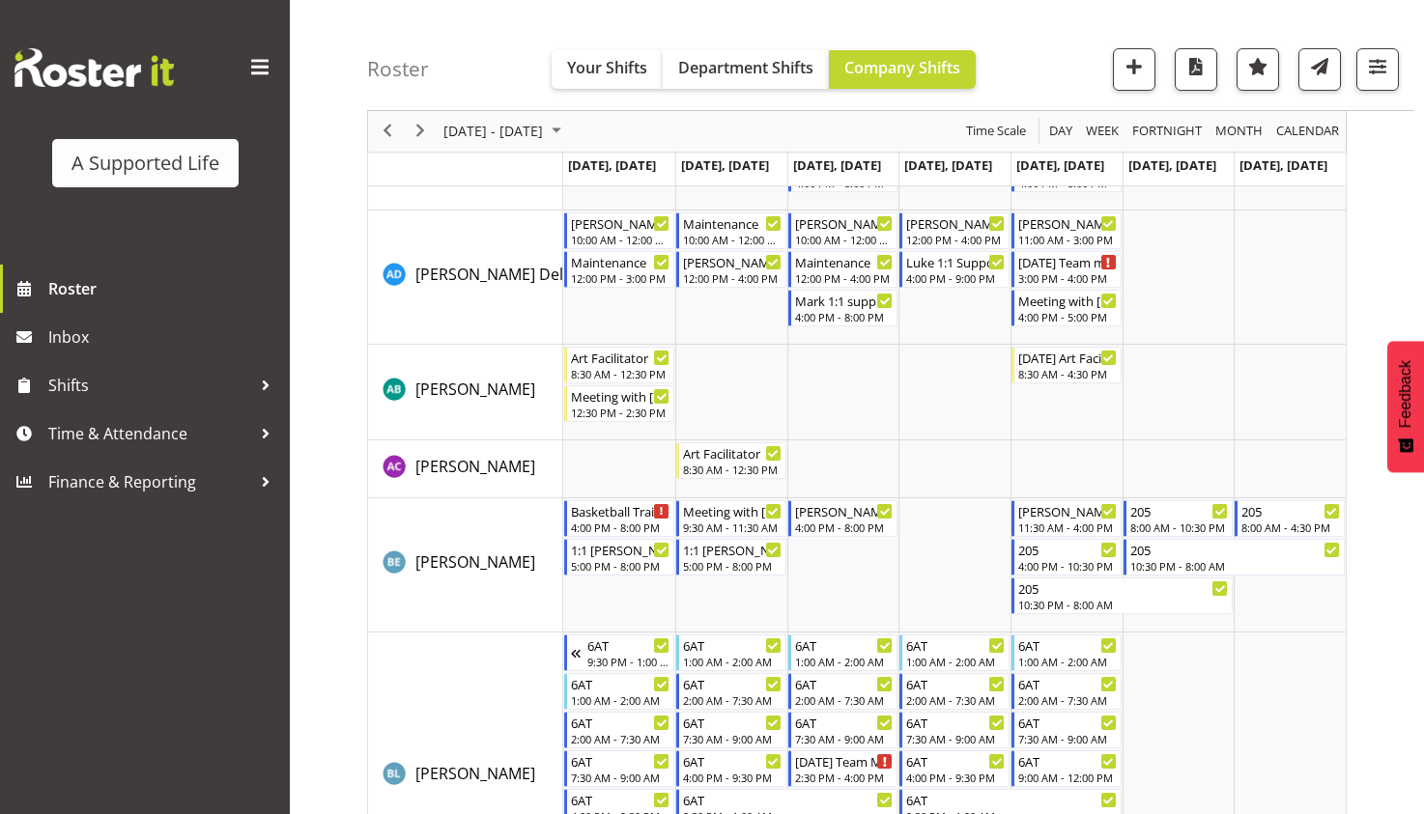
drag, startPoint x: 1108, startPoint y: 433, endPoint x: 581, endPoint y: 361, distance: 532.3
click at [581, 361] on tr "Timeline Week of August 11, 2025" at bounding box center [954, 393] width 783 height 96
drag, startPoint x: 614, startPoint y: 428, endPoint x: 609, endPoint y: 356, distance: 72.7
click at [609, 356] on td "Timeline Week of August 11, 2025" at bounding box center [619, 393] width 112 height 96
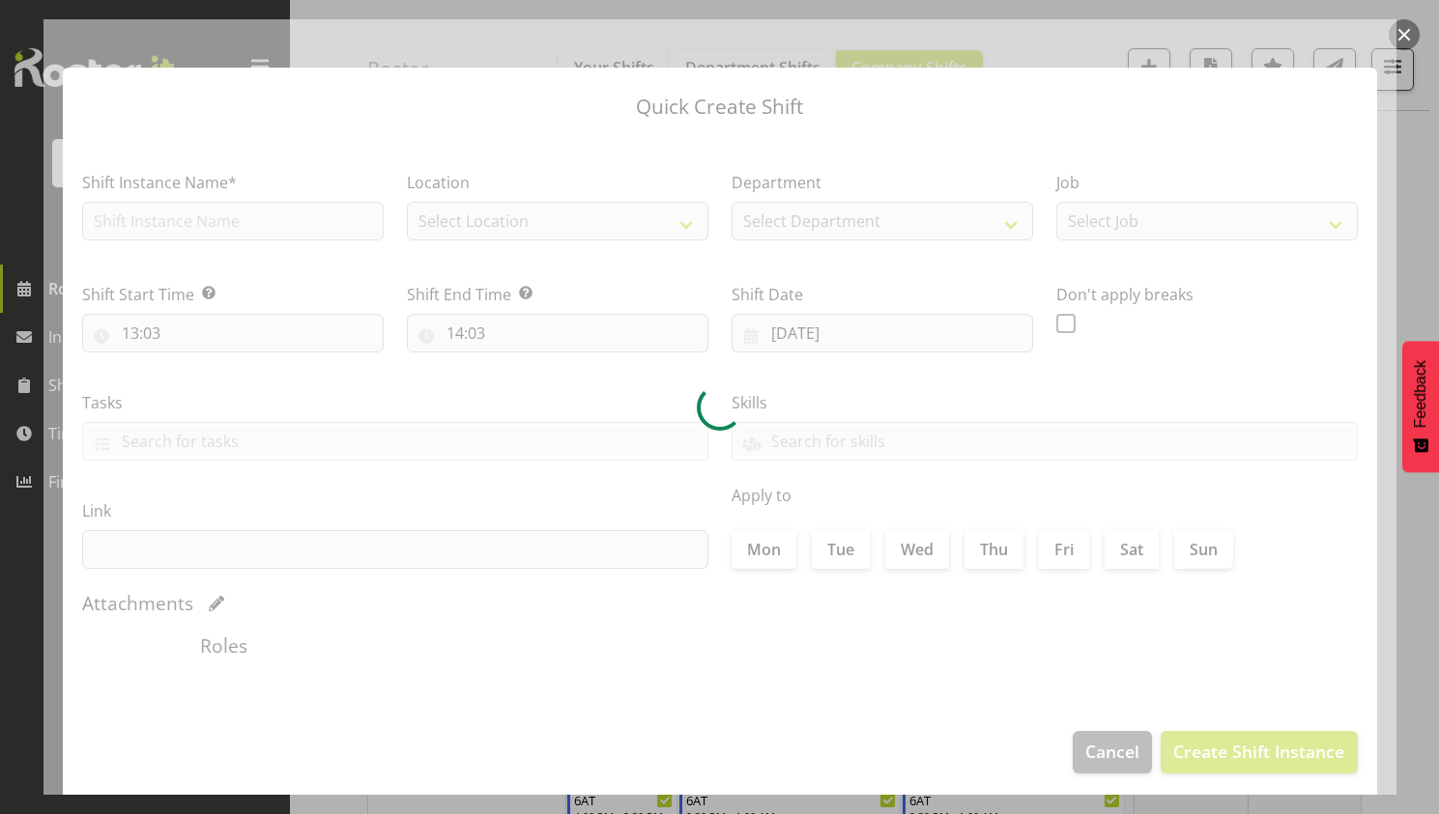
type input "[DATE]"
checkbox input "true"
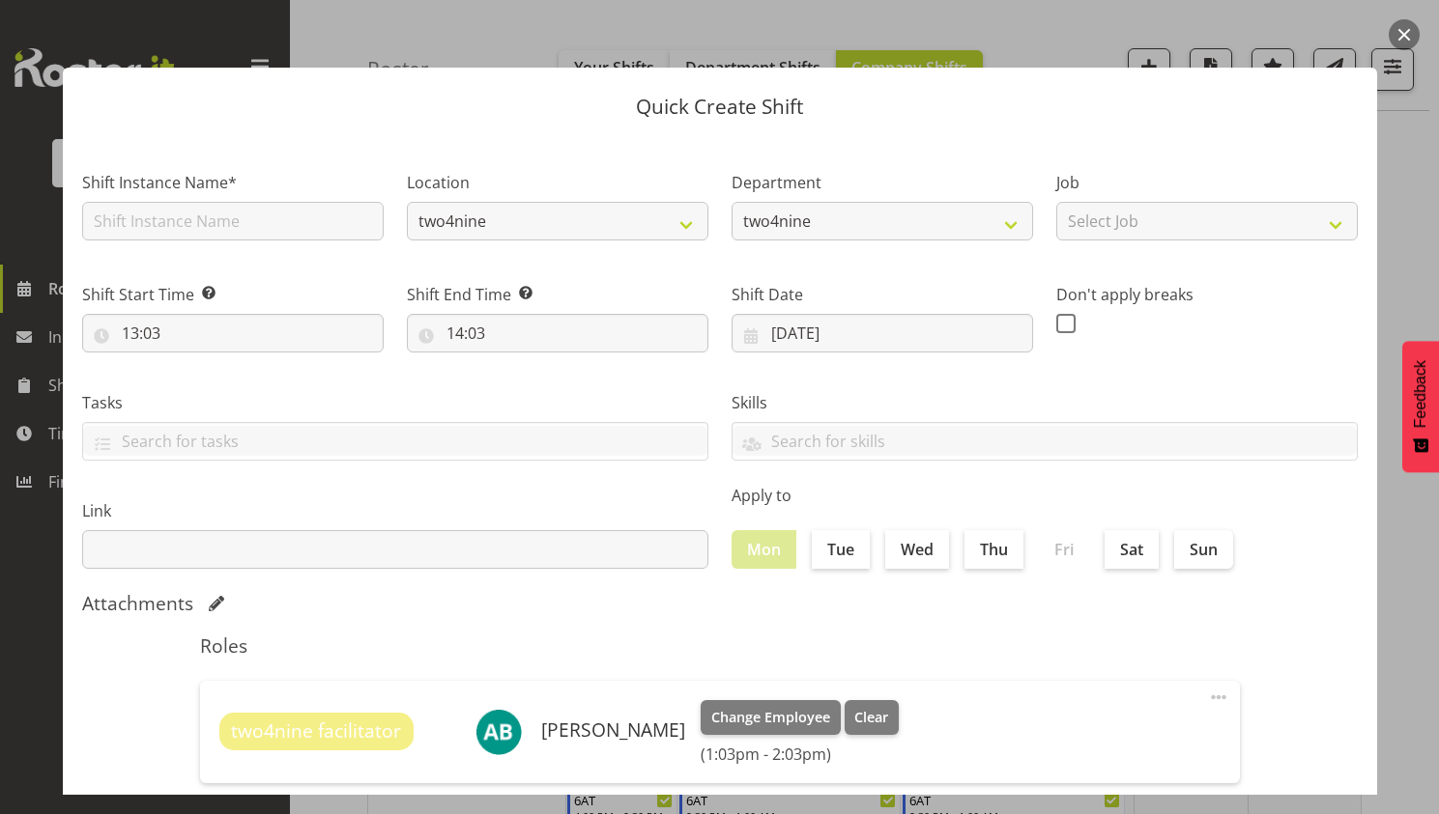
click at [1405, 32] on button "button" at bounding box center [1403, 34] width 31 height 31
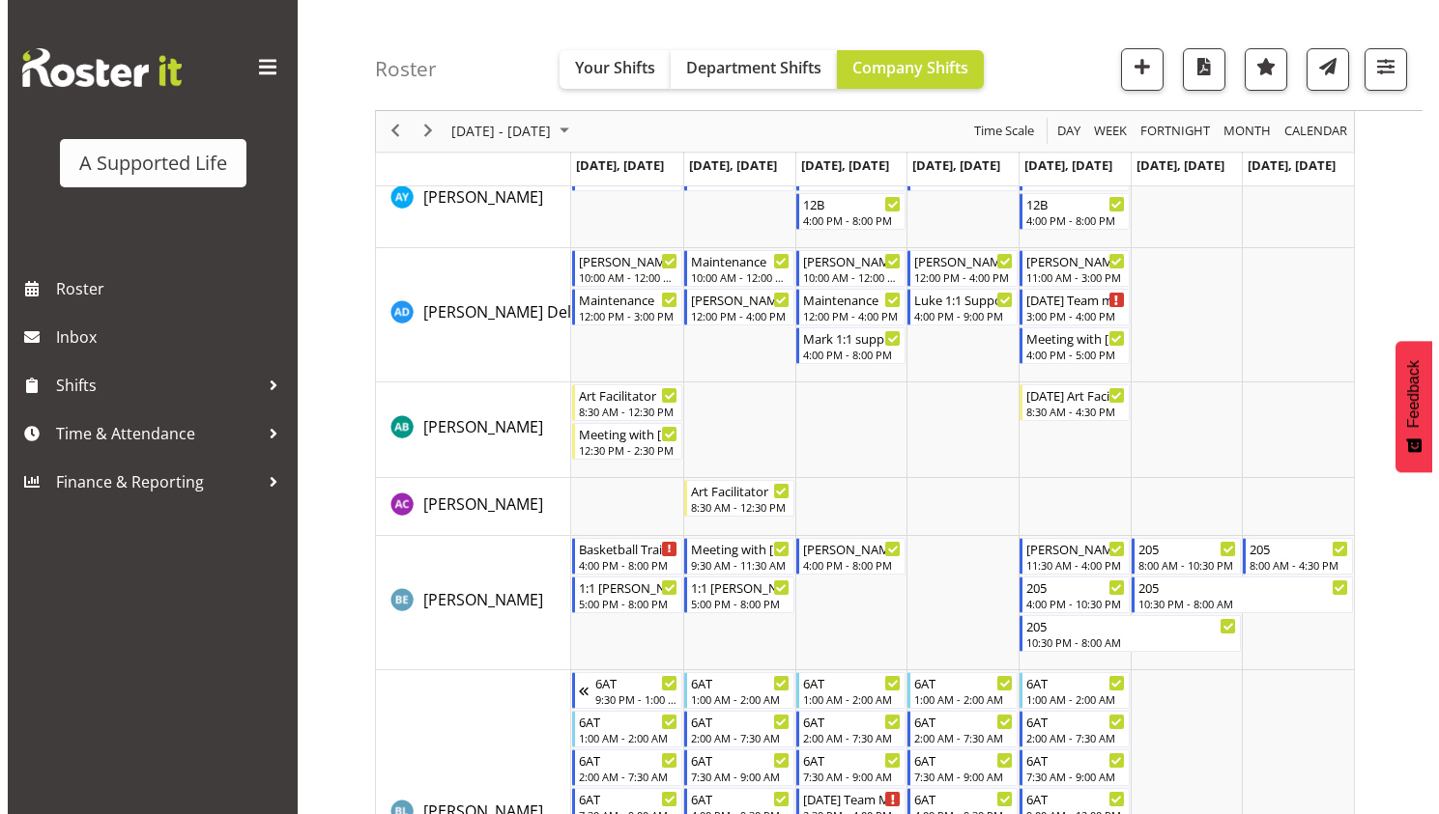
scroll to position [1779, 0]
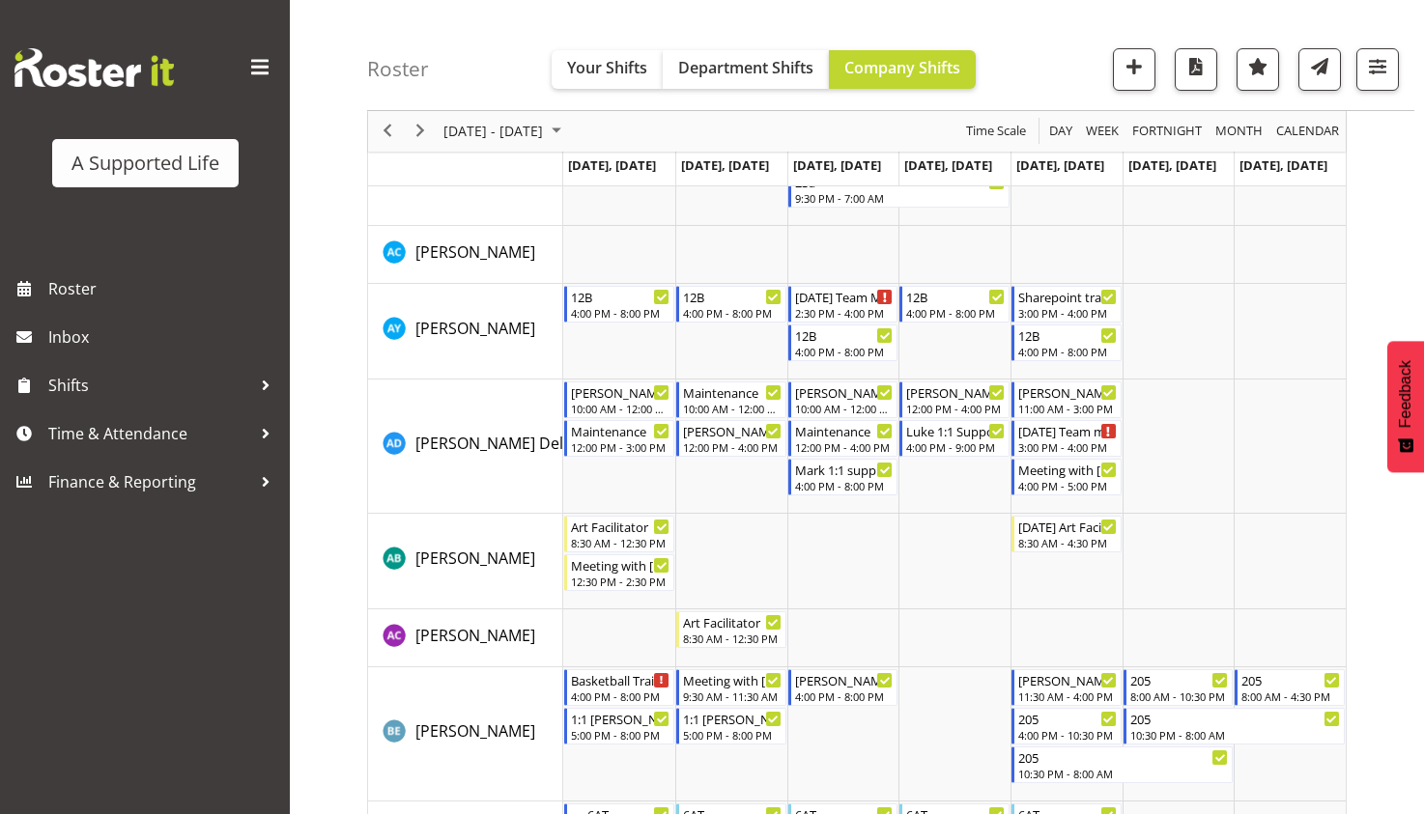
click at [185, 671] on div "A Supported Life Roster Inbox Shifts Time & Attendance Finance & Reporting" at bounding box center [145, 407] width 290 height 814
click at [181, 668] on div "A Supported Life Roster Inbox Shifts Time & Attendance Finance & Reporting" at bounding box center [145, 407] width 290 height 814
click at [190, 663] on div "A Supported Life Roster Inbox Shifts Time & Attendance Finance & Reporting" at bounding box center [145, 407] width 290 height 814
click at [632, 578] on div "12:30 PM - 2:30 PM" at bounding box center [621, 580] width 100 height 15
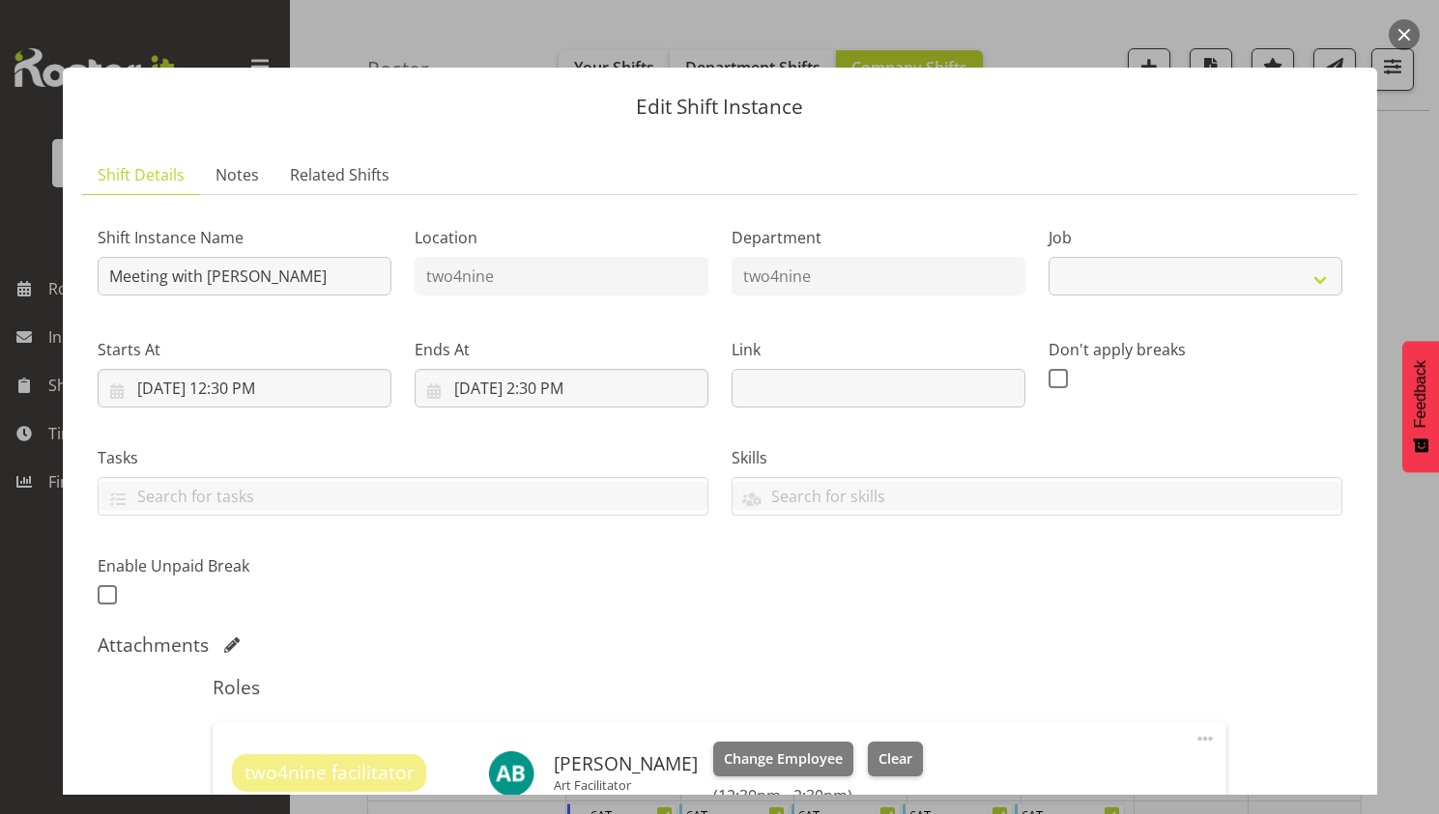
select select "4112"
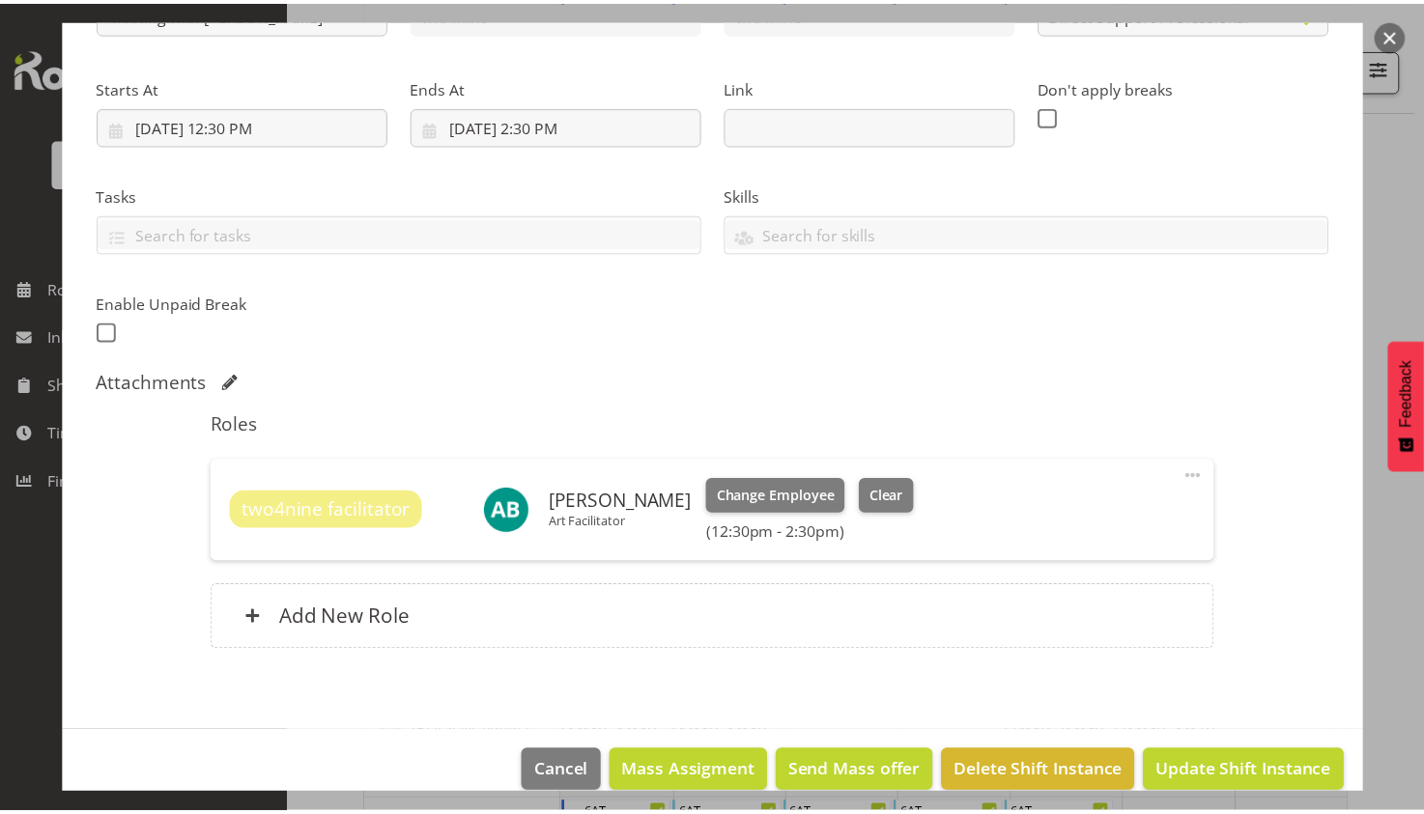
scroll to position [291, 0]
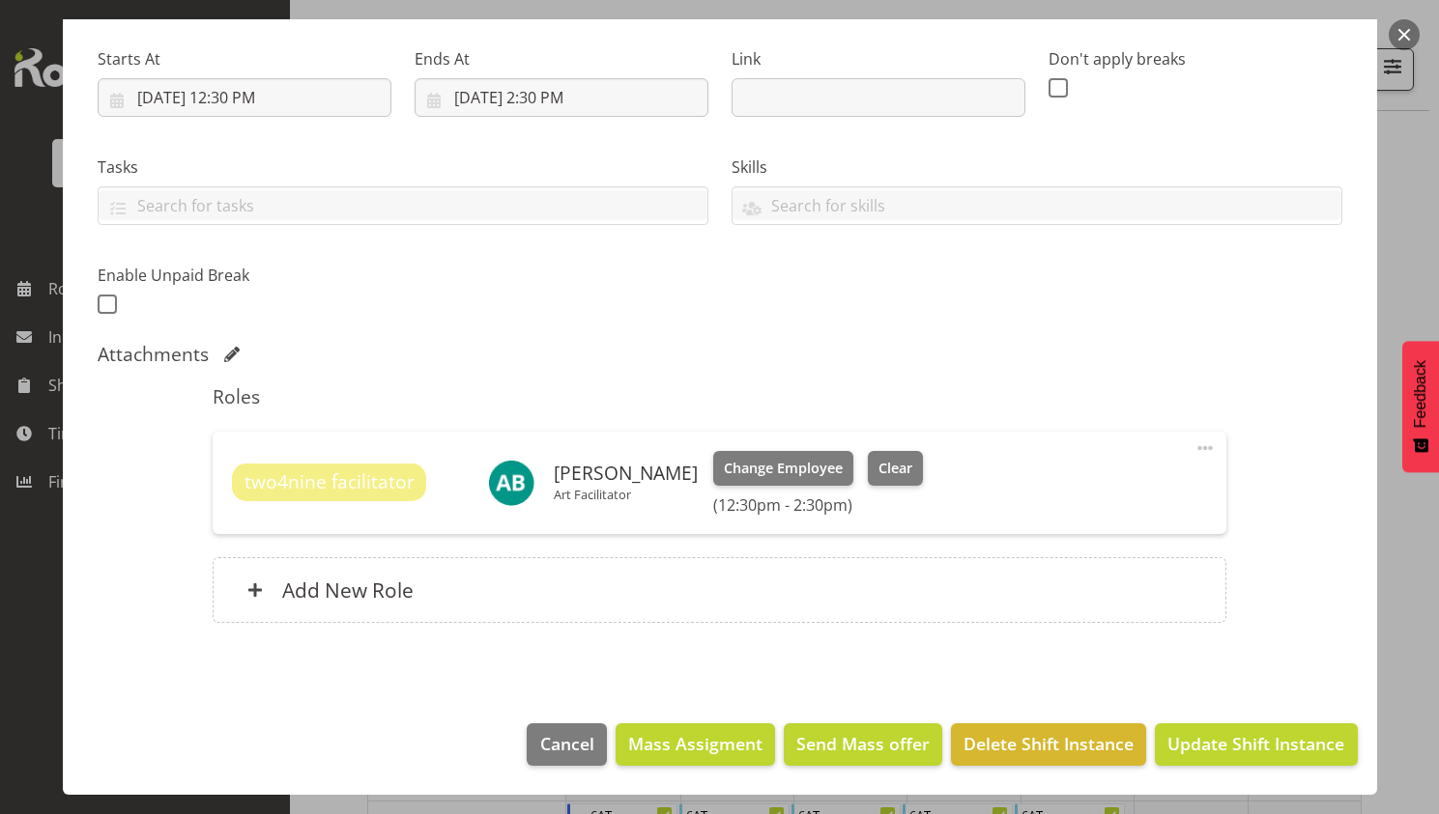
click at [1417, 40] on button "button" at bounding box center [1403, 34] width 31 height 31
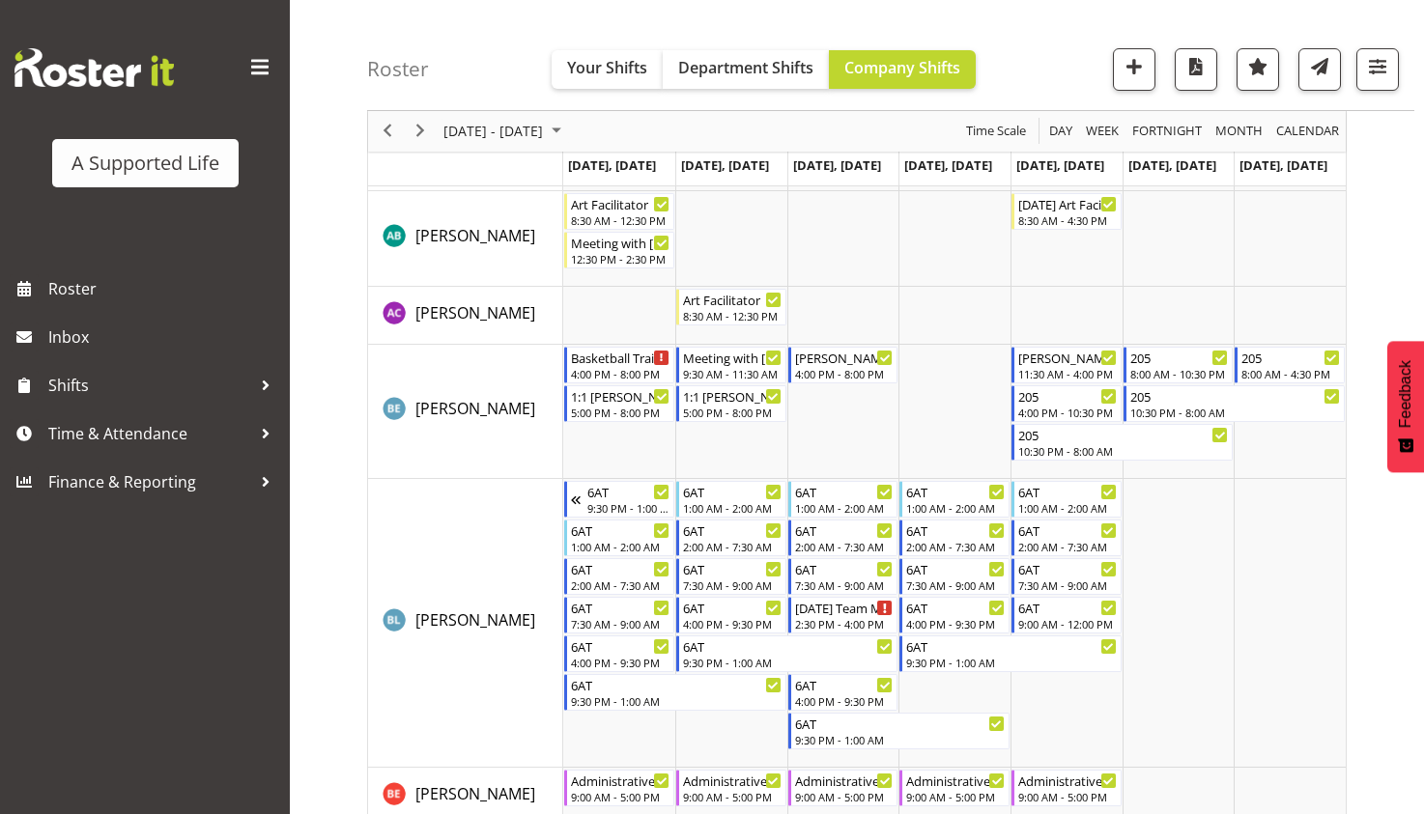
scroll to position [2068, 0]
